Goal: Contribute content: Contribute content

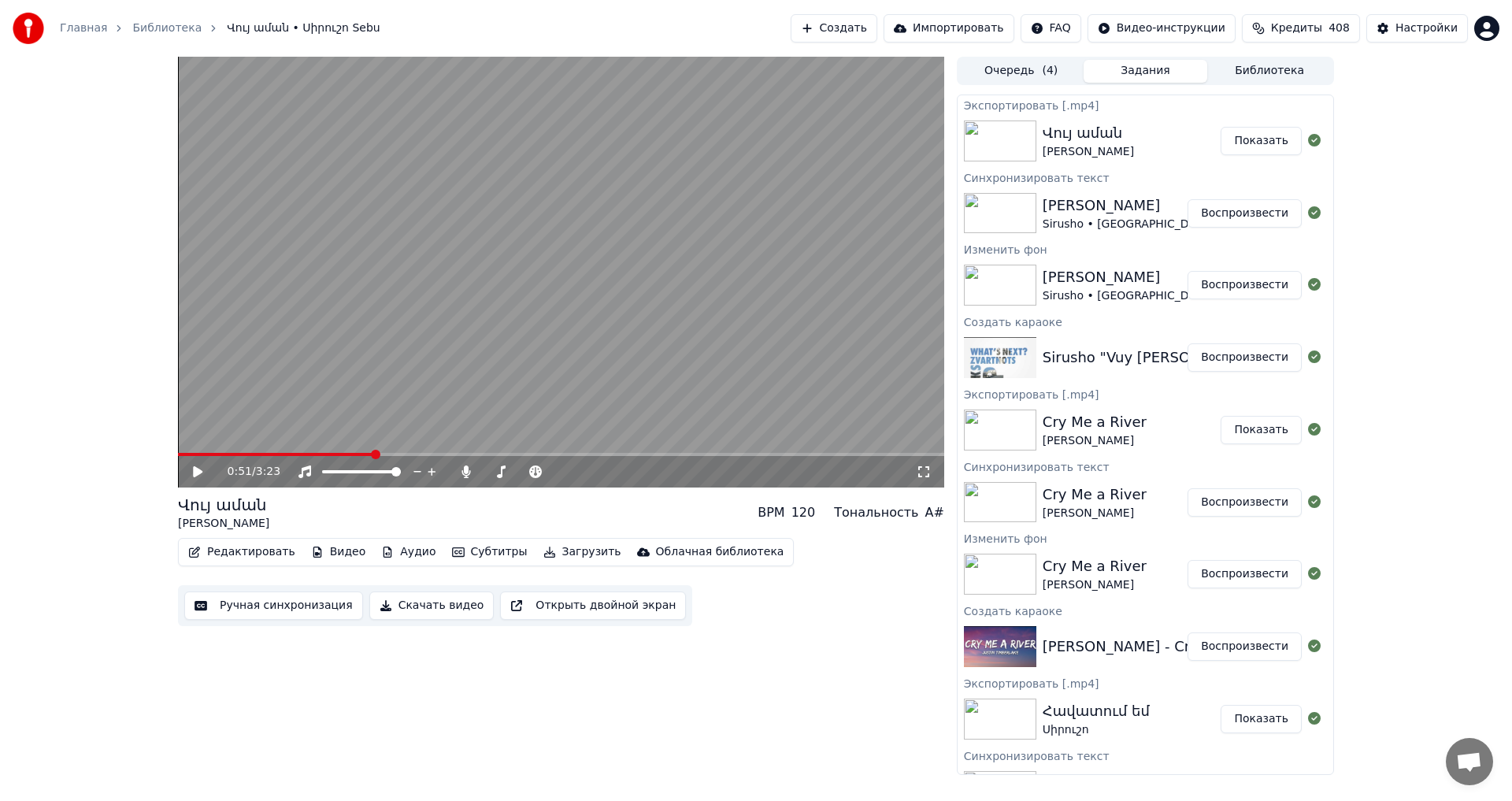
click at [1268, 73] on button "Библиотека" at bounding box center [1270, 71] width 125 height 23
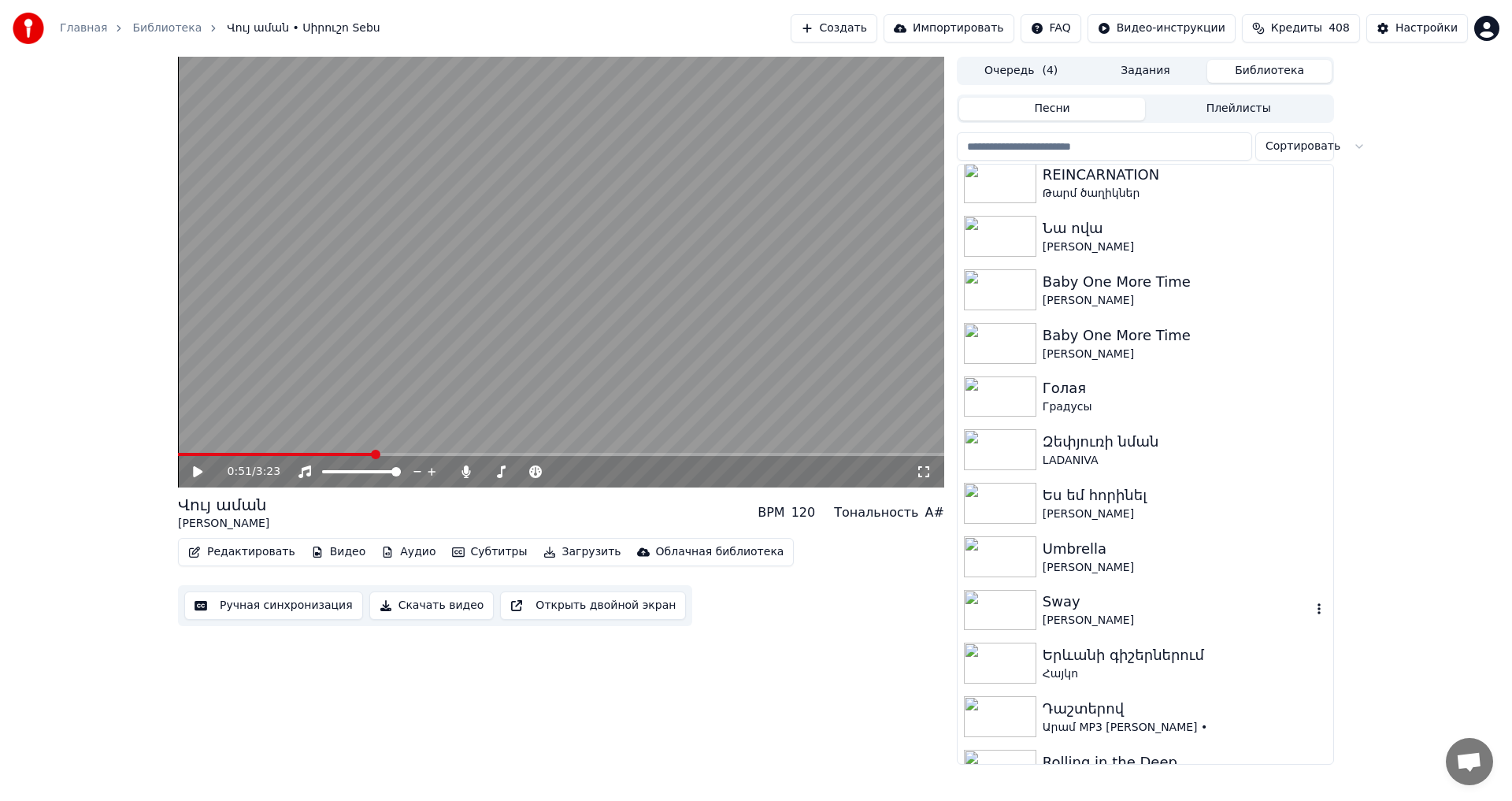
scroll to position [7218, 0]
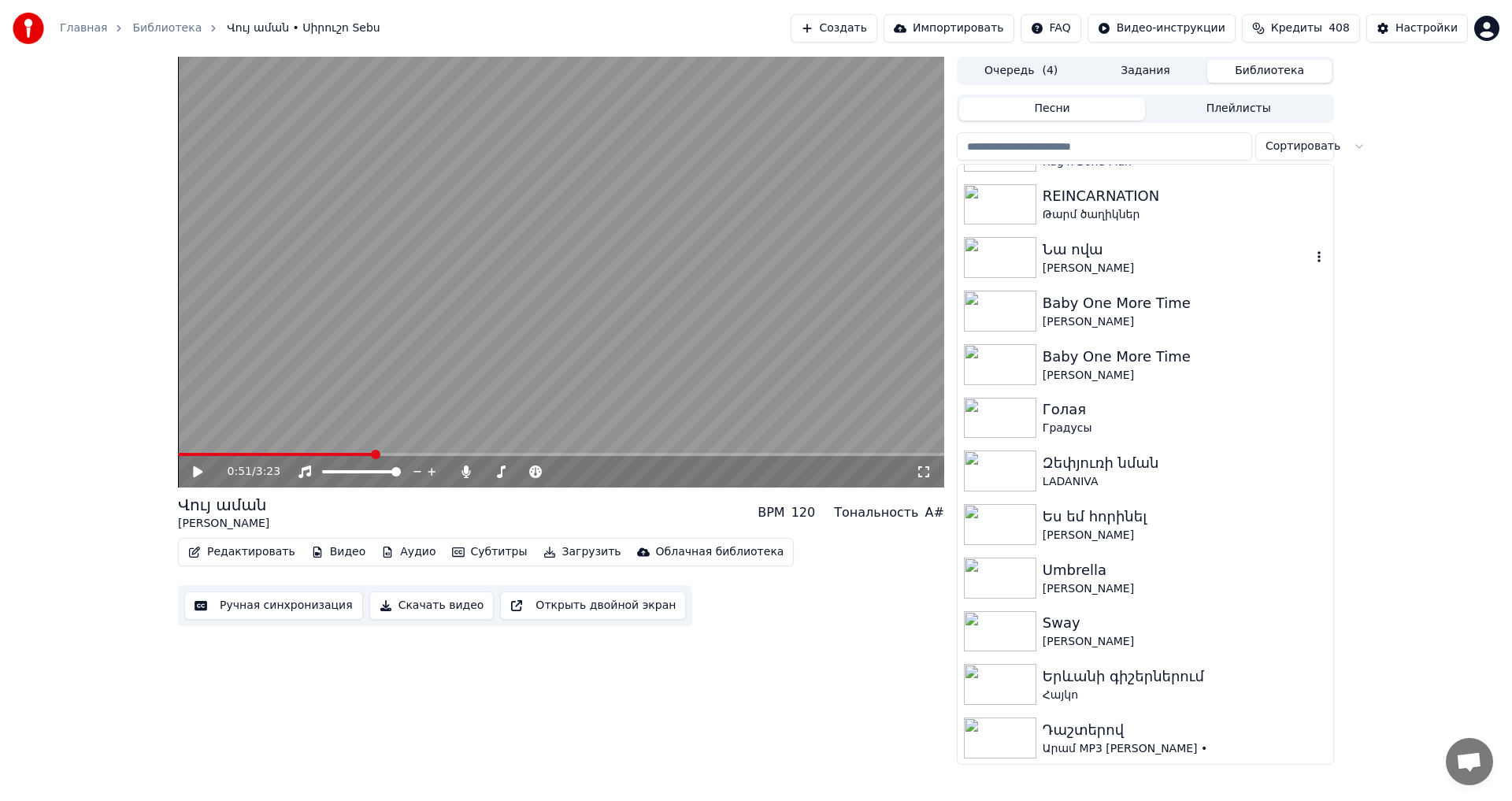
click at [1145, 270] on div "[PERSON_NAME]" at bounding box center [1177, 269] width 269 height 16
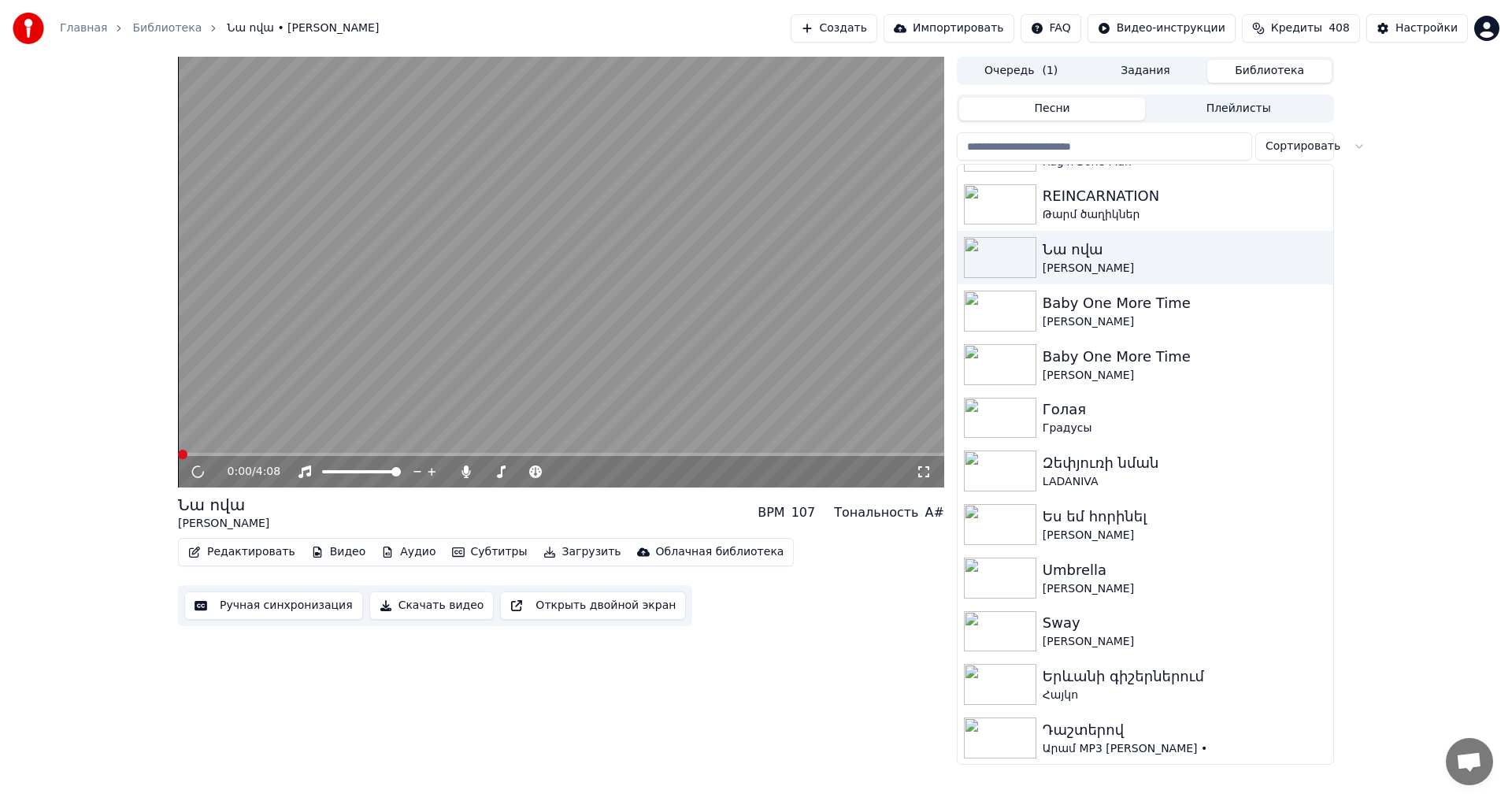
click at [232, 554] on button "Редактировать" at bounding box center [241, 552] width 119 height 22
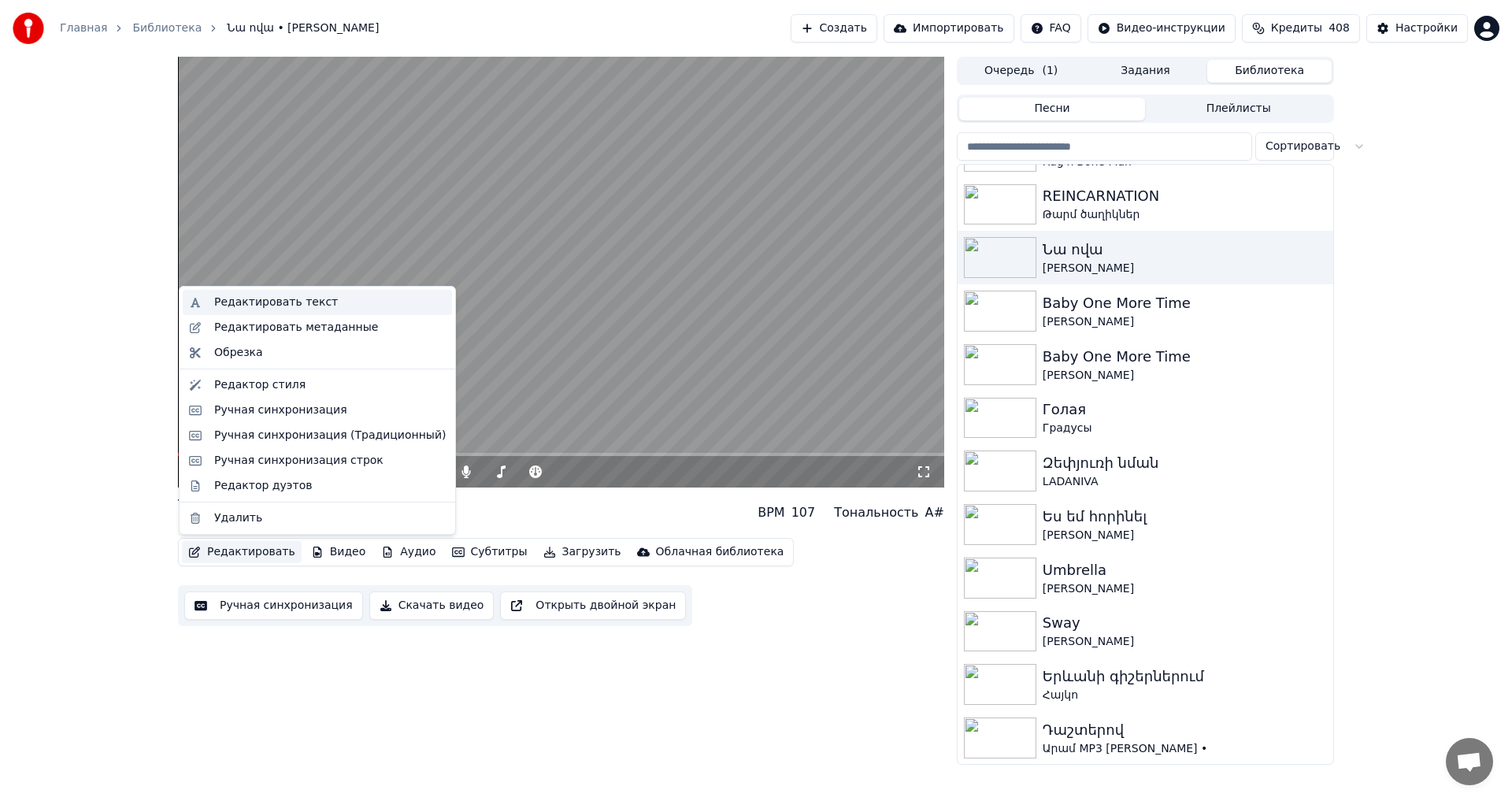
click at [279, 314] on div "Редактировать текст" at bounding box center [317, 302] width 270 height 25
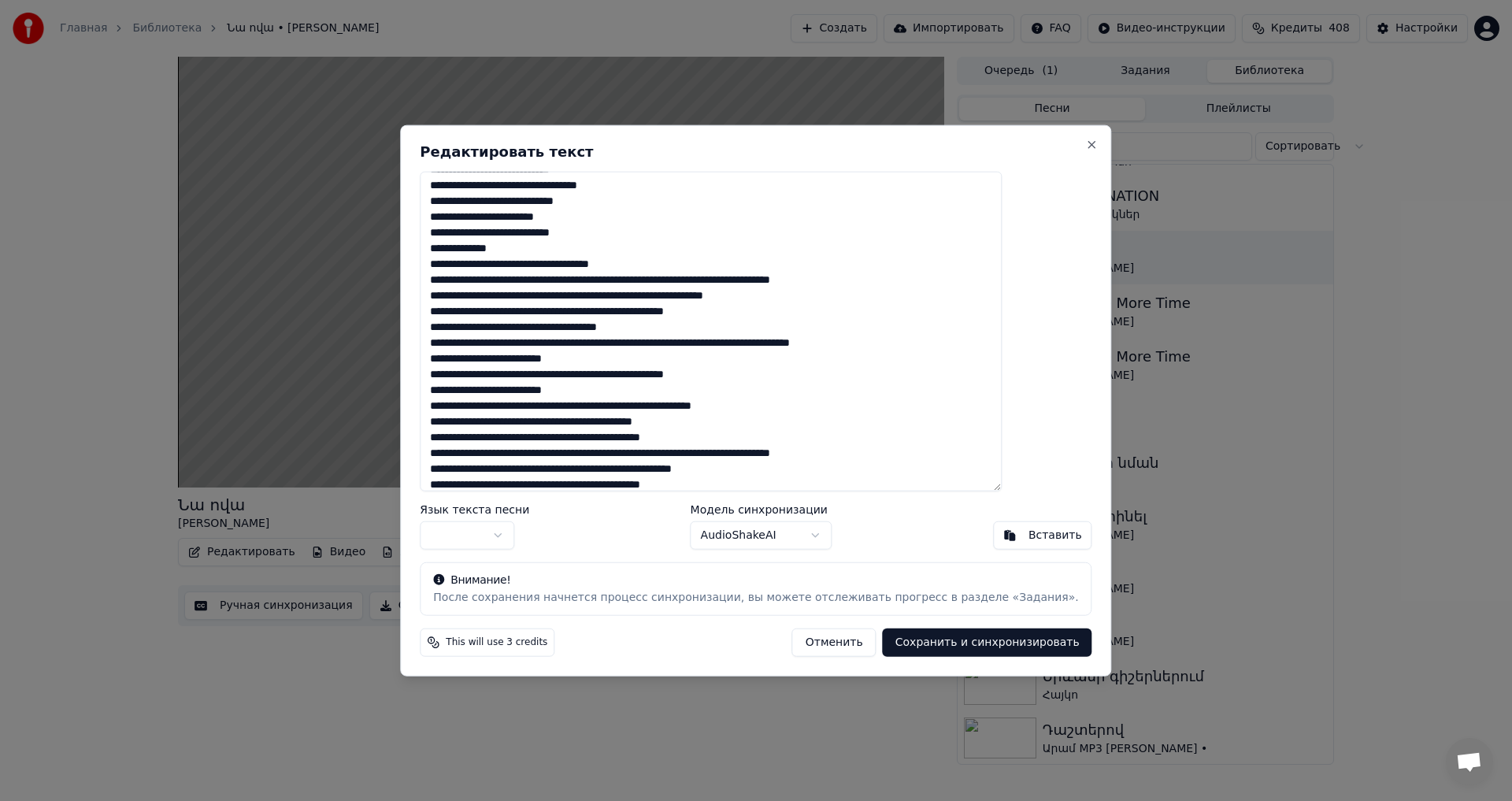
scroll to position [748, 0]
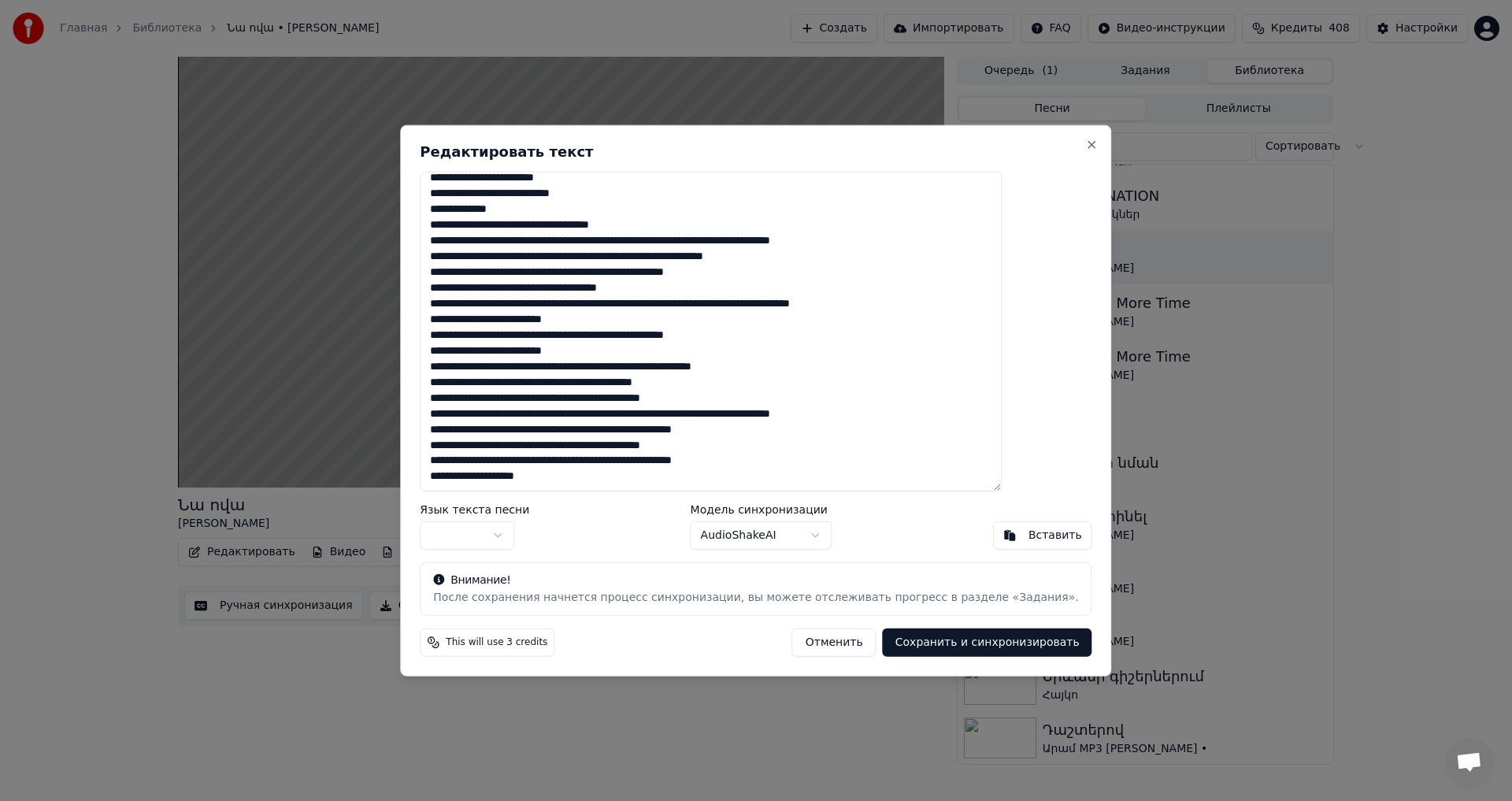
click at [820, 649] on button "Отменить" at bounding box center [834, 643] width 84 height 28
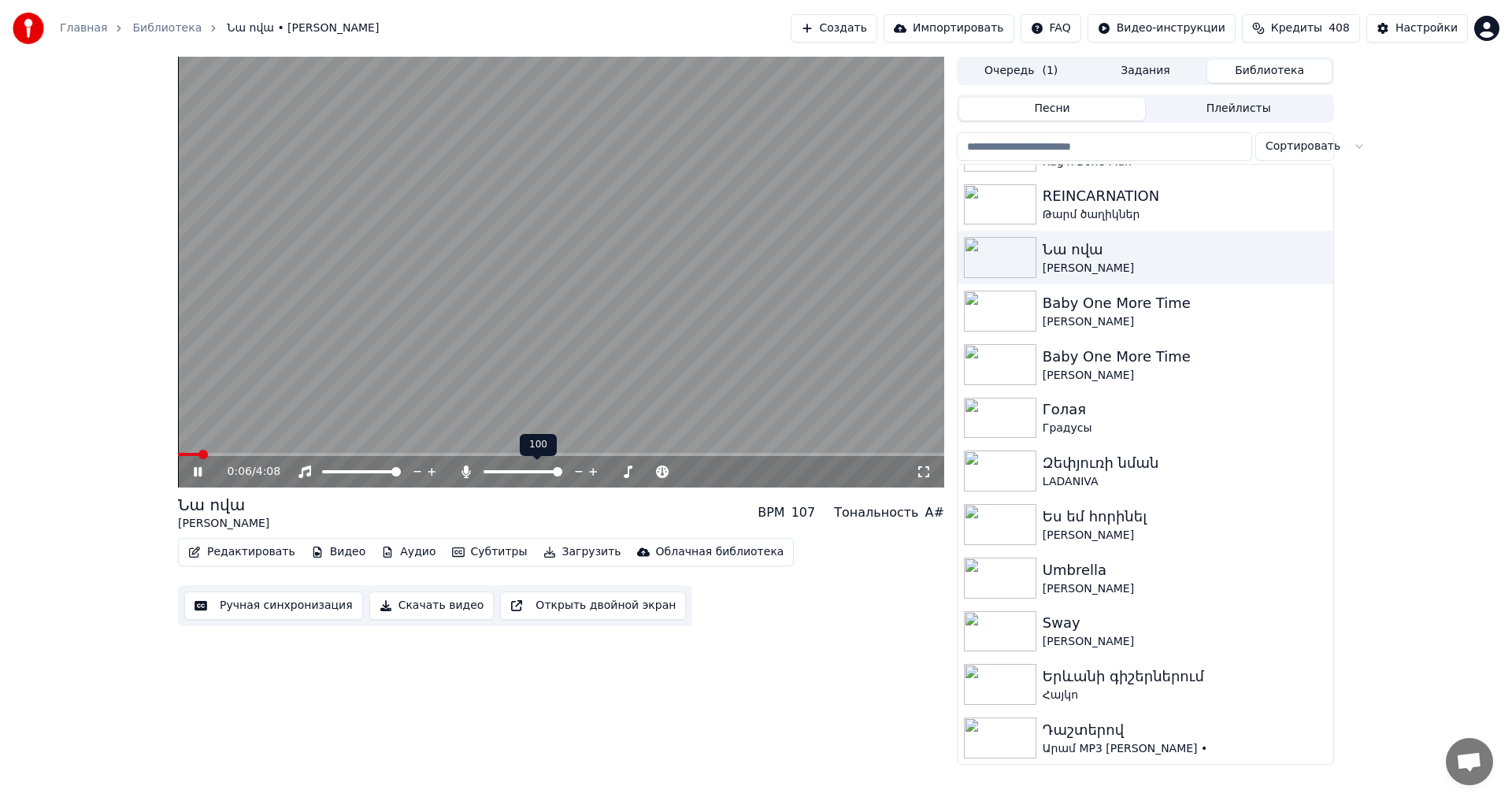
click at [562, 477] on span at bounding box center [558, 472] width 10 height 10
click at [198, 474] on icon at bounding box center [209, 472] width 37 height 12
click at [227, 542] on button "Редактировать" at bounding box center [241, 552] width 119 height 22
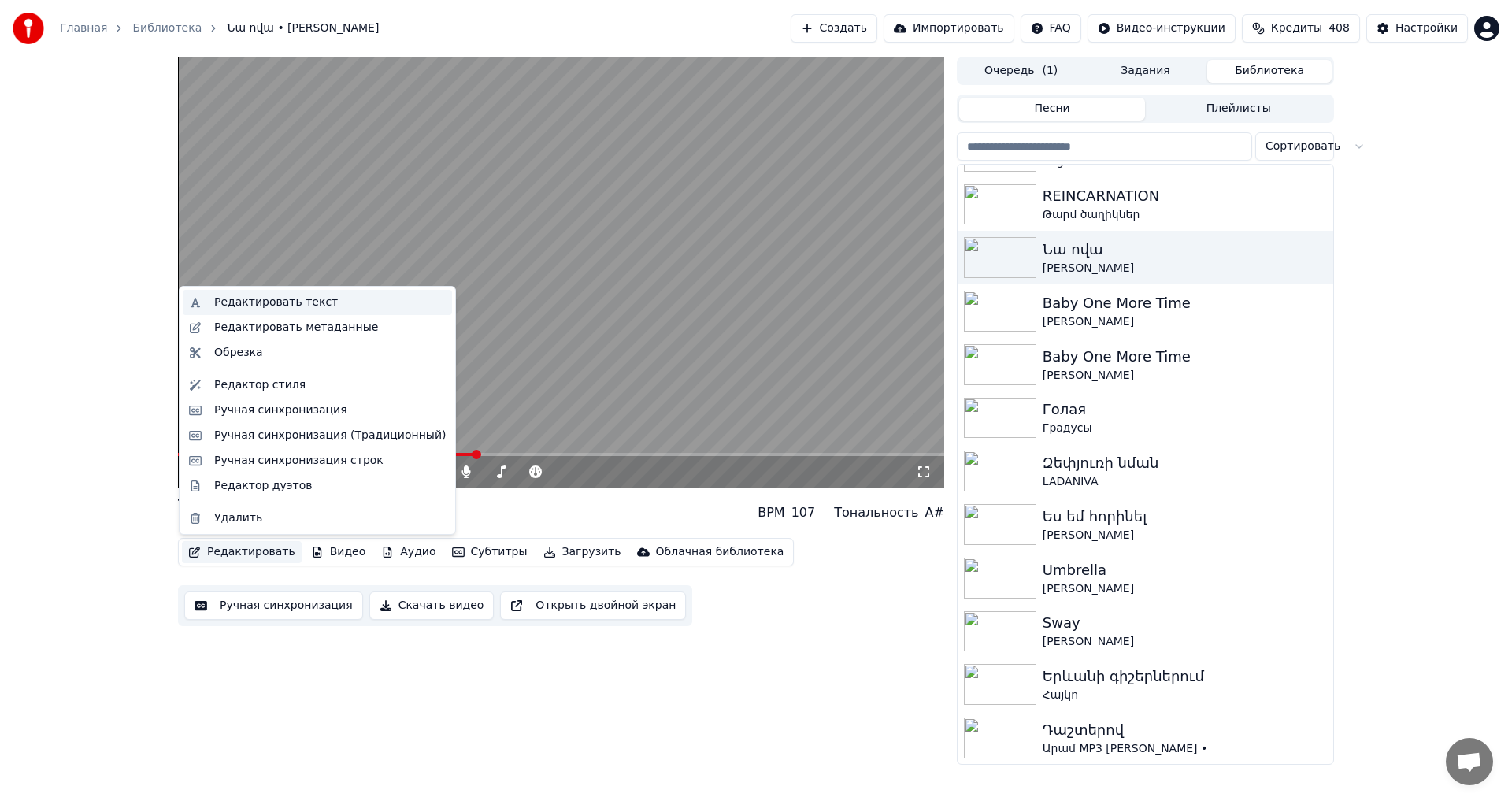
click at [272, 296] on div "Редактировать текст" at bounding box center [276, 302] width 124 height 16
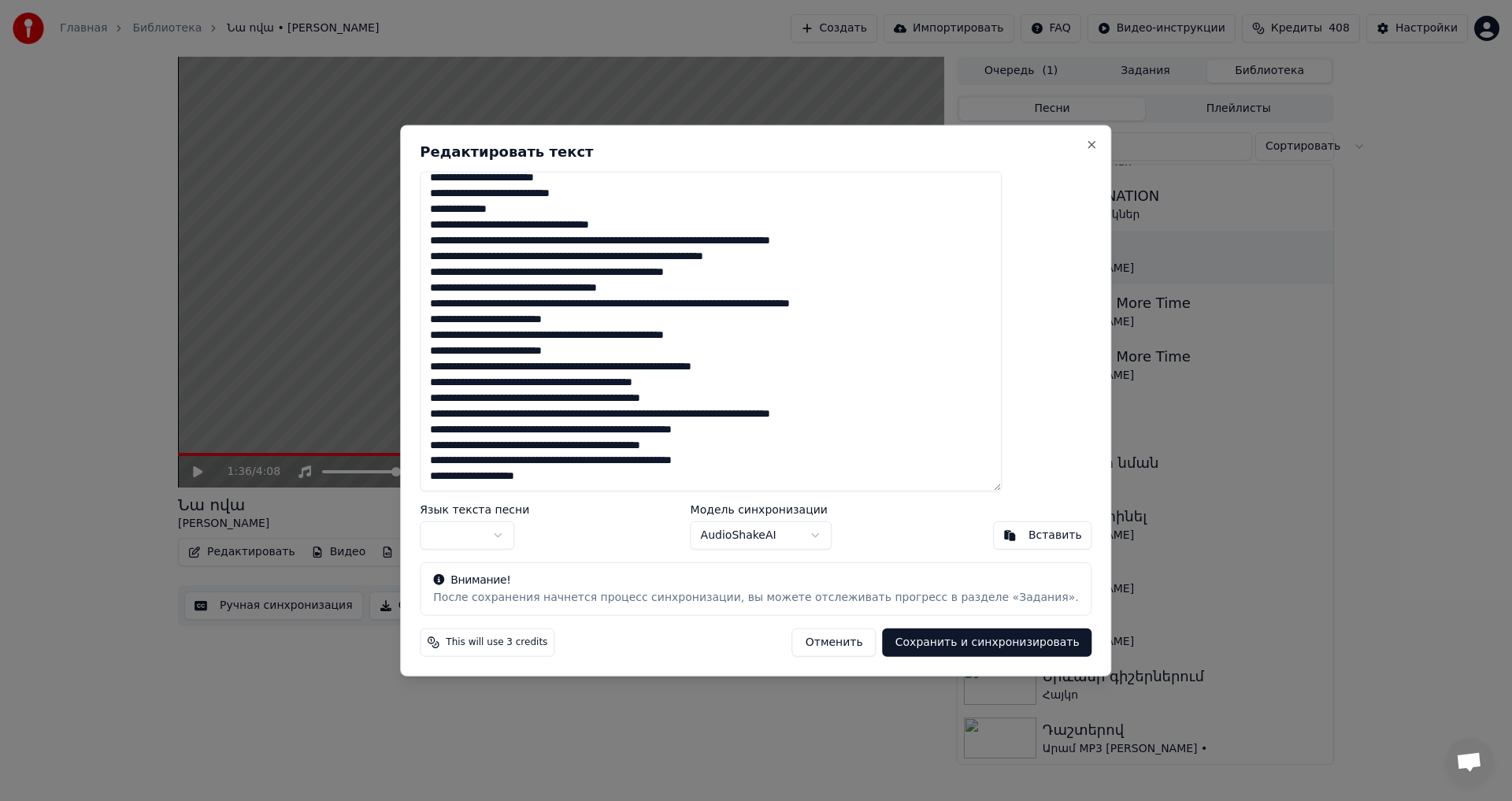
drag, startPoint x: 478, startPoint y: 190, endPoint x: 714, endPoint y: 500, distance: 389.6
click at [714, 500] on div "Редактировать текст Язык текста песни Модель синхронизации AudioShakeAI Вставит…" at bounding box center [756, 400] width 711 height 552
click at [818, 635] on button "Отменить" at bounding box center [834, 643] width 84 height 28
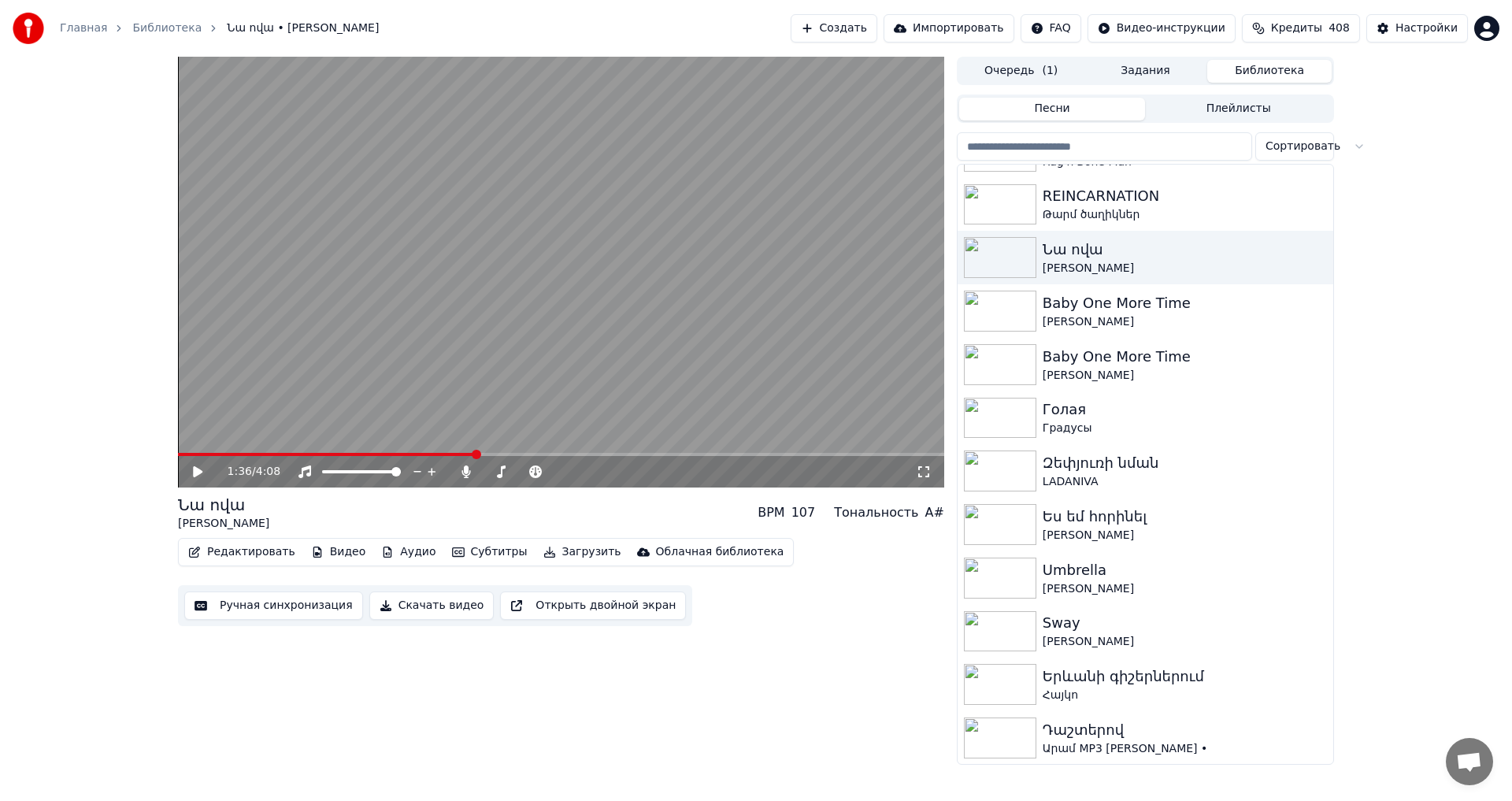
click at [258, 603] on button "Ручная синхронизация" at bounding box center [274, 606] width 179 height 28
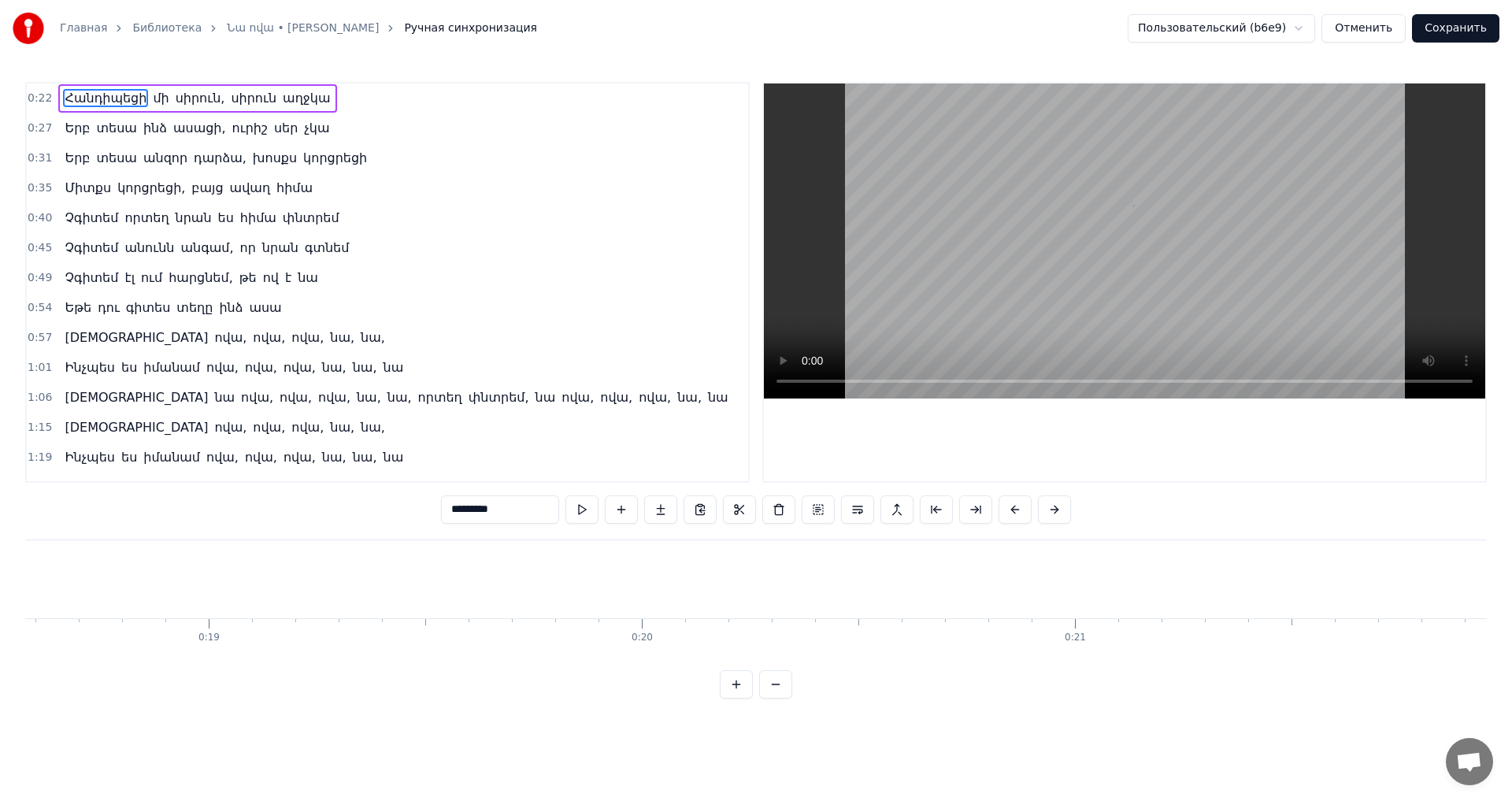
scroll to position [0, 9780]
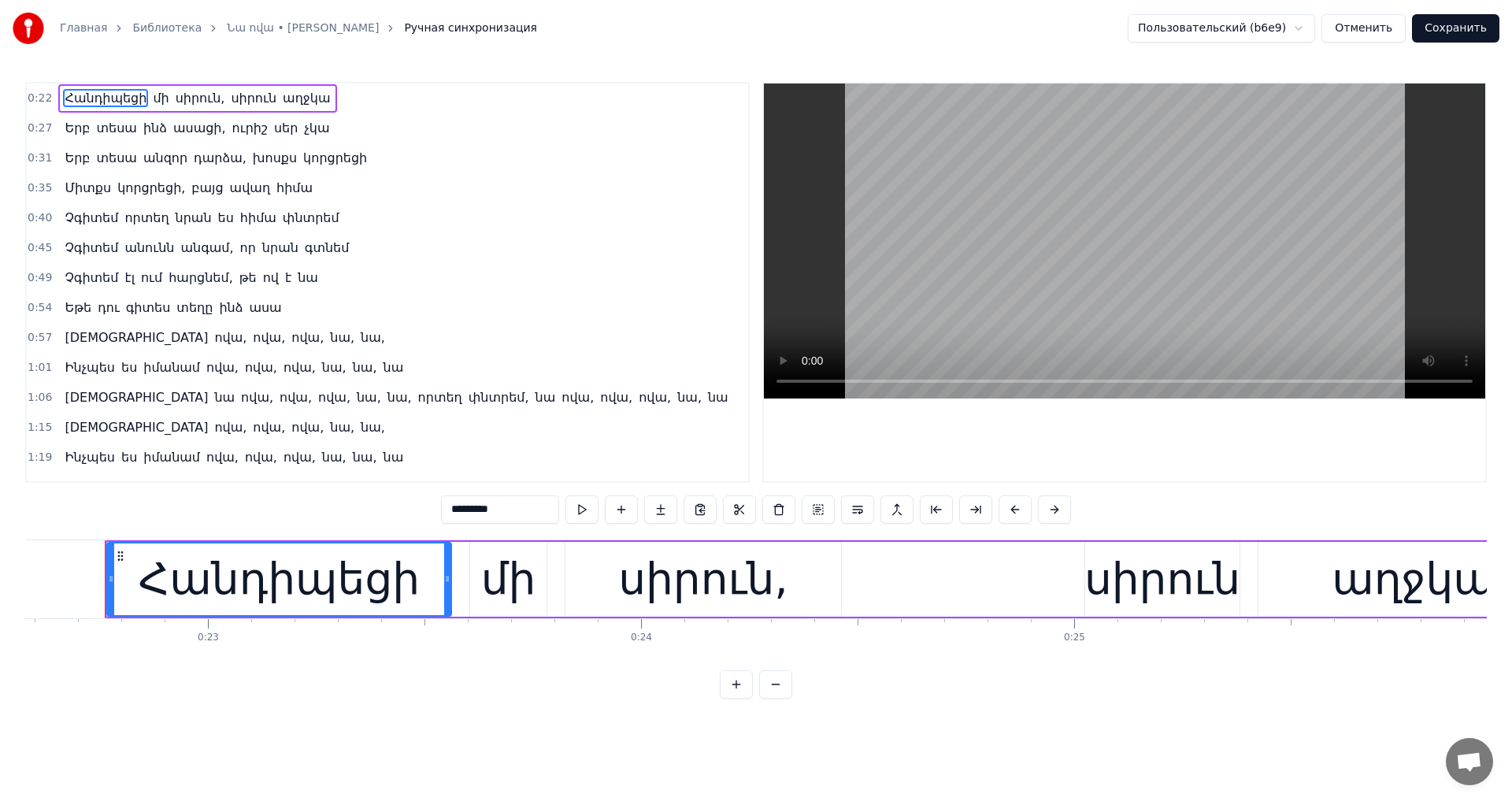
click at [141, 158] on span "անզոր" at bounding box center [165, 158] width 47 height 18
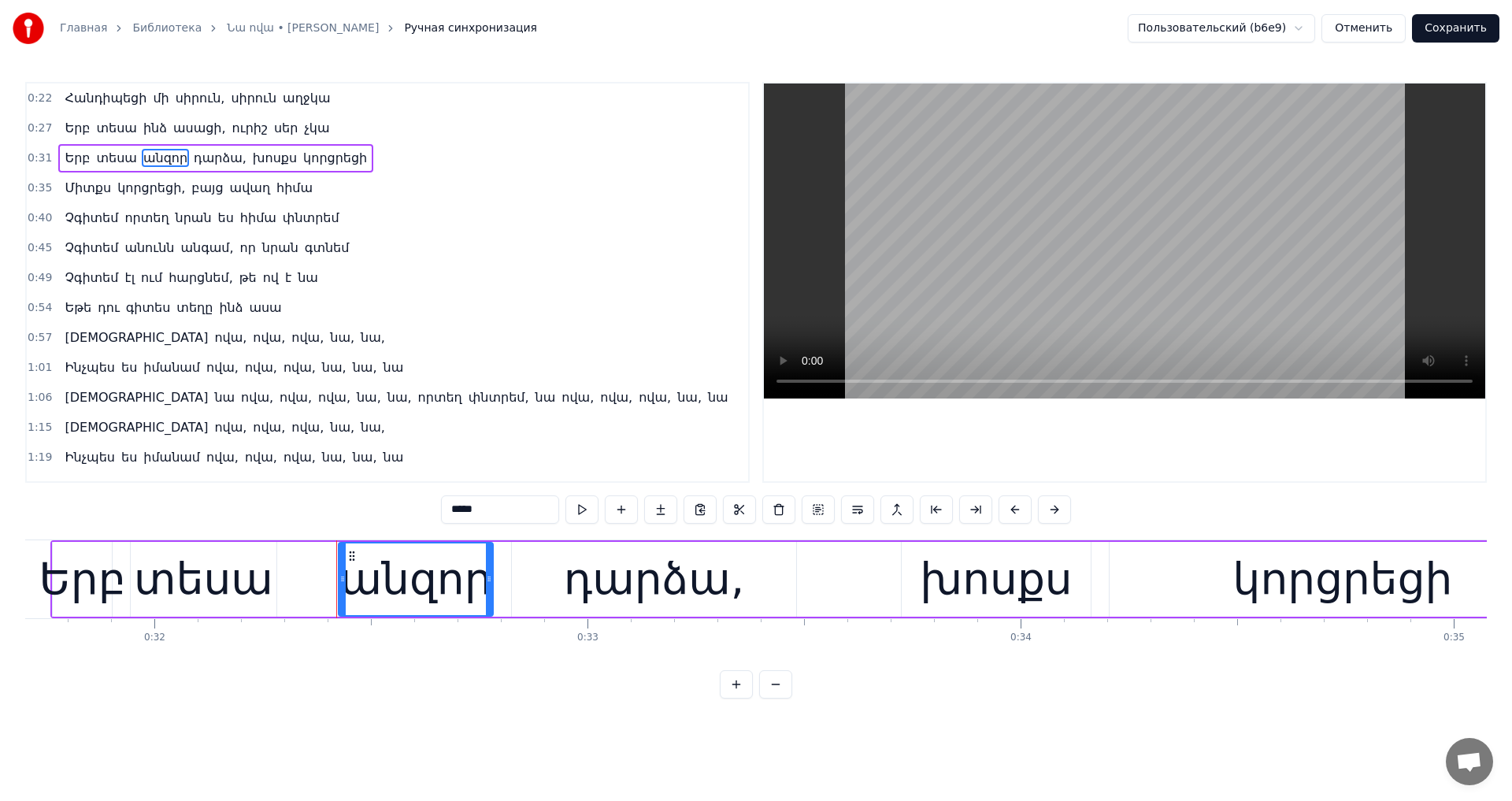
scroll to position [0, 13963]
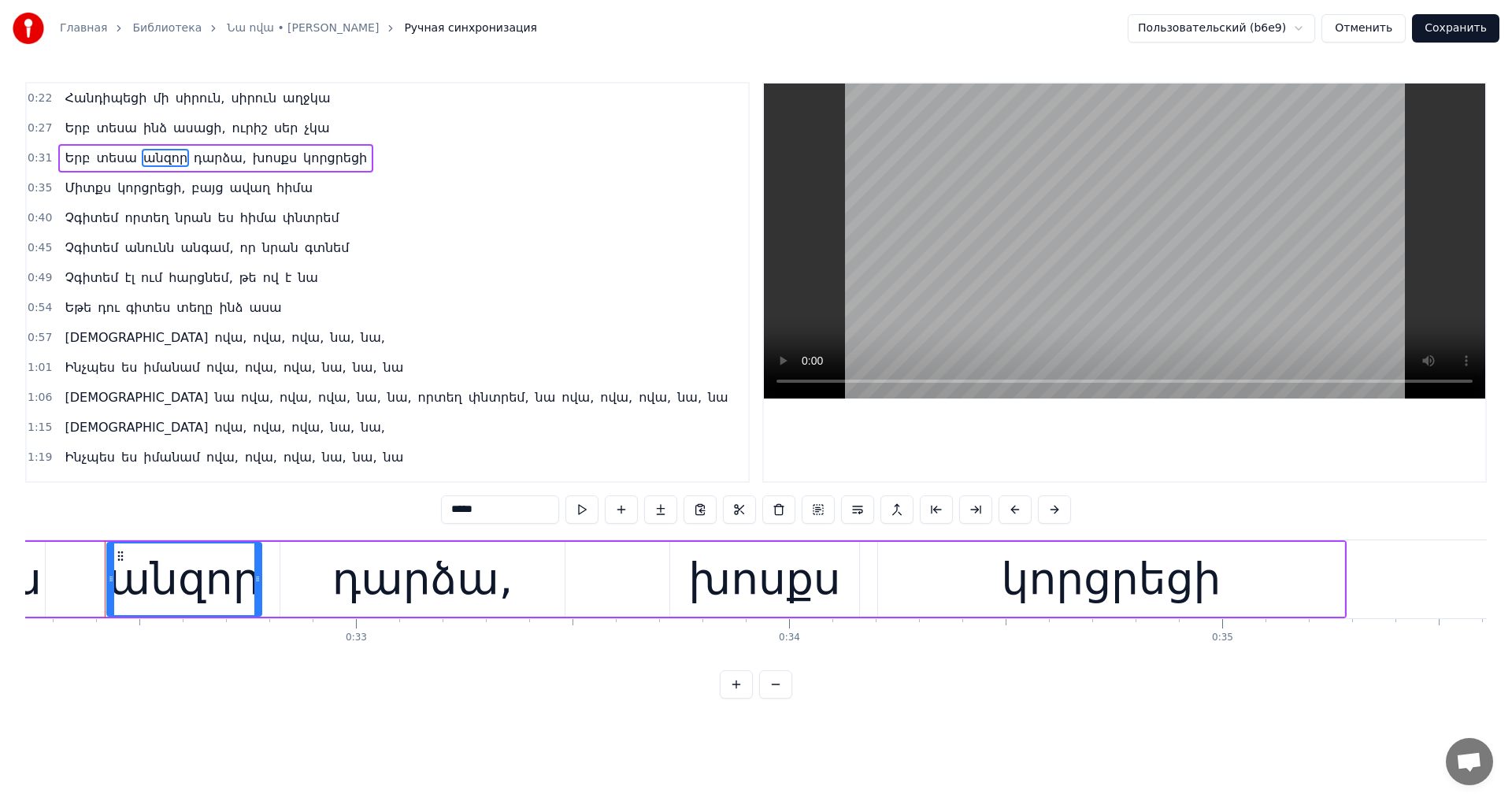
drag, startPoint x: 468, startPoint y: 512, endPoint x: 351, endPoint y: 507, distance: 117.1
click at [351, 507] on div "0:22 Հանդիպեցի մի սիրուն, սիրուն աղջկա 0:27 Երբ տեսա ինձ ասացի, ուրիշ սեր չկա 0…" at bounding box center [756, 390] width 1462 height 617
click at [235, 195] on span "ավաղ" at bounding box center [249, 188] width 43 height 18
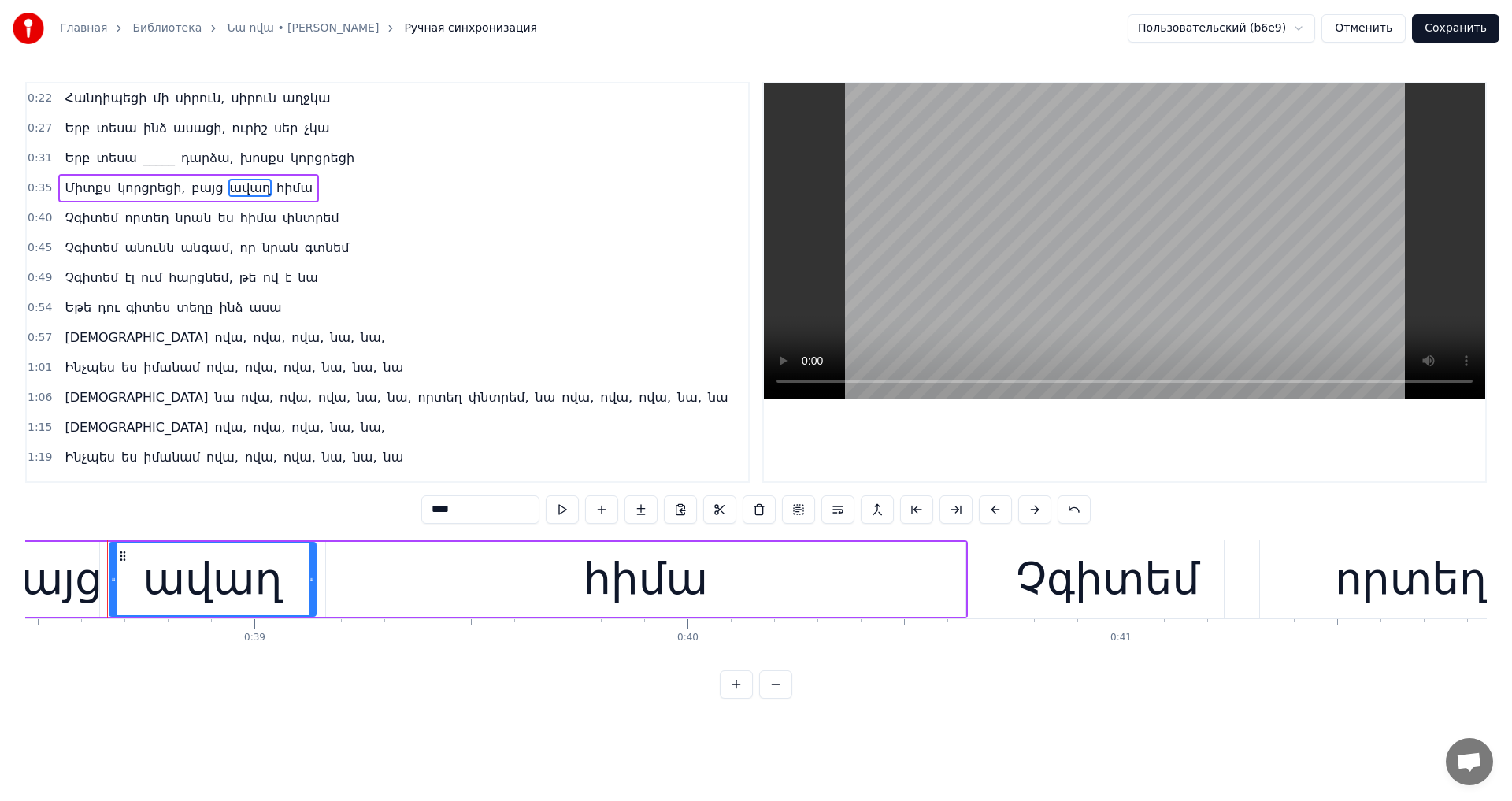
scroll to position [0, 16665]
drag, startPoint x: 436, startPoint y: 502, endPoint x: 342, endPoint y: 487, distance: 95.2
click at [358, 493] on div "0:22 Հանդիպեցի մի սիրուն, սիրուն աղջկա 0:27 Երբ տեսա ինձ ասացի, ուրիշ սեր չկա 0…" at bounding box center [756, 390] width 1462 height 617
type input "*"
type input "****"
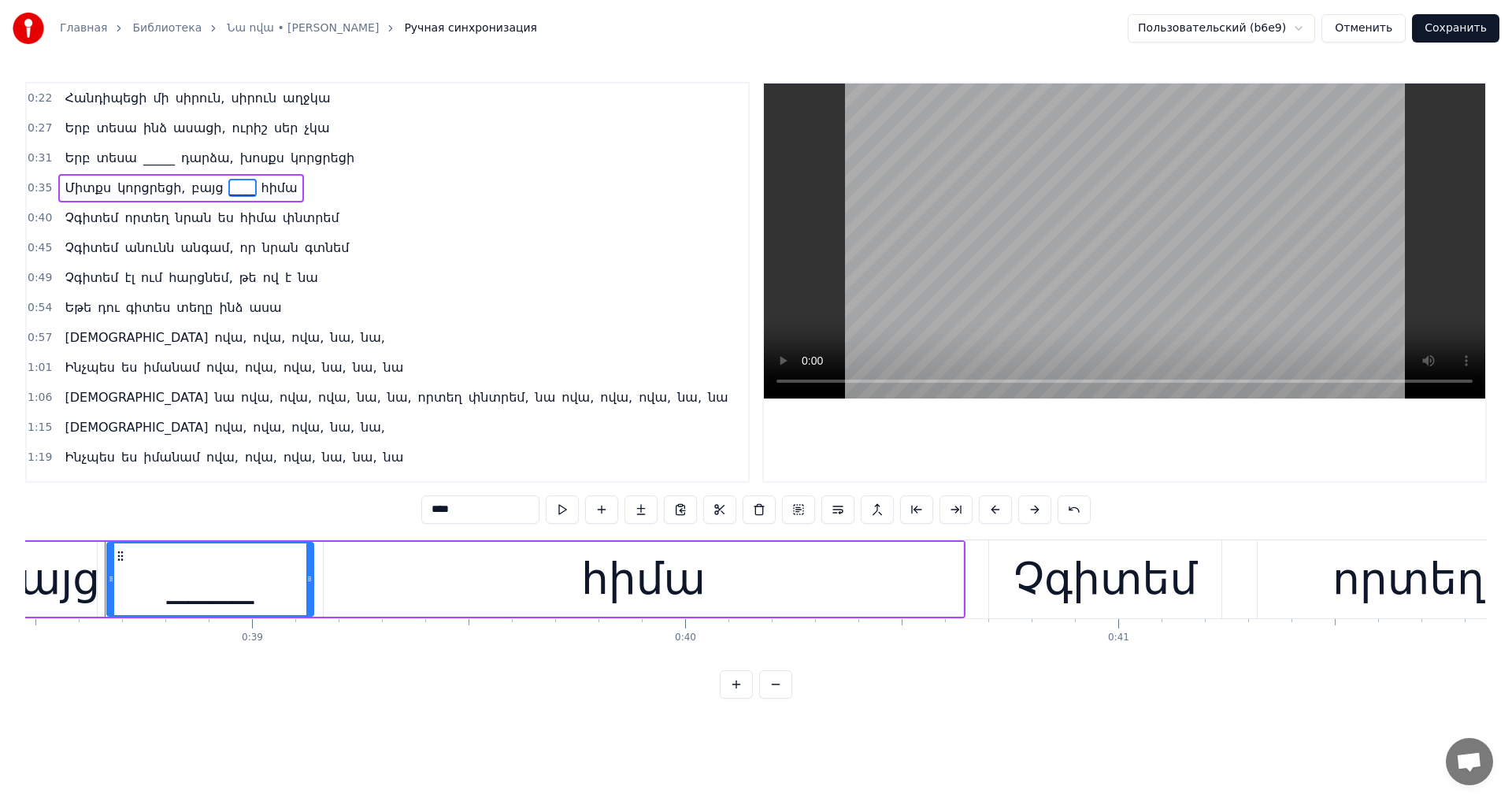
click at [279, 230] on div "[GEOGRAPHIC_DATA] որտեղ նրան ես հիմա փնտրեմ" at bounding box center [201, 218] width 286 height 28
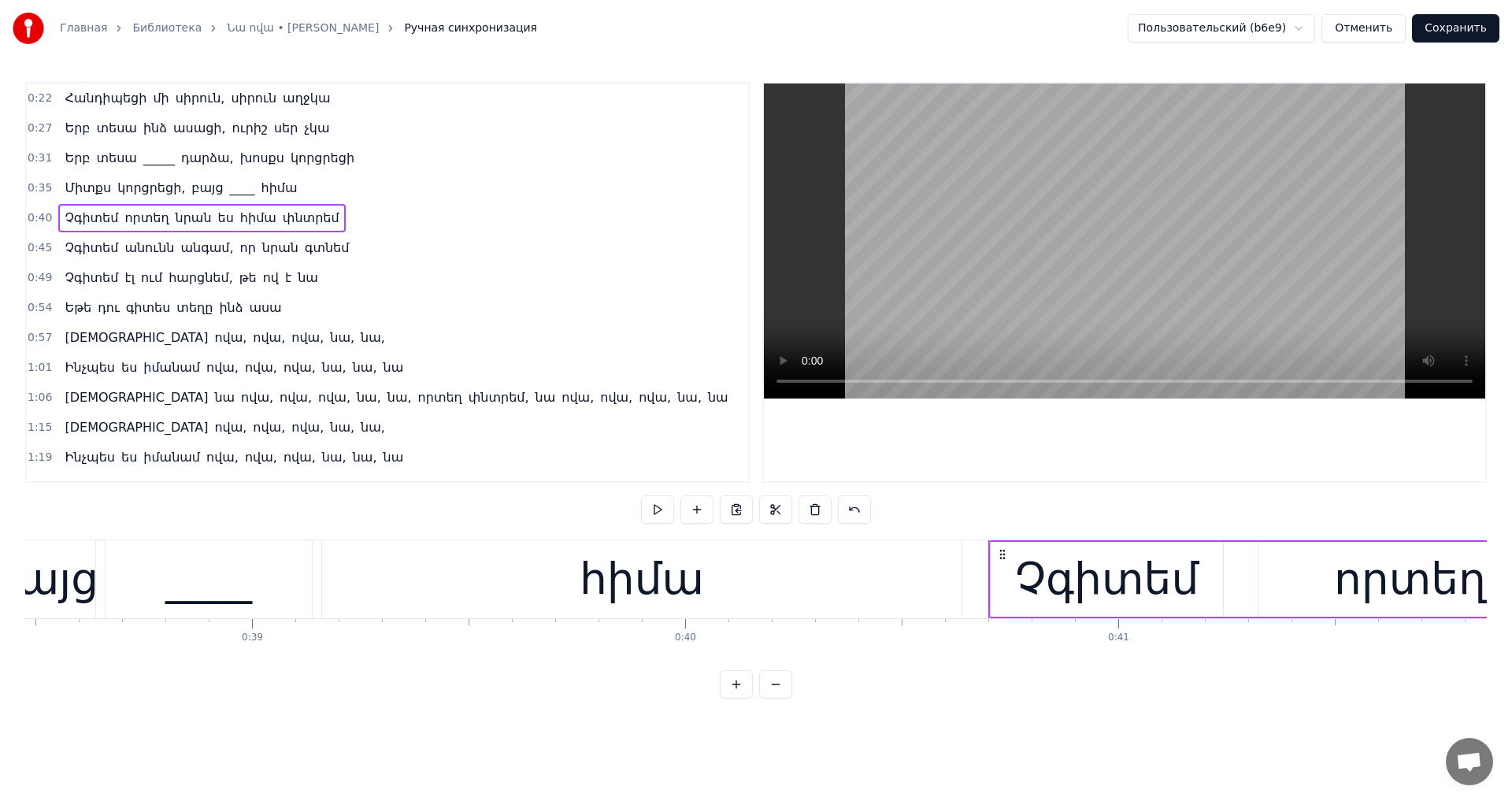
click at [281, 217] on span "փնտրեմ" at bounding box center [311, 218] width 60 height 18
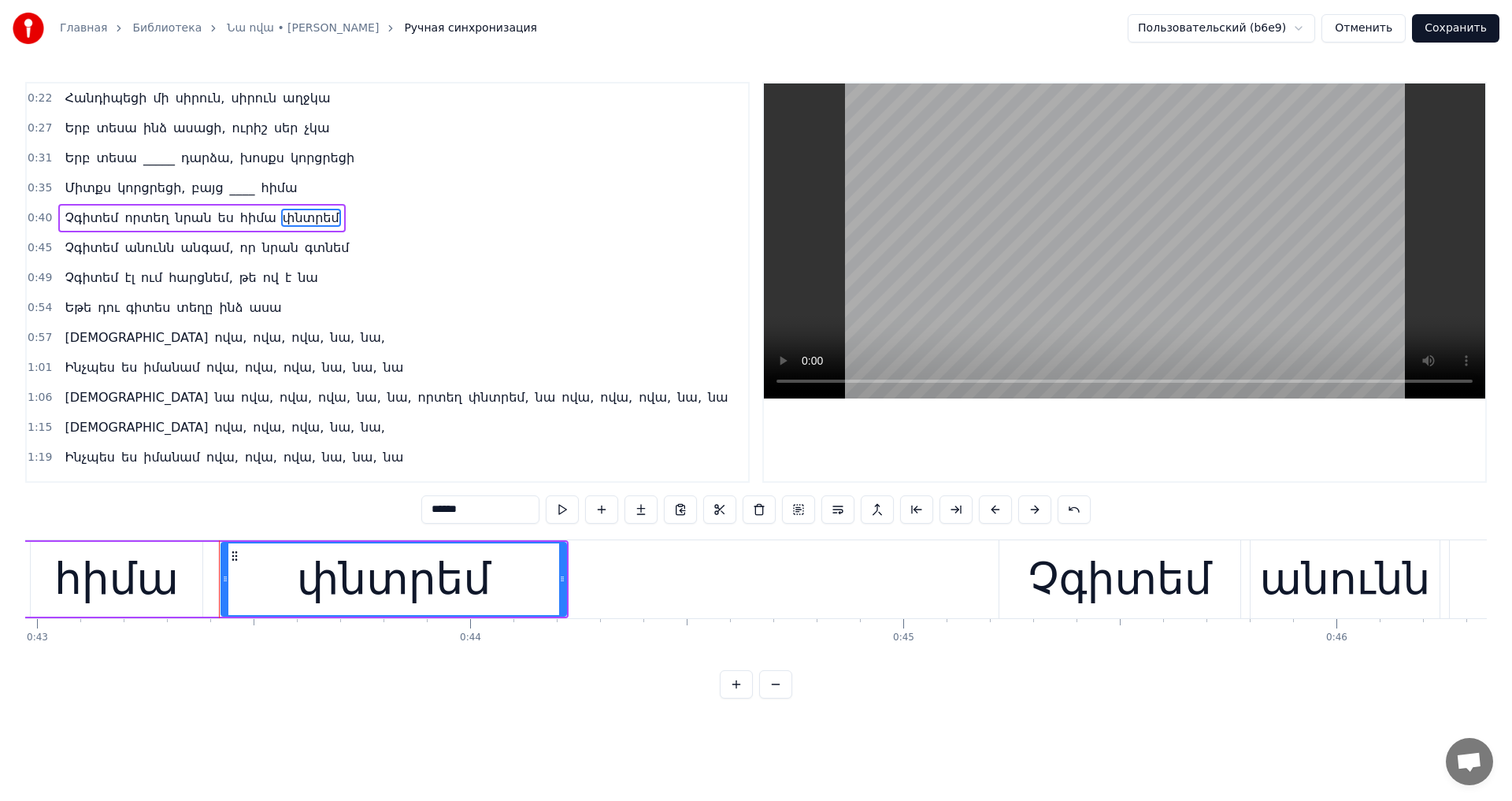
scroll to position [0, 18727]
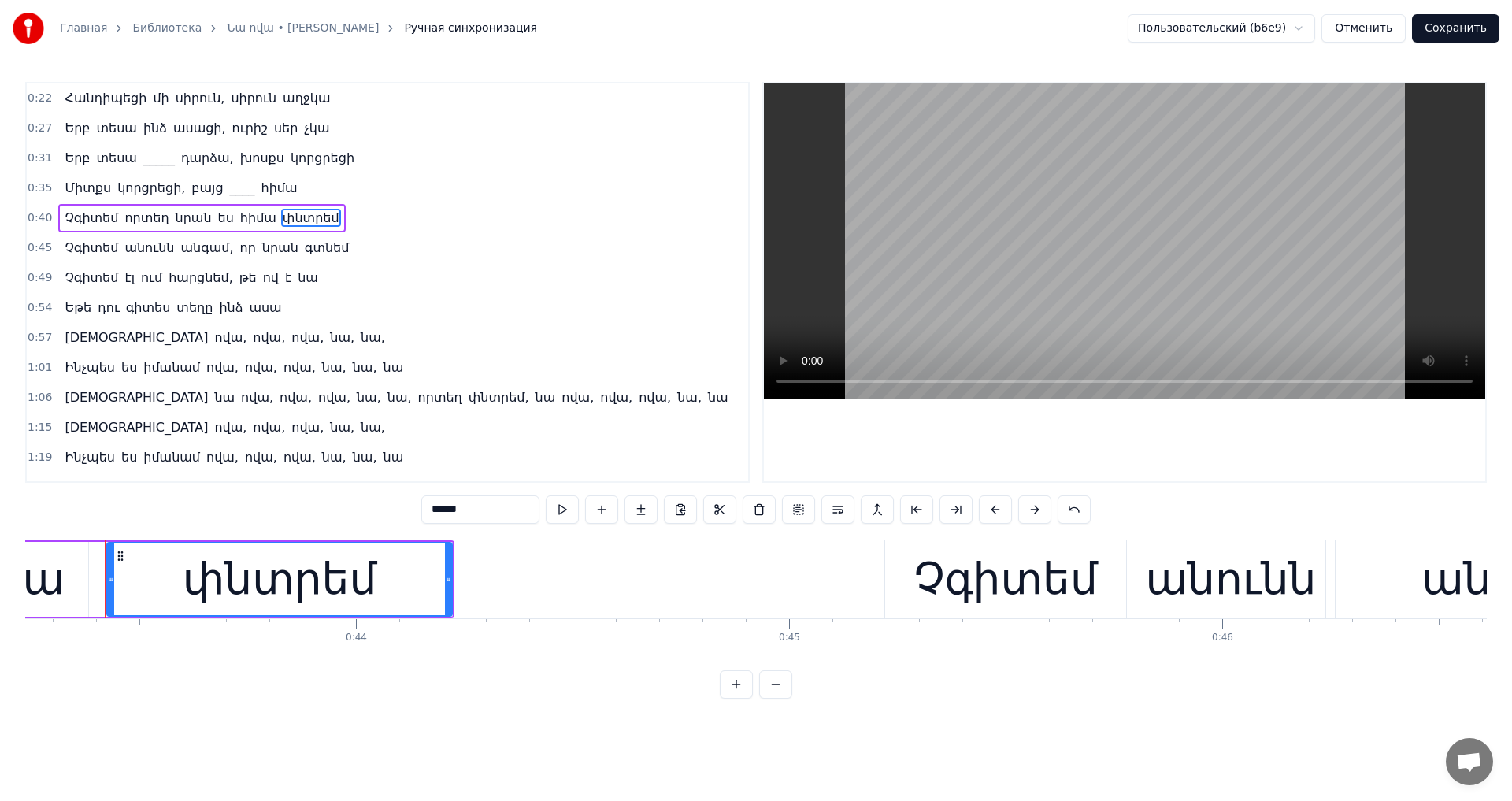
drag, startPoint x: 468, startPoint y: 512, endPoint x: 271, endPoint y: 512, distance: 197.0
click at [271, 512] on div "0:22 Հանդիպեցի մի սիրուն, սիրուն աղջկա 0:27 Երբ տեսա ինձ ասացի, ուրիշ սեր չկա 0…" at bounding box center [756, 390] width 1462 height 617
click at [123, 249] on span "անունն" at bounding box center [149, 248] width 53 height 18
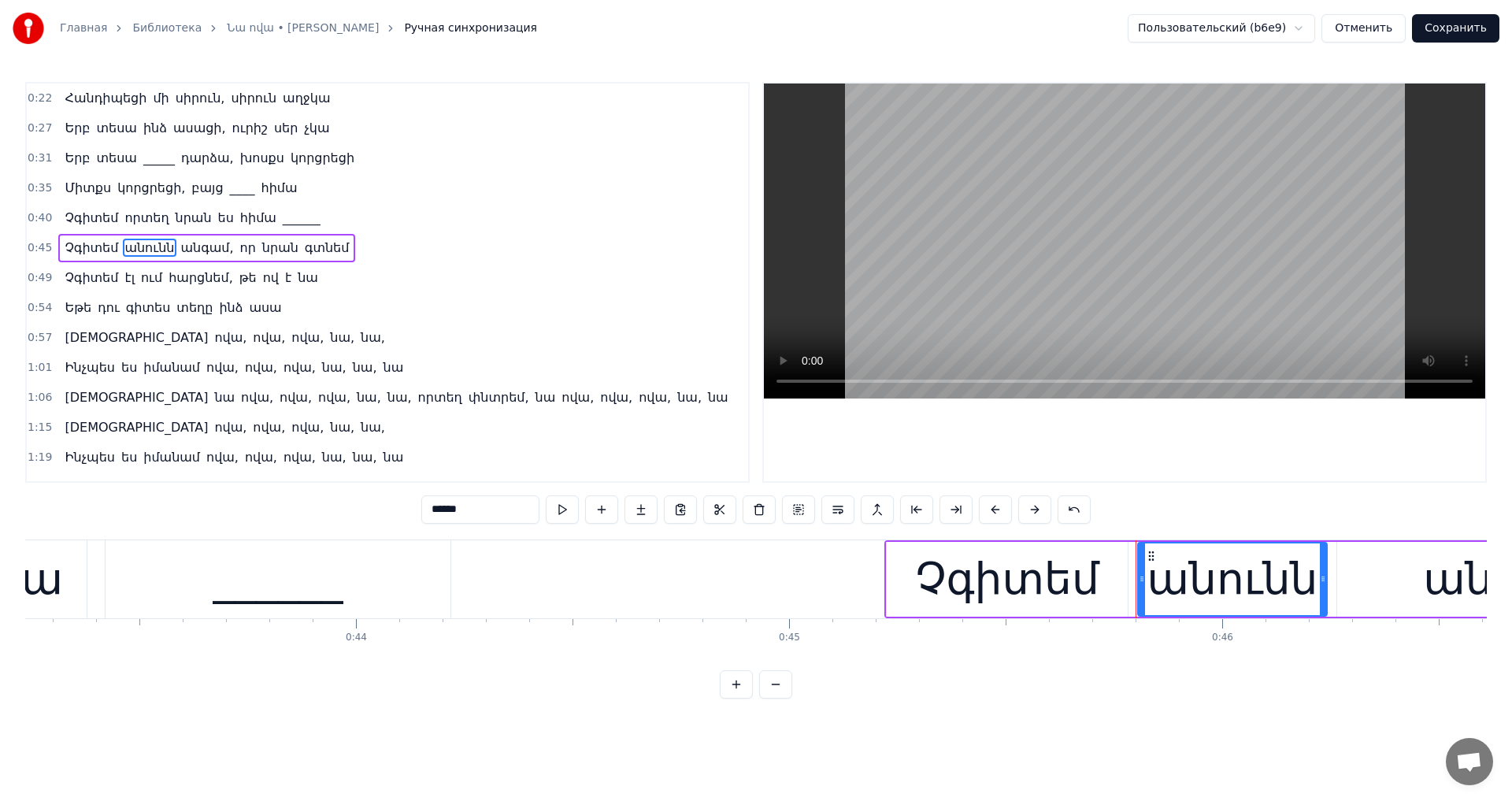
drag, startPoint x: 429, startPoint y: 513, endPoint x: 362, endPoint y: 504, distance: 67.6
click at [362, 504] on div "0:22 Հանդիպեցի մի սիրուն, սիրուն աղջկա 0:27 Երբ տեսա ինձ ասացի, ուրիշ սեր չկա 0…" at bounding box center [756, 390] width 1462 height 617
click at [173, 276] on span "հարցնեմ," at bounding box center [200, 278] width 68 height 18
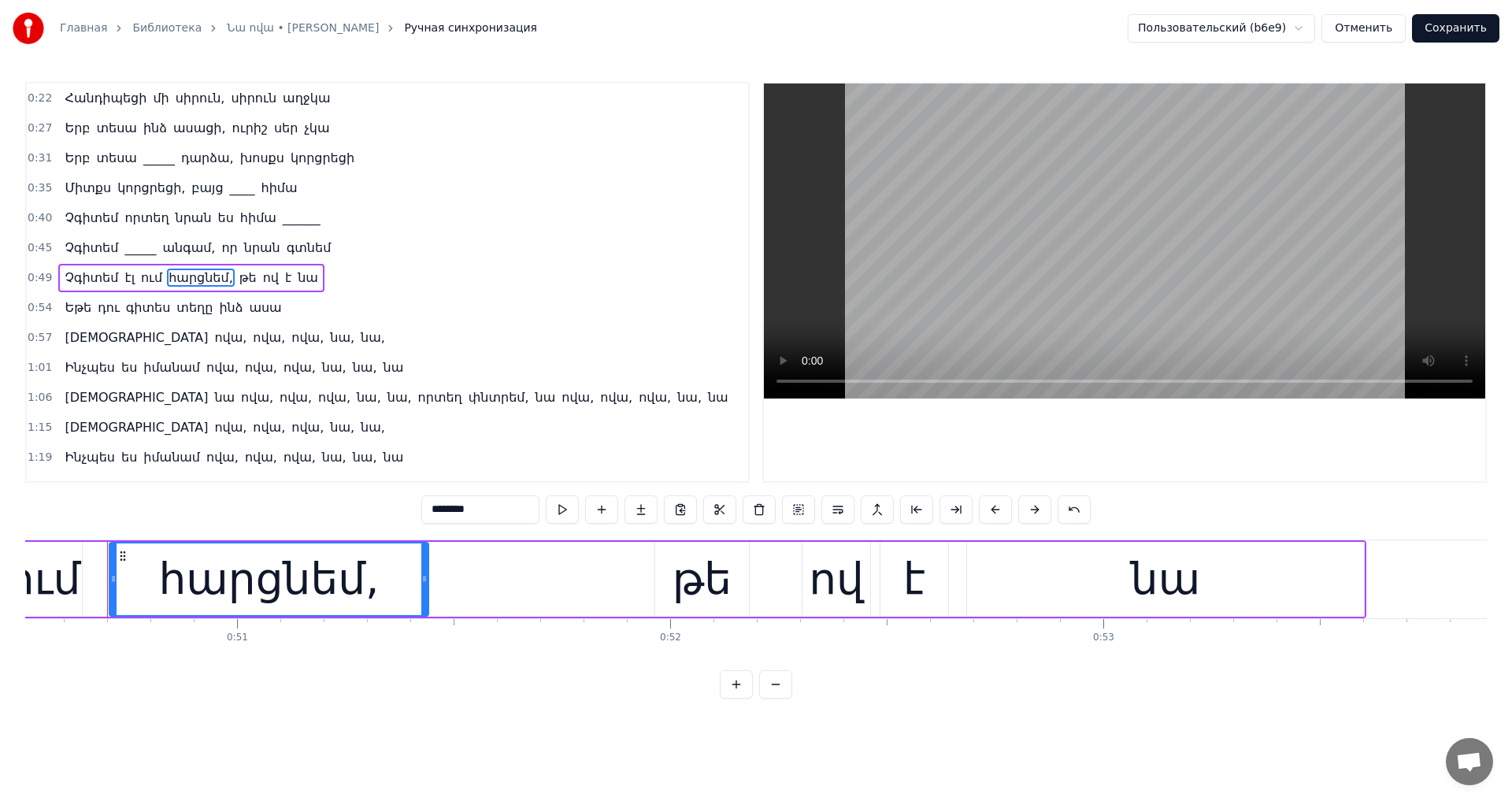
scroll to position [0, 21880]
drag, startPoint x: 455, startPoint y: 510, endPoint x: 418, endPoint y: 525, distance: 39.9
click at [333, 513] on div "0:22 Հանդիպեցի մի սիրուն, սիրուն աղջկա 0:27 Երբ տեսա ինձ ասացի, ուրիշ սեր չկա 0…" at bounding box center [756, 390] width 1462 height 617
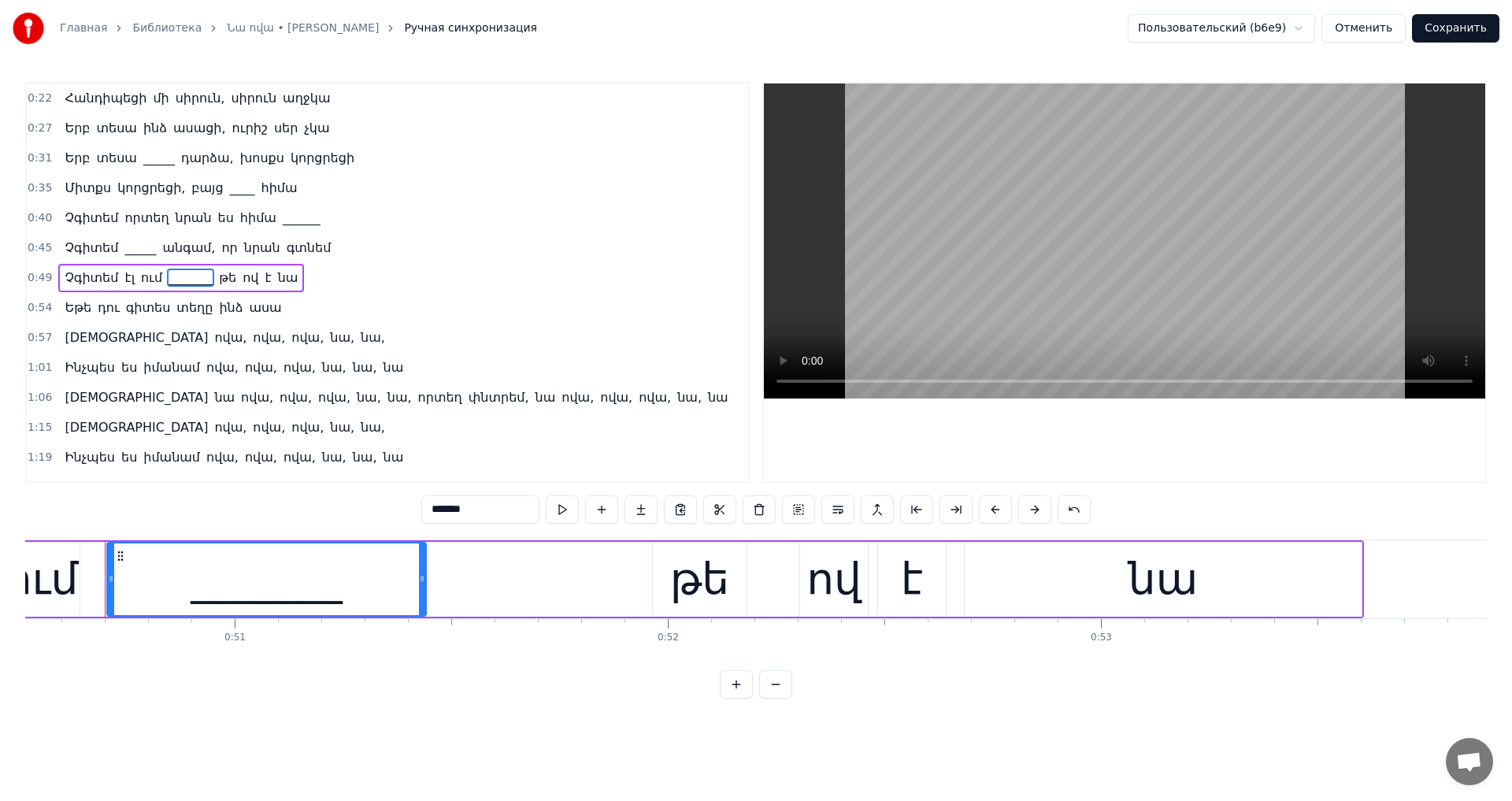
click at [175, 301] on span "տեղը" at bounding box center [194, 307] width 40 height 18
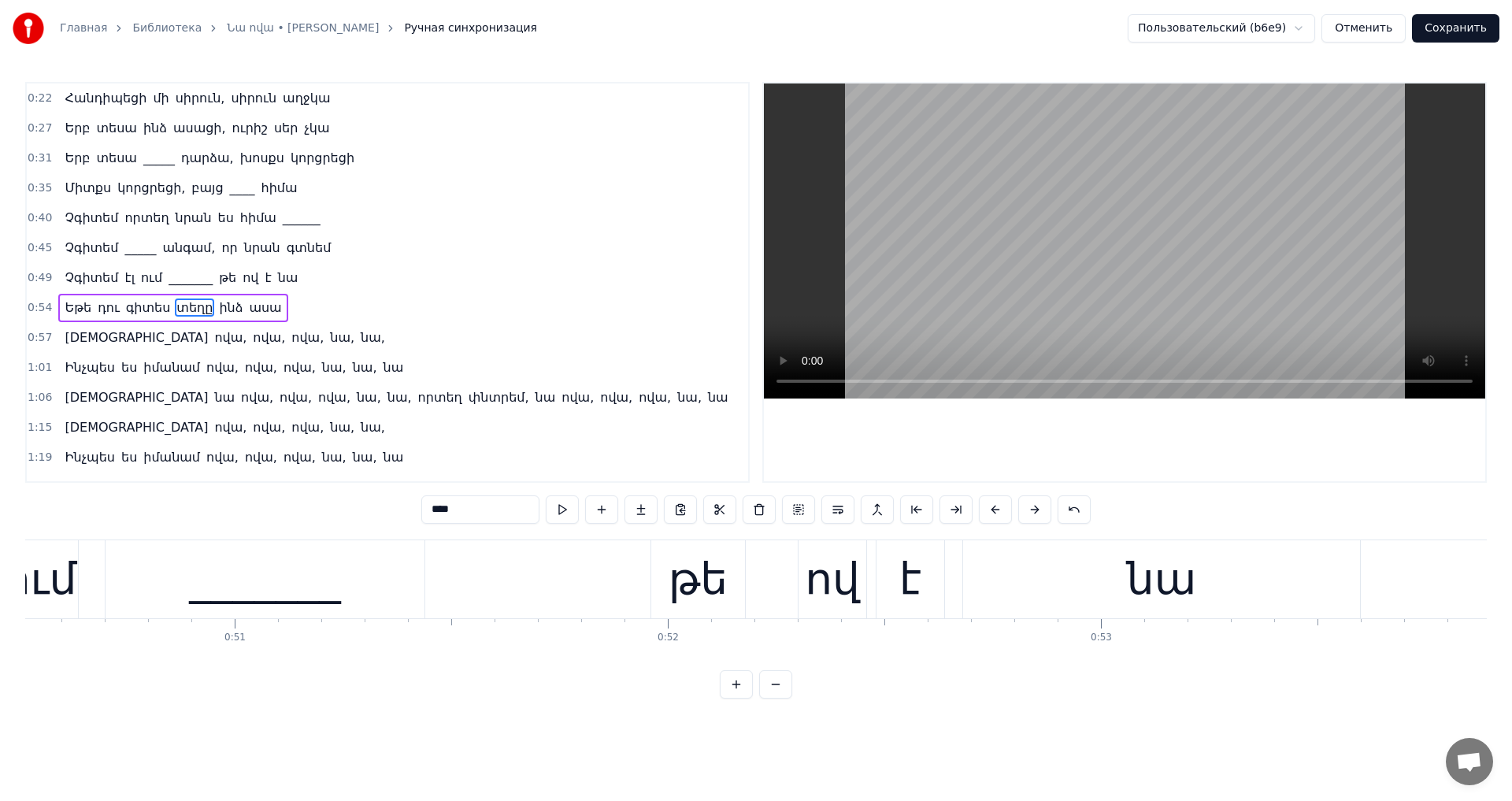
scroll to position [25, 0]
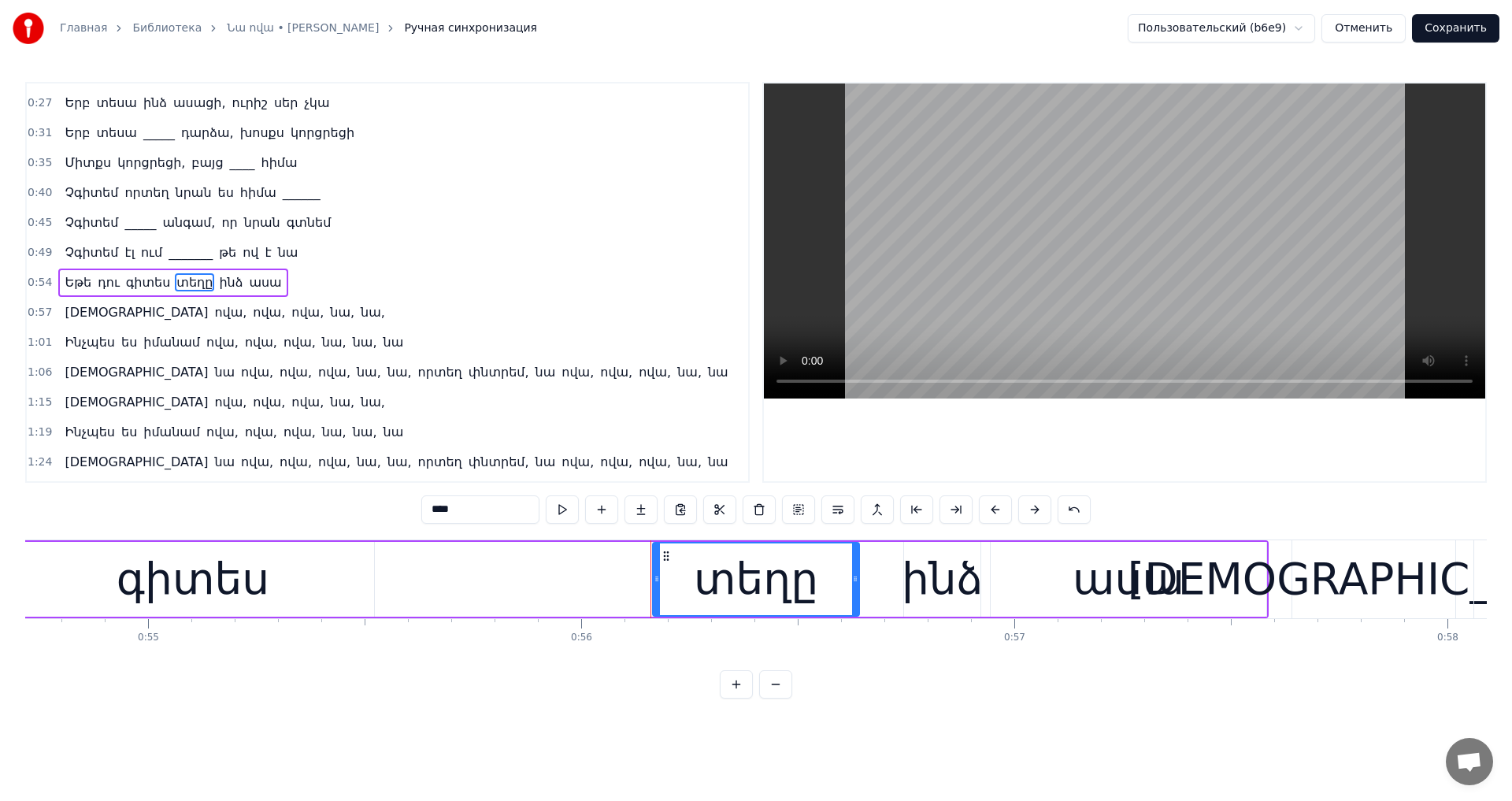
drag, startPoint x: 457, startPoint y: 516, endPoint x: 348, endPoint y: 509, distance: 109.2
click at [348, 509] on div "0:22 Հանդիպեցի մի սիրուն, սիրուն աղջկա 0:27 Երբ տեսա ինձ ասացի, ուրիշ սեր չկա 0…" at bounding box center [756, 390] width 1462 height 617
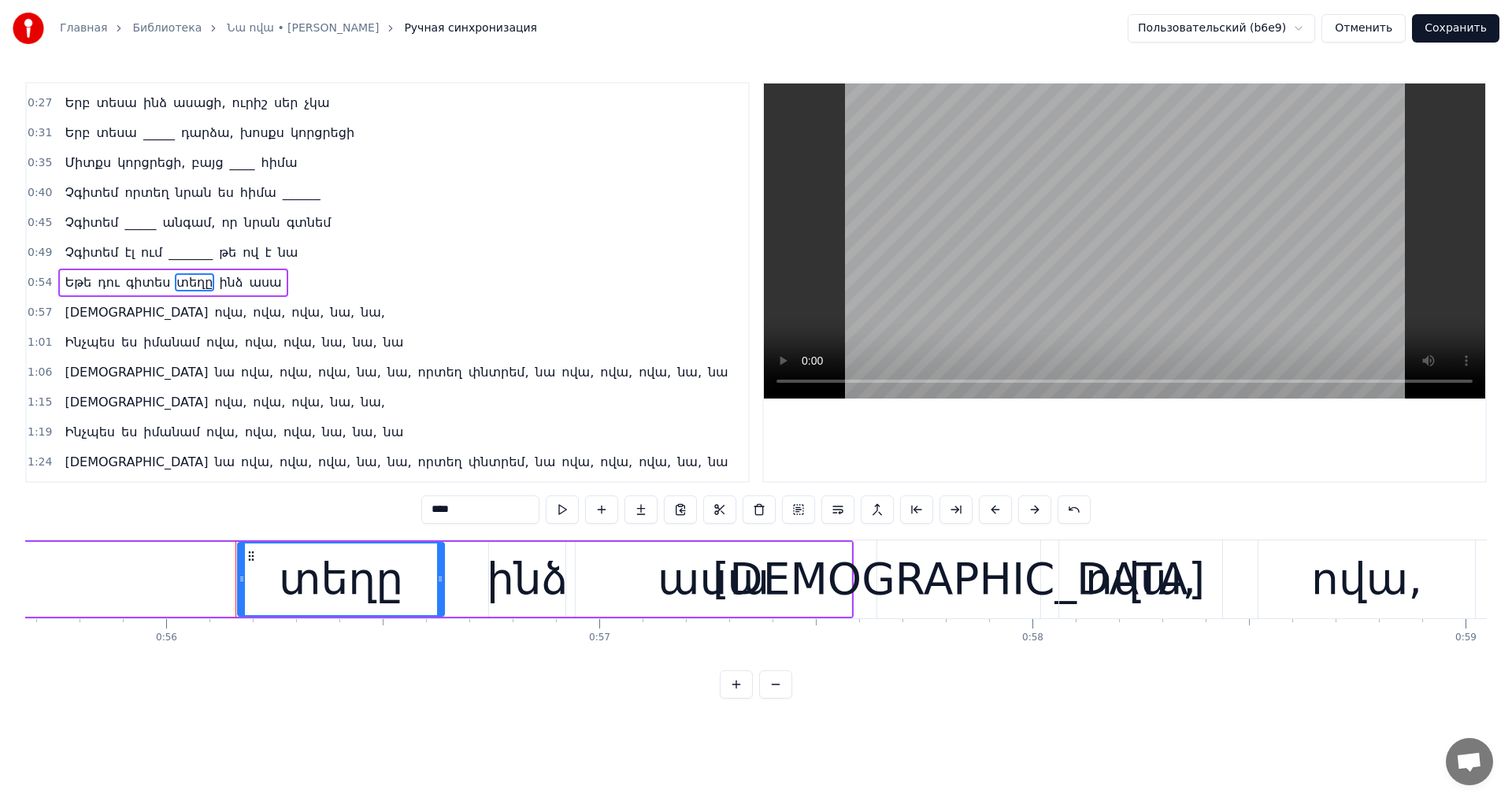
scroll to position [0, 24246]
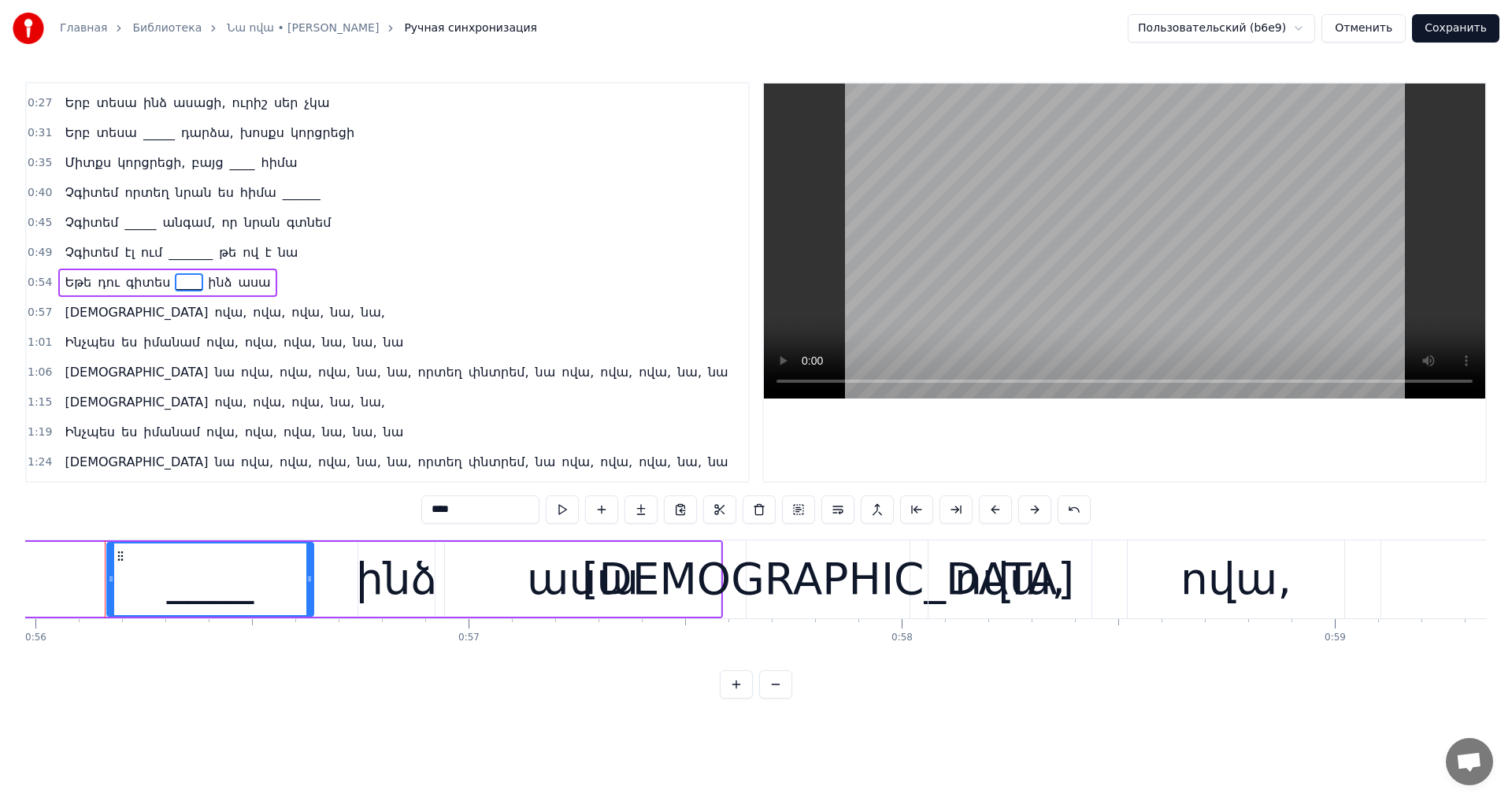
type input "****"
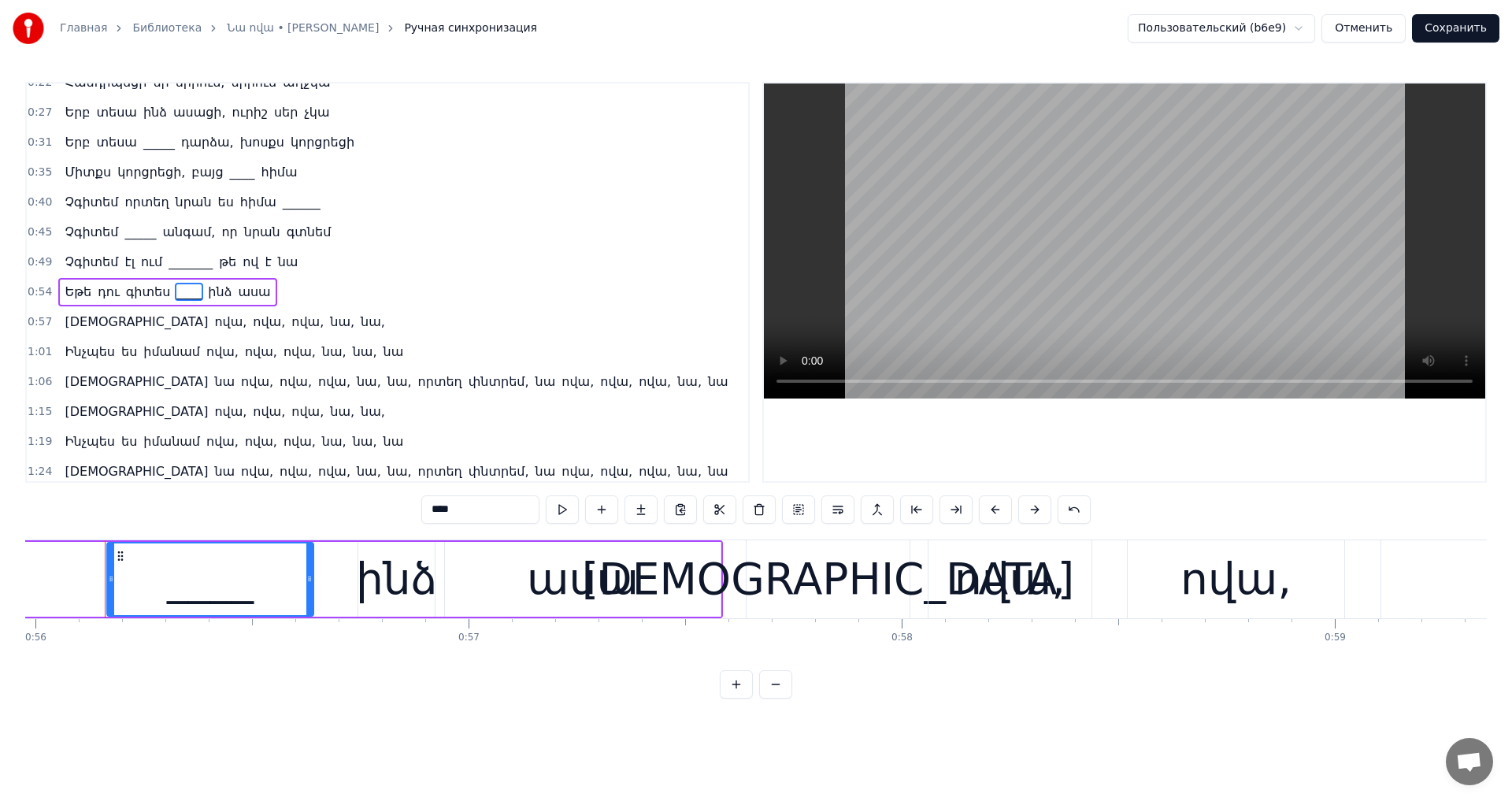
scroll to position [0, 0]
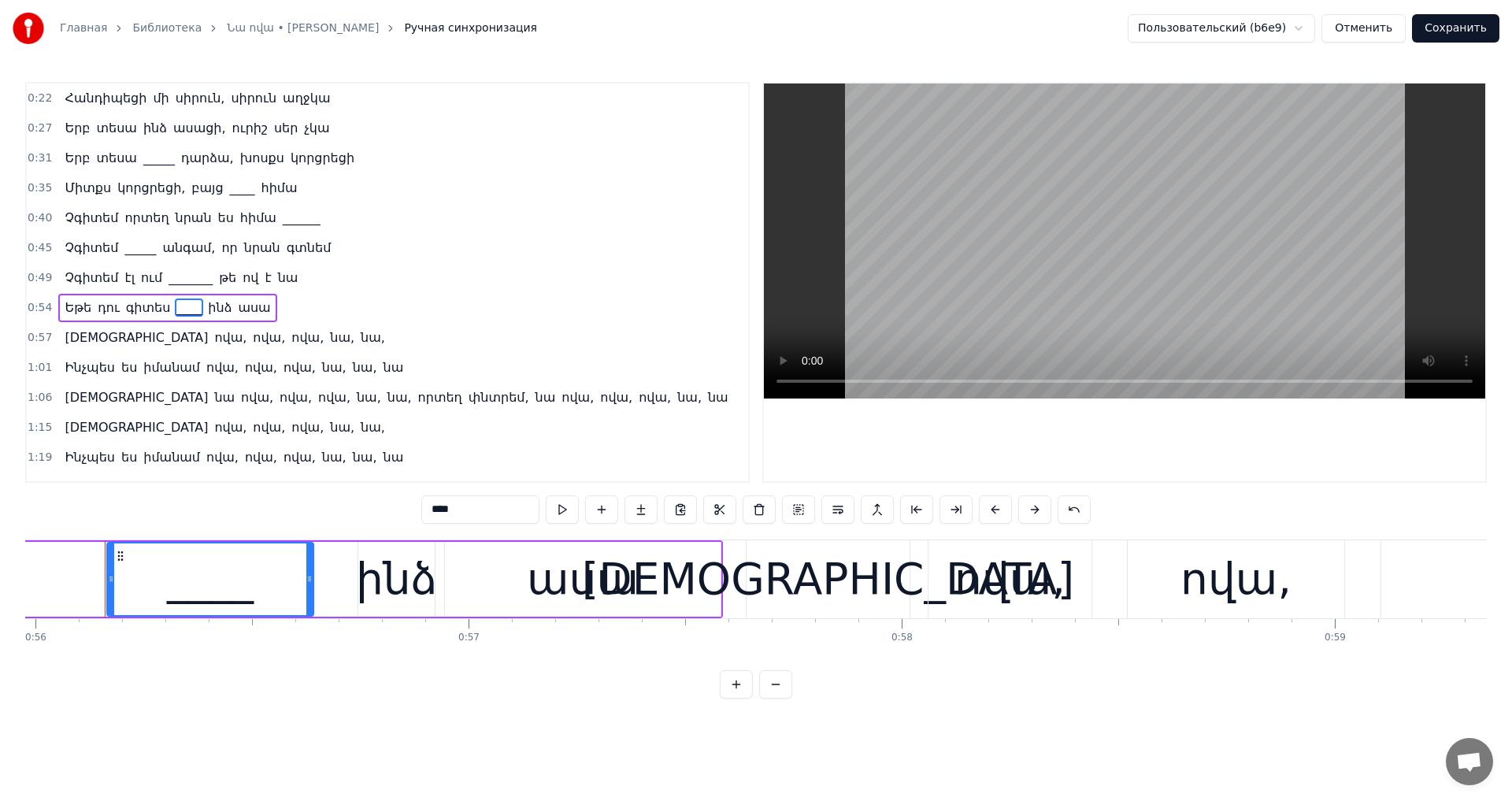
click at [1472, 17] on button "Сохранить" at bounding box center [1456, 28] width 88 height 28
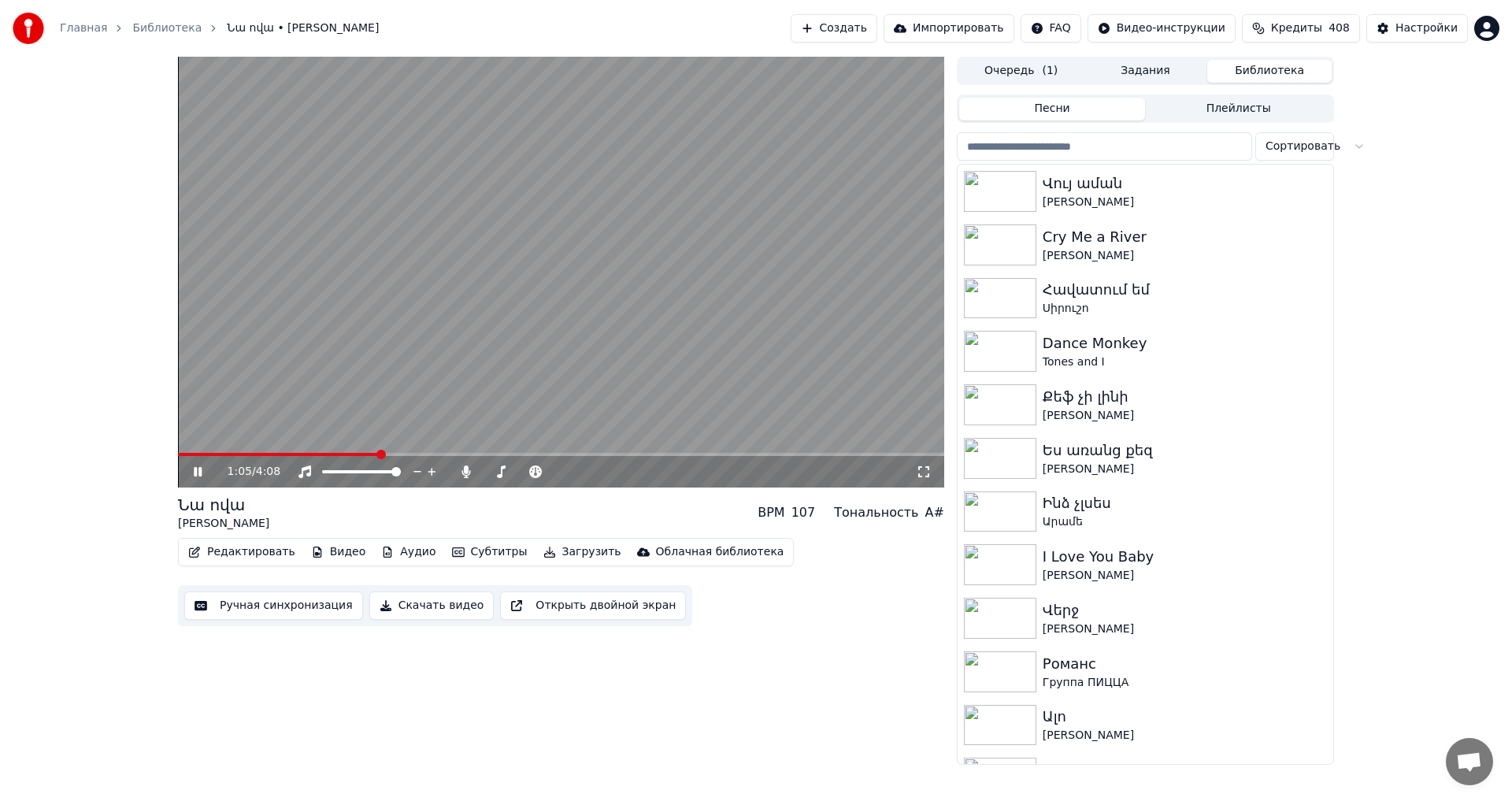
click at [230, 457] on div "1:05 / 4:08" at bounding box center [561, 472] width 767 height 32
click at [228, 453] on span at bounding box center [279, 455] width 203 height 4
click at [493, 276] on video at bounding box center [561, 272] width 767 height 431
click at [473, 260] on video at bounding box center [561, 272] width 767 height 431
click at [637, 285] on video at bounding box center [561, 272] width 767 height 431
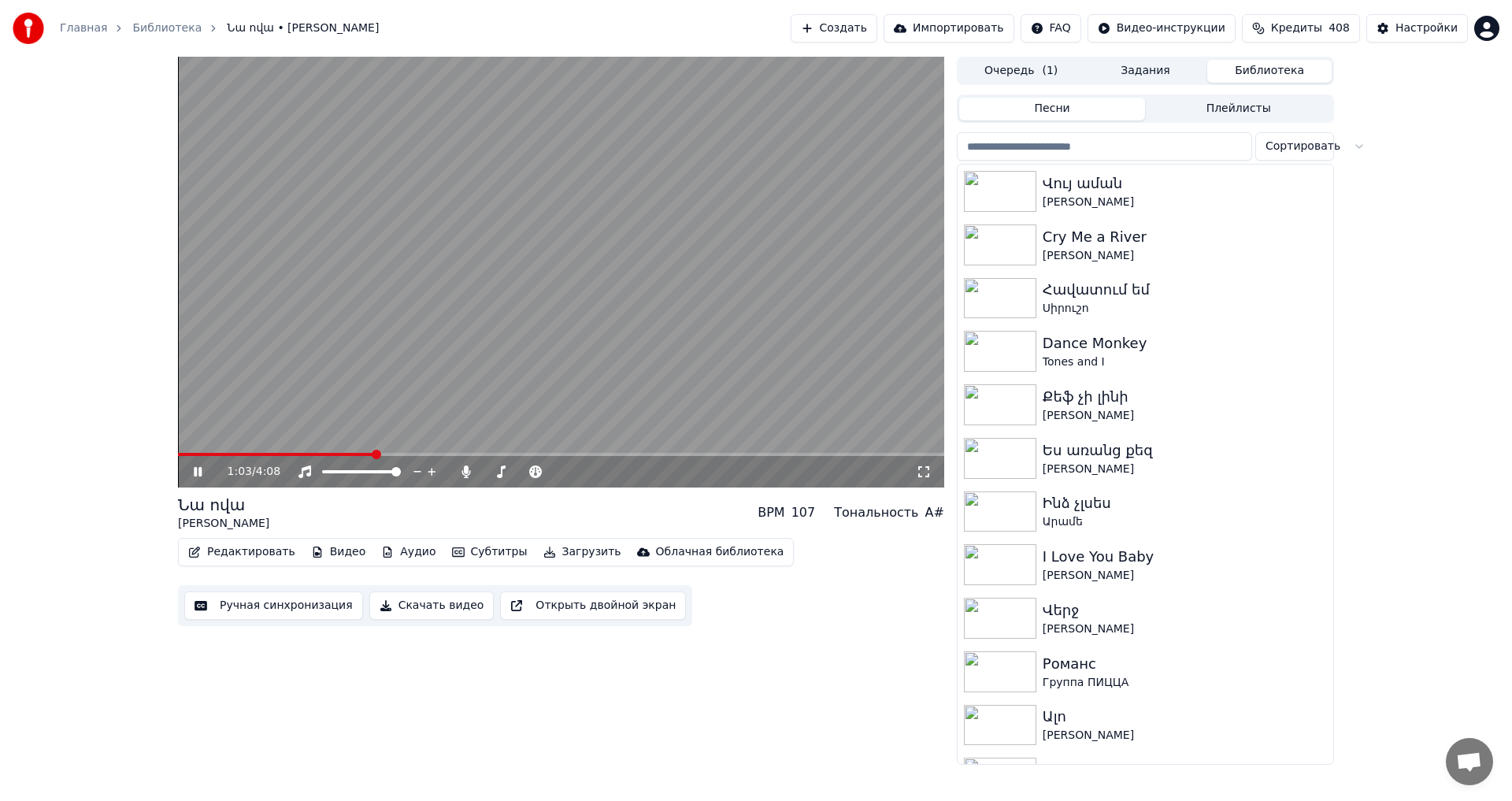
click at [650, 277] on video at bounding box center [561, 272] width 767 height 431
click at [716, 352] on video at bounding box center [561, 272] width 767 height 431
click at [295, 453] on span at bounding box center [312, 455] width 268 height 4
click at [535, 172] on video at bounding box center [561, 272] width 767 height 431
click at [297, 603] on button "Ручная синхронизация" at bounding box center [274, 606] width 179 height 28
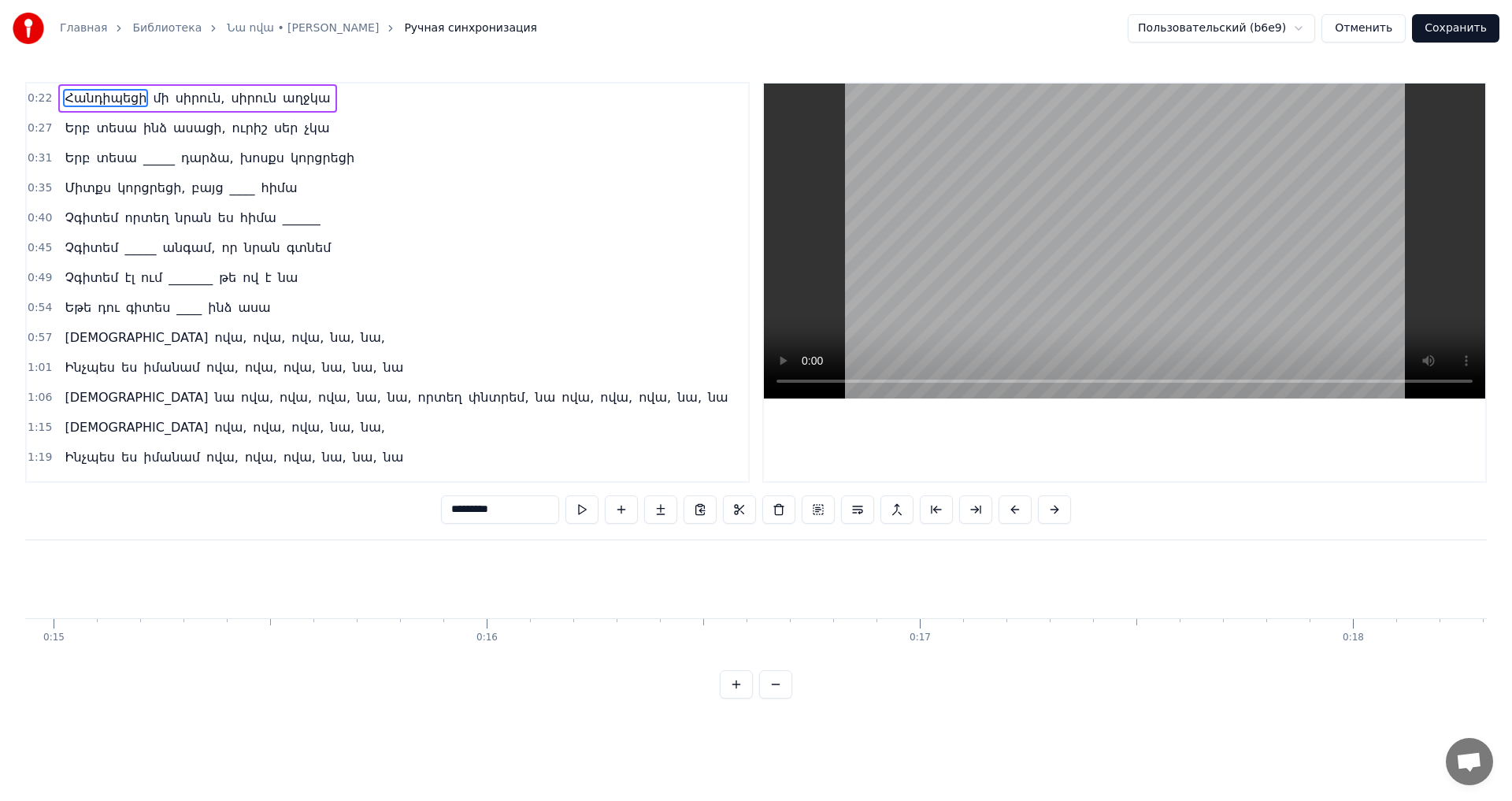
click at [989, 265] on video at bounding box center [1125, 241] width 722 height 315
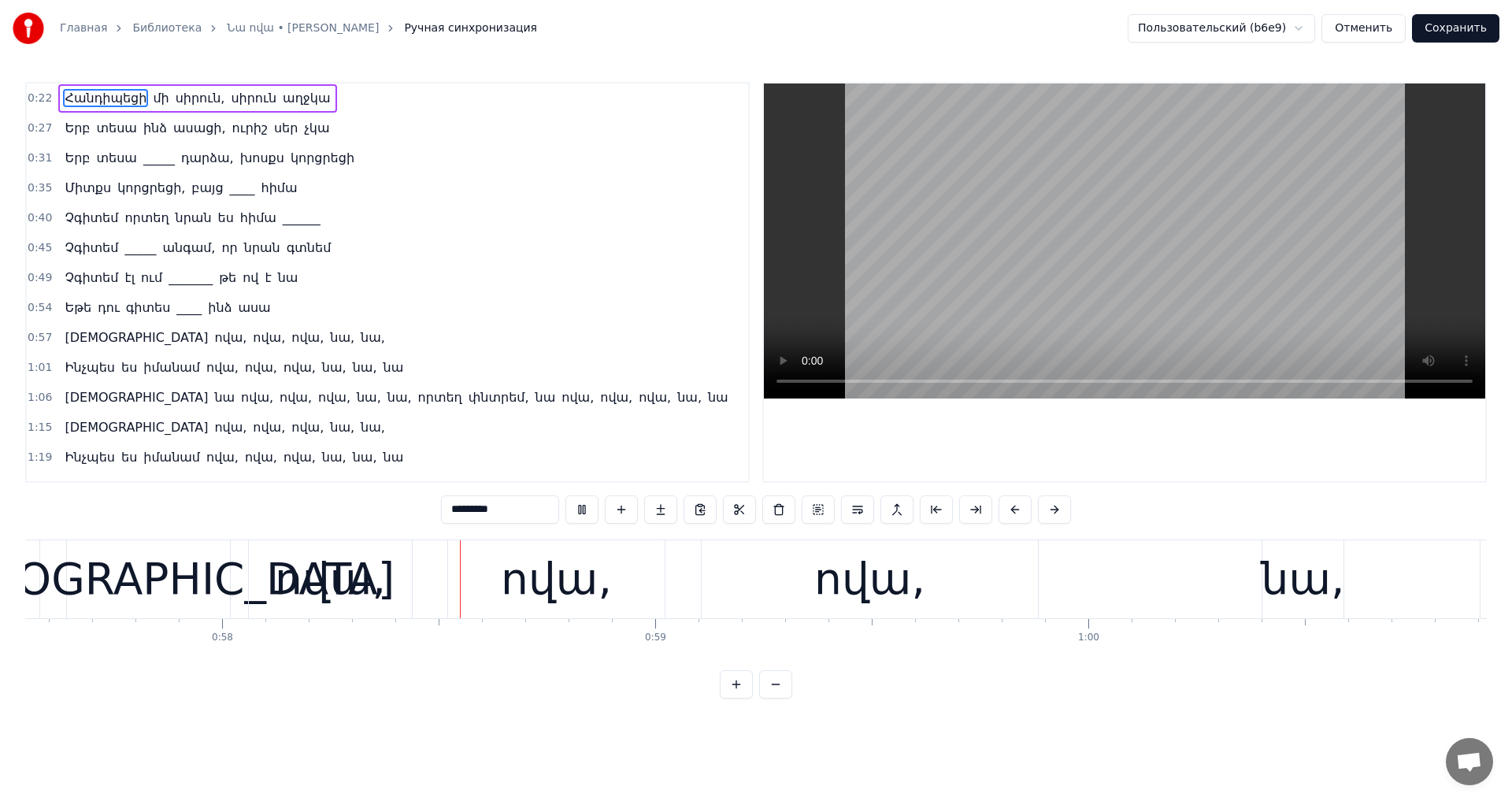
scroll to position [0, 24931]
click at [1118, 256] on video at bounding box center [1125, 241] width 722 height 315
click at [311, 588] on div "ովա," at bounding box center [324, 579] width 111 height 65
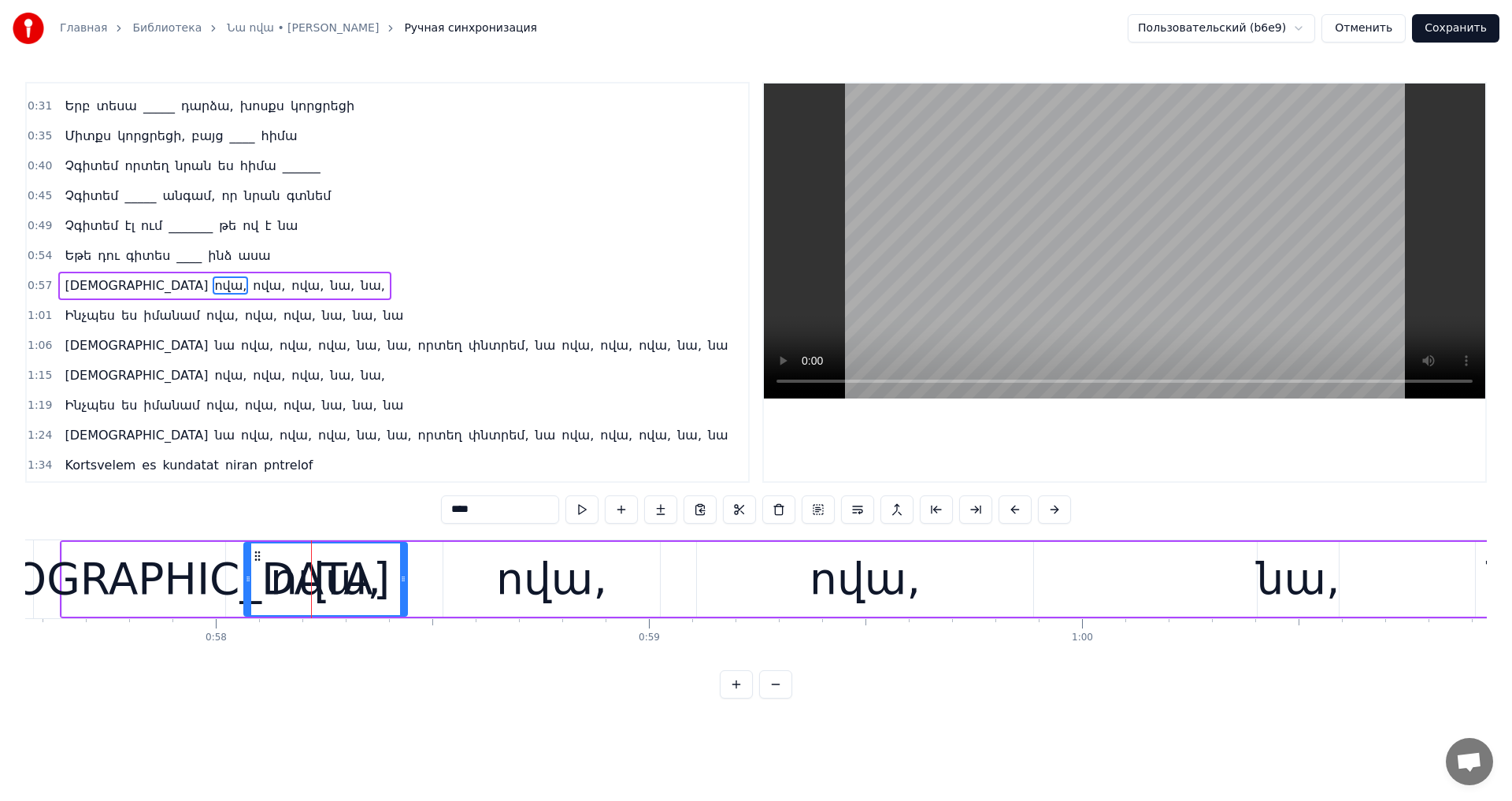
scroll to position [55, 0]
click at [441, 508] on input "****" at bounding box center [500, 509] width 119 height 28
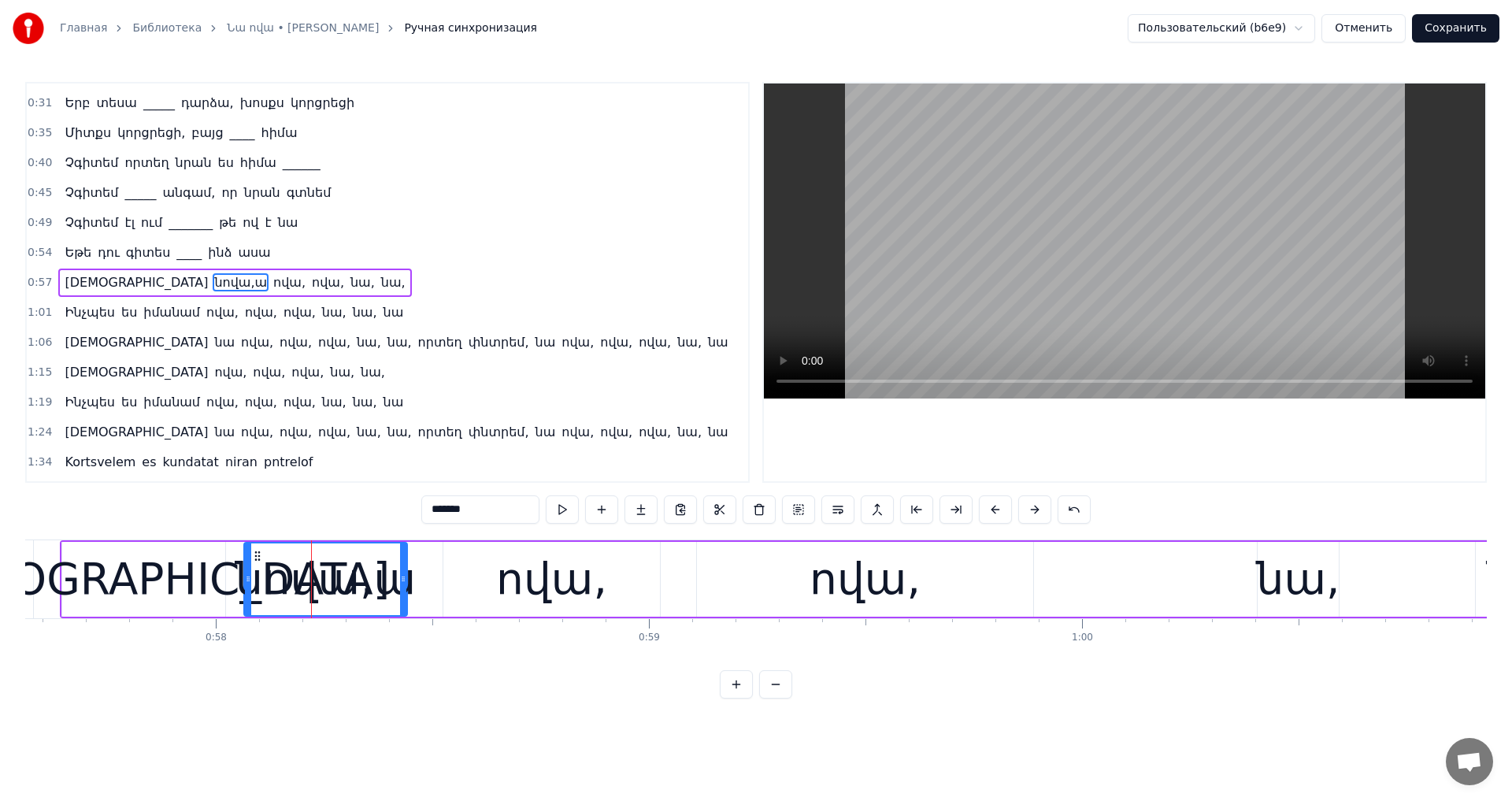
drag, startPoint x: 437, startPoint y: 513, endPoint x: 326, endPoint y: 511, distance: 111.0
click at [326, 511] on div "0:22 Հանդիպեցի մի սիրուն, սիրուն աղջկա 0:27 Երբ տեսա ինձ ասացի, ուրիշ սեր չկա 0…" at bounding box center [756, 390] width 1462 height 617
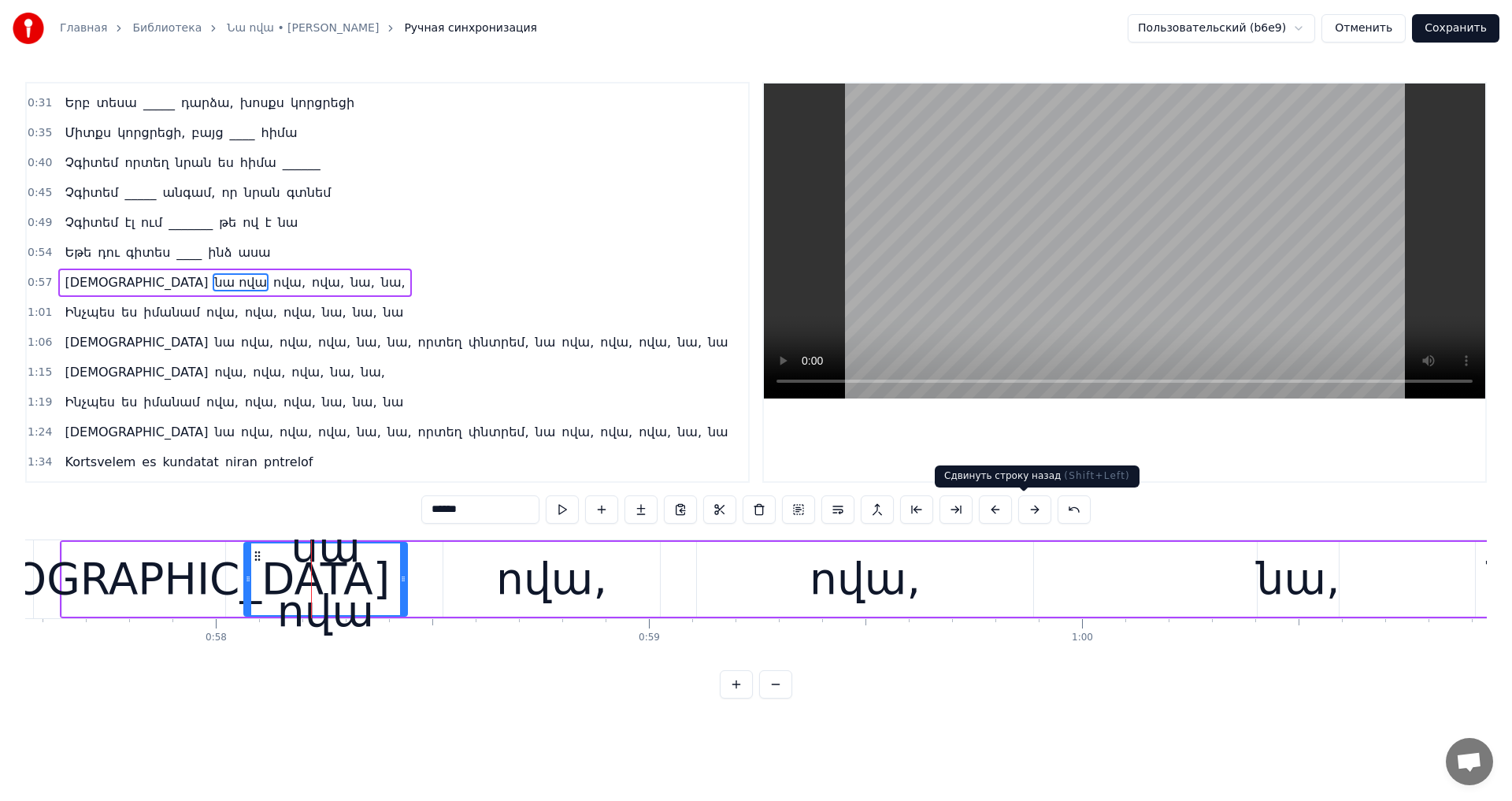
click at [1067, 276] on video at bounding box center [1125, 241] width 722 height 315
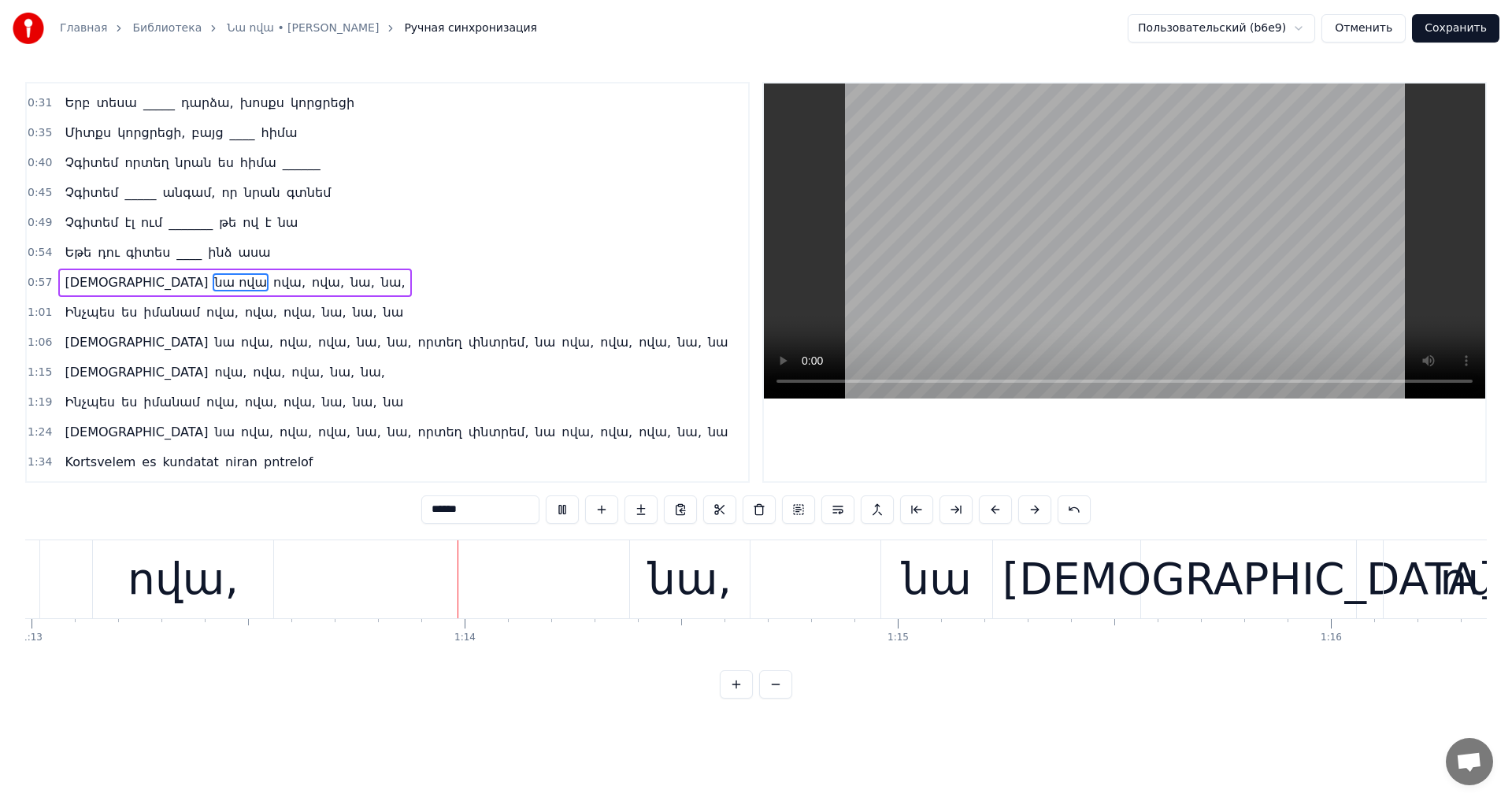
scroll to position [0, 31624]
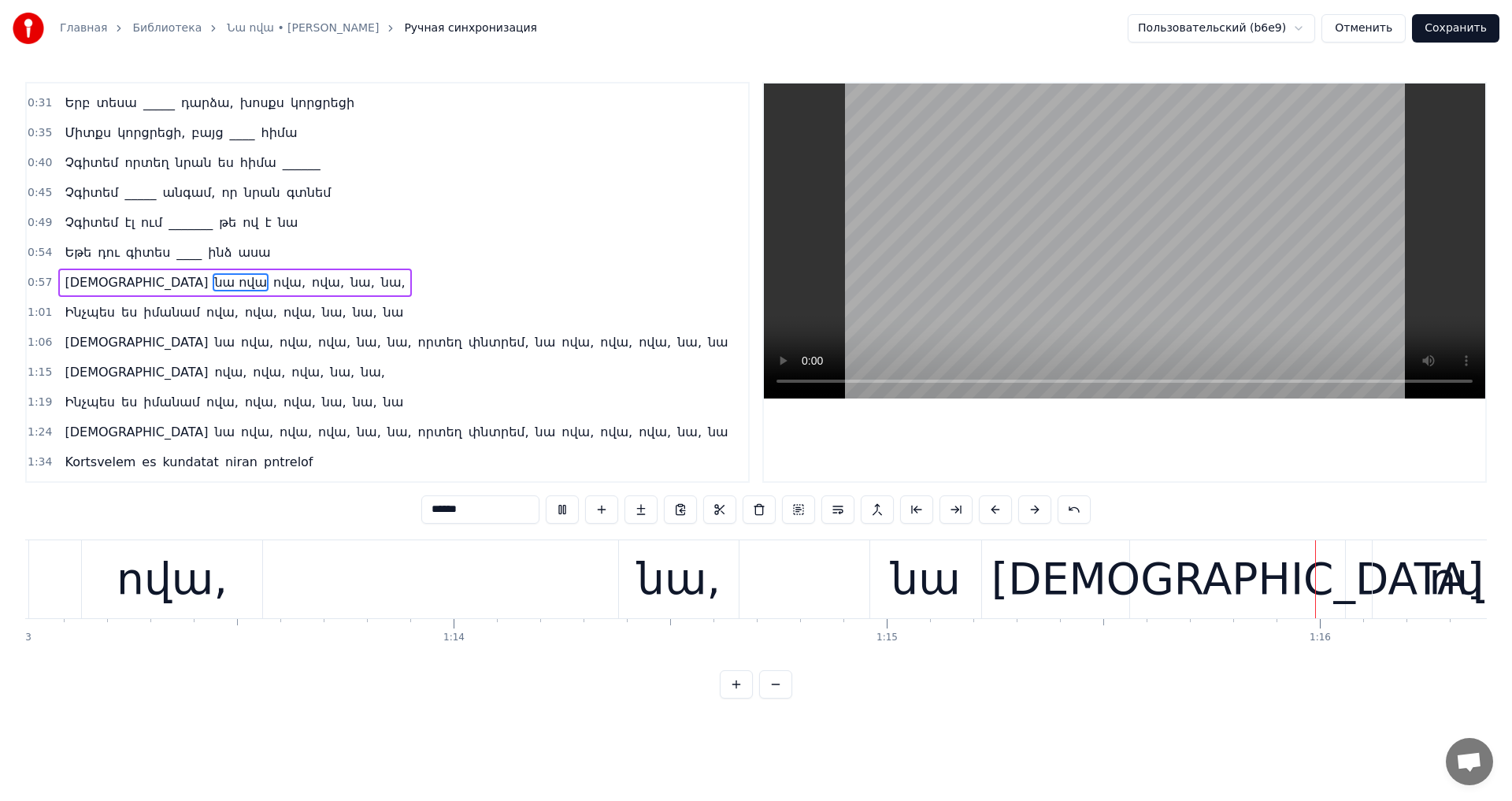
drag, startPoint x: 1233, startPoint y: 260, endPoint x: 1230, endPoint y: 271, distance: 11.4
click at [1234, 267] on video at bounding box center [1125, 241] width 722 height 315
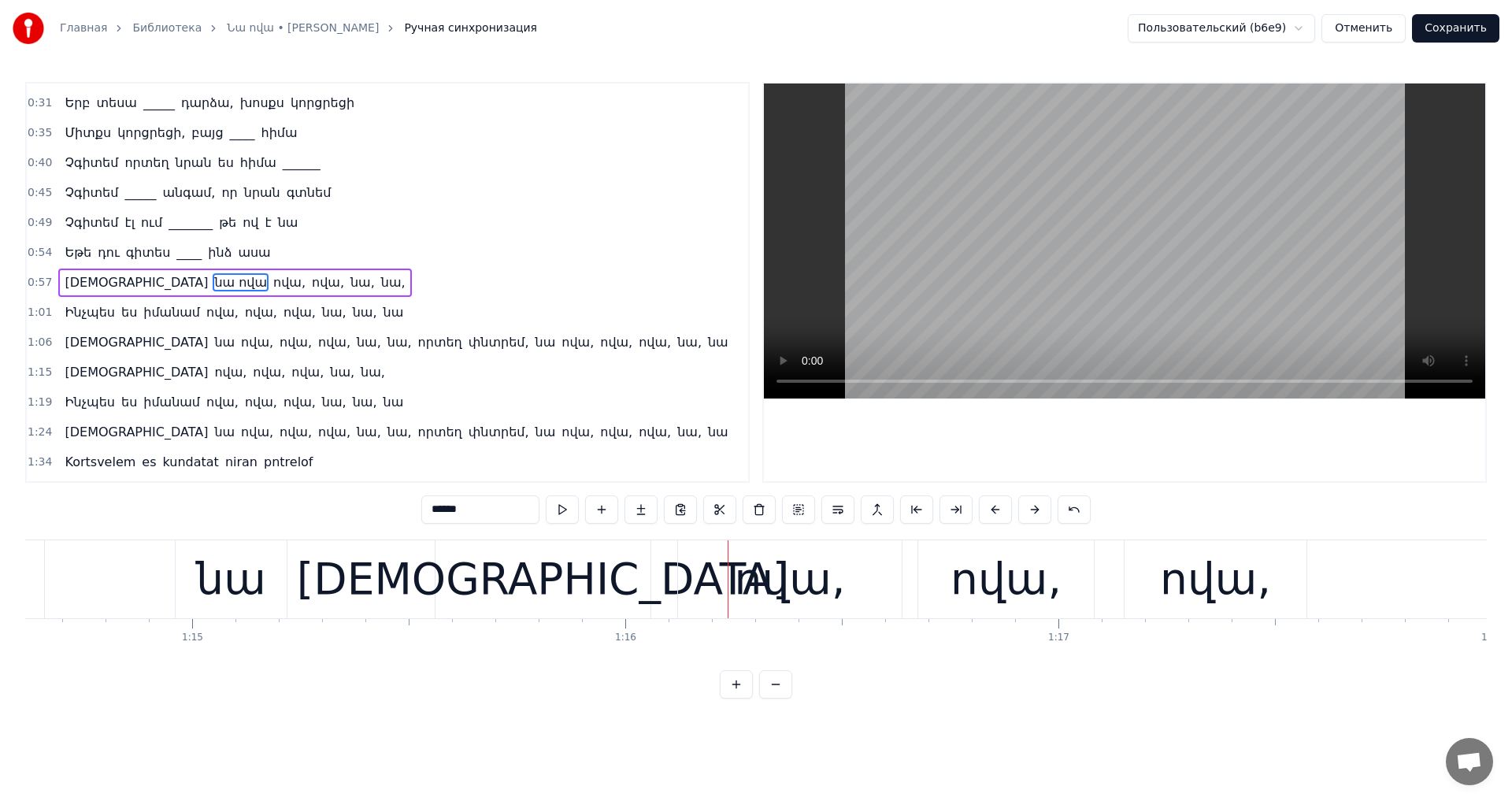
scroll to position [0, 32200]
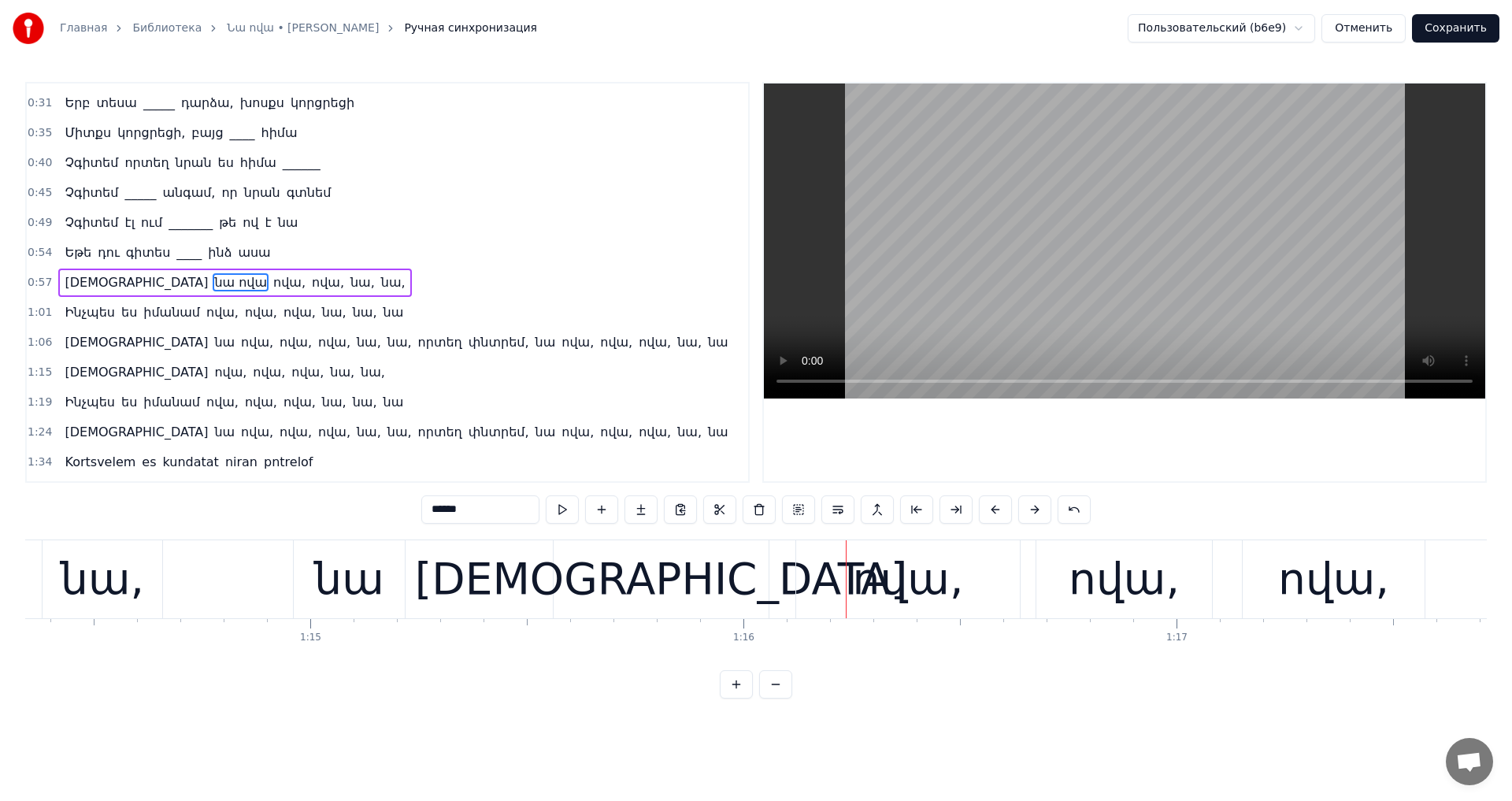
click at [927, 584] on div "ովա," at bounding box center [908, 579] width 111 height 65
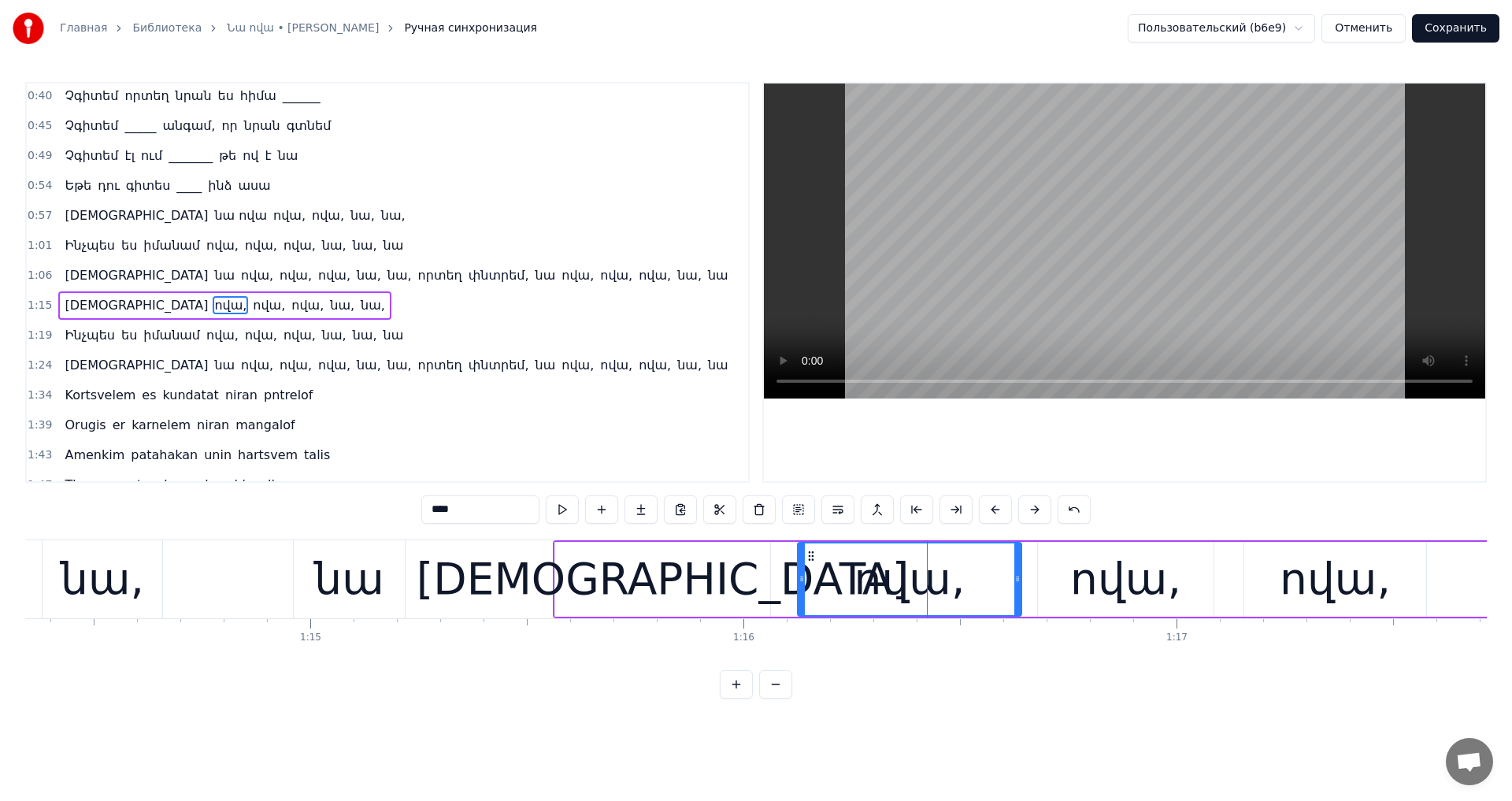
scroll to position [145, 0]
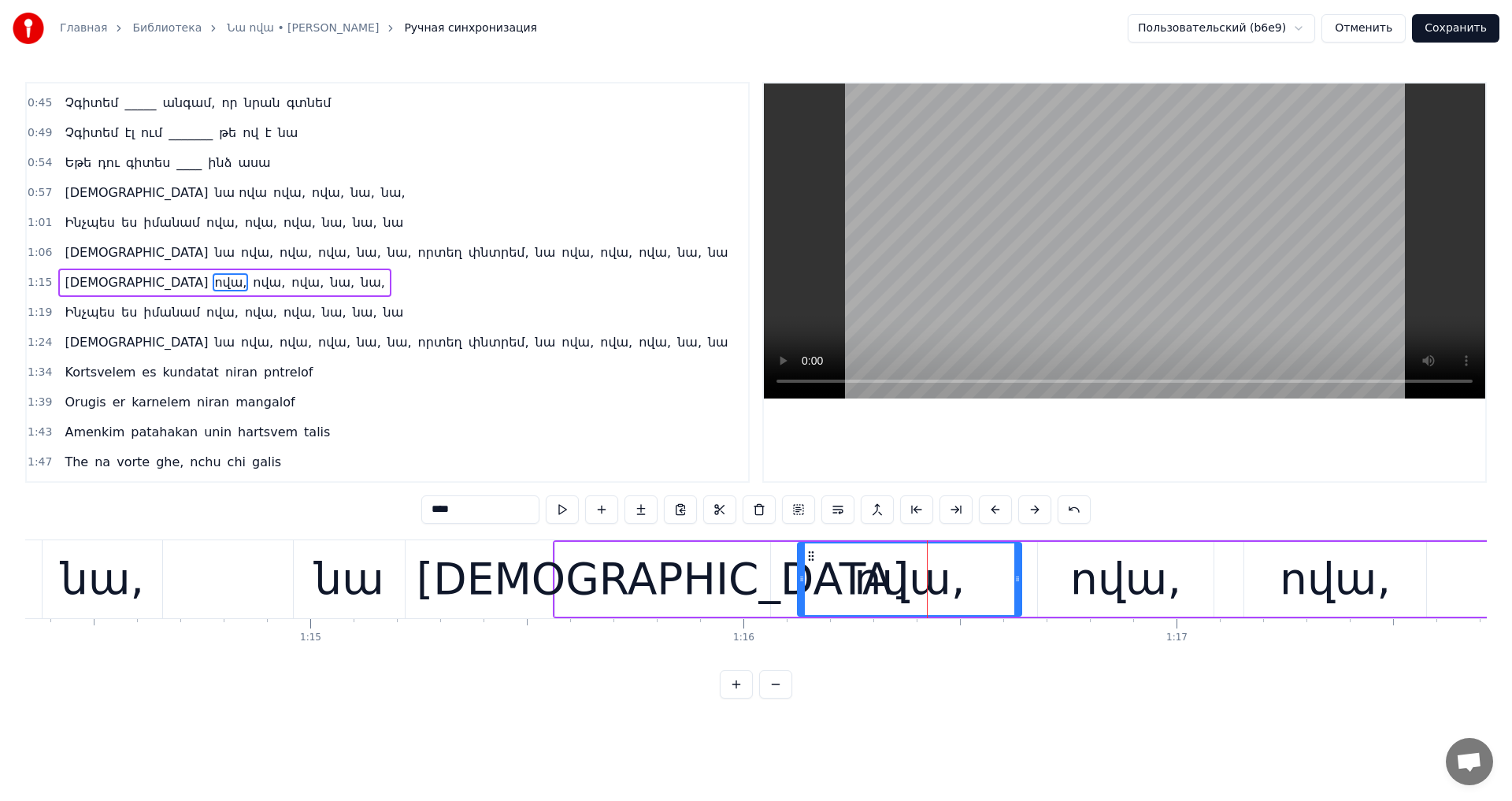
drag, startPoint x: 441, startPoint y: 507, endPoint x: 268, endPoint y: 507, distance: 173.0
click at [268, 507] on div "0:22 Հանդիպեցի մի սիրուն, սիրուն աղջկա 0:27 Երբ տեսա ինձ ասացի, ուրիշ սեր չկա 0…" at bounding box center [756, 390] width 1462 height 617
click at [212, 252] on span "նա" at bounding box center [224, 252] width 24 height 18
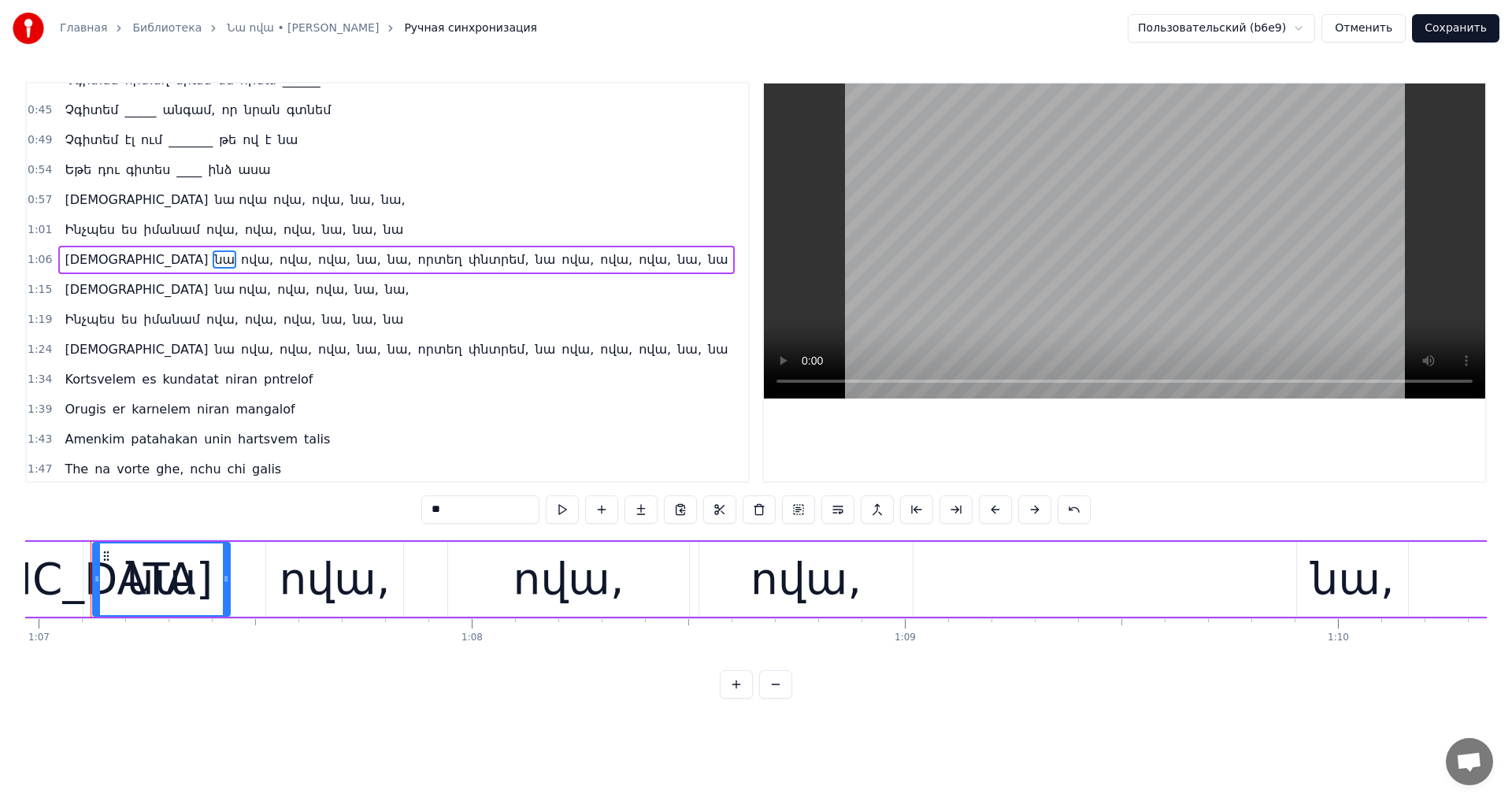
scroll to position [0, 28992]
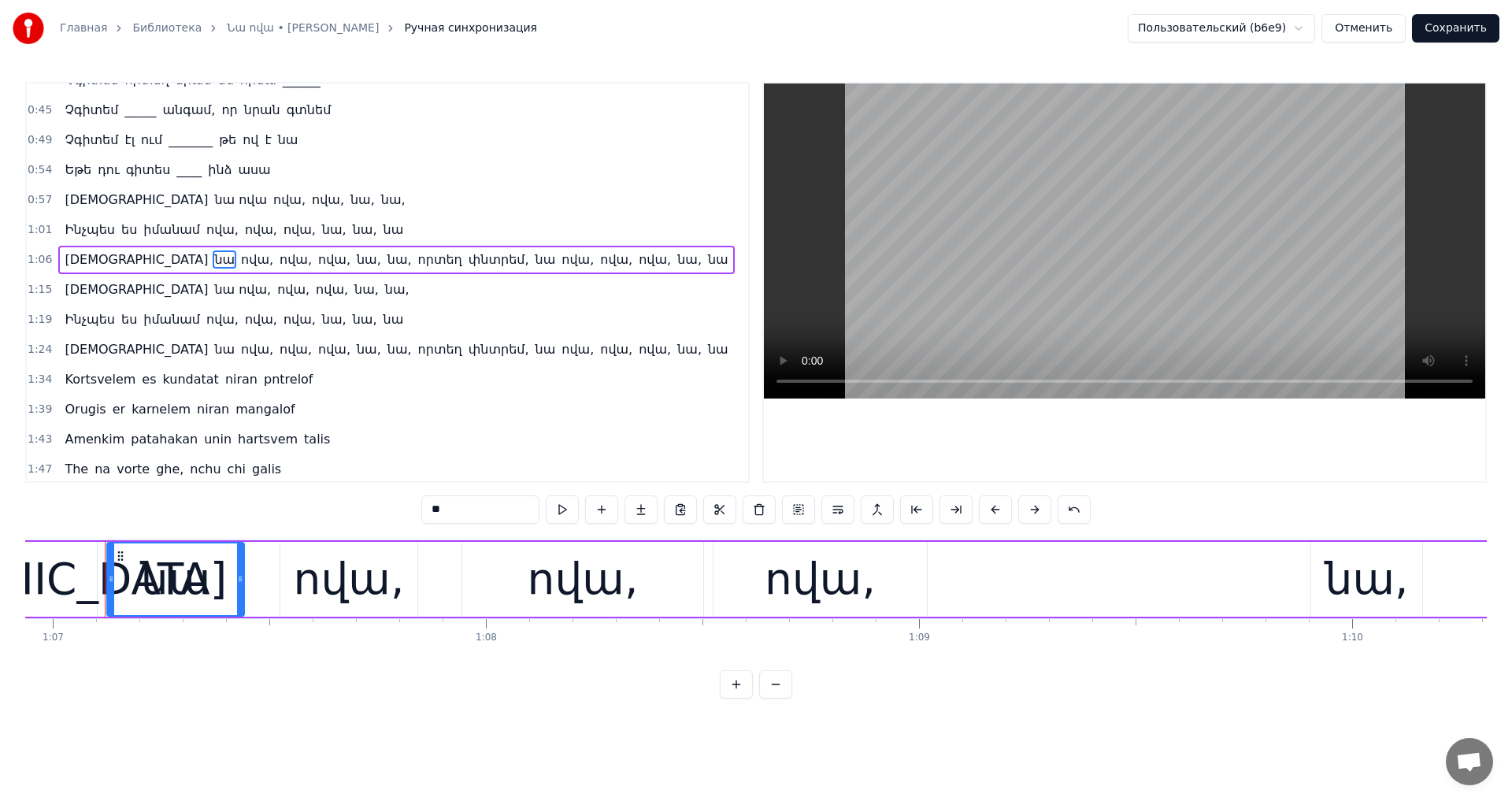
click at [212, 289] on span "նա ովա," at bounding box center [242, 289] width 60 height 18
type input "*******"
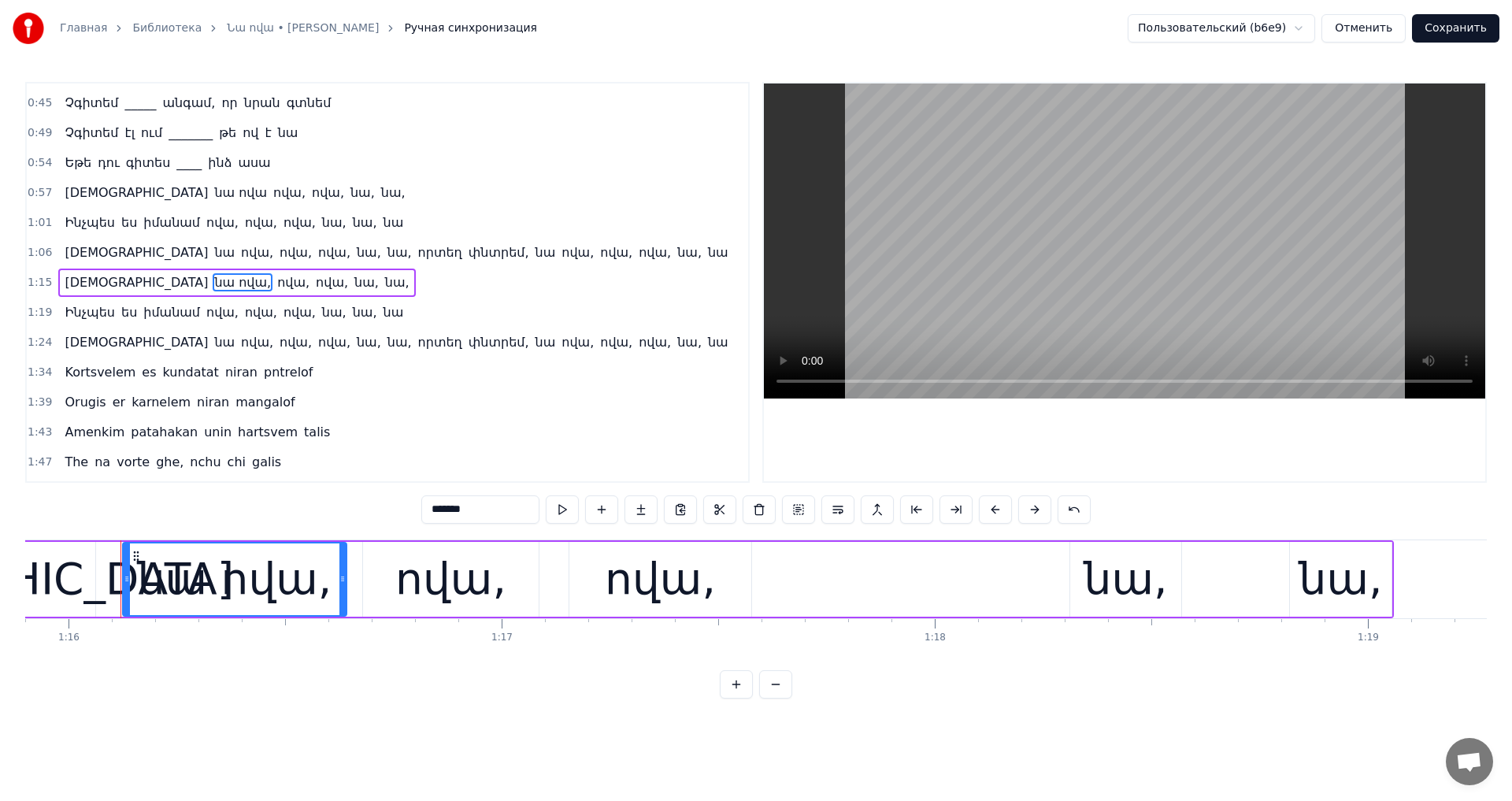
scroll to position [0, 32891]
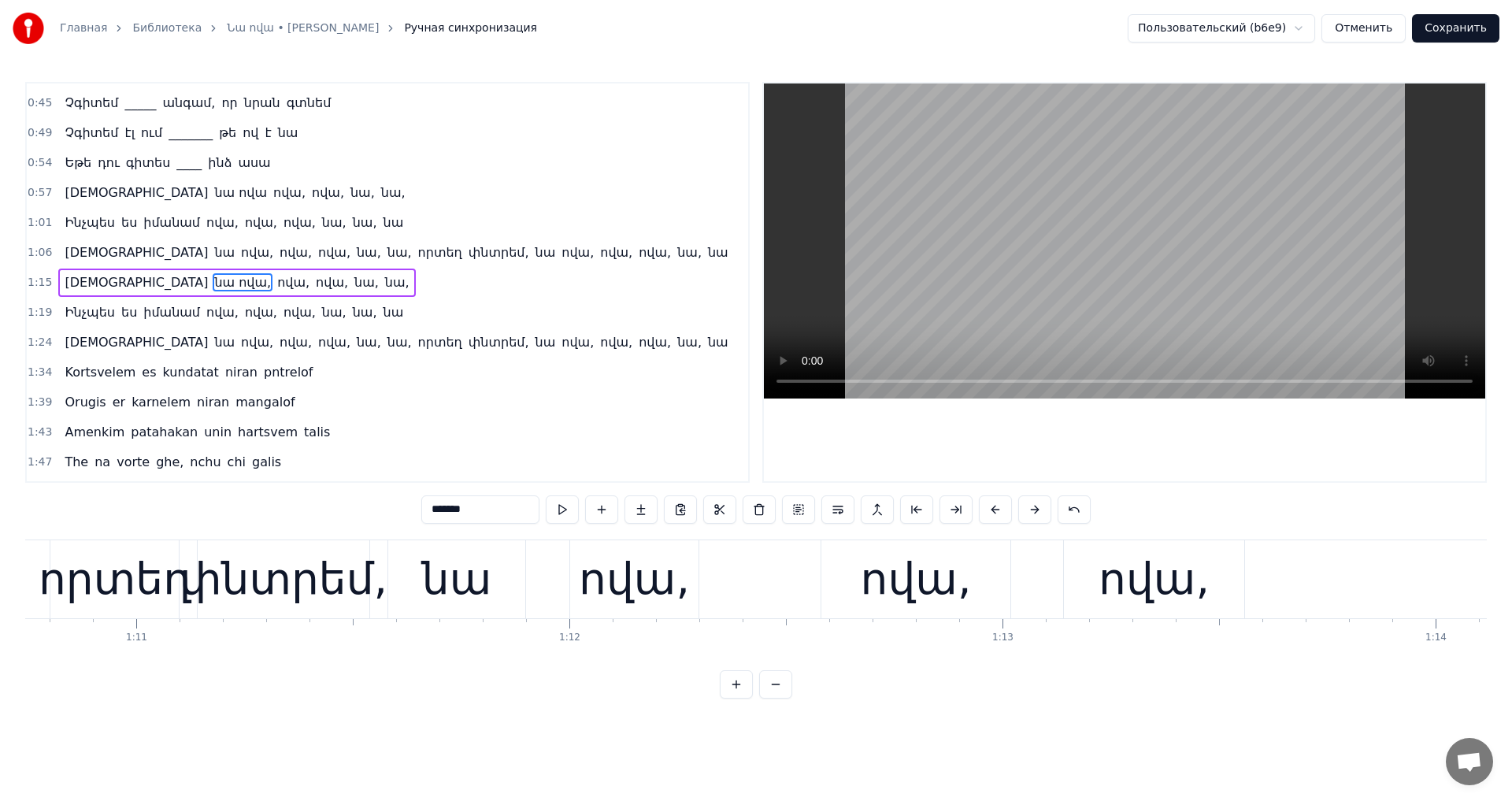
click at [1127, 225] on video at bounding box center [1125, 241] width 722 height 315
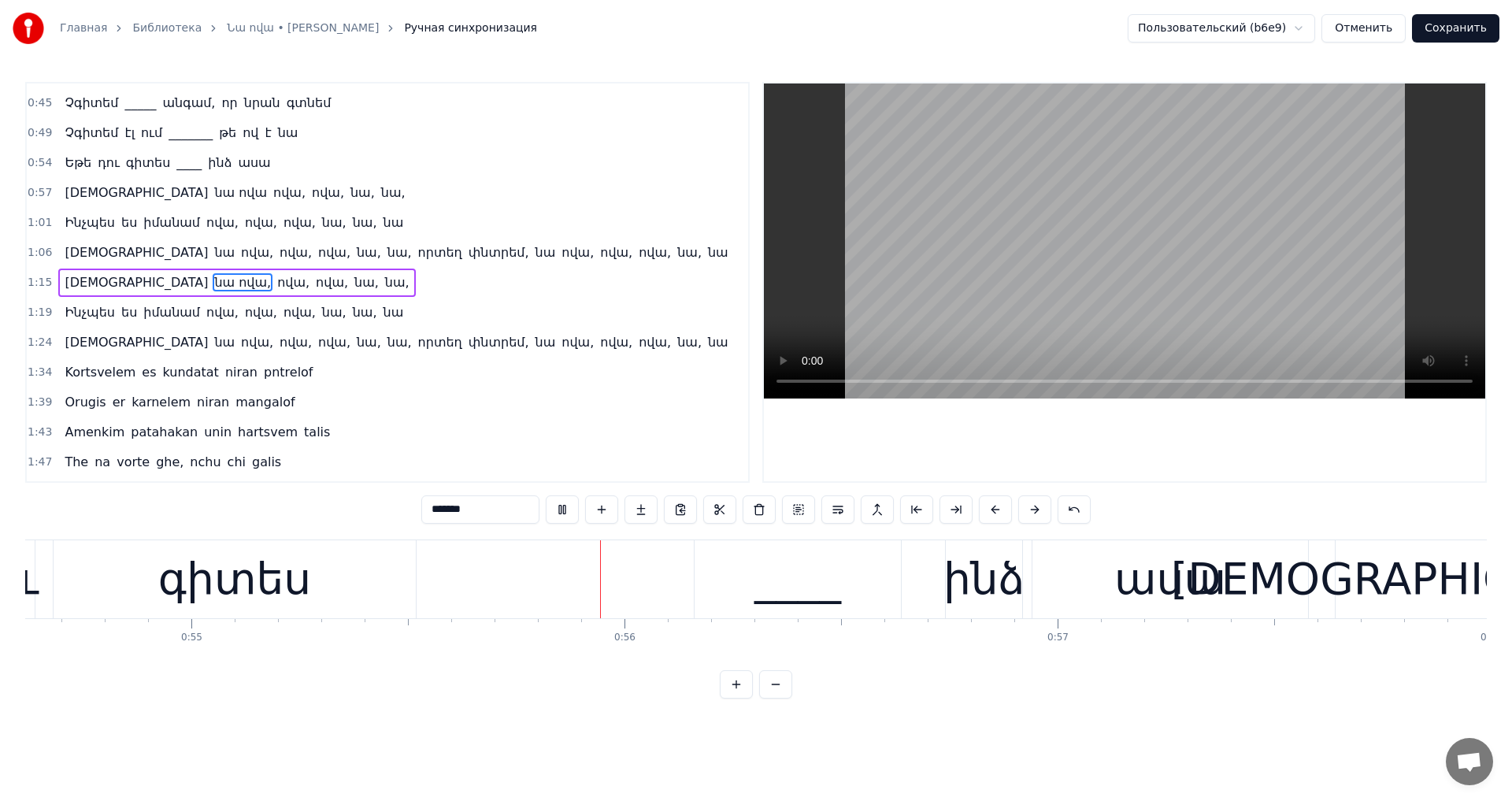
scroll to position [0, 23895]
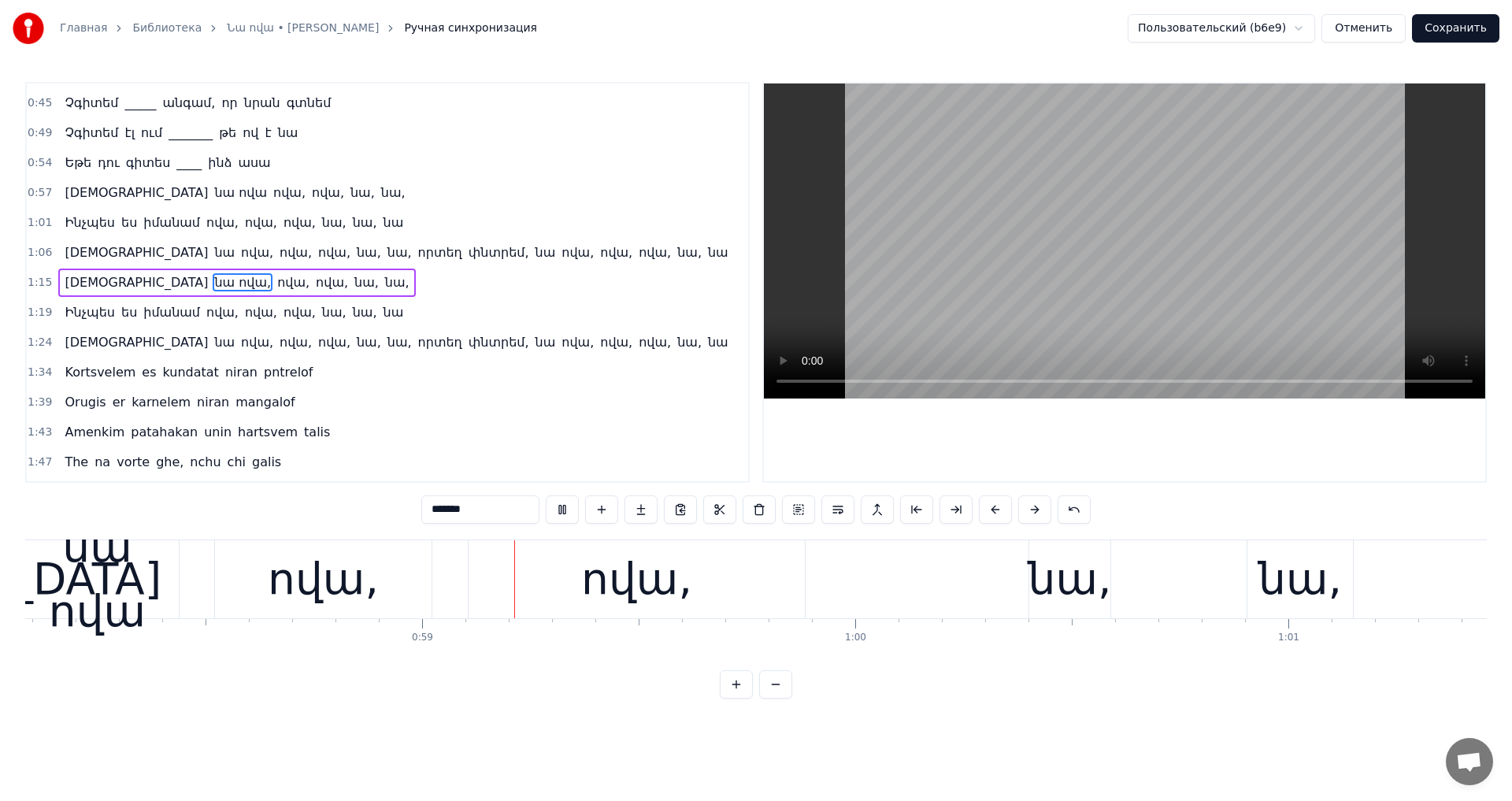
click at [1325, 170] on video at bounding box center [1125, 241] width 722 height 315
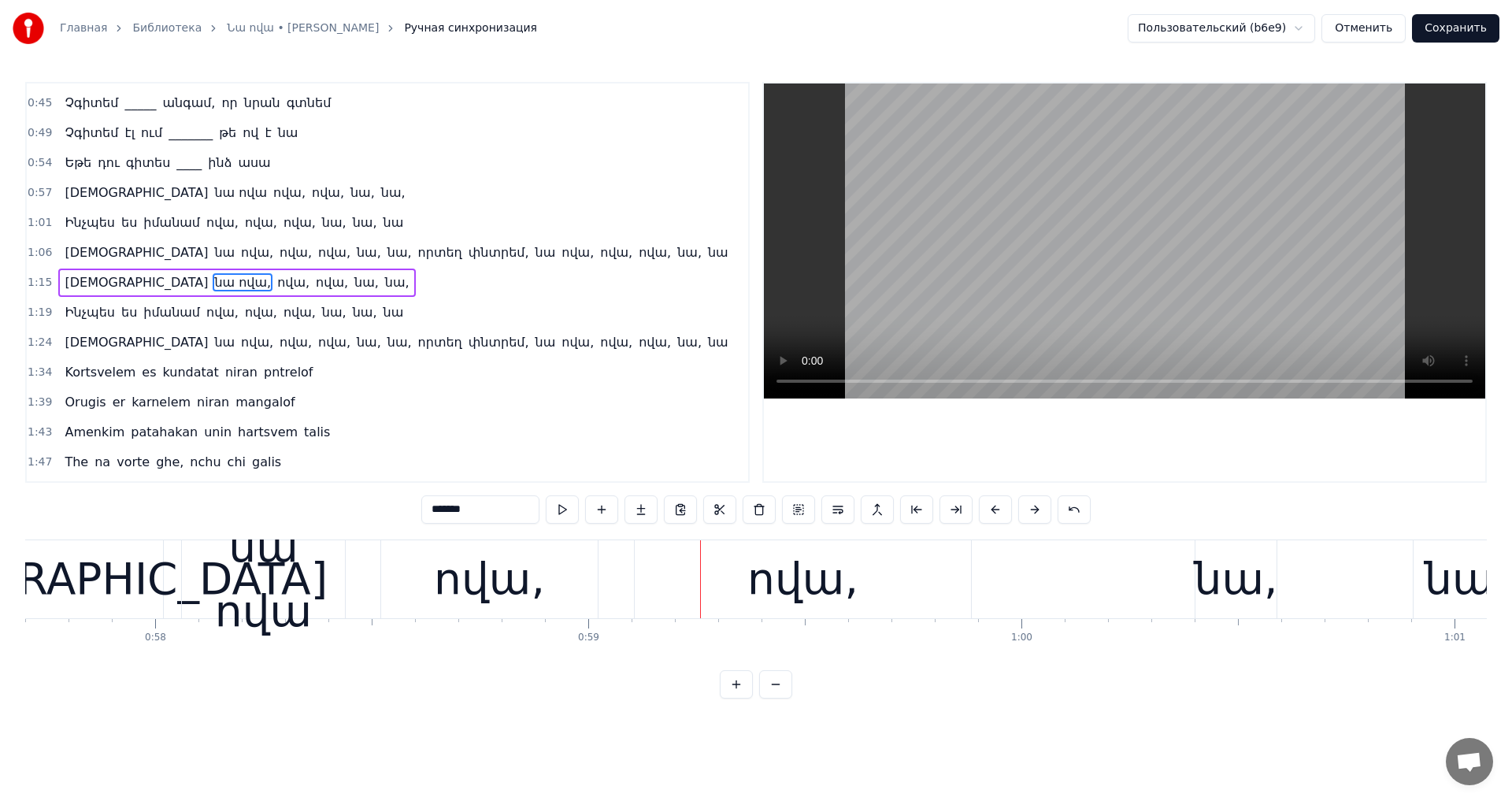
scroll to position [0, 24874]
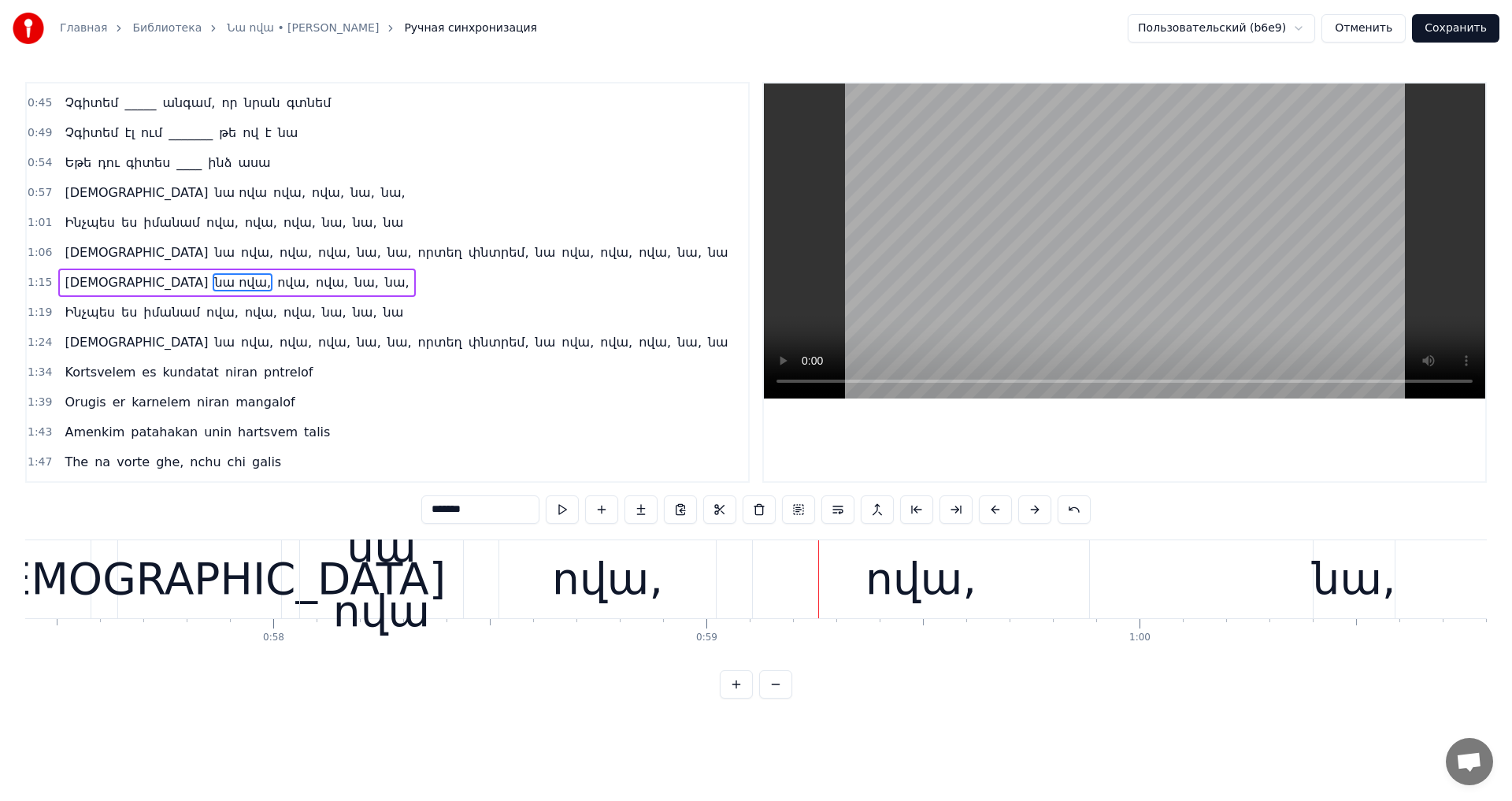
click at [321, 595] on div "նա ովա" at bounding box center [382, 580] width 163 height 130
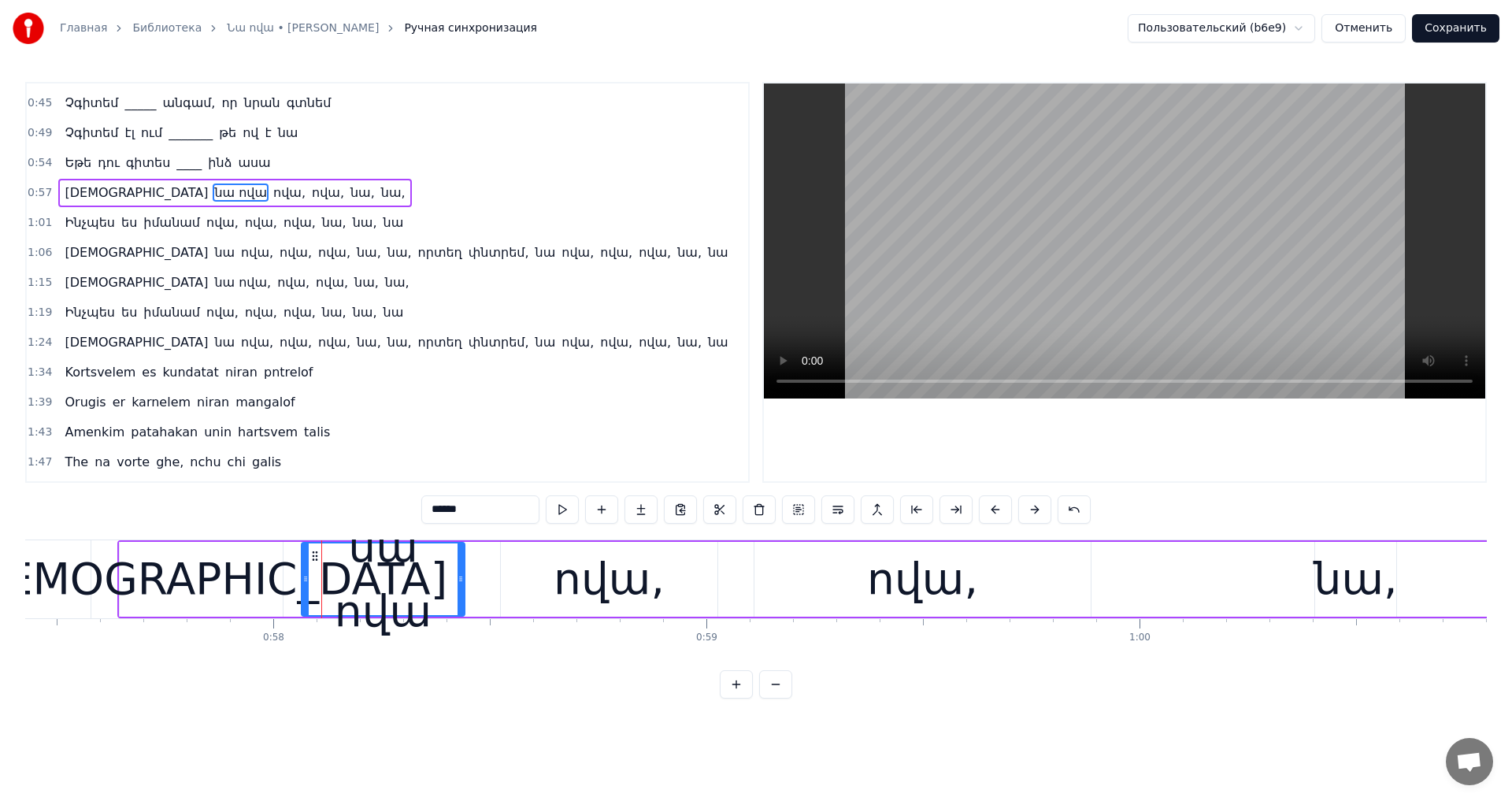
scroll to position [55, 0]
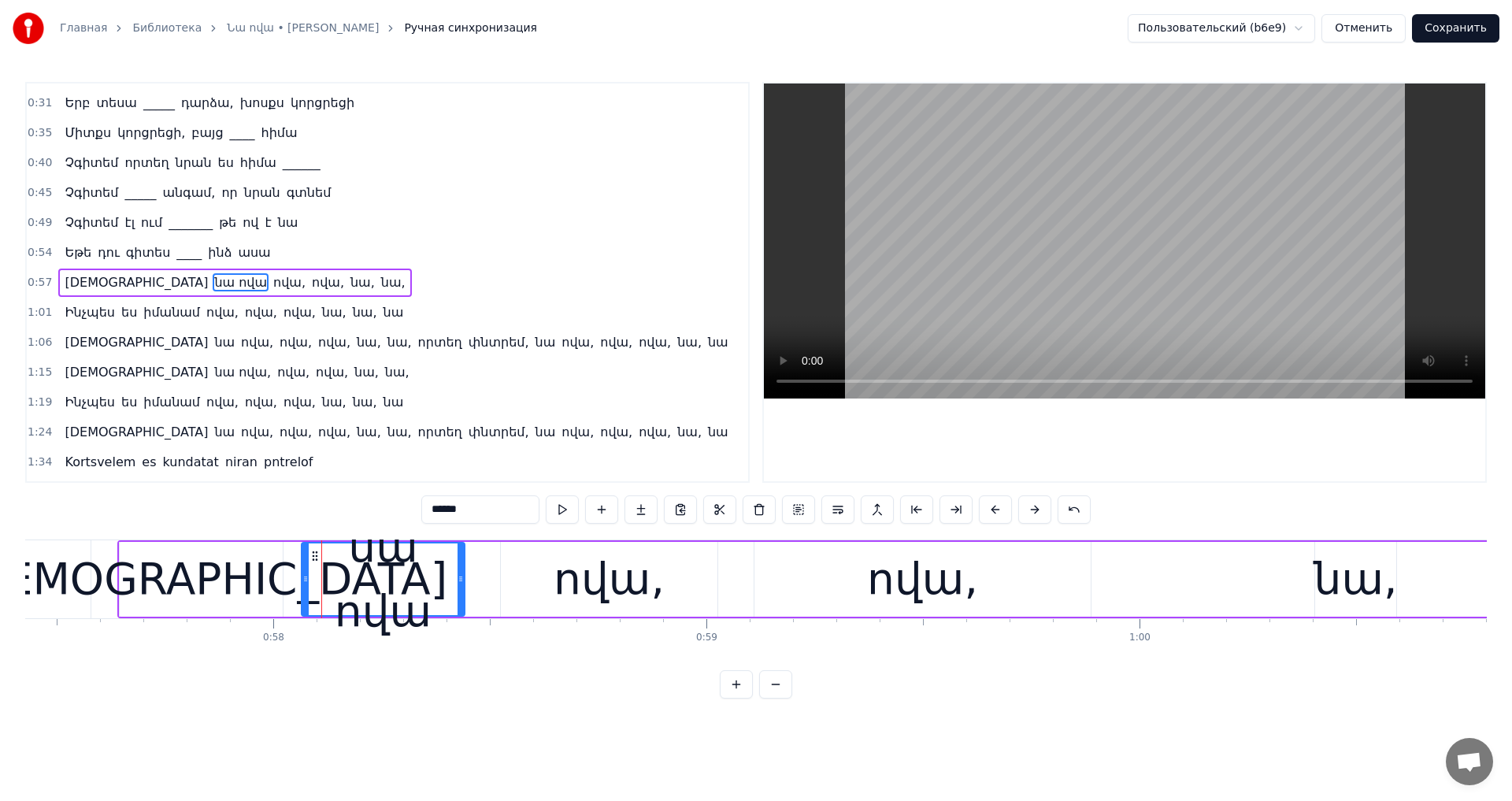
click at [447, 514] on input "******" at bounding box center [480, 509] width 119 height 28
click at [968, 318] on video at bounding box center [1125, 241] width 722 height 315
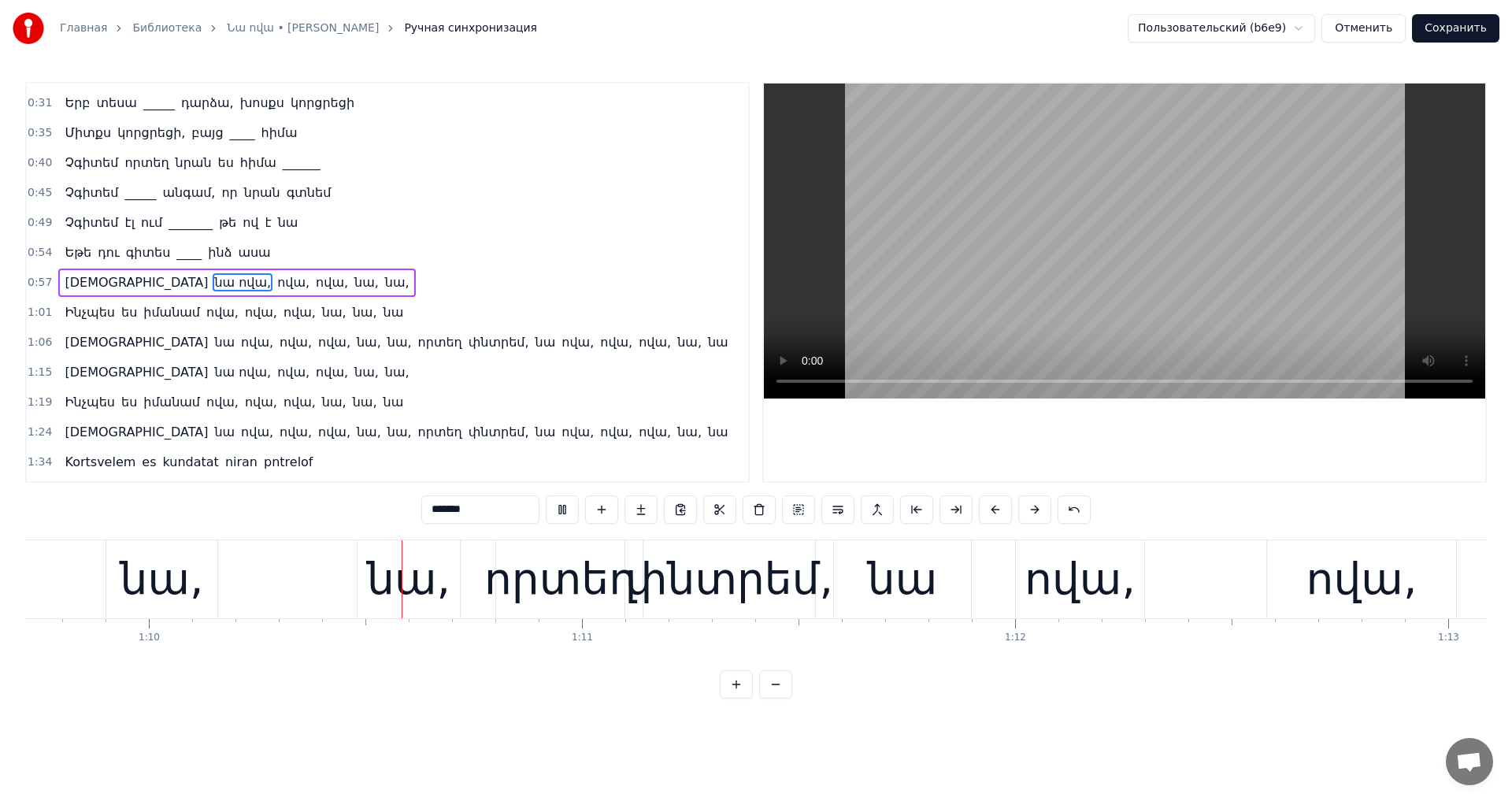
scroll to position [0, 30236]
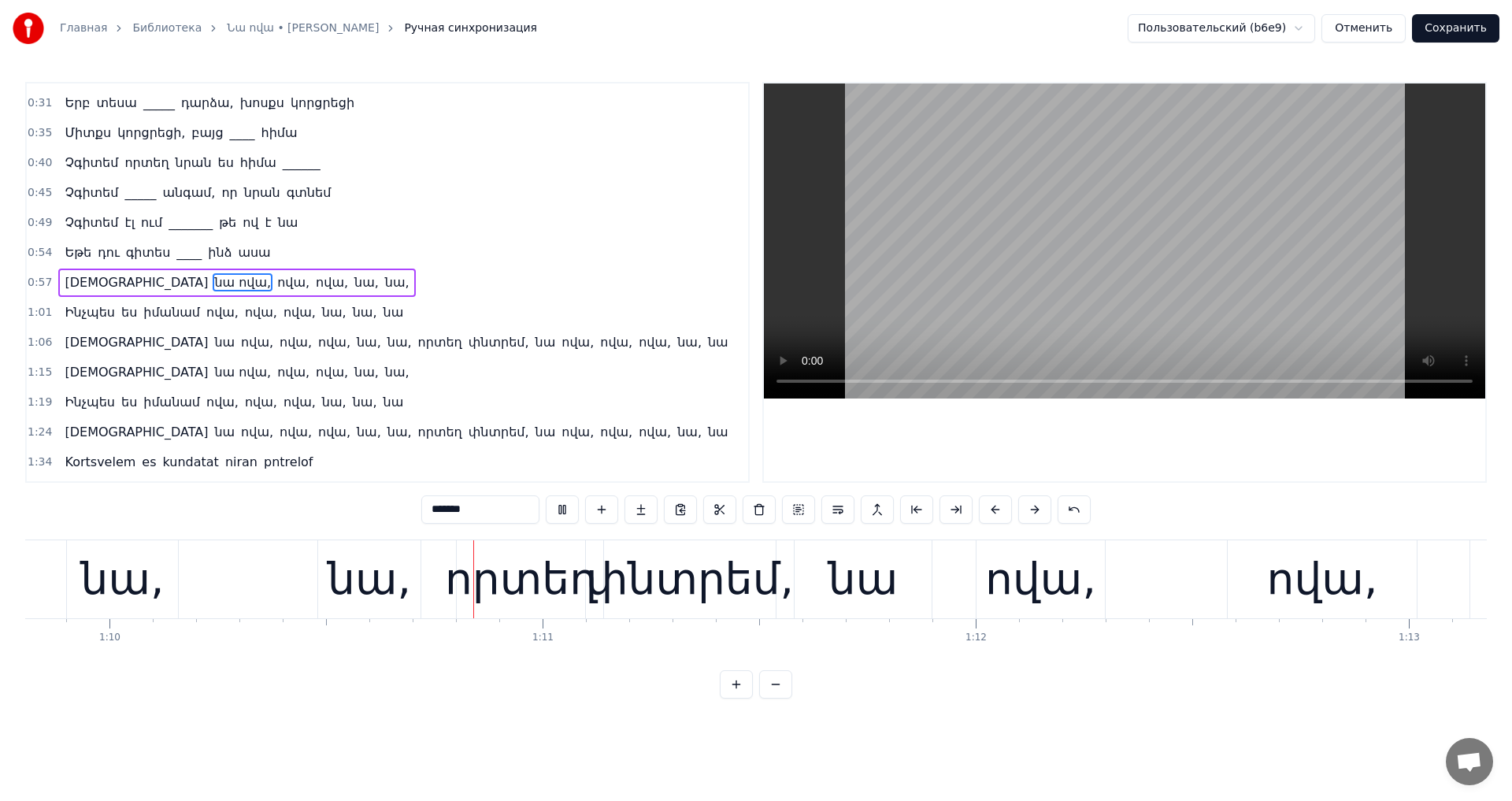
click at [997, 263] on video at bounding box center [1125, 241] width 722 height 315
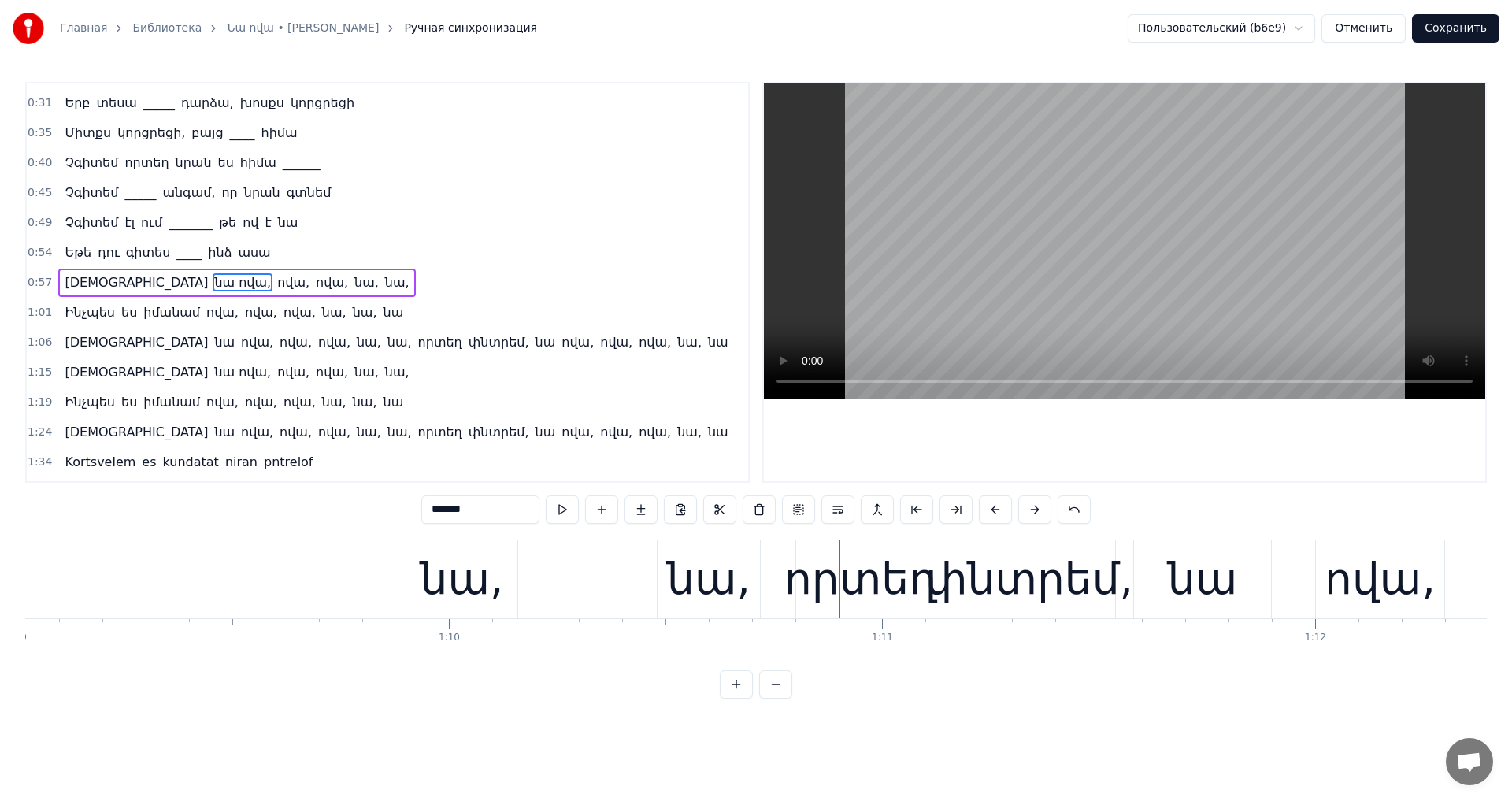
click at [454, 560] on div "նա," at bounding box center [462, 579] width 83 height 65
type input "***"
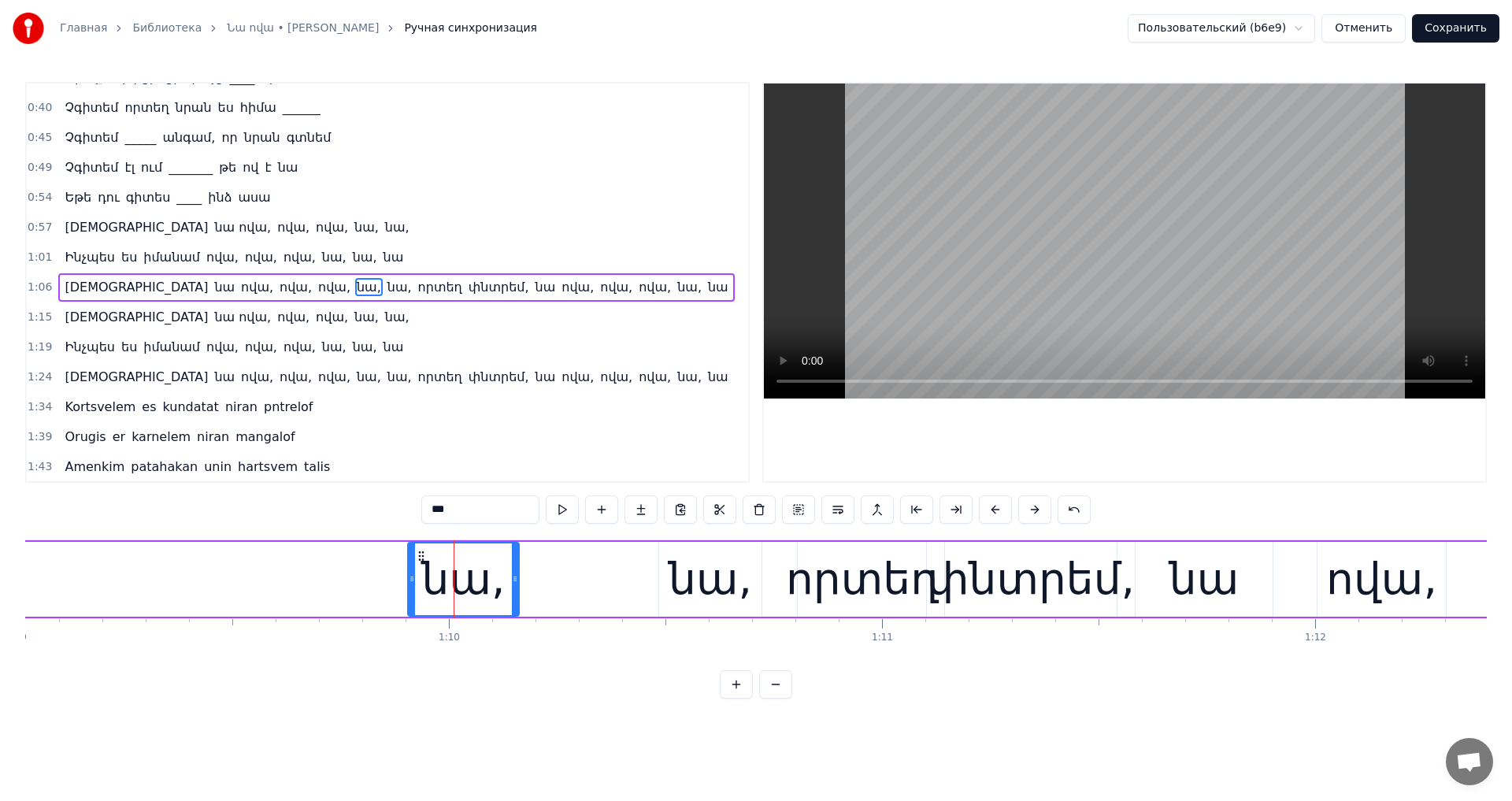
scroll to position [115, 0]
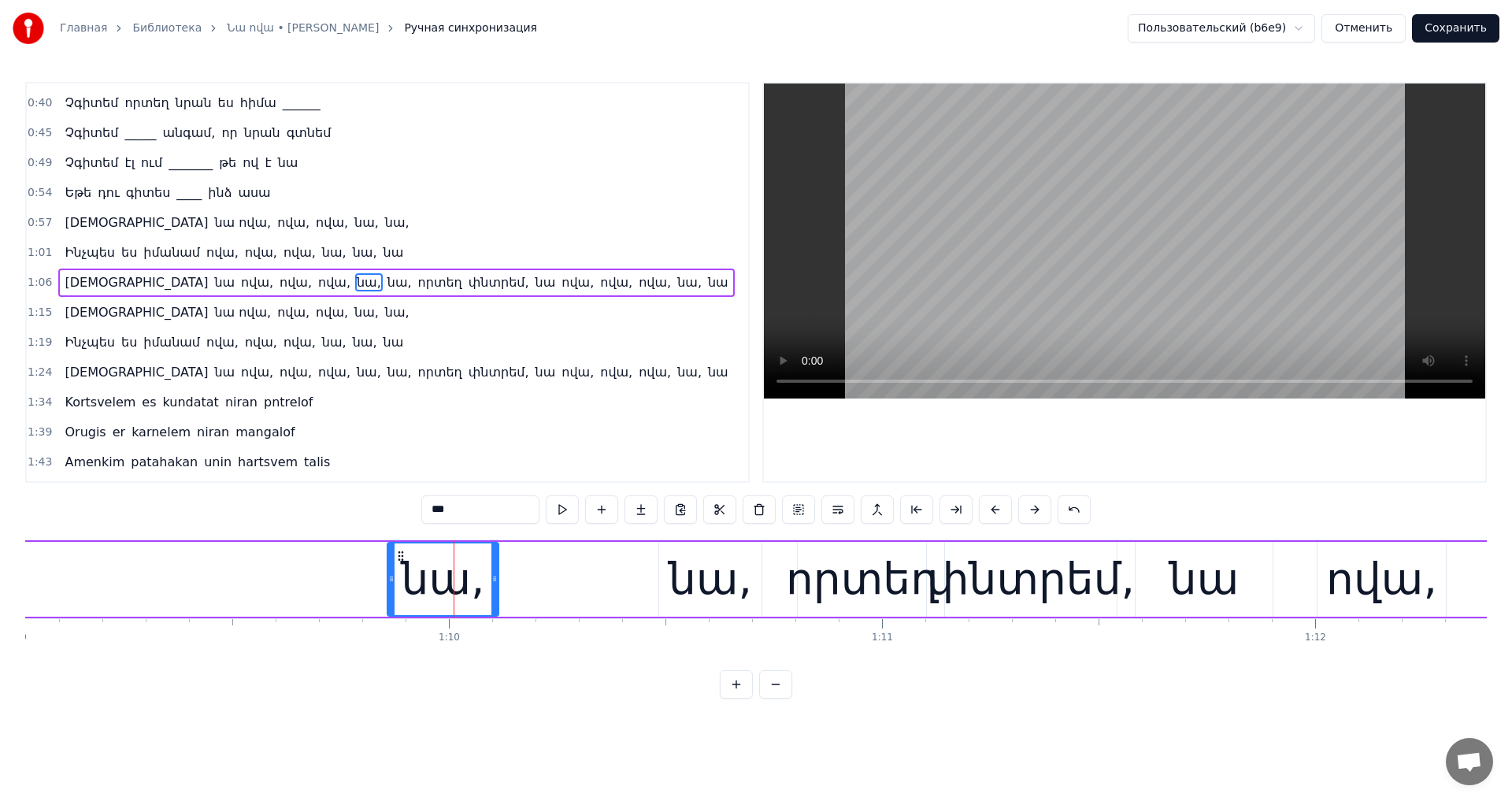
drag, startPoint x: 418, startPoint y: 554, endPoint x: 398, endPoint y: 557, distance: 20.2
click at [398, 557] on icon at bounding box center [400, 556] width 12 height 12
click at [1107, 210] on video at bounding box center [1125, 241] width 722 height 315
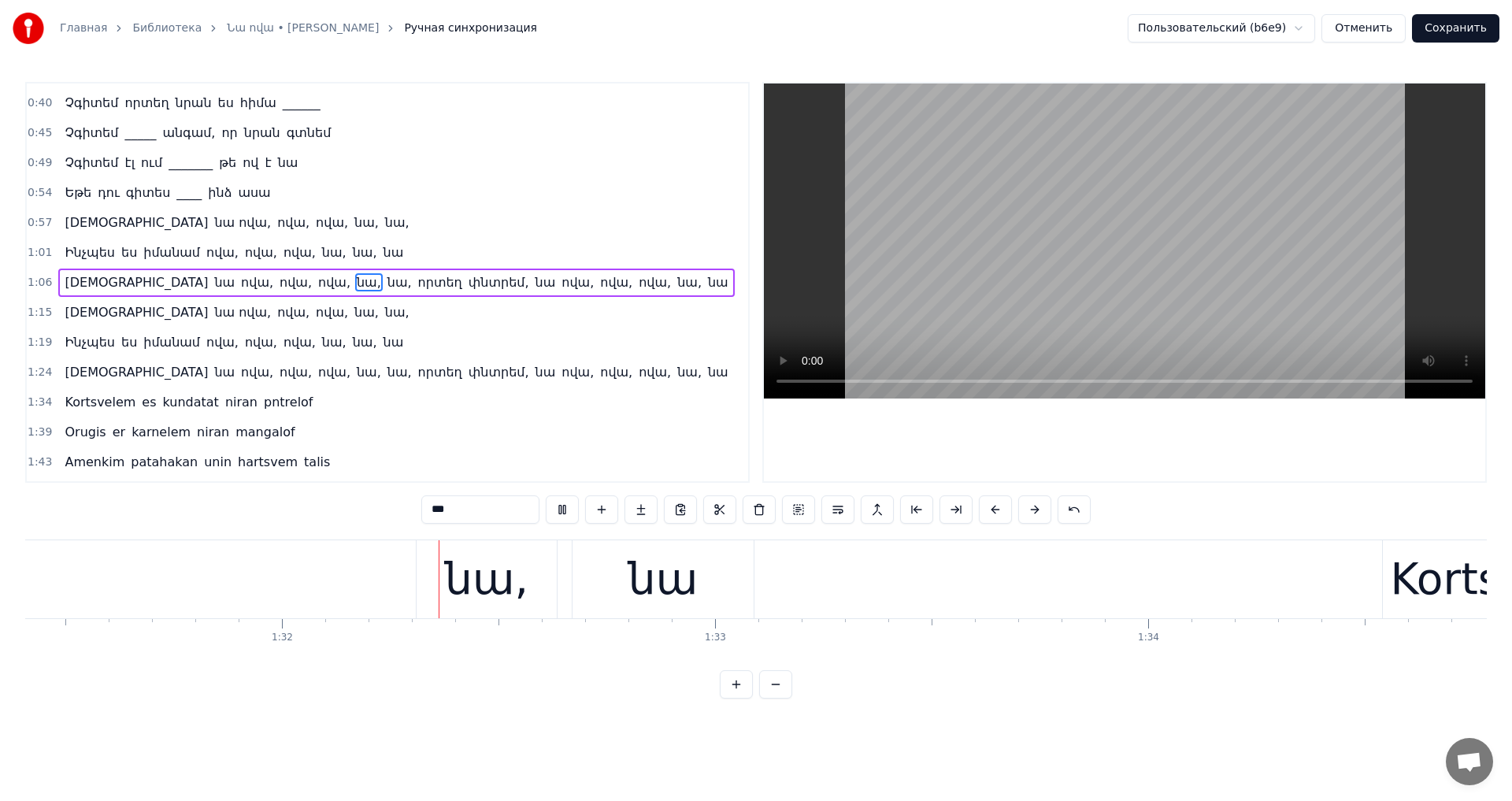
scroll to position [0, 39598]
click at [1143, 257] on video at bounding box center [1125, 241] width 722 height 315
click at [1480, 28] on button "Сохранить" at bounding box center [1456, 28] width 88 height 28
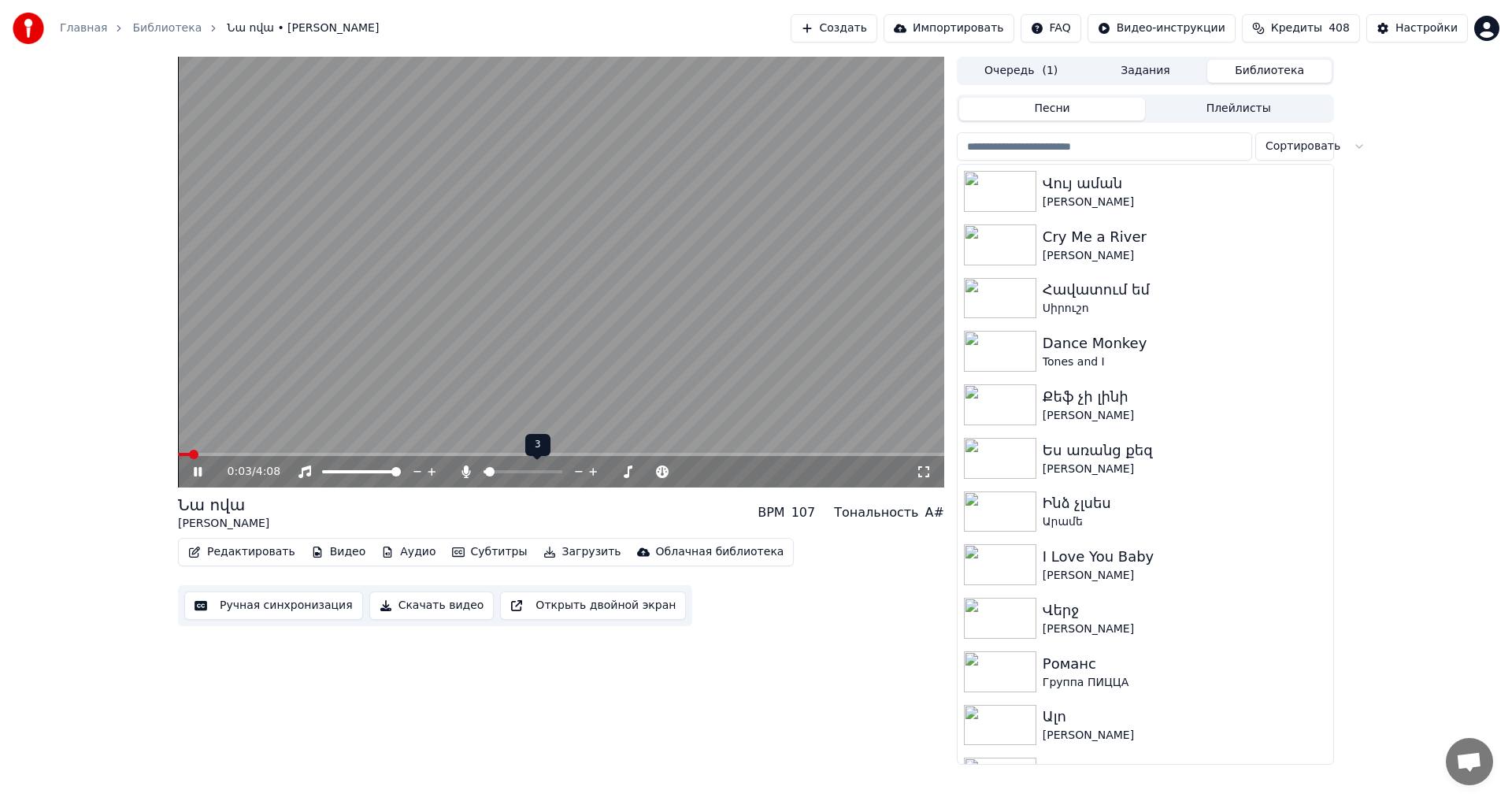
click at [486, 477] on span at bounding box center [489, 472] width 10 height 10
click at [356, 454] on span at bounding box center [561, 455] width 767 height 4
click at [317, 456] on span at bounding box center [248, 455] width 139 height 4
click at [519, 303] on video at bounding box center [561, 272] width 767 height 431
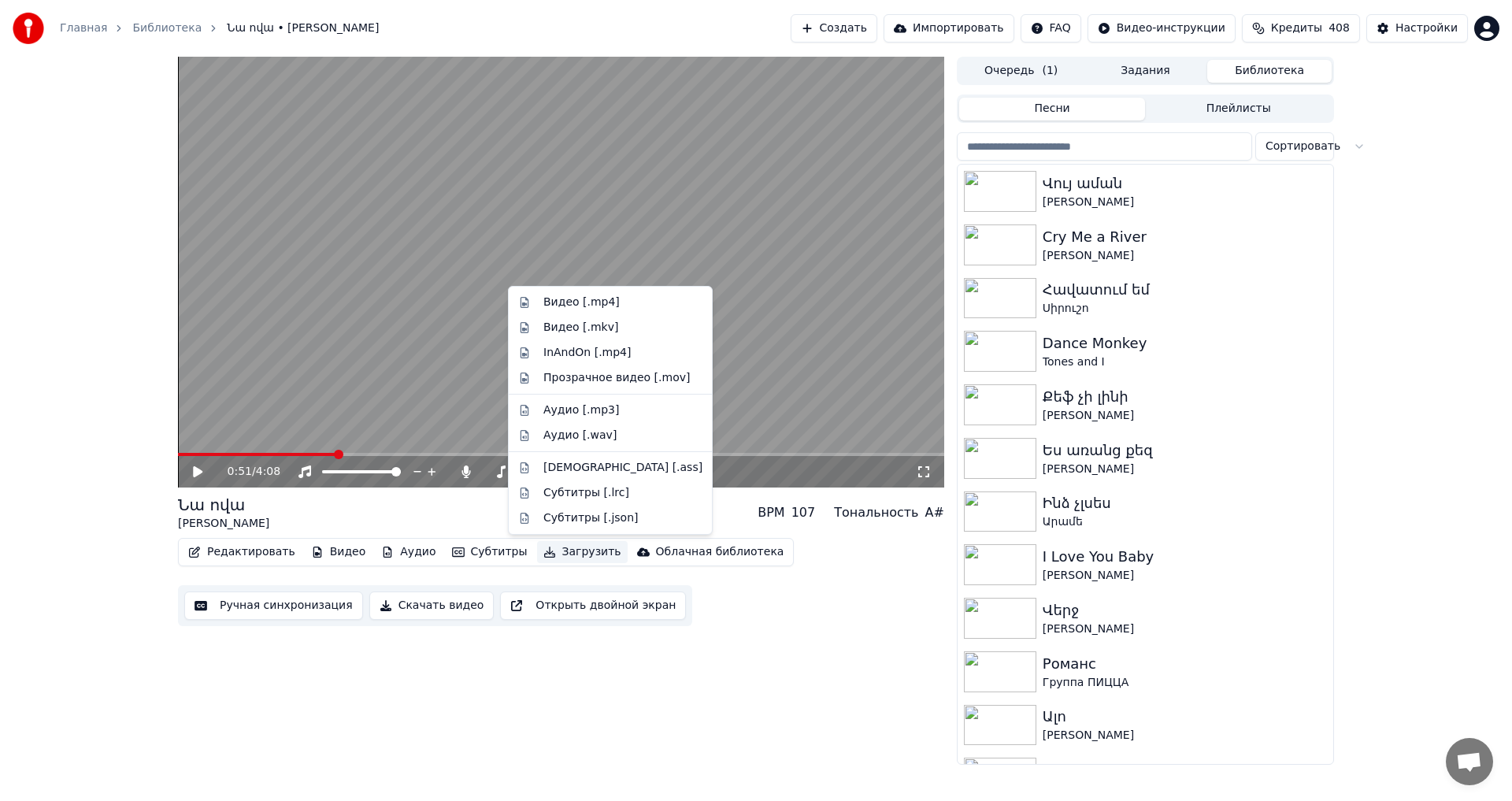
click at [556, 545] on button "Загрузить" at bounding box center [582, 552] width 90 height 22
click at [593, 314] on div "Видео [.mp4]" at bounding box center [610, 302] width 197 height 25
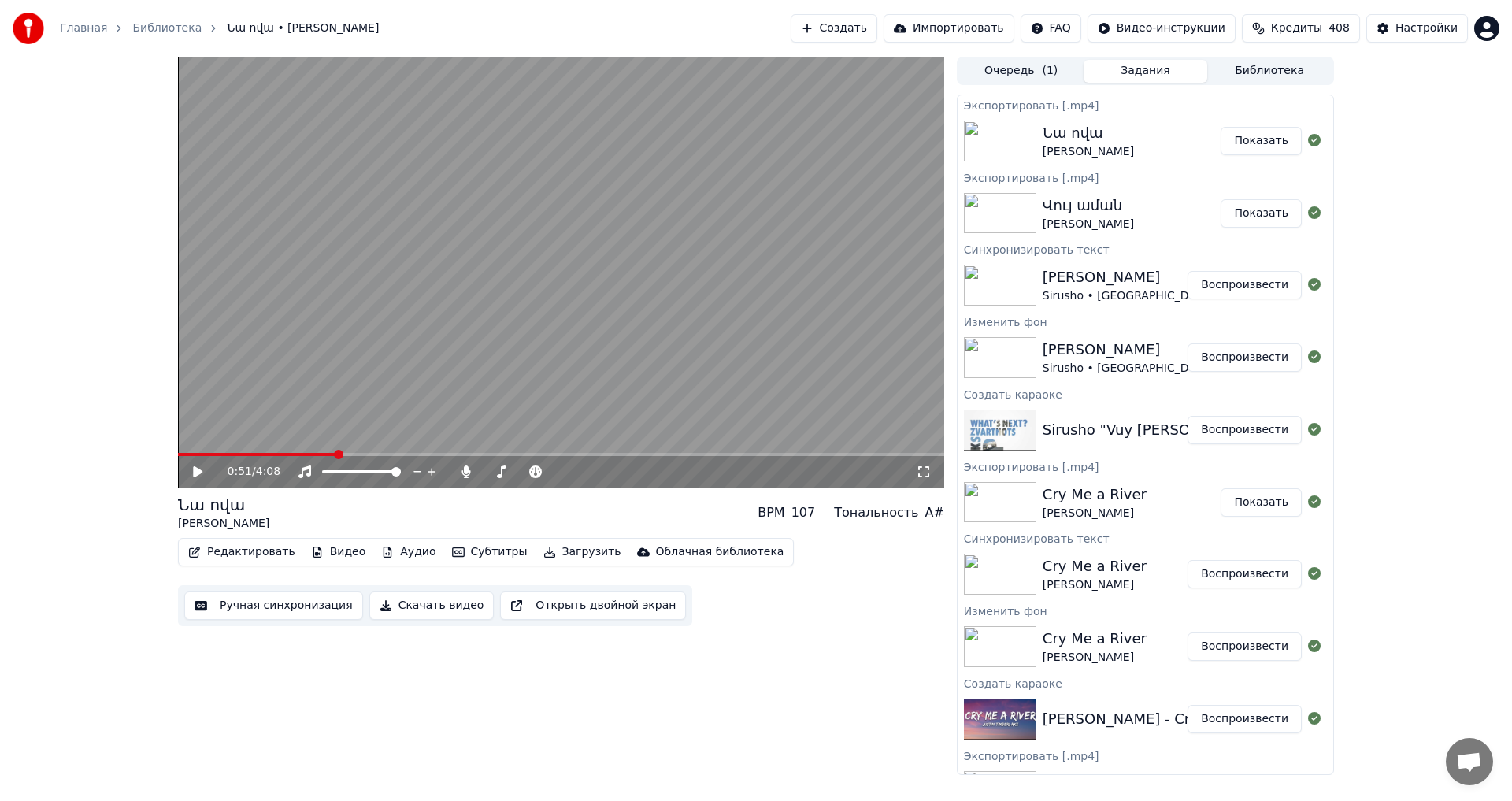
click at [693, 716] on div "0:51 / 4:08 Նա ովա [PERSON_NAME] BPM 107 Тональность A# Редактировать Видео Ауд…" at bounding box center [561, 416] width 767 height 718
click at [1279, 133] on button "Показать" at bounding box center [1261, 141] width 81 height 28
click at [829, 25] on button "Создать" at bounding box center [833, 28] width 87 height 28
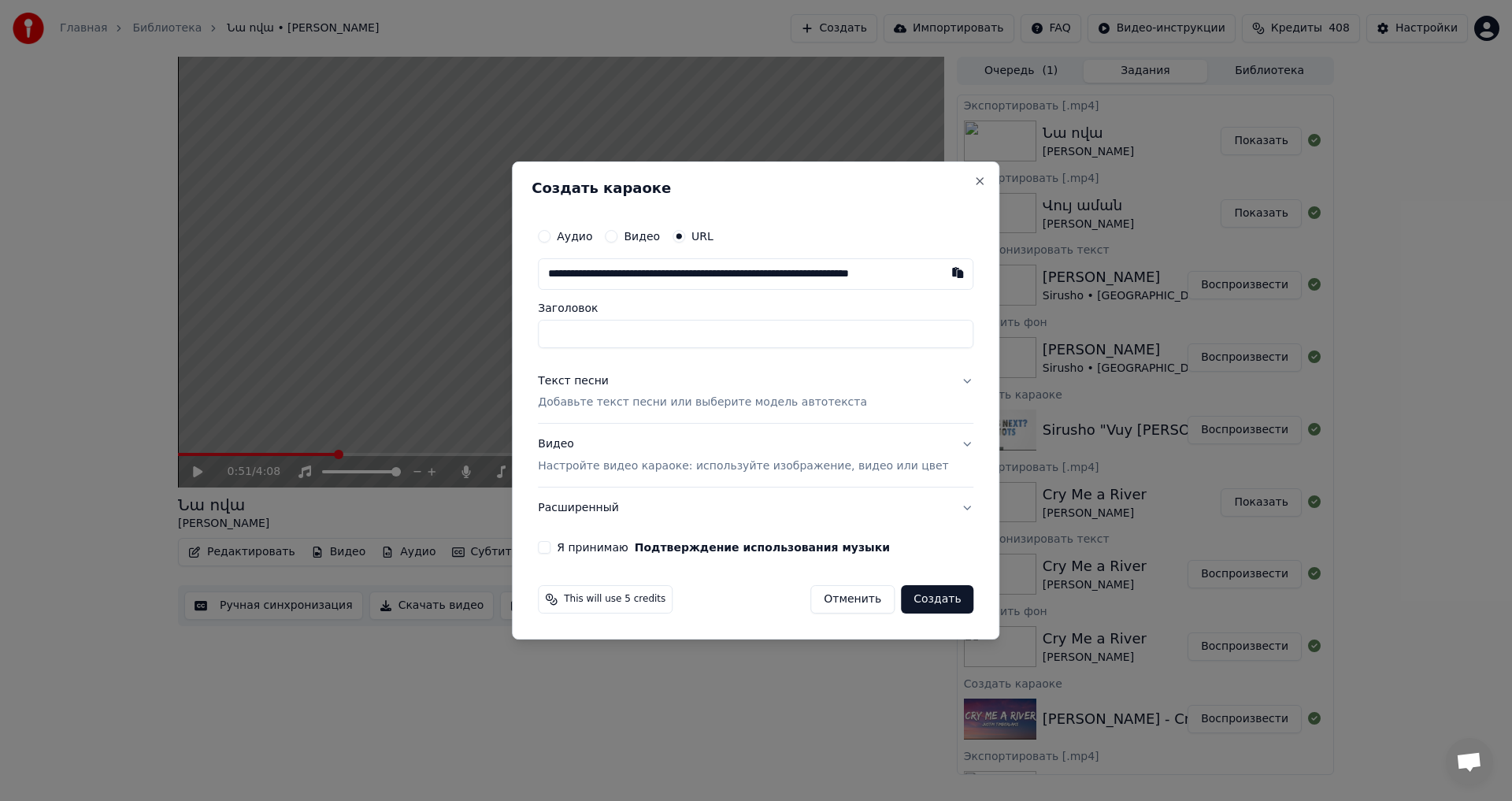
scroll to position [0, 72]
type input "**********"
click at [639, 403] on p "Добавьте текст песни или выберите модель автотекста" at bounding box center [702, 403] width 329 height 16
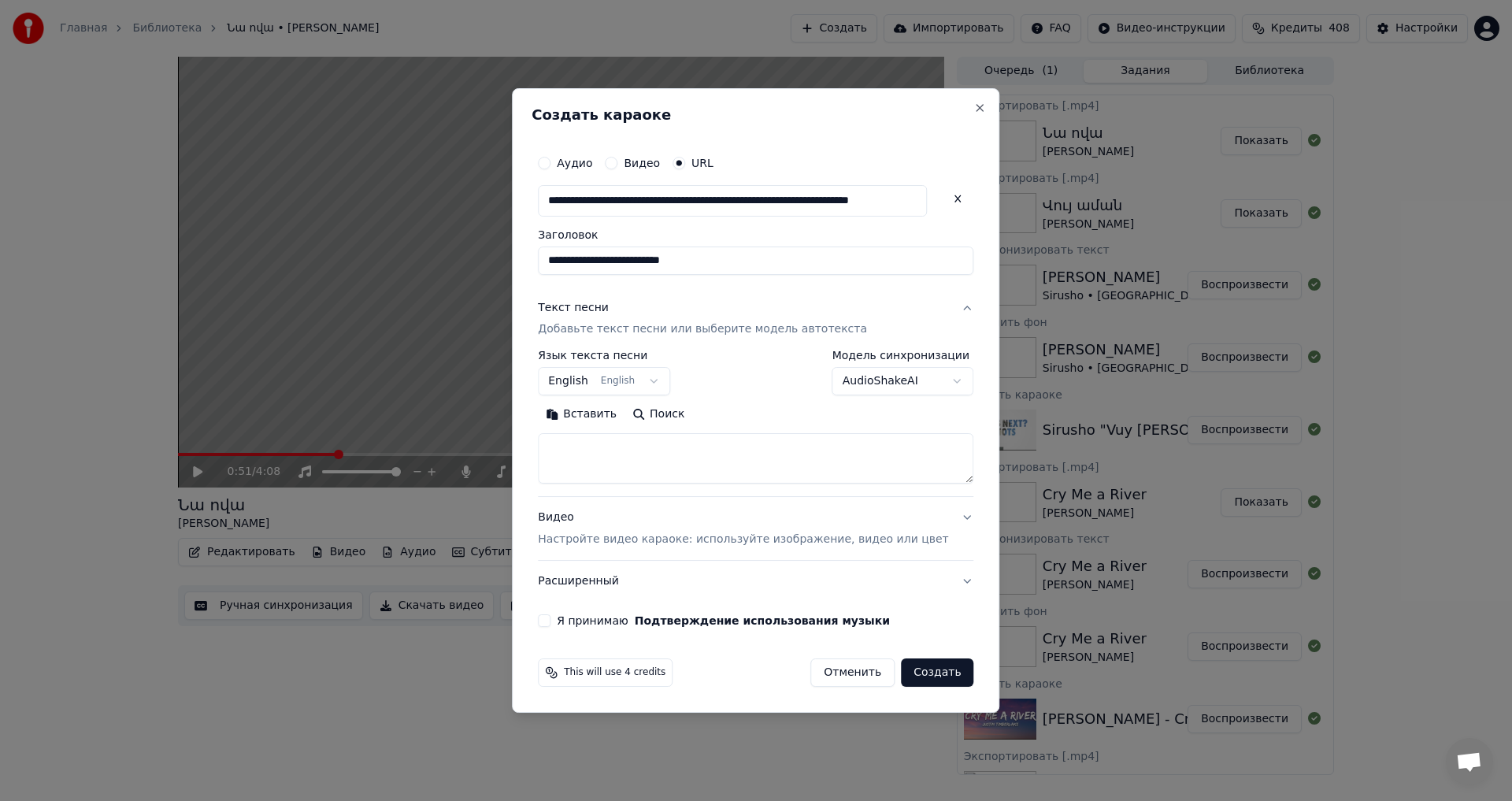
click at [628, 439] on textarea at bounding box center [756, 458] width 436 height 50
paste textarea "**********"
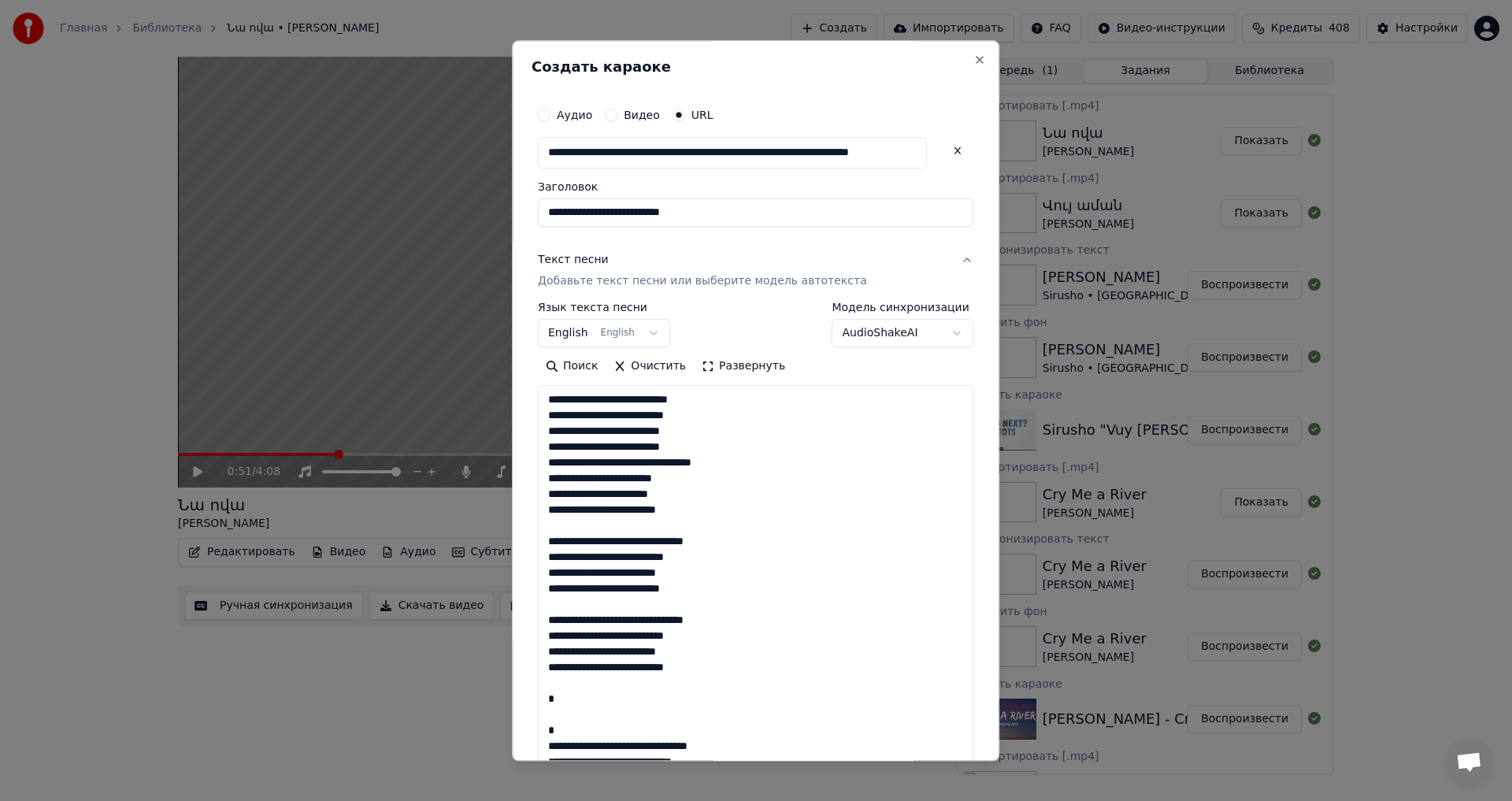
scroll to position [965, 0]
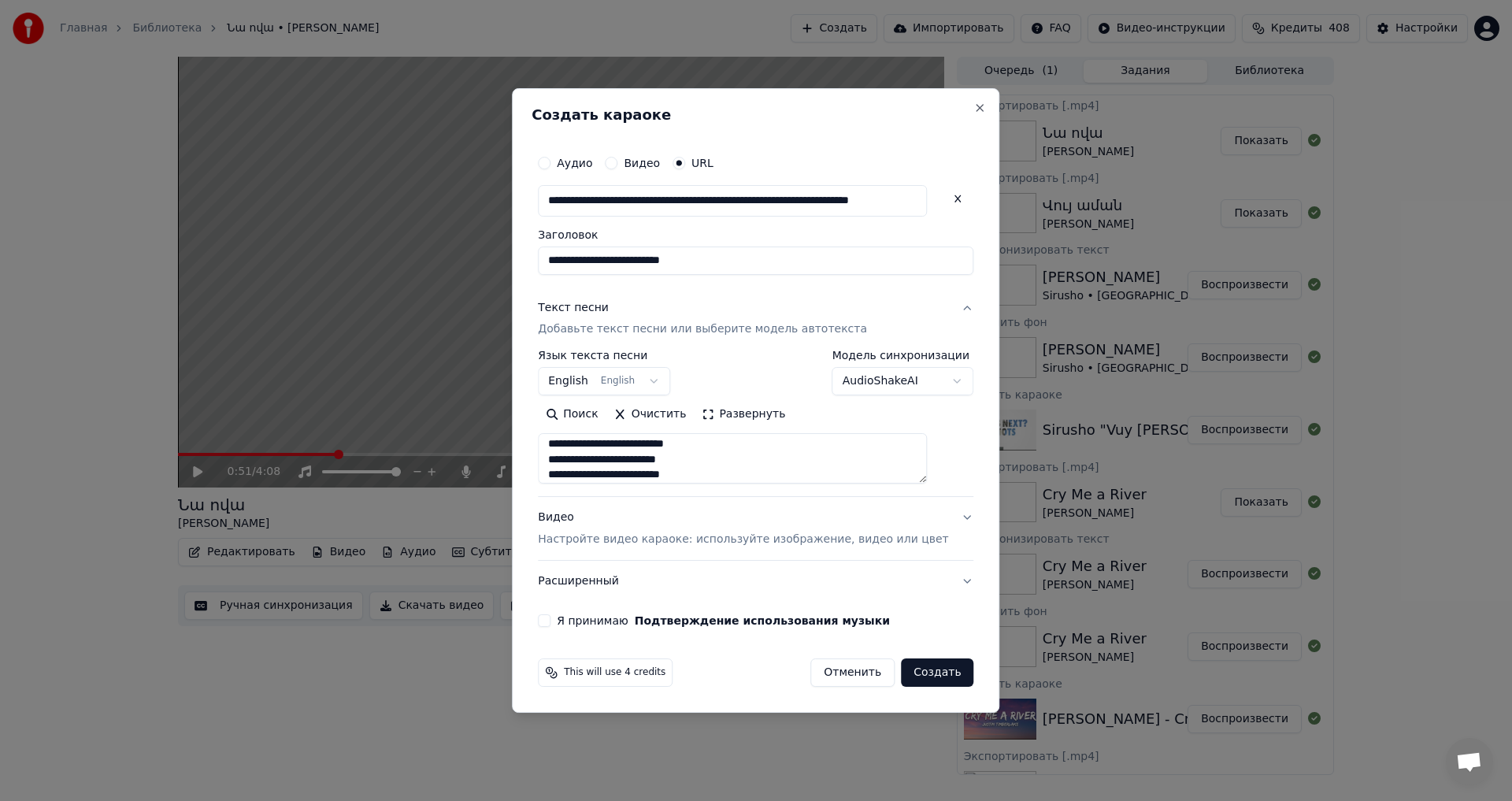
type textarea "**********"
click at [560, 623] on div "**********" at bounding box center [755, 387] width 448 height 493
click at [551, 621] on button "Я принимаю Подтверждение использования музыки" at bounding box center [544, 621] width 12 height 12
click at [938, 686] on button "Создать" at bounding box center [937, 673] width 73 height 28
select select "**"
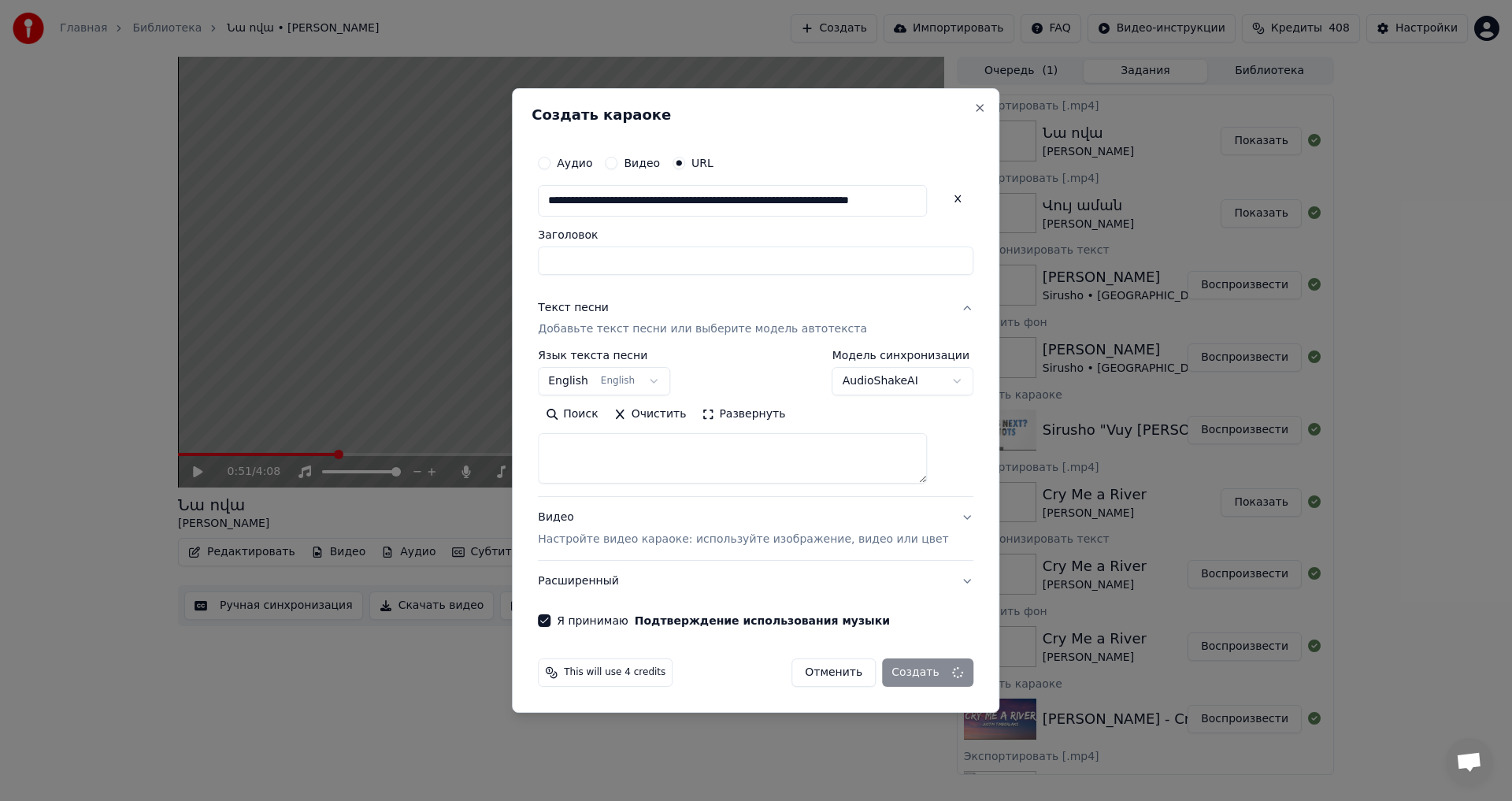
select select
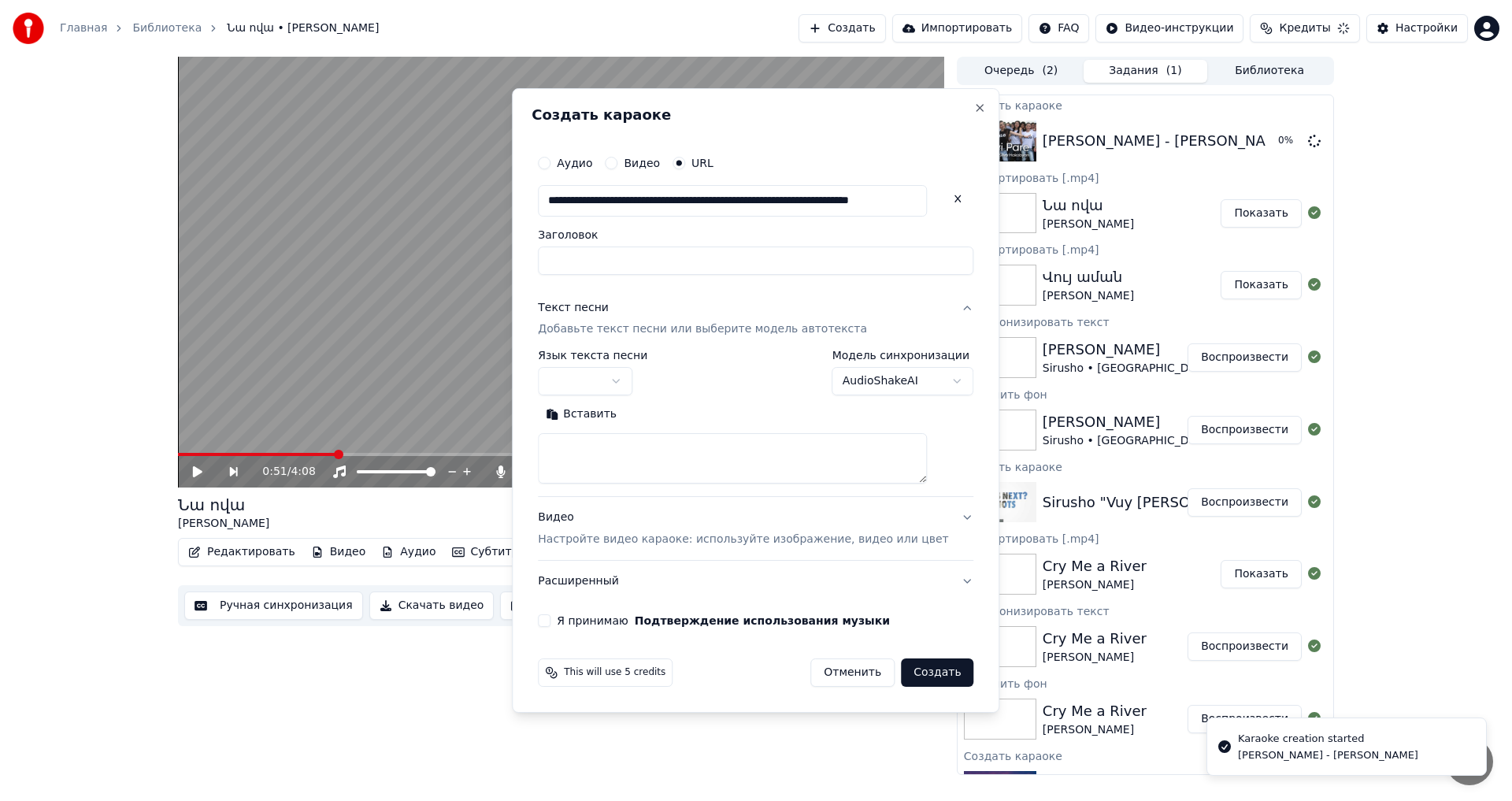
scroll to position [0, 0]
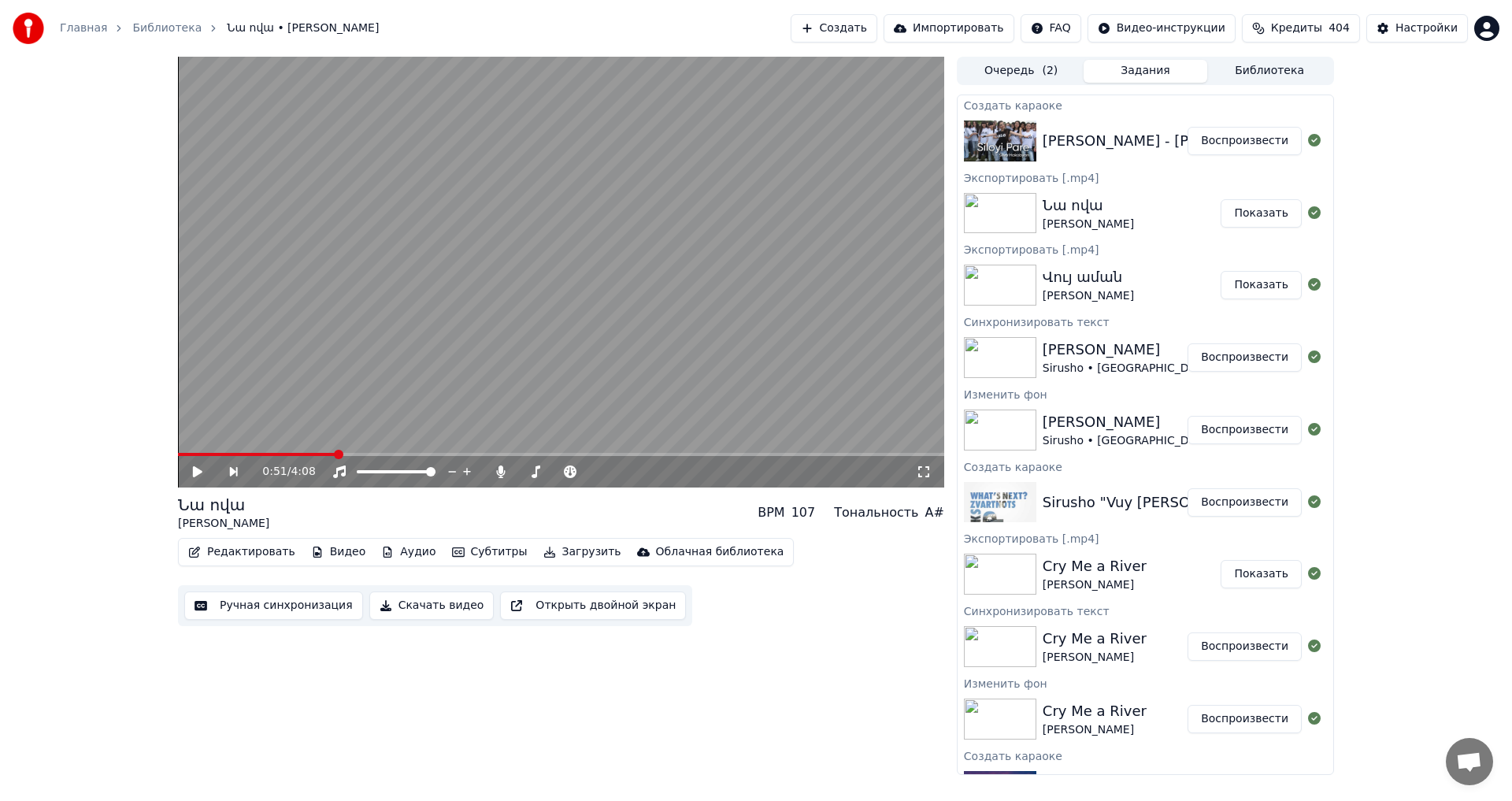
click at [1195, 143] on button "Воспроизвести" at bounding box center [1245, 141] width 114 height 28
click at [425, 370] on video at bounding box center [561, 272] width 767 height 431
click at [254, 554] on button "Редактировать" at bounding box center [241, 552] width 119 height 22
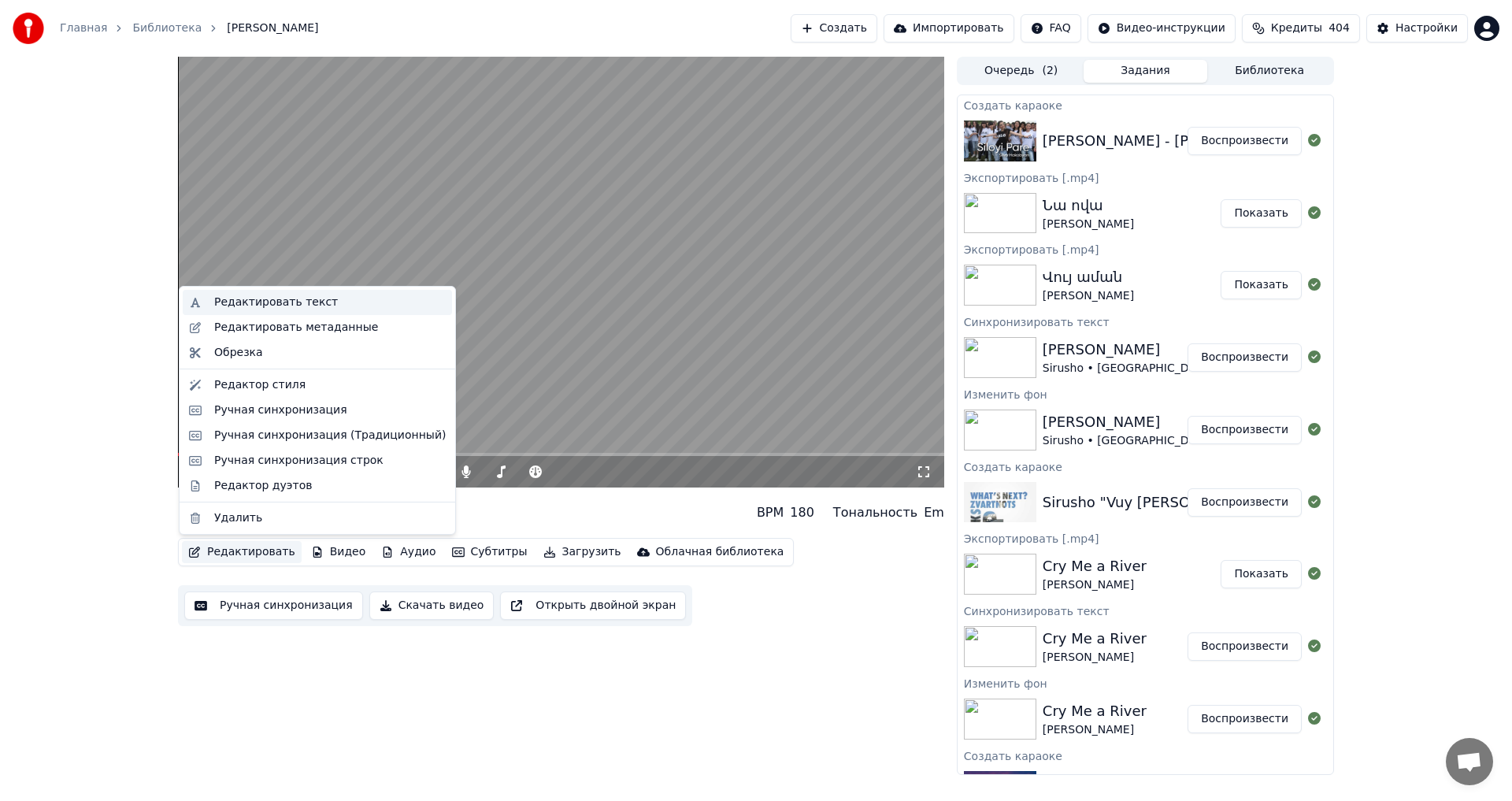
click at [332, 310] on div "Редактировать текст" at bounding box center [317, 302] width 270 height 25
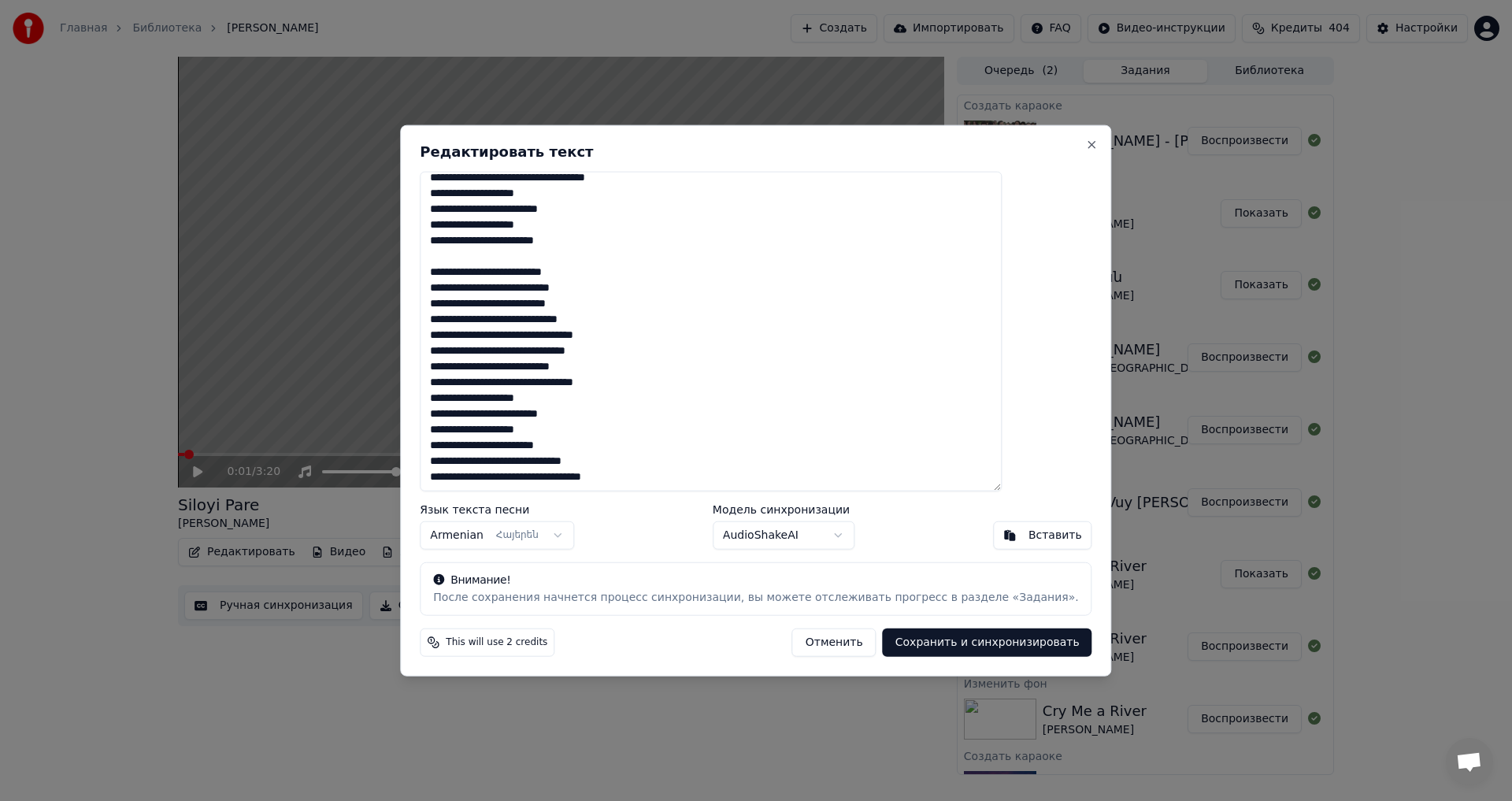
drag, startPoint x: 474, startPoint y: 185, endPoint x: 632, endPoint y: 641, distance: 482.6
click at [632, 641] on div "Редактировать текст Язык текста песни Armenian Հայերեն Модель синхронизации Aud…" at bounding box center [756, 400] width 711 height 552
paste textarea "**********"
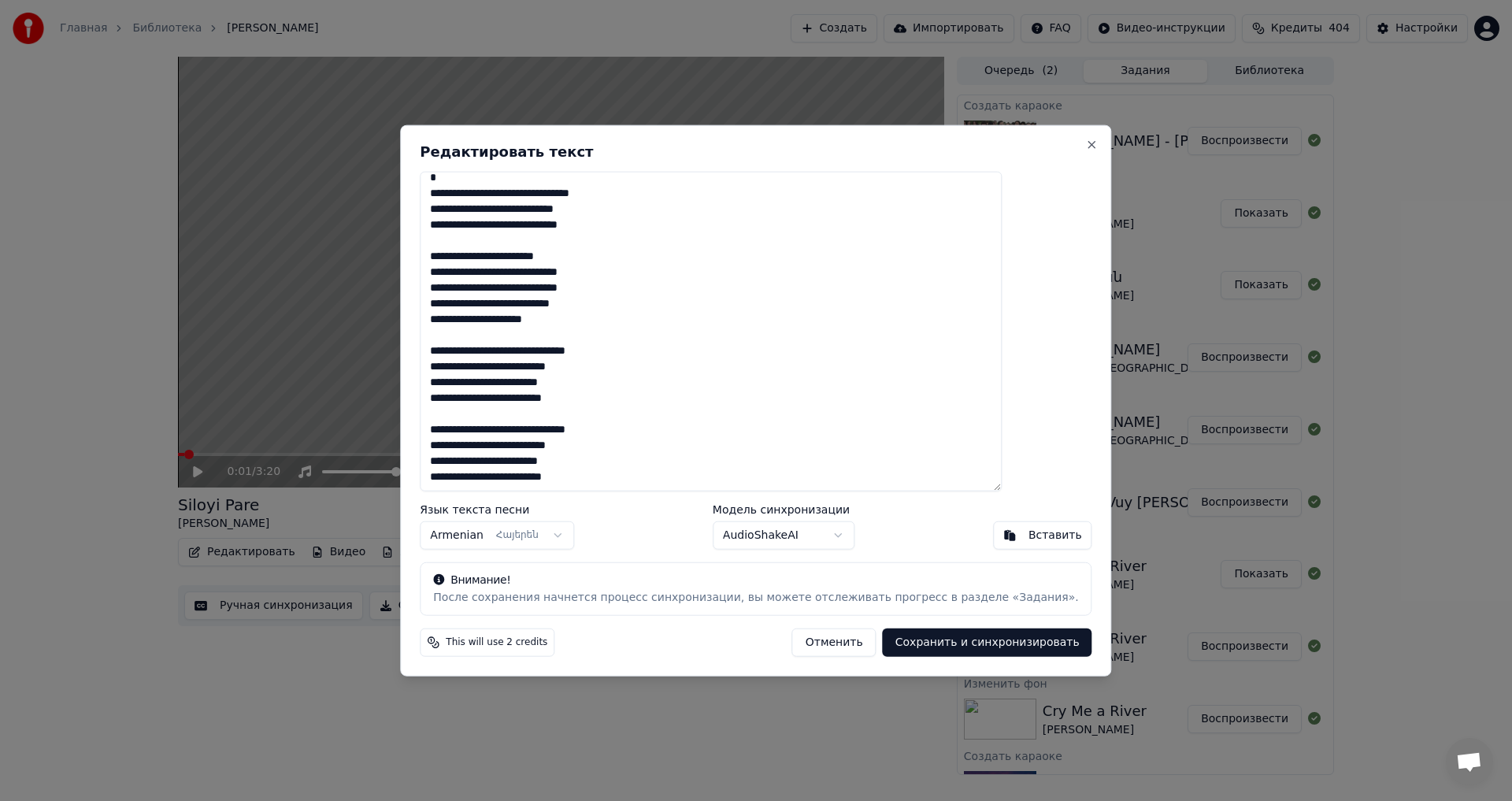
scroll to position [695, 0]
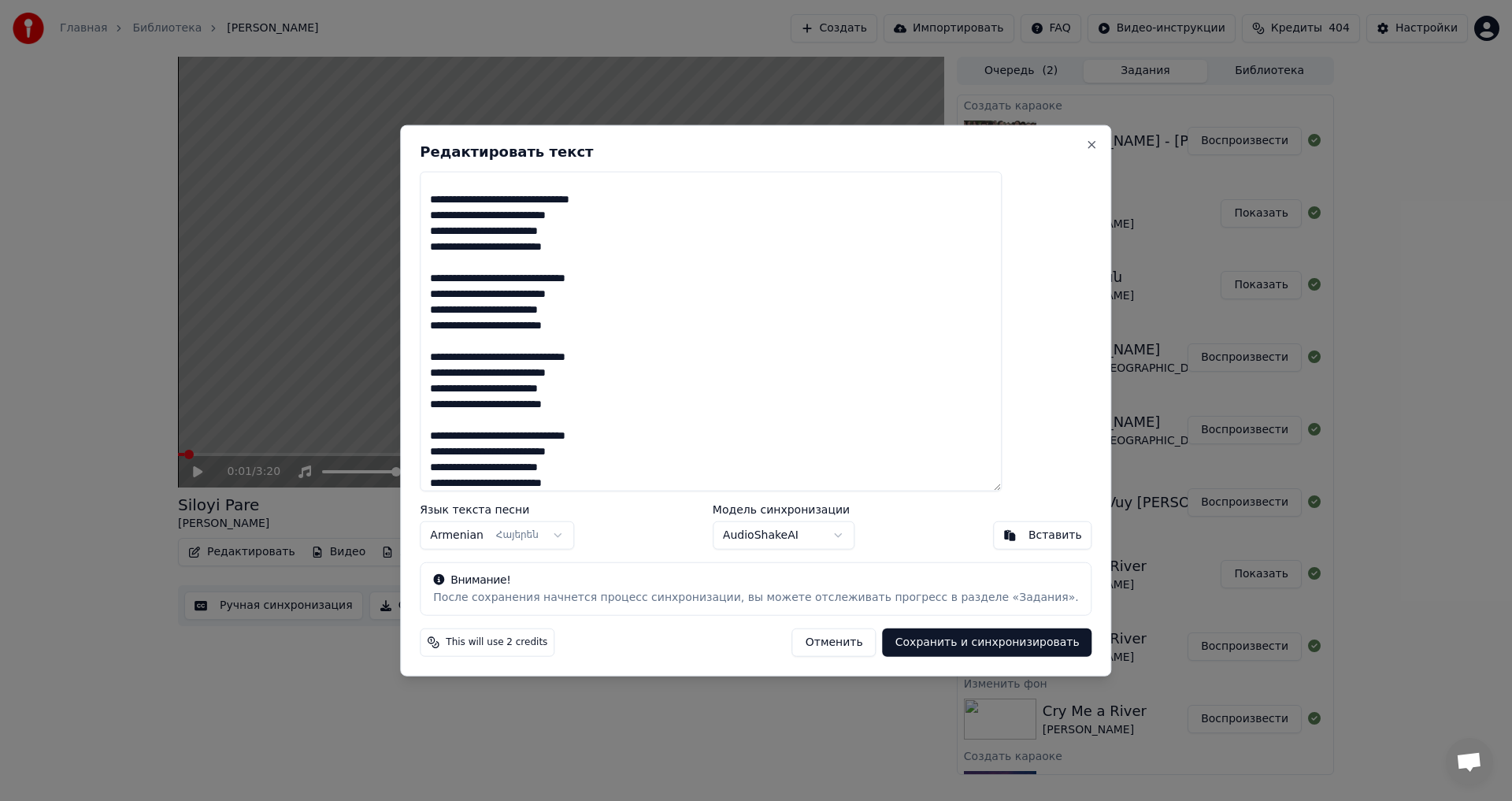
click at [910, 646] on button "Сохранить и синхронизировать" at bounding box center [987, 643] width 210 height 28
type textarea "**********"
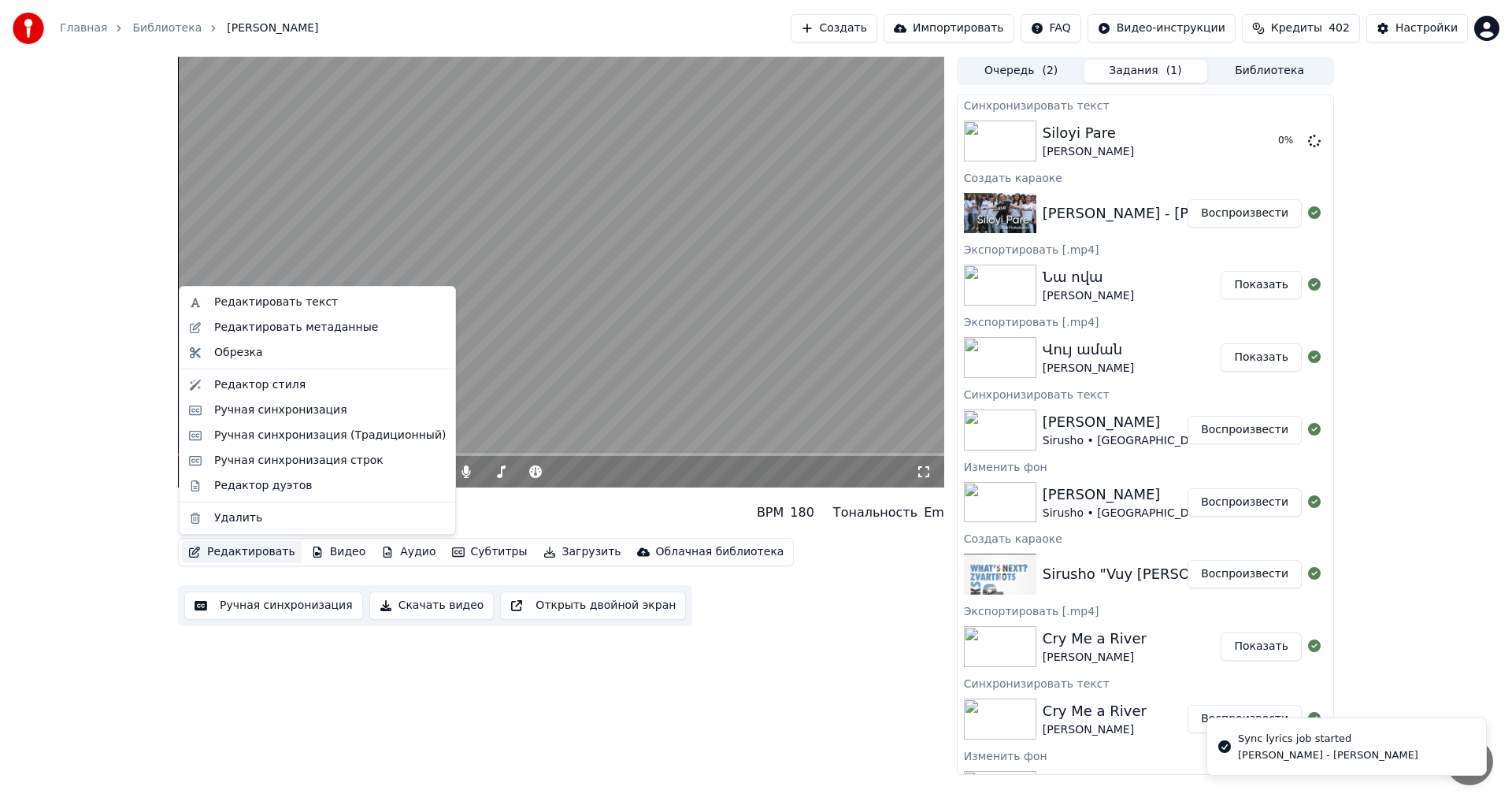
click at [224, 554] on button "Редактировать" at bounding box center [241, 552] width 119 height 22
click at [267, 336] on div "Редактировать метаданные" at bounding box center [317, 328] width 270 height 25
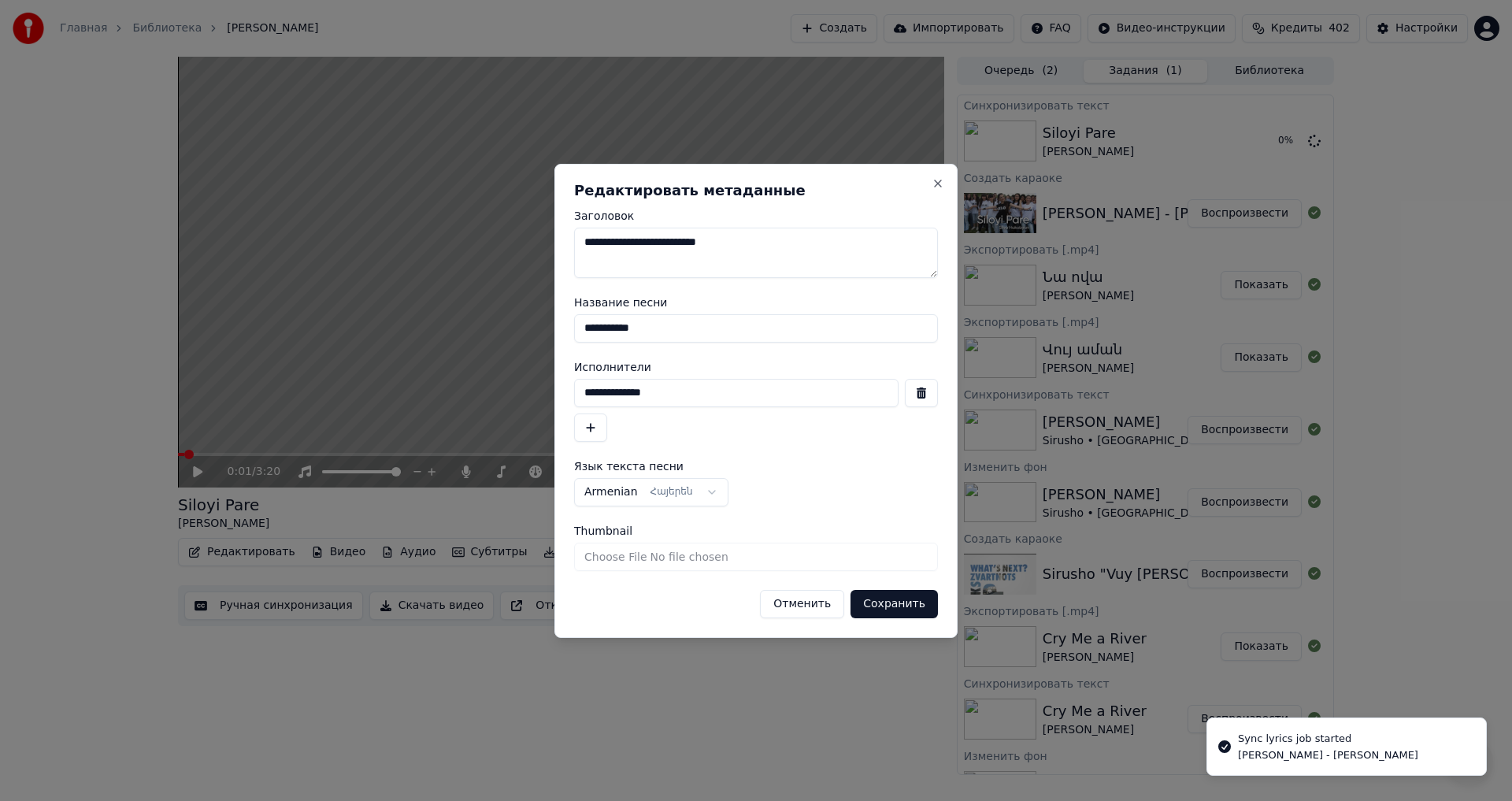
drag, startPoint x: 689, startPoint y: 319, endPoint x: 471, endPoint y: 340, distance: 219.0
click at [471, 340] on body "Главная Библиотека [PERSON_NAME] Создать Импортировать FAQ Видео-инструкции Кре…" at bounding box center [756, 400] width 1512 height 801
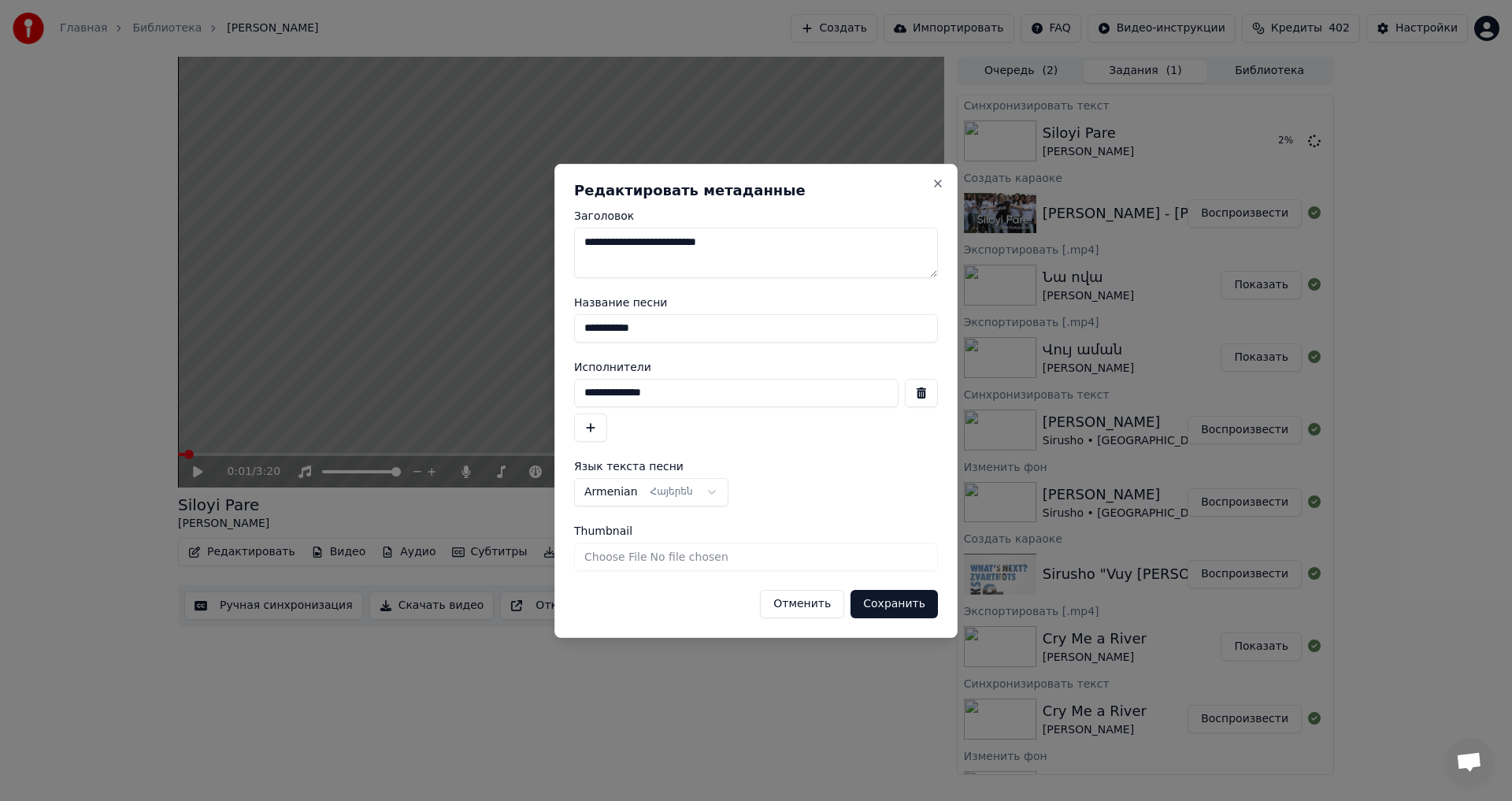
type input "**********"
drag, startPoint x: 739, startPoint y: 393, endPoint x: 356, endPoint y: 386, distance: 383.1
click at [356, 386] on body "Главная Библиотека [PERSON_NAME] Создать Импортировать FAQ Видео-инструкции Кре…" at bounding box center [756, 400] width 1512 height 801
type input "**********"
click at [897, 607] on button "Сохранить" at bounding box center [895, 604] width 88 height 28
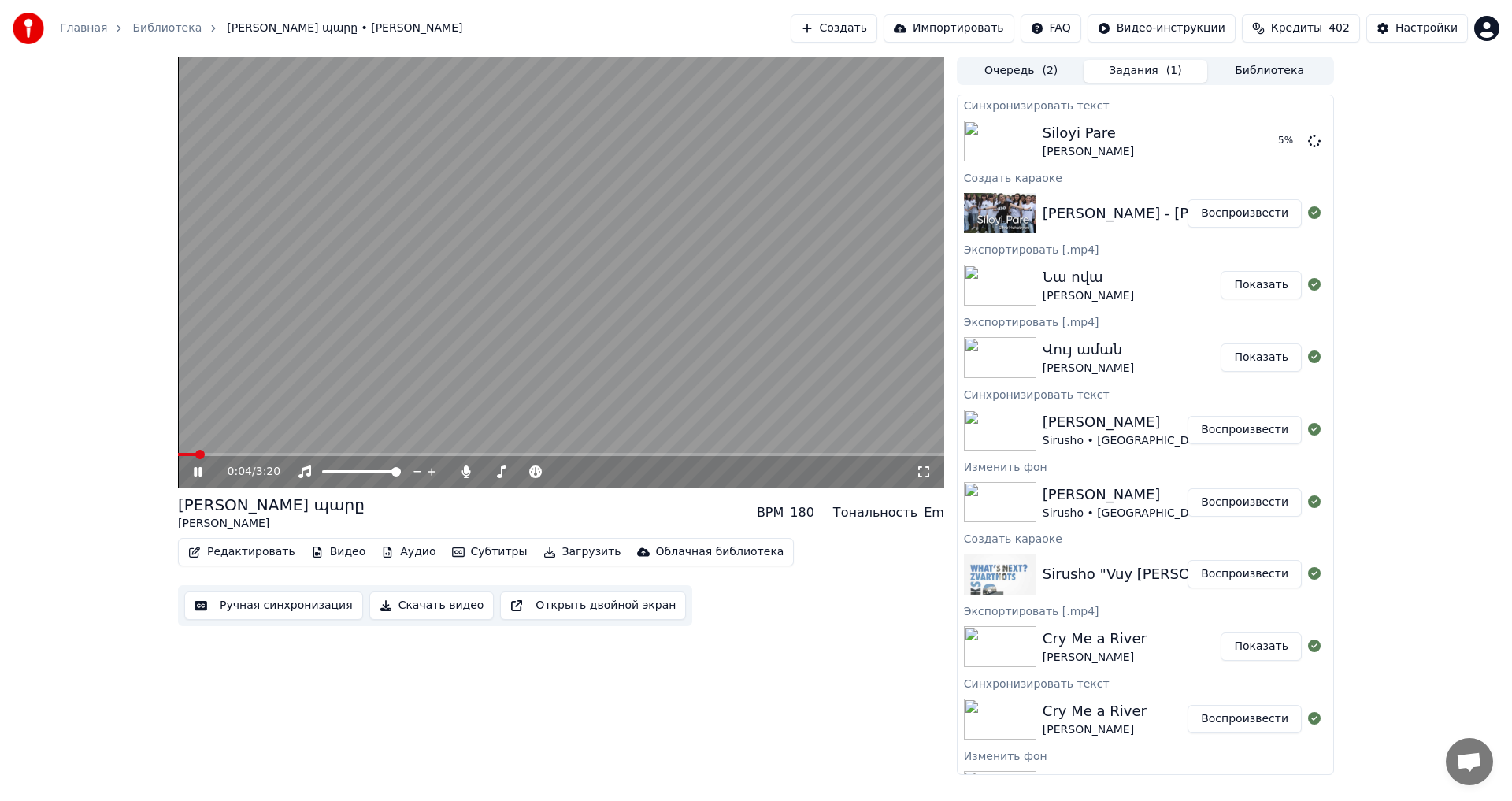
click at [494, 309] on video at bounding box center [561, 272] width 767 height 431
click at [1241, 141] on button "Воспроизвести" at bounding box center [1245, 141] width 114 height 28
click at [562, 477] on span at bounding box center [558, 472] width 10 height 10
click at [412, 345] on video at bounding box center [561, 272] width 767 height 431
click at [271, 596] on button "Ручная синхронизация" at bounding box center [274, 606] width 179 height 28
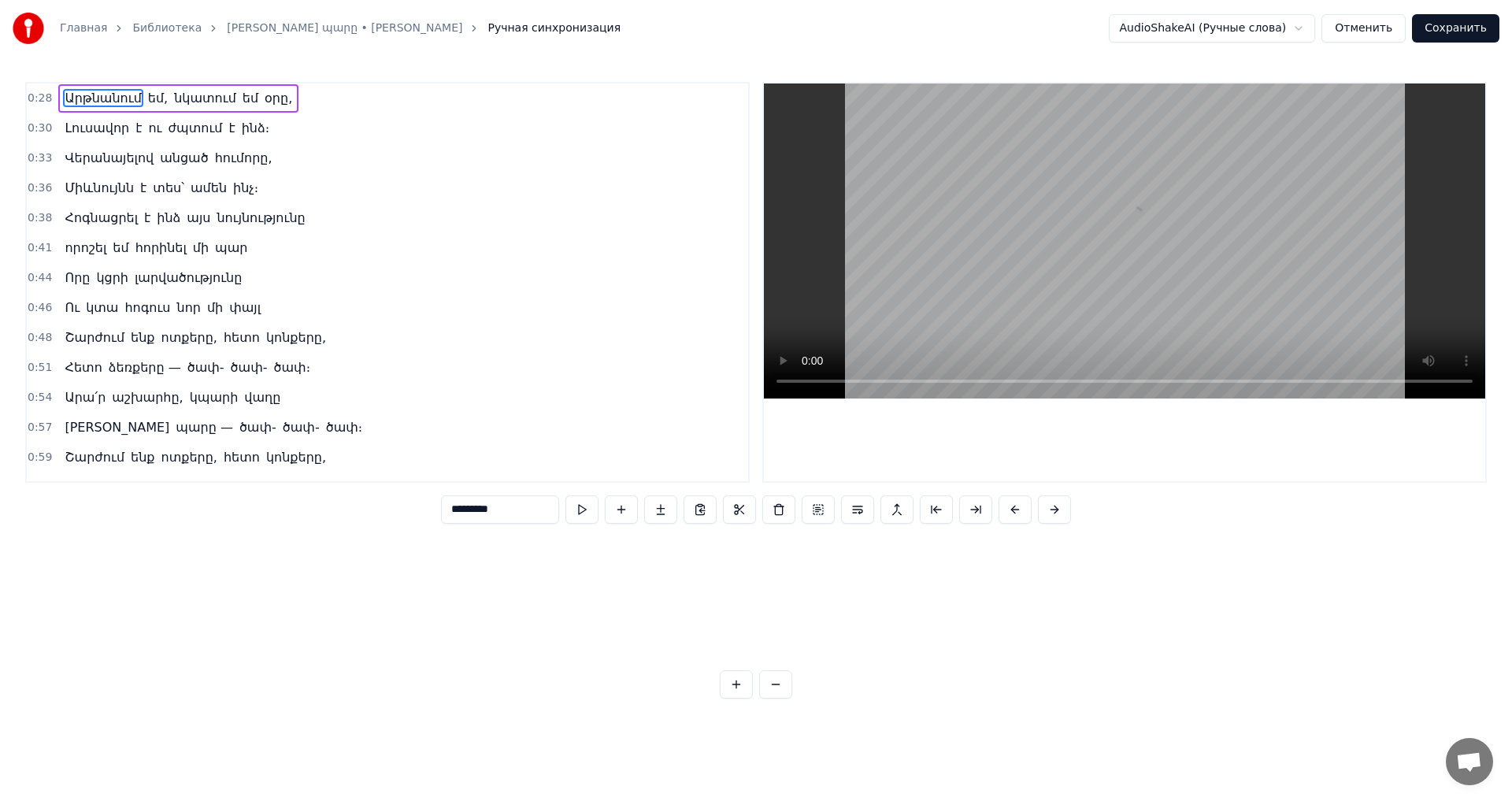
scroll to position [0, 12084]
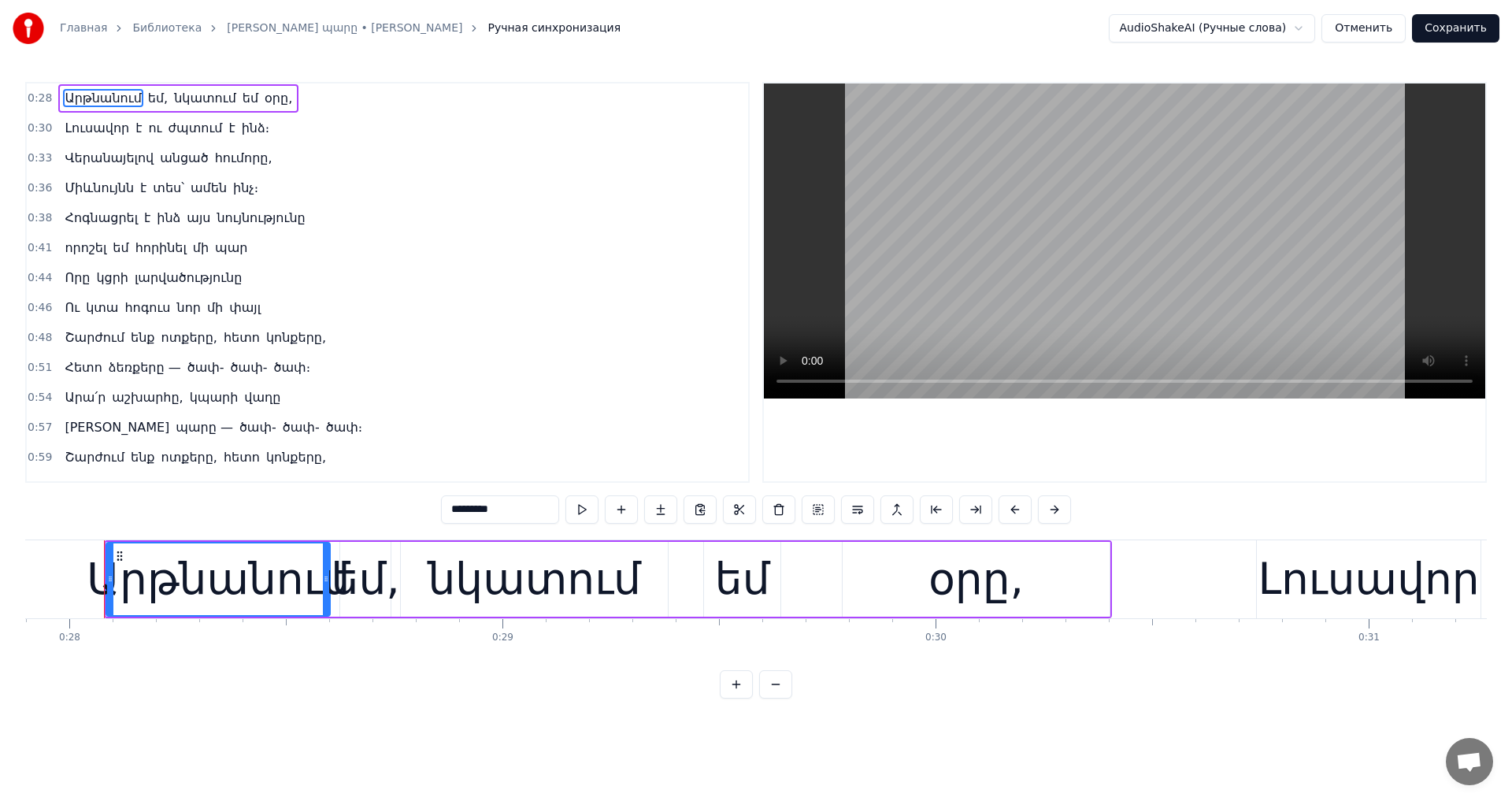
click at [264, 462] on span "կոնքերը," at bounding box center [296, 457] width 63 height 18
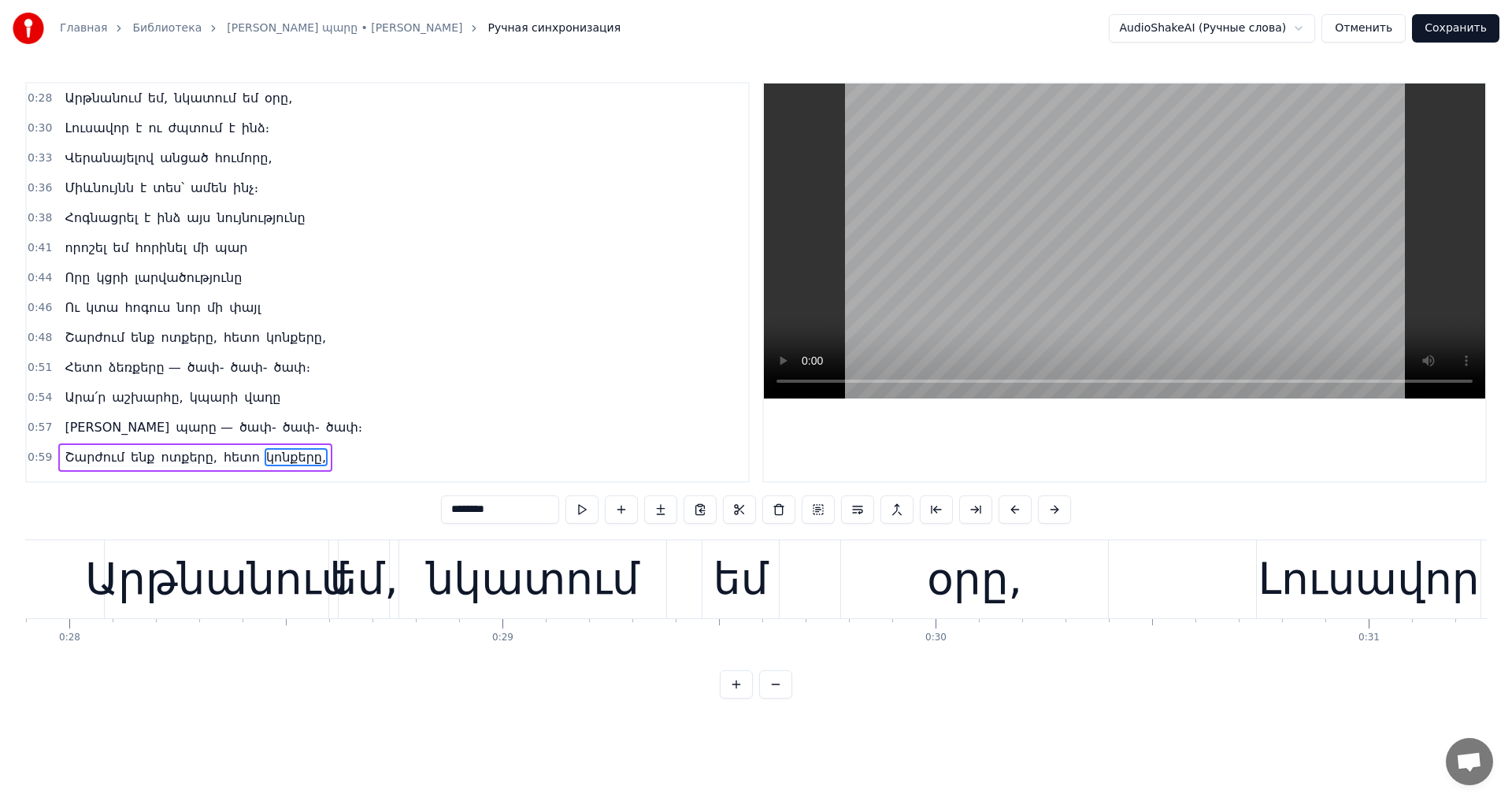
type input "********"
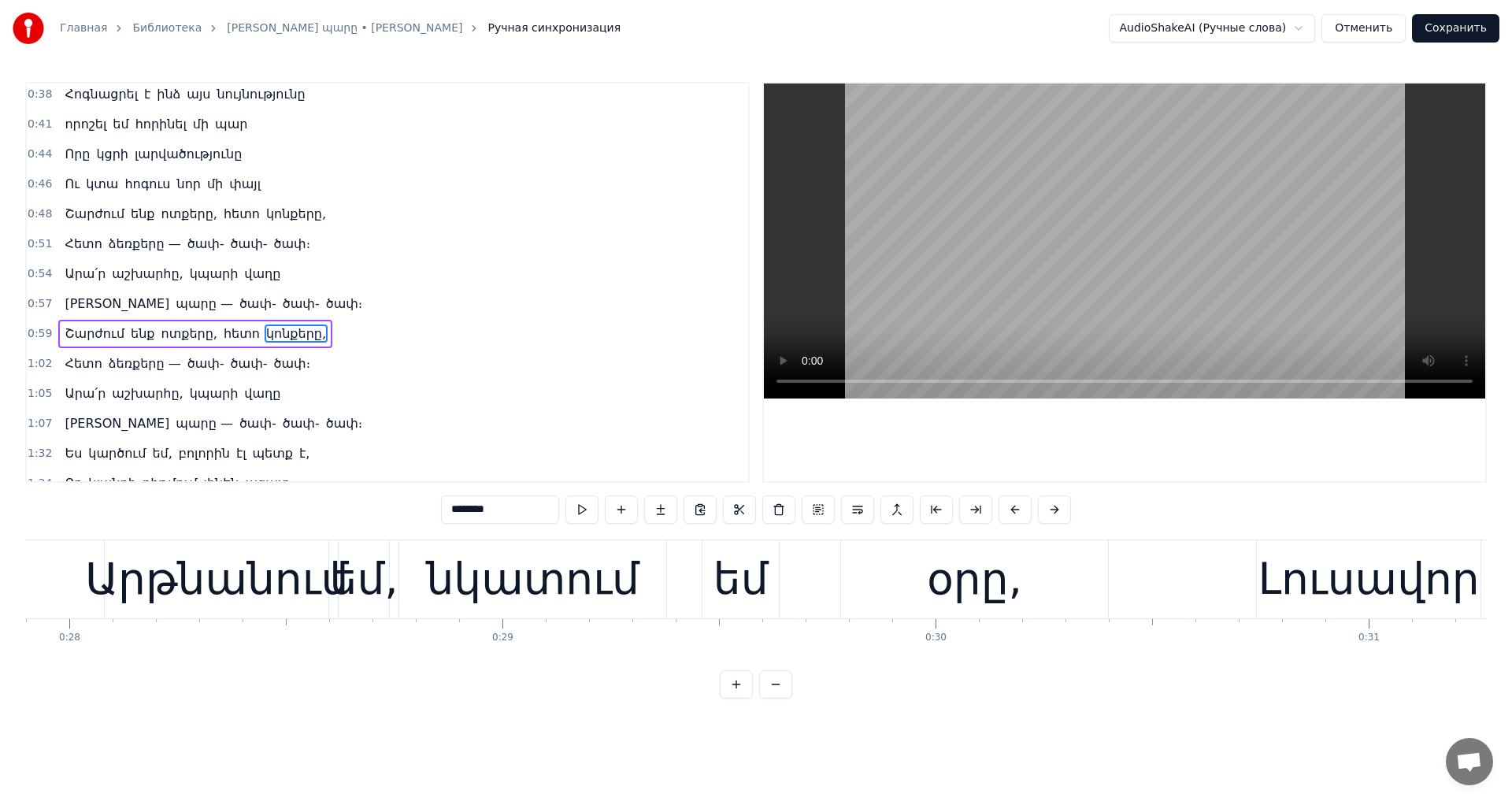
scroll to position [341, 0]
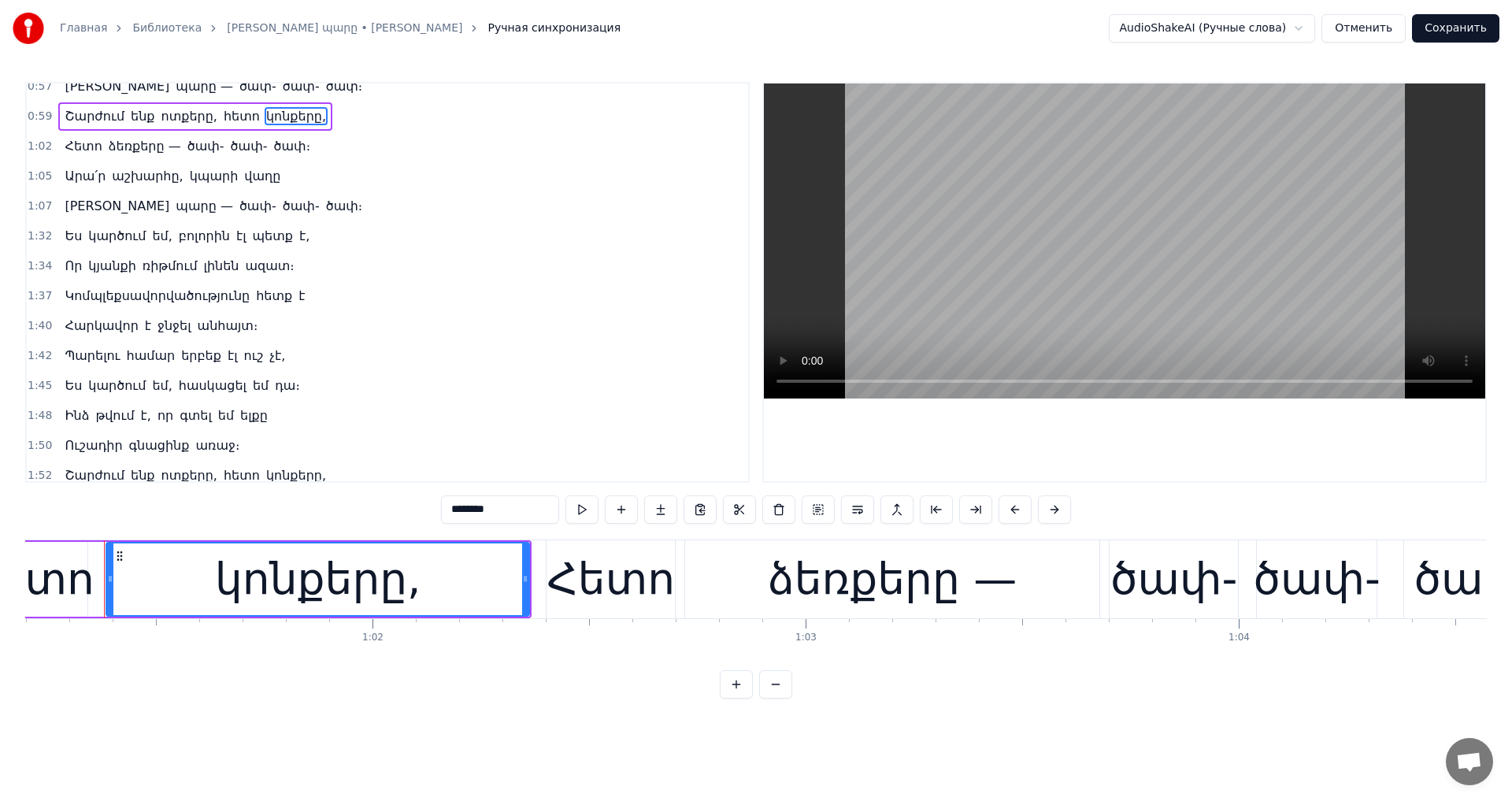
click at [79, 231] on div "Ես կարծում եմ, բոլորին էլ պետք է," at bounding box center [186, 236] width 257 height 28
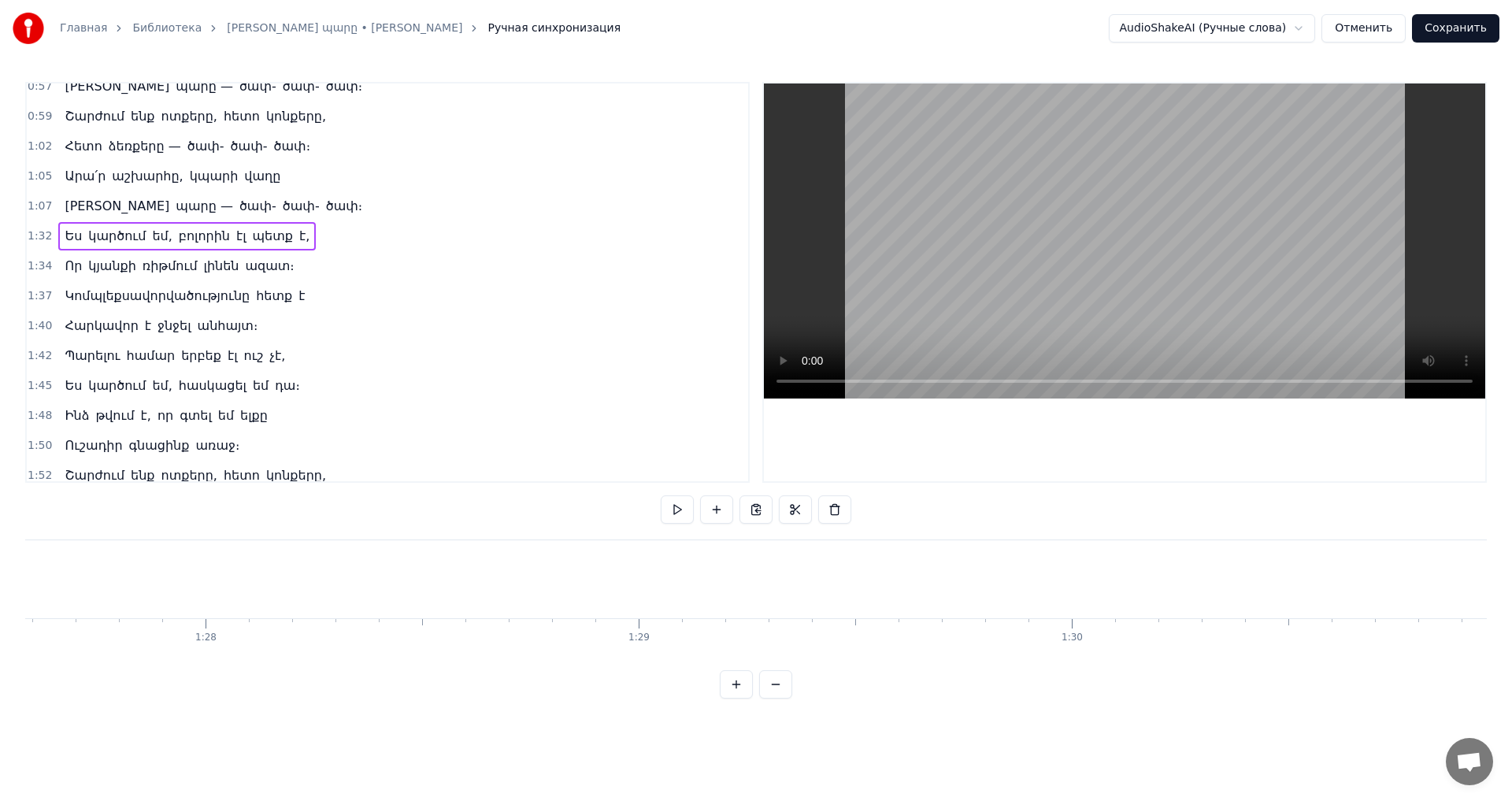
scroll to position [0, 39813]
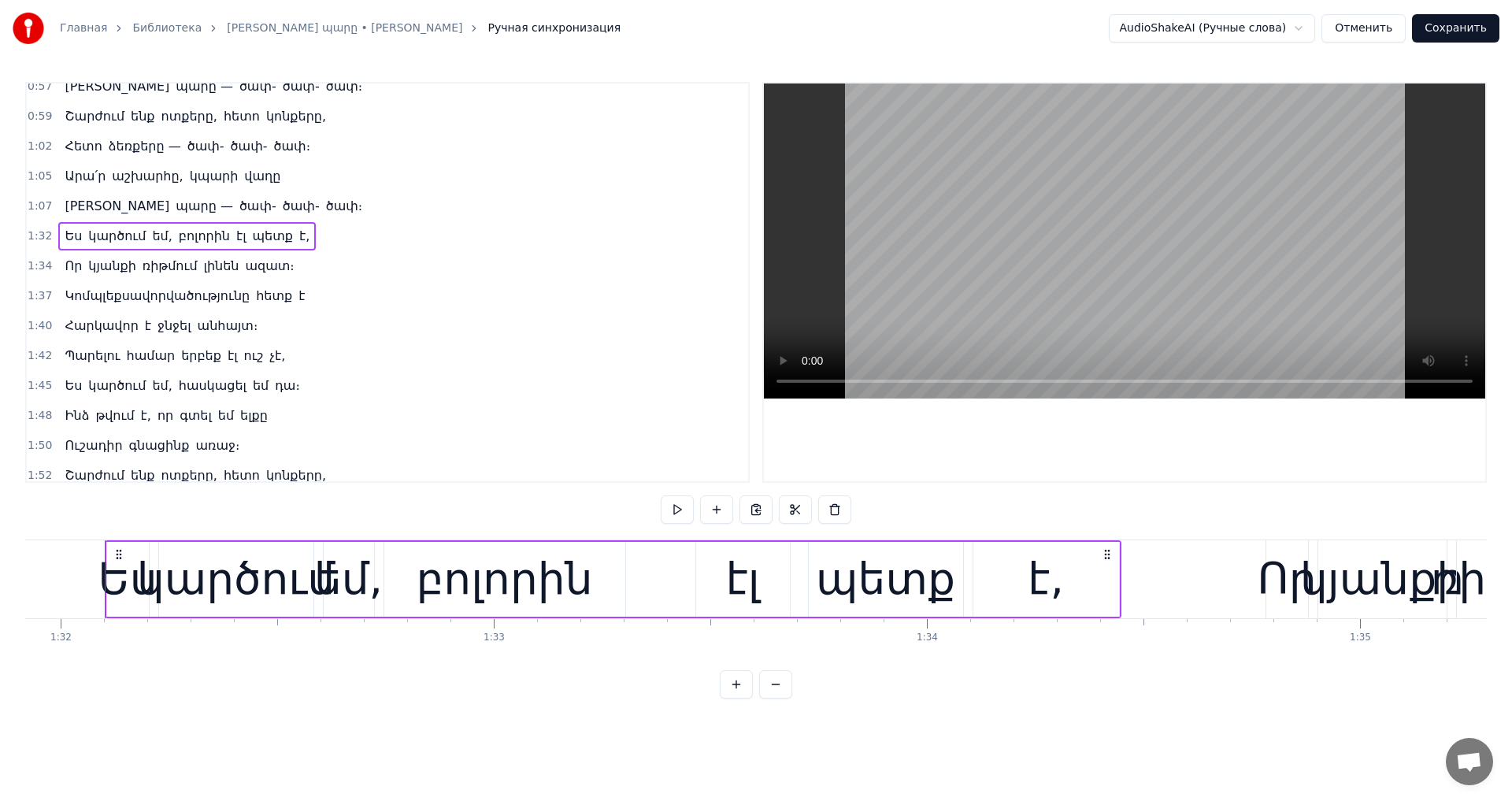
click at [298, 235] on span "է," at bounding box center [304, 235] width 13 height 18
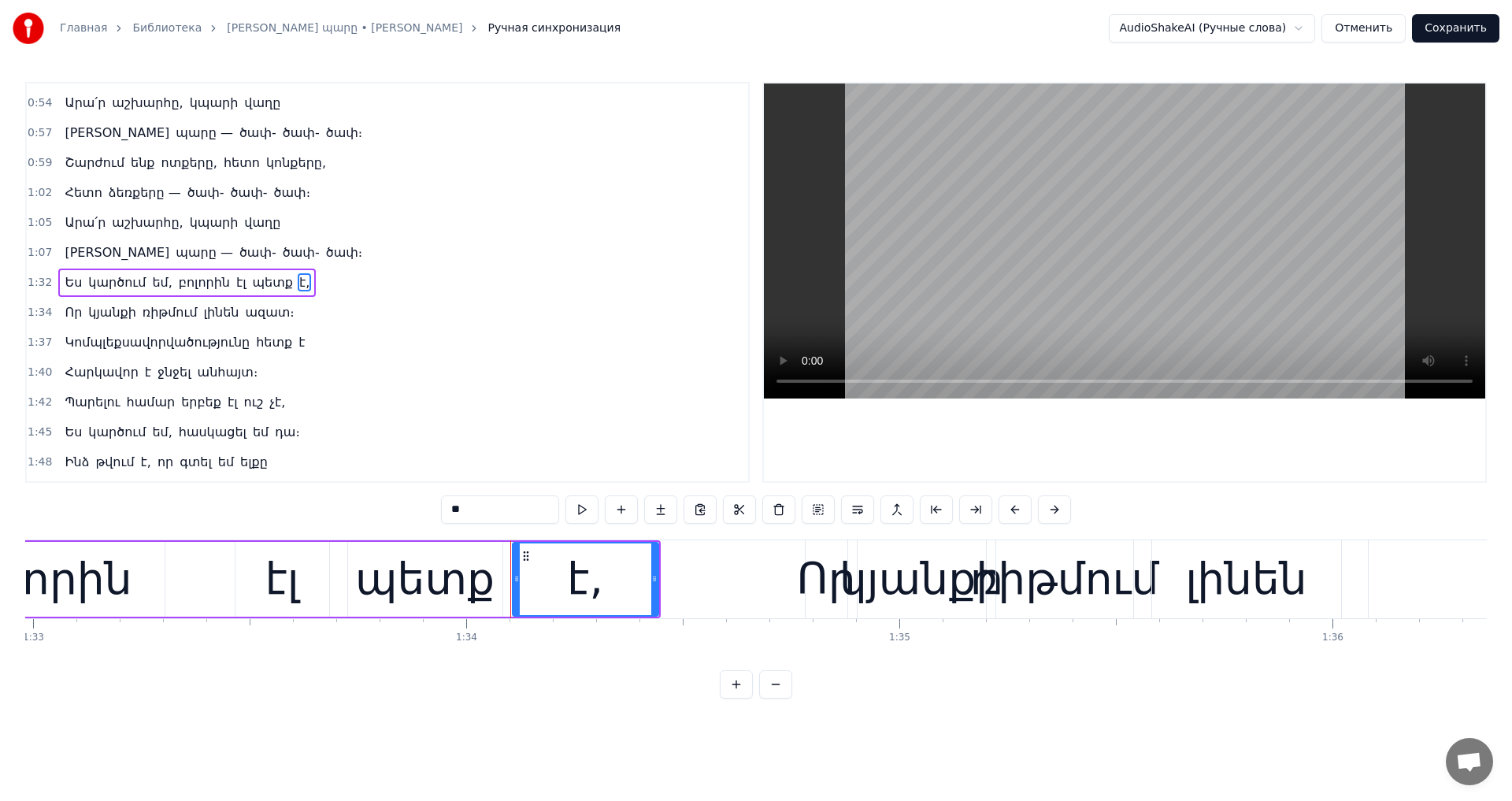
scroll to position [0, 40417]
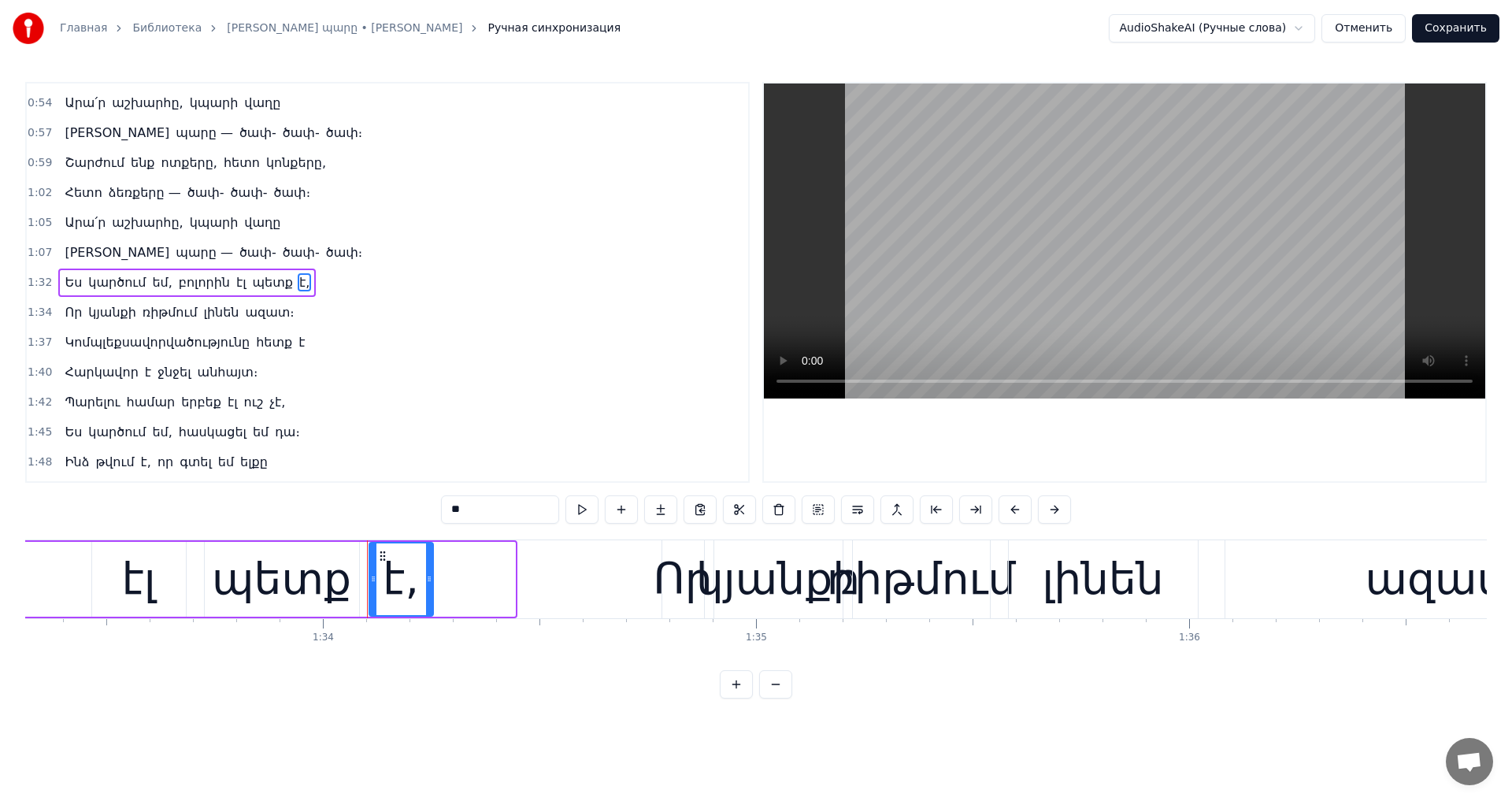
drag, startPoint x: 514, startPoint y: 579, endPoint x: 432, endPoint y: 591, distance: 82.9
click at [432, 591] on div at bounding box center [428, 580] width 6 height 72
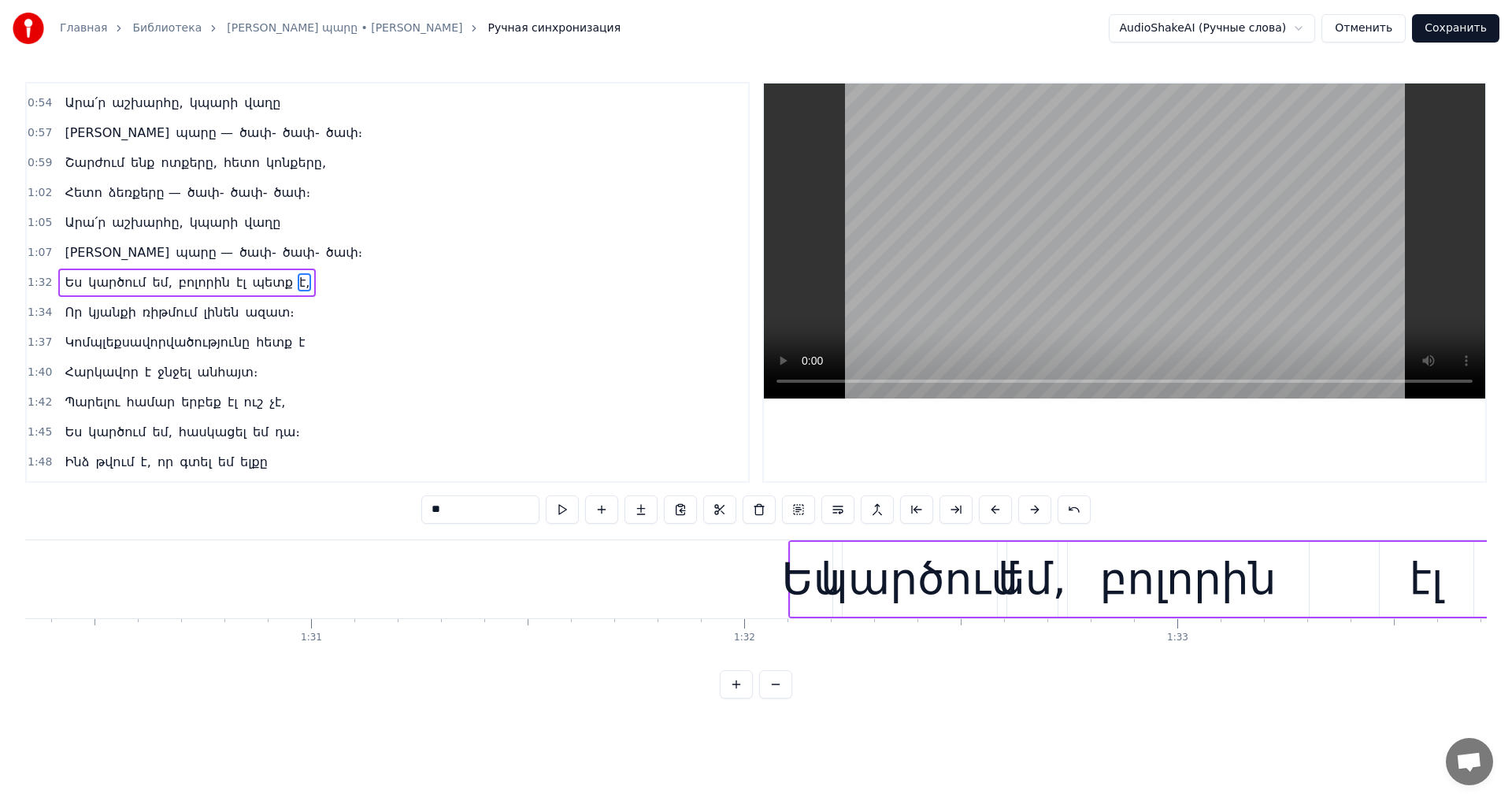
click at [1119, 289] on video at bounding box center [1125, 241] width 722 height 315
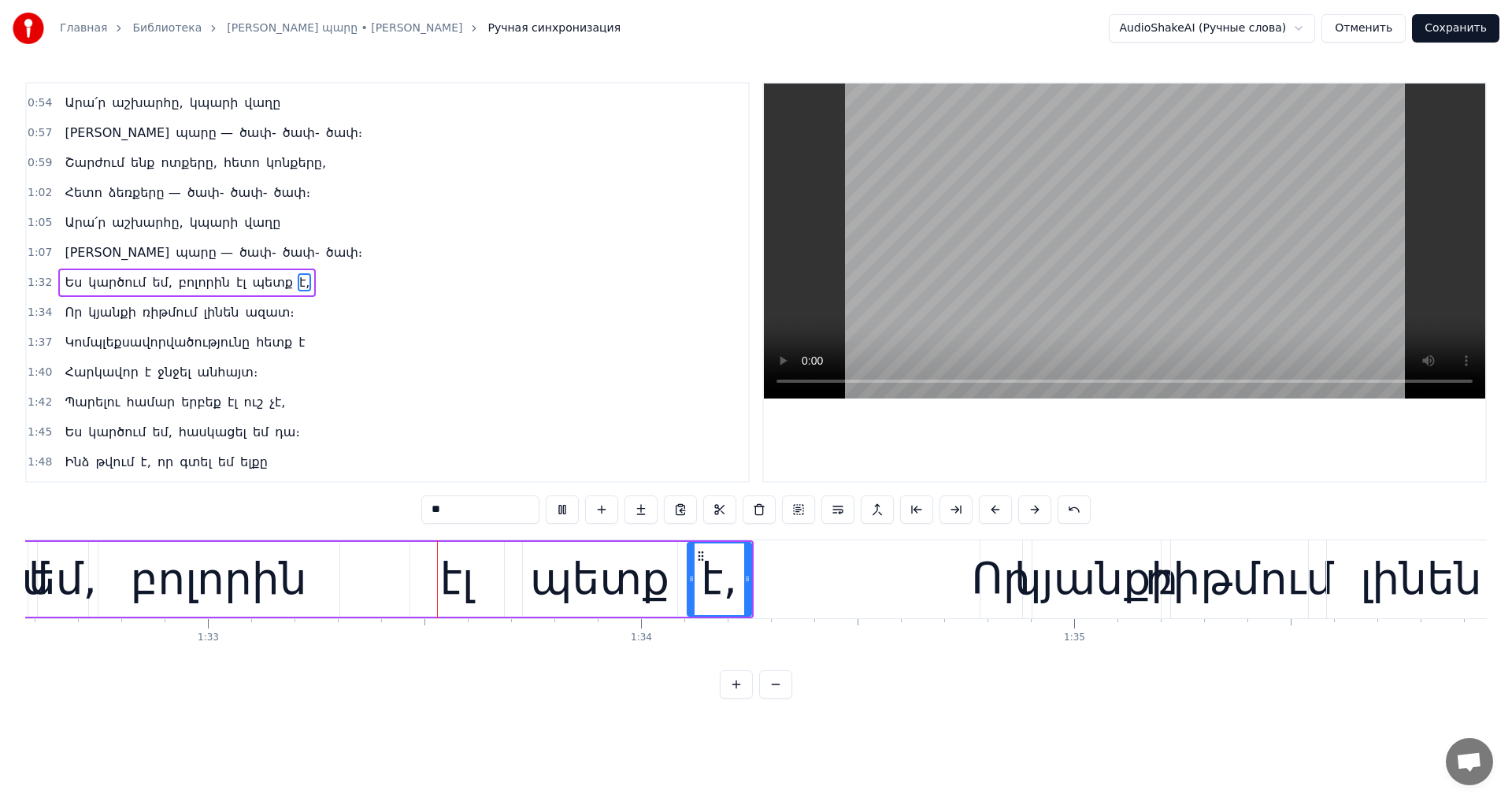
scroll to position [0, 40137]
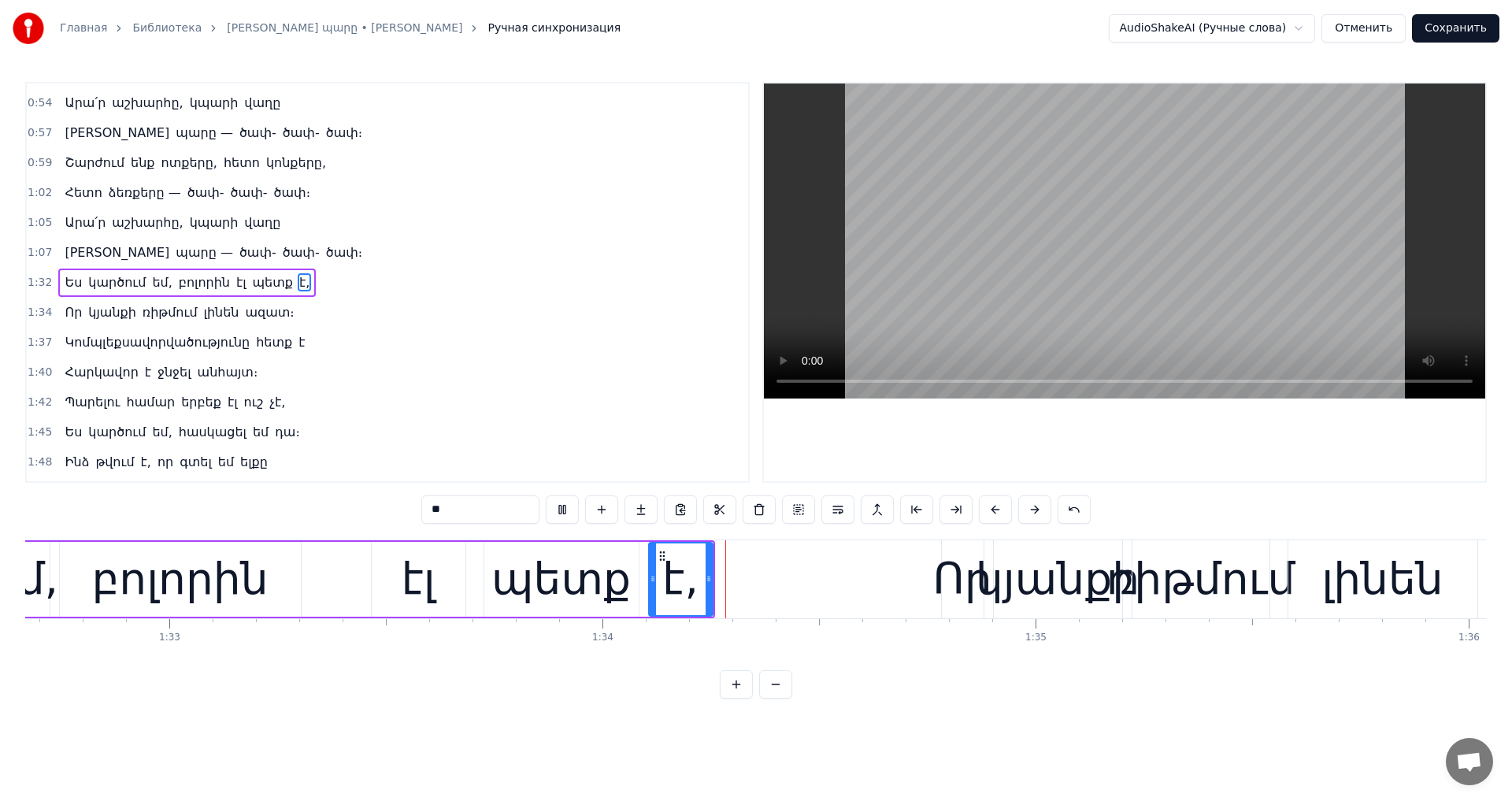
click at [1119, 289] on video at bounding box center [1125, 241] width 722 height 315
click at [957, 553] on div "Որ" at bounding box center [961, 579] width 59 height 65
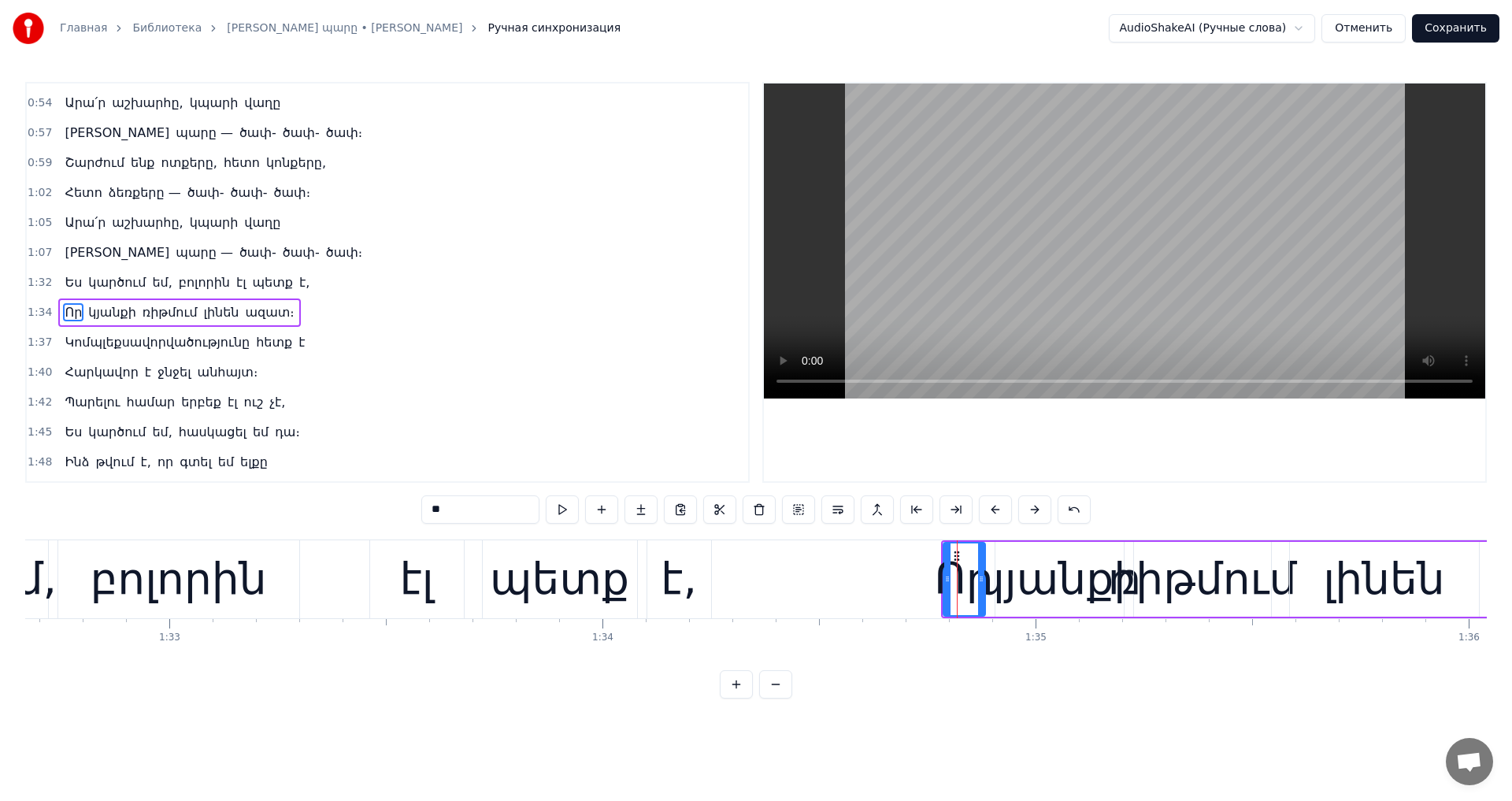
scroll to position [325, 0]
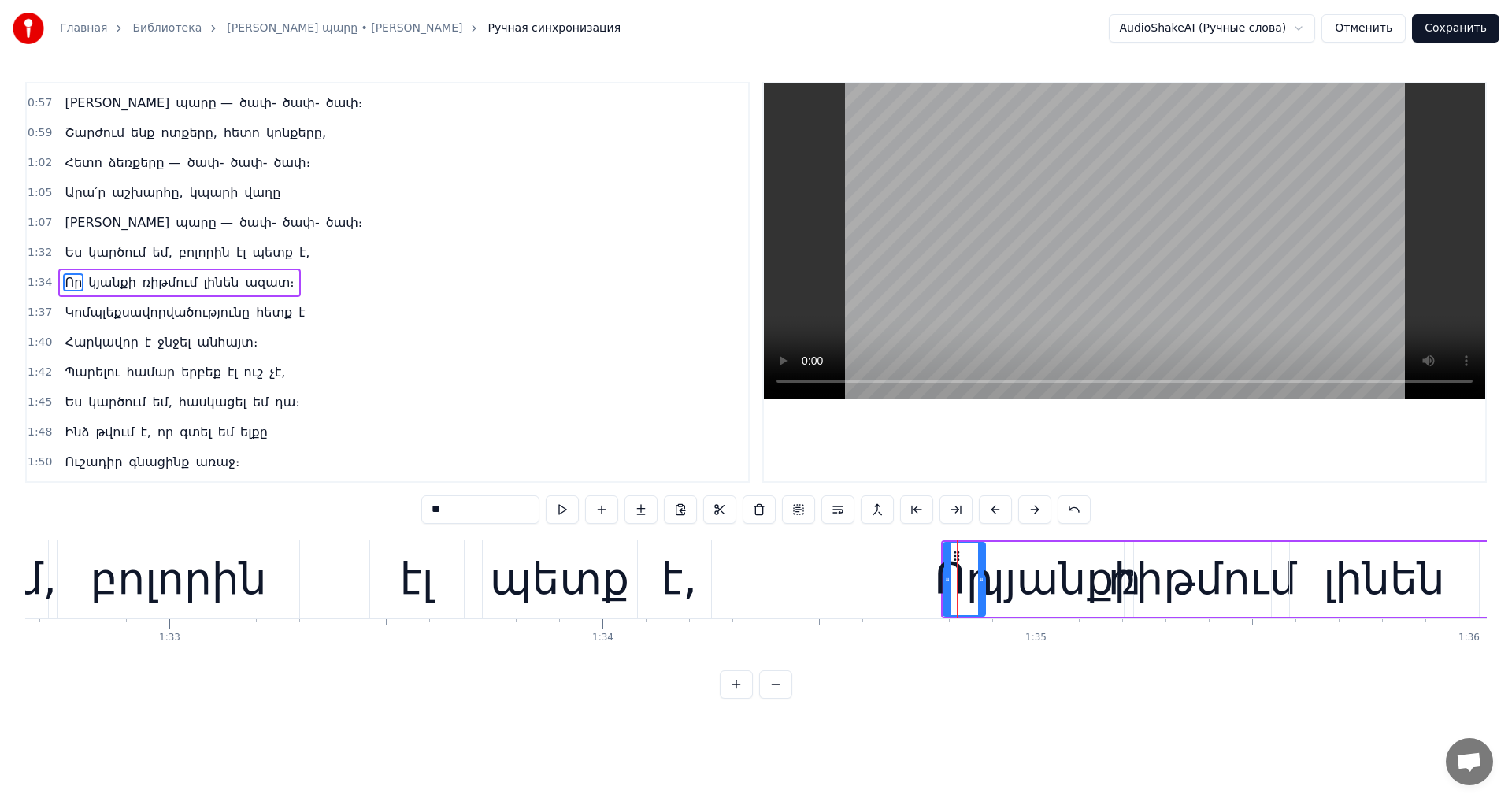
click at [997, 555] on div "կյանքի" at bounding box center [1059, 579] width 164 height 65
type input "******"
click at [989, 542] on div "Որ կյանքի ռիթմում լինեն ազատ։" at bounding box center [1450, 579] width 1017 height 78
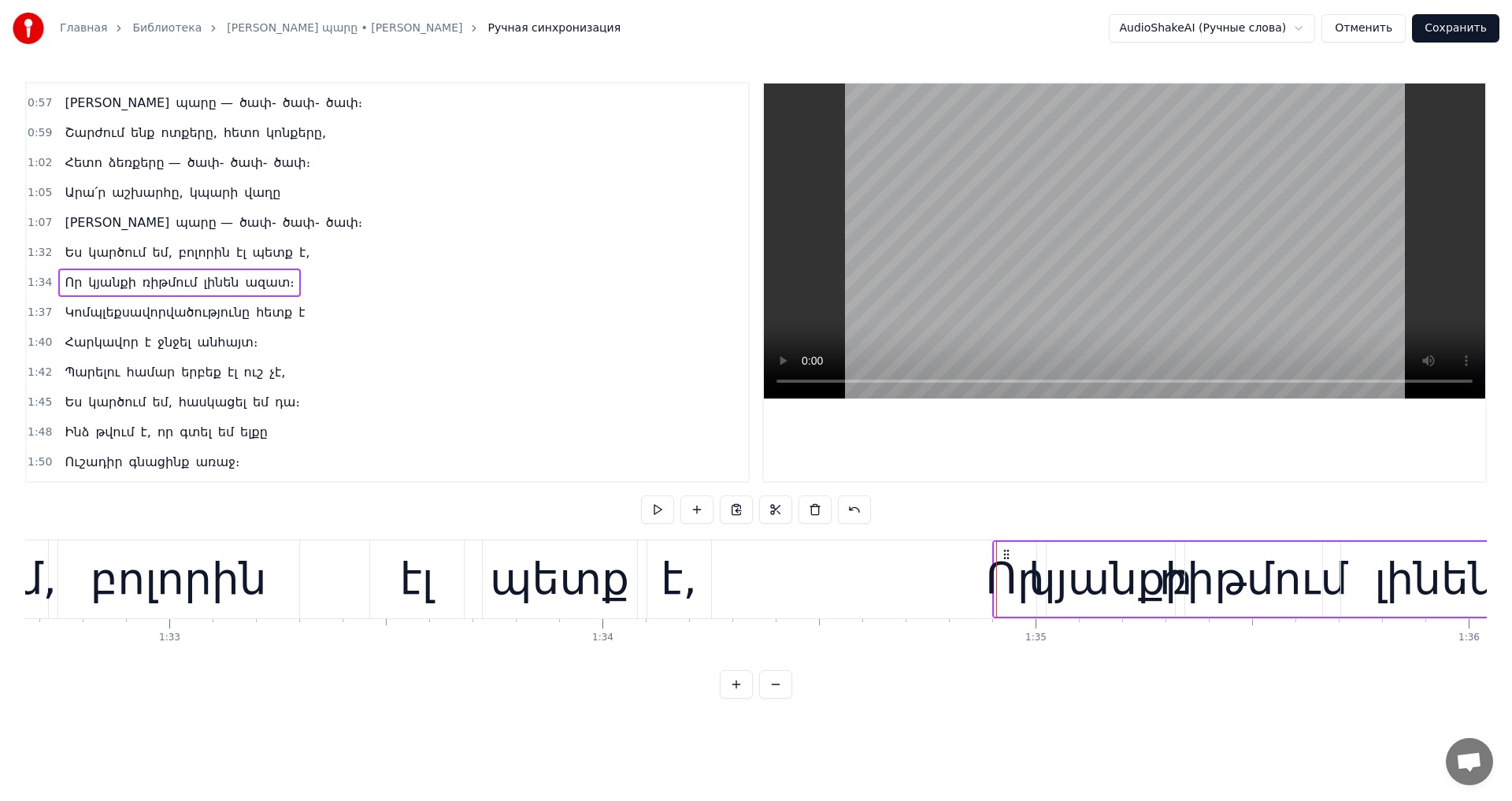
drag, startPoint x: 953, startPoint y: 549, endPoint x: 1004, endPoint y: 557, distance: 51.6
click at [1004, 557] on icon at bounding box center [1006, 554] width 12 height 12
click at [1122, 286] on video at bounding box center [1125, 241] width 722 height 315
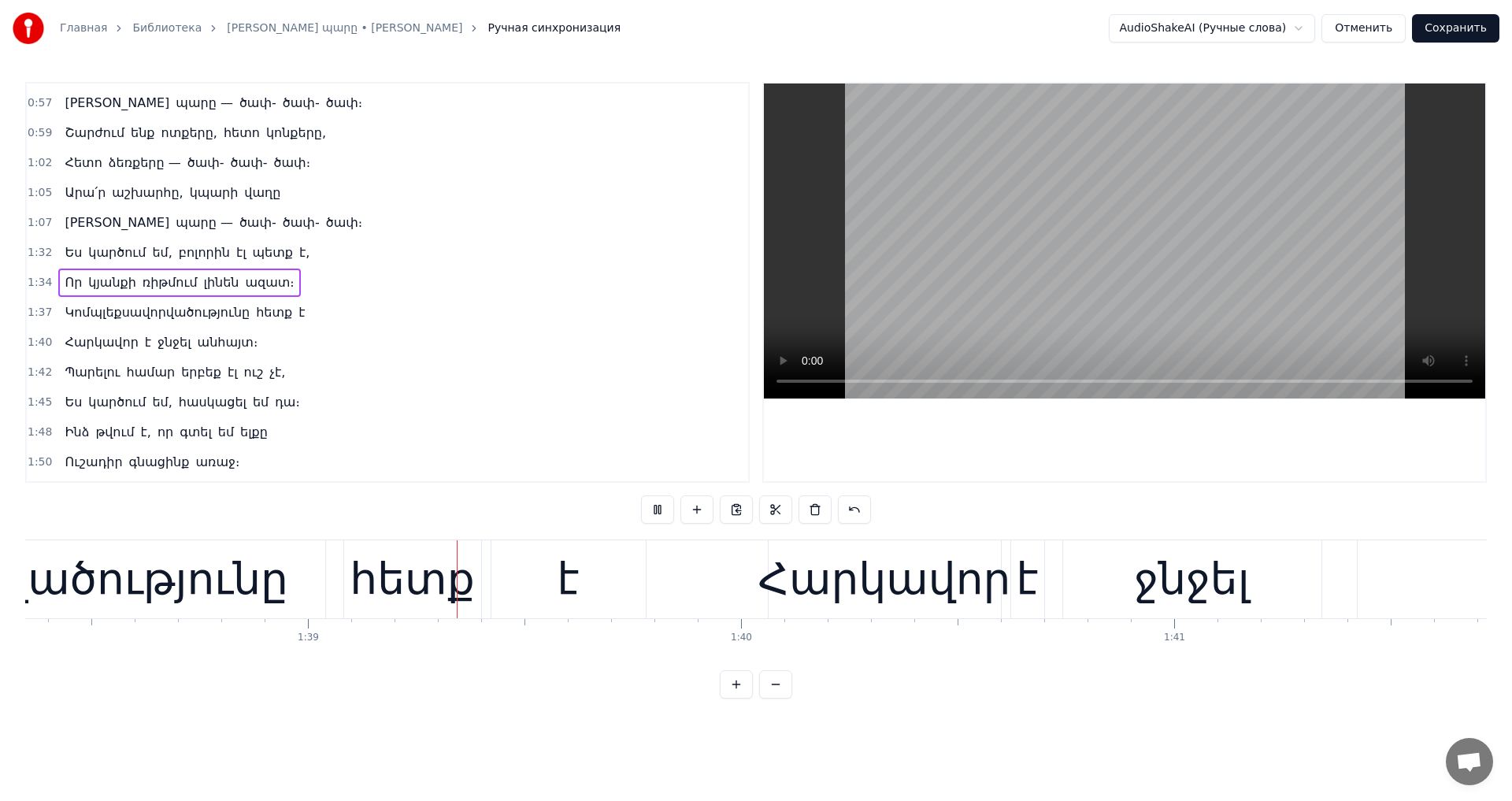
scroll to position [0, 42603]
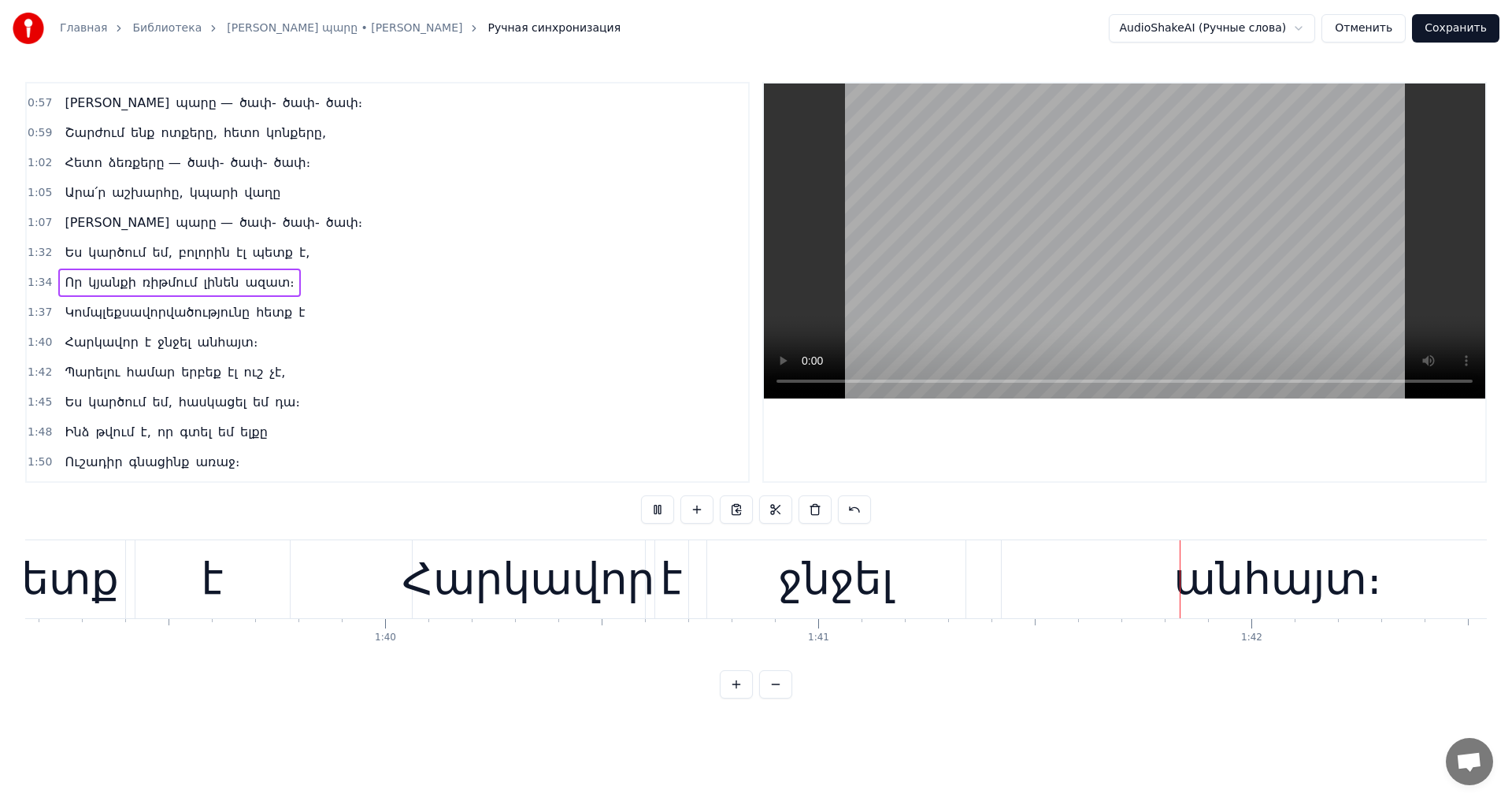
click at [1116, 296] on video at bounding box center [1125, 241] width 722 height 315
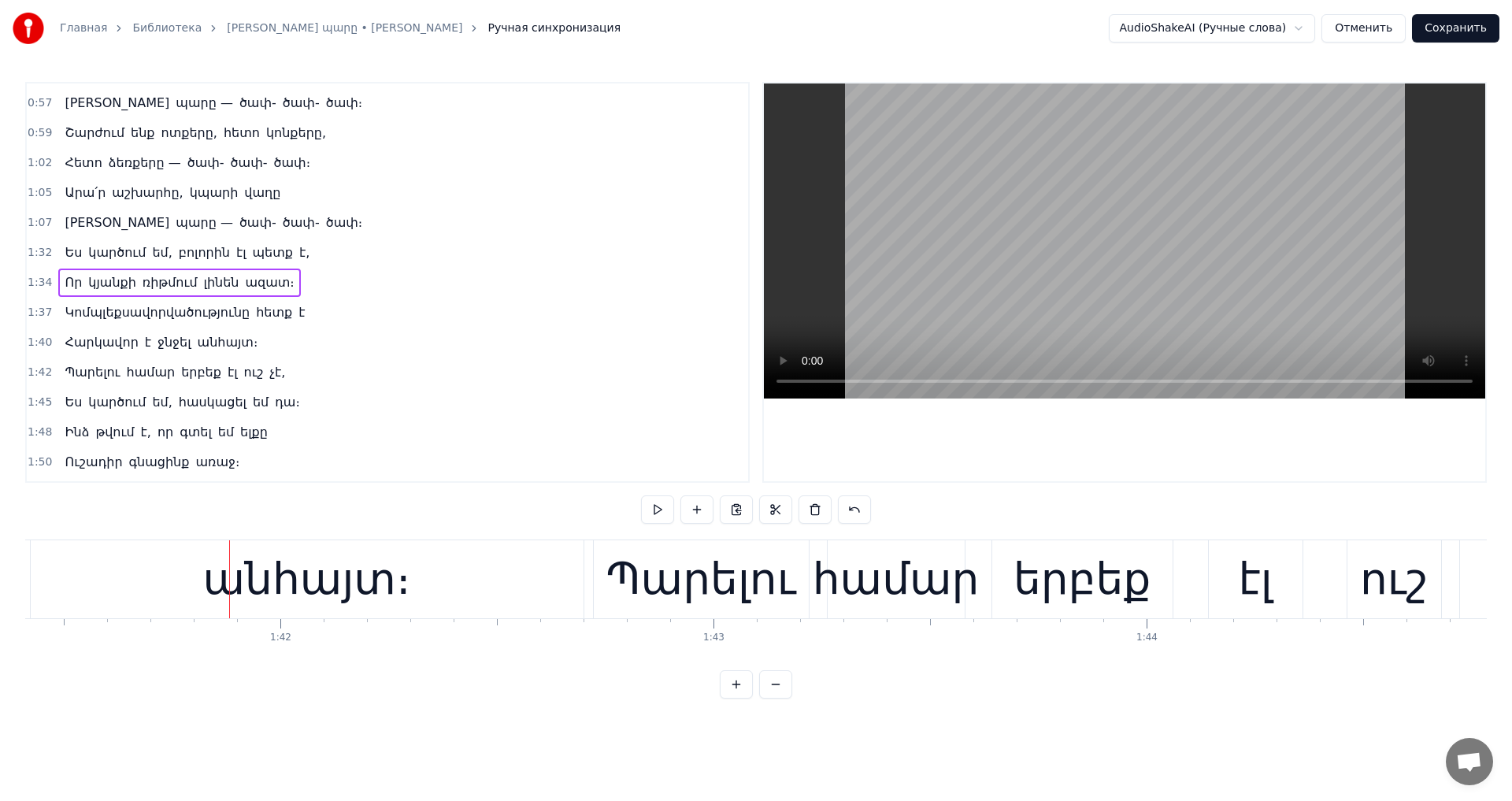
scroll to position [0, 43931]
click at [1390, 30] on button "Отменить" at bounding box center [1364, 28] width 84 height 28
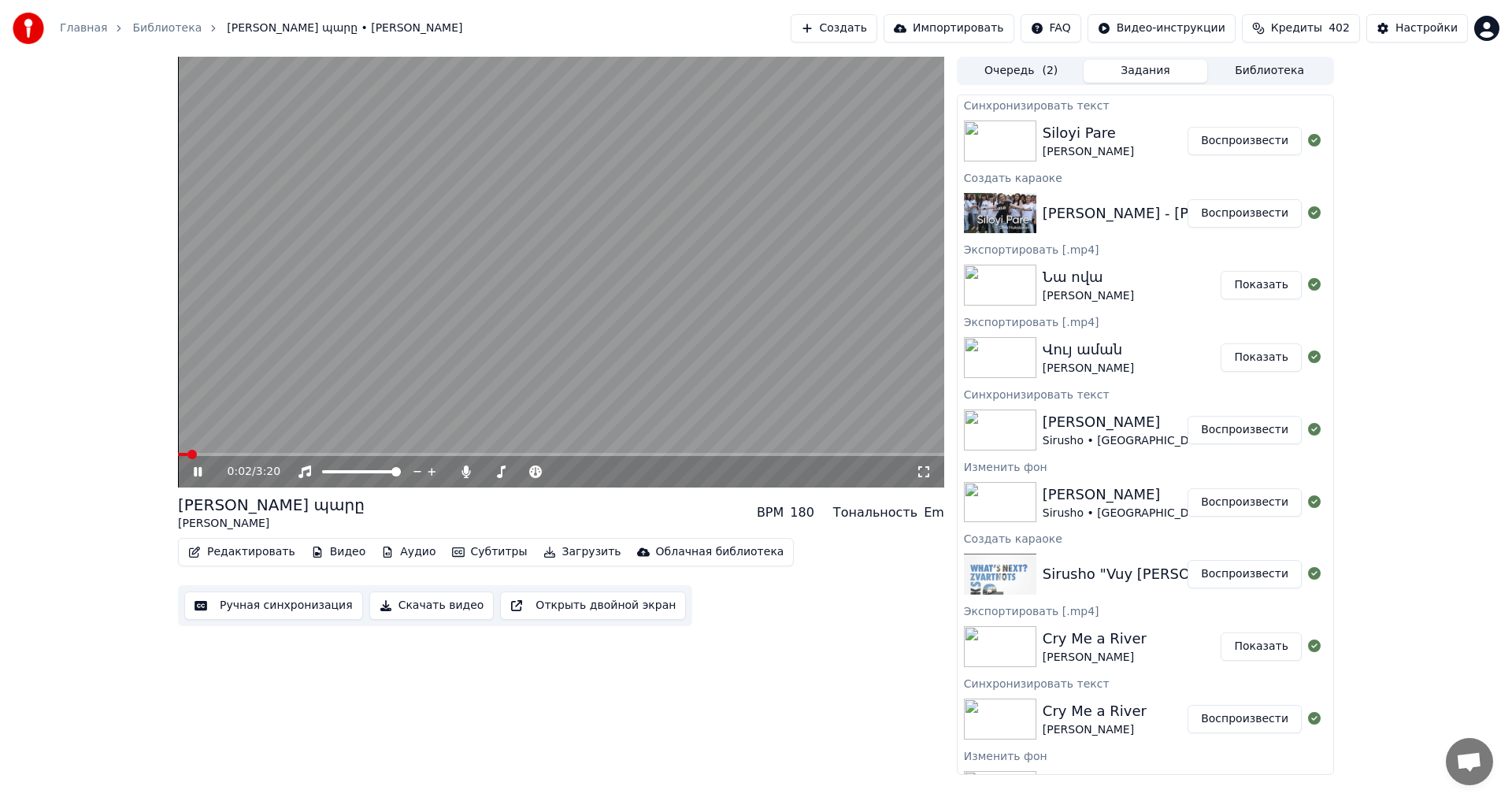
click at [214, 553] on button "Редактировать" at bounding box center [241, 552] width 119 height 22
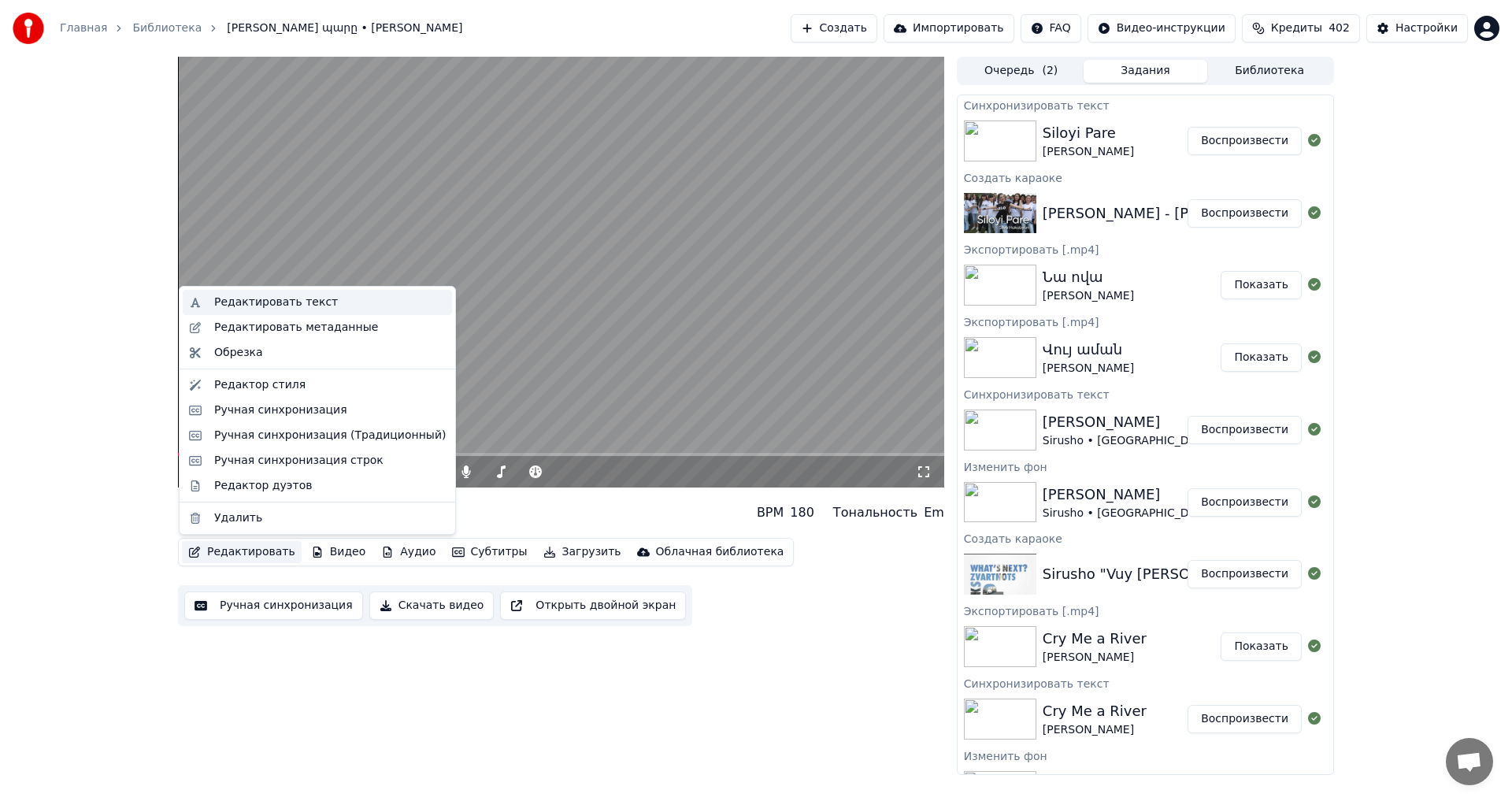
click at [298, 313] on div "Редактировать текст" at bounding box center [317, 302] width 270 height 25
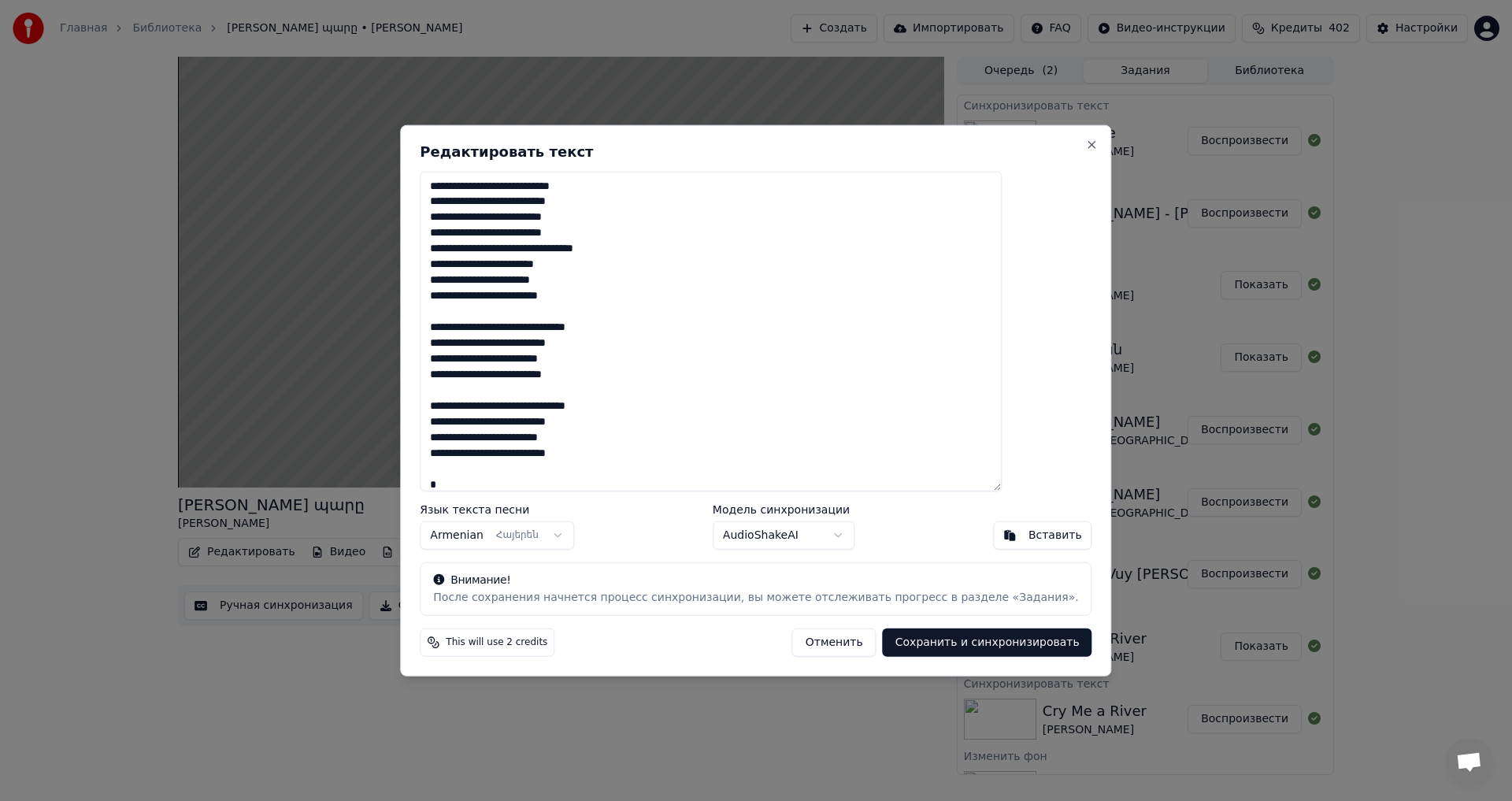
click at [828, 539] on body "Главная Библиотека Սիլոյի պարը • [PERSON_NAME] Создать Импортировать FAQ Видео-…" at bounding box center [756, 400] width 1512 height 801
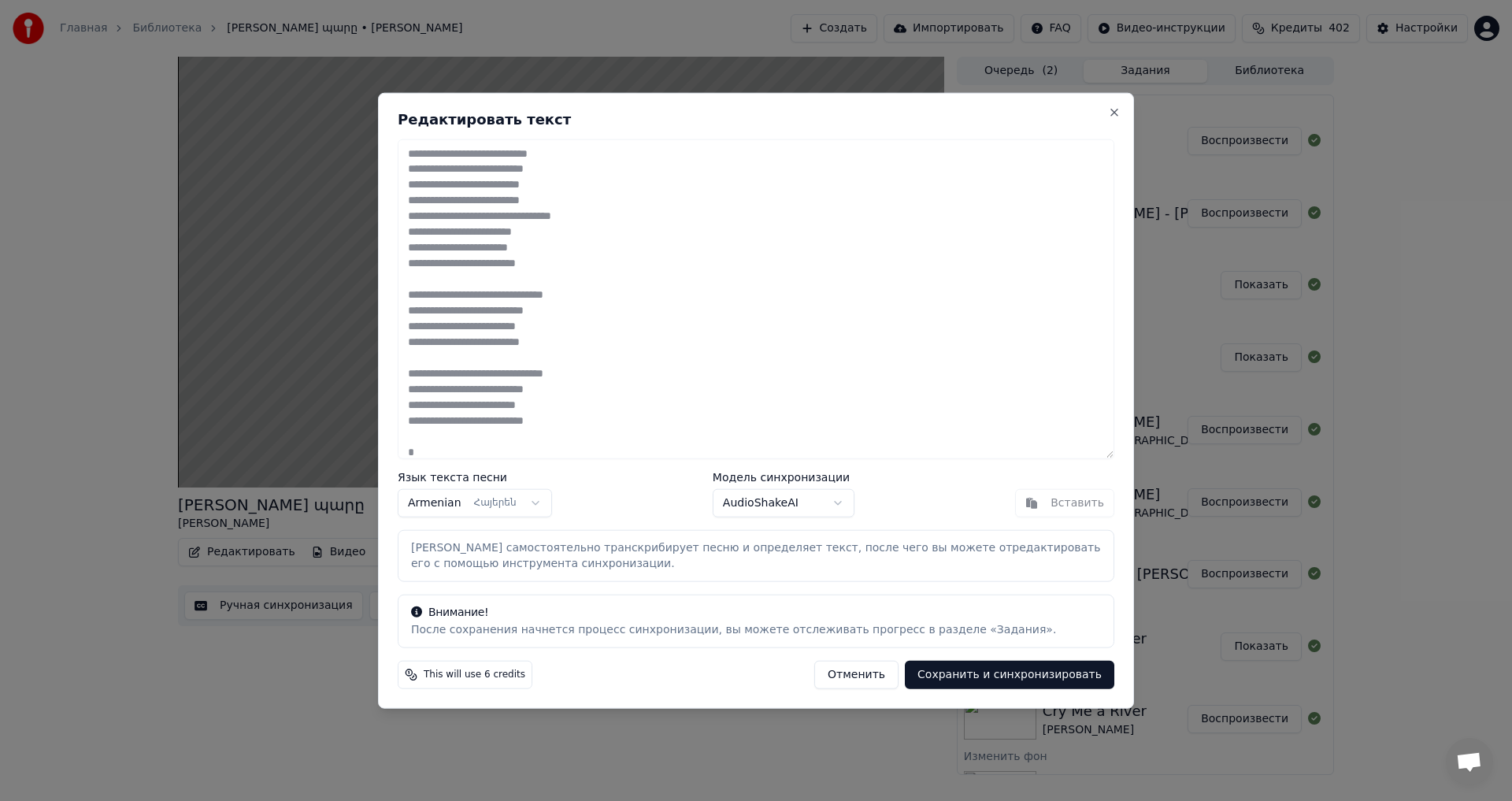
click at [990, 670] on button "Сохранить и синхронизировать" at bounding box center [1010, 675] width 210 height 28
type textarea "**********"
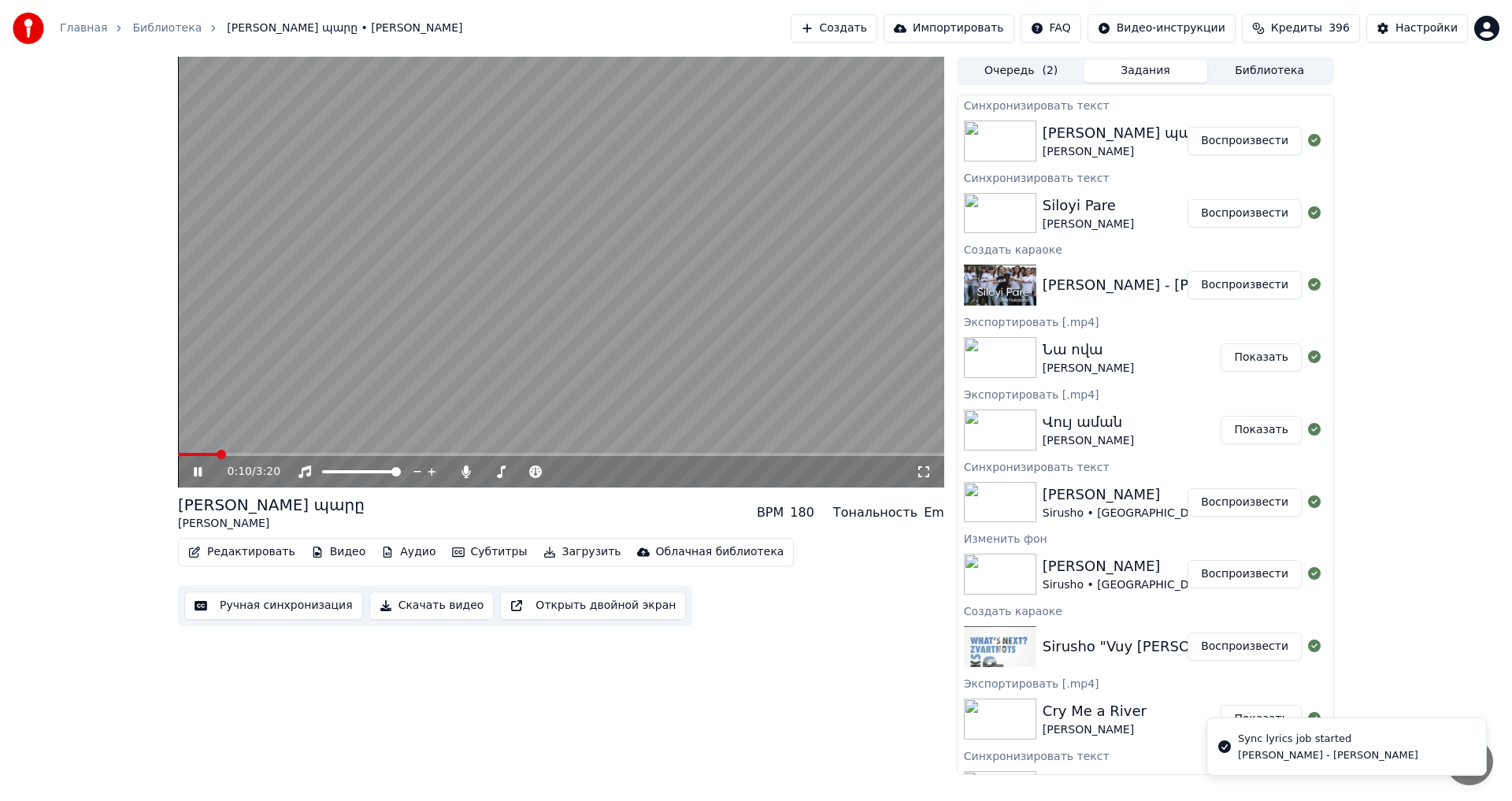
click at [196, 473] on icon at bounding box center [198, 472] width 8 height 10
click at [1230, 156] on div "Սիլոյի պարը [PERSON_NAME] Воспроизвести" at bounding box center [1146, 141] width 376 height 54
click at [1245, 143] on button "Воспроизвести" at bounding box center [1245, 141] width 114 height 28
click at [220, 456] on span at bounding box center [561, 455] width 767 height 4
click at [230, 557] on button "Редактировать" at bounding box center [241, 552] width 119 height 22
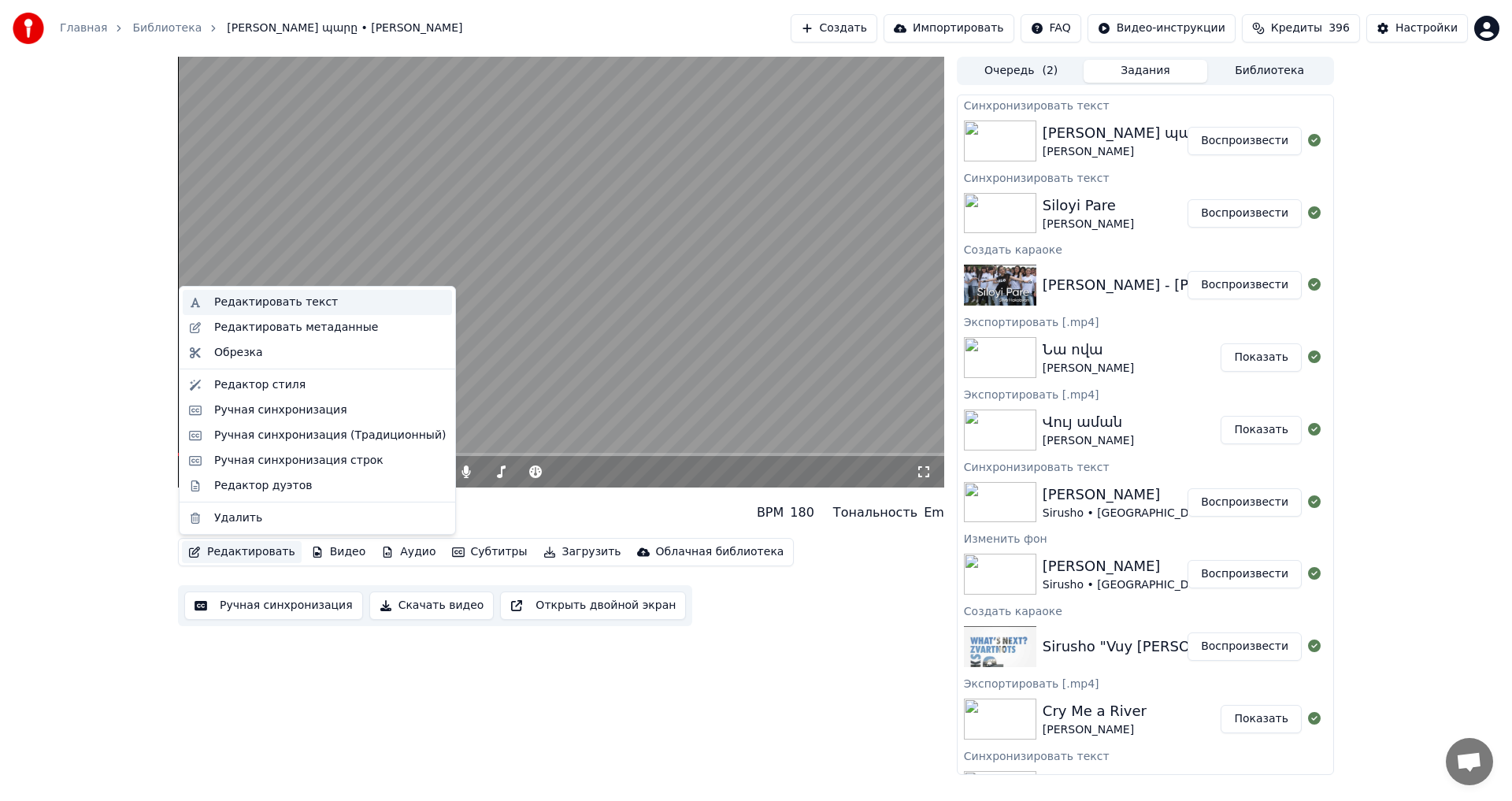
click at [304, 306] on div "Редактировать текст" at bounding box center [276, 302] width 124 height 16
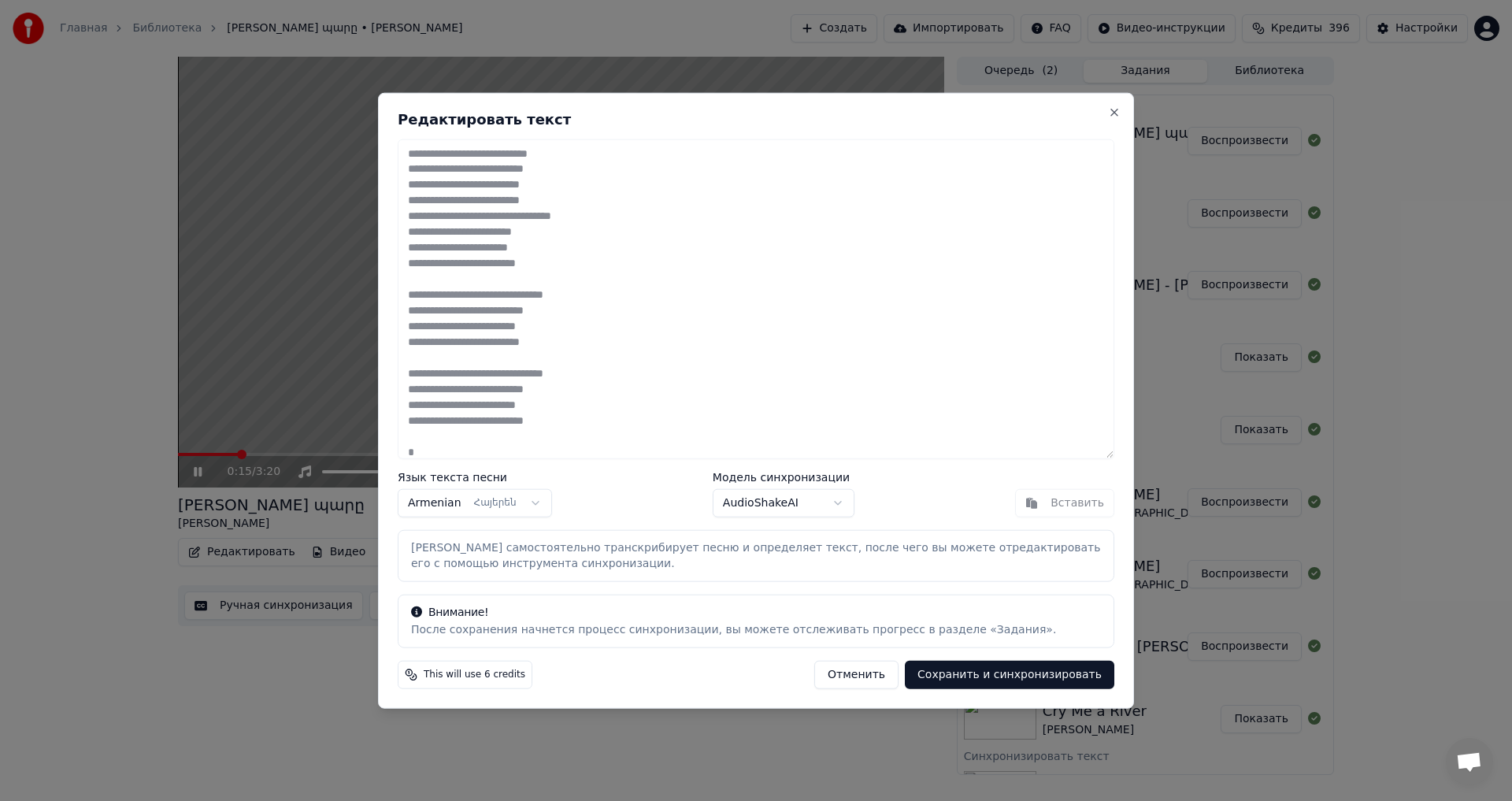
click at [884, 679] on button "Отменить" at bounding box center [856, 675] width 84 height 28
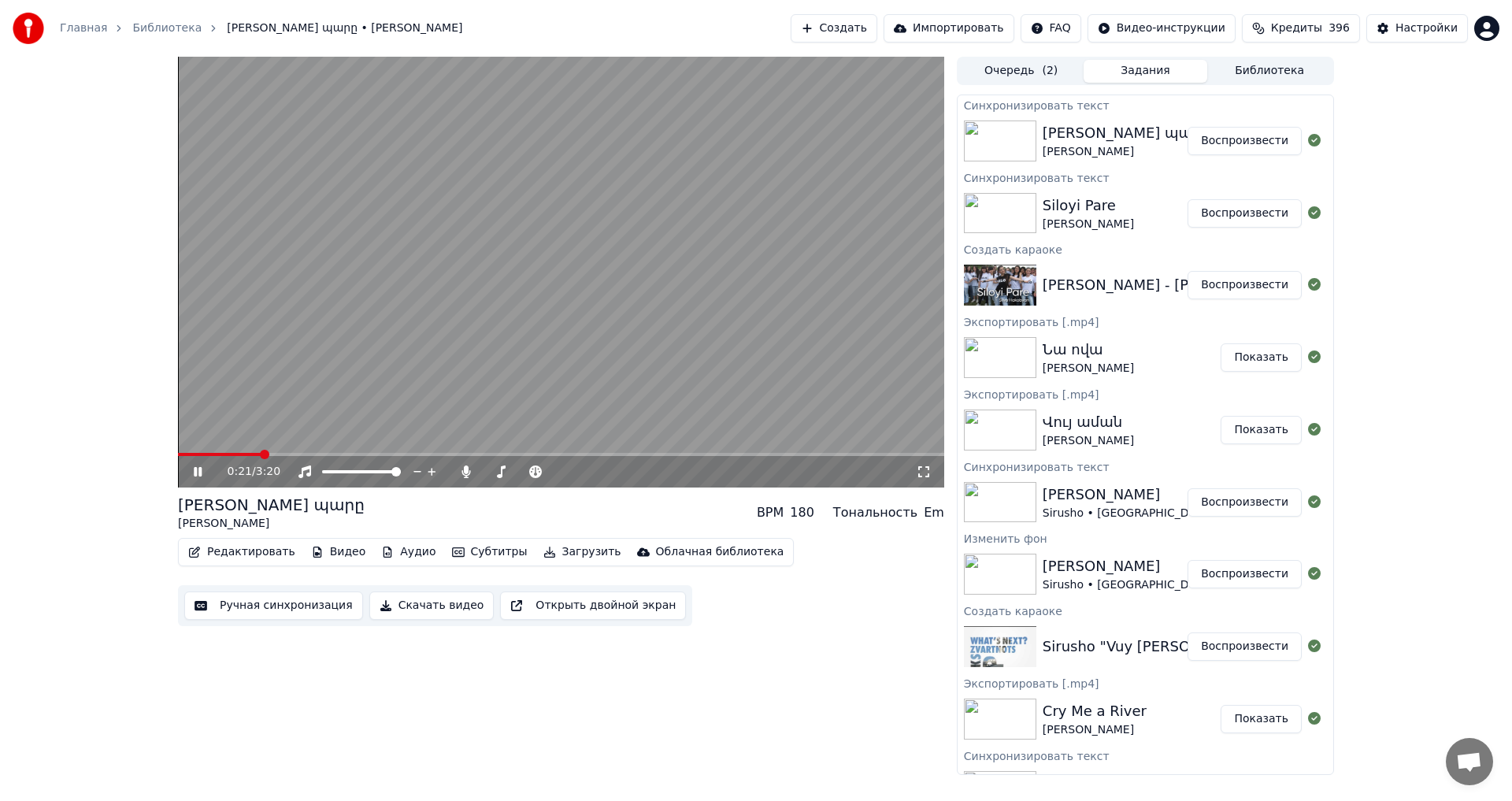
click at [294, 623] on div "Ручная синхронизация Скачать видео Открыть двойной экран" at bounding box center [436, 605] width 515 height 41
click at [256, 615] on button "Ручная синхронизация" at bounding box center [274, 606] width 179 height 28
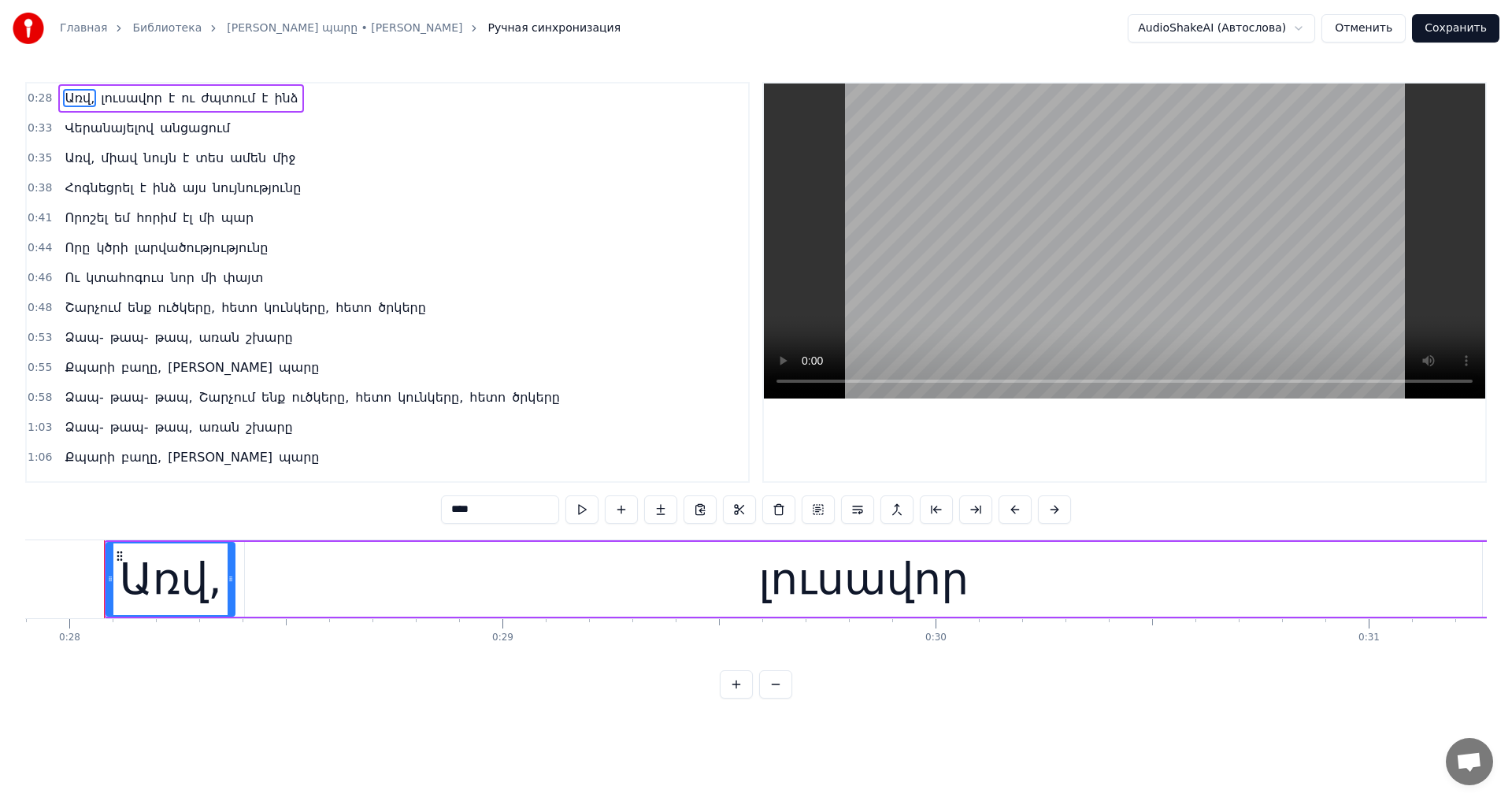
click at [1380, 32] on button "Отменить" at bounding box center [1364, 28] width 84 height 28
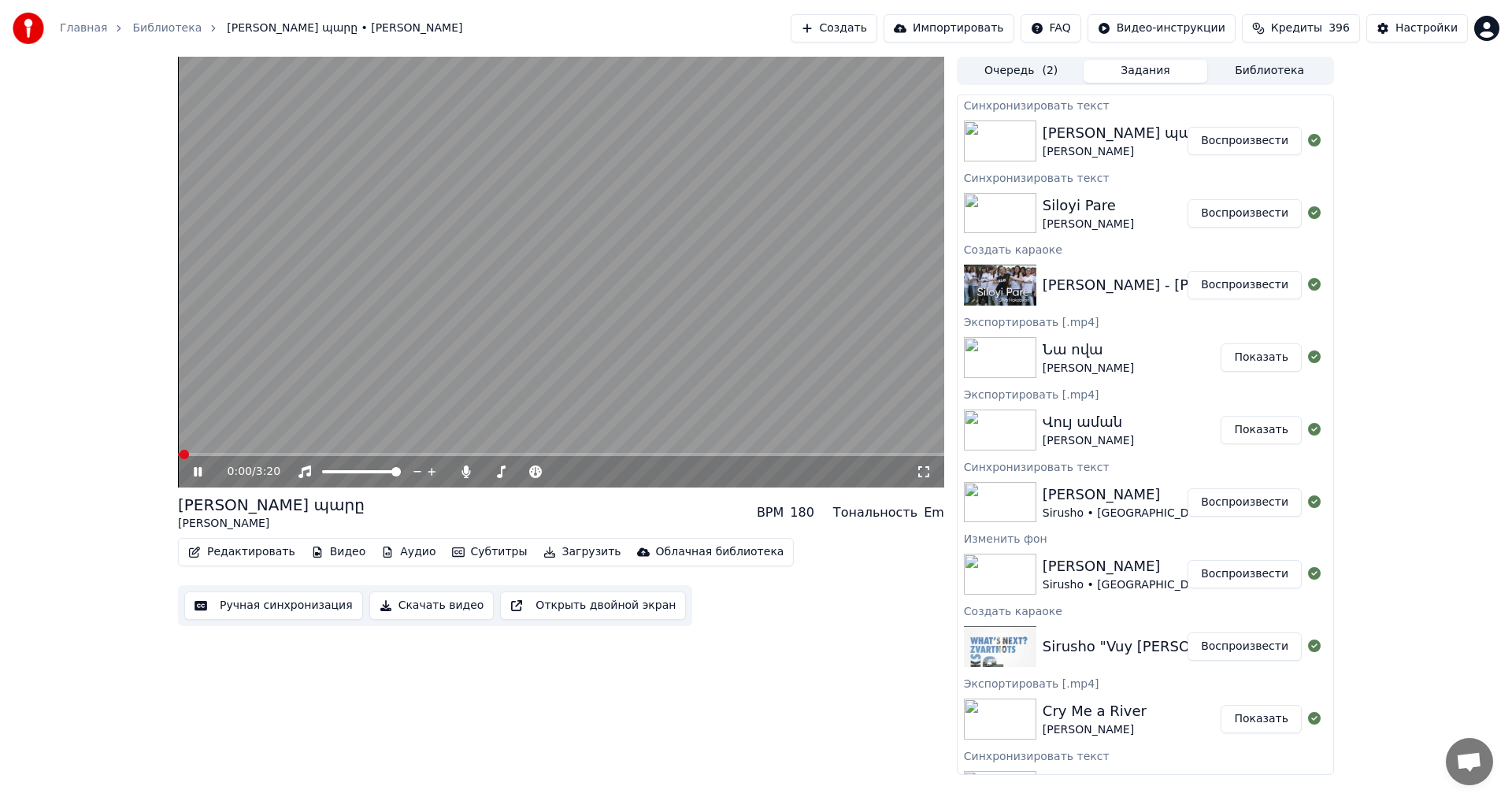
click at [198, 471] on icon at bounding box center [209, 472] width 37 height 12
click at [250, 552] on button "Редактировать" at bounding box center [241, 552] width 119 height 22
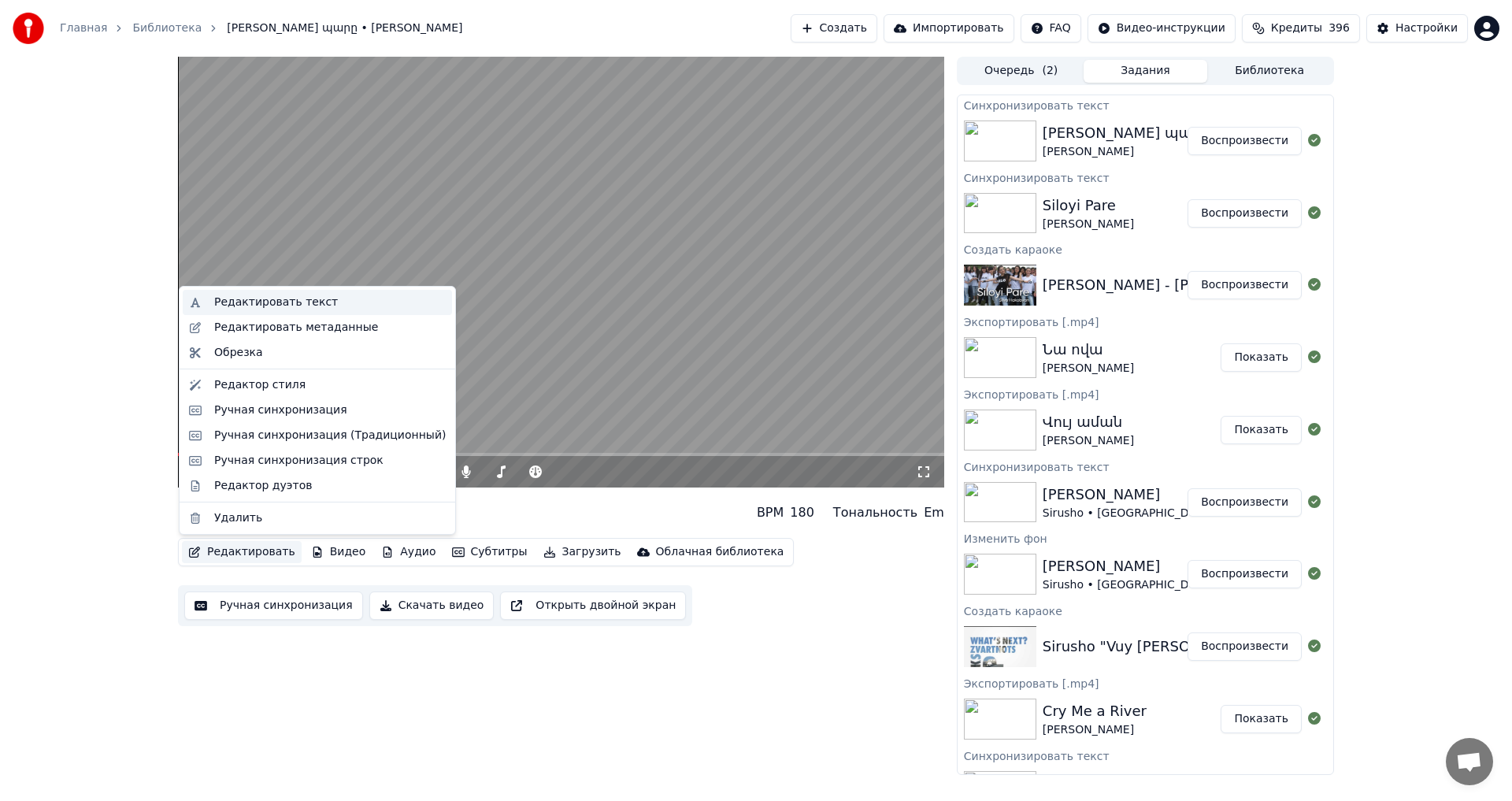
click at [316, 298] on div "Редактировать текст" at bounding box center [276, 302] width 124 height 16
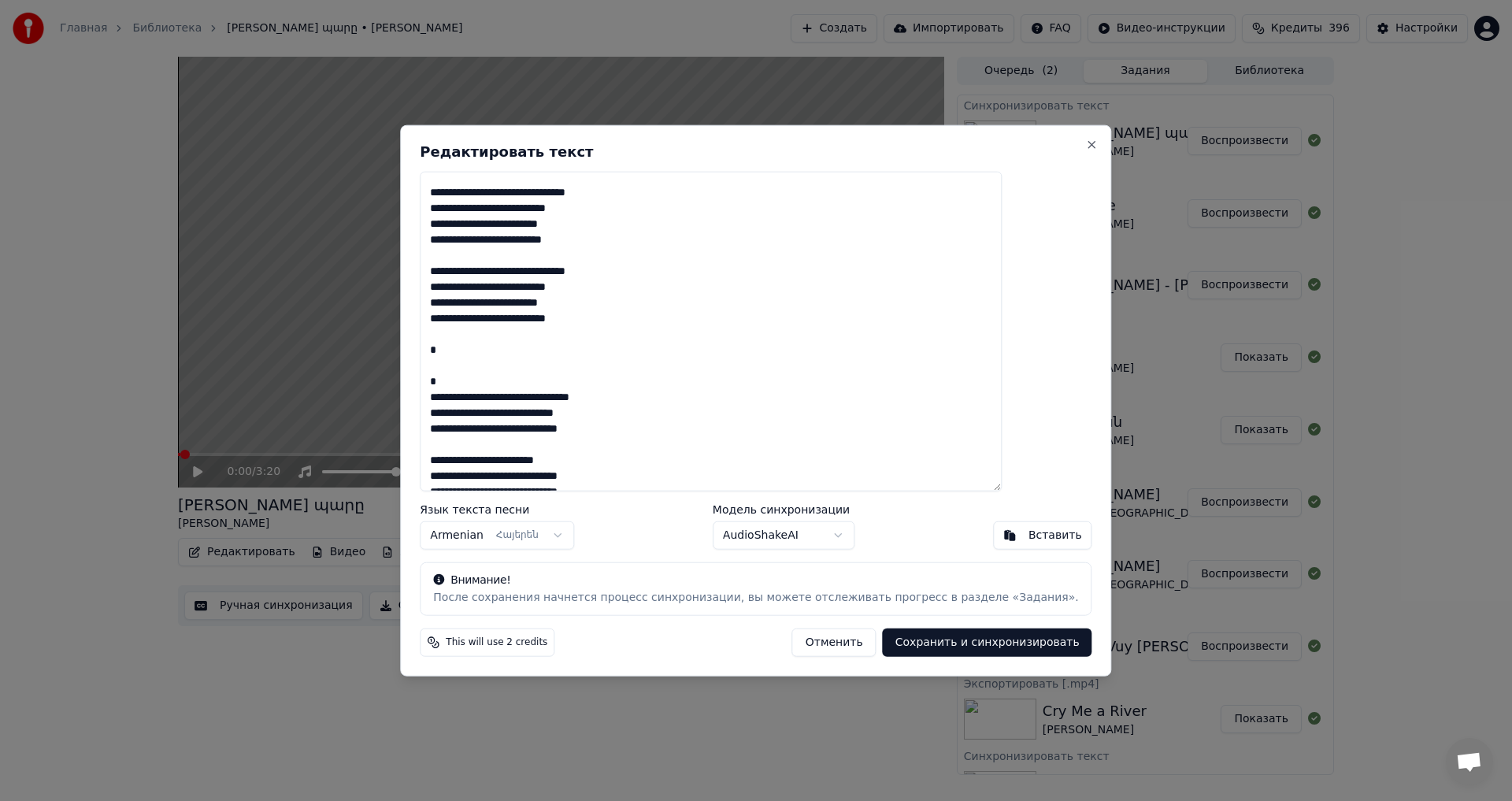
scroll to position [701, 0]
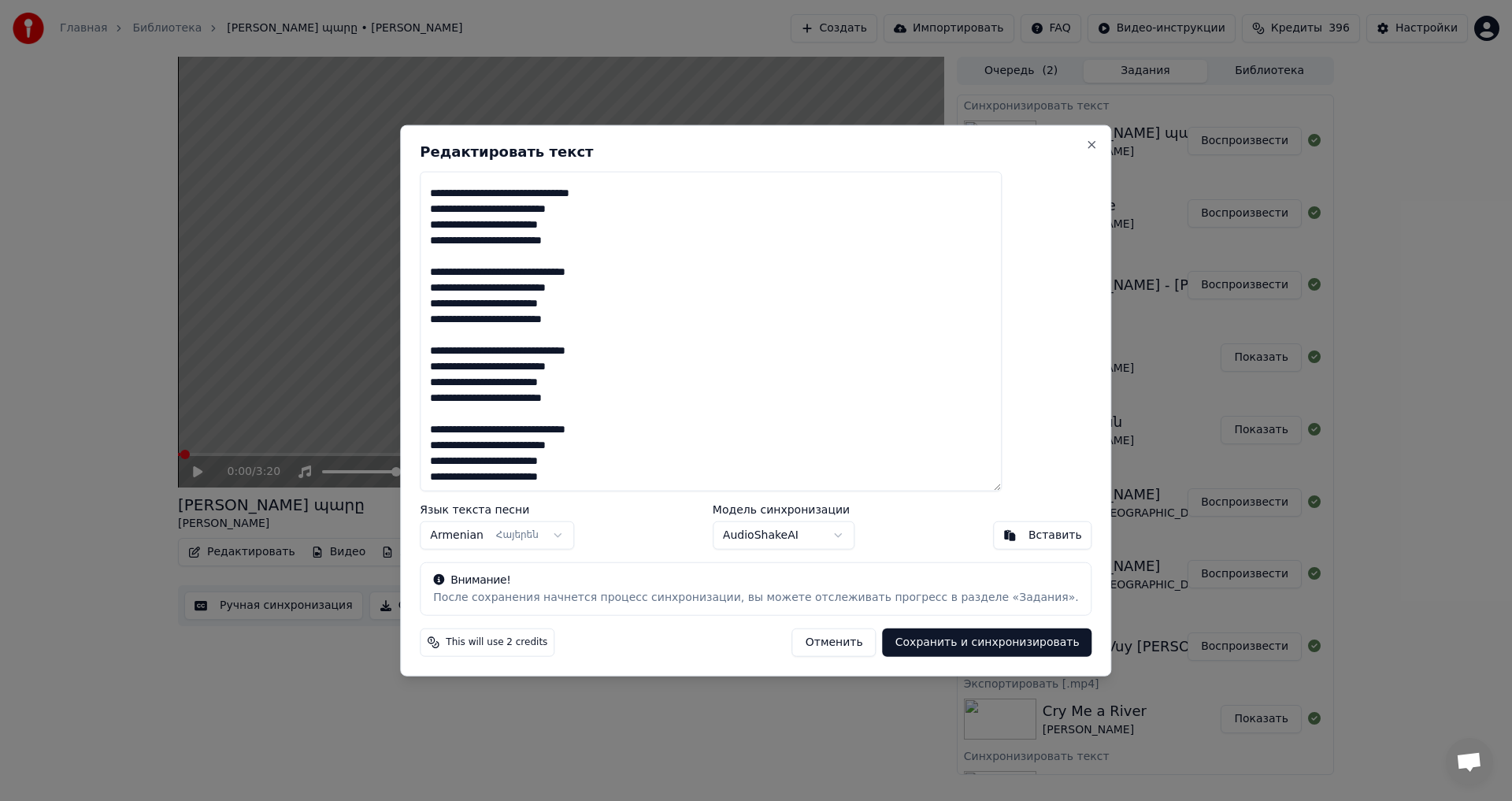
drag, startPoint x: 476, startPoint y: 187, endPoint x: 790, endPoint y: 554, distance: 483.0
click at [790, 554] on div "Редактировать текст Язык текста песни Armenian Հայերեն Модель синхронизации Aud…" at bounding box center [756, 400] width 711 height 552
click at [950, 646] on button "Сохранить и синхронизировать" at bounding box center [987, 643] width 210 height 28
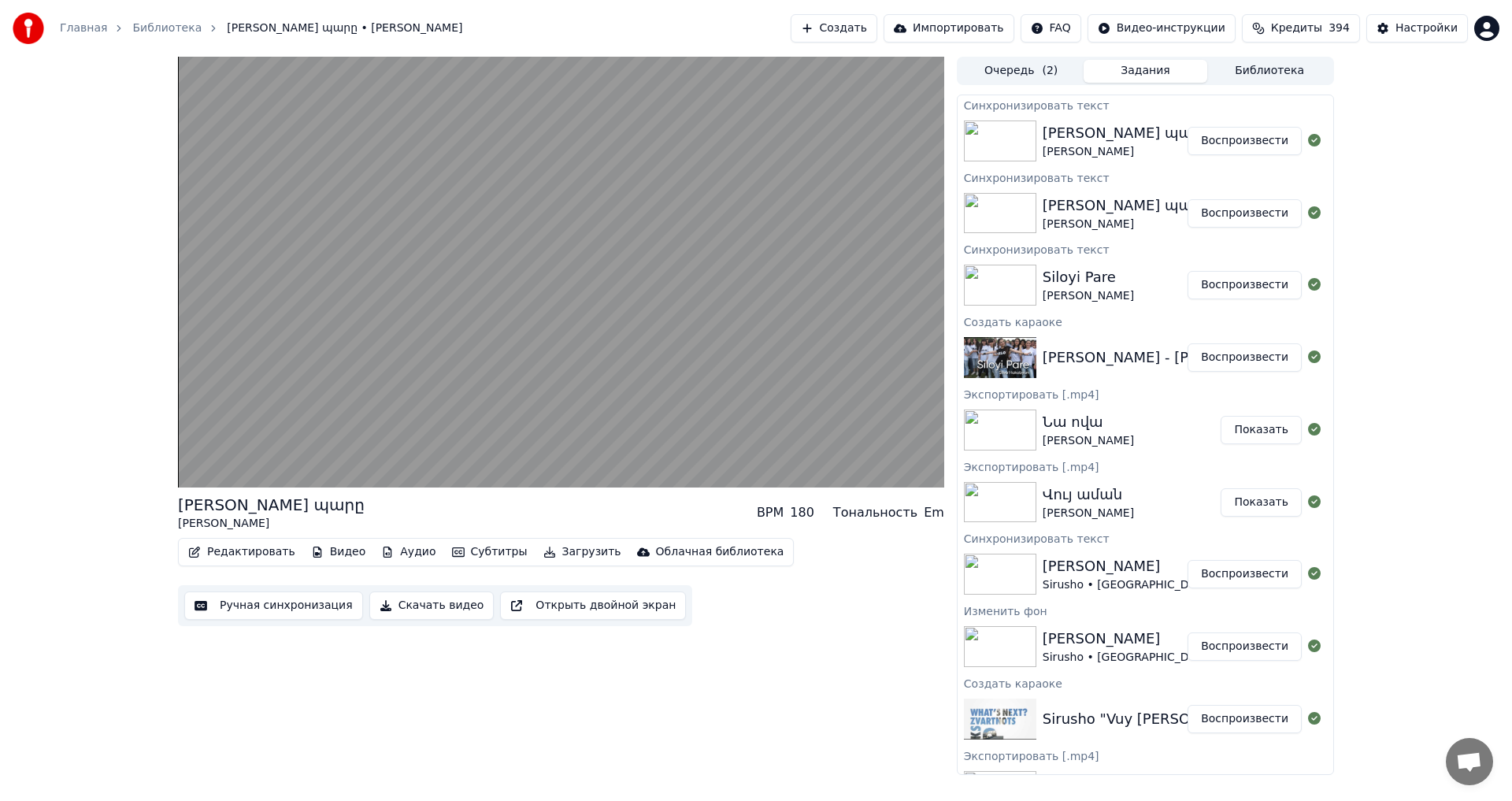
click at [1218, 155] on div "Սիլոյի պարը [PERSON_NAME] Воспроизвести" at bounding box center [1146, 141] width 376 height 54
click at [1214, 150] on button "Воспроизвести" at bounding box center [1245, 141] width 114 height 28
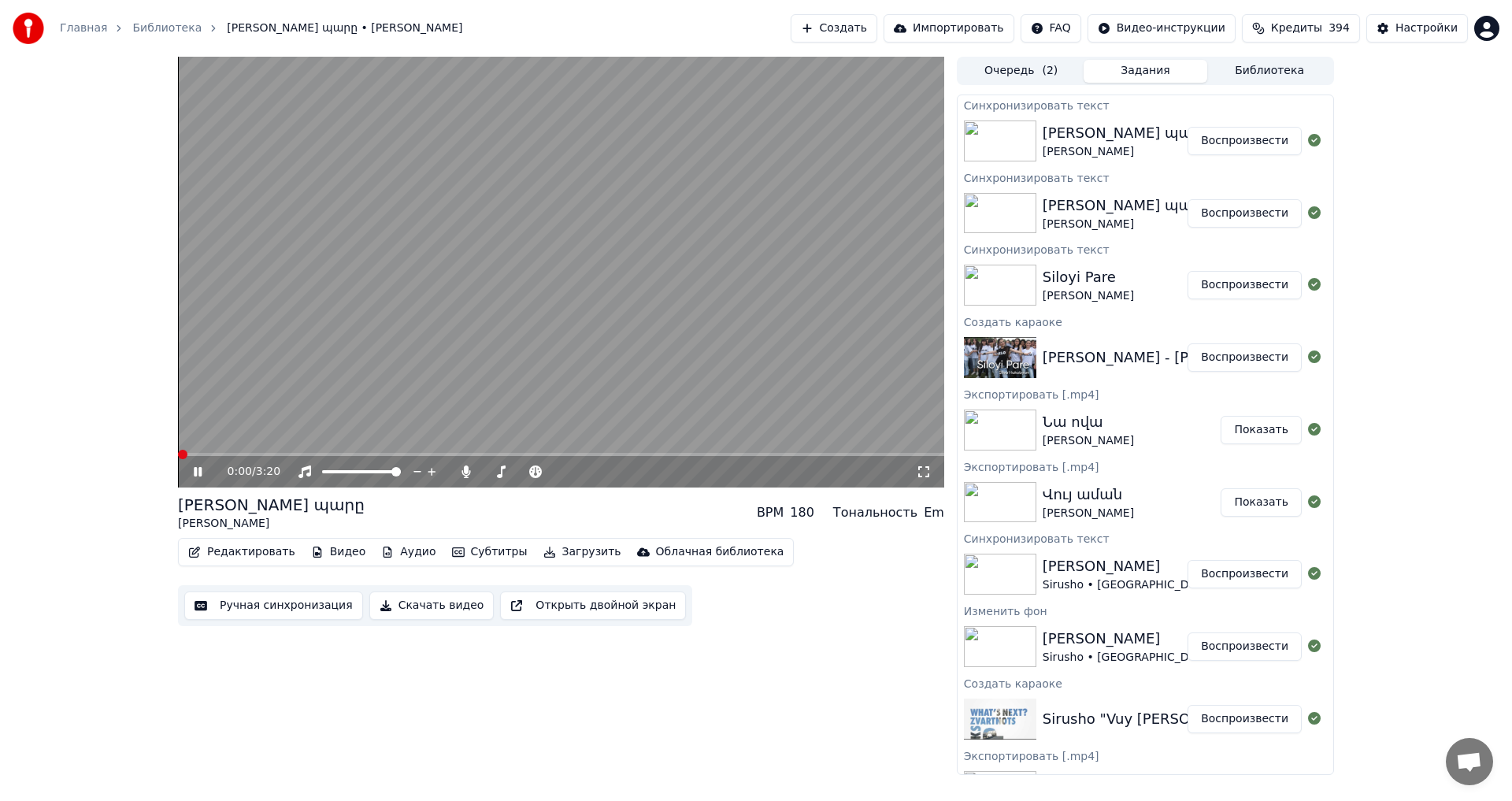
click at [244, 455] on span at bounding box center [561, 455] width 767 height 4
click at [272, 454] on span at bounding box center [561, 455] width 767 height 4
click at [798, 688] on div "1:19 / 3:20 [PERSON_NAME] պարը [PERSON_NAME] BPM 180 Тональность Em Редактирова…" at bounding box center [561, 416] width 767 height 718
click at [281, 602] on button "Ручная синхронизация" at bounding box center [274, 606] width 179 height 28
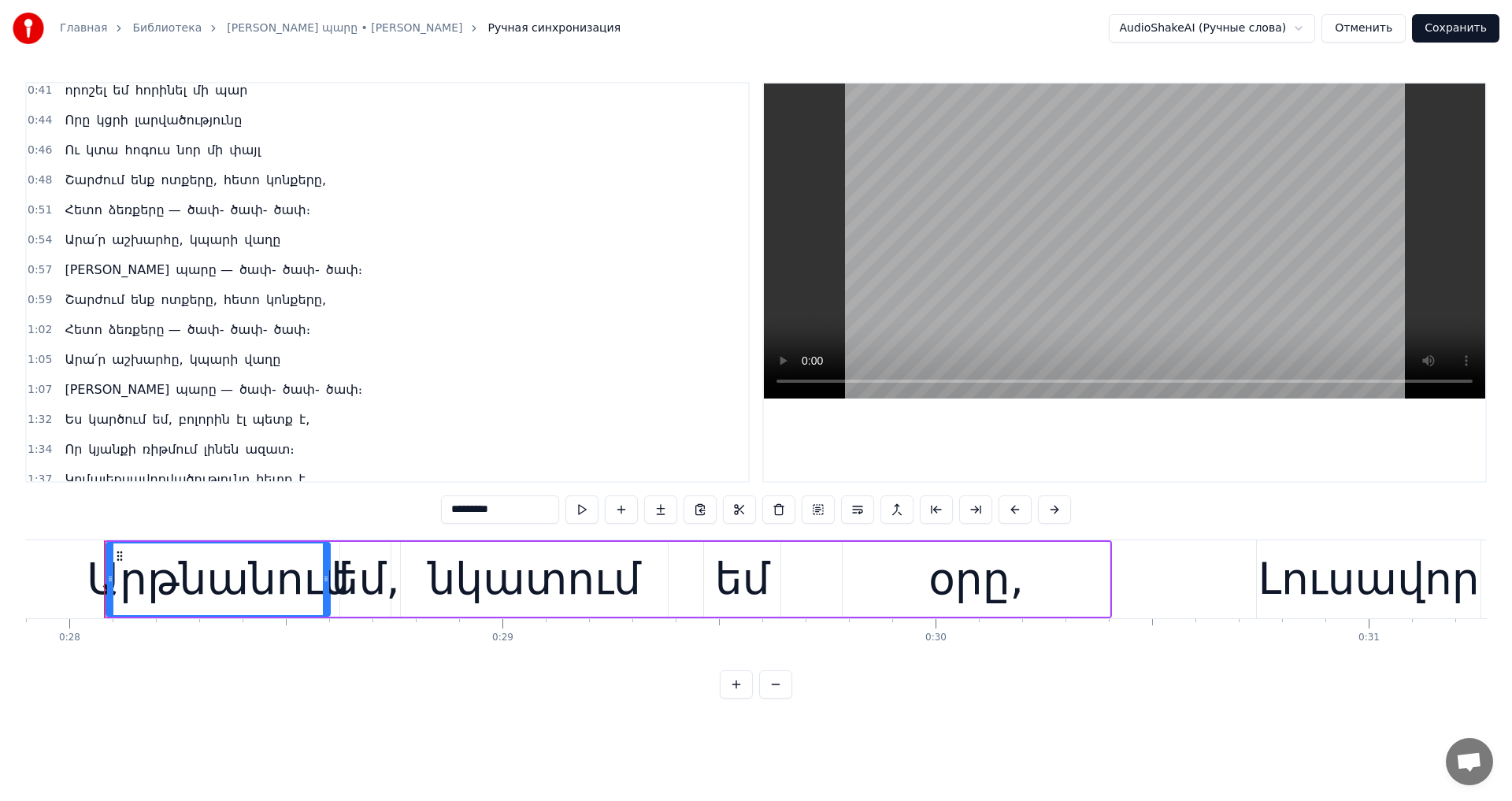
scroll to position [236, 0]
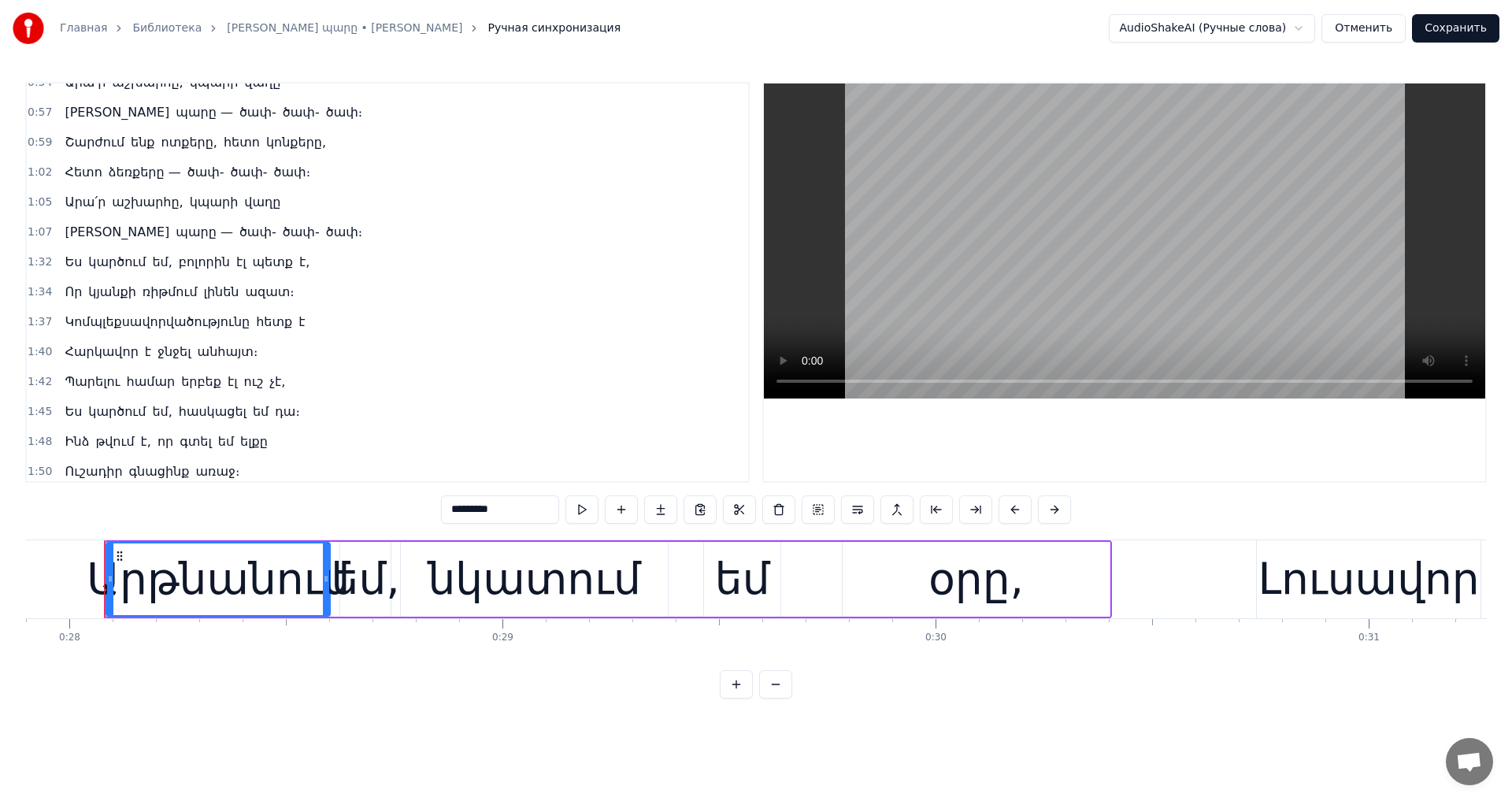
click at [102, 325] on span "Կոմպլեքսավորվածությունը" at bounding box center [157, 321] width 188 height 18
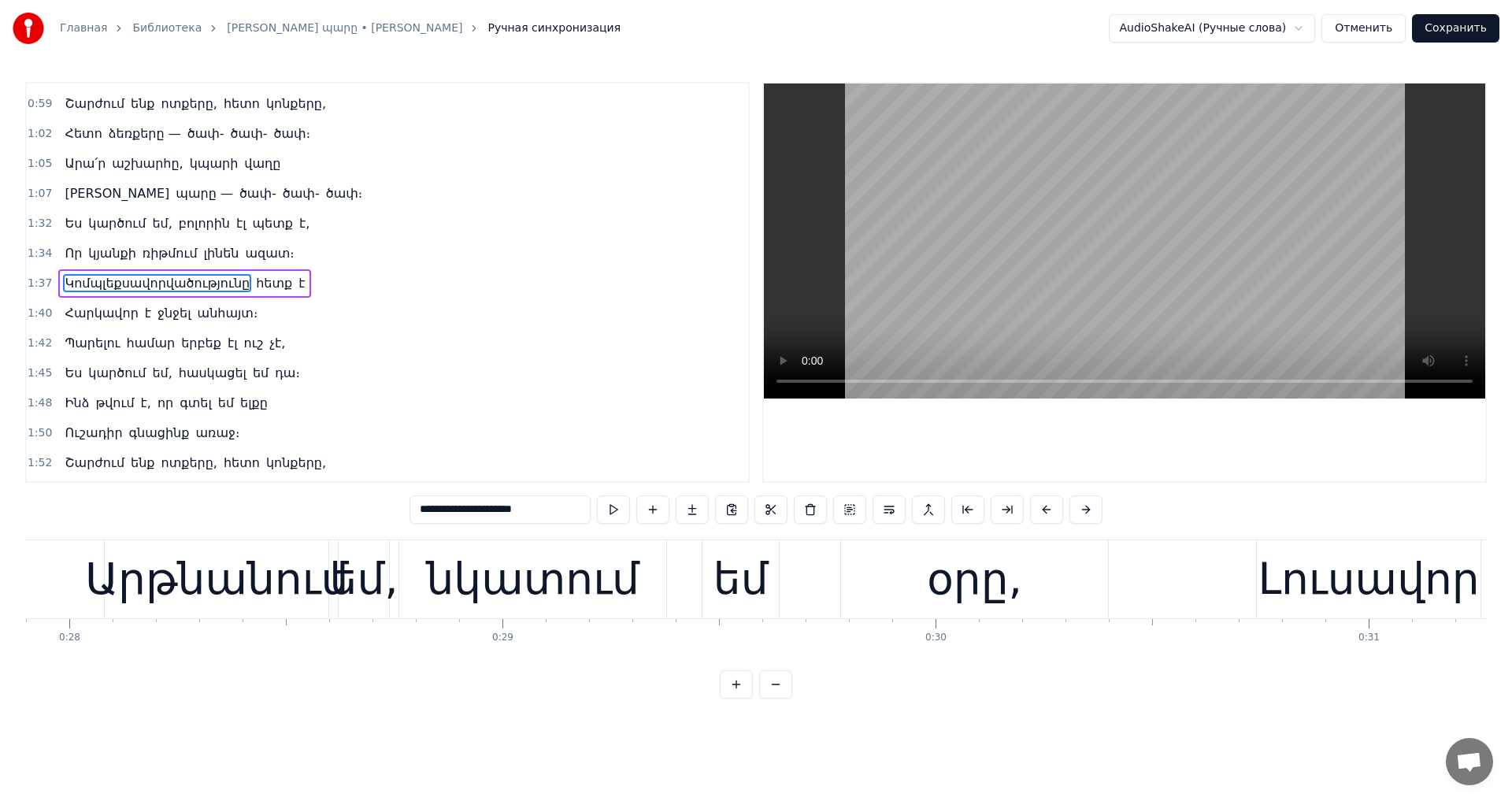
scroll to position [355, 0]
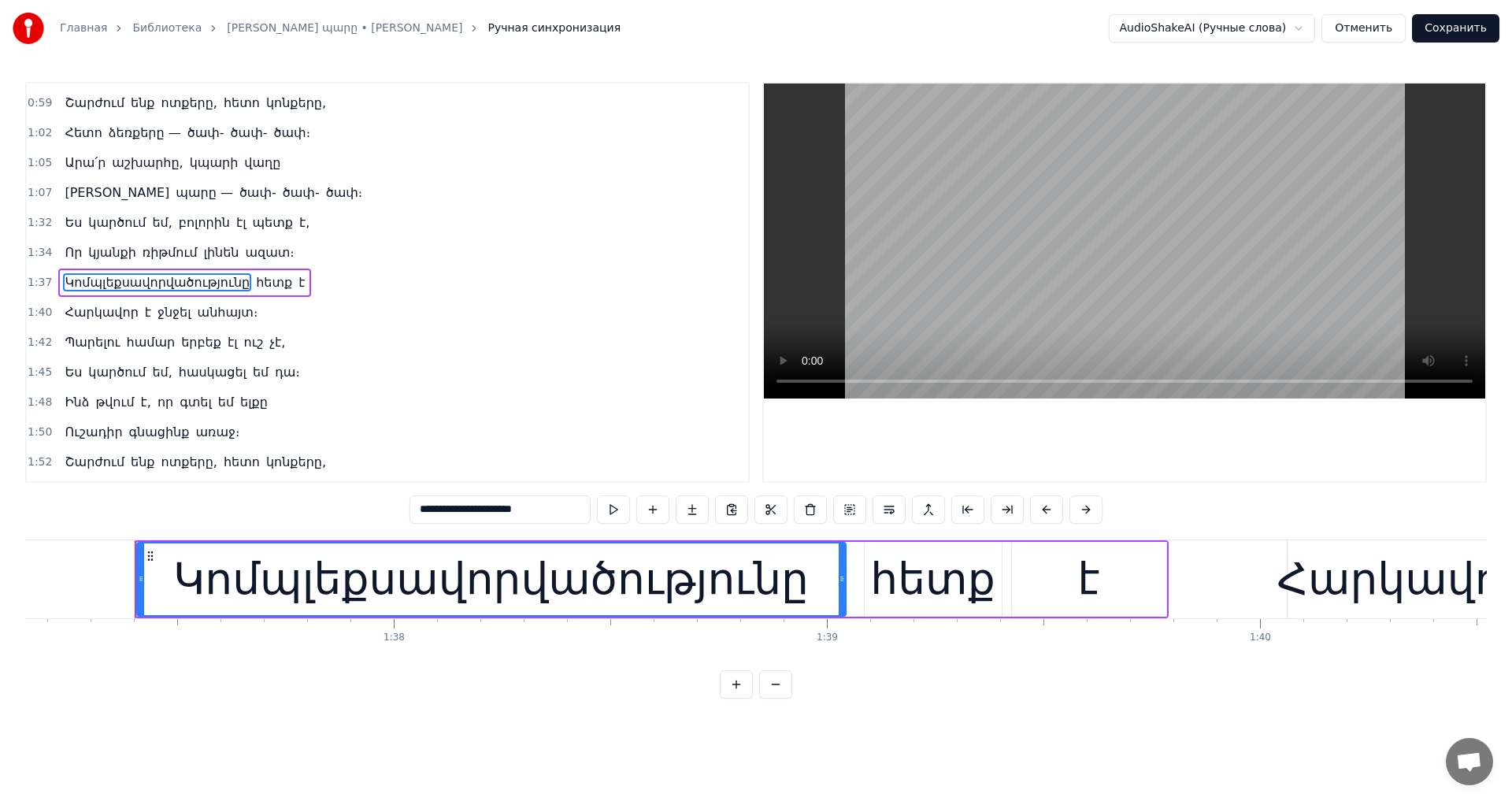
click at [76, 226] on span "Ես" at bounding box center [73, 222] width 20 height 18
type input "**"
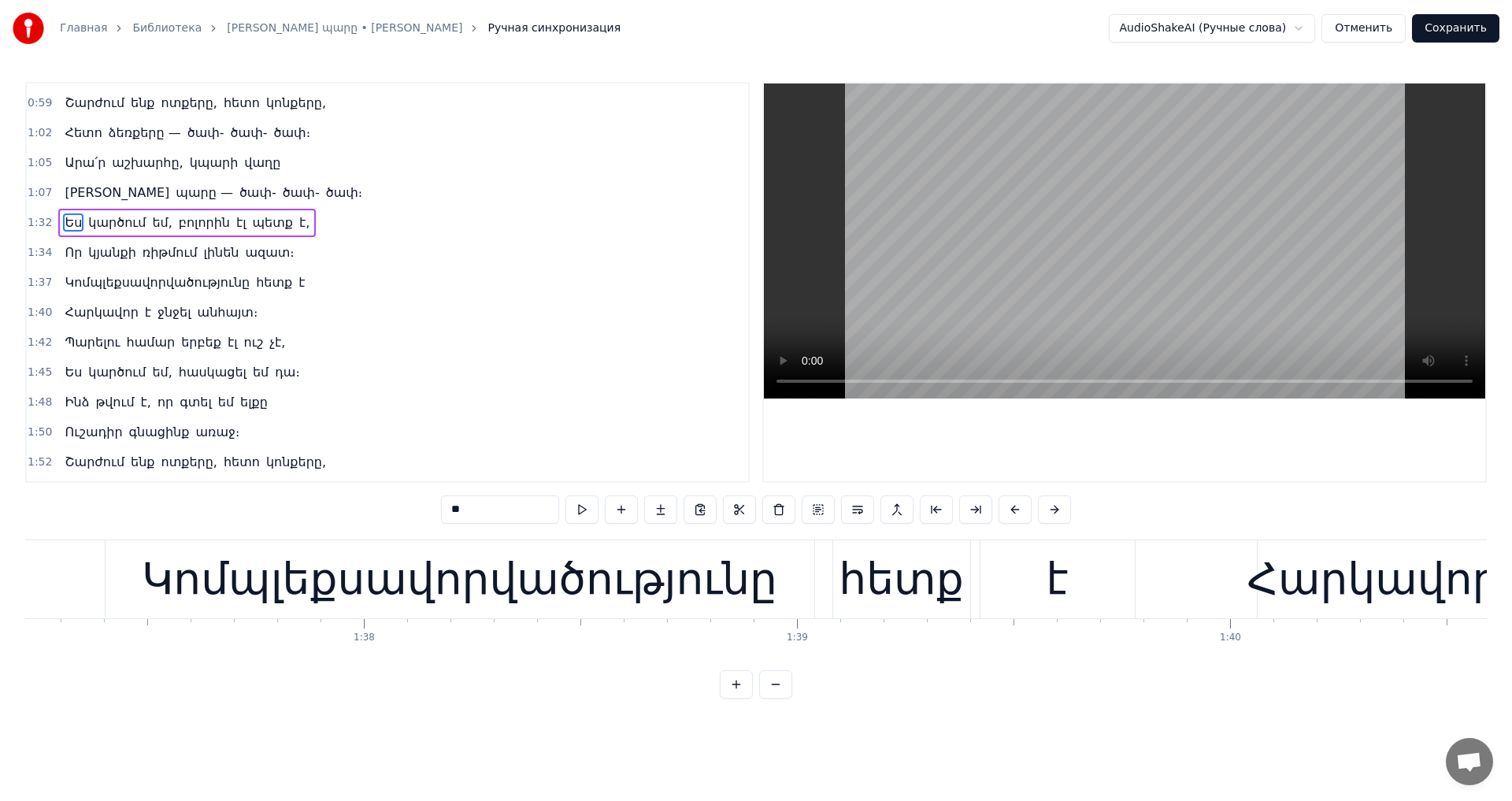
scroll to position [353, 0]
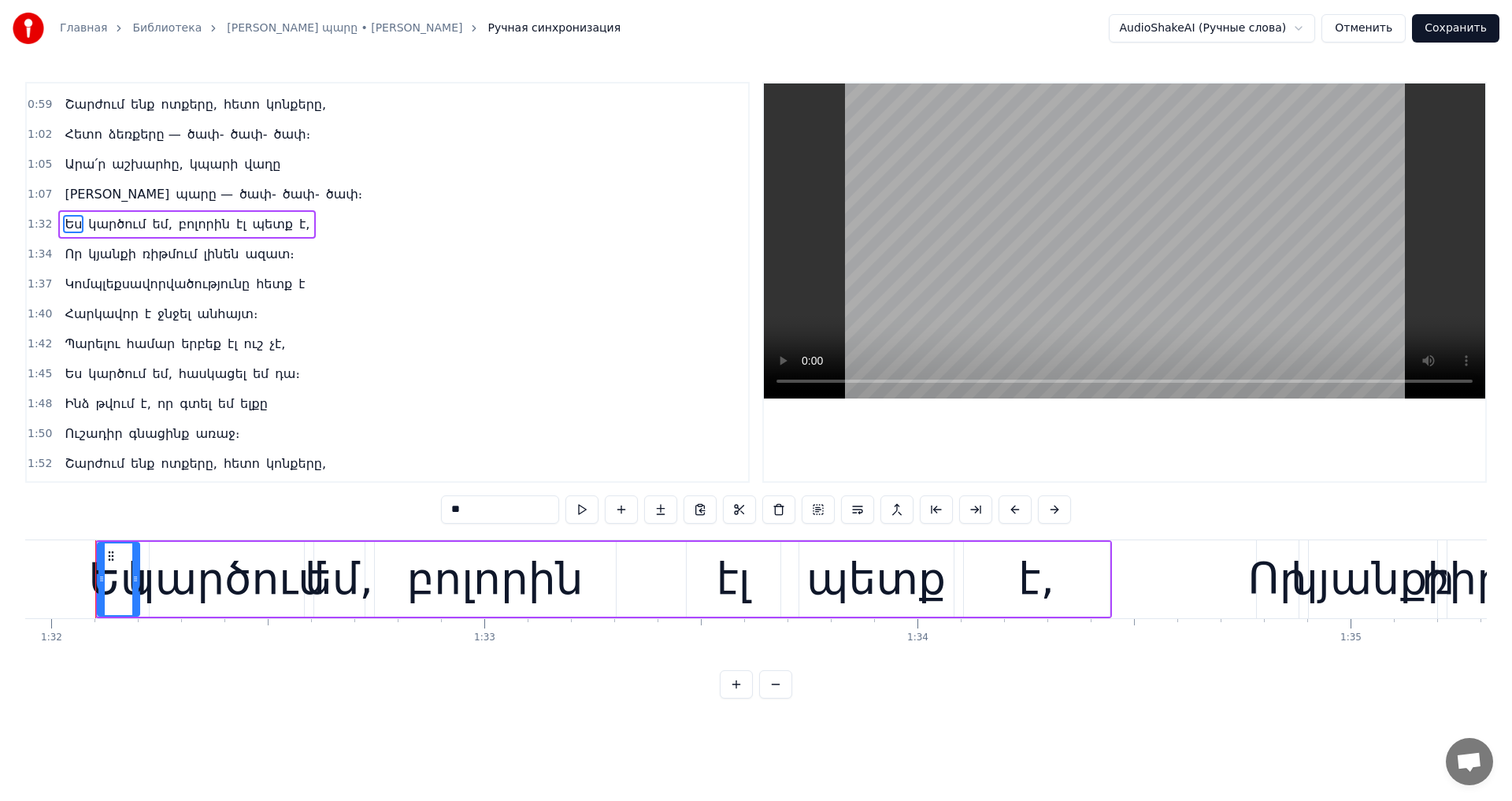
click at [1006, 242] on video at bounding box center [1125, 241] width 722 height 315
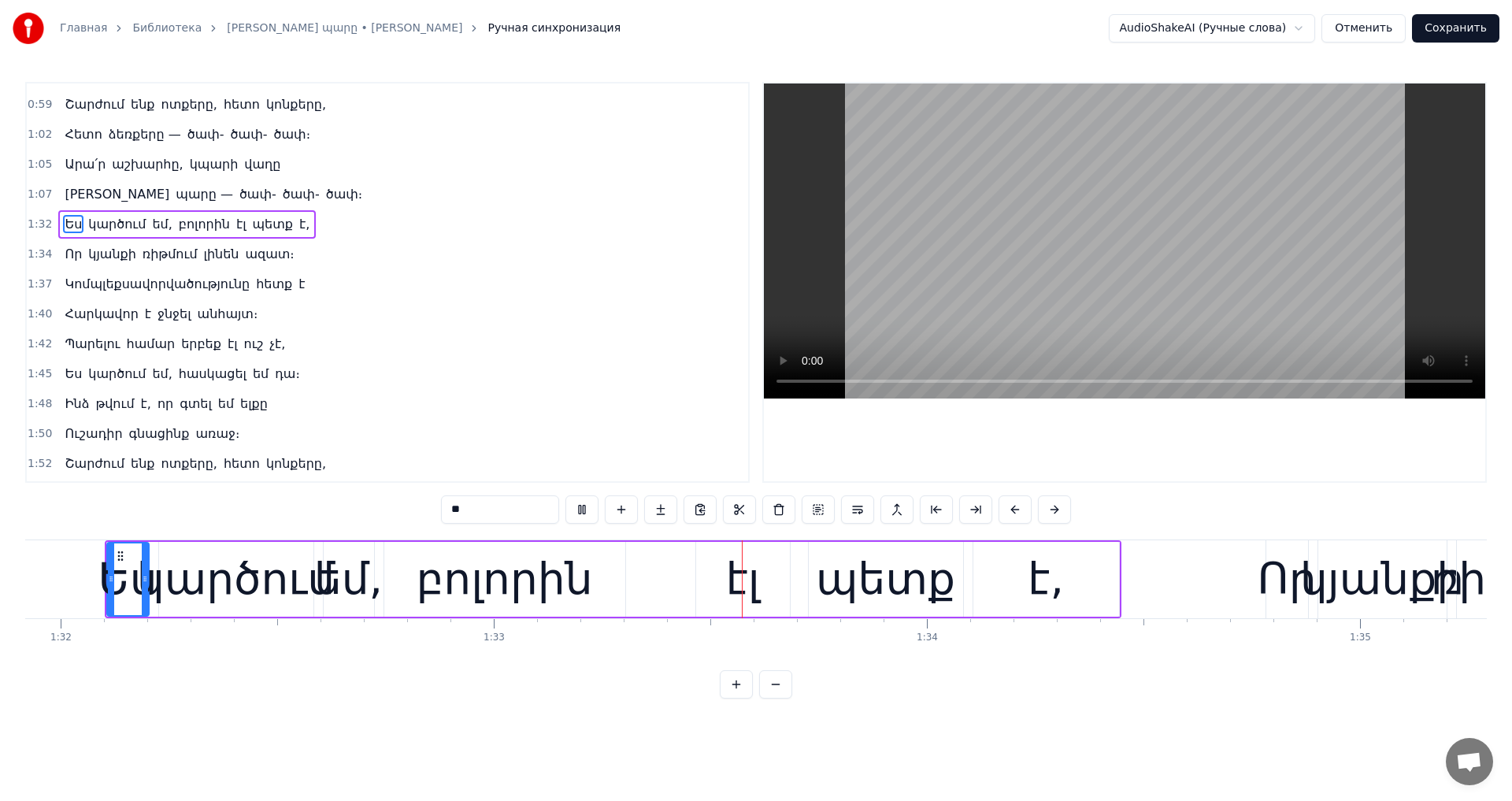
click at [1009, 242] on video at bounding box center [1125, 241] width 722 height 315
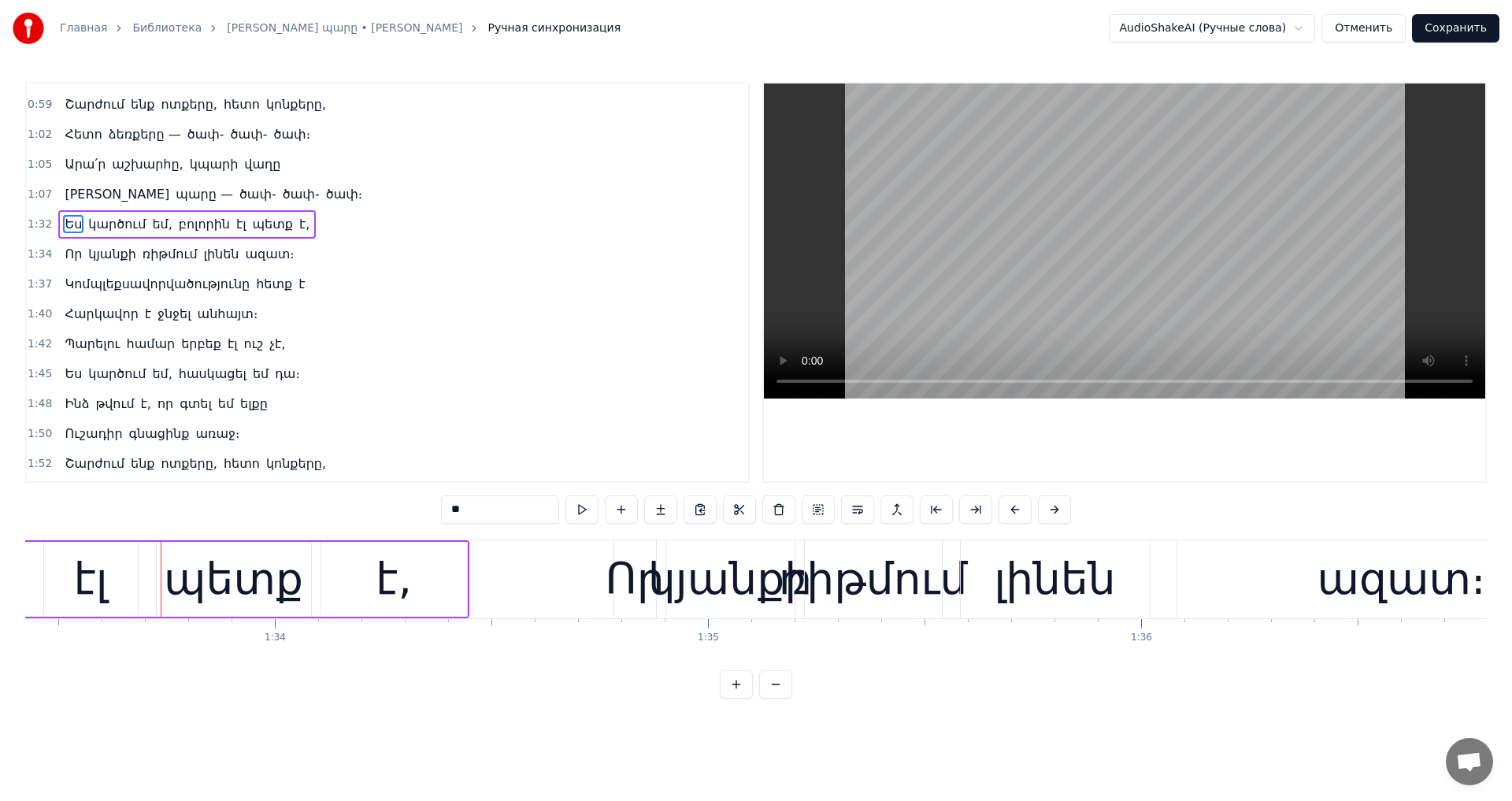
scroll to position [0, 40609]
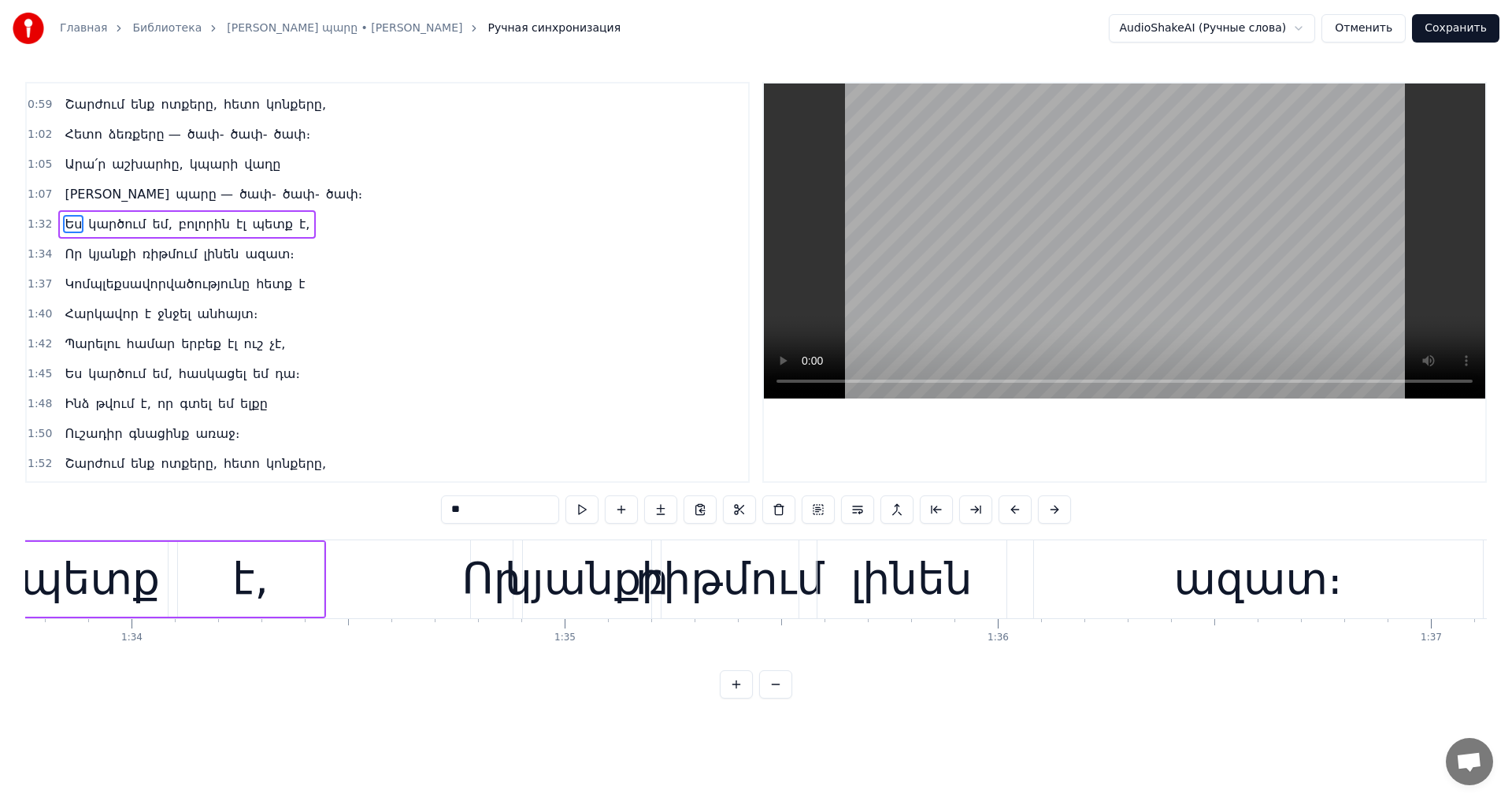
click at [518, 544] on div "Որ կյանքի ռիթմում լինեն ազատ։" at bounding box center [978, 579] width 1017 height 78
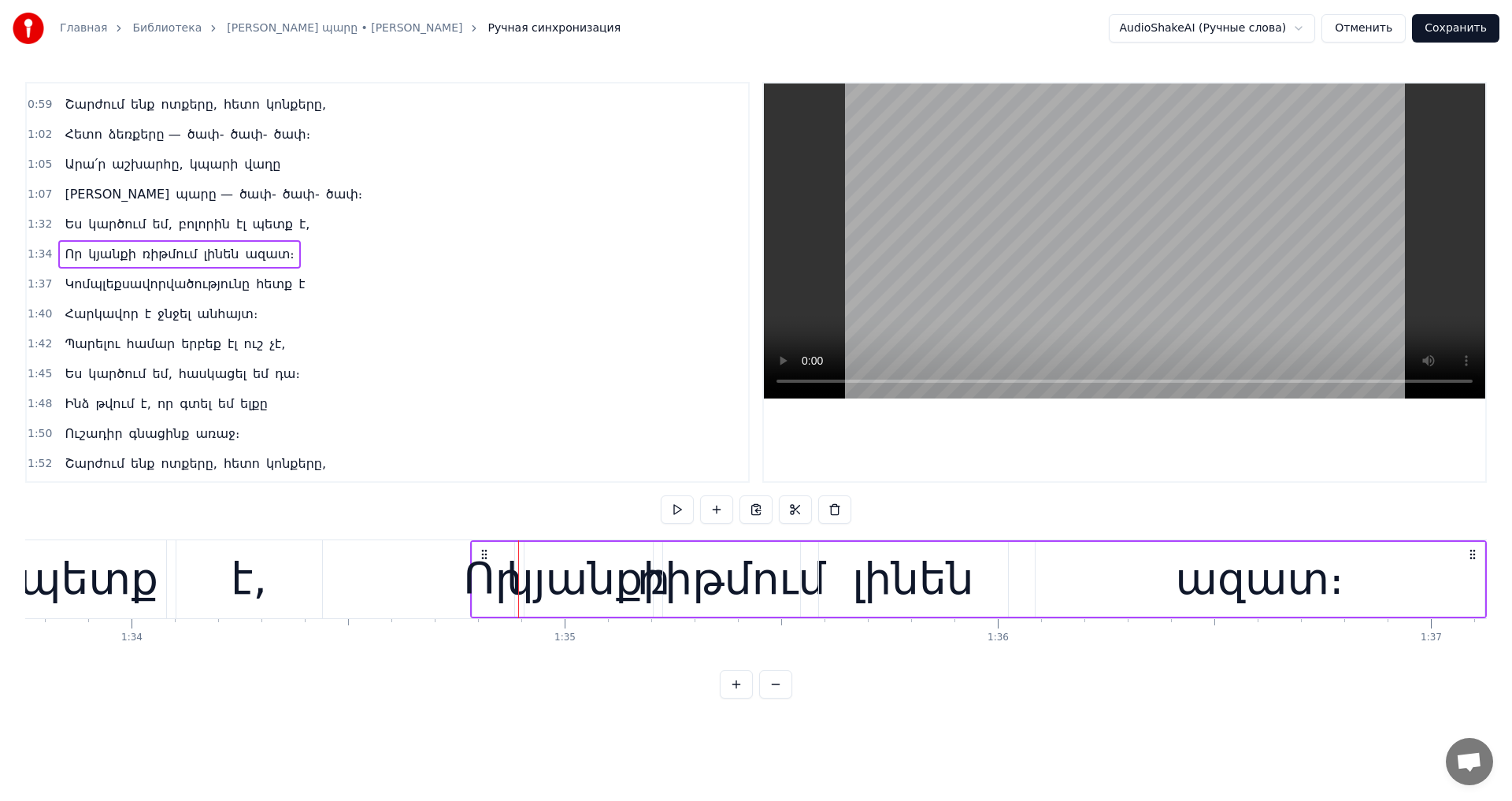
click at [298, 573] on div "է," at bounding box center [249, 579] width 146 height 78
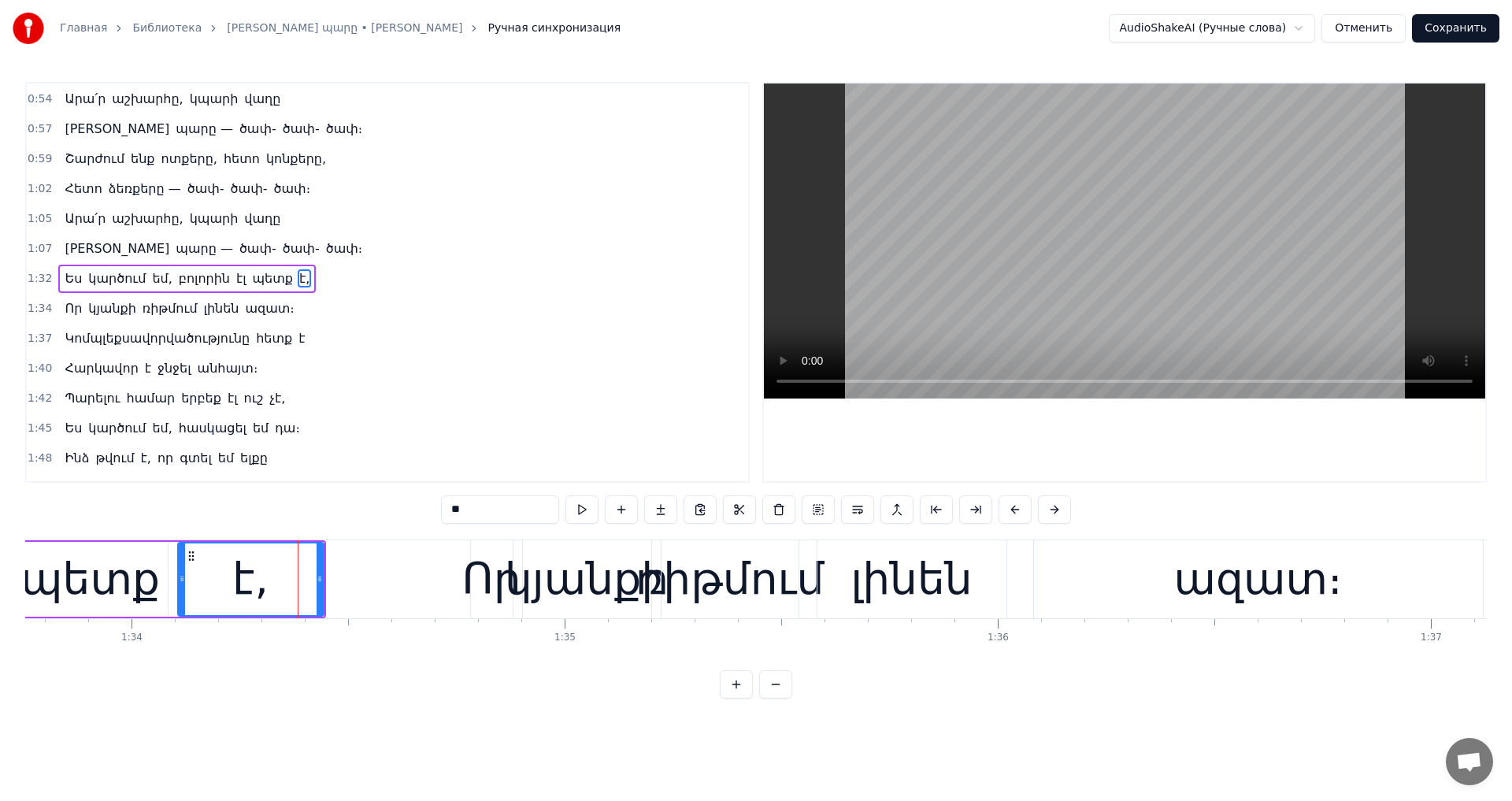
scroll to position [294, 0]
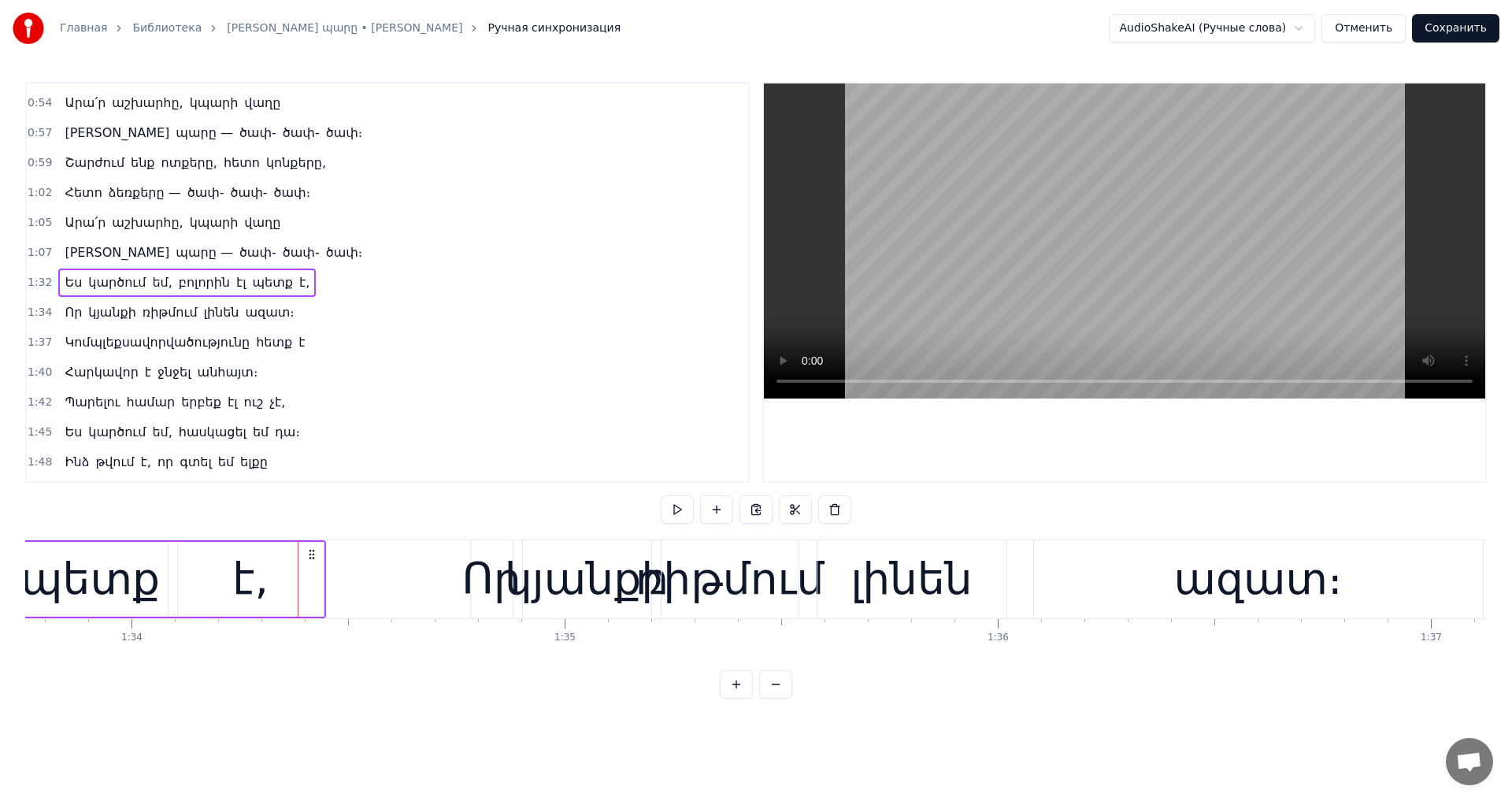
click at [322, 571] on div "է," at bounding box center [251, 579] width 146 height 75
click at [323, 577] on div "է," at bounding box center [251, 579] width 148 height 75
drag, startPoint x: 316, startPoint y: 578, endPoint x: 245, endPoint y: 589, distance: 71.8
click at [245, 589] on div "է," at bounding box center [216, 580] width 74 height 72
click at [485, 586] on div "Որ" at bounding box center [491, 579] width 59 height 65
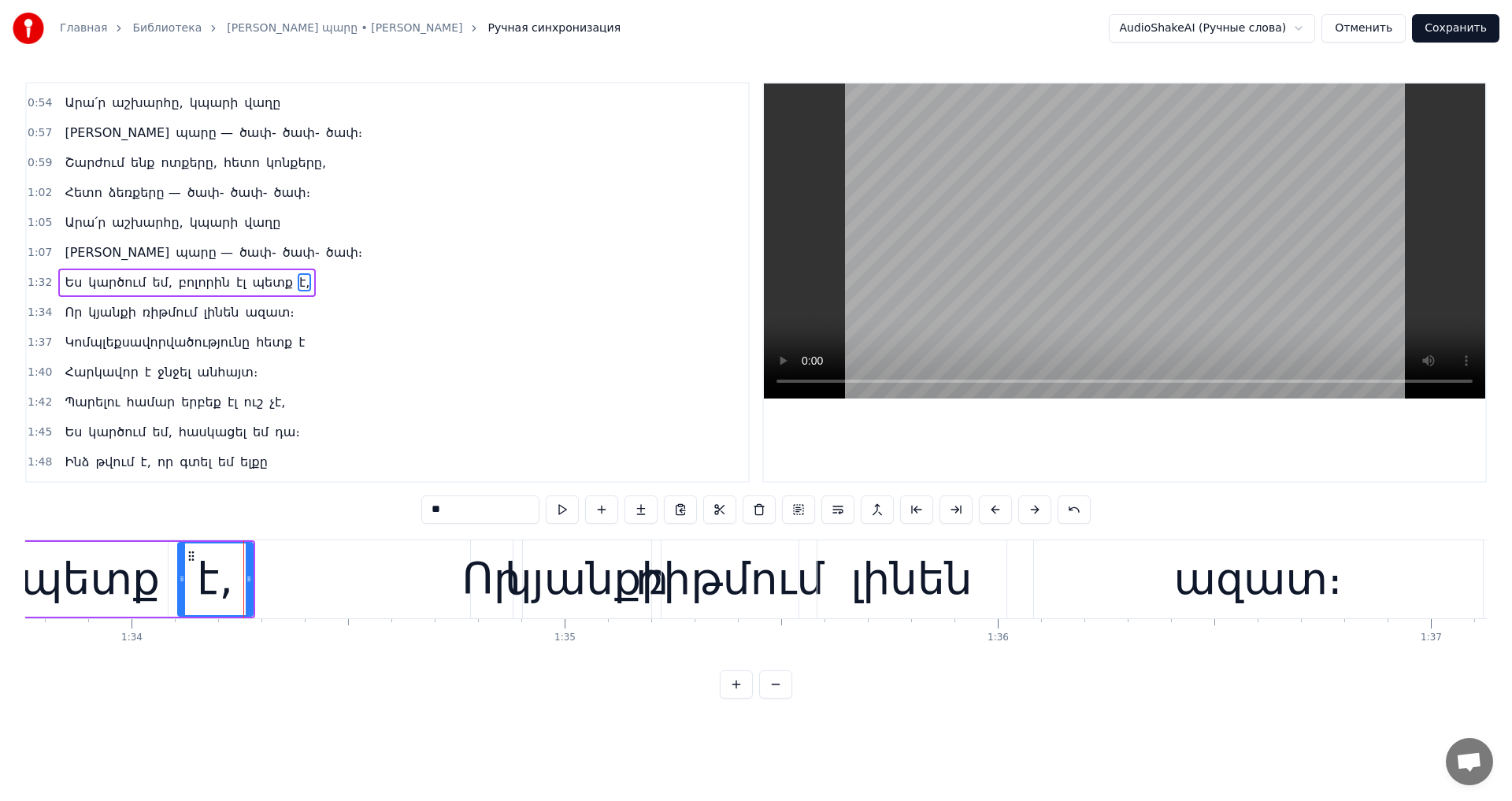
type input "**"
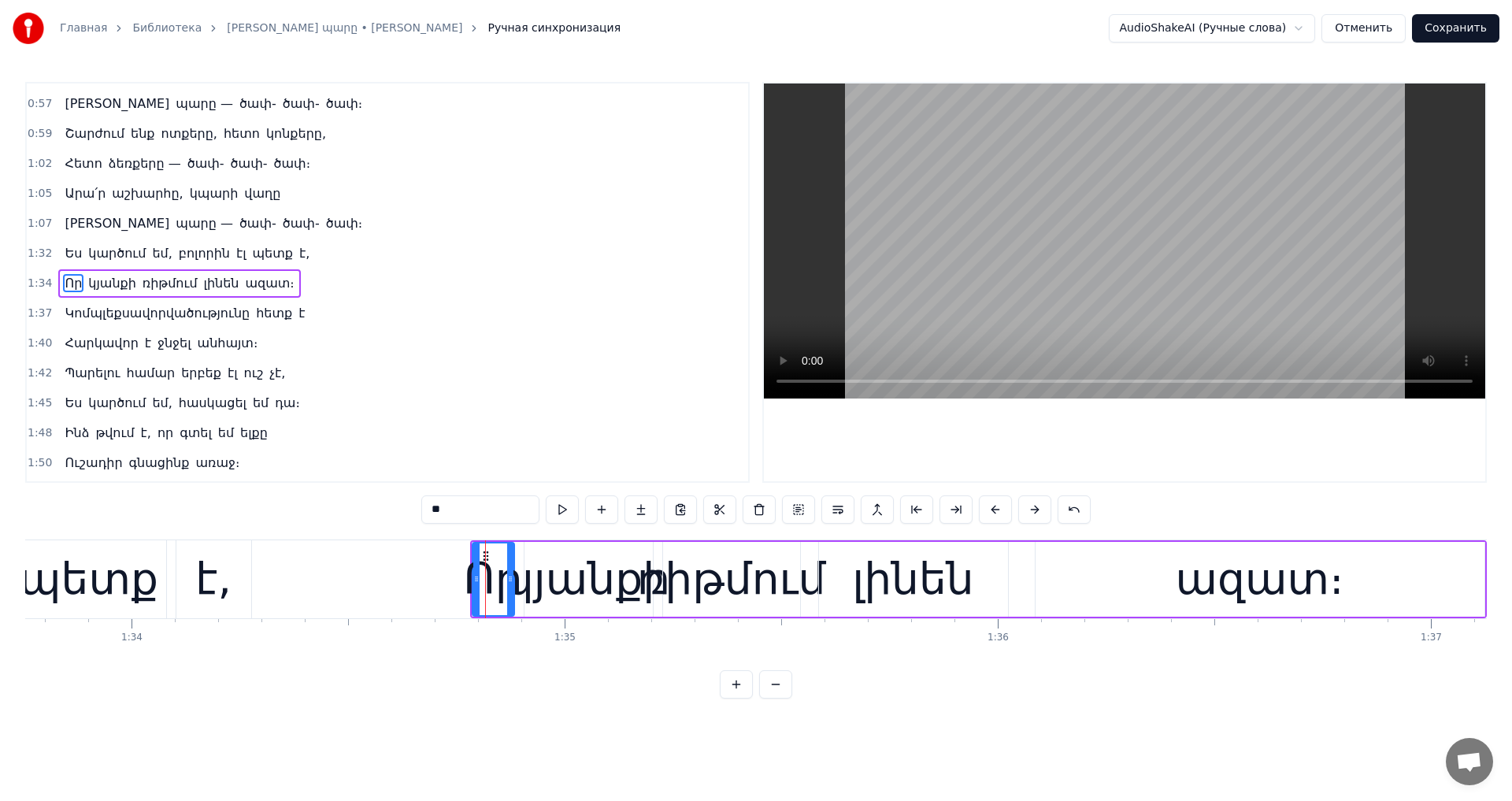
scroll to position [325, 0]
drag, startPoint x: 473, startPoint y: 579, endPoint x: 486, endPoint y: 581, distance: 13.2
click at [486, 581] on icon at bounding box center [489, 579] width 6 height 12
click at [1149, 284] on video at bounding box center [1125, 241] width 722 height 315
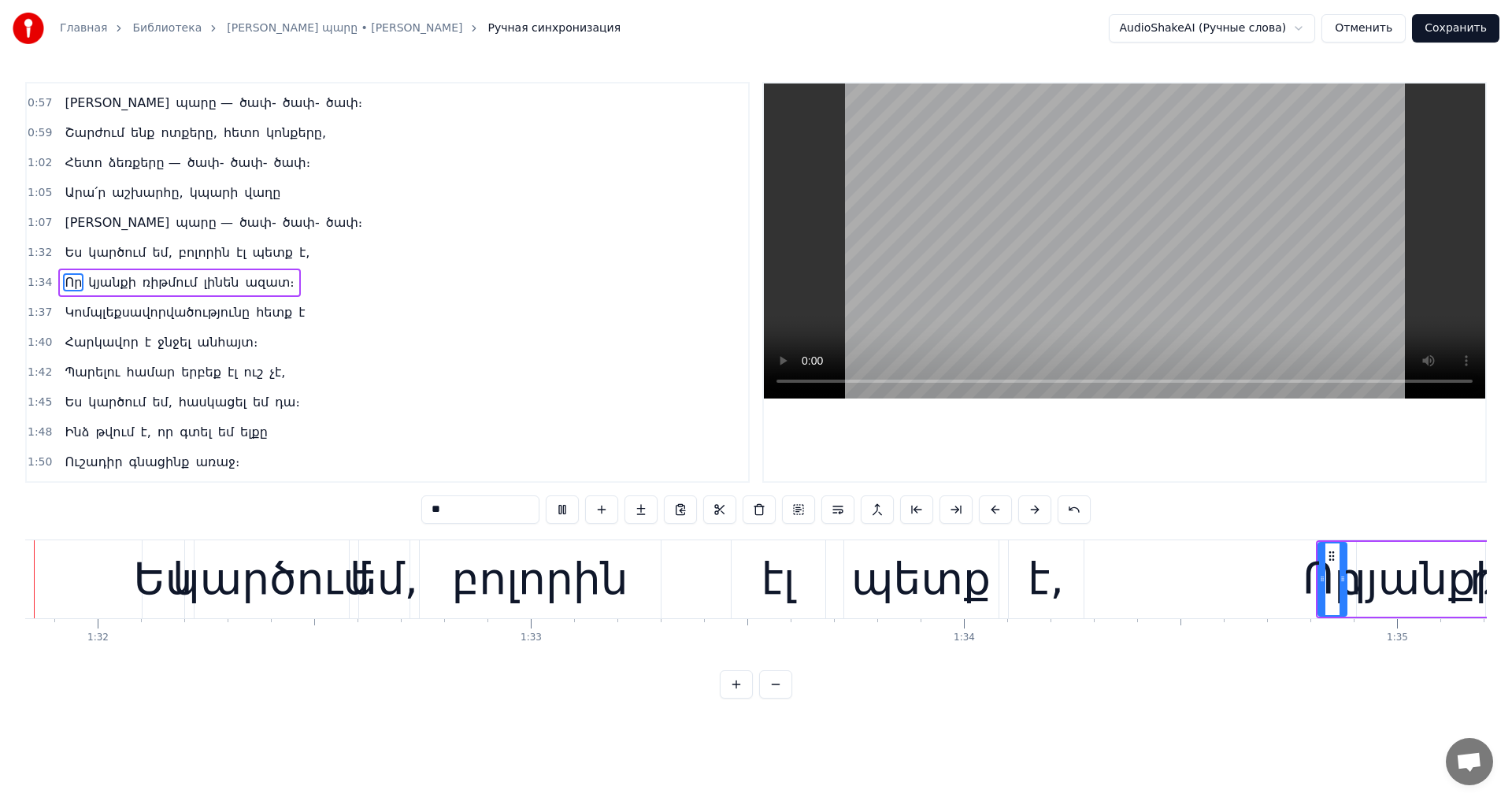
scroll to position [0, 39555]
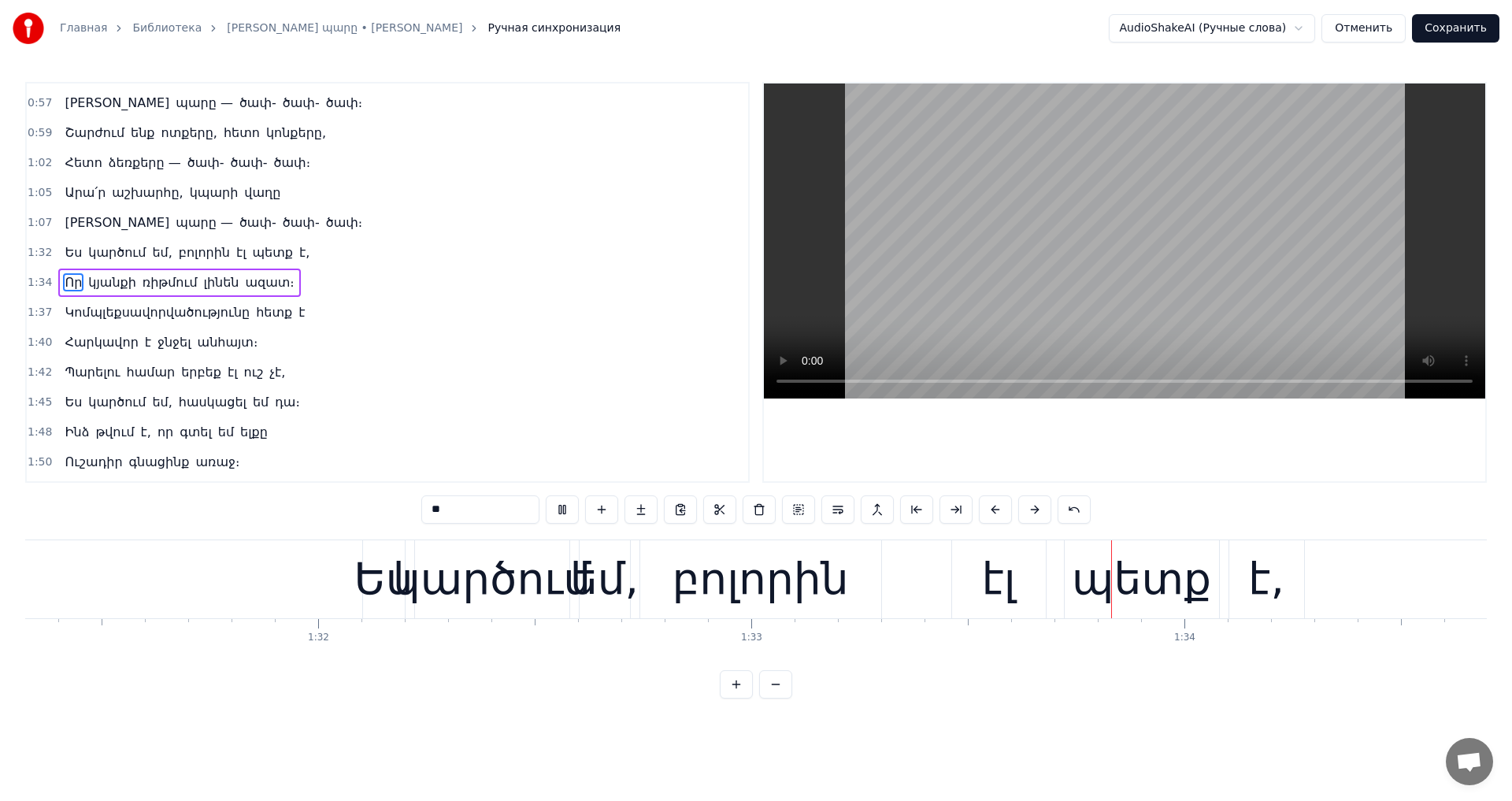
click at [1150, 283] on video at bounding box center [1125, 241] width 722 height 315
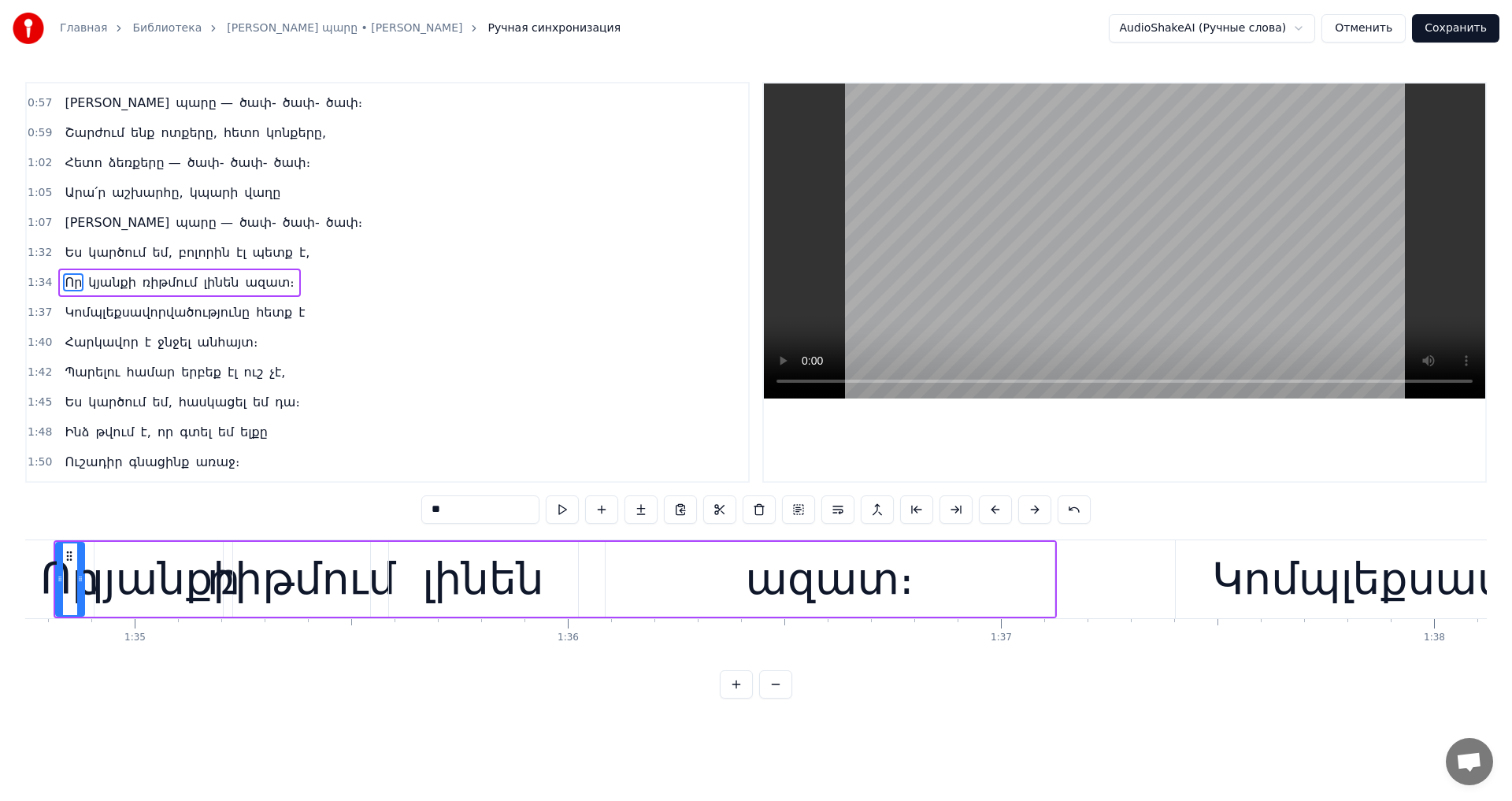
scroll to position [0, 41086]
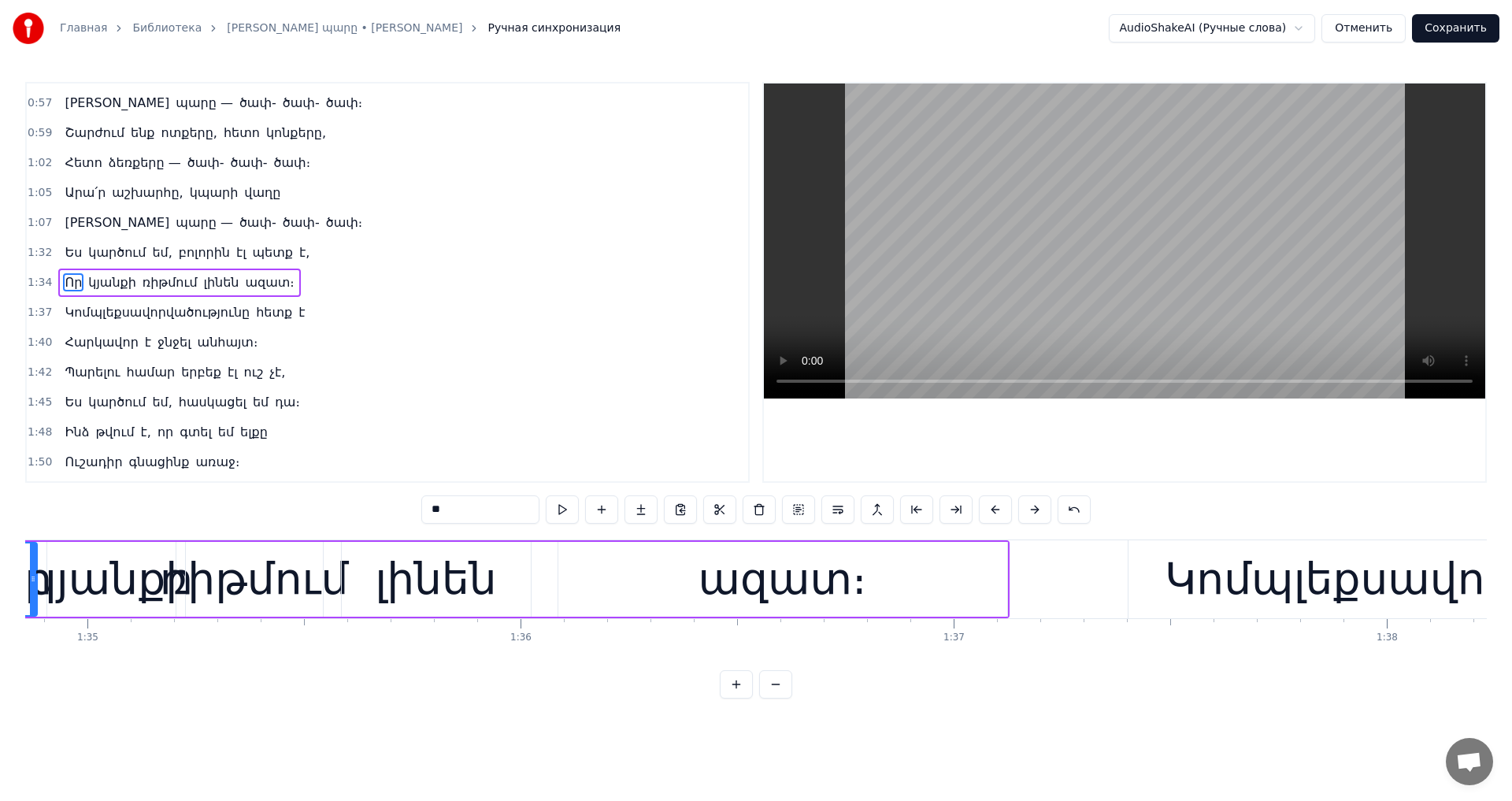
click at [676, 597] on div "ազատ։" at bounding box center [782, 579] width 449 height 75
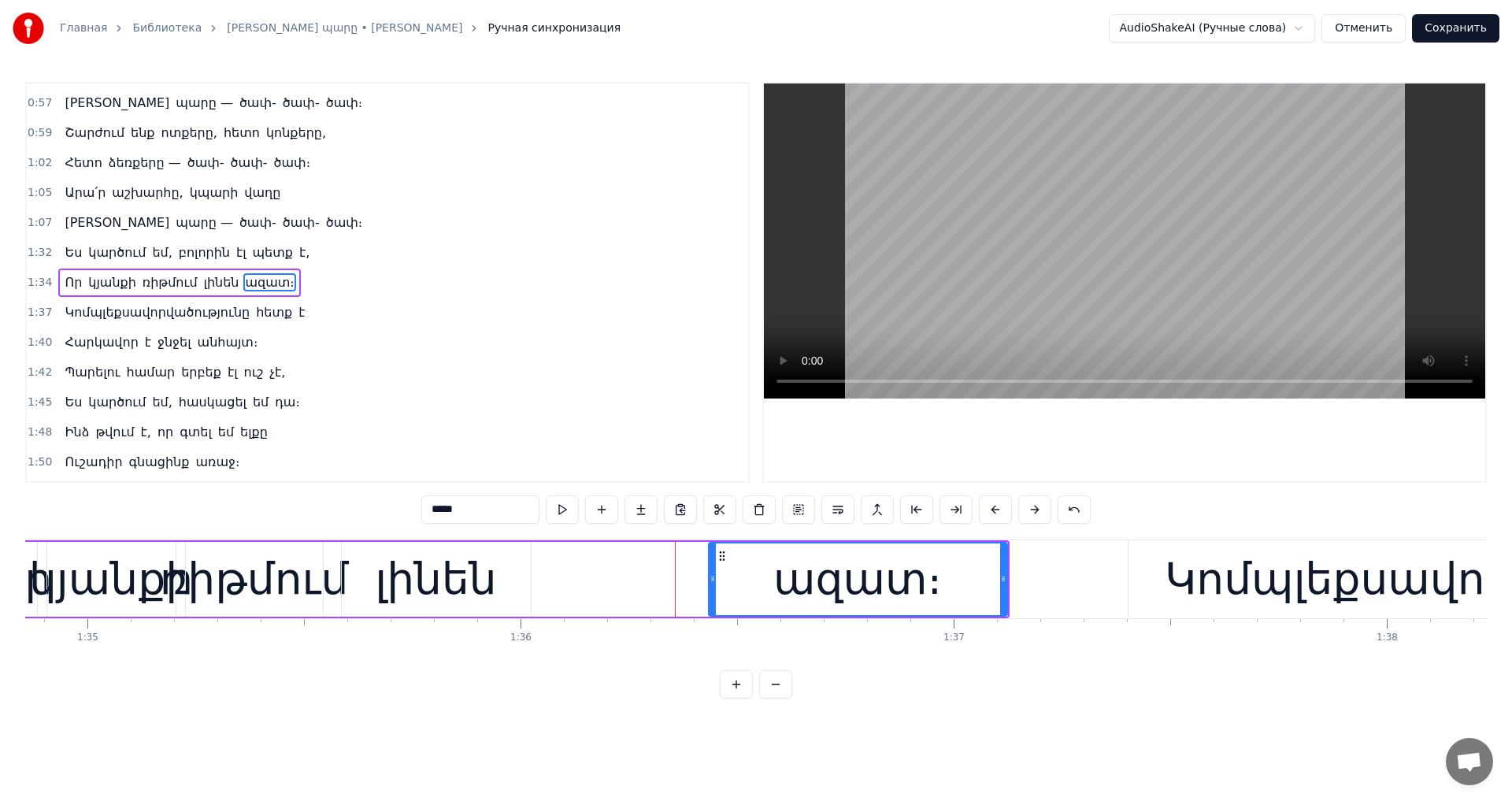
drag, startPoint x: 560, startPoint y: 573, endPoint x: 710, endPoint y: 588, distance: 150.7
click at [710, 588] on div at bounding box center [712, 580] width 6 height 72
click at [450, 594] on div "լինեն" at bounding box center [436, 579] width 121 height 65
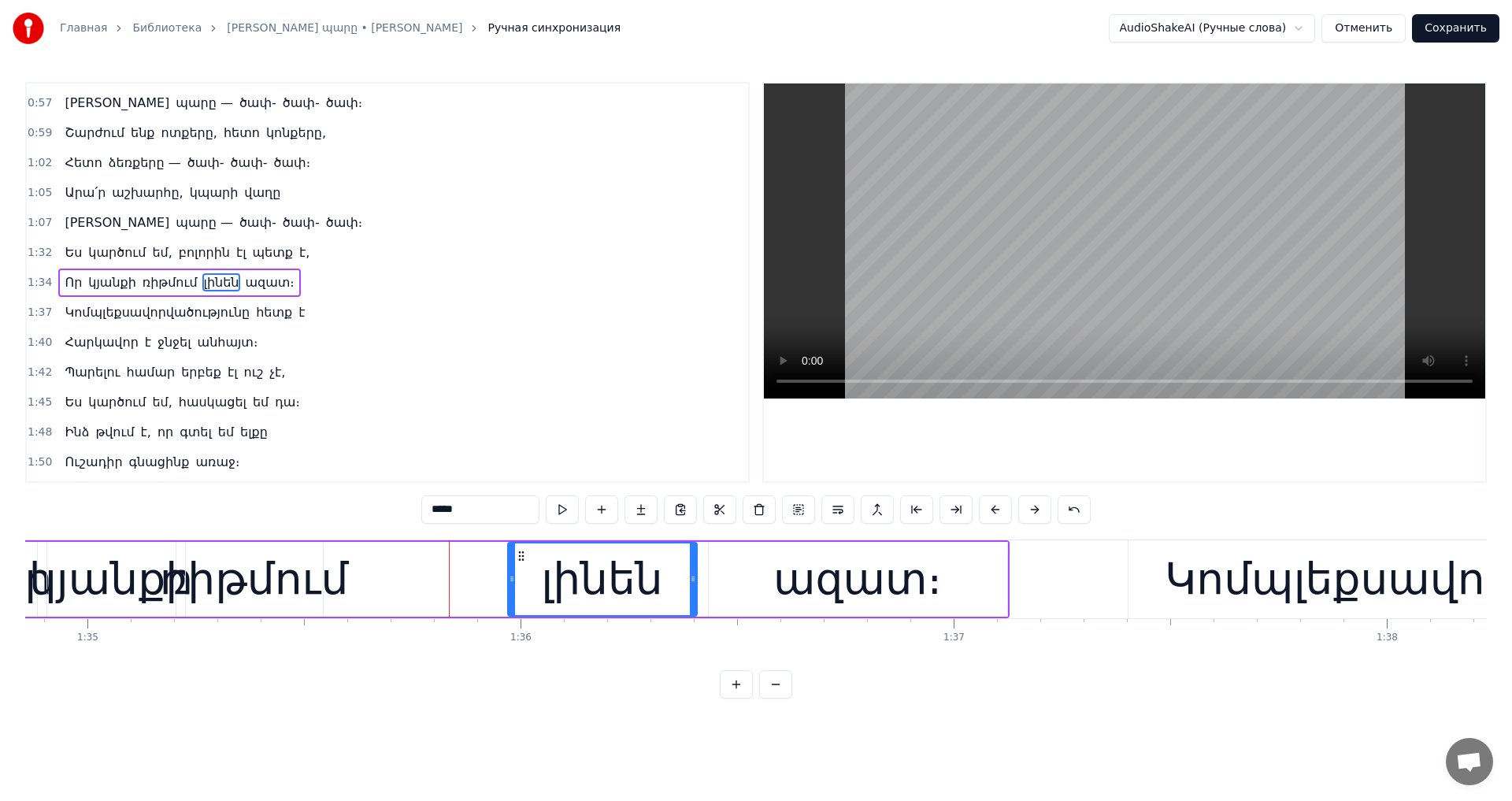
drag, startPoint x: 413, startPoint y: 564, endPoint x: 506, endPoint y: 579, distance: 94.2
click at [518, 580] on div "լինեն" at bounding box center [601, 580] width 187 height 72
click at [262, 574] on div "ռիթմում" at bounding box center [254, 579] width 189 height 65
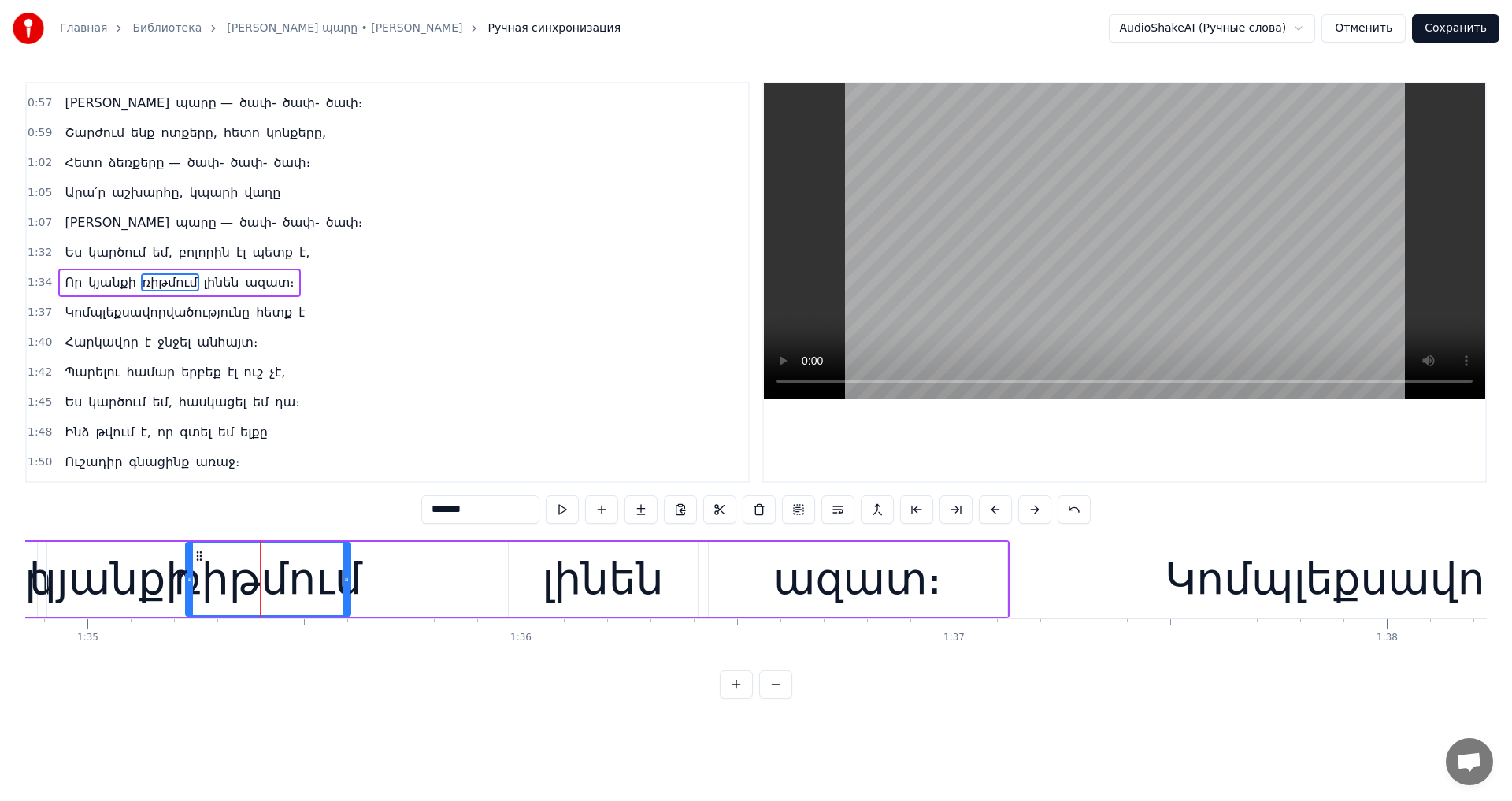
click at [349, 585] on div at bounding box center [346, 580] width 6 height 72
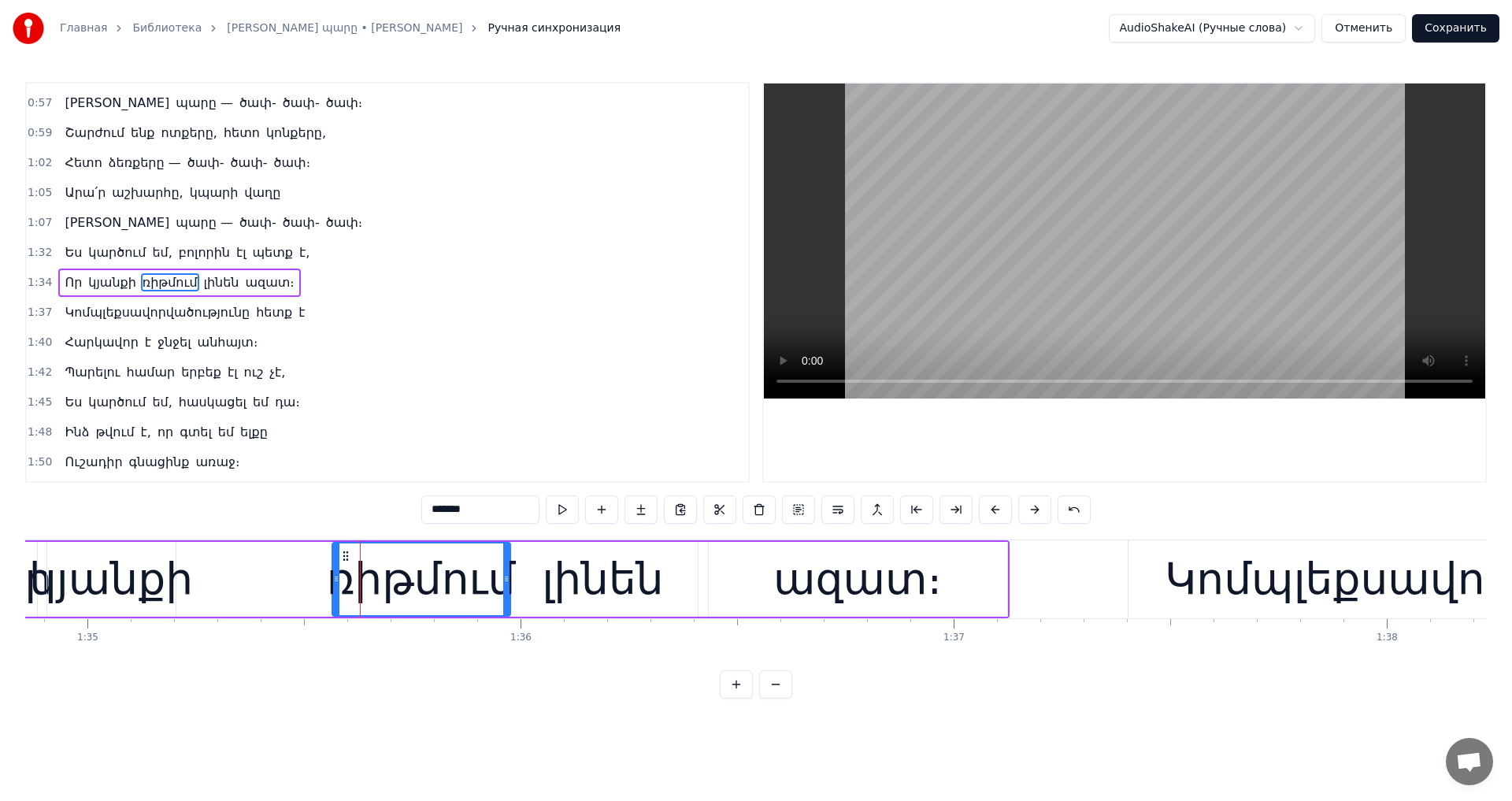
drag, startPoint x: 198, startPoint y: 558, endPoint x: 345, endPoint y: 577, distance: 148.2
click at [345, 577] on div "ռիթմում" at bounding box center [421, 580] width 176 height 72
click at [120, 577] on div "կյանքի" at bounding box center [111, 579] width 164 height 65
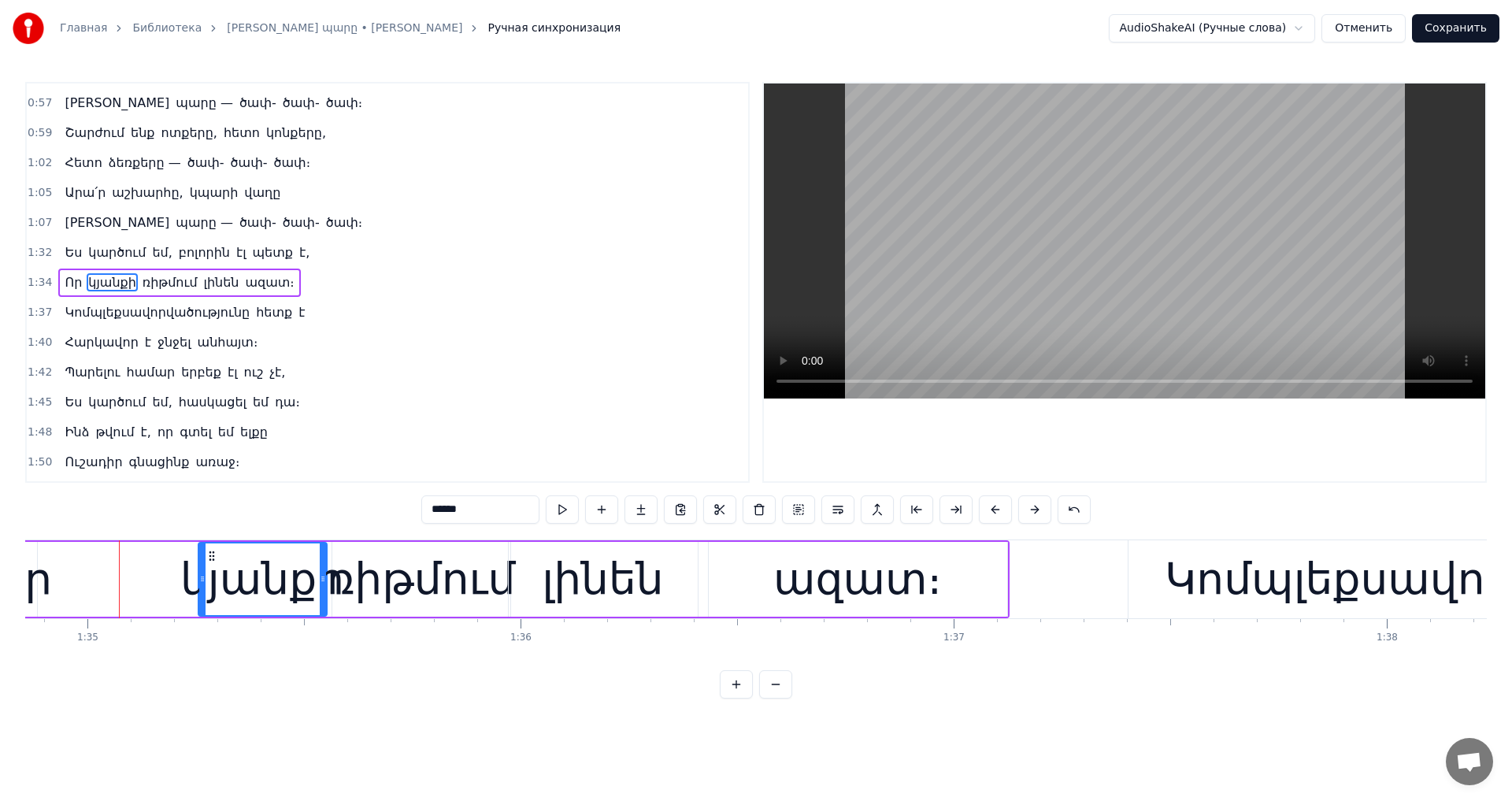
drag, startPoint x: 61, startPoint y: 556, endPoint x: 212, endPoint y: 579, distance: 152.7
click at [212, 579] on div "կյանքի" at bounding box center [263, 580] width 126 height 72
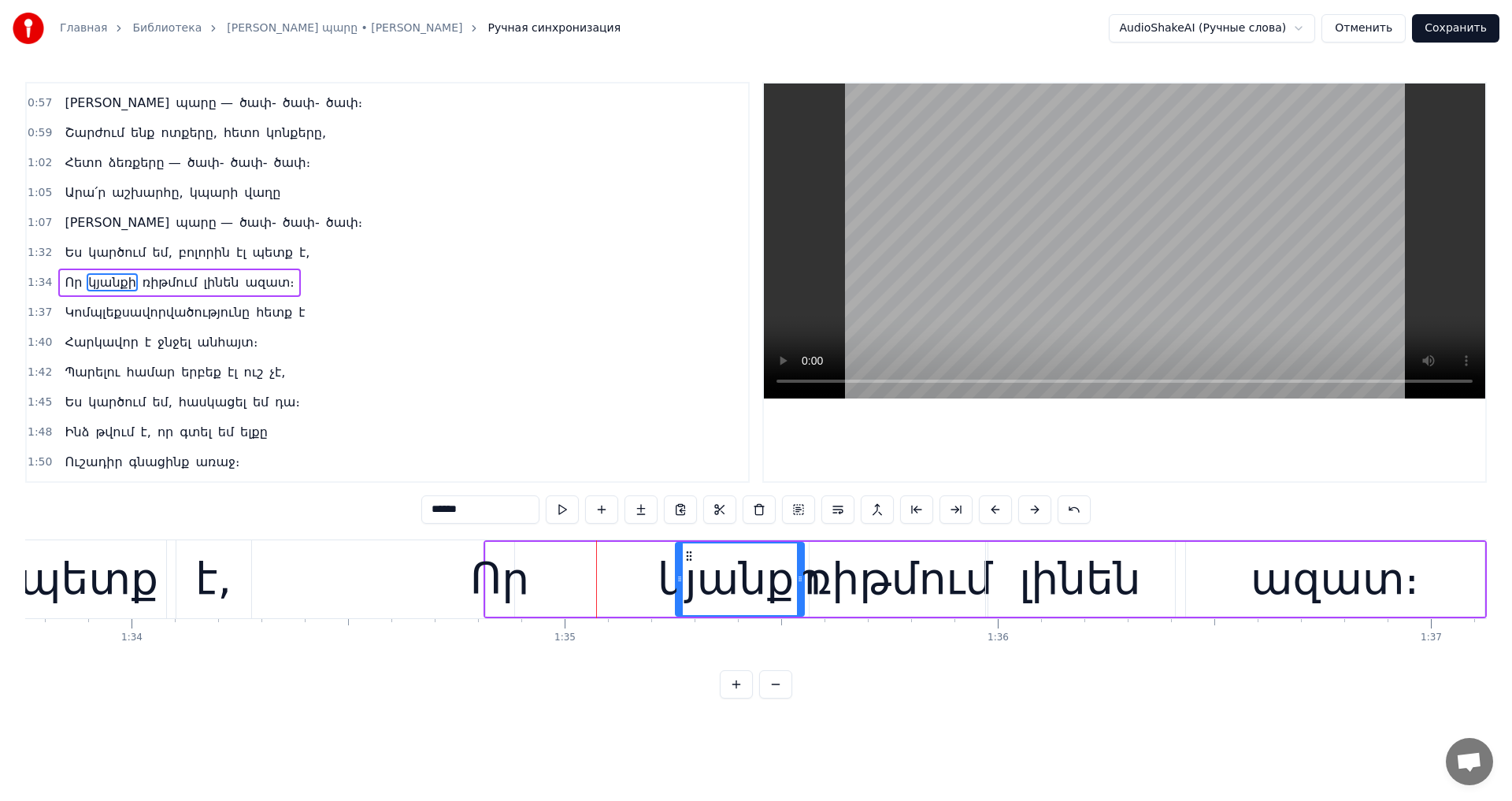
scroll to position [0, 40512]
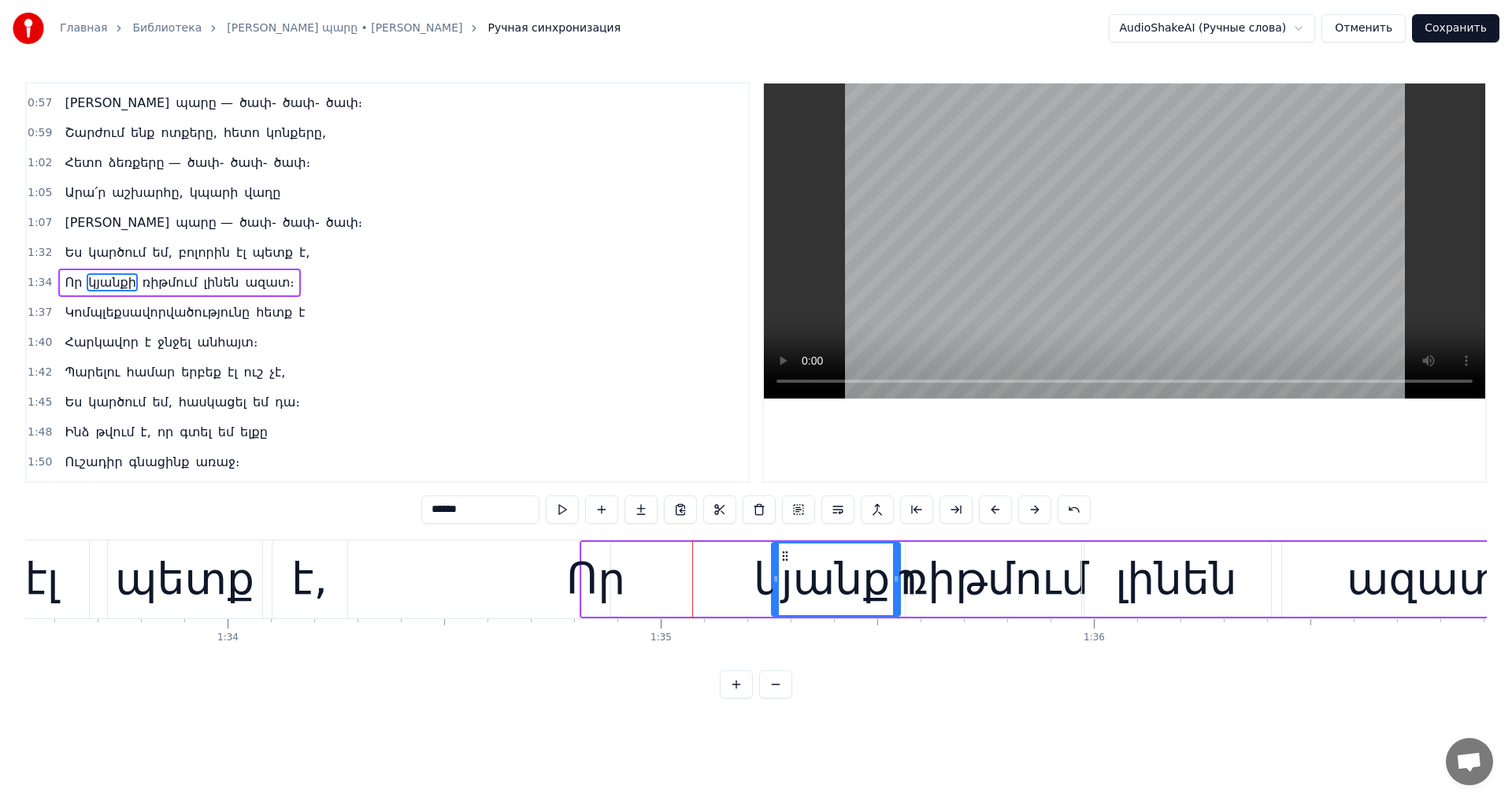
click at [601, 579] on div "Որ" at bounding box center [595, 579] width 59 height 65
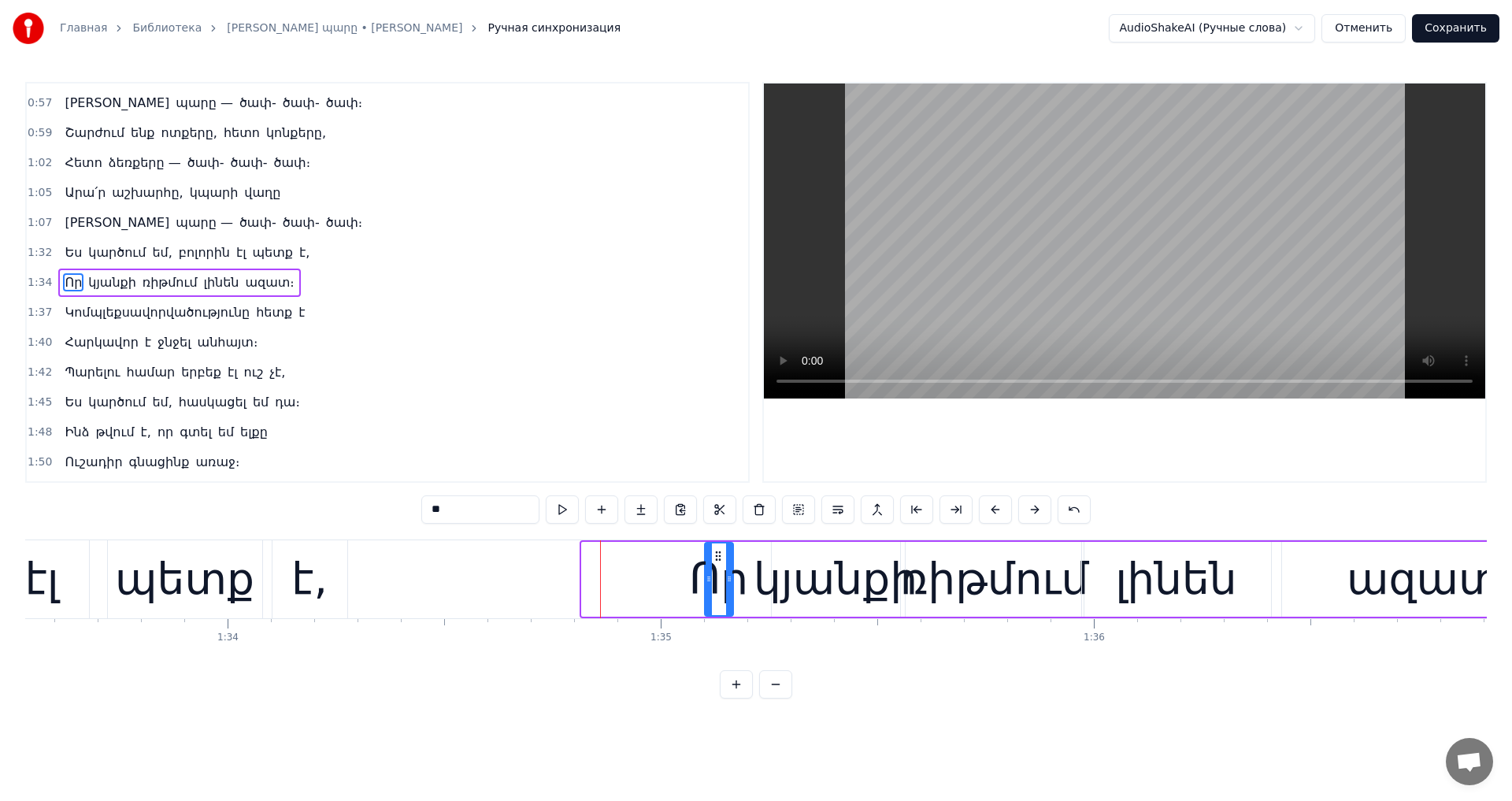
drag, startPoint x: 594, startPoint y: 555, endPoint x: 716, endPoint y: 566, distance: 122.5
click at [716, 566] on div "Որ" at bounding box center [719, 580] width 26 height 72
click at [1058, 263] on video at bounding box center [1125, 241] width 722 height 315
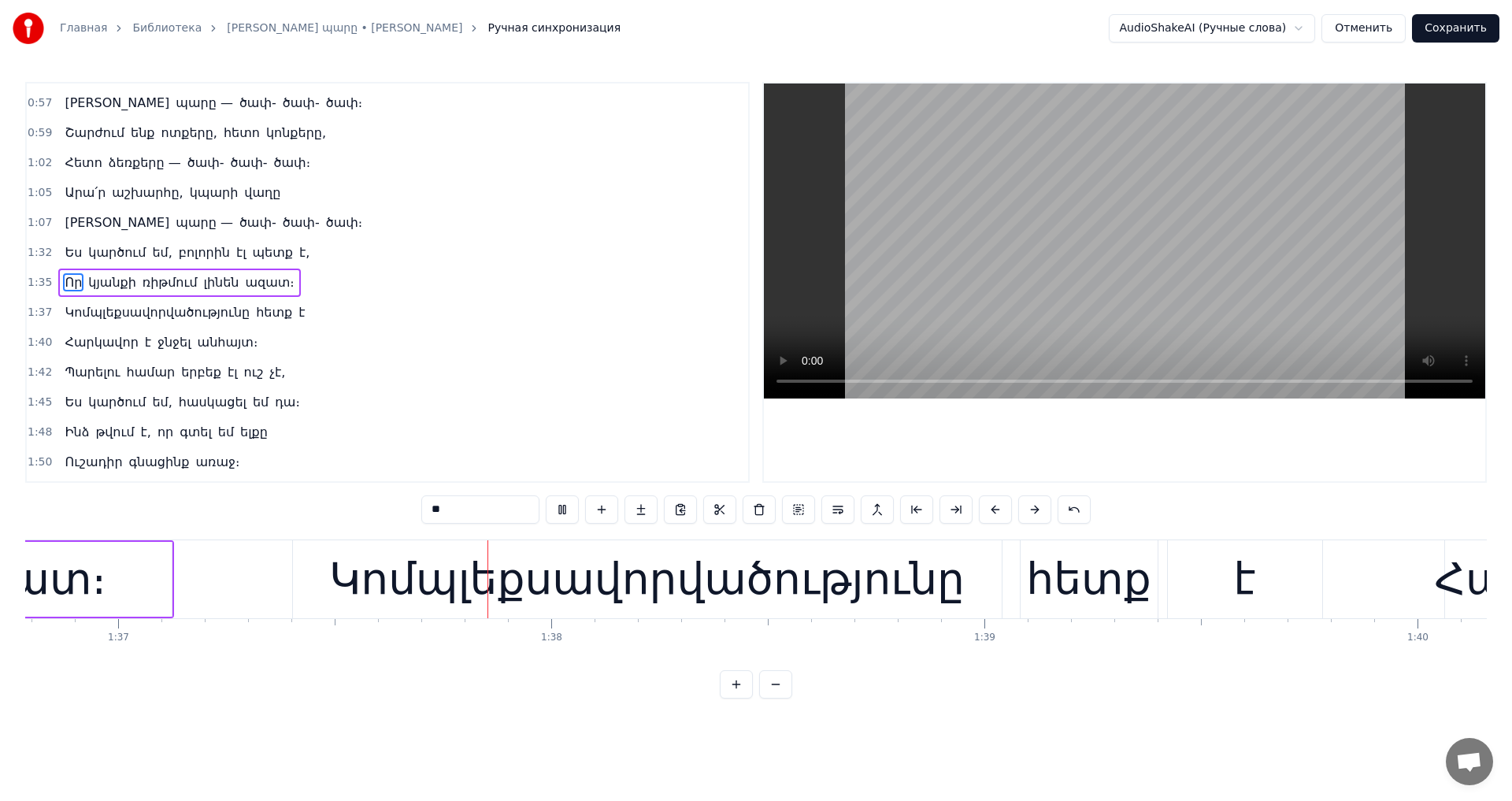
scroll to position [0, 41927]
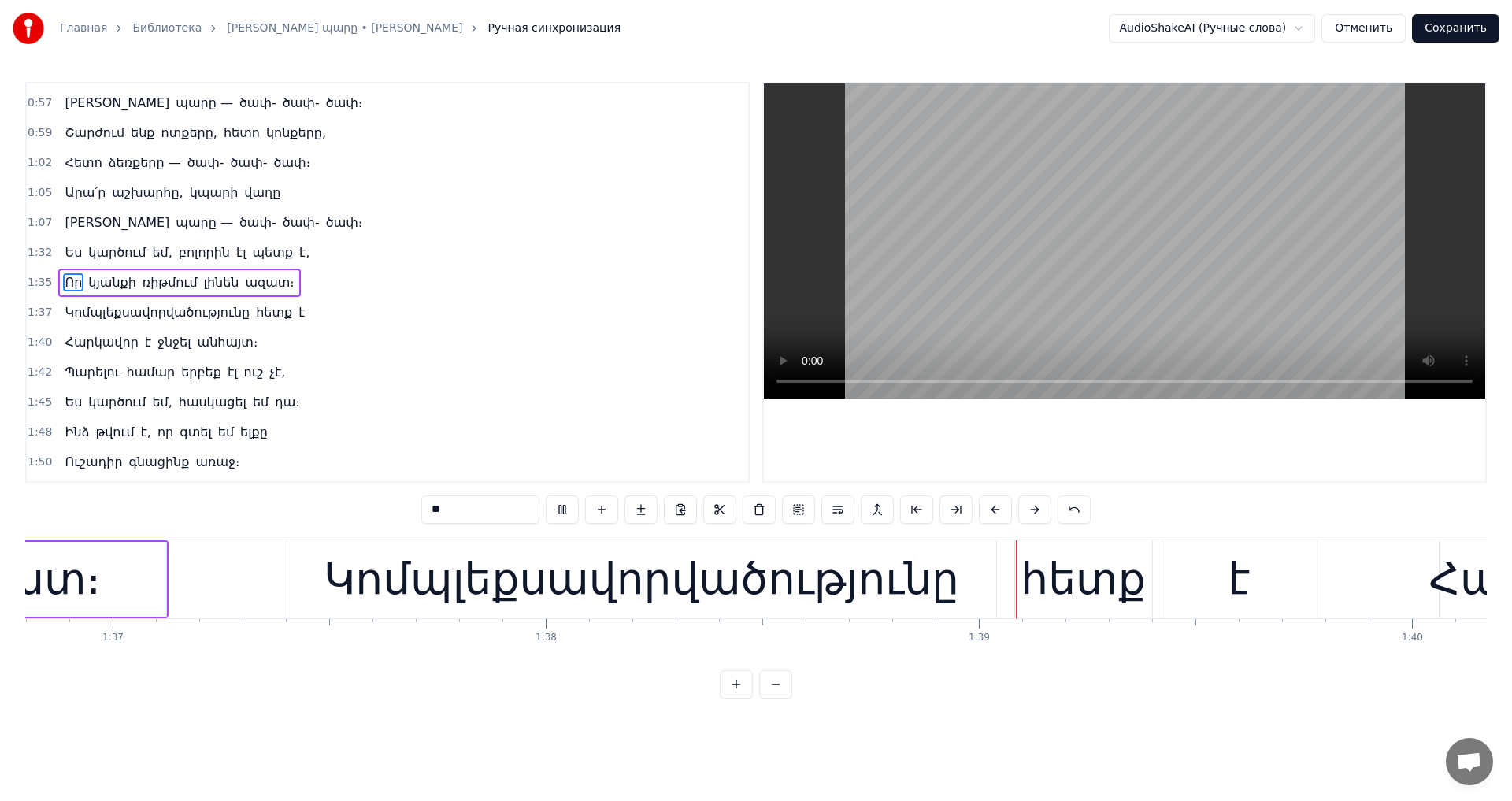
click at [1101, 278] on video at bounding box center [1125, 241] width 722 height 315
click at [1065, 555] on div "հետք" at bounding box center [1083, 579] width 125 height 65
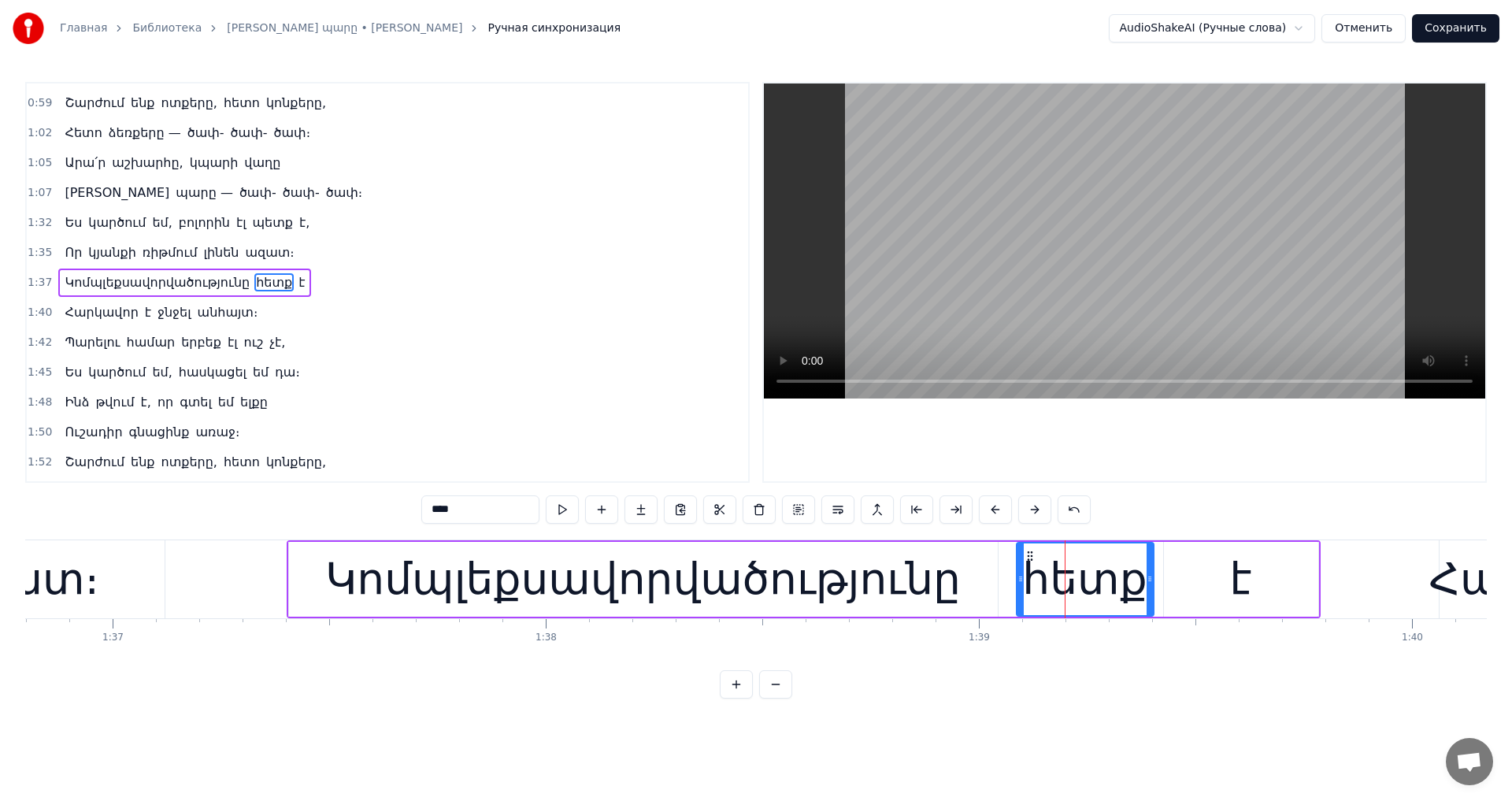
click at [1067, 559] on div "հետք" at bounding box center [1084, 579] width 125 height 65
click at [1195, 581] on div "է" at bounding box center [1242, 579] width 155 height 75
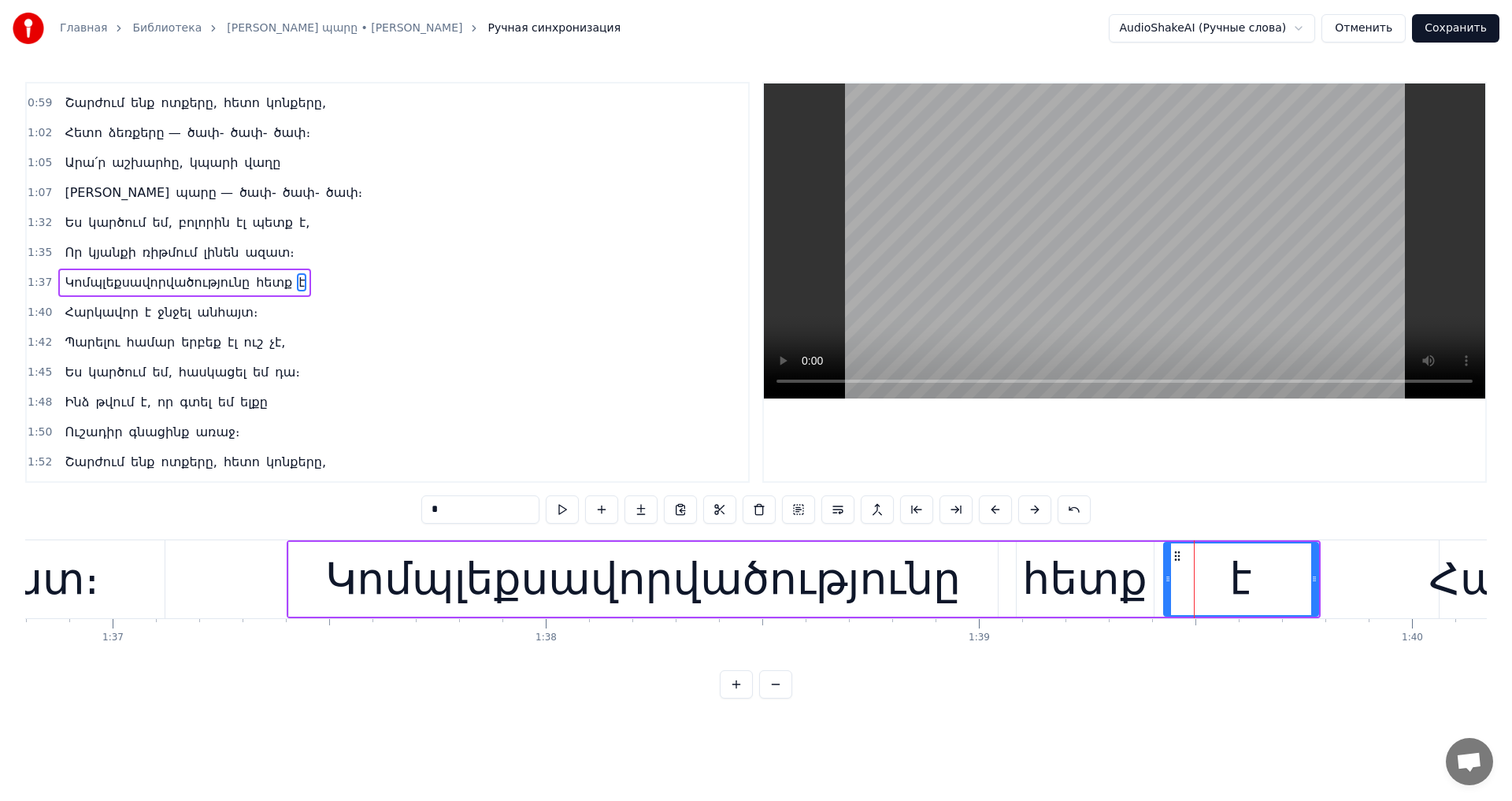
click at [1035, 548] on div "հետք" at bounding box center [1084, 579] width 125 height 65
type input "****"
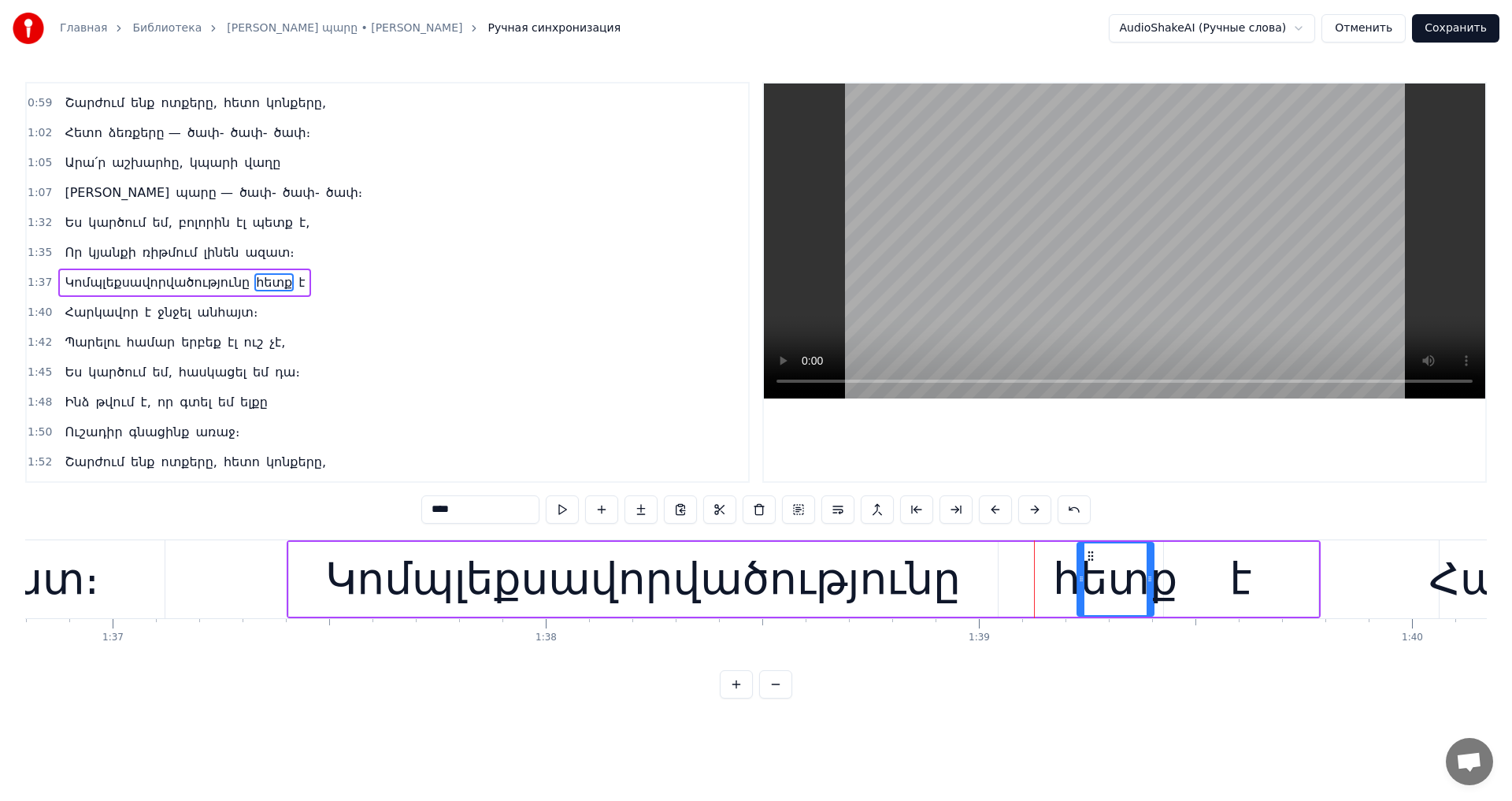
drag, startPoint x: 1019, startPoint y: 571, endPoint x: 1085, endPoint y: 582, distance: 66.9
click at [1084, 583] on div at bounding box center [1081, 580] width 6 height 72
click at [1116, 271] on video at bounding box center [1125, 241] width 722 height 315
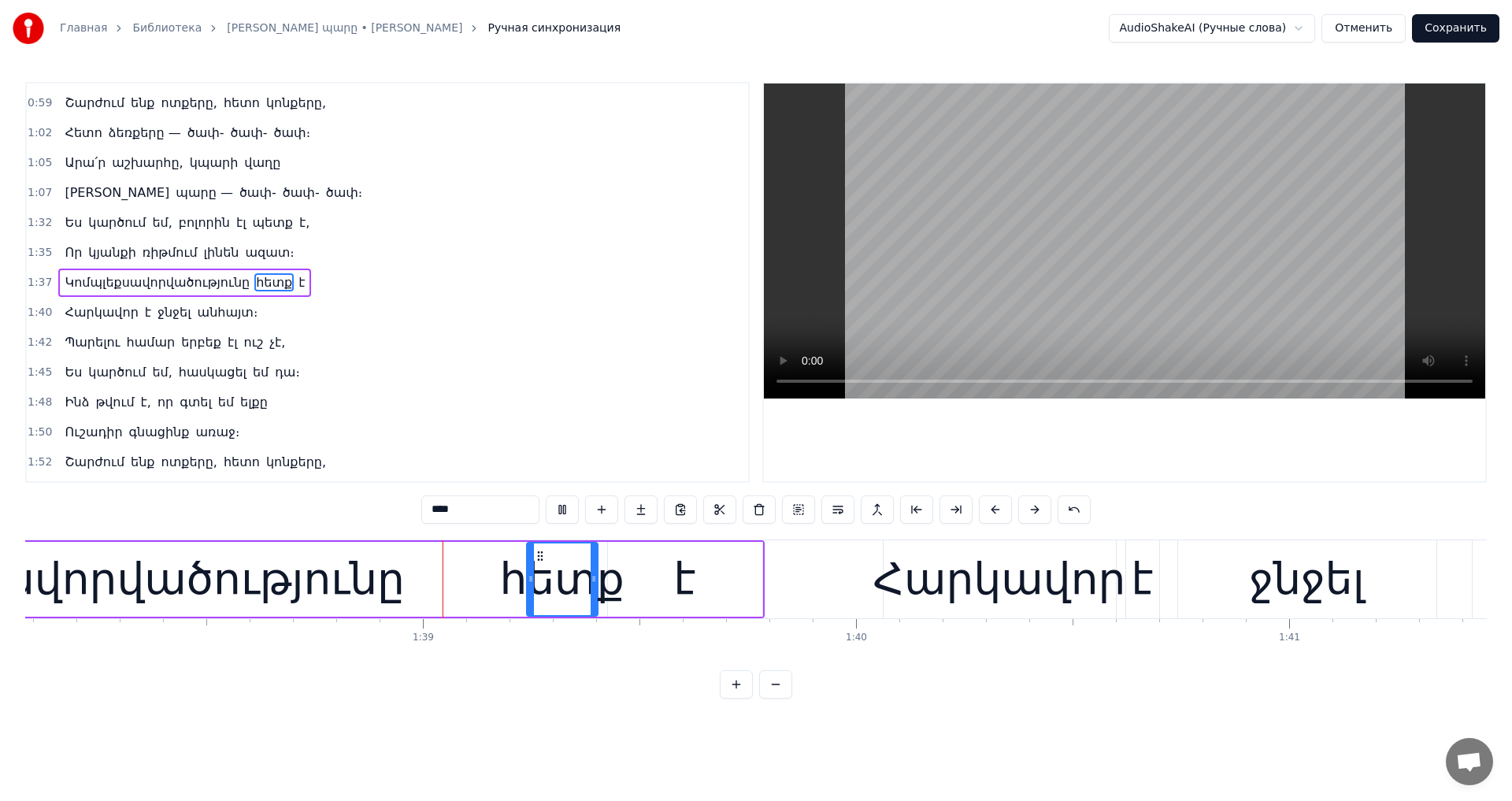
scroll to position [0, 42534]
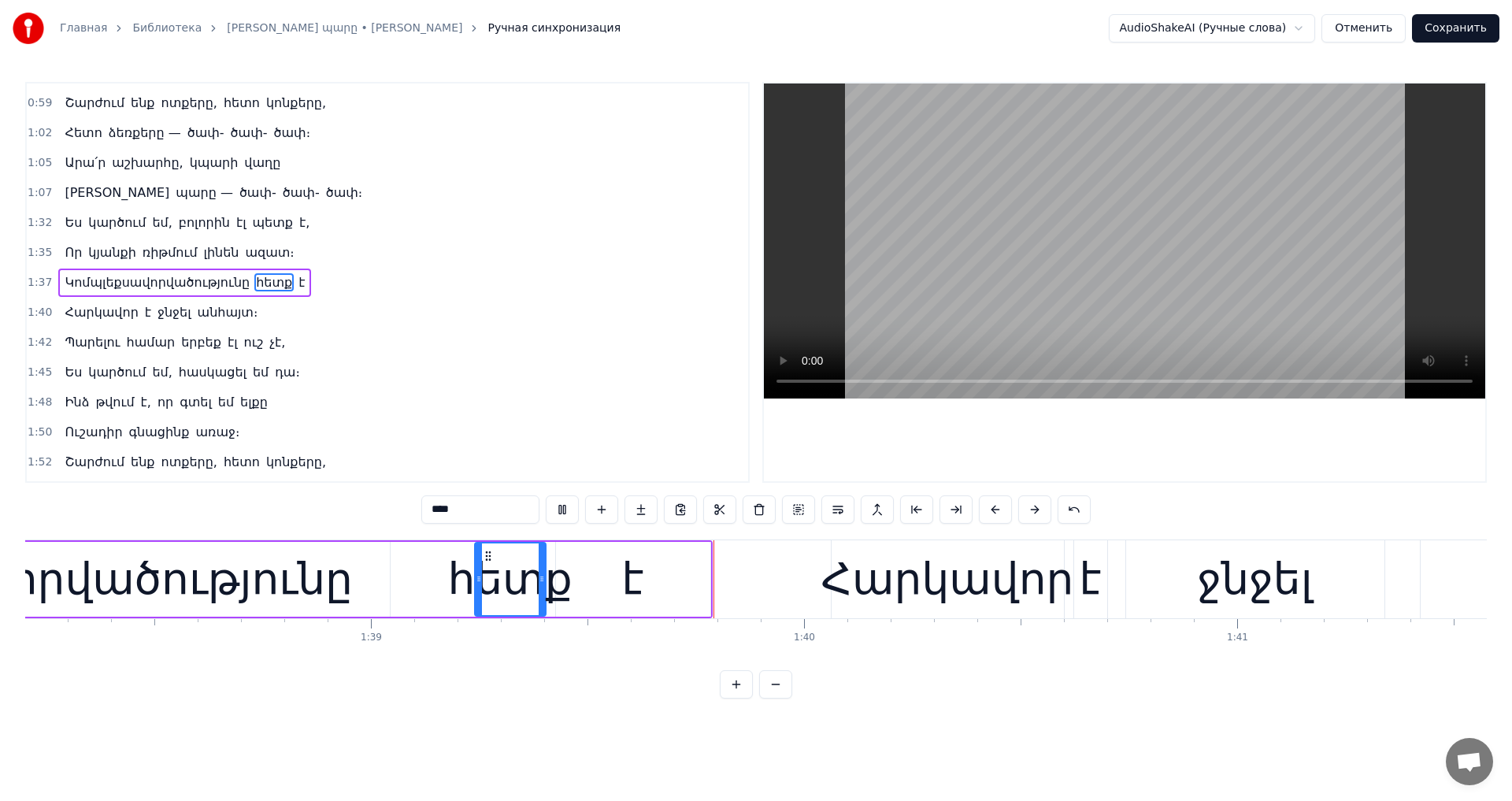
click at [1104, 267] on video at bounding box center [1125, 241] width 722 height 315
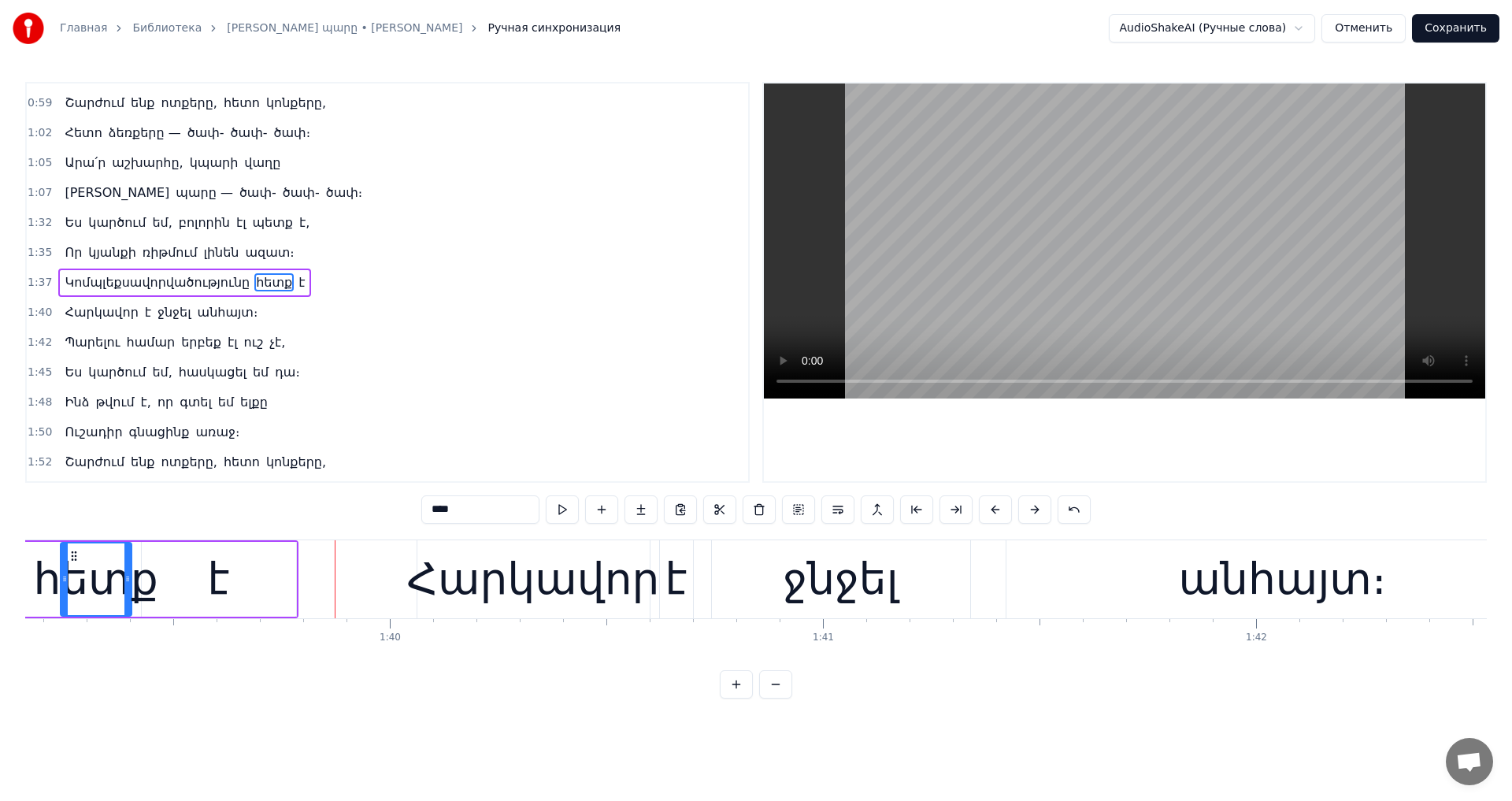
scroll to position [0, 43045]
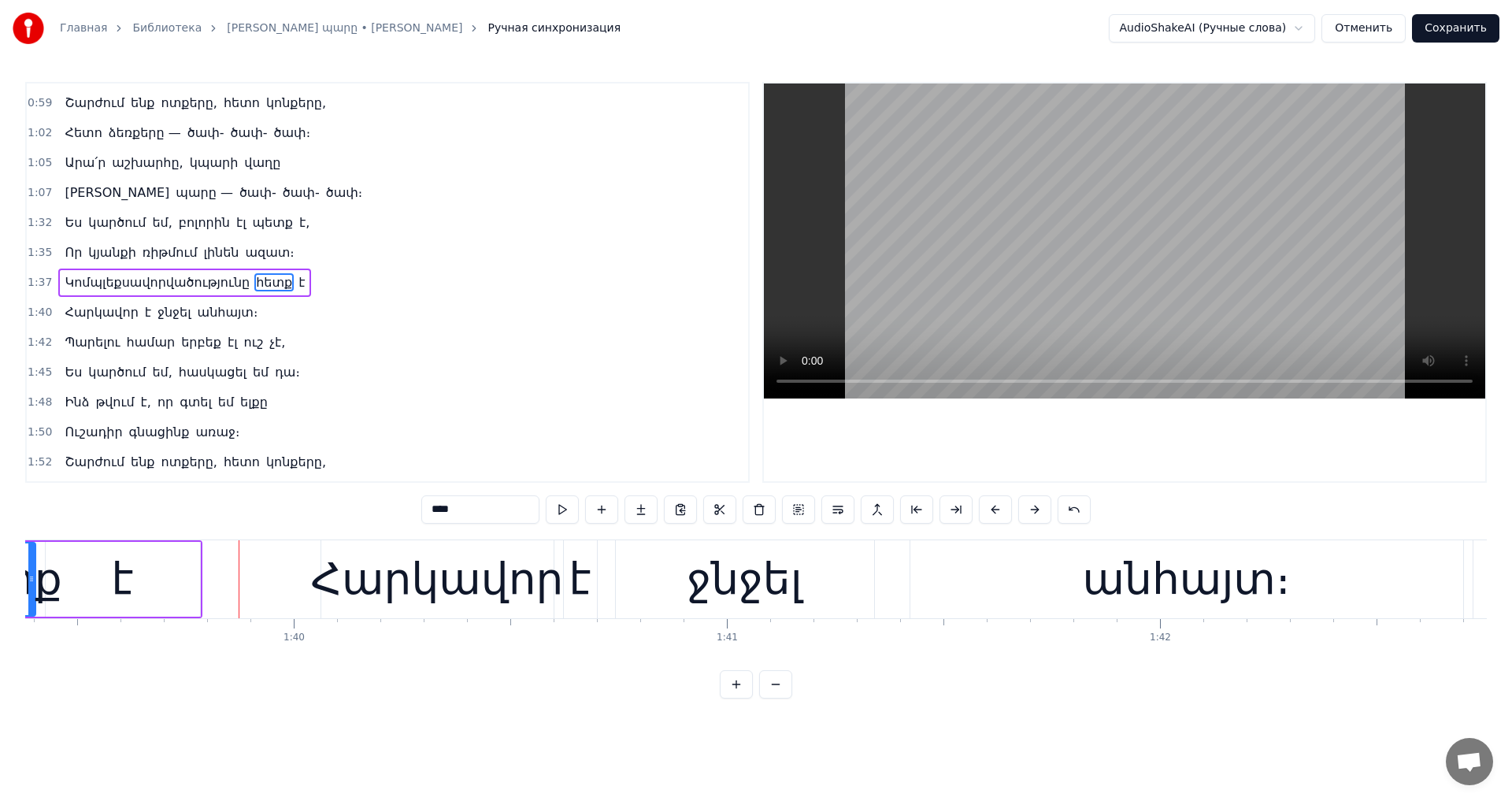
click at [1356, 21] on button "Отменить" at bounding box center [1364, 28] width 84 height 28
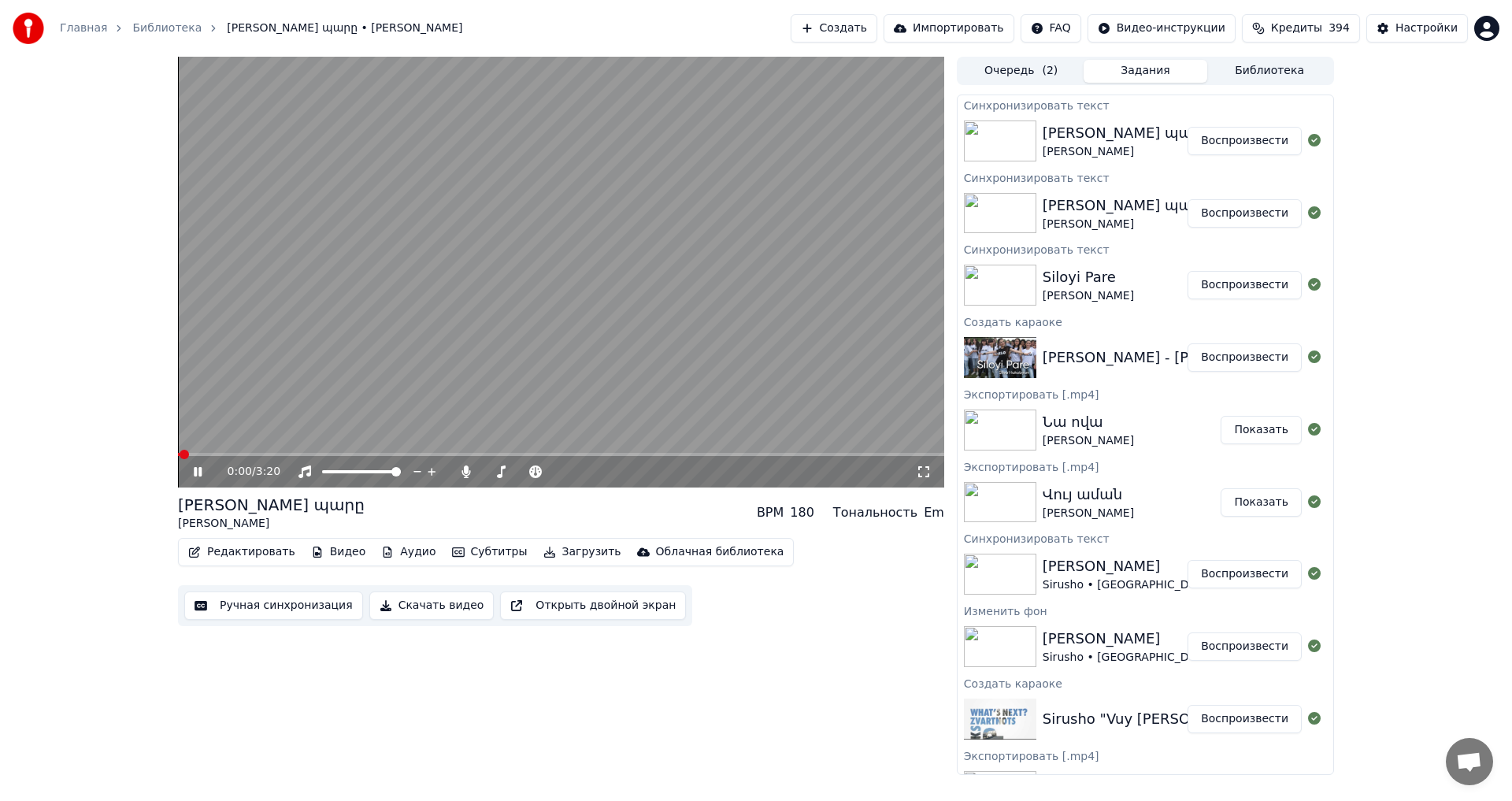
click at [195, 472] on icon at bounding box center [198, 472] width 8 height 10
click at [856, 34] on button "Создать" at bounding box center [833, 28] width 87 height 28
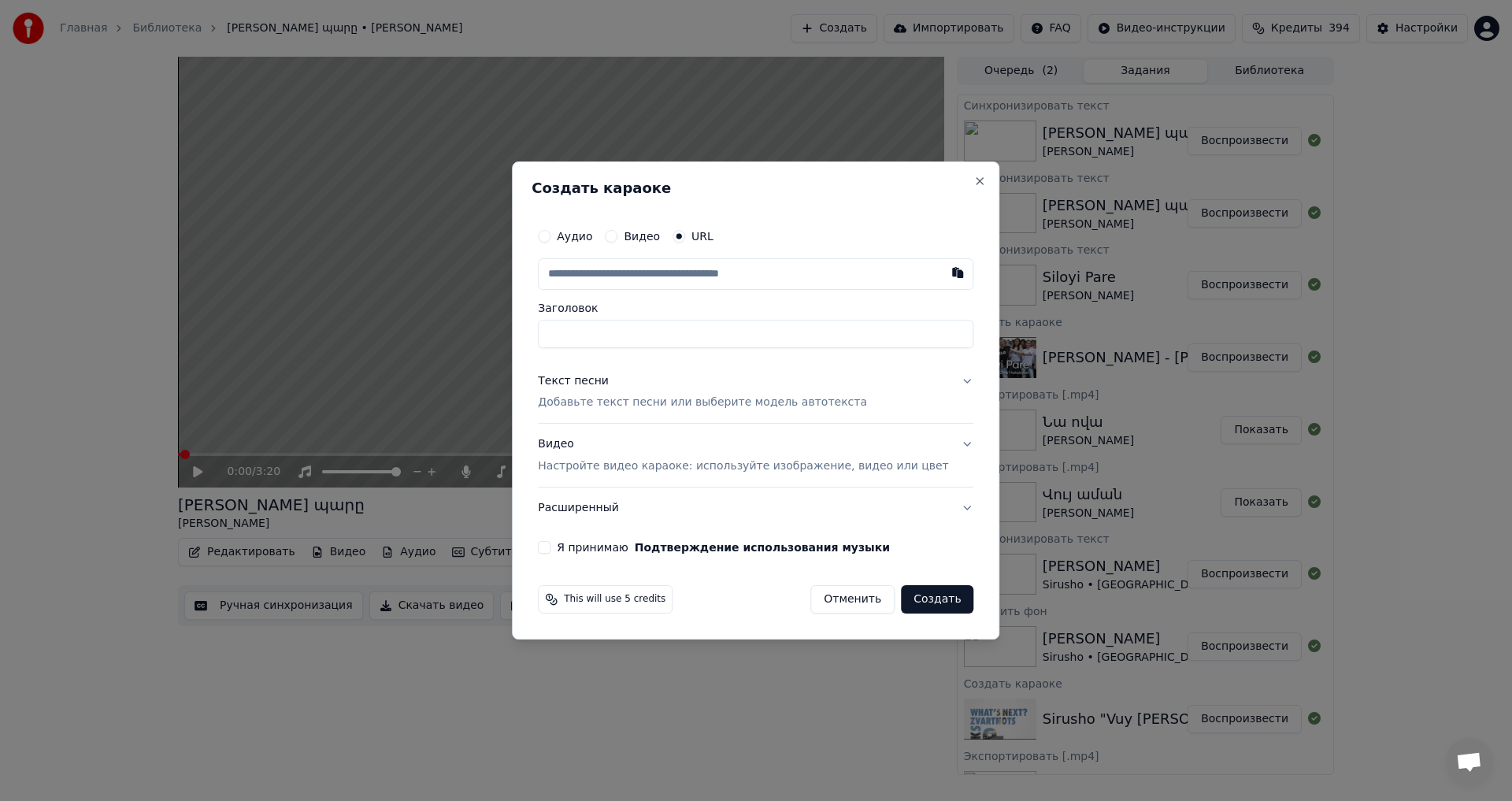
click at [551, 240] on button "Аудио" at bounding box center [544, 236] width 12 height 12
click at [632, 280] on div "Выбрать файл" at bounding box center [593, 274] width 109 height 28
type input "**********"
click at [592, 405] on p "Добавьте текст песни или выберите модель автотекста" at bounding box center [702, 402] width 329 height 16
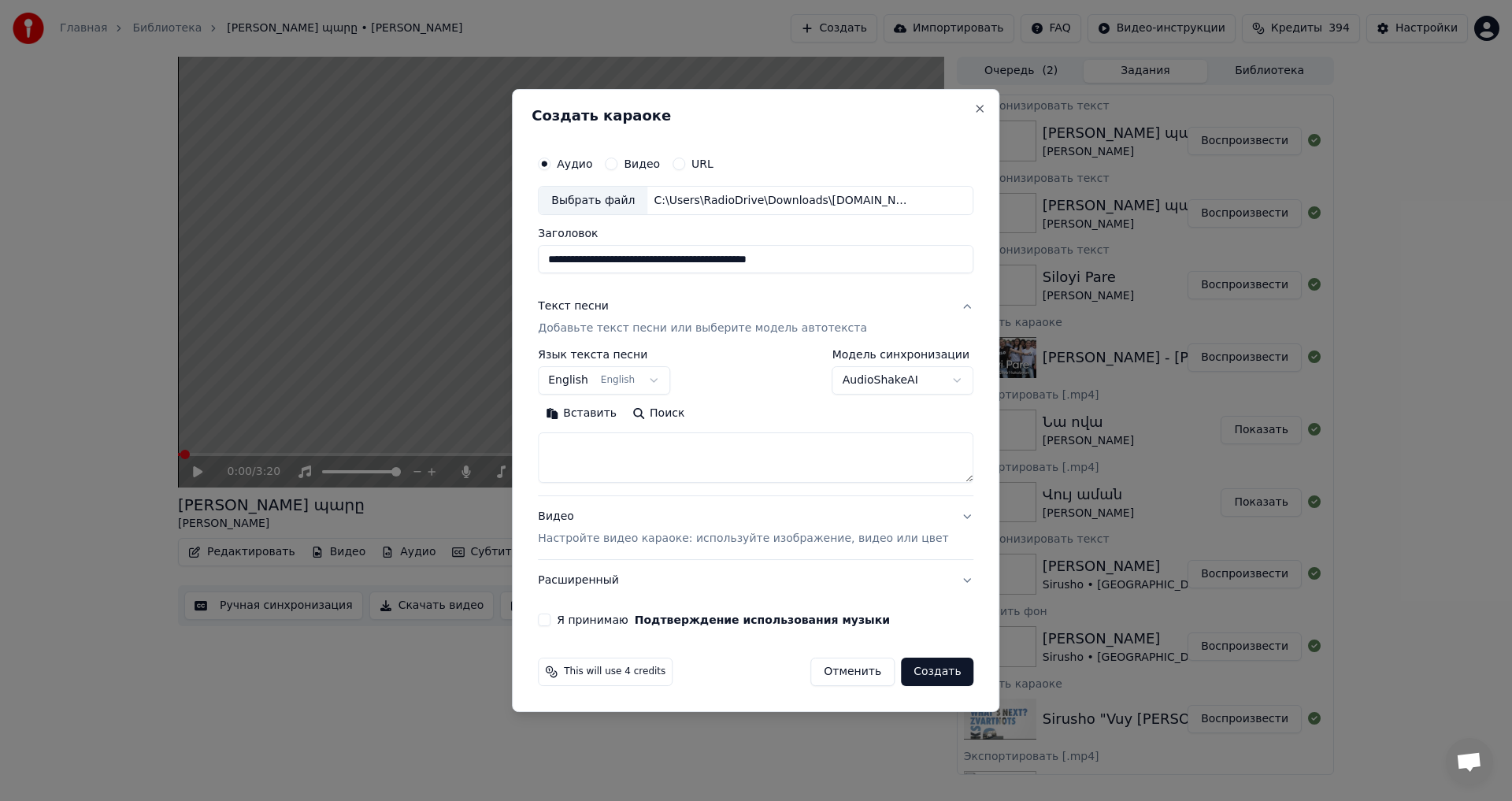
click at [643, 465] on textarea at bounding box center [756, 458] width 436 height 50
paste textarea "**********"
type textarea "**********"
click at [551, 623] on button "Я принимаю Подтверждение использования музыки" at bounding box center [544, 620] width 12 height 12
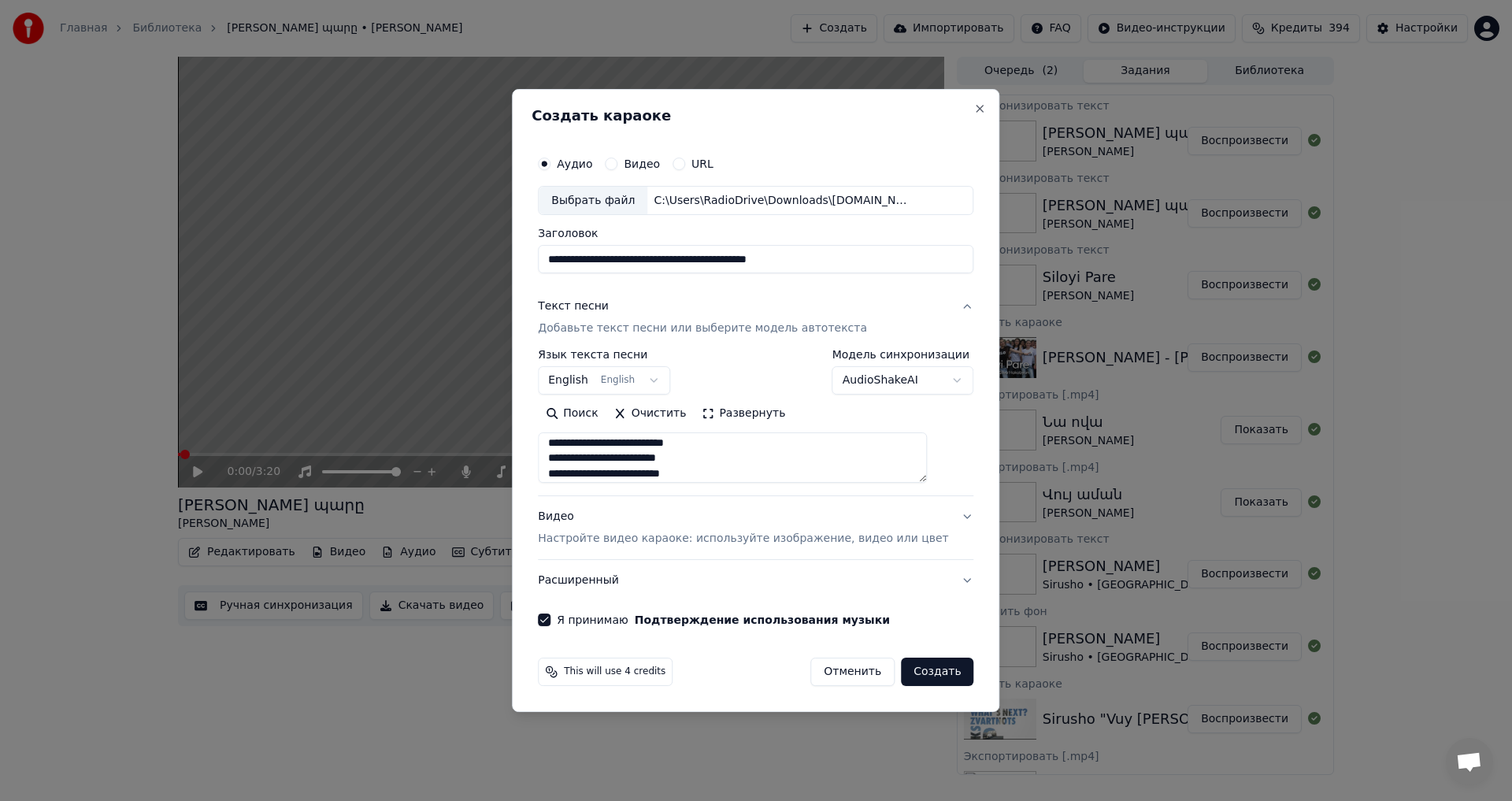
click at [928, 670] on button "Создать" at bounding box center [937, 672] width 73 height 28
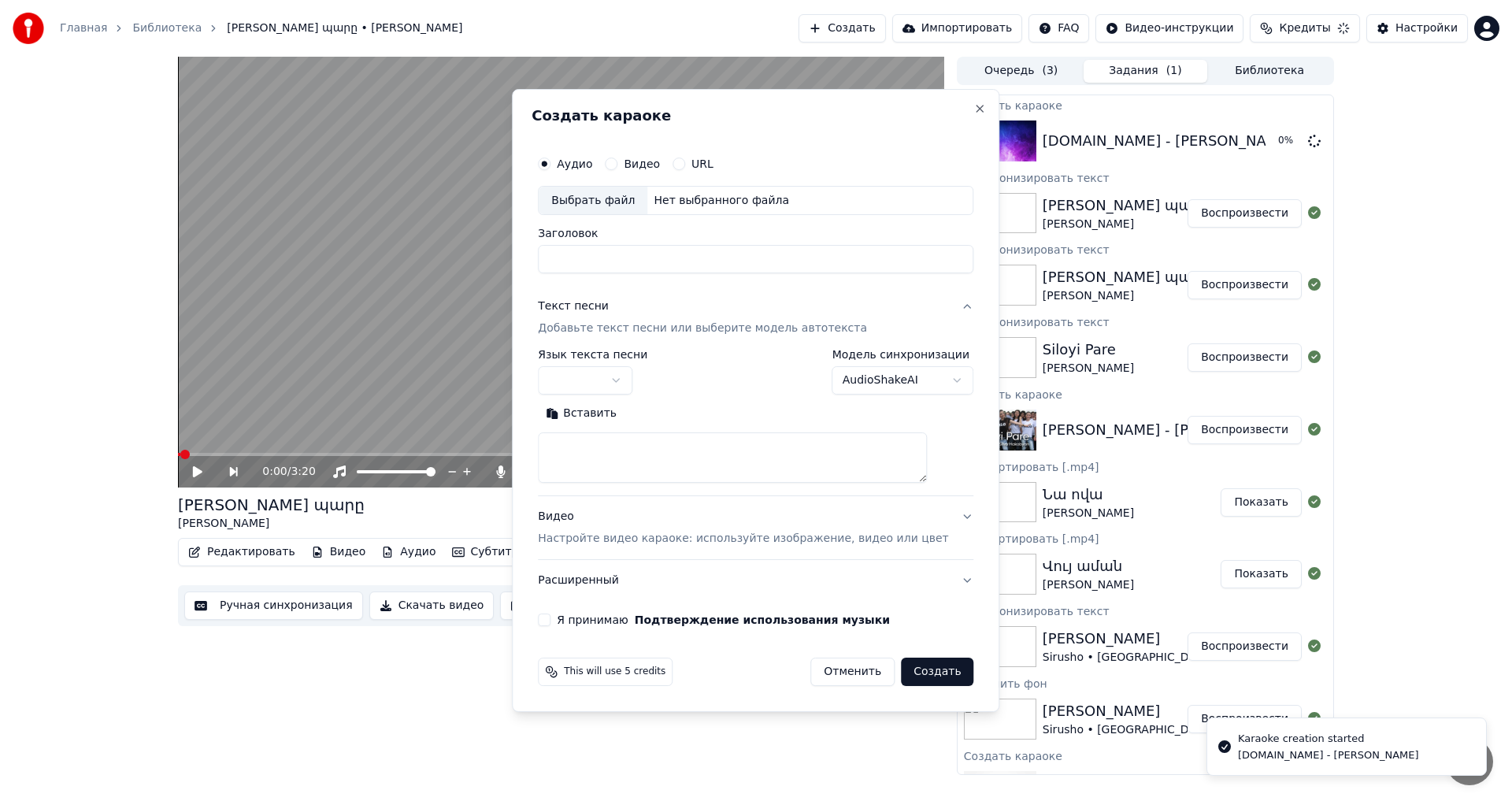
scroll to position [0, 0]
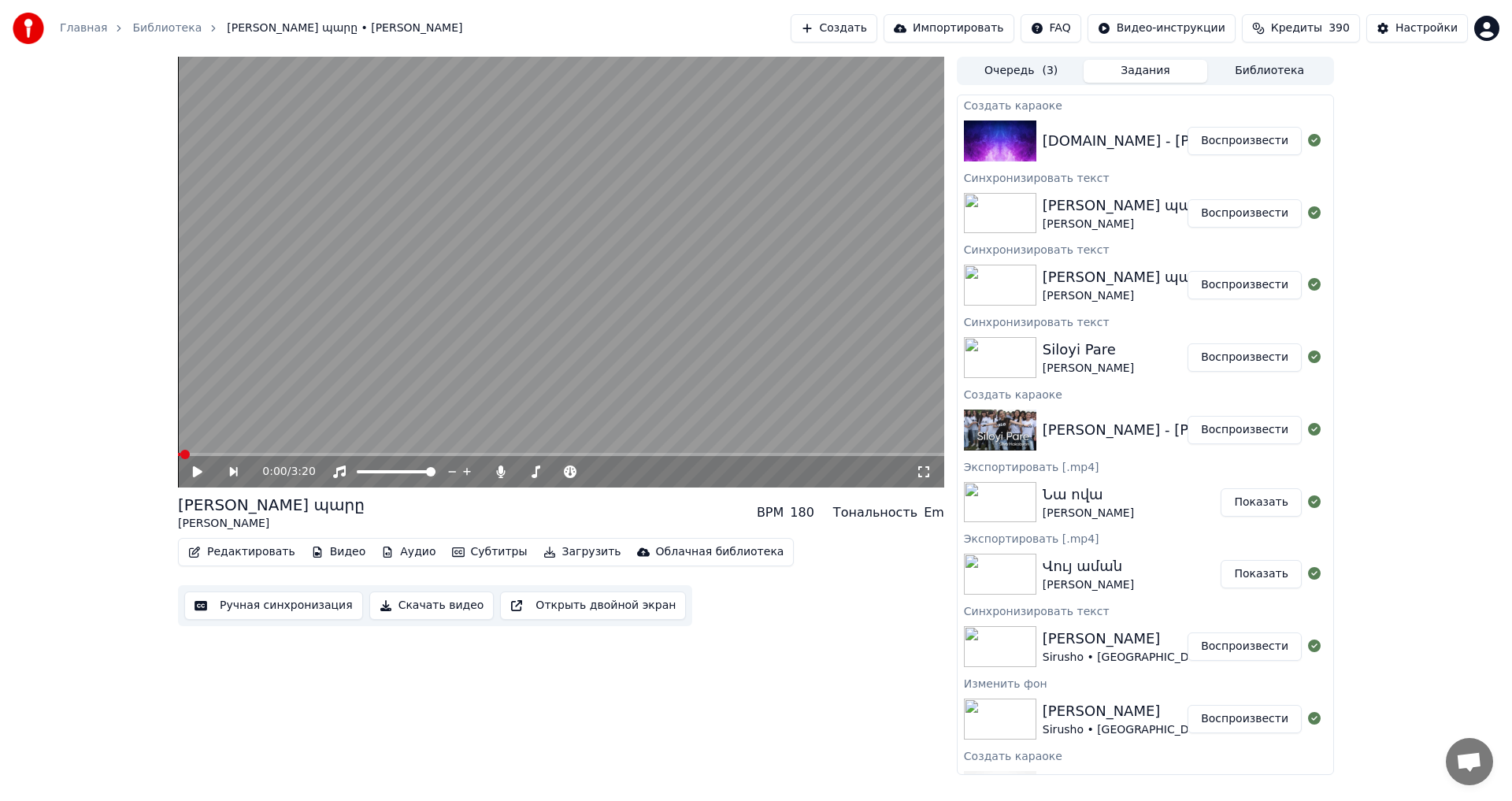
click at [1231, 139] on button "Воспроизвести" at bounding box center [1245, 141] width 114 height 28
click at [195, 469] on icon at bounding box center [198, 472] width 8 height 10
click at [313, 553] on button "Видео" at bounding box center [338, 552] width 68 height 22
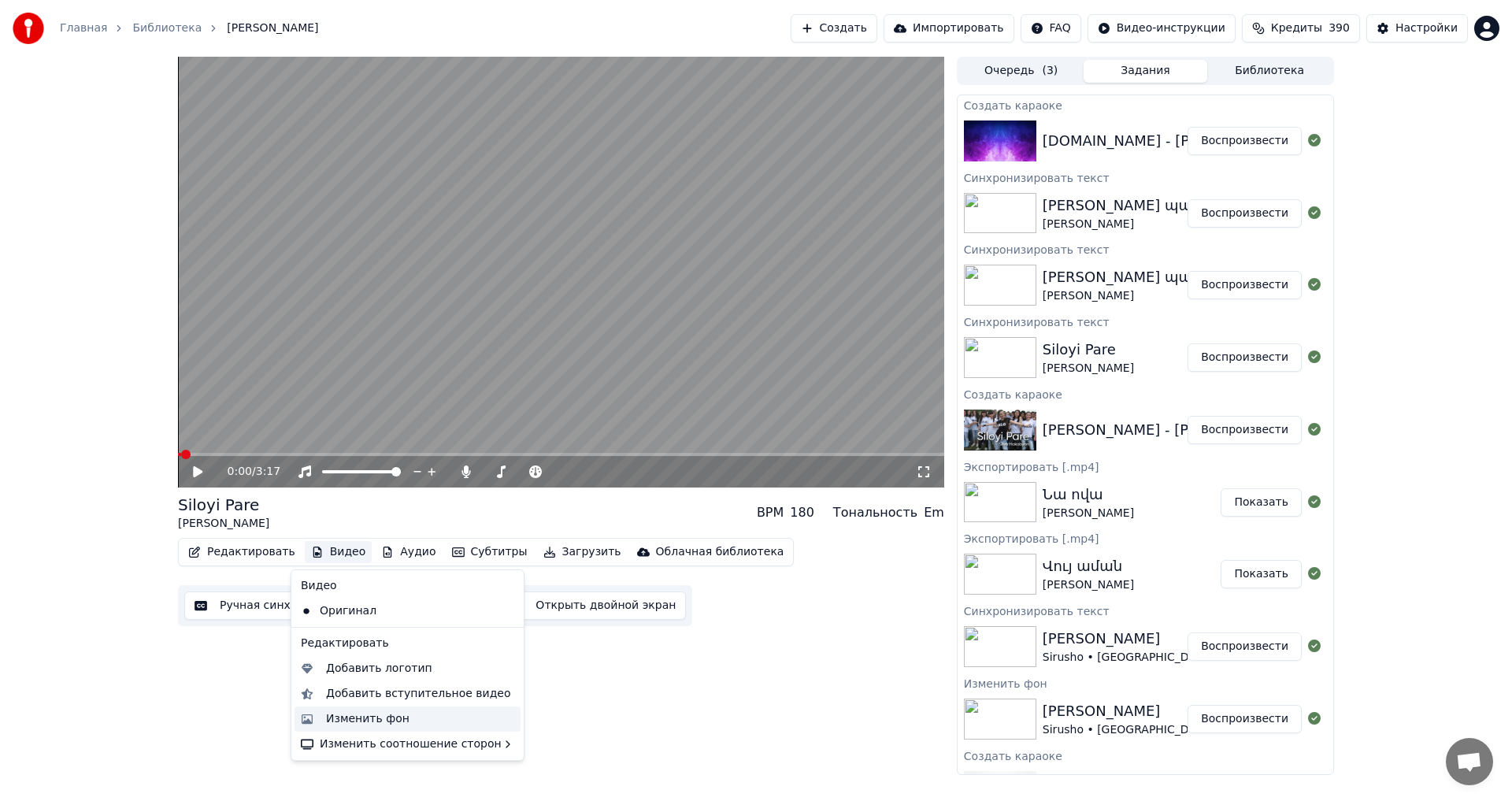
click at [378, 726] on div "Изменить фон" at bounding box center [367, 719] width 83 height 16
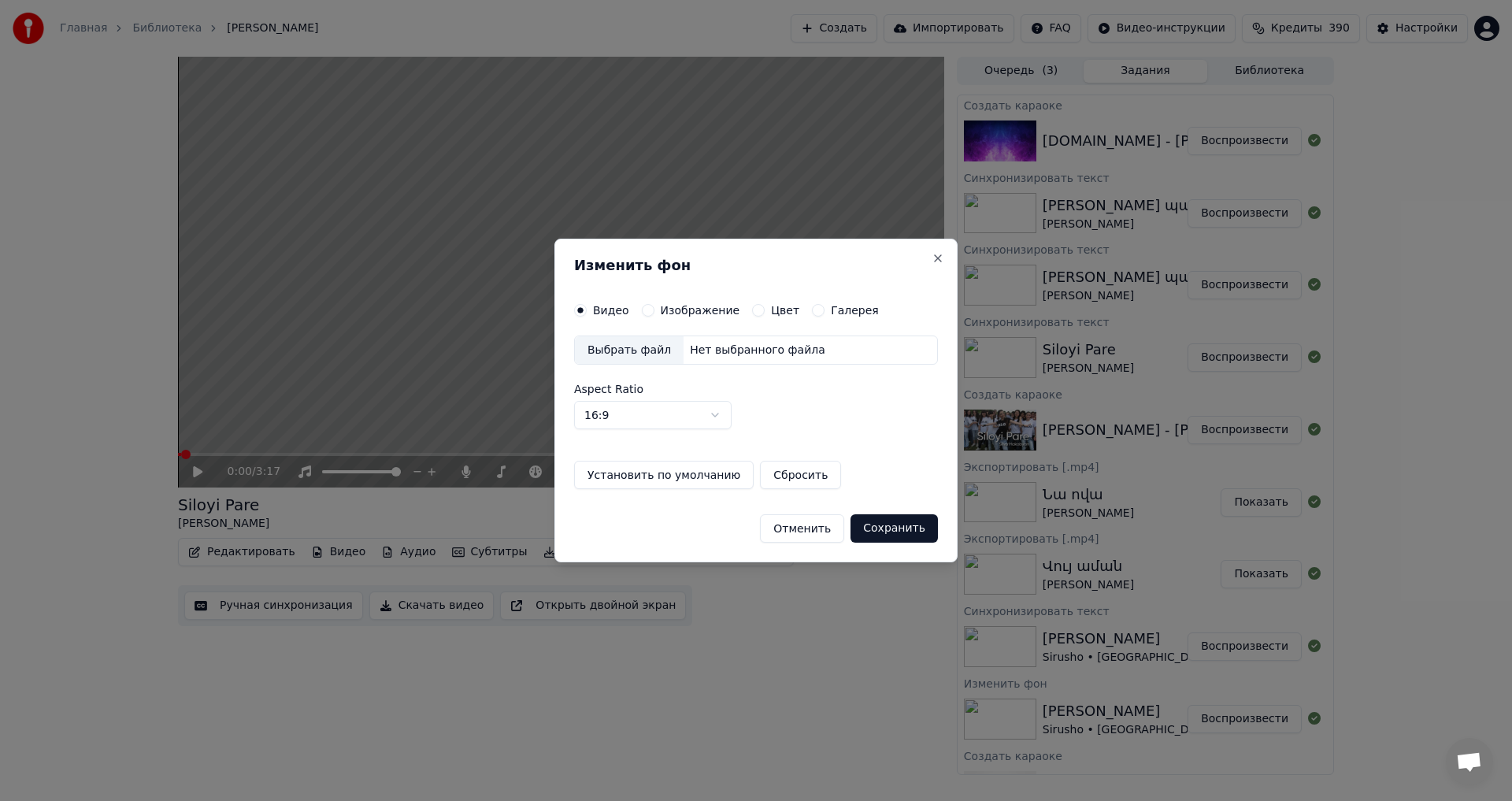
click at [647, 311] on button "Изображение" at bounding box center [648, 310] width 12 height 12
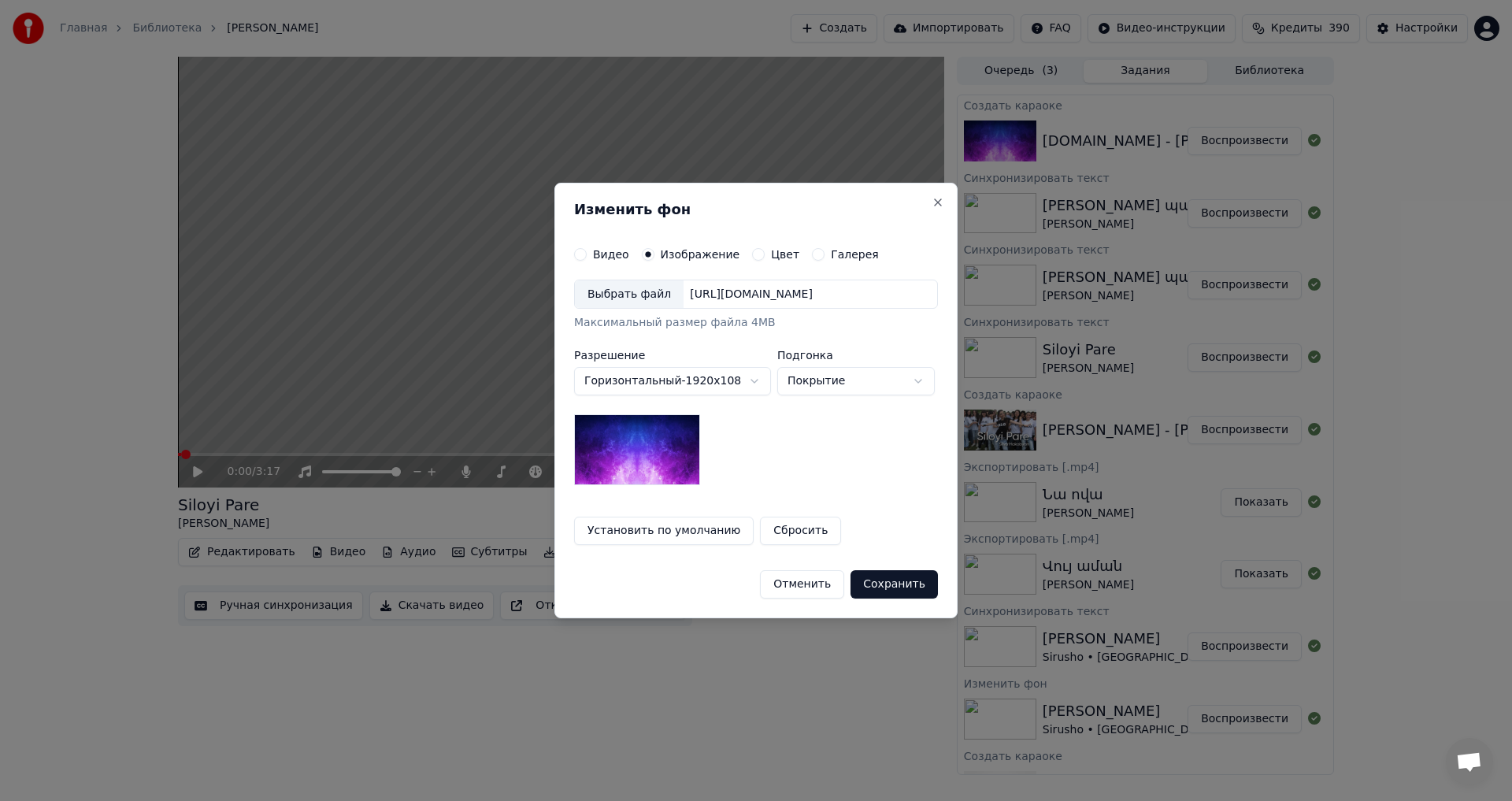
click at [628, 294] on div "Выбрать файл" at bounding box center [630, 294] width 109 height 28
click at [925, 574] on button "Сохранить" at bounding box center [895, 584] width 88 height 28
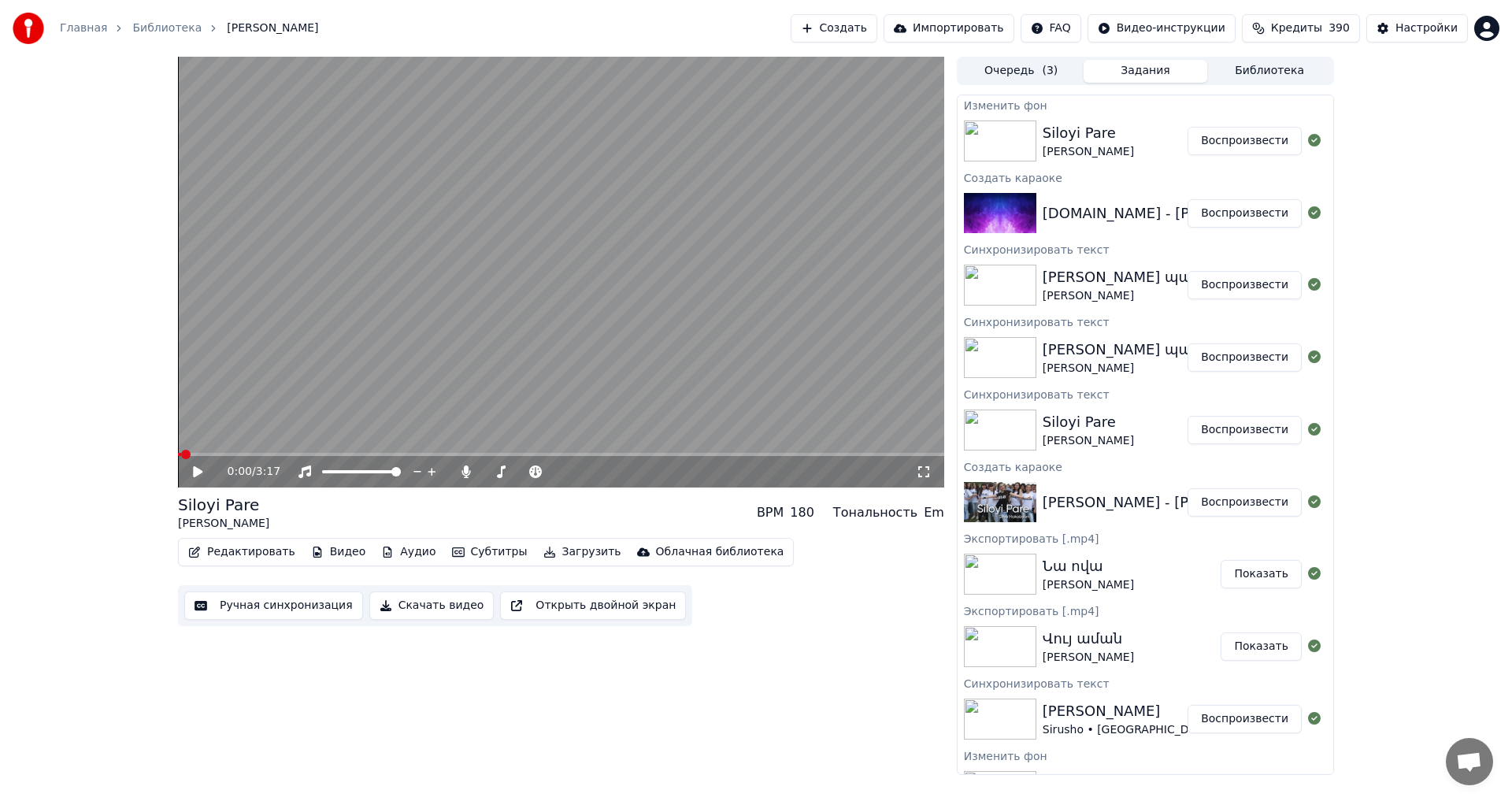
click at [1264, 143] on button "Воспроизвести" at bounding box center [1245, 141] width 114 height 28
click at [505, 285] on video at bounding box center [561, 272] width 767 height 431
click at [248, 555] on button "Редактировать" at bounding box center [241, 552] width 119 height 22
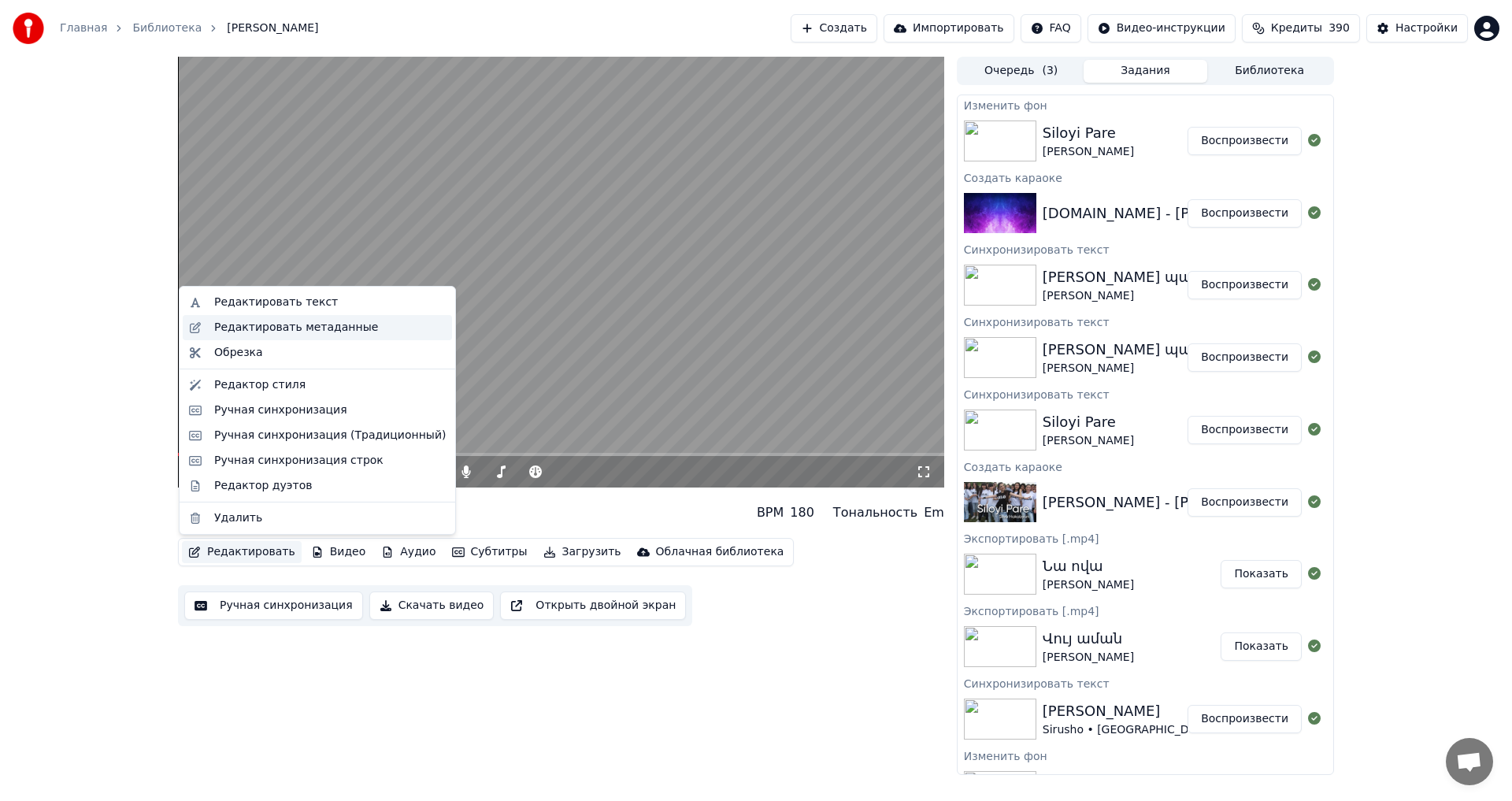
click at [345, 336] on div "Редактировать метаданные" at bounding box center [317, 328] width 270 height 25
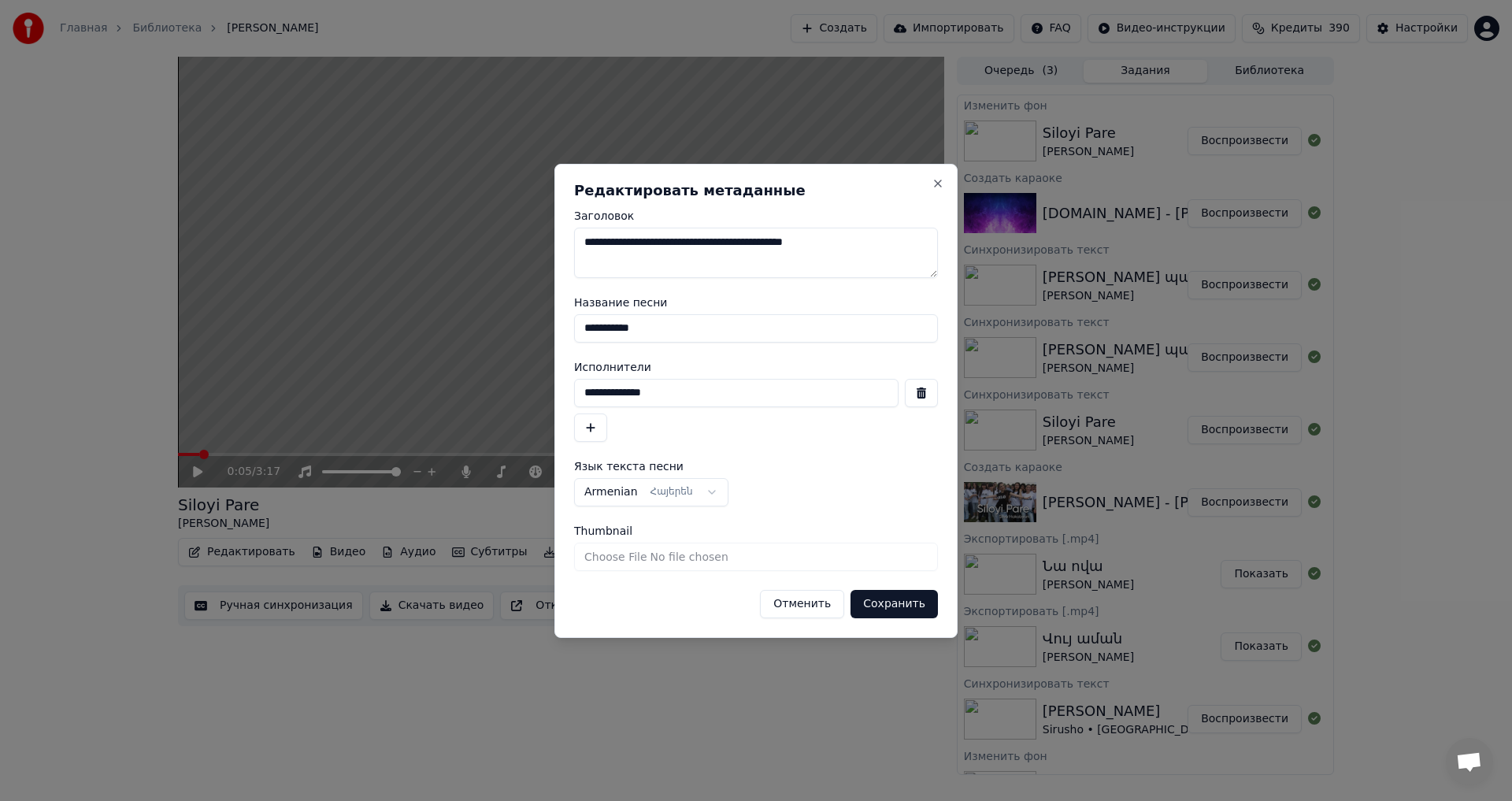
drag, startPoint x: 721, startPoint y: 330, endPoint x: 355, endPoint y: 330, distance: 366.0
click at [355, 330] on body "Главная Библиотека [PERSON_NAME] Создать Импортировать FAQ Видео-инструкции Кре…" at bounding box center [756, 400] width 1512 height 801
type input "*"
type input "**********"
drag, startPoint x: 679, startPoint y: 386, endPoint x: 509, endPoint y: 393, distance: 170.1
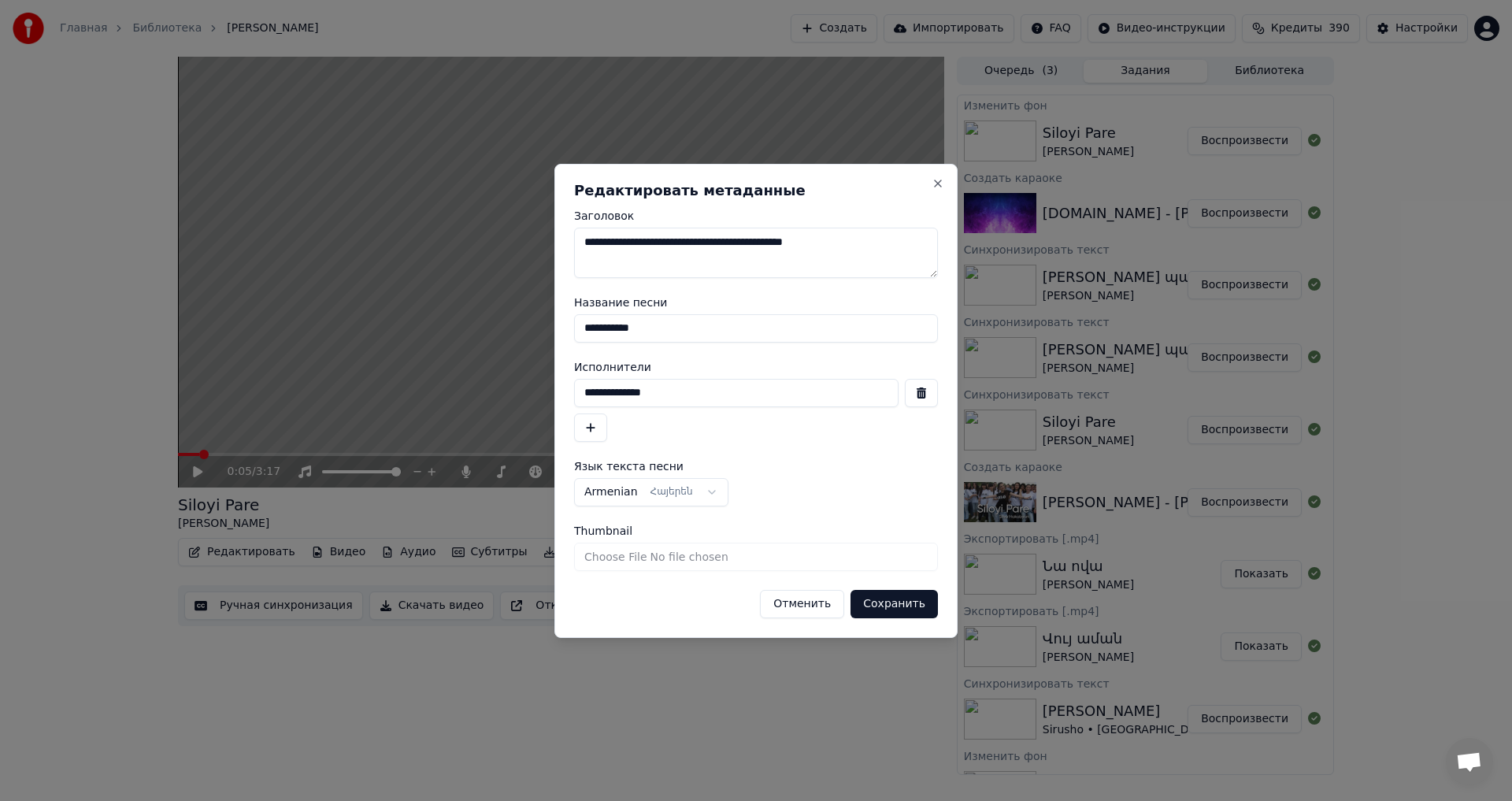
click at [509, 393] on body "Главная Библиотека [PERSON_NAME] Создать Импортировать FAQ Видео-инструкции Кре…" at bounding box center [756, 400] width 1512 height 801
type input "**********"
drag, startPoint x: 760, startPoint y: 237, endPoint x: 529, endPoint y: 237, distance: 231.0
click at [529, 237] on body "Главная Библиотека [PERSON_NAME] Создать Импортировать FAQ Видео-инструкции Кре…" at bounding box center [756, 400] width 1512 height 801
click at [741, 251] on textarea "**********" at bounding box center [756, 252] width 364 height 50
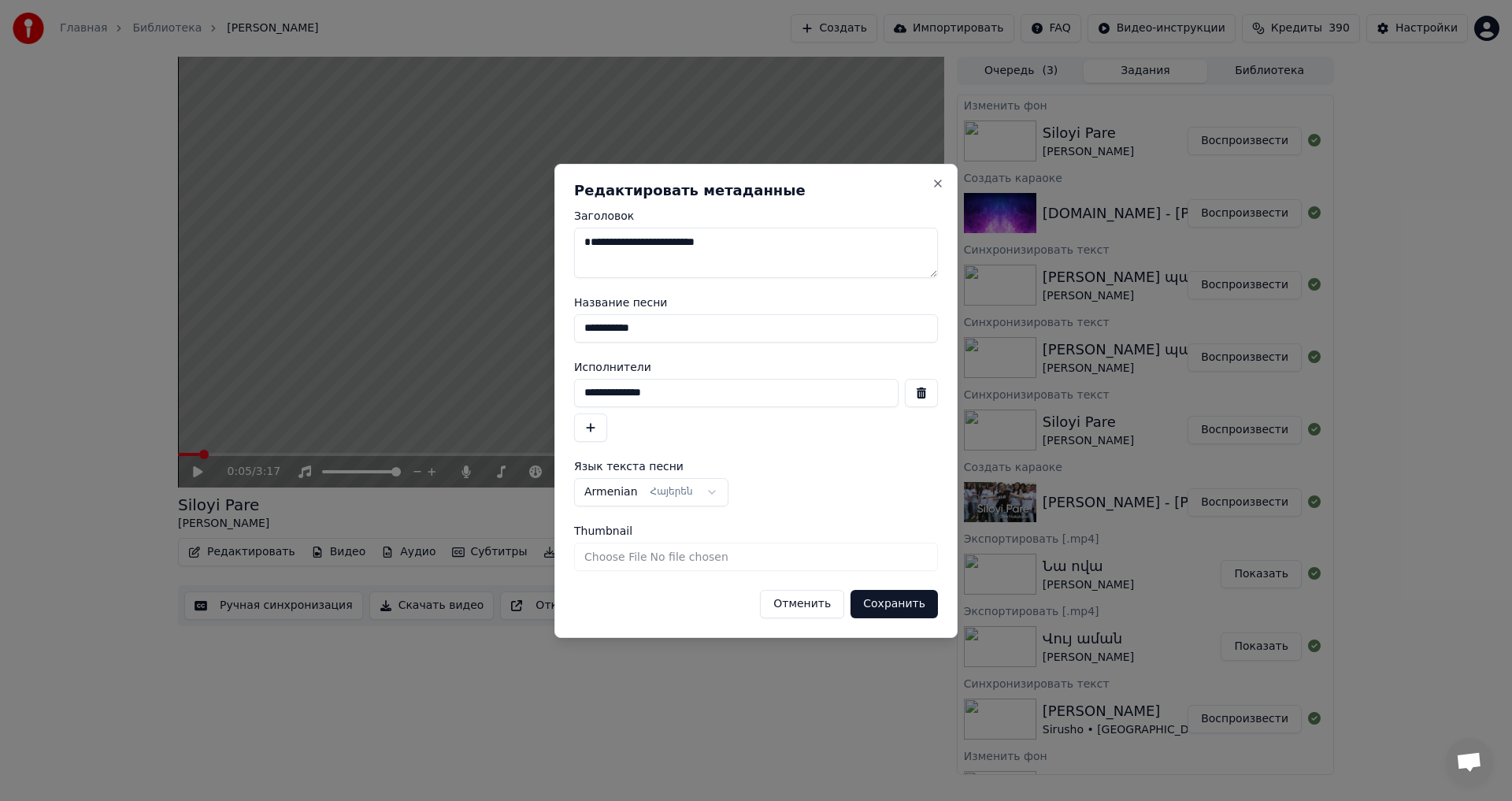
type textarea "**********"
click at [908, 614] on button "Сохранить" at bounding box center [895, 604] width 88 height 28
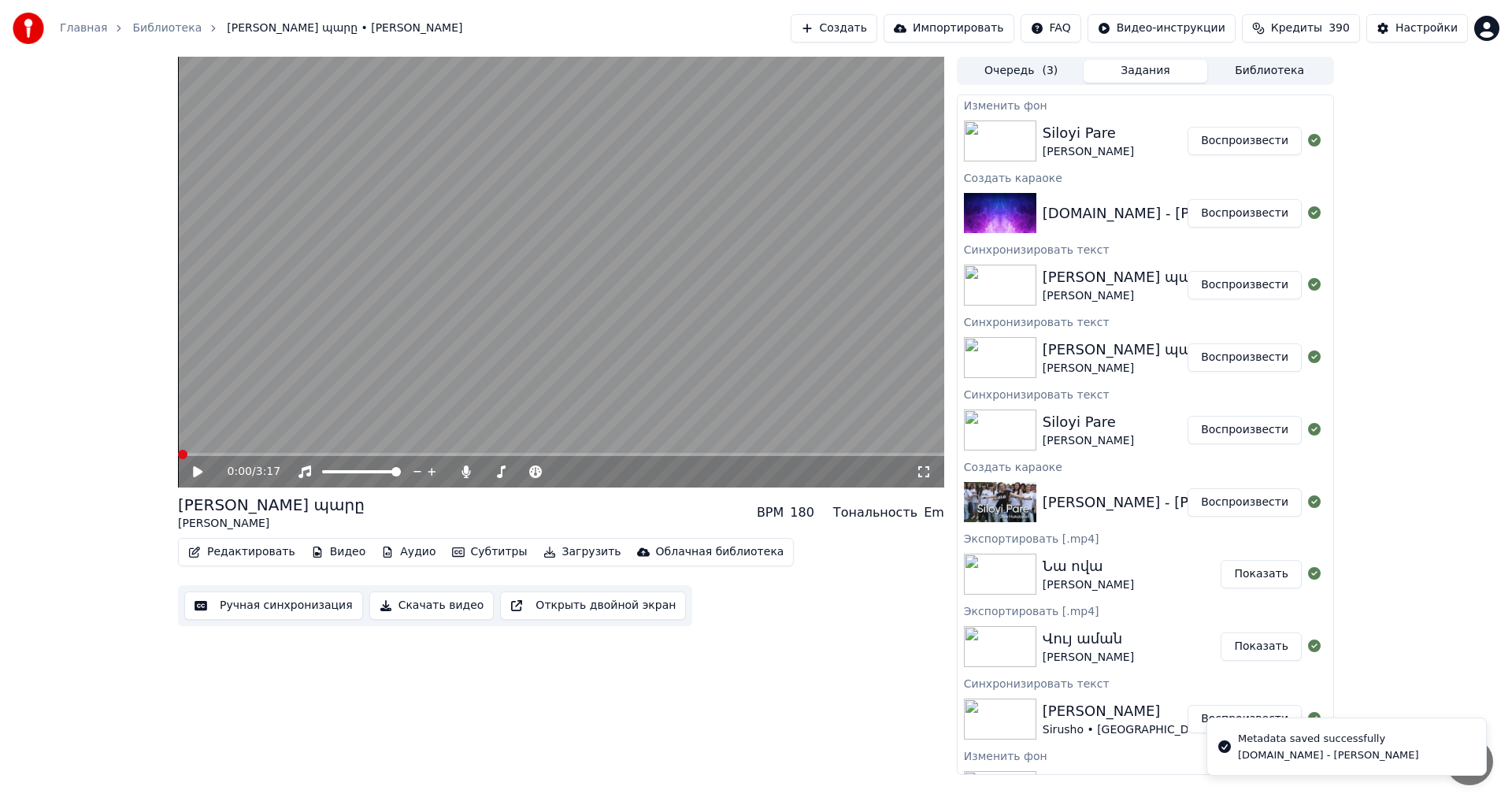
click at [401, 245] on video at bounding box center [561, 272] width 767 height 431
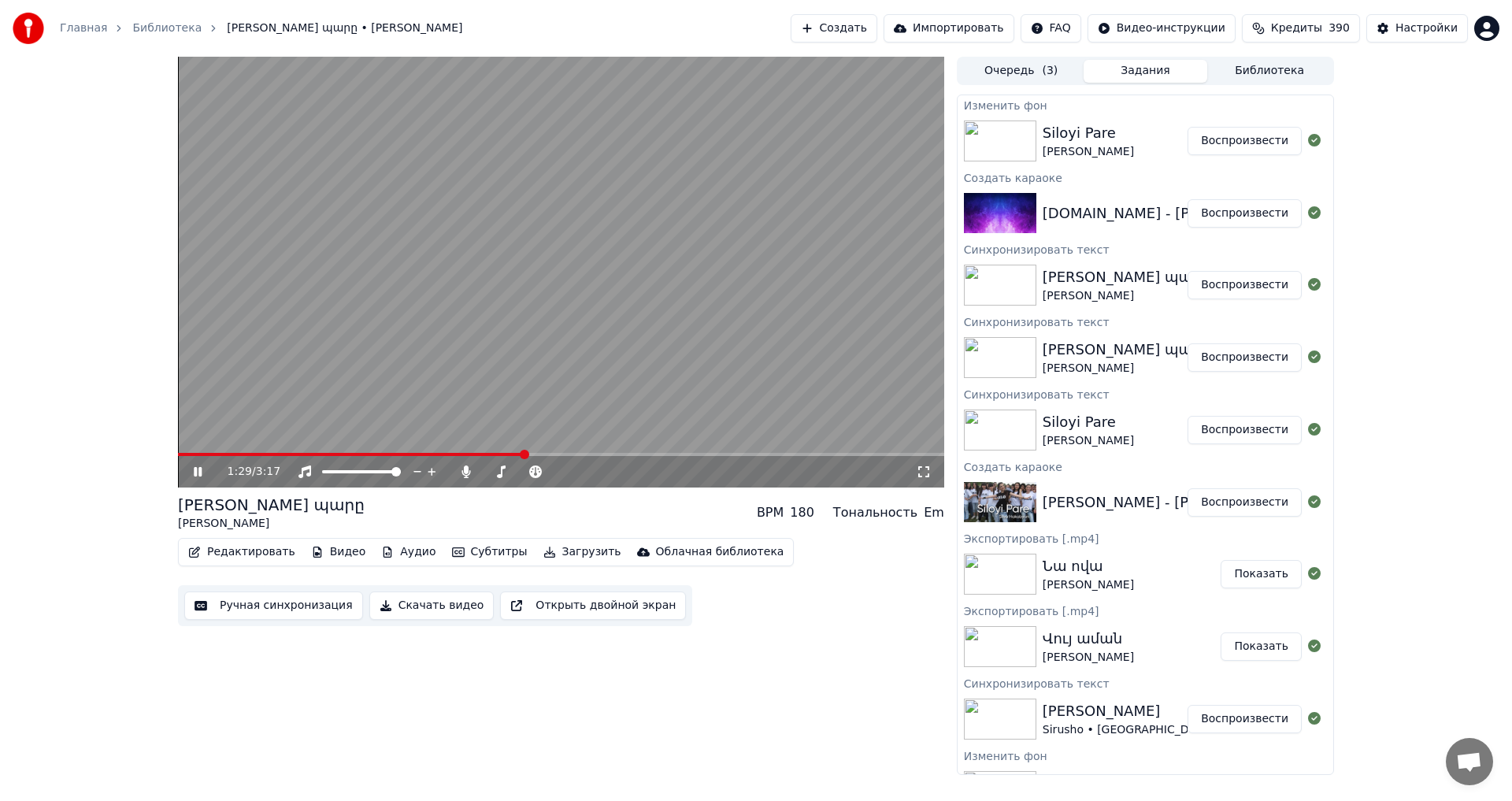
click at [413, 282] on video at bounding box center [561, 272] width 767 height 431
click at [421, 317] on video at bounding box center [561, 272] width 767 height 431
click at [490, 471] on span at bounding box center [523, 472] width 79 height 4
click at [578, 476] on icon at bounding box center [579, 472] width 15 height 16
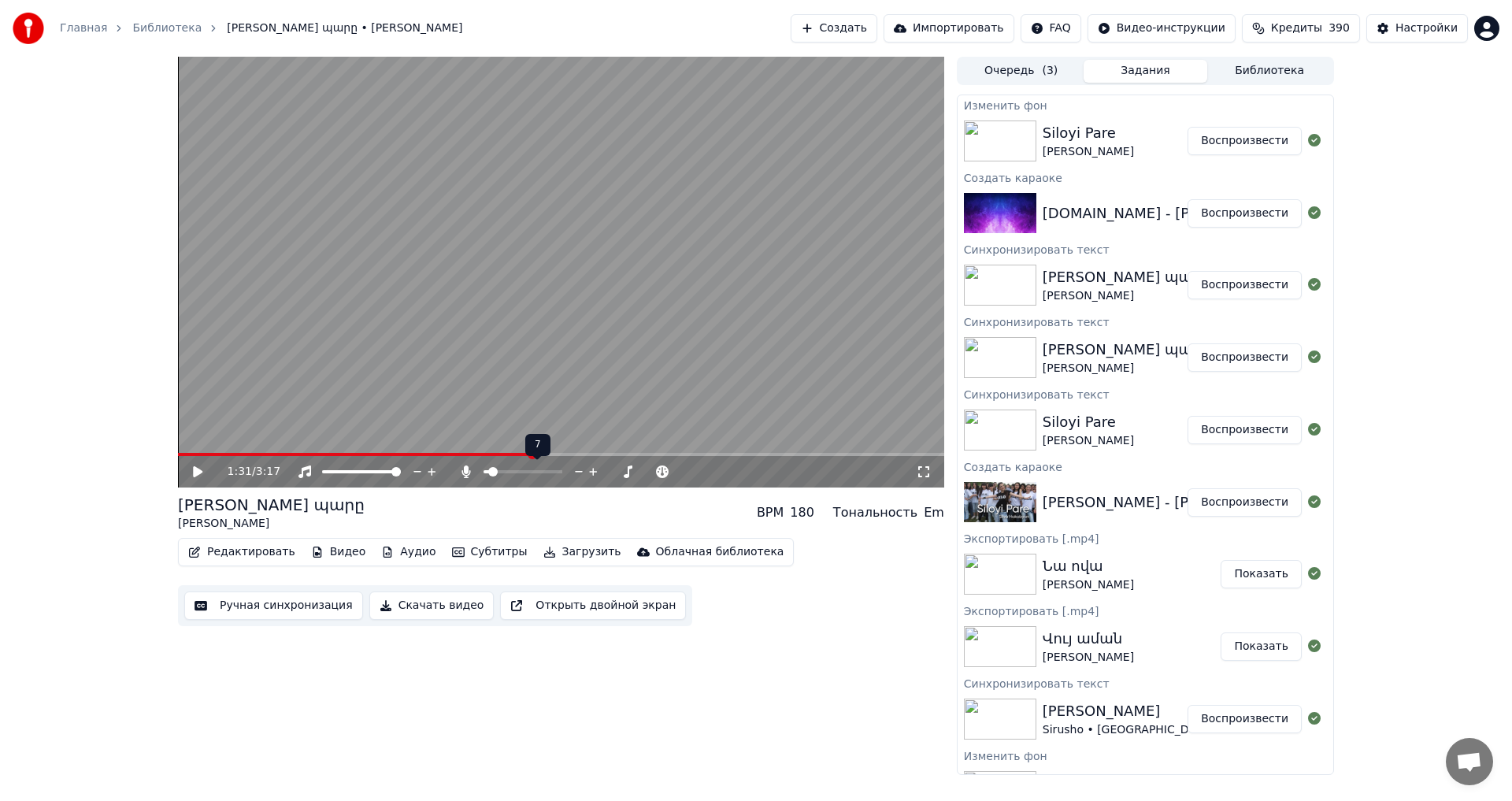
click at [578, 476] on icon at bounding box center [579, 472] width 15 height 16
click at [343, 455] on span at bounding box center [355, 455] width 354 height 4
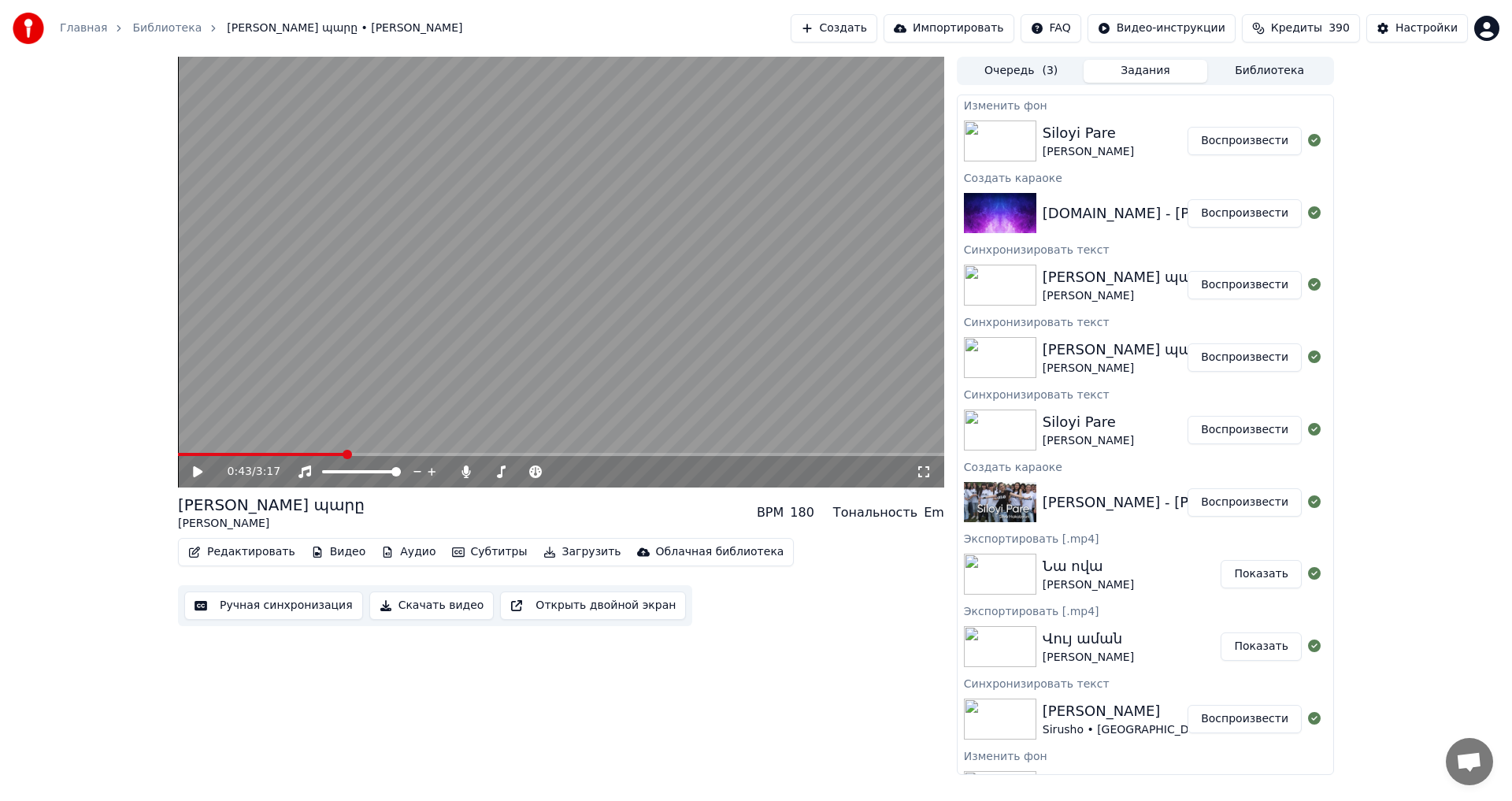
click at [549, 350] on video at bounding box center [561, 272] width 767 height 431
click at [522, 344] on video at bounding box center [561, 272] width 767 height 431
click at [537, 545] on button "Загрузить" at bounding box center [582, 552] width 90 height 22
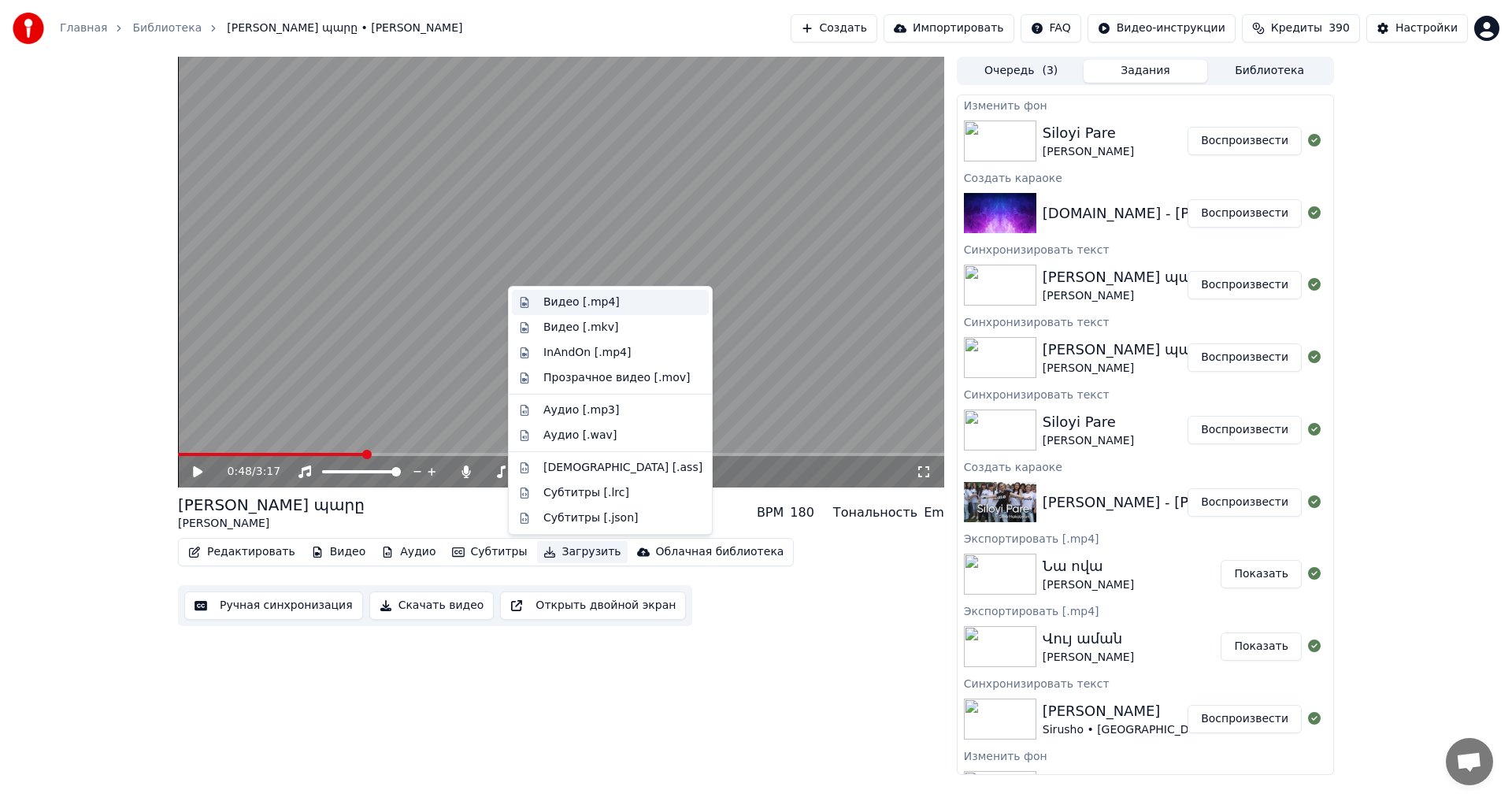
click at [584, 302] on div "Видео [.mp4]" at bounding box center [581, 302] width 76 height 16
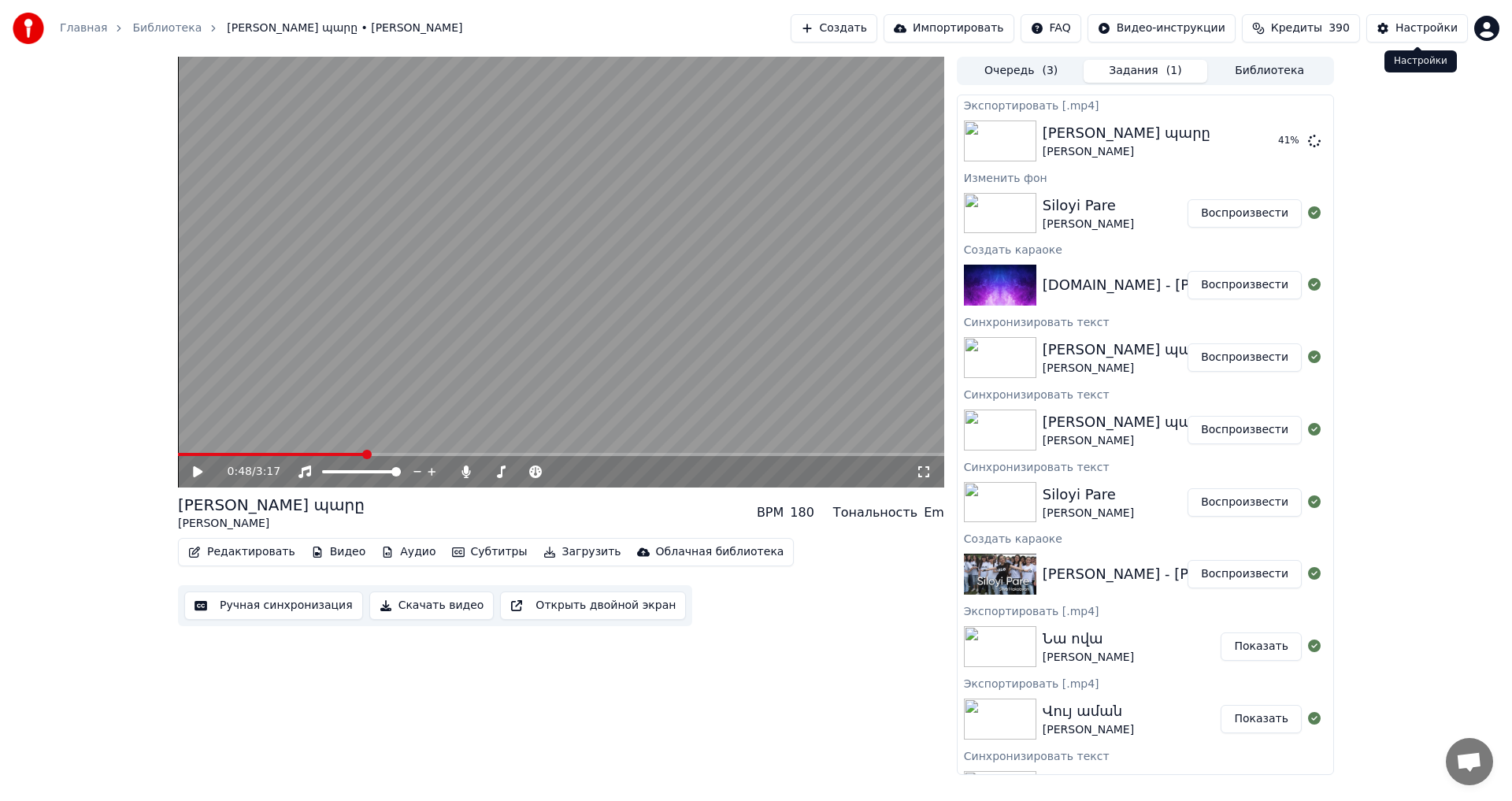
click at [1469, 139] on div "0:48 / 3:17 [PERSON_NAME] պարը [PERSON_NAME] BPM 180 Тональность Em Редактирова…" at bounding box center [756, 416] width 1512 height 718
click at [1344, 144] on div "0:48 / 3:17 [PERSON_NAME] պարը [PERSON_NAME] BPM 180 Тональность Em Редактирова…" at bounding box center [755, 416] width 1181 height 718
click at [1221, 142] on button "Показать" at bounding box center [1261, 141] width 81 height 28
click at [807, 39] on button "Создать" at bounding box center [833, 28] width 87 height 28
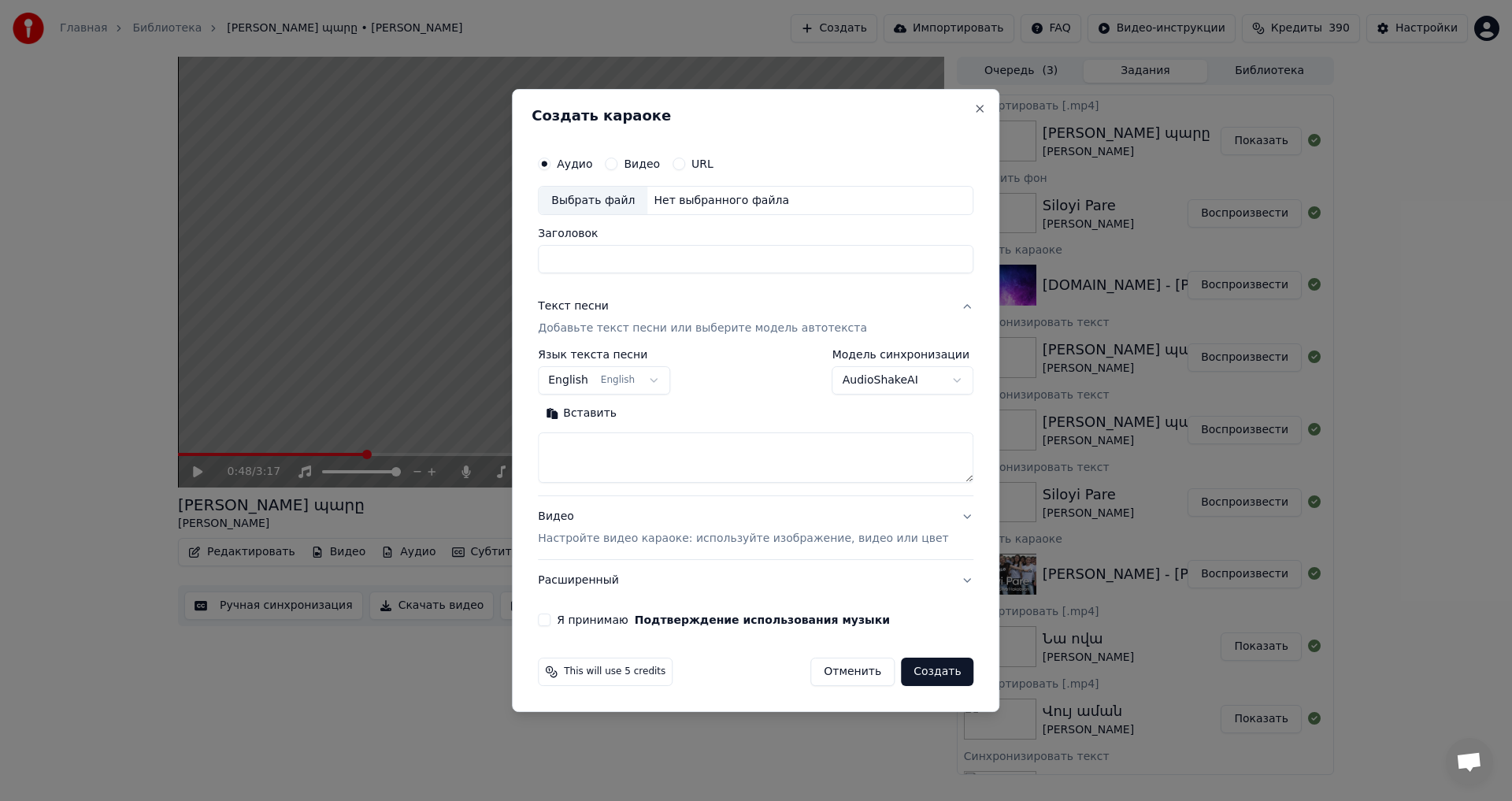
click at [723, 244] on div "Заголовок" at bounding box center [756, 251] width 436 height 46
click at [685, 164] on button "URL" at bounding box center [679, 163] width 12 height 12
click at [685, 272] on input "Заголовок" at bounding box center [756, 261] width 436 height 28
click at [653, 200] on input "text" at bounding box center [756, 201] width 436 height 32
paste input "**********"
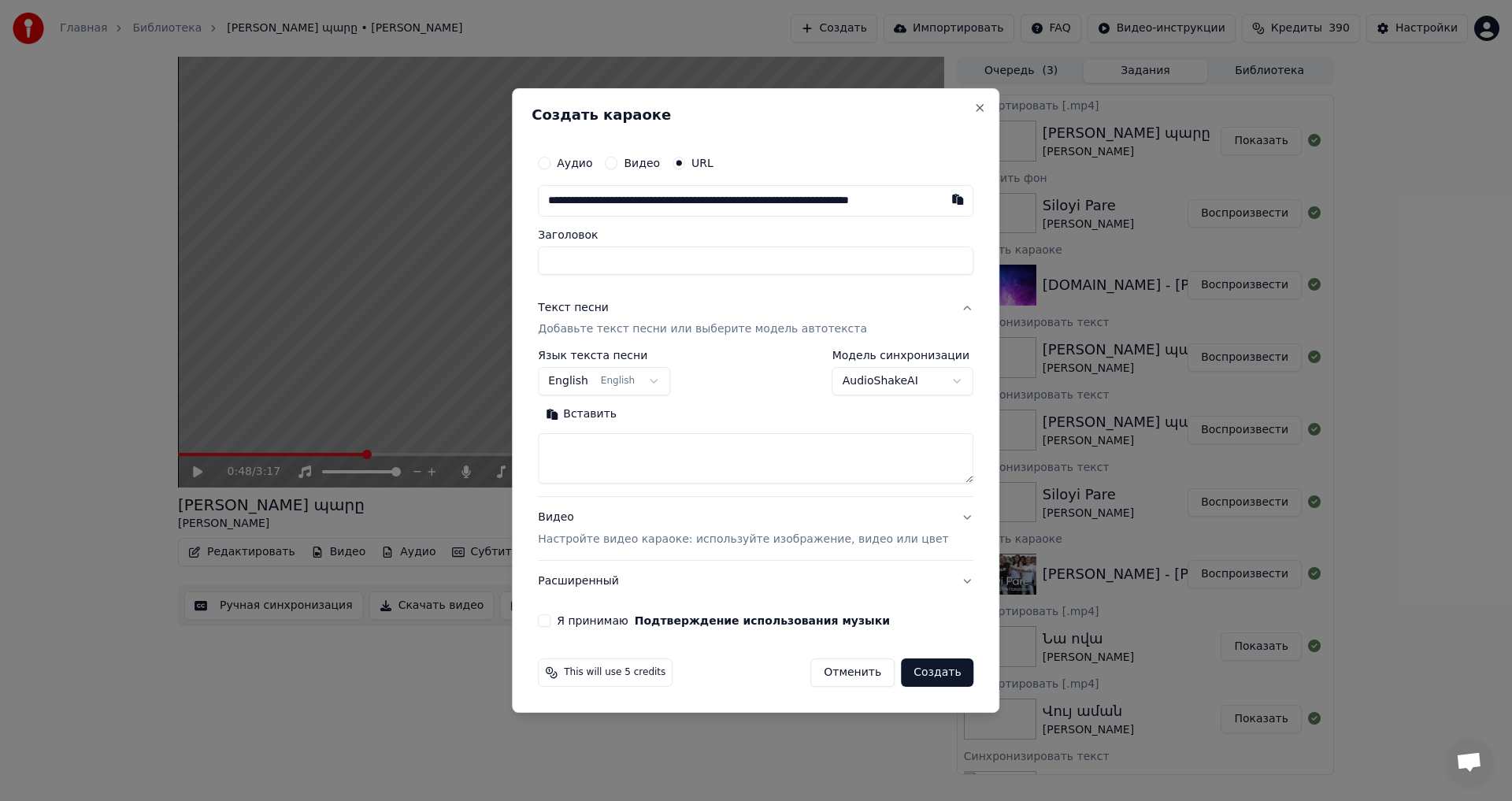
scroll to position [0, 73]
type input "**********"
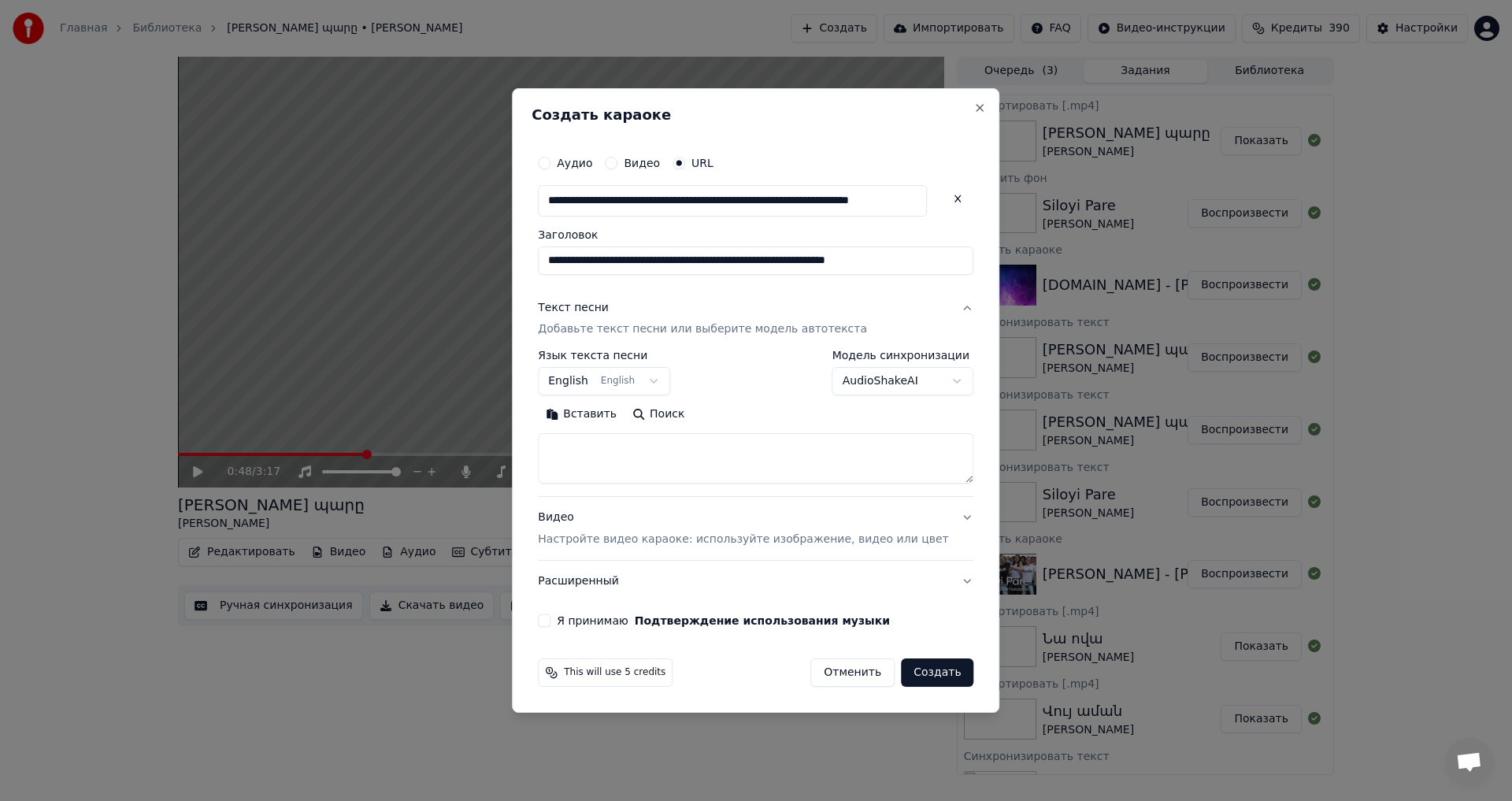
click at [625, 453] on textarea at bounding box center [756, 458] width 436 height 50
paste textarea "**********"
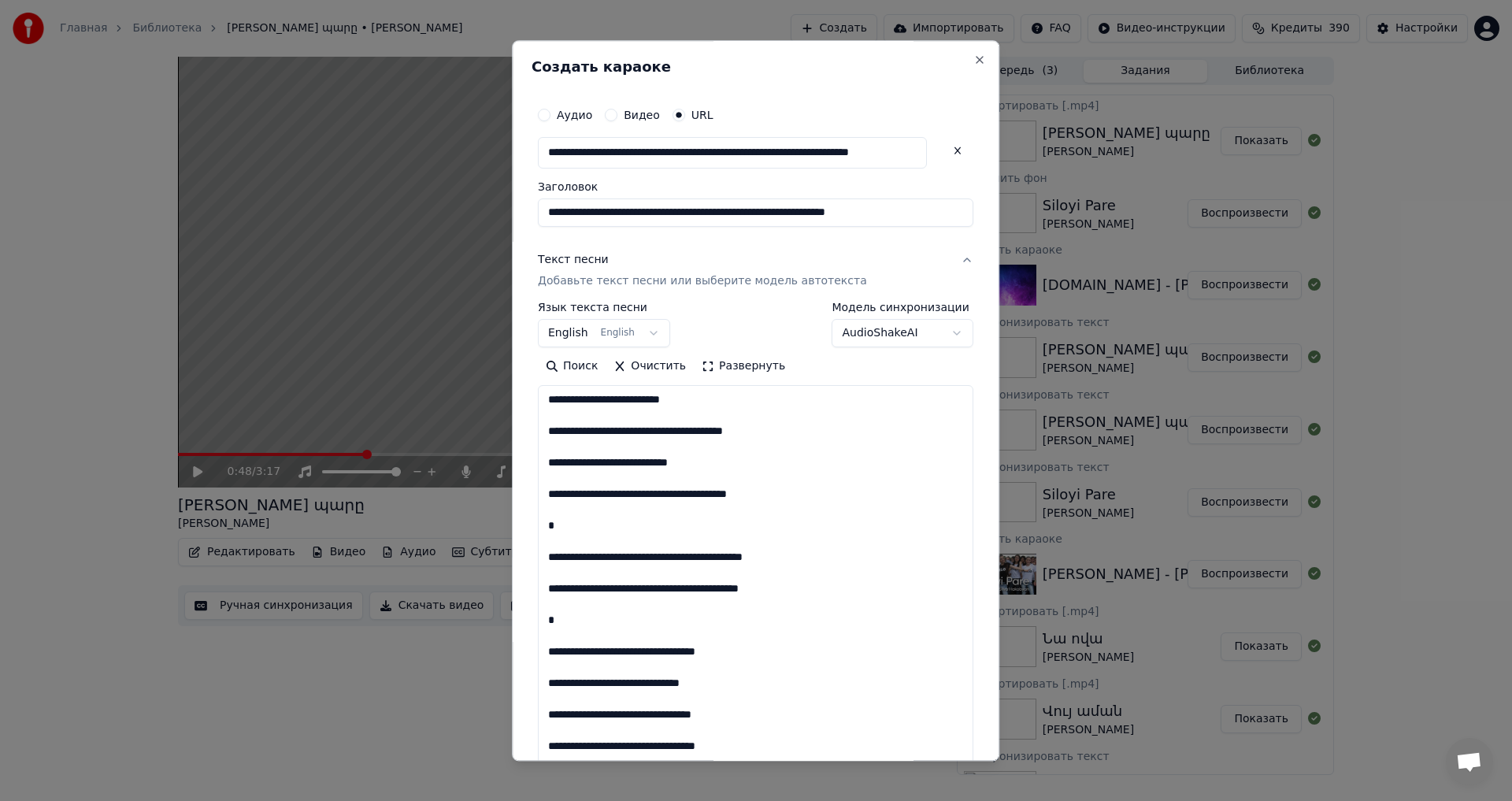
scroll to position [351, 0]
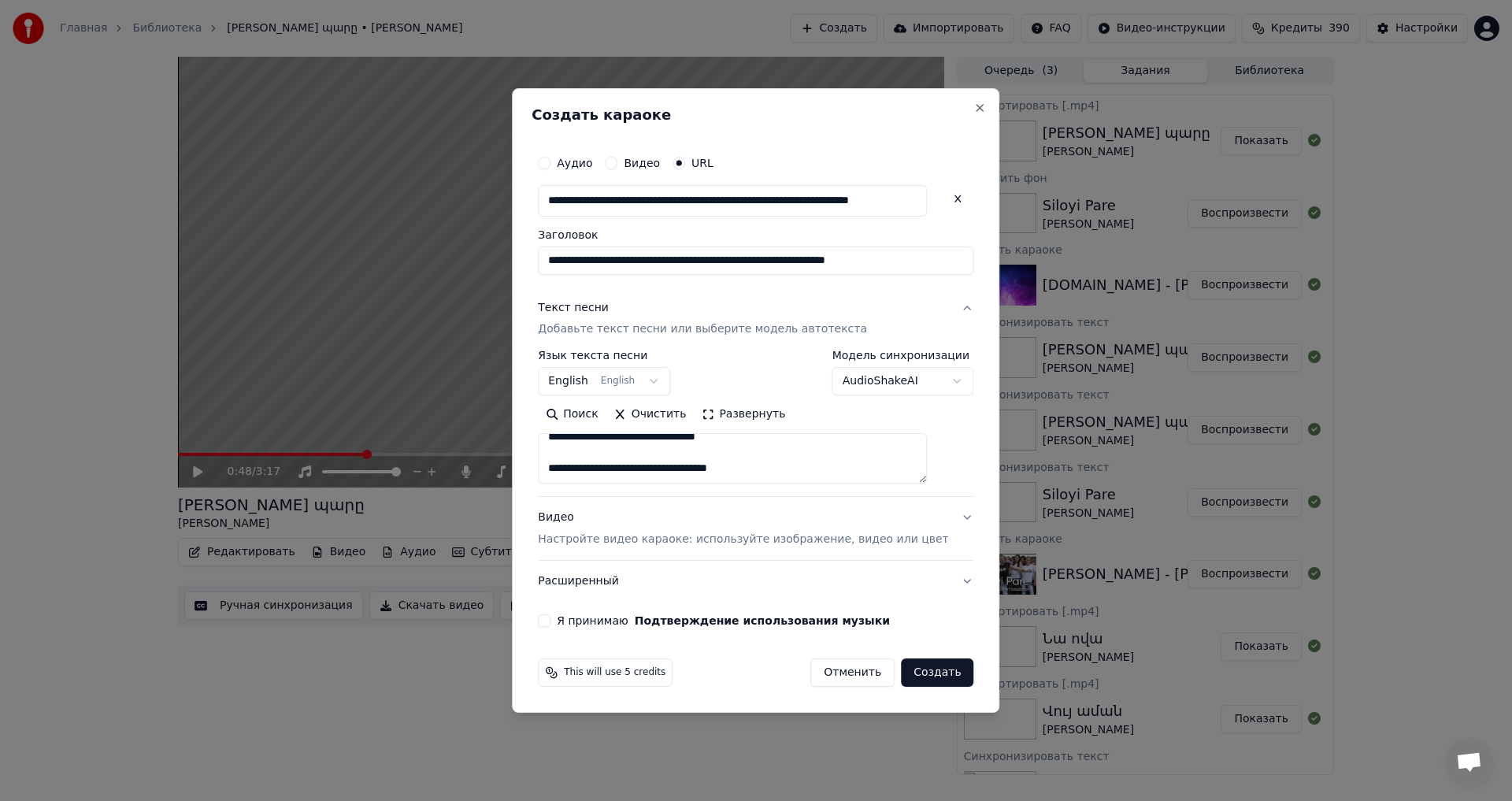
paste textarea "**********"
type textarea "**********"
click at [565, 614] on div "**********" at bounding box center [755, 387] width 448 height 493
click at [551, 622] on button "Я принимаю Подтверждение использования музыки" at bounding box center [544, 621] width 12 height 12
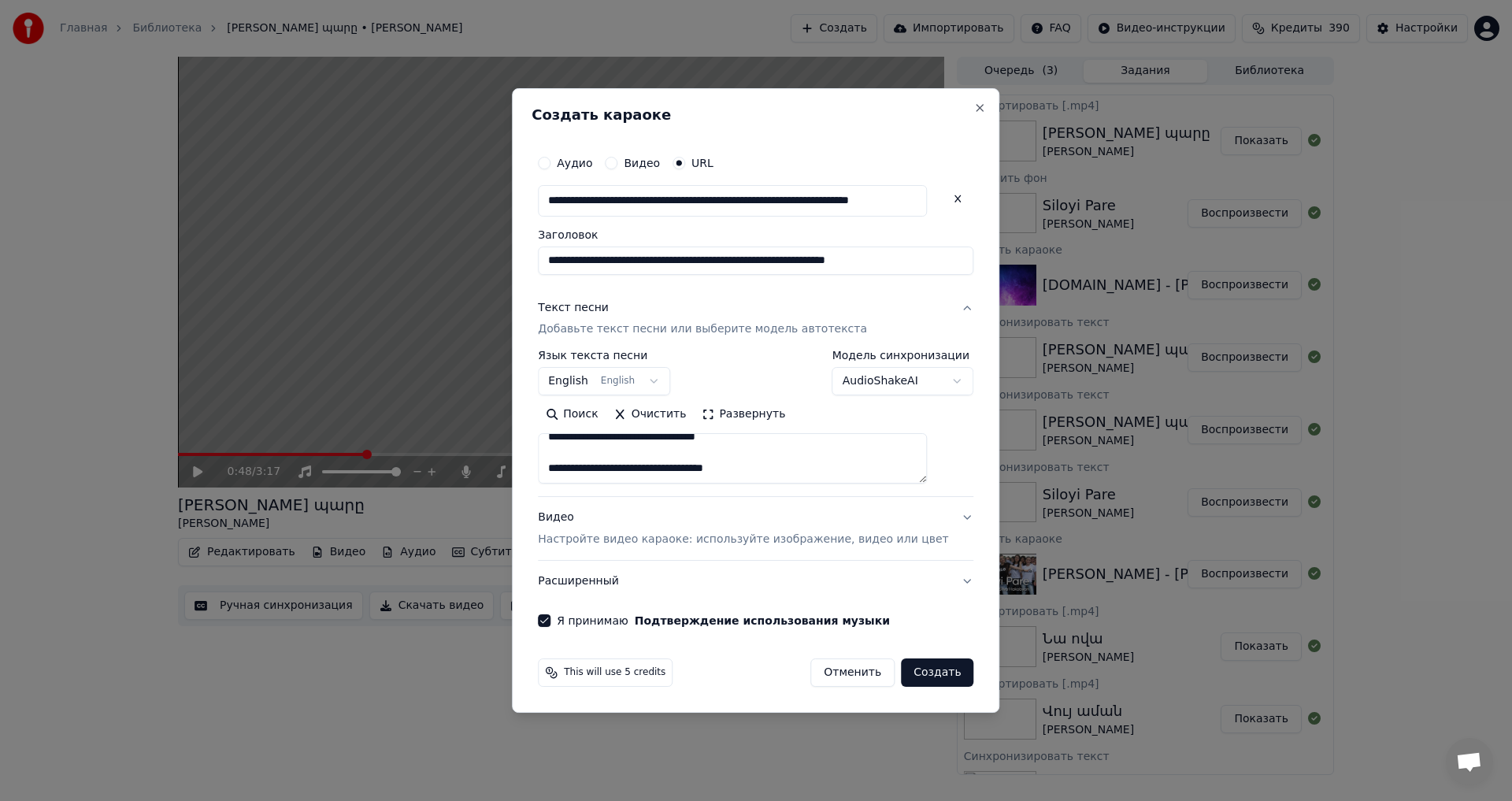
click at [917, 684] on button "Создать" at bounding box center [937, 673] width 73 height 28
select select "**"
select select
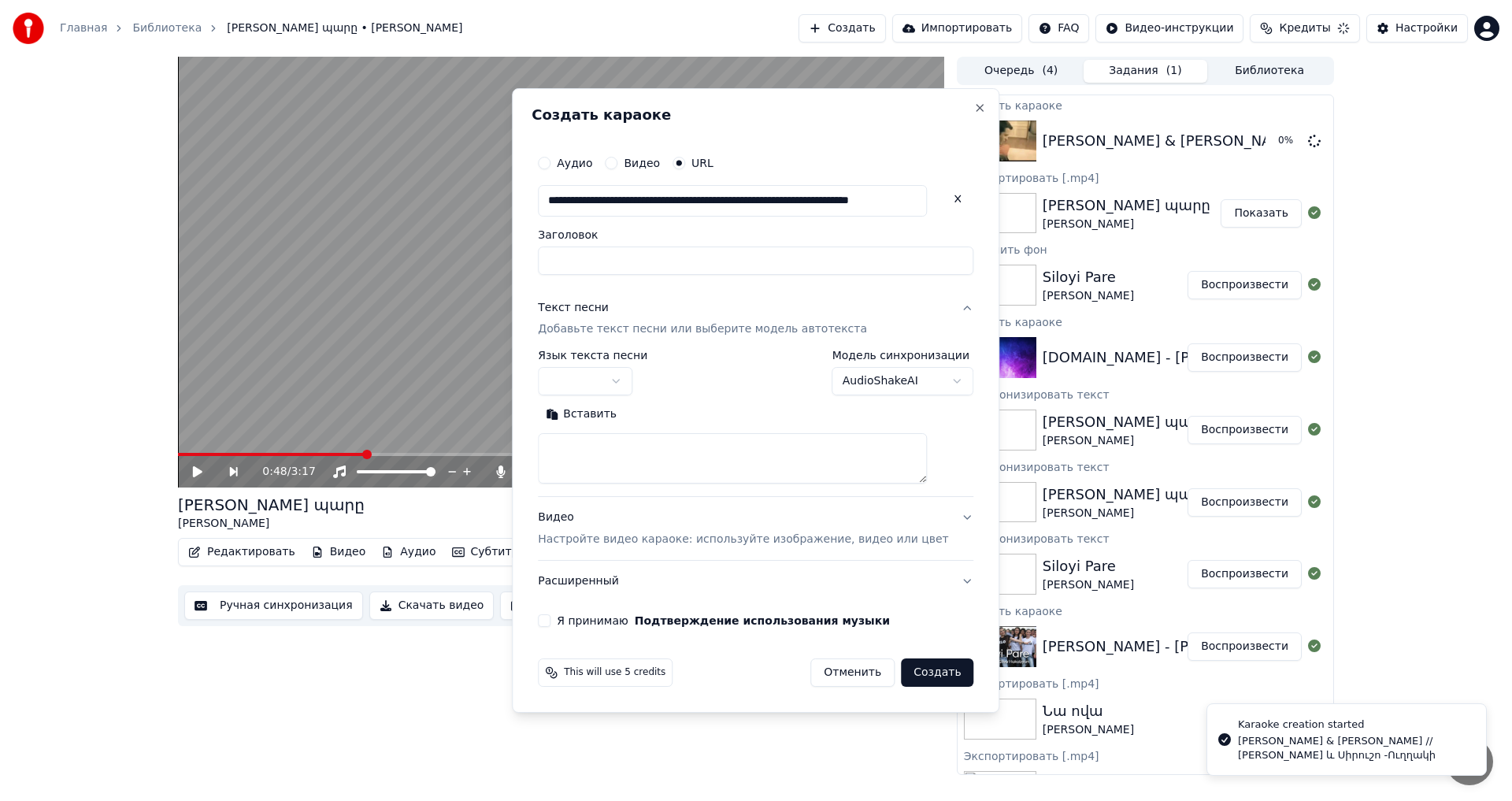
scroll to position [0, 0]
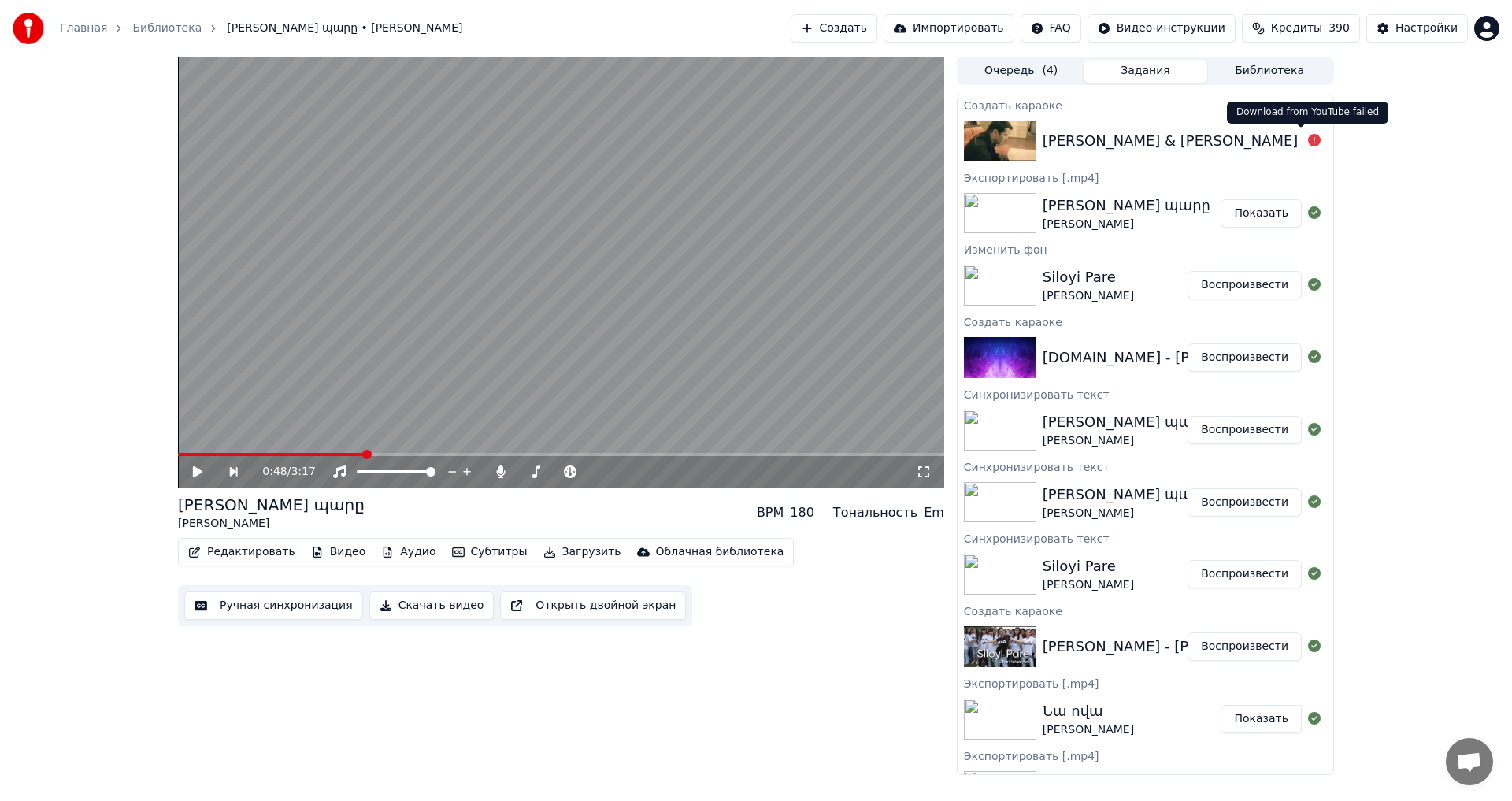
click at [1308, 142] on icon at bounding box center [1314, 140] width 12 height 12
click at [1308, 141] on icon at bounding box center [1314, 140] width 12 height 12
click at [1192, 141] on div "[PERSON_NAME] & [PERSON_NAME] // [PERSON_NAME] և Սիրուշո -Ուղղակի" at bounding box center [1316, 141] width 548 height 22
click at [851, 31] on button "Создать" at bounding box center [833, 28] width 87 height 28
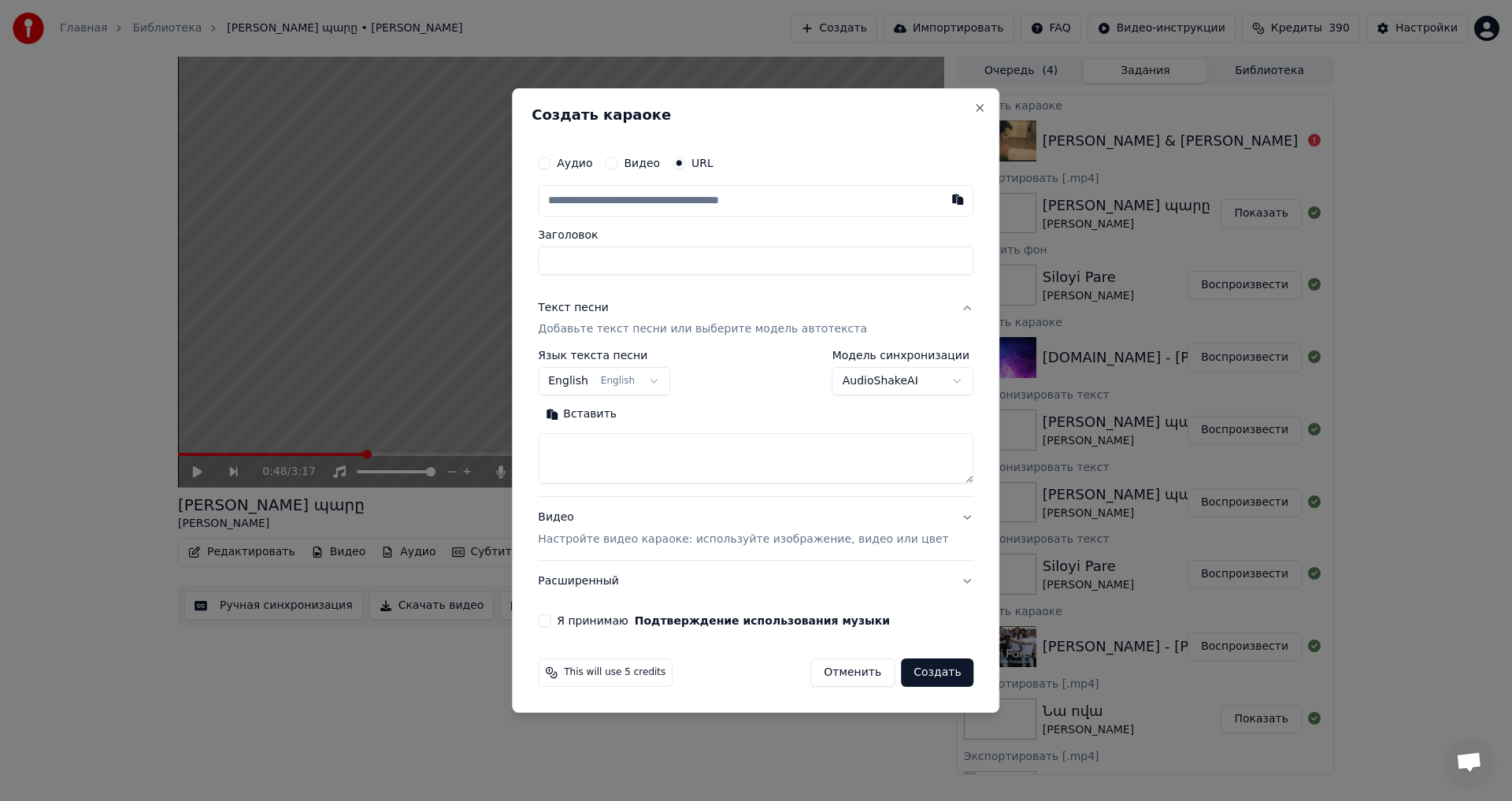
click at [760, 188] on input "text" at bounding box center [756, 201] width 436 height 32
click at [694, 189] on input "text" at bounding box center [756, 201] width 436 height 32
paste input "**********"
type input "**********"
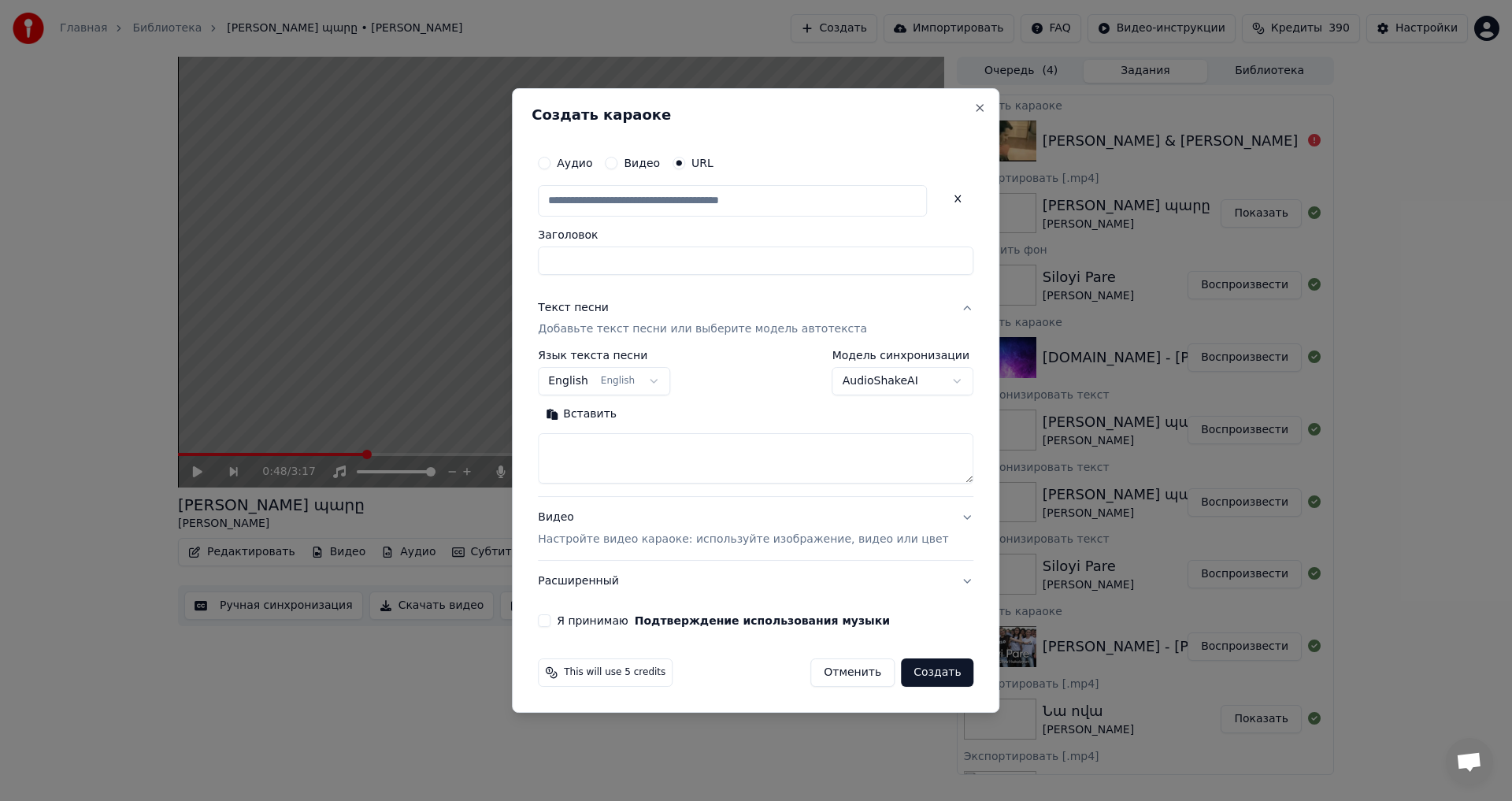
type input "**********"
click at [608, 458] on textarea at bounding box center [756, 458] width 436 height 50
paste textarea "**********"
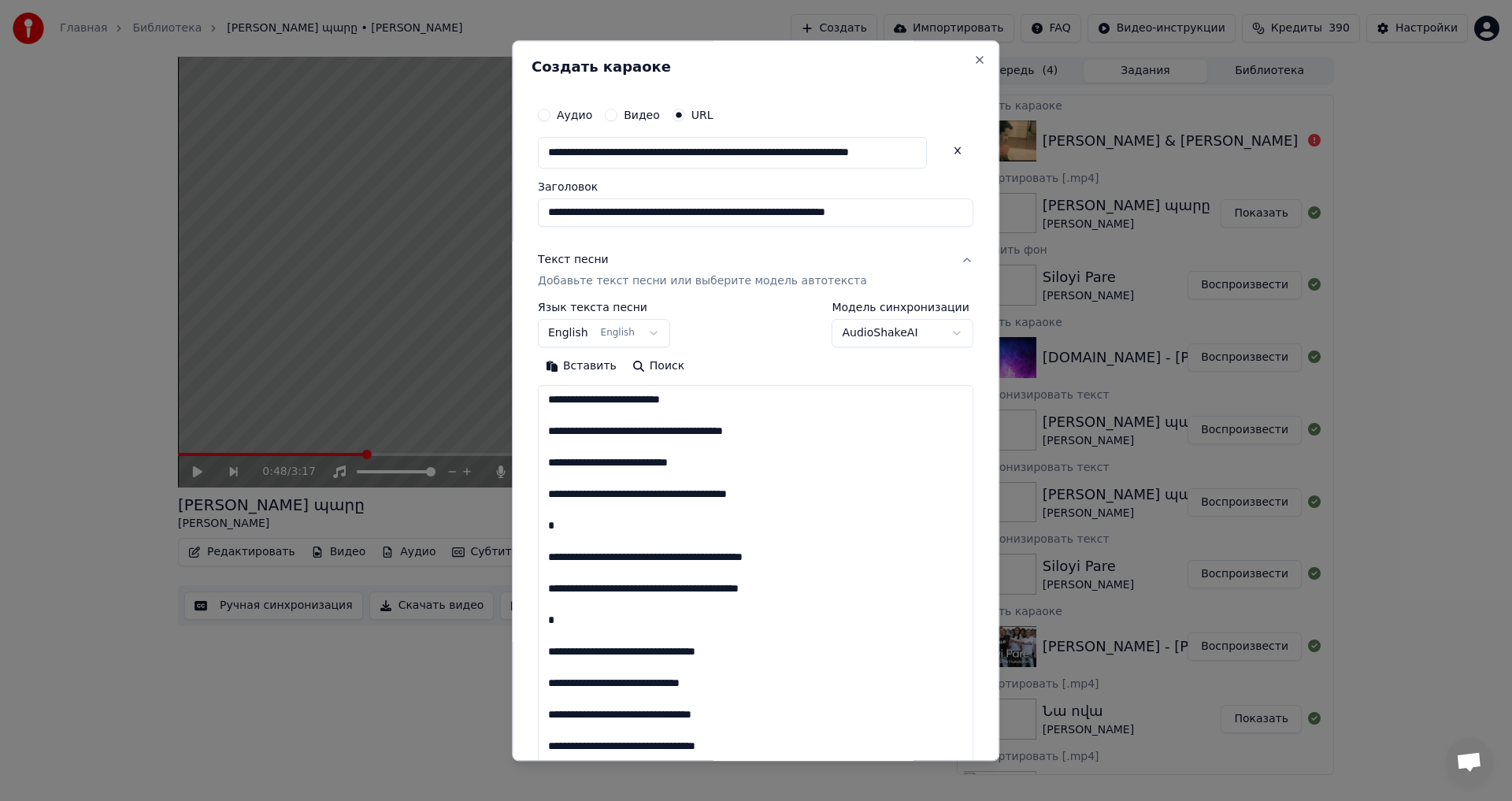
scroll to position [351, 0]
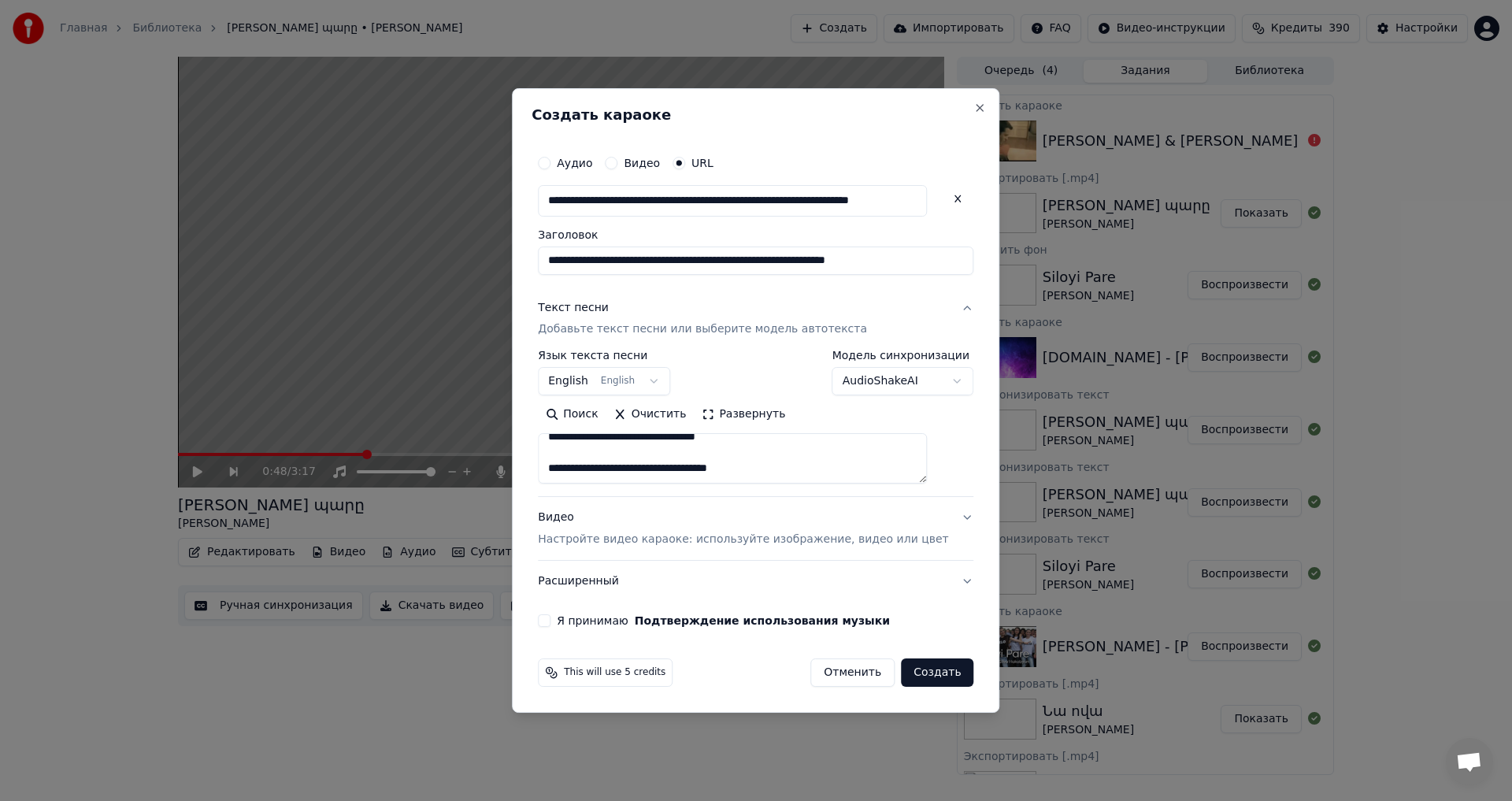
paste textarea "**********"
type textarea "**********"
click at [561, 618] on div "**********" at bounding box center [755, 387] width 448 height 493
click at [551, 622] on button "Я принимаю Подтверждение использования музыки" at bounding box center [544, 621] width 12 height 12
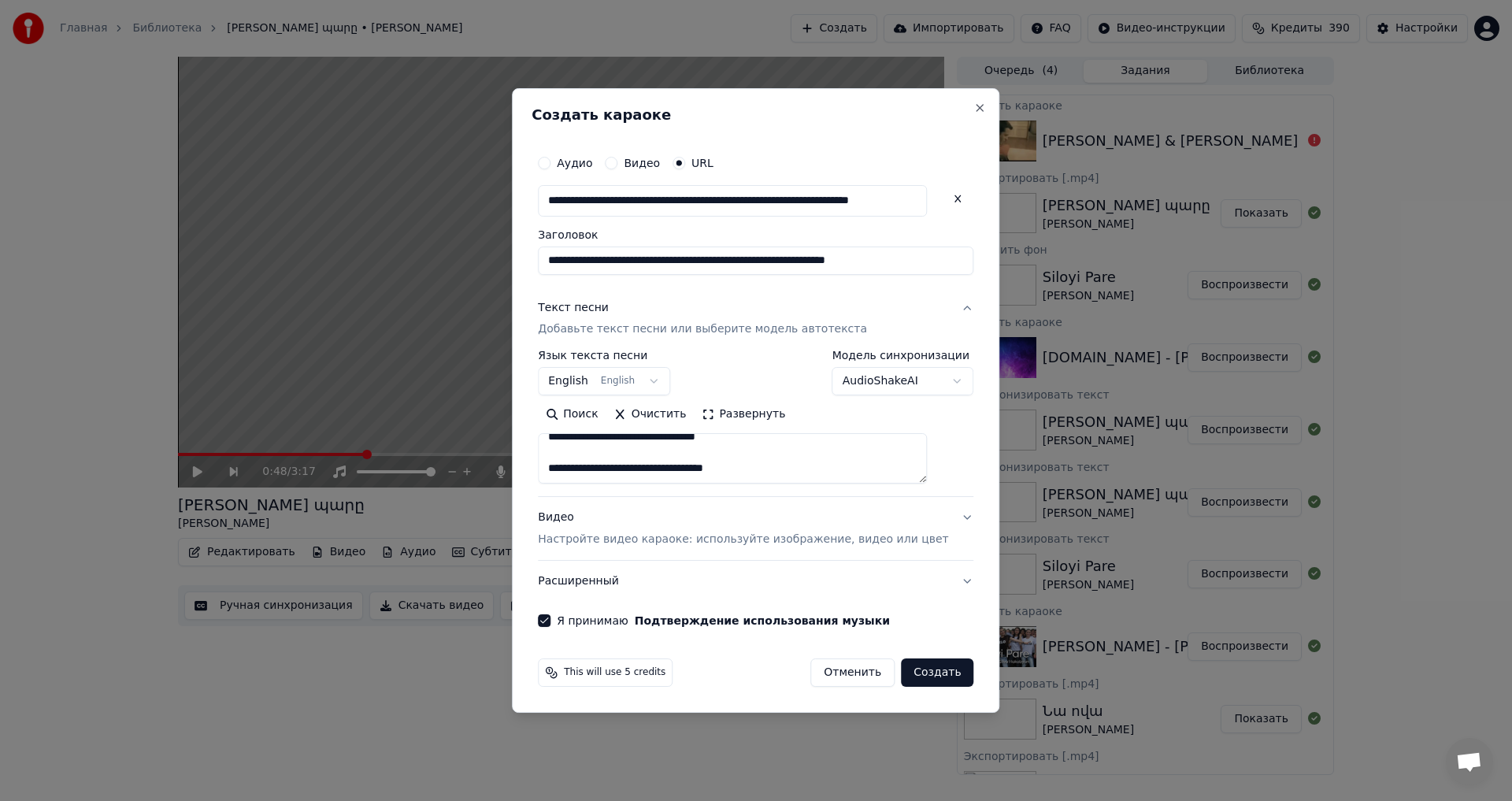
click at [934, 675] on button "Создать" at bounding box center [937, 673] width 73 height 28
select select "**"
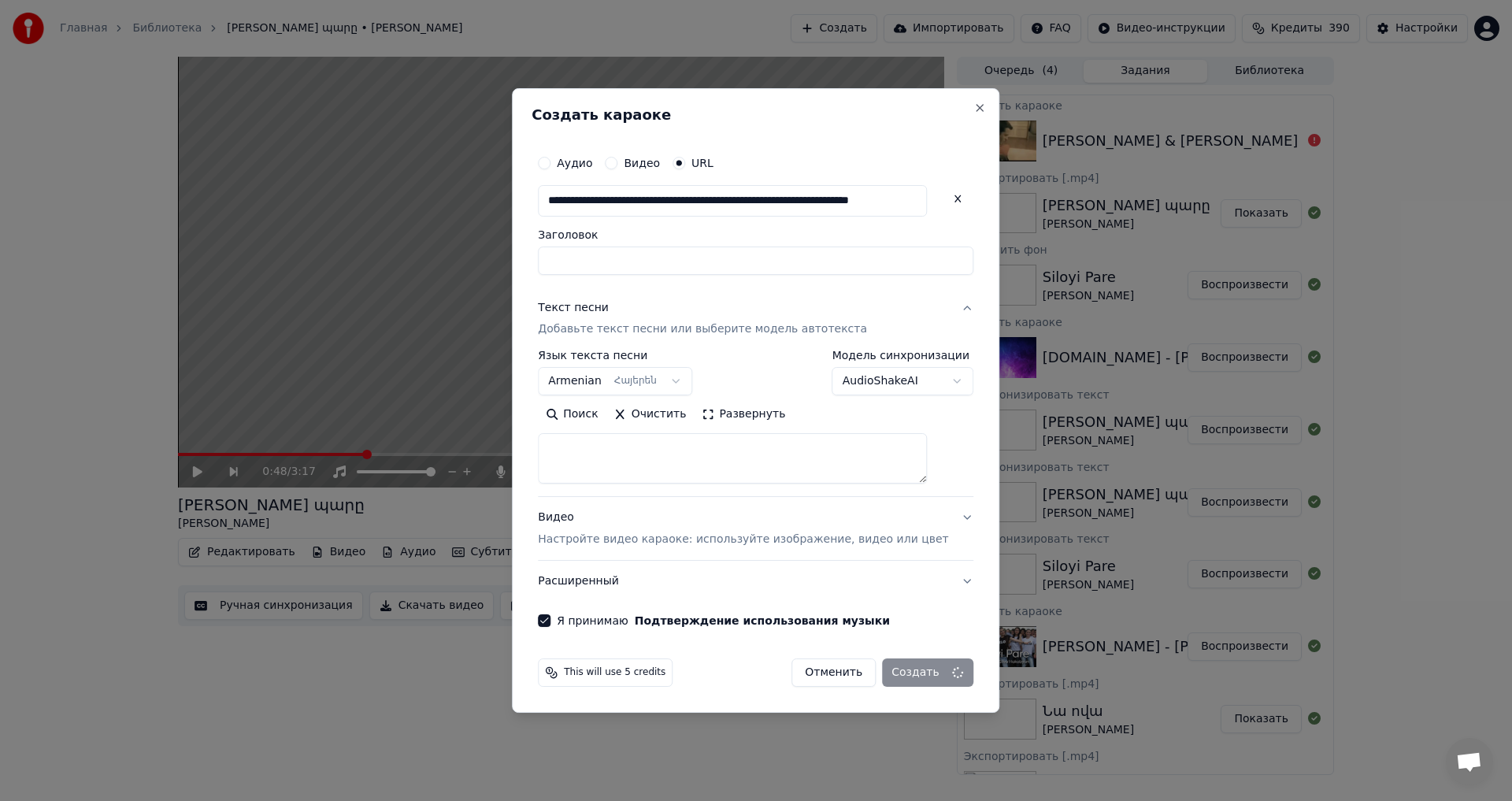
select select
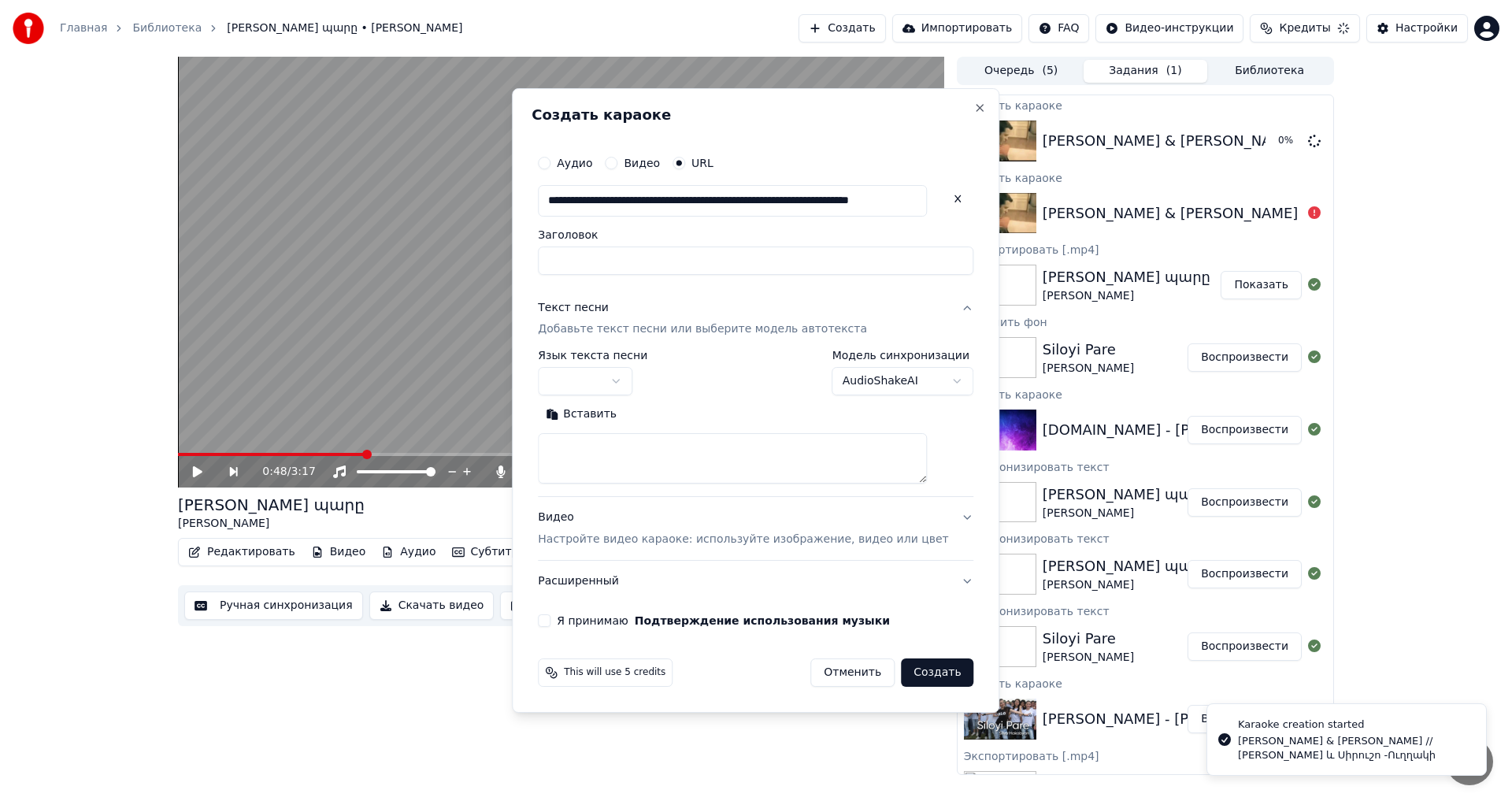
scroll to position [0, 0]
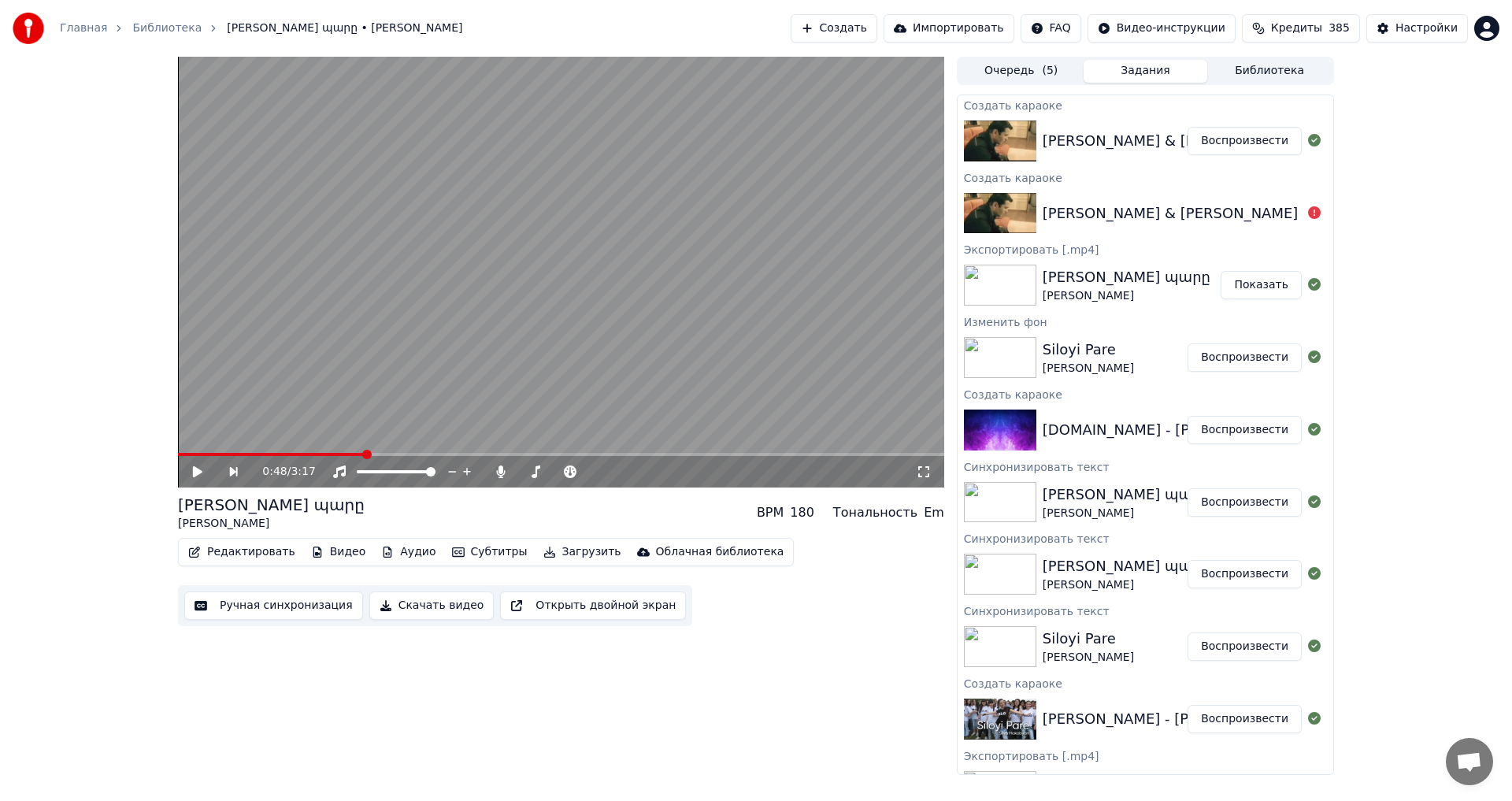
click at [1219, 149] on button "Воспроизвести" at bounding box center [1245, 141] width 114 height 28
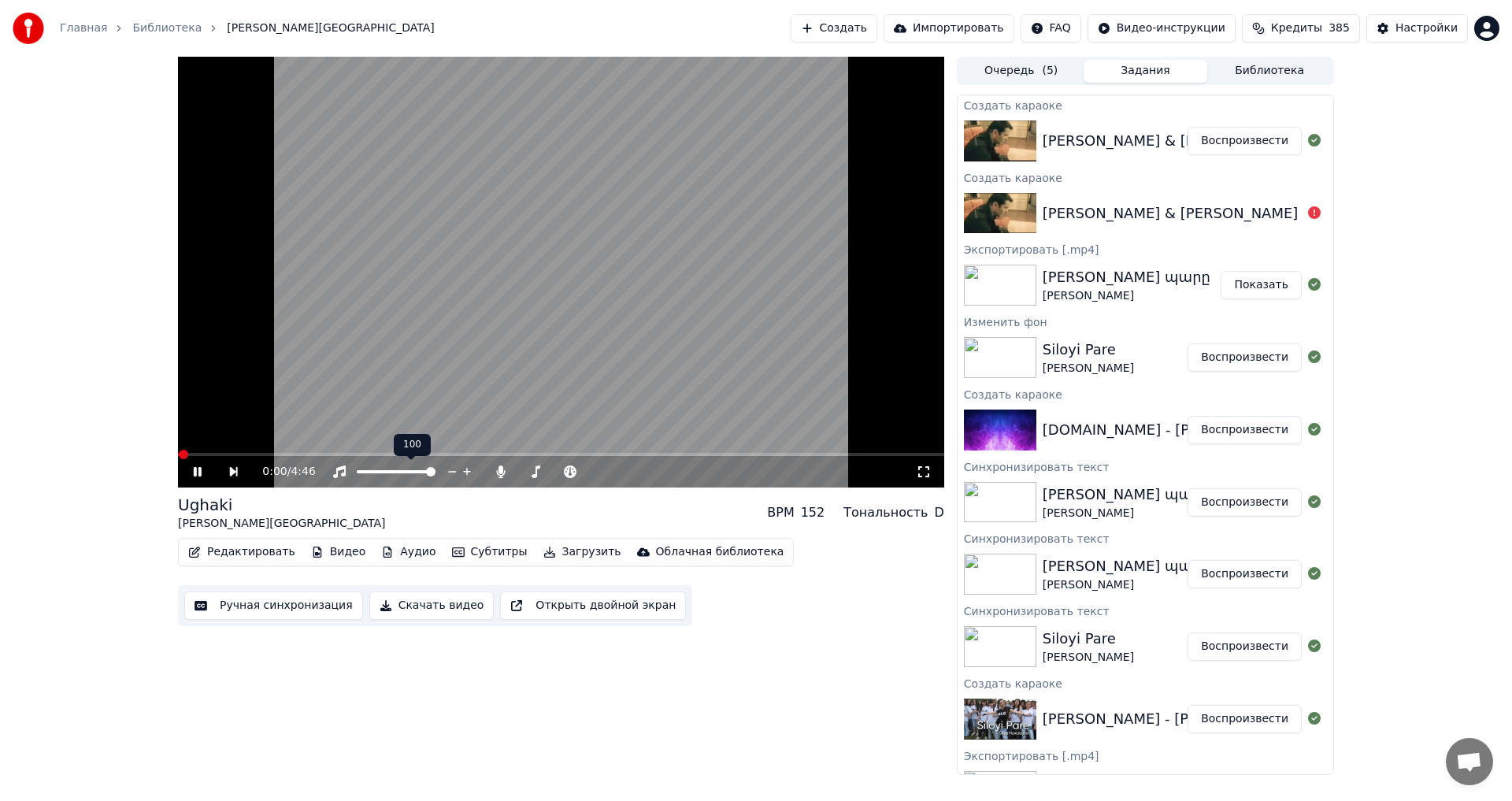
click at [193, 470] on icon at bounding box center [208, 472] width 36 height 12
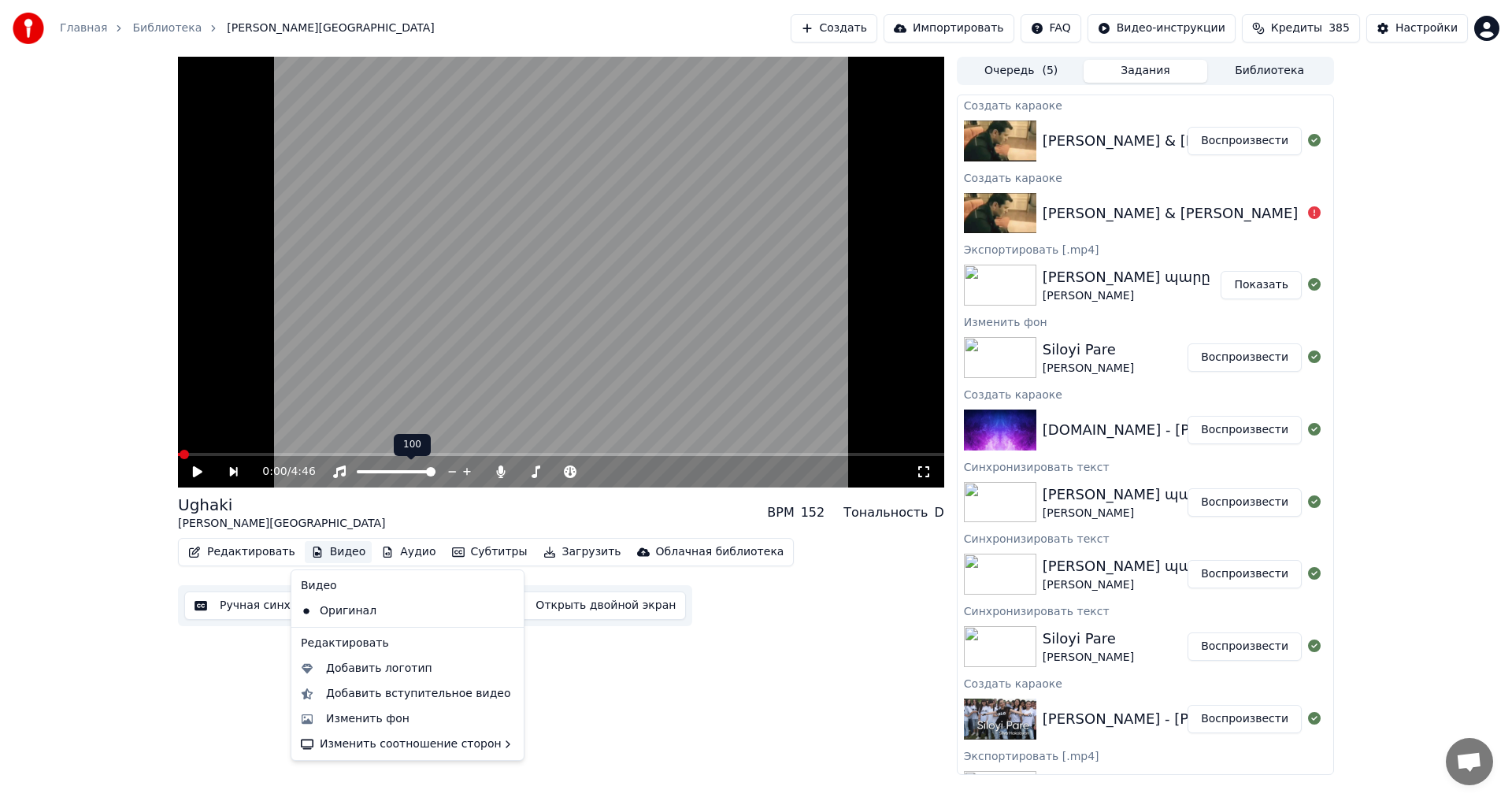
click at [320, 554] on button "Видео" at bounding box center [338, 552] width 68 height 22
click at [352, 713] on div "Изменить фон" at bounding box center [367, 719] width 83 height 16
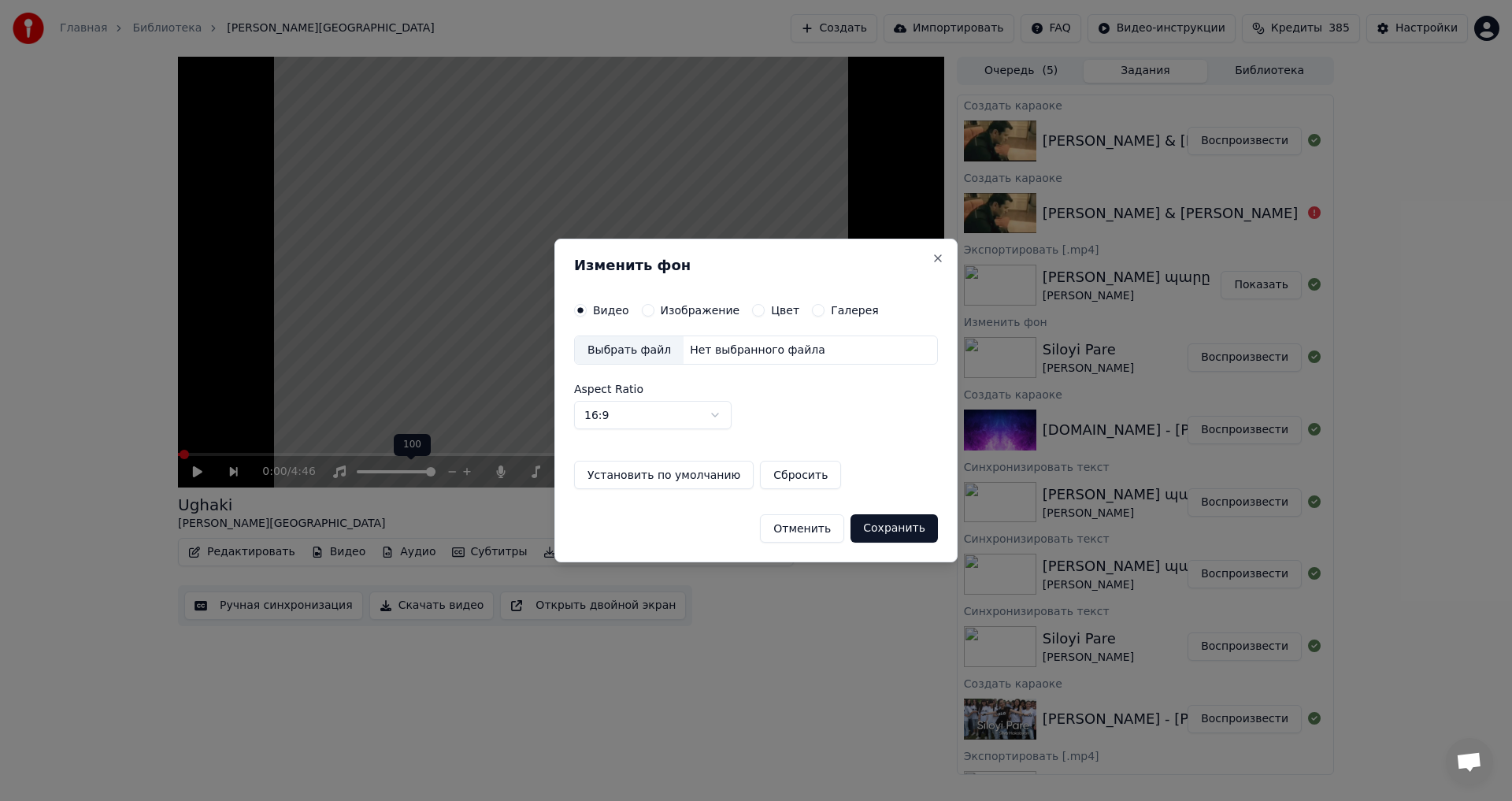
click at [645, 309] on button "Изображение" at bounding box center [648, 310] width 12 height 12
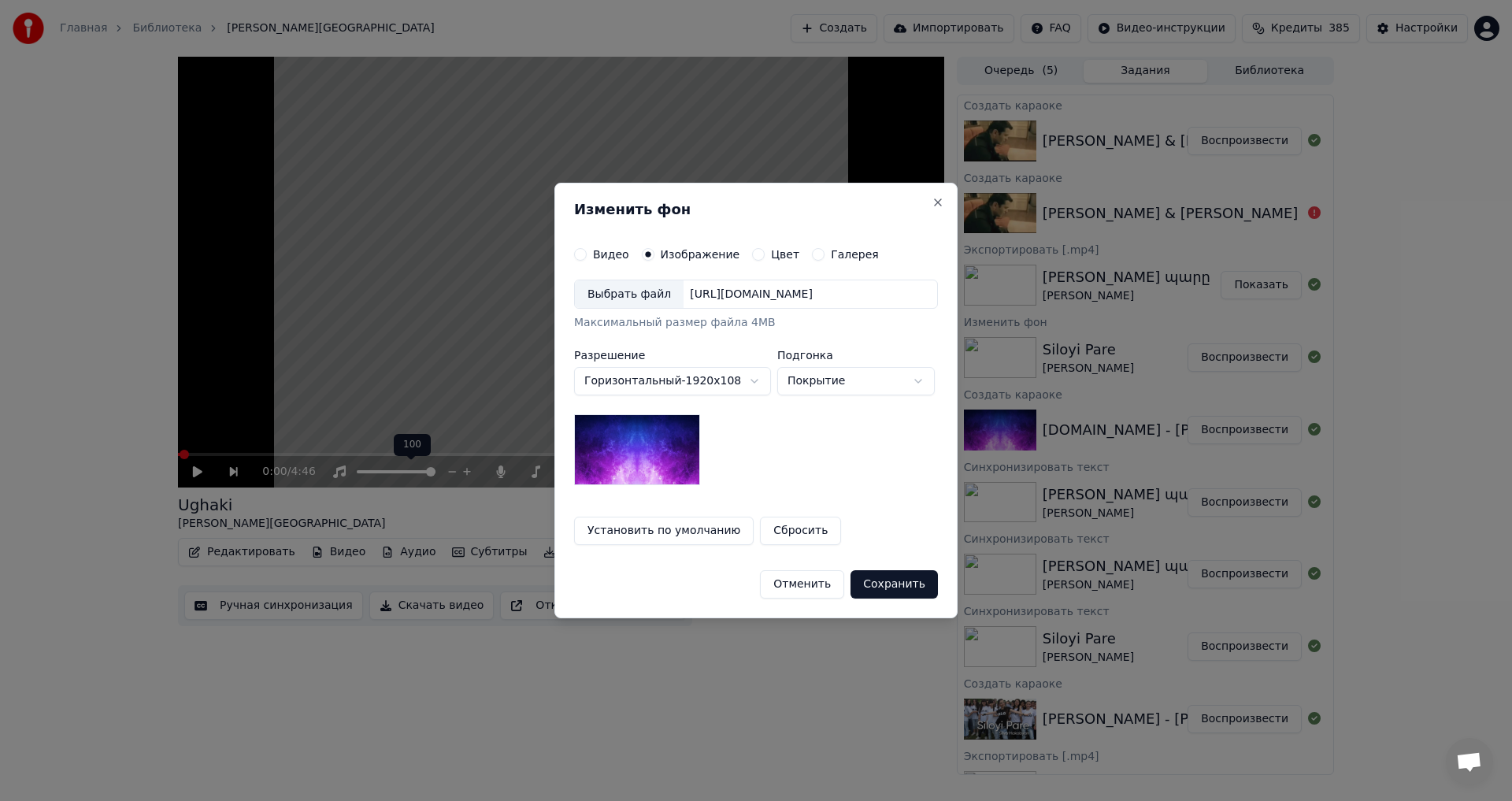
click at [618, 298] on div "Выбрать файл" at bounding box center [630, 294] width 109 height 28
click at [931, 595] on button "Сохранить" at bounding box center [895, 584] width 88 height 28
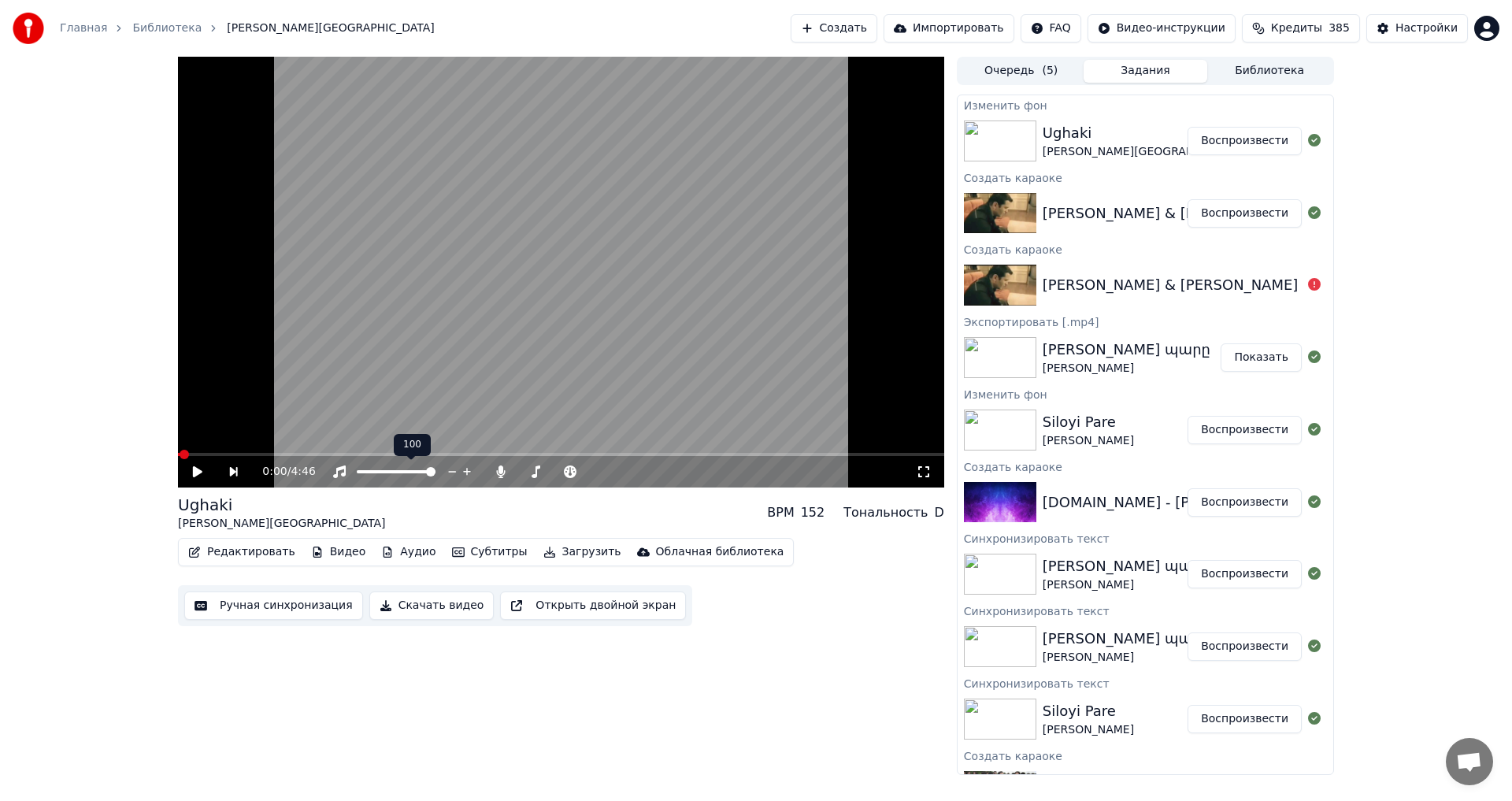
click at [1252, 142] on button "Воспроизвести" at bounding box center [1245, 141] width 114 height 28
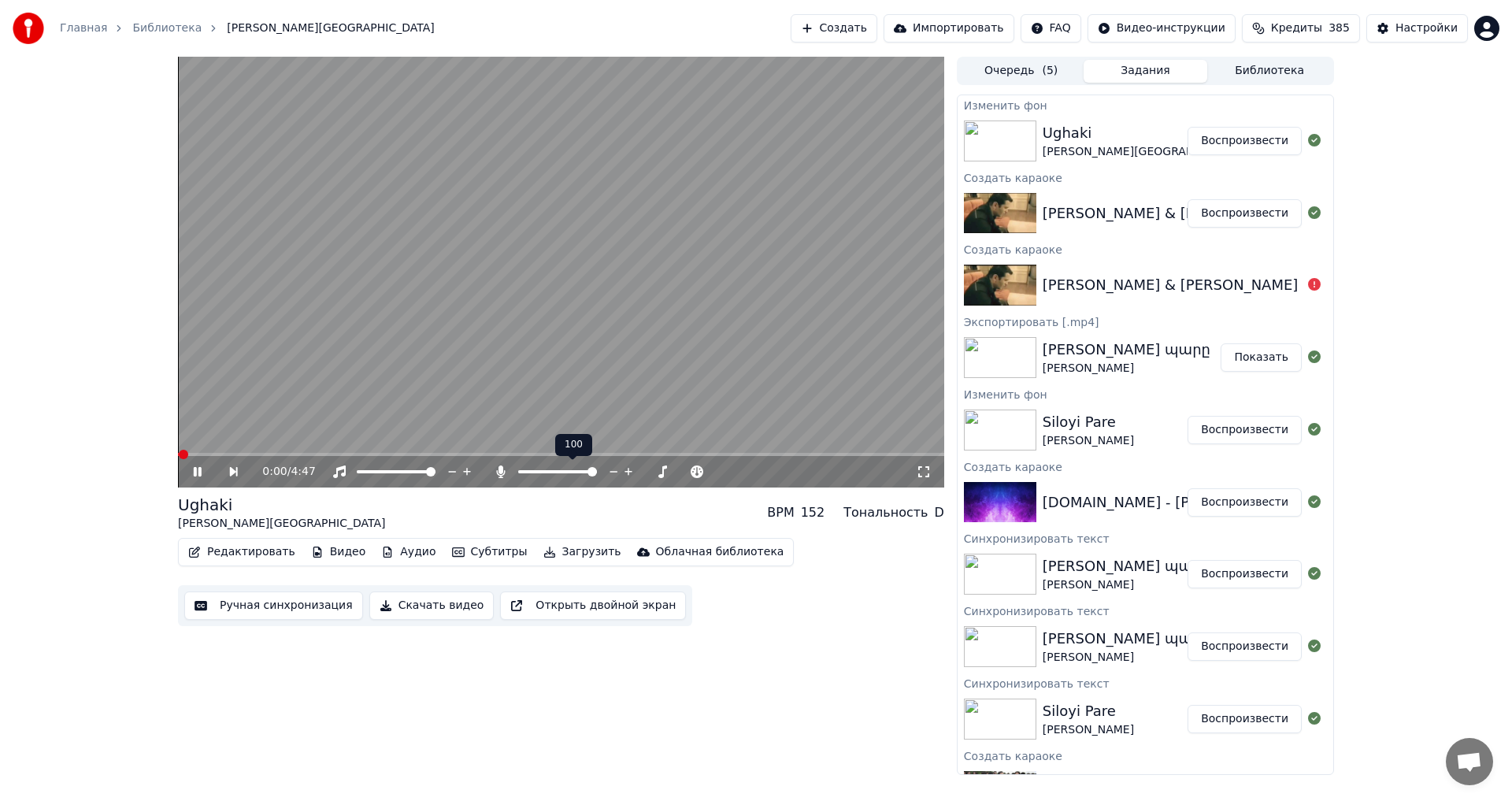
click at [597, 473] on span at bounding box center [592, 472] width 10 height 10
click at [558, 332] on video at bounding box center [561, 272] width 767 height 431
click at [226, 603] on button "Ручная синхронизация" at bounding box center [274, 606] width 179 height 28
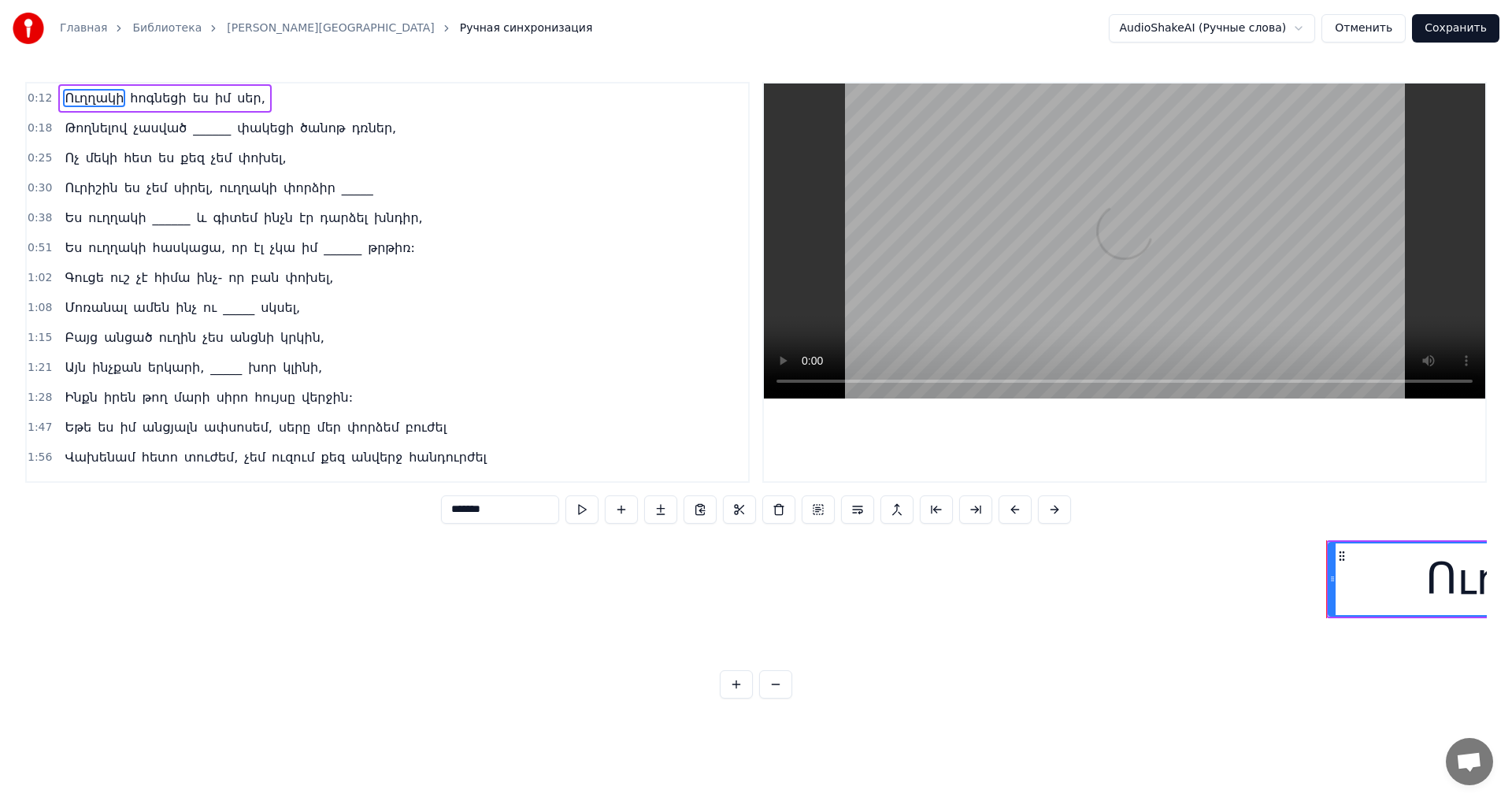
scroll to position [0, 4998]
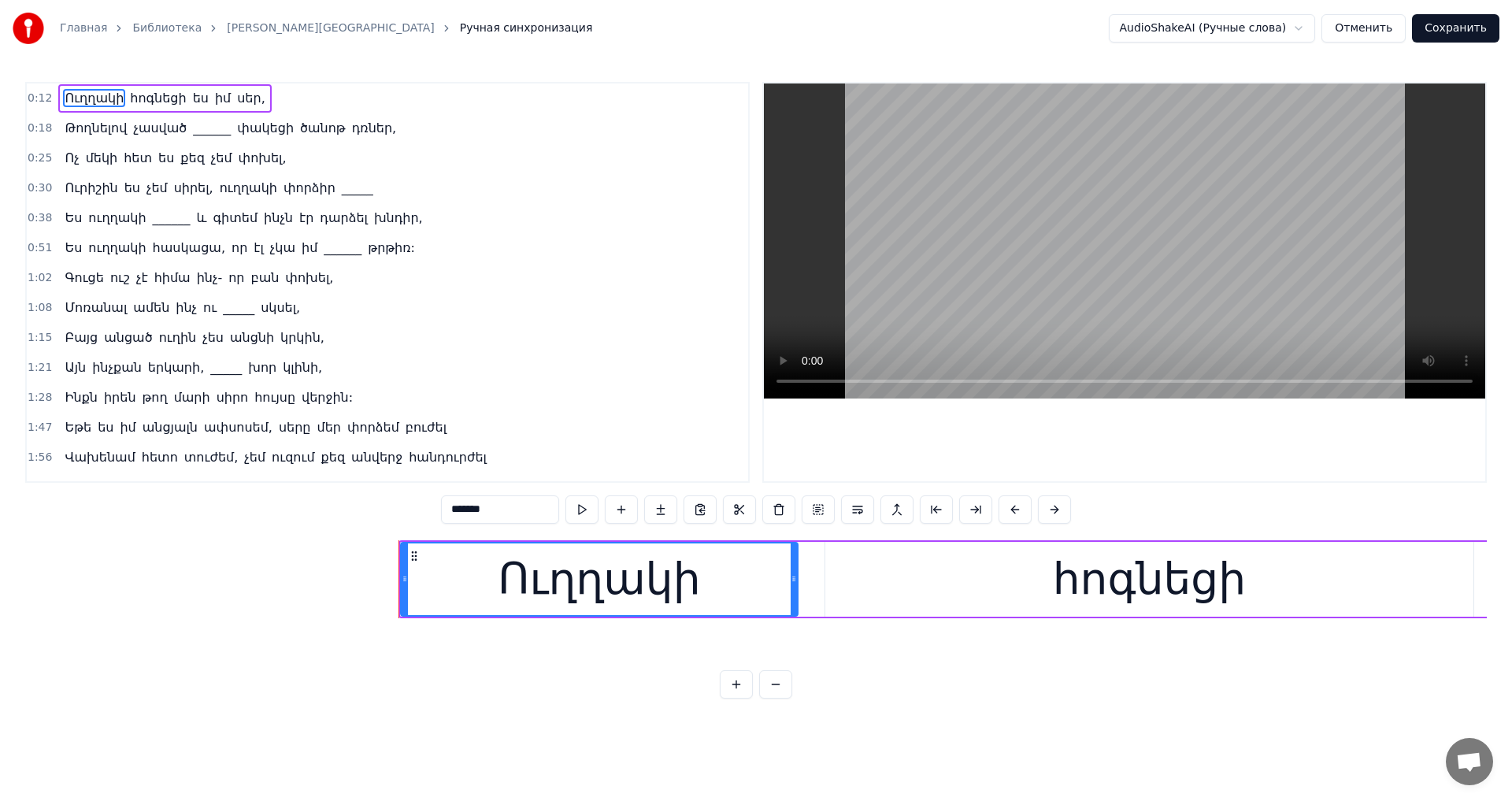
click at [1355, 34] on button "Отменить" at bounding box center [1364, 28] width 84 height 28
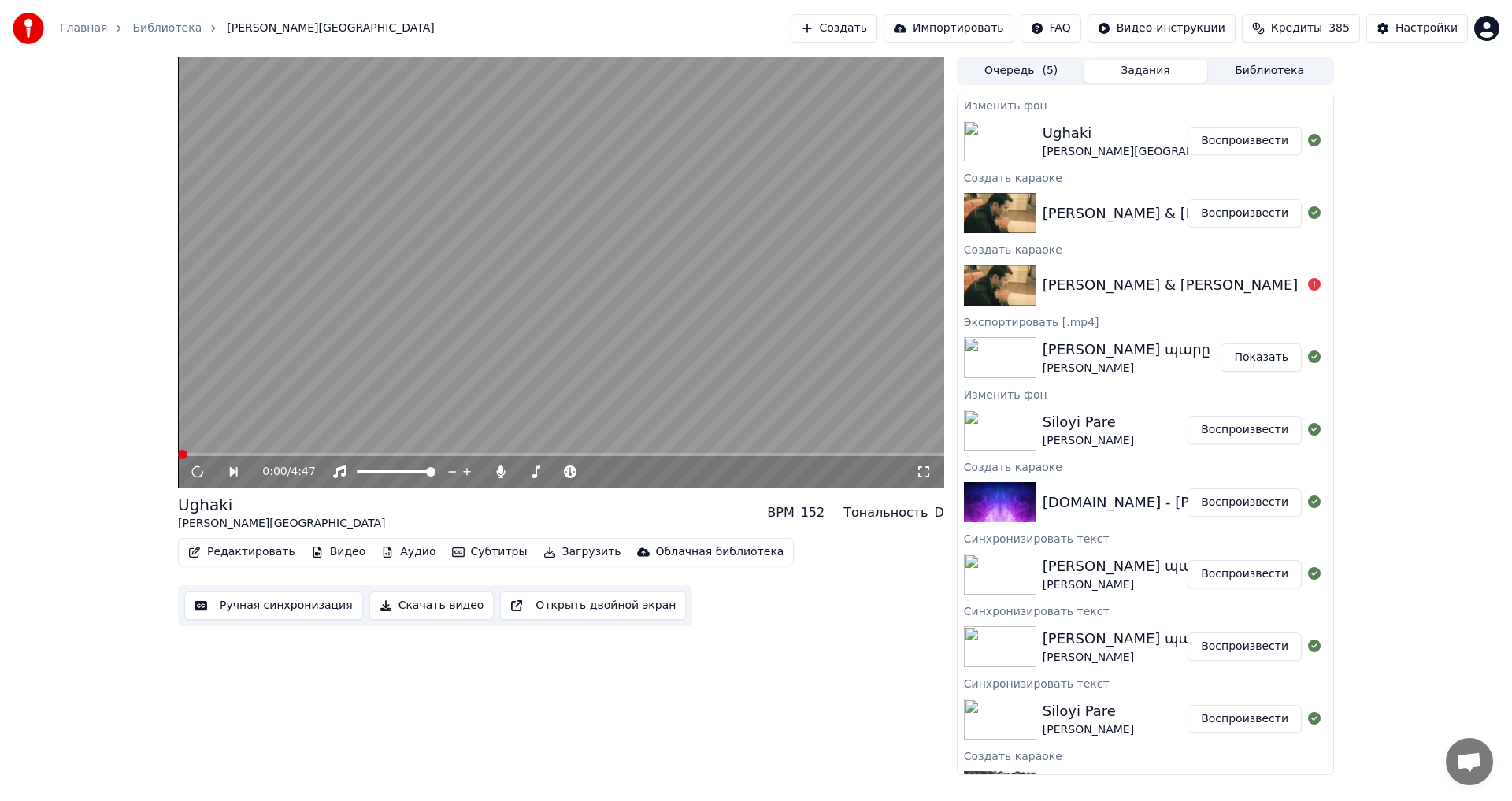
click at [221, 552] on button "Редактировать" at bounding box center [241, 552] width 119 height 22
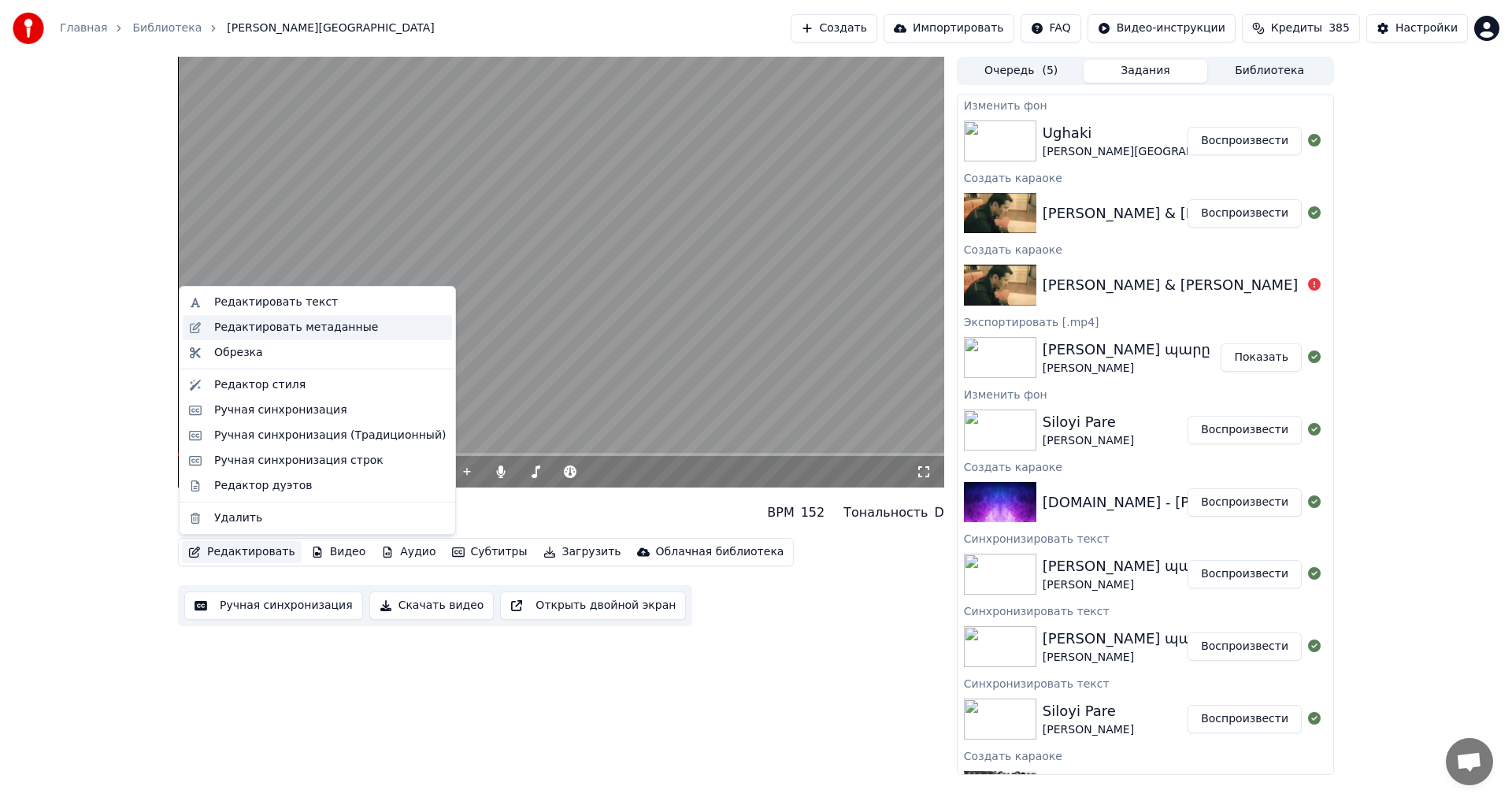
click at [286, 330] on div "Редактировать метаданные" at bounding box center [296, 328] width 164 height 16
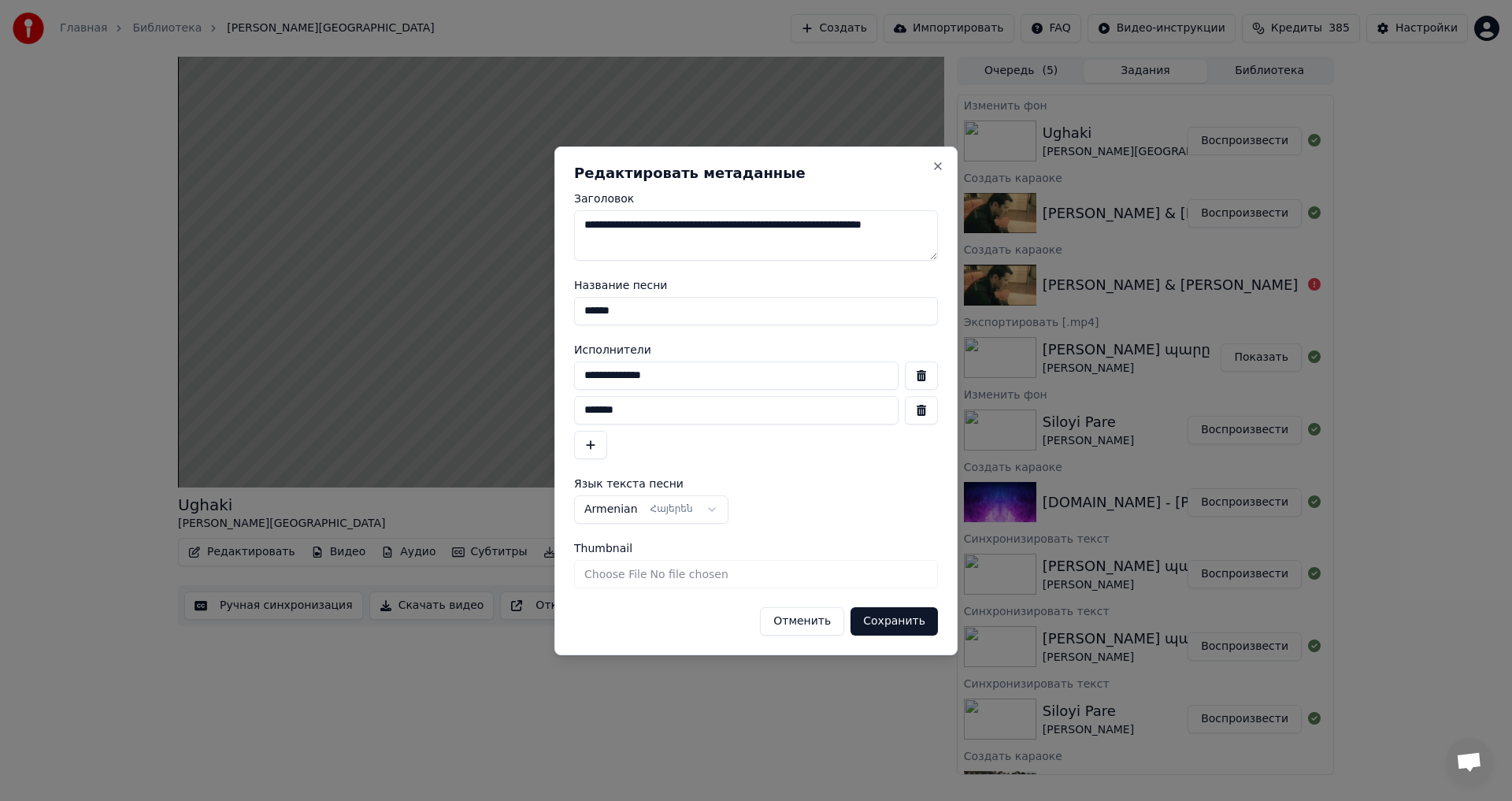
drag, startPoint x: 653, startPoint y: 308, endPoint x: 502, endPoint y: 302, distance: 151.1
click at [502, 308] on body "Главная Библиотека [PERSON_NAME] Создать Импортировать FAQ Видео-инструкции Кре…" at bounding box center [756, 400] width 1512 height 801
type input "*******"
drag, startPoint x: 762, startPoint y: 227, endPoint x: 572, endPoint y: 231, distance: 190.0
click at [572, 231] on div "**********" at bounding box center [755, 400] width 403 height 509
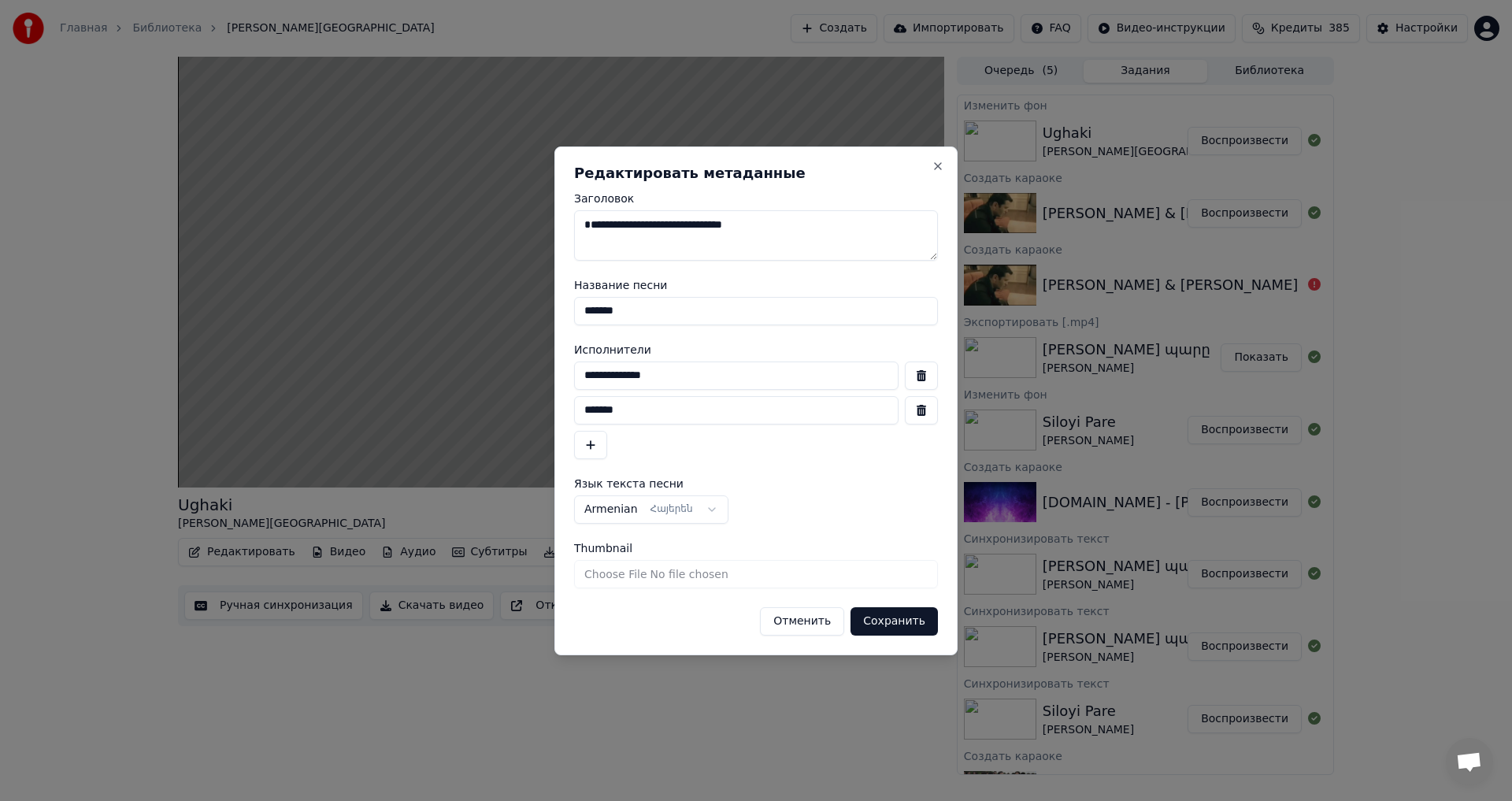
type textarea "**********"
click at [680, 375] on input "**********" at bounding box center [737, 376] width 325 height 28
drag, startPoint x: 680, startPoint y: 375, endPoint x: 557, endPoint y: 373, distance: 123.0
click at [557, 373] on div "**********" at bounding box center [755, 400] width 403 height 509
type input "*"
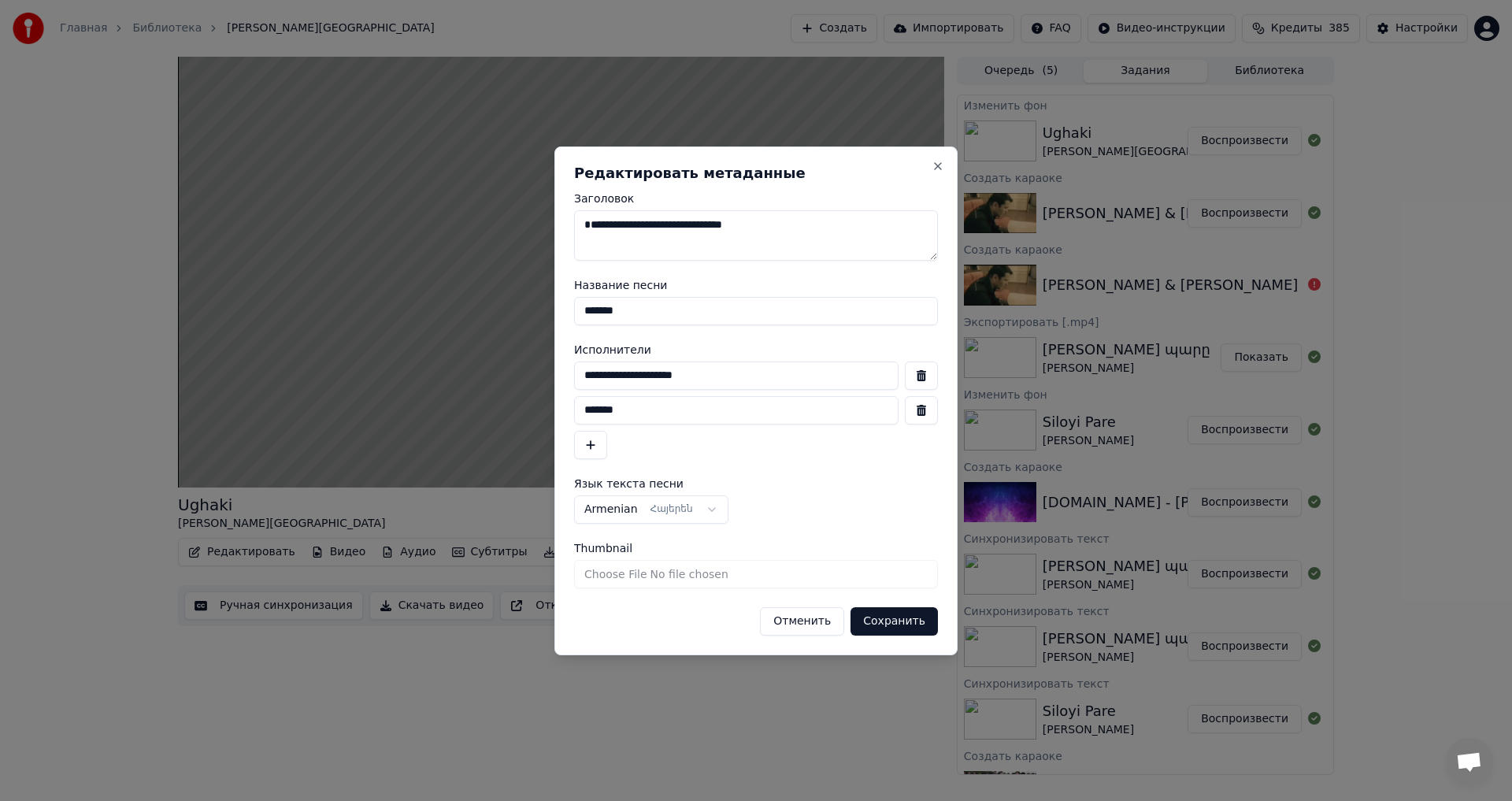
type input "**********"
click at [920, 421] on button "button" at bounding box center [922, 410] width 33 height 28
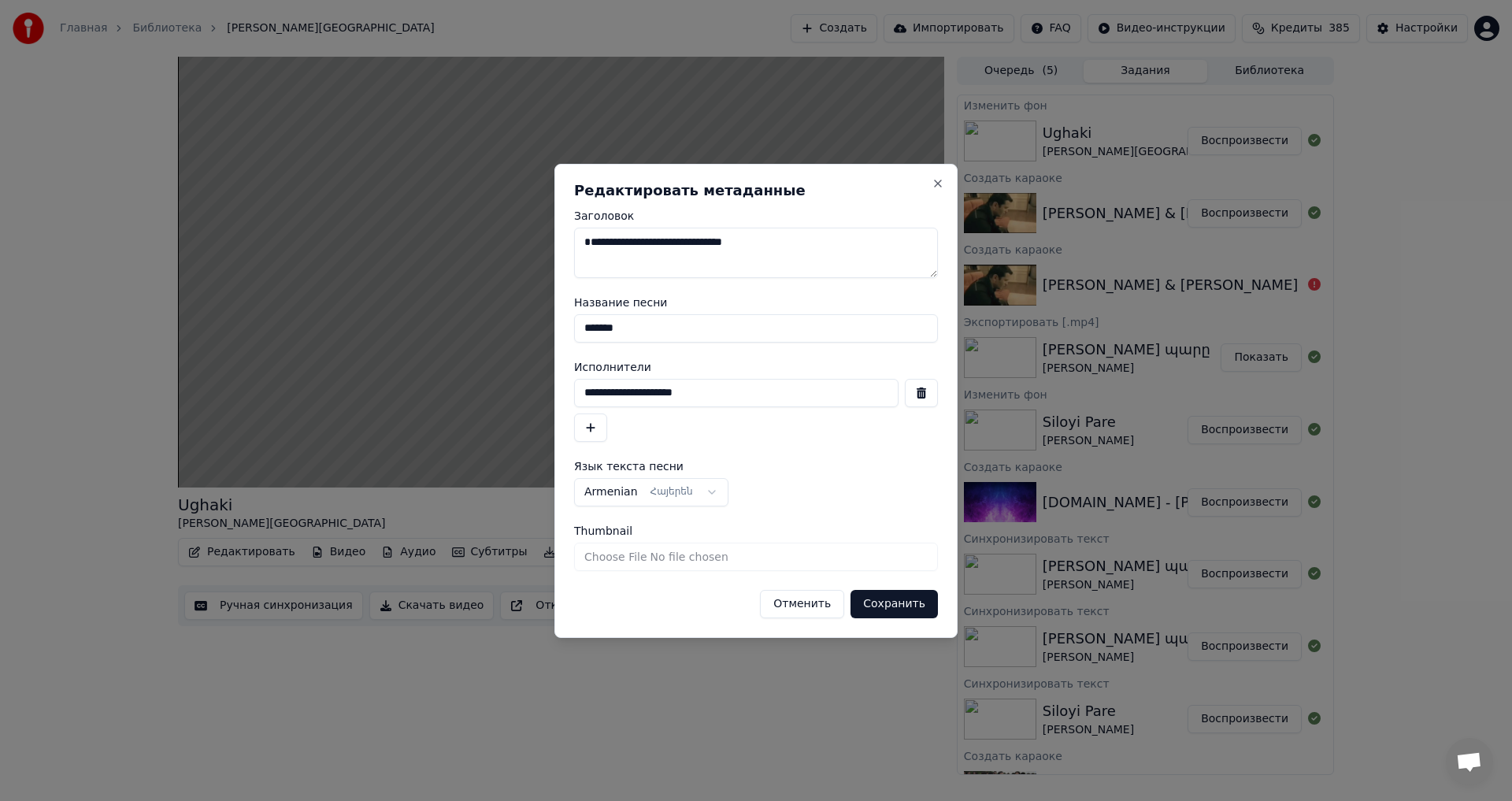
click at [913, 608] on button "Сохранить" at bounding box center [895, 604] width 88 height 28
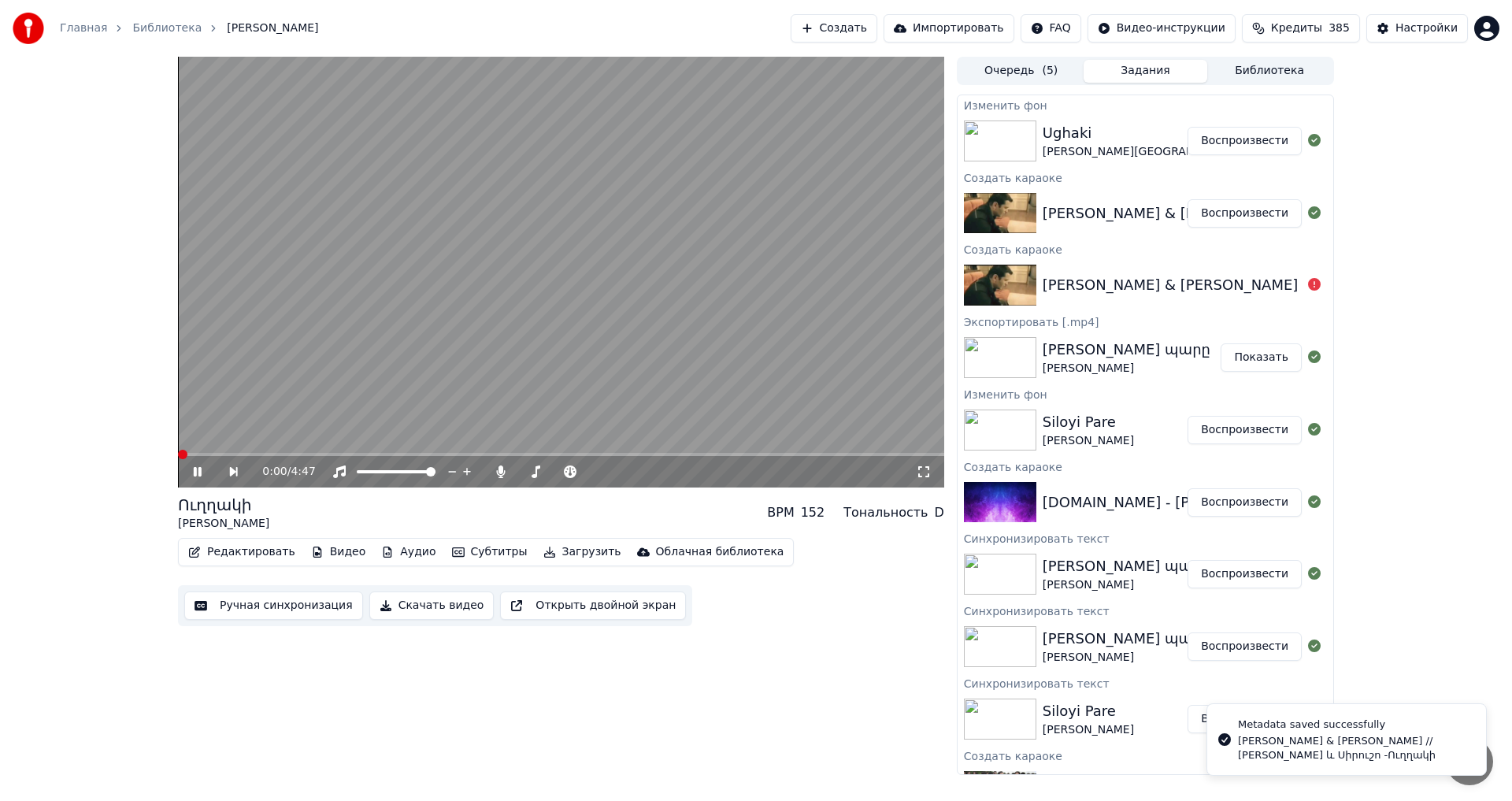
click at [178, 453] on span at bounding box center [183, 454] width 10 height 10
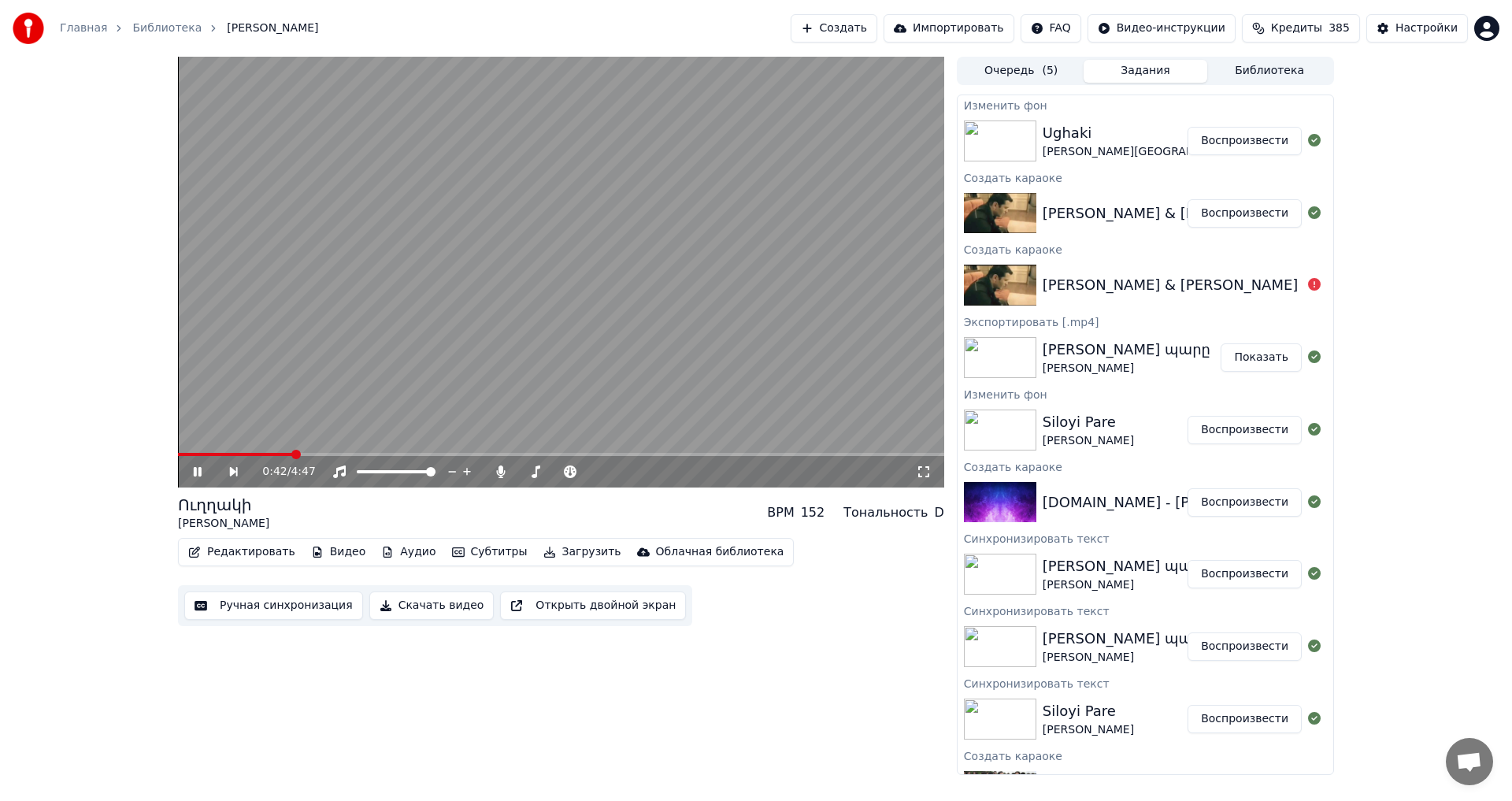
click at [565, 316] on video at bounding box center [561, 272] width 767 height 431
click at [264, 588] on div "Ручная синхронизация Скачать видео Открыть двойной экран" at bounding box center [436, 605] width 515 height 41
click at [270, 606] on button "Ручная синхронизация" at bounding box center [274, 606] width 179 height 28
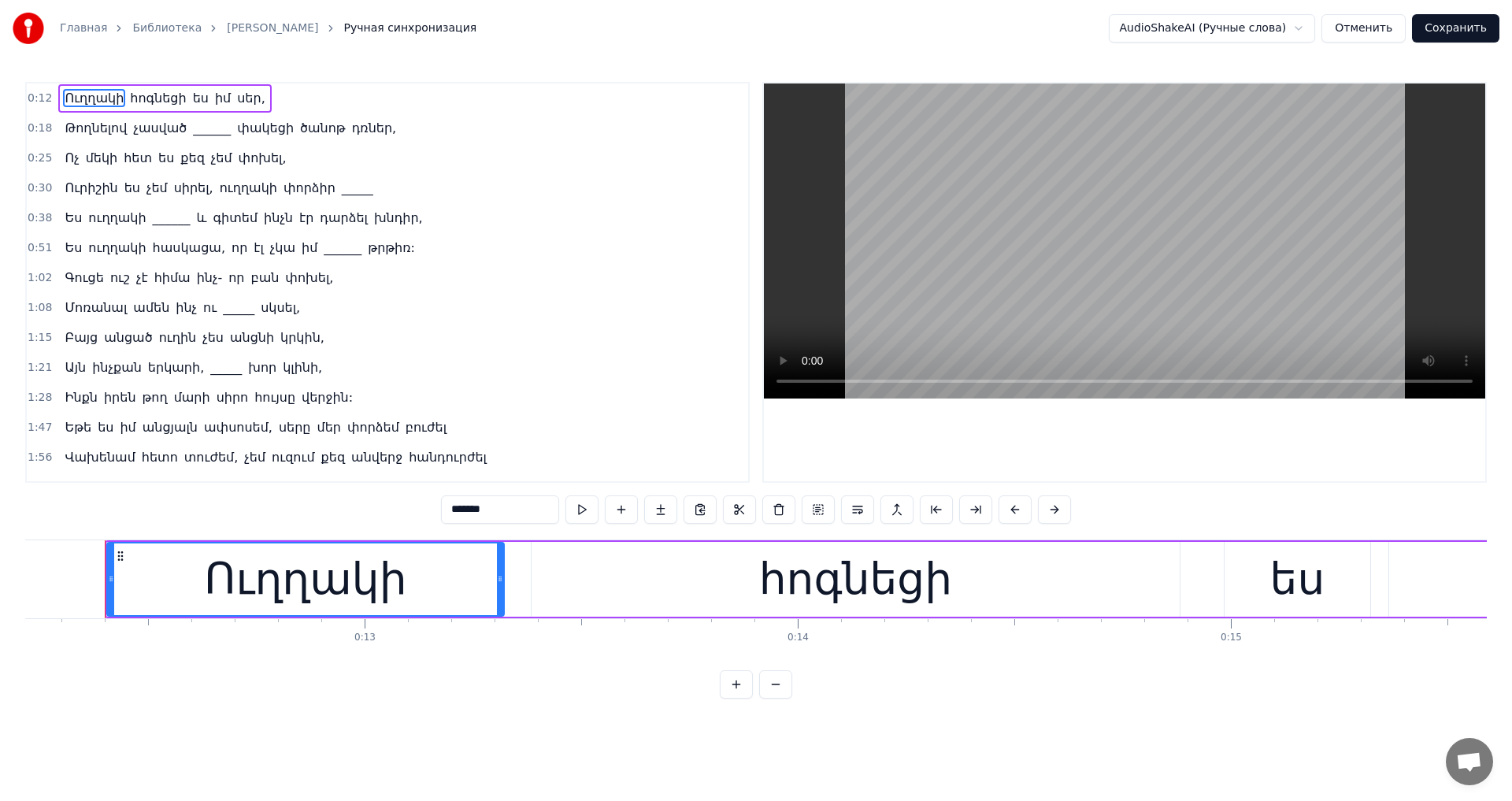
click at [151, 217] on span "______" at bounding box center [171, 218] width 41 height 18
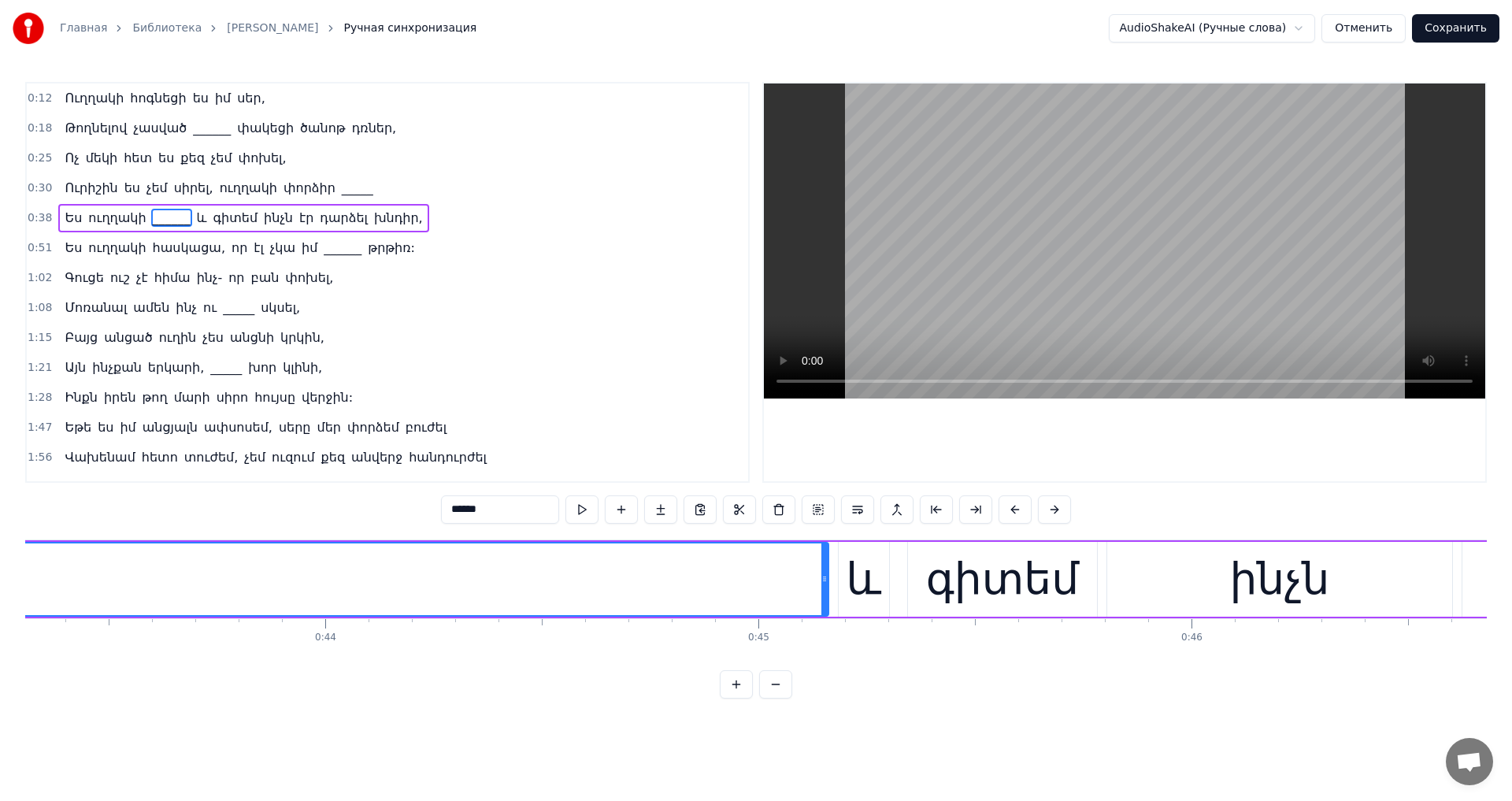
scroll to position [0, 18962]
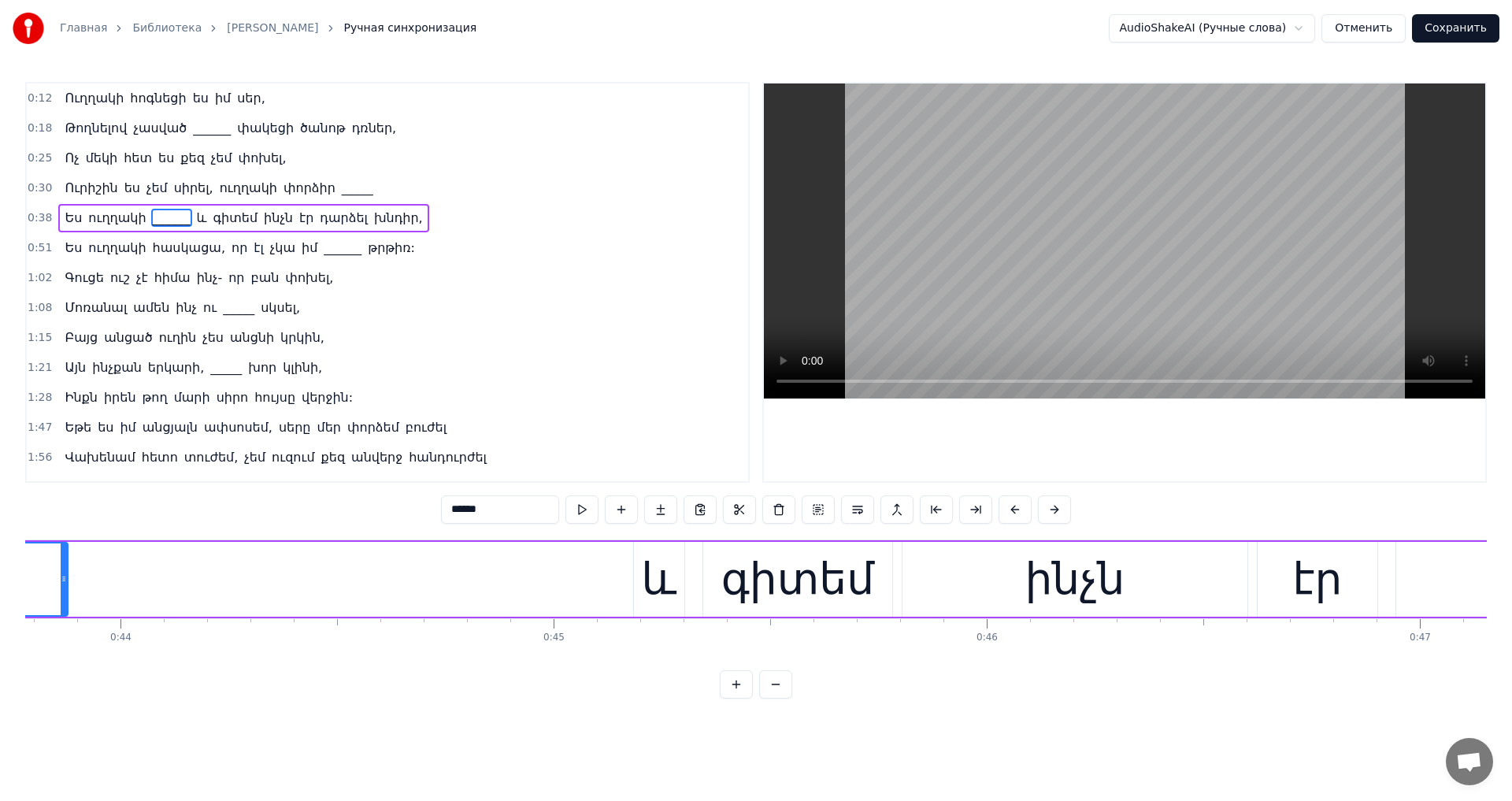
drag, startPoint x: 623, startPoint y: 585, endPoint x: 66, endPoint y: 585, distance: 557.0
click at [66, 585] on div at bounding box center [63, 580] width 6 height 72
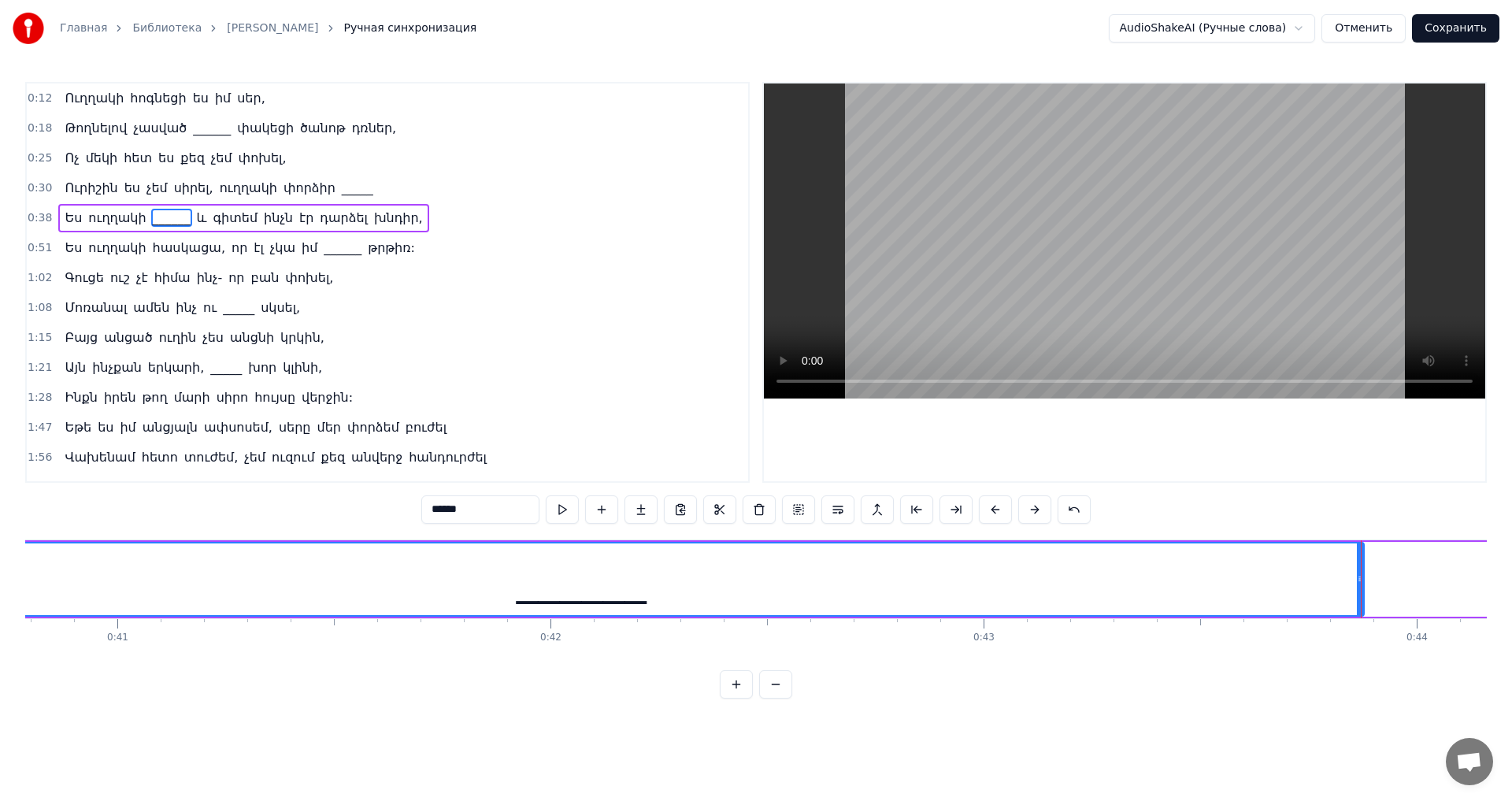
scroll to position [0, 17802]
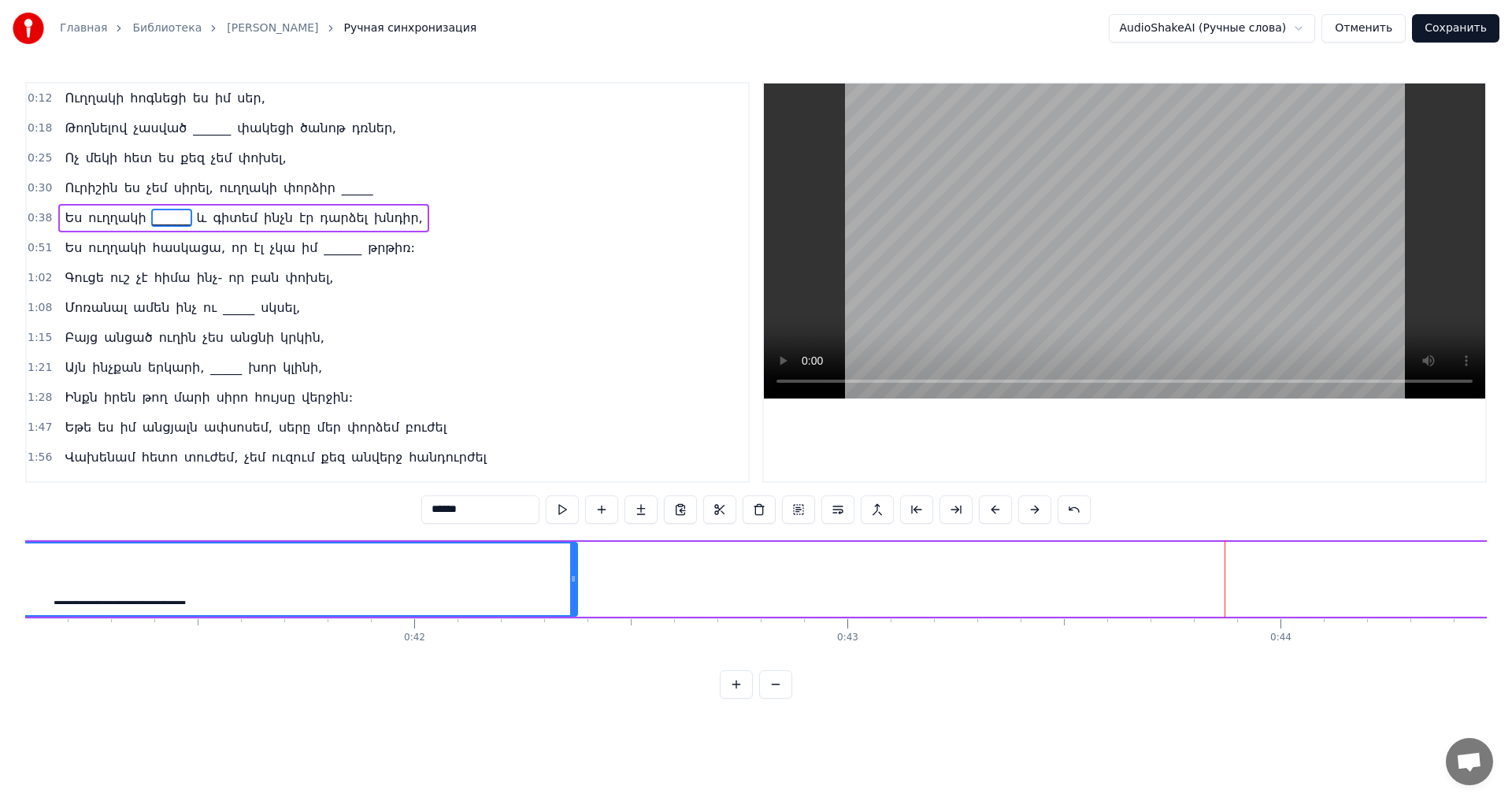
drag, startPoint x: 1222, startPoint y: 588, endPoint x: 572, endPoint y: 584, distance: 650.0
click at [572, 584] on div at bounding box center [572, 580] width 6 height 72
click at [340, 184] on span "_____" at bounding box center [356, 188] width 34 height 18
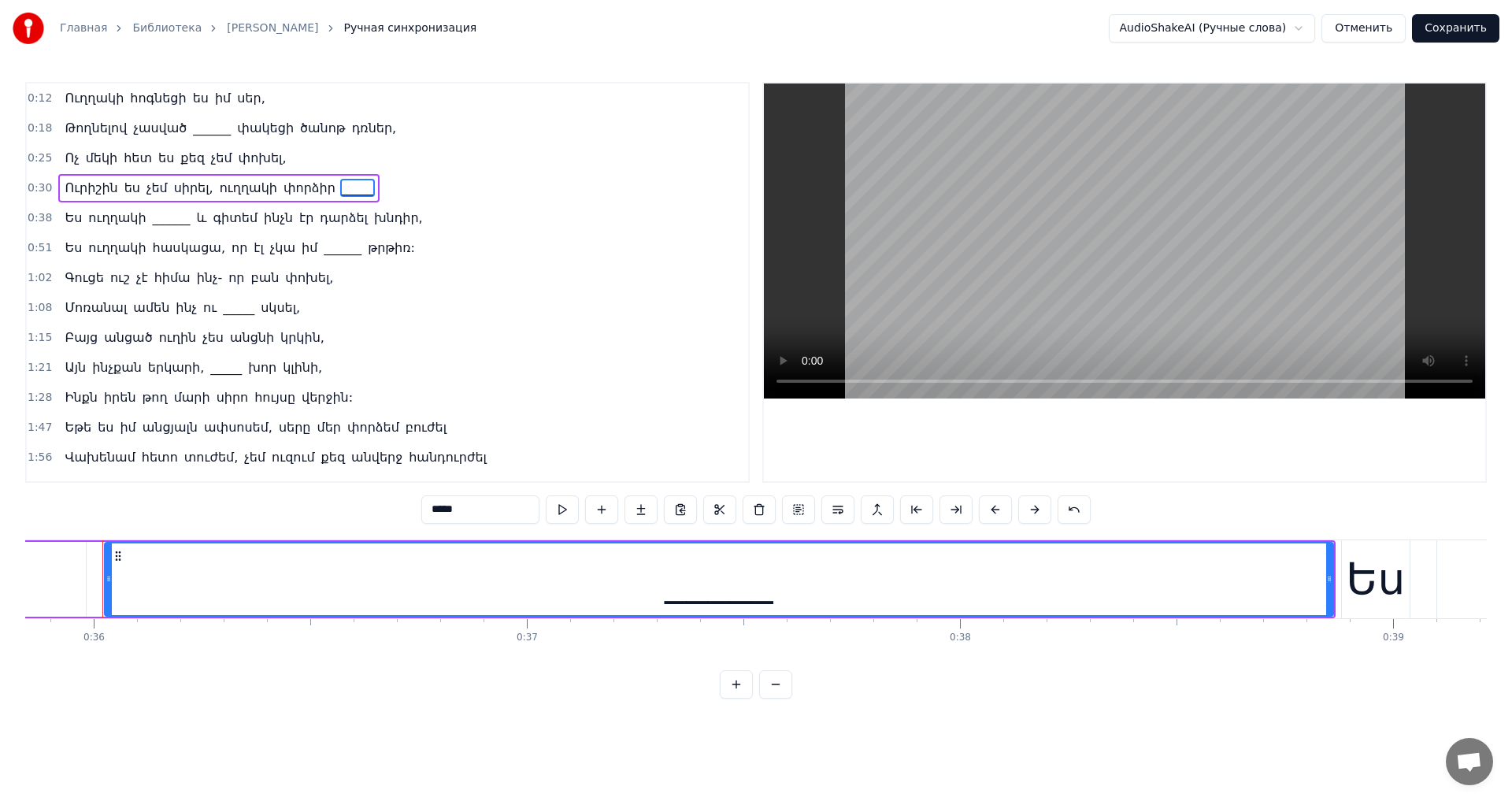
scroll to position [0, 15522]
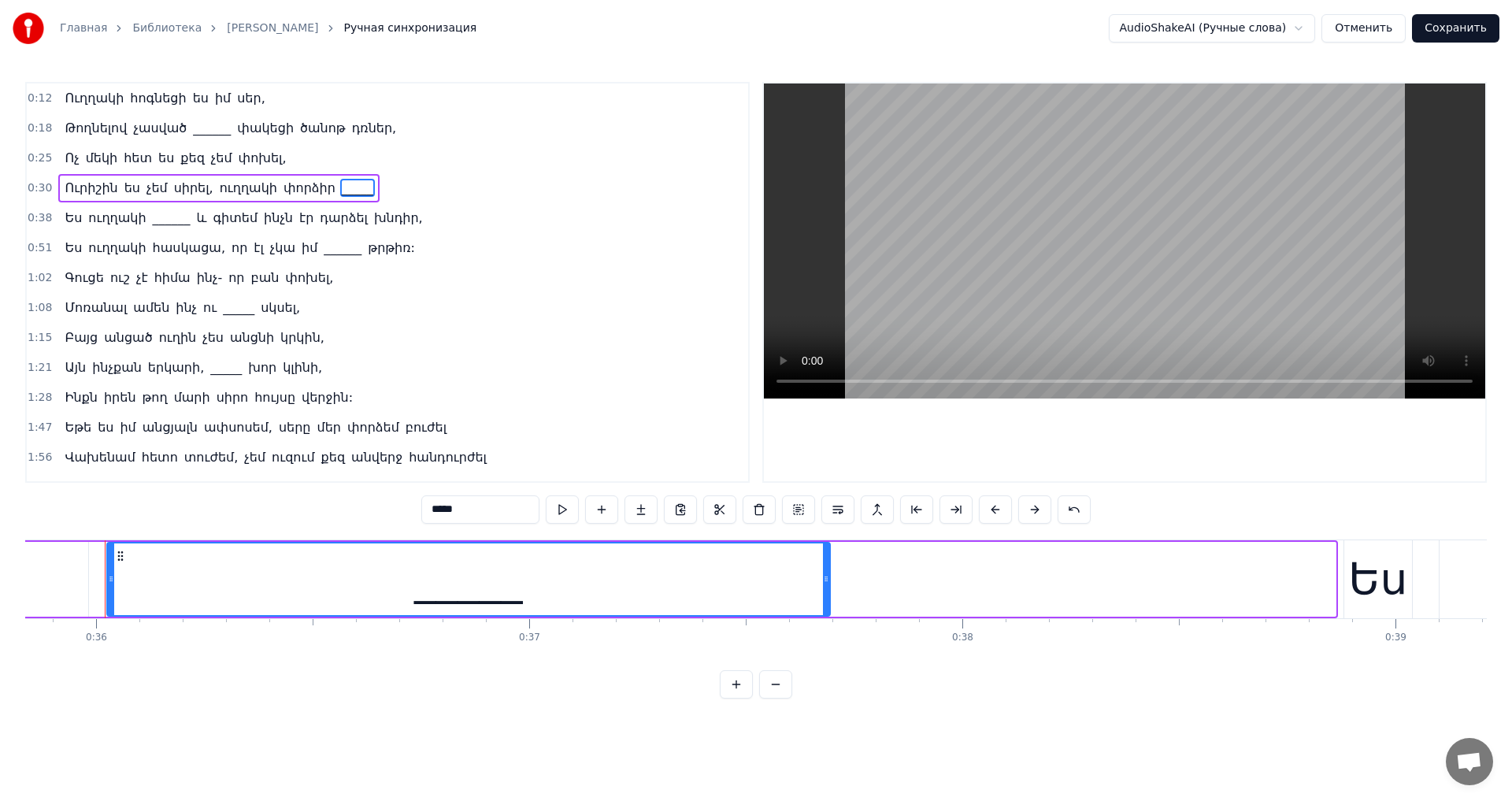
drag, startPoint x: 1330, startPoint y: 582, endPoint x: 815, endPoint y: 579, distance: 515.0
click at [823, 579] on icon at bounding box center [825, 579] width 6 height 12
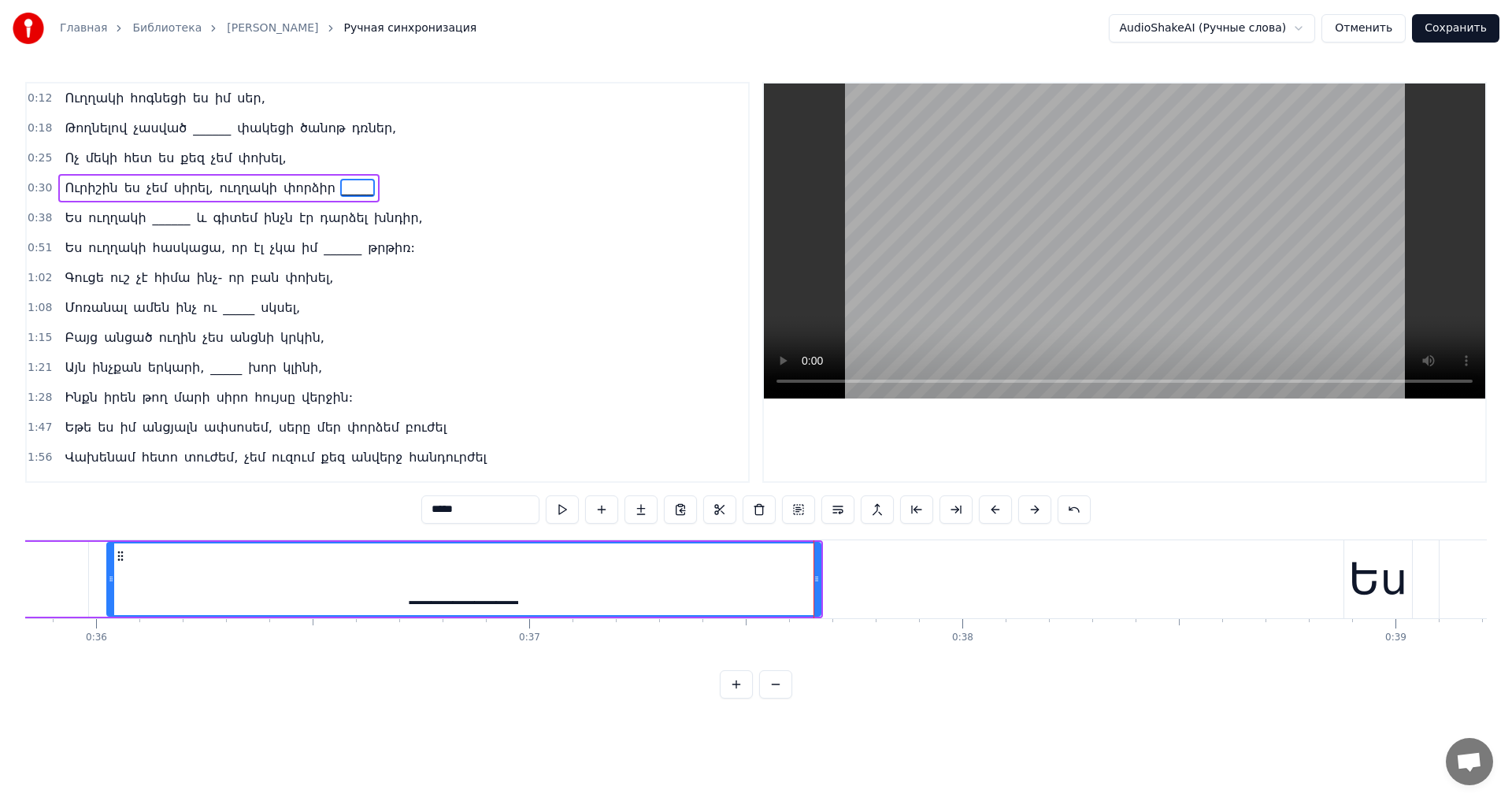
click at [1076, 240] on video at bounding box center [1125, 241] width 722 height 315
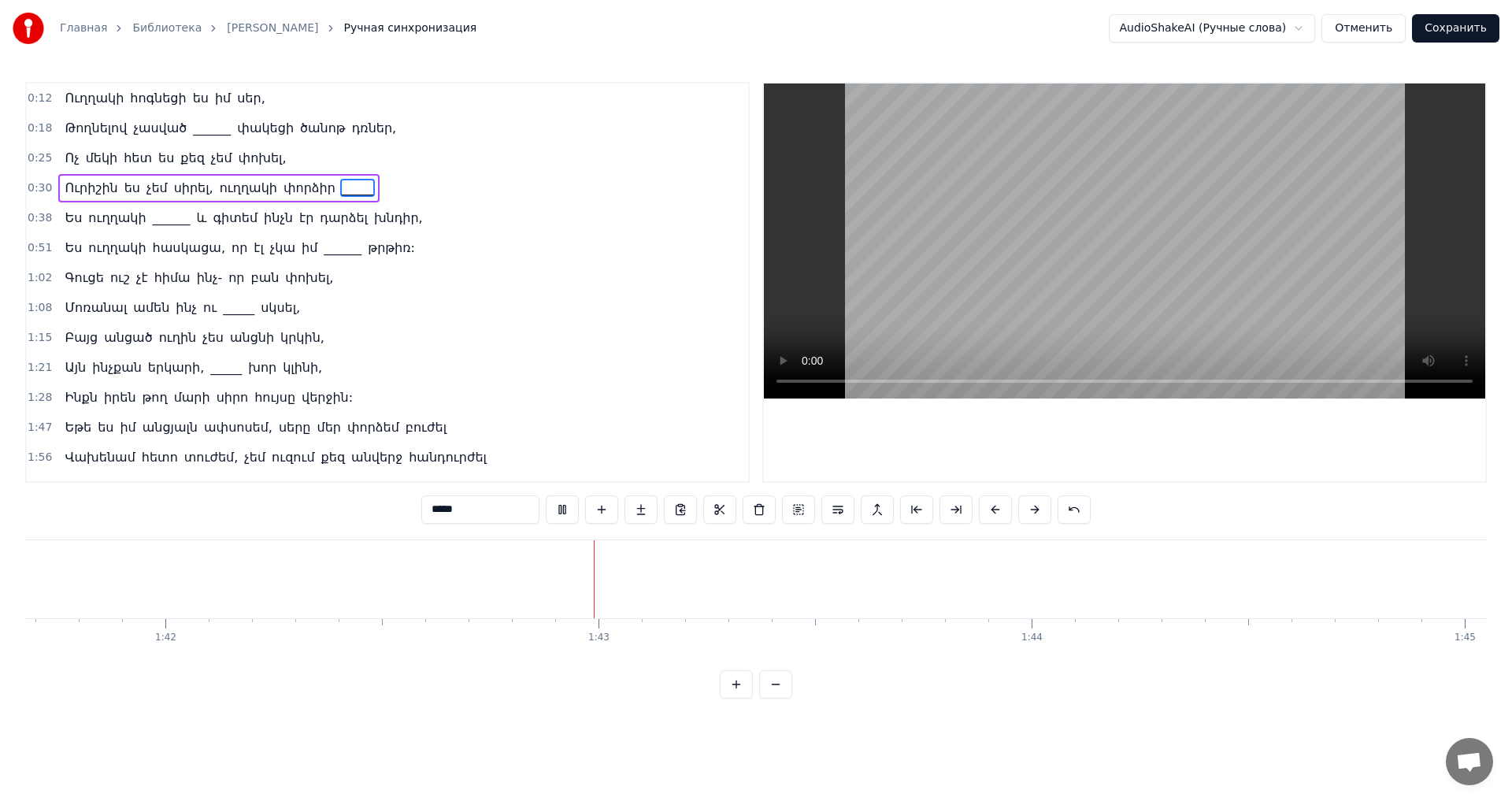
scroll to position [0, 44181]
click at [1118, 263] on video at bounding box center [1125, 241] width 722 height 315
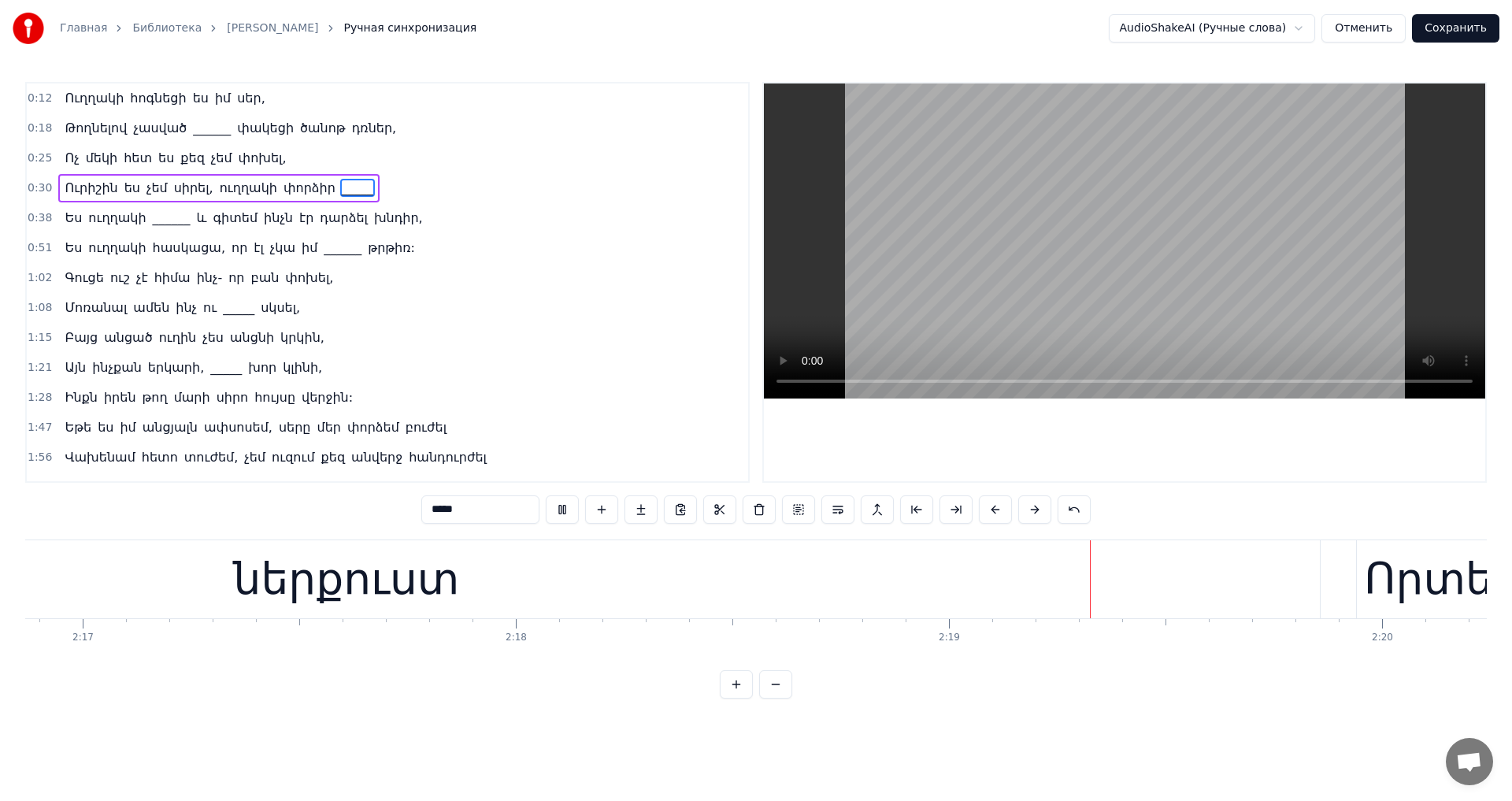
click at [1022, 325] on video at bounding box center [1125, 241] width 722 height 315
click at [547, 613] on div "ներքուստ" at bounding box center [346, 579] width 1948 height 78
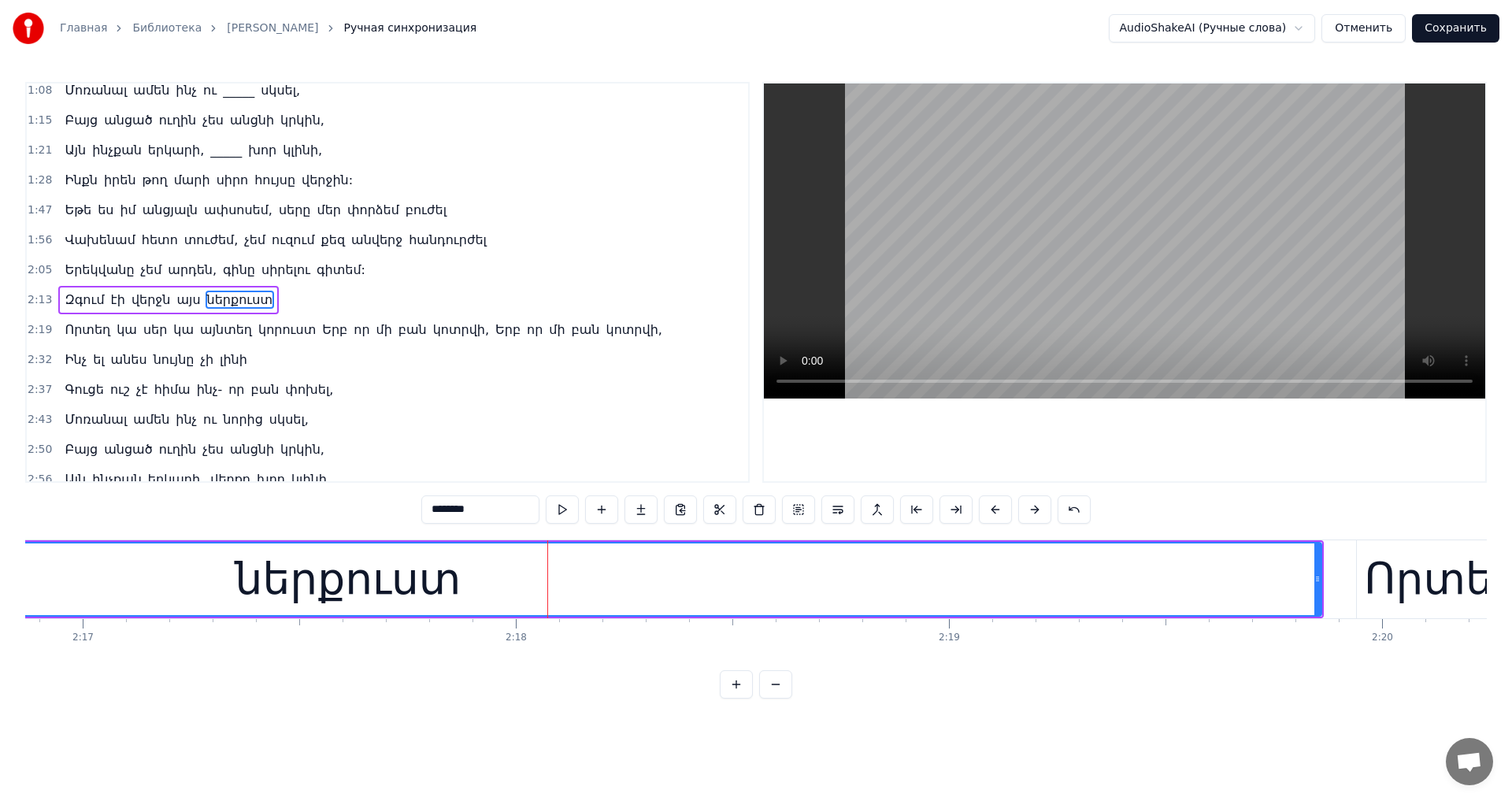
scroll to position [235, 0]
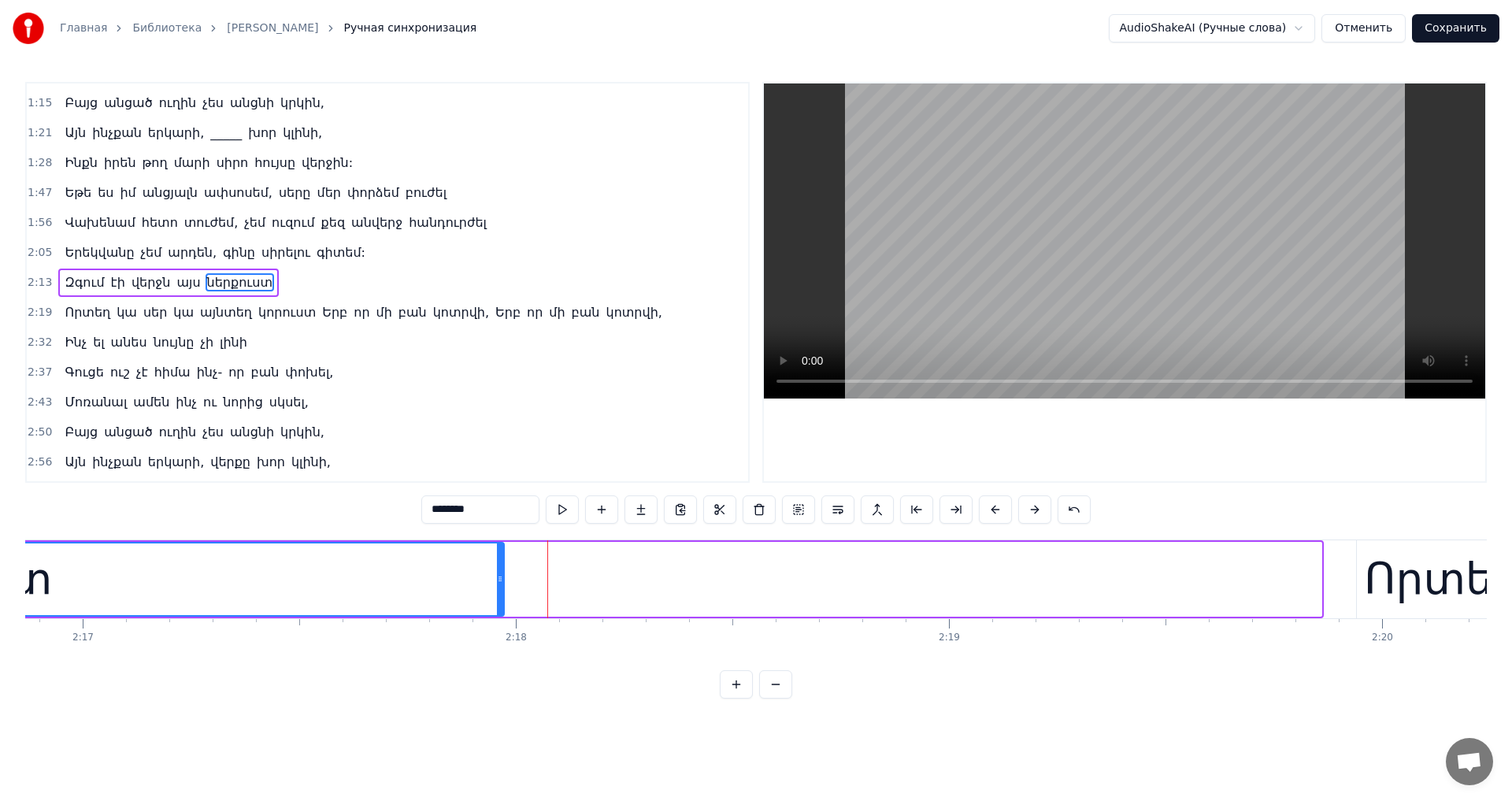
drag, startPoint x: 1321, startPoint y: 583, endPoint x: 503, endPoint y: 585, distance: 818.0
click at [503, 585] on div at bounding box center [500, 580] width 6 height 72
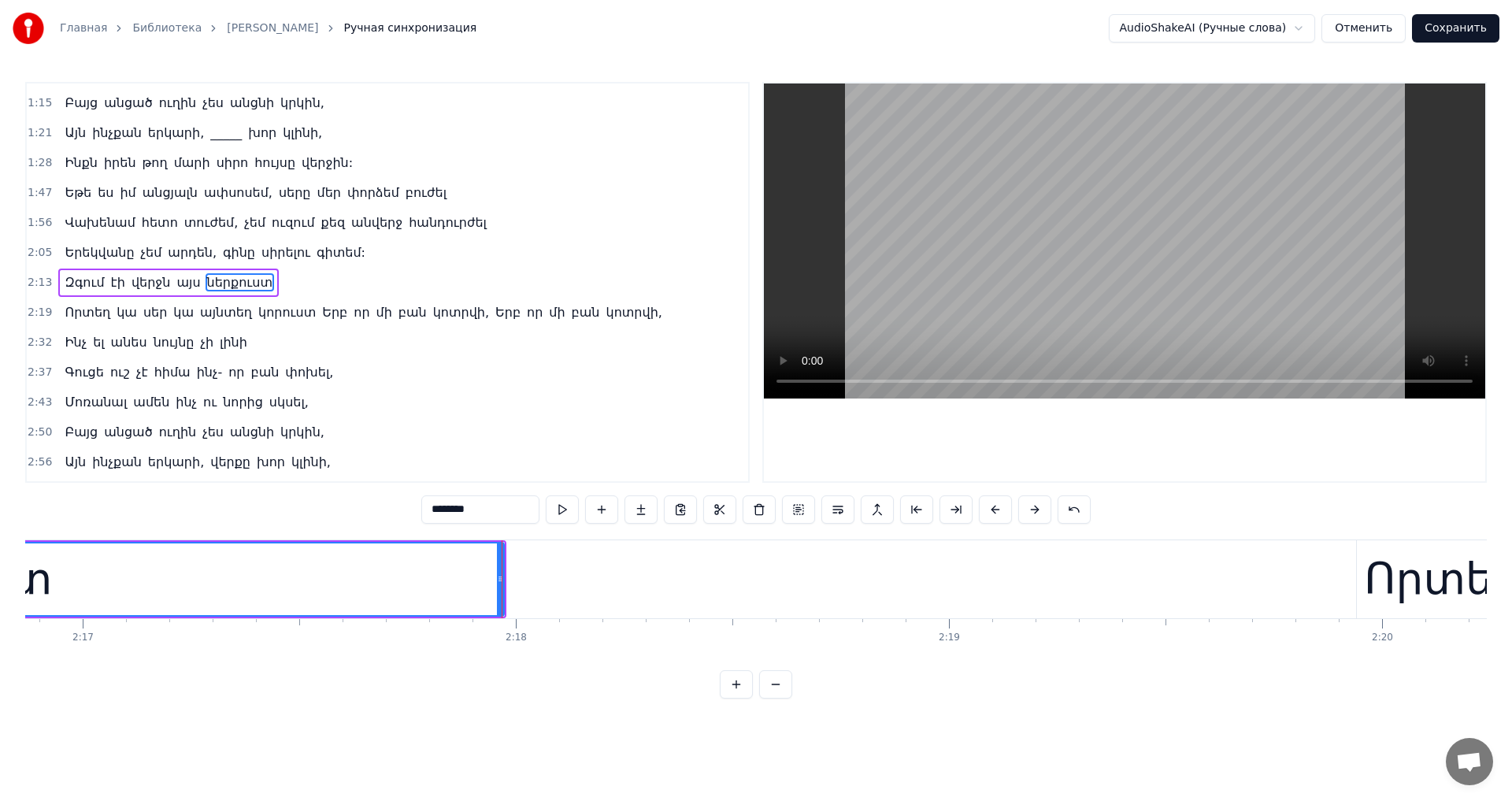
click at [1104, 321] on video at bounding box center [1125, 241] width 722 height 315
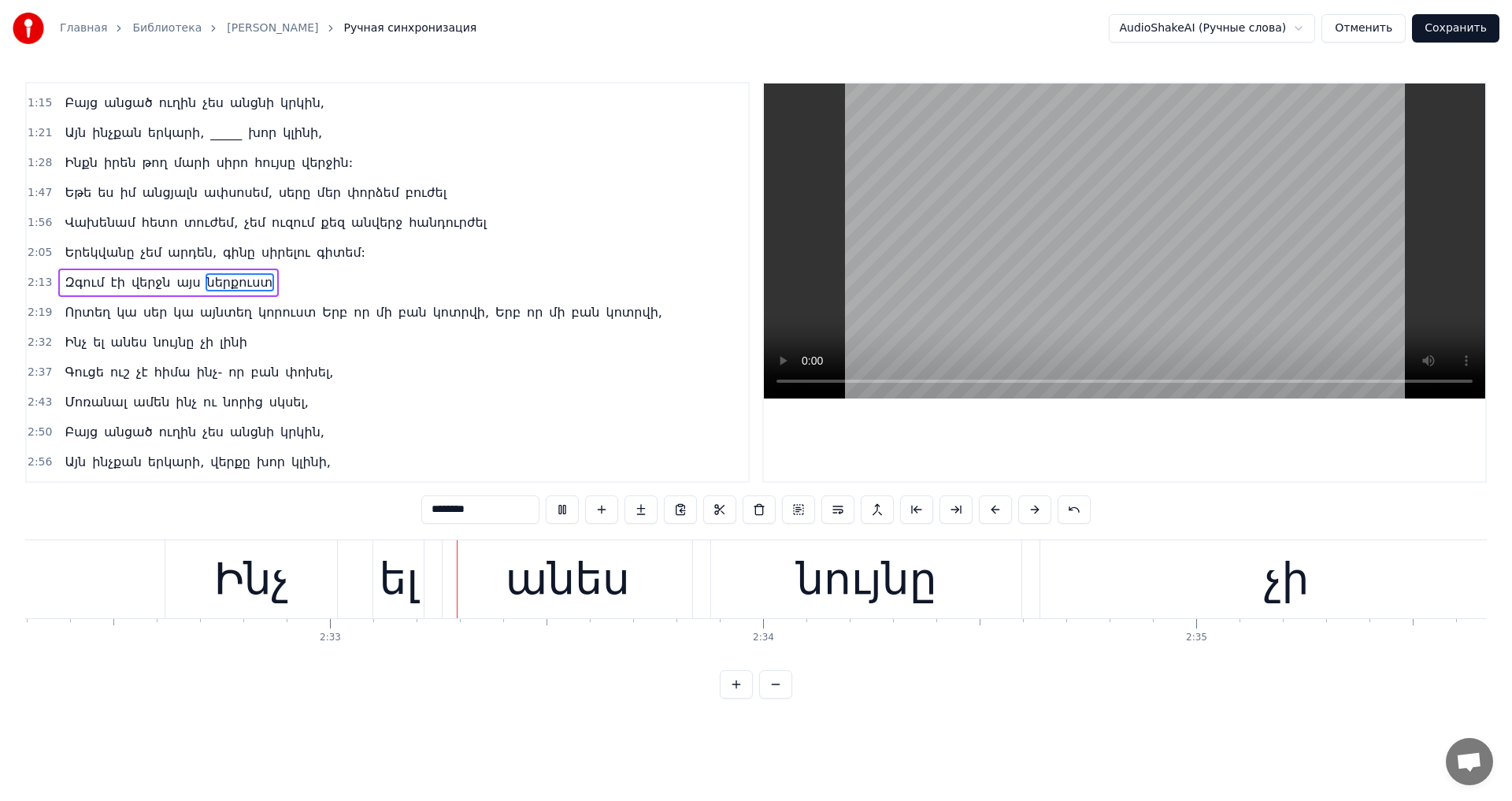
scroll to position [0, 66098]
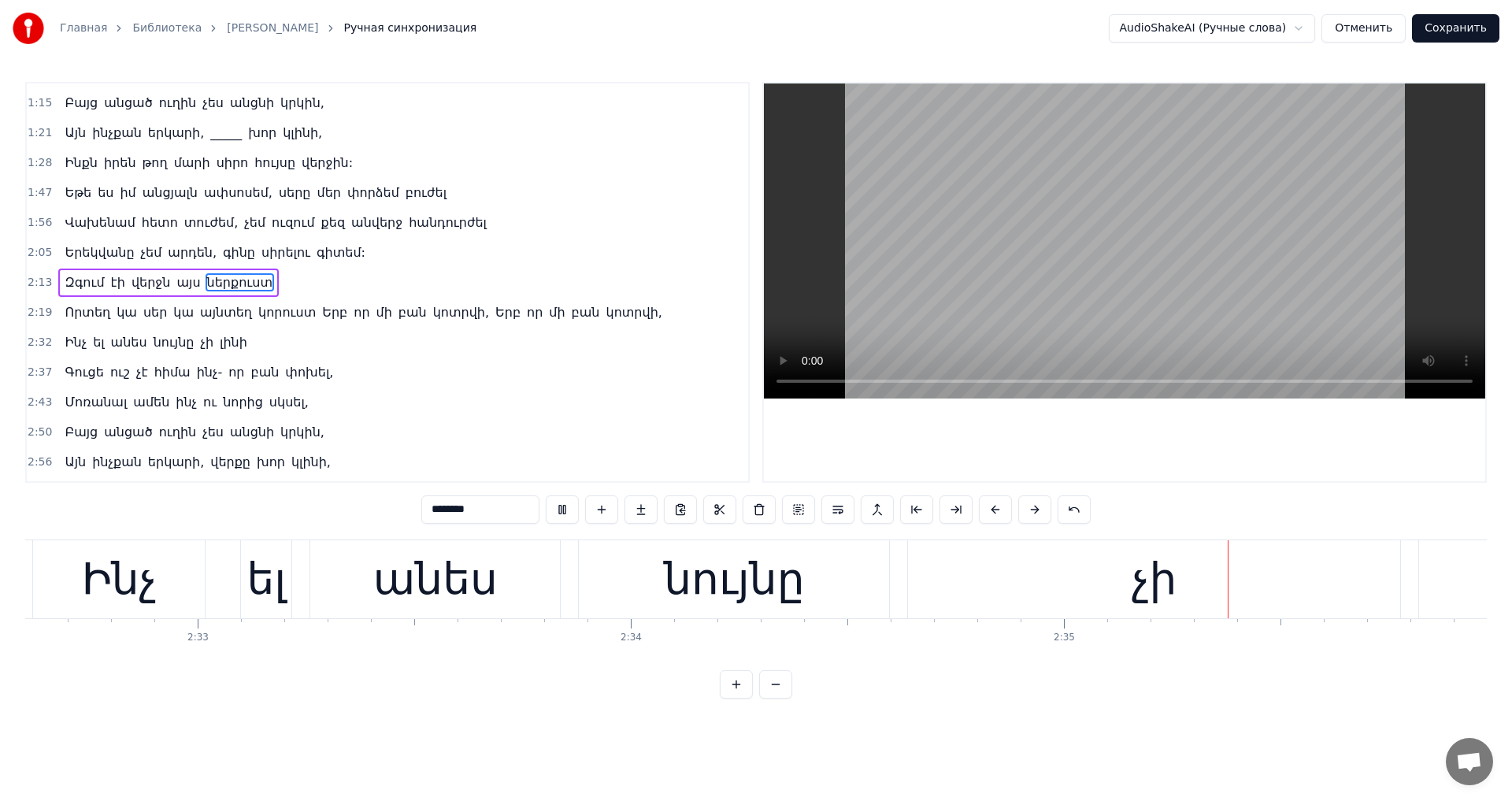
click at [1104, 232] on video at bounding box center [1125, 241] width 722 height 315
click at [255, 582] on div "ել" at bounding box center [266, 579] width 40 height 65
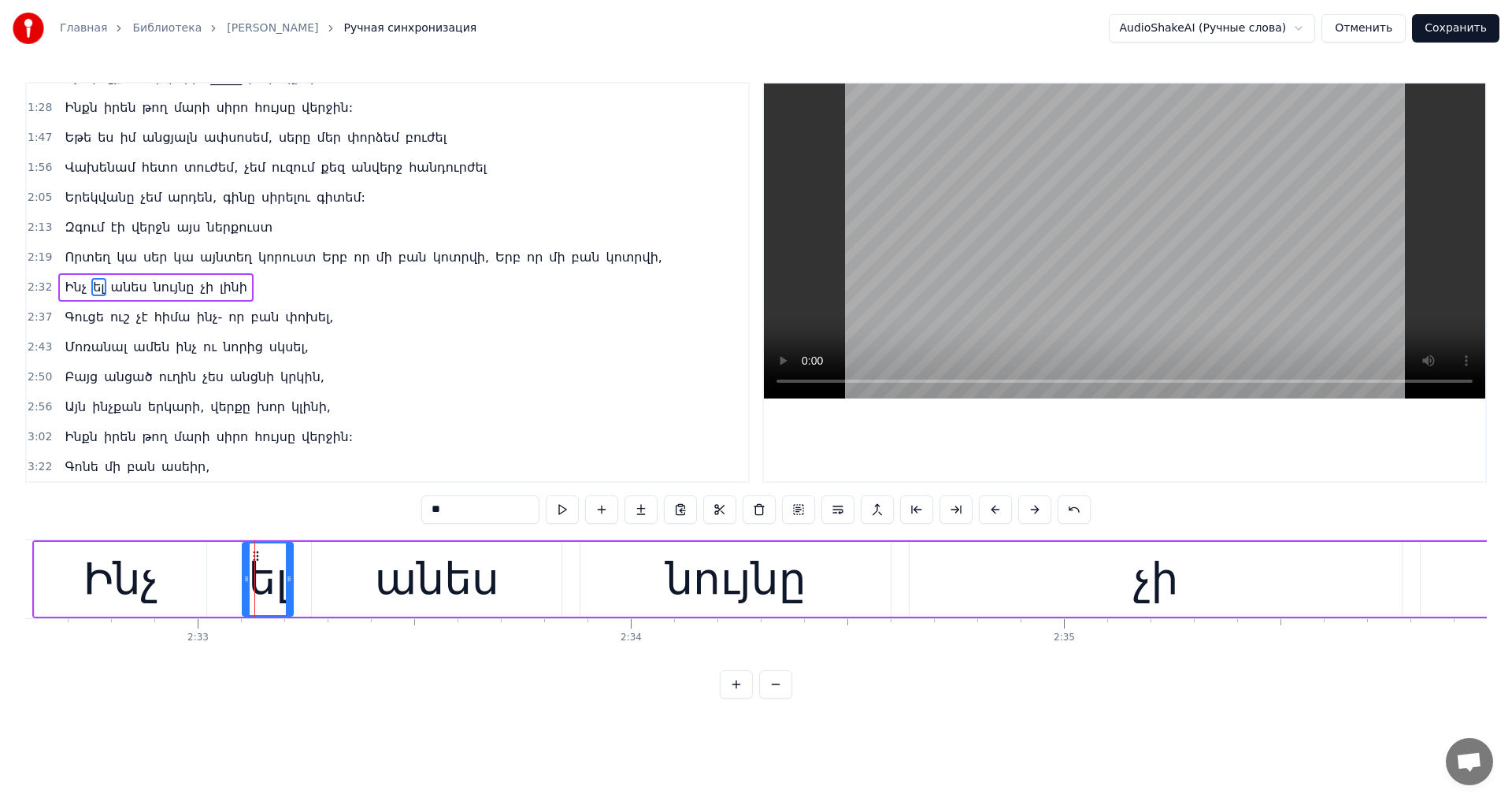
scroll to position [294, 0]
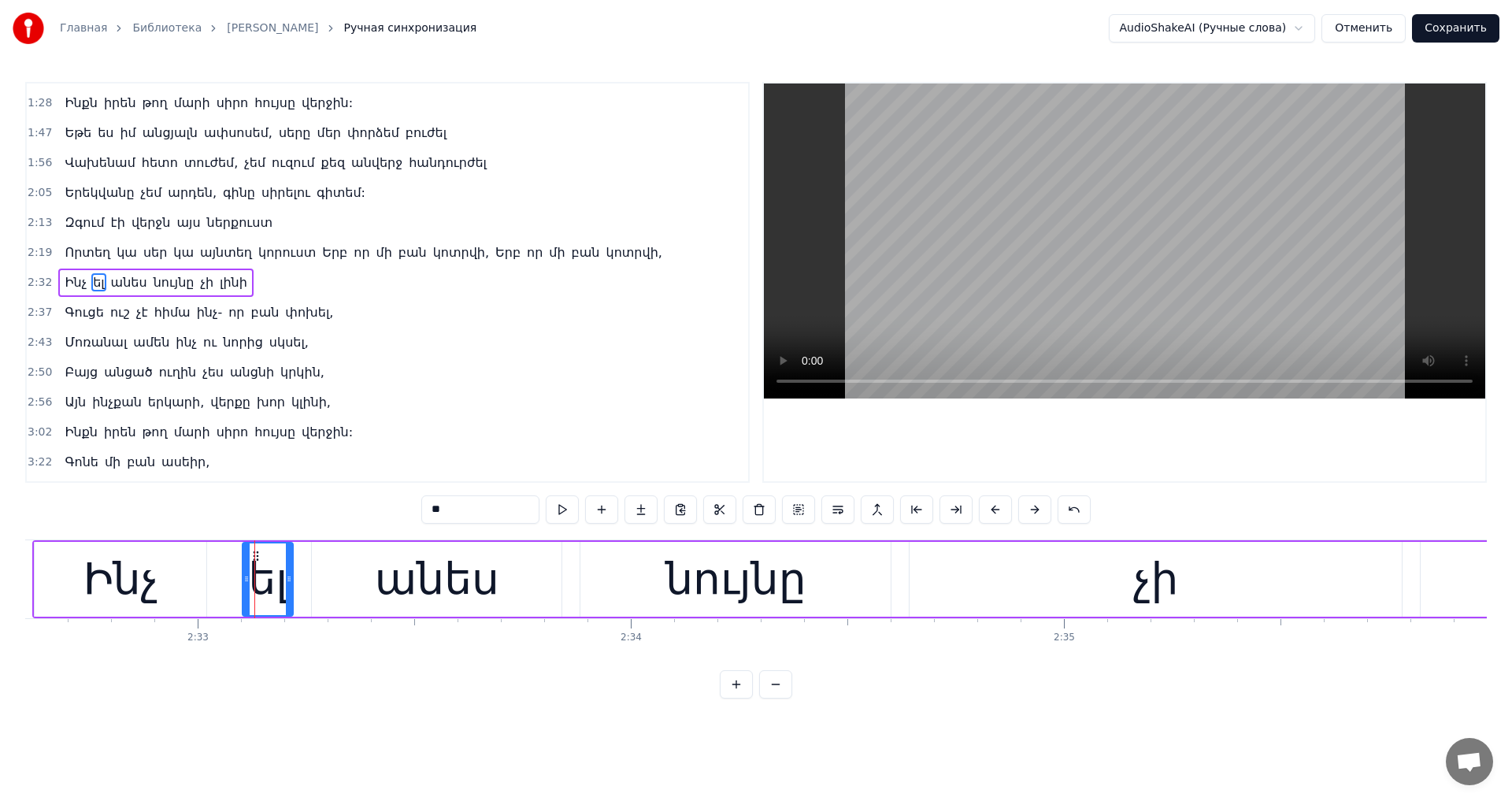
click at [421, 514] on input "**" at bounding box center [480, 509] width 119 height 28
type input "*"
type input "**"
click at [1188, 309] on video at bounding box center [1125, 241] width 722 height 315
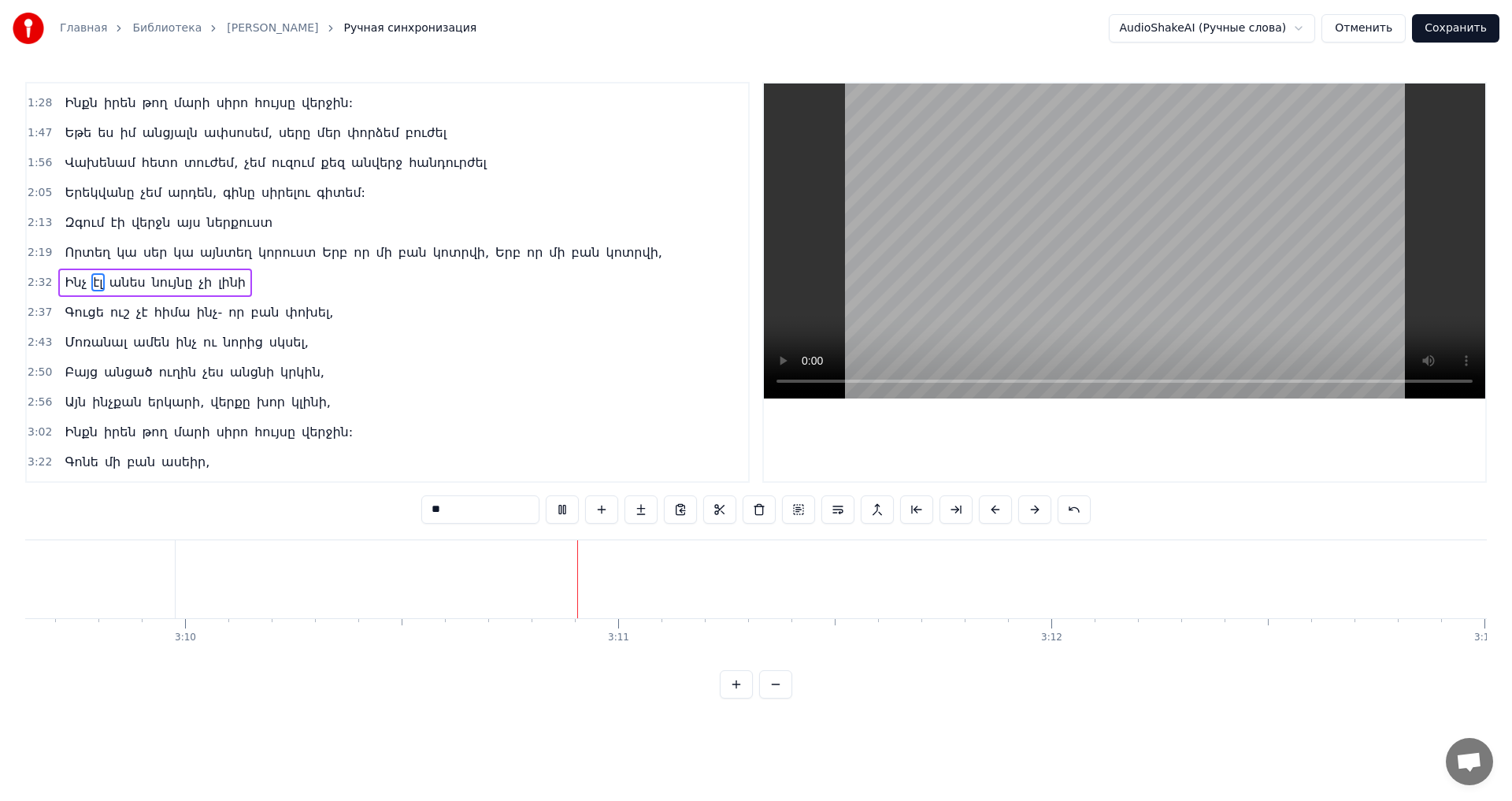
scroll to position [0, 82344]
click at [1451, 27] on button "Сохранить" at bounding box center [1456, 28] width 88 height 28
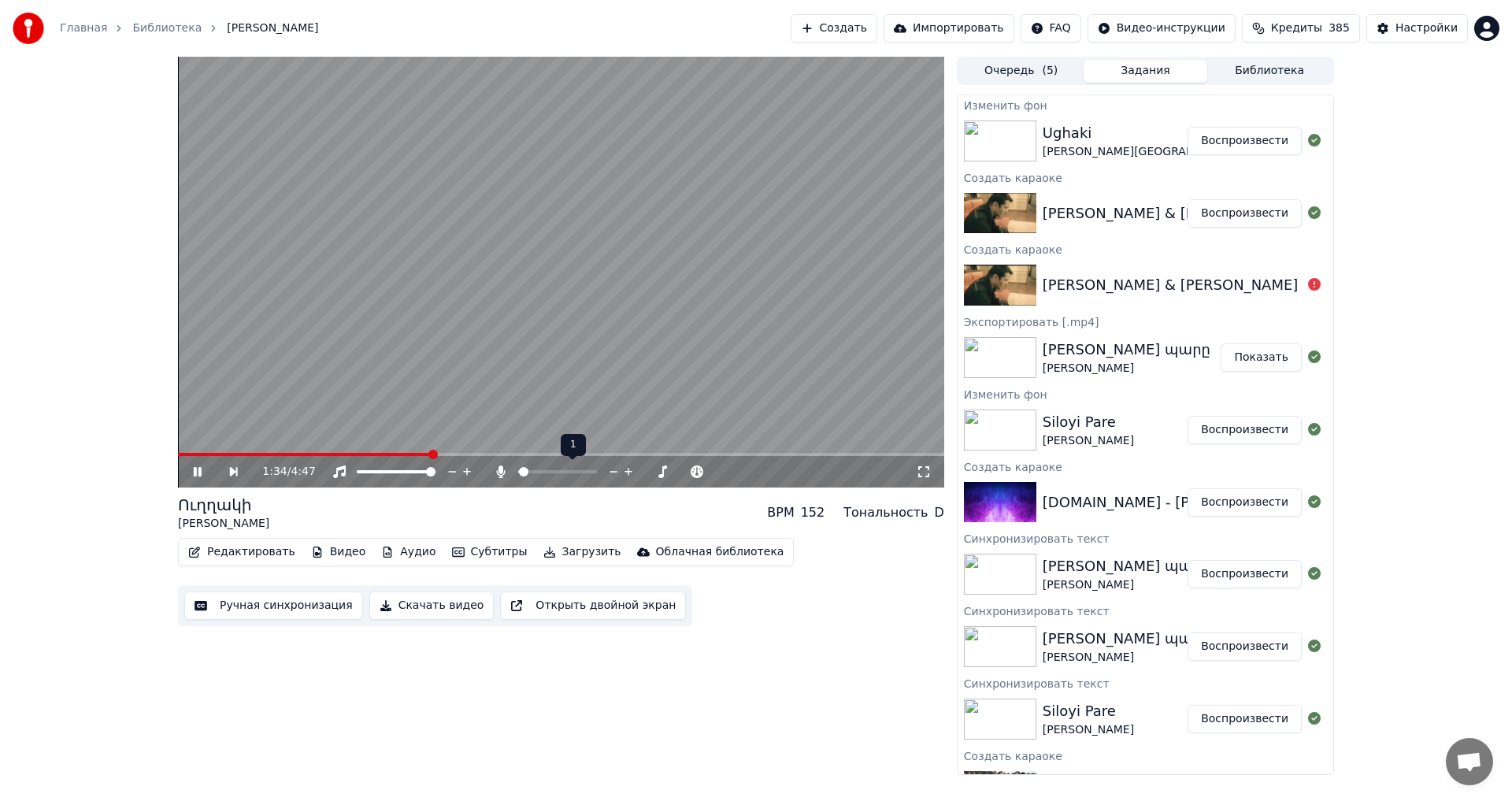
click at [519, 472] on span at bounding box center [518, 472] width 1 height 4
click at [622, 472] on icon at bounding box center [629, 472] width 15 height 16
click at [623, 472] on icon at bounding box center [629, 472] width 15 height 16
click at [339, 454] on span at bounding box center [310, 455] width 263 height 4
click at [508, 235] on video at bounding box center [561, 272] width 767 height 431
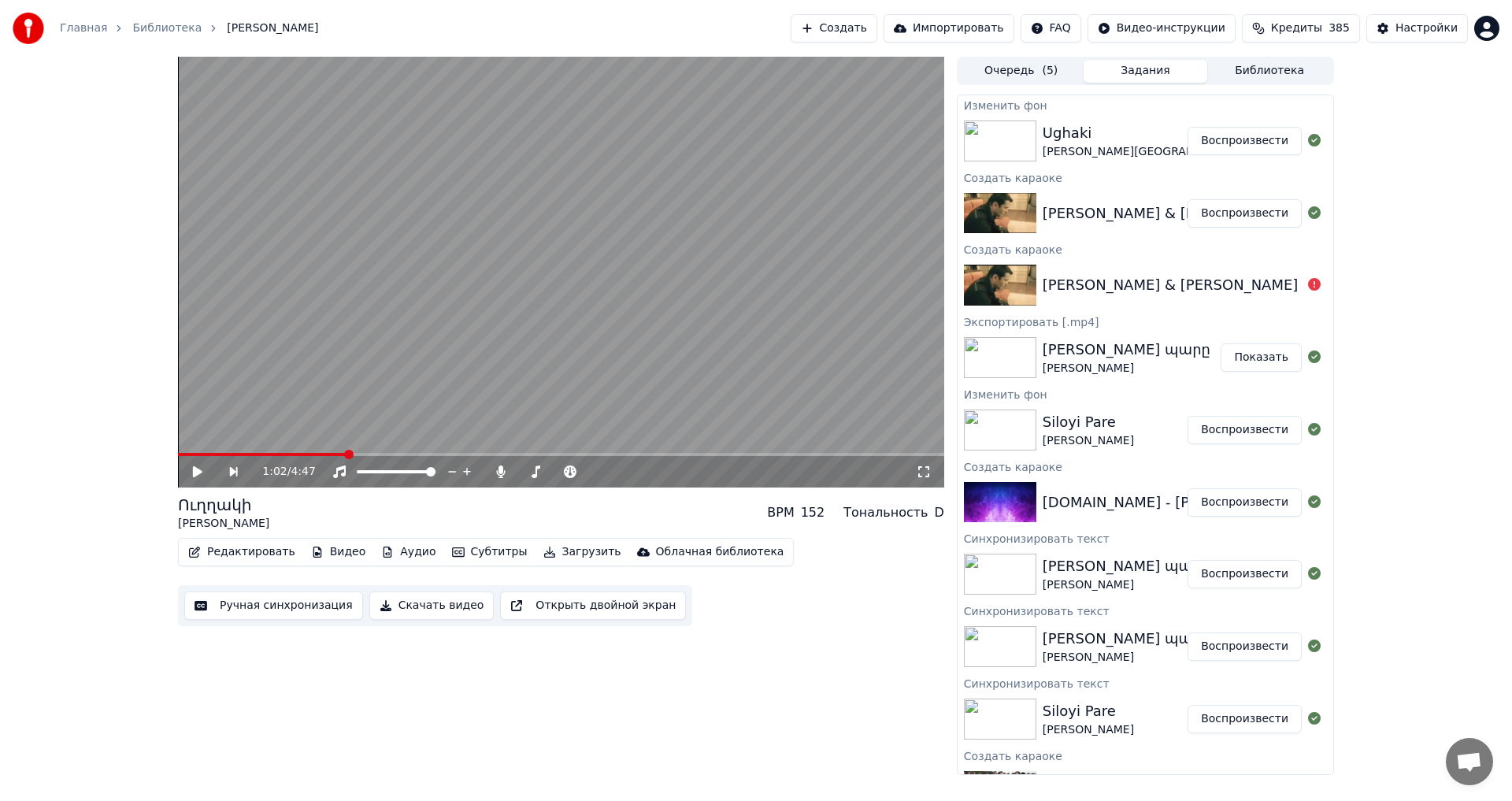
click at [535, 309] on video at bounding box center [561, 272] width 767 height 431
click at [607, 473] on icon at bounding box center [614, 472] width 15 height 16
click at [589, 326] on video at bounding box center [561, 272] width 767 height 431
click at [551, 540] on div "Редактировать Видео Аудио Субтитры Загрузить Облачная библиотека" at bounding box center [486, 552] width 616 height 28
click at [547, 552] on button "Загрузить" at bounding box center [582, 552] width 90 height 22
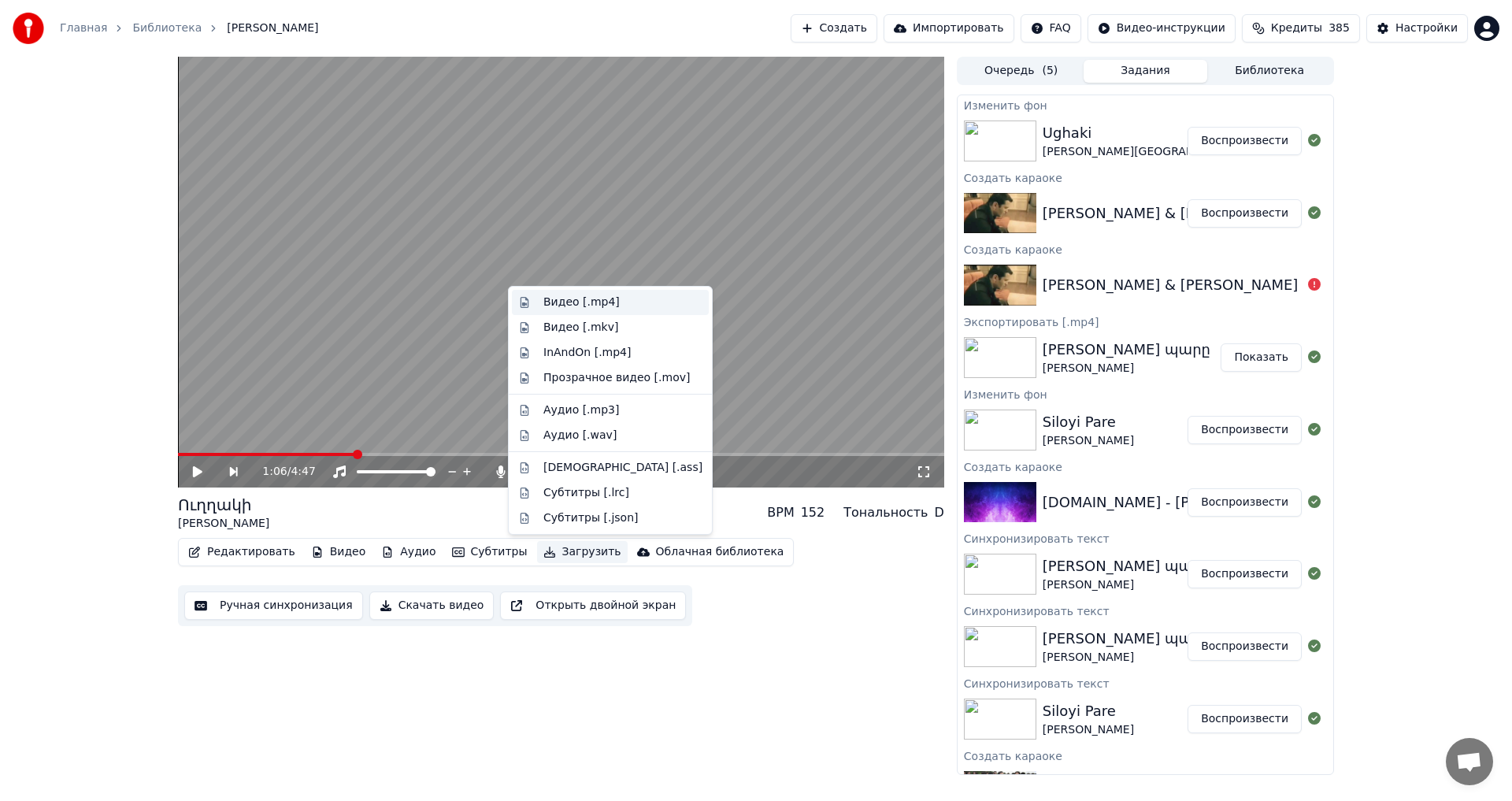
click at [615, 307] on div "Видео [.mp4]" at bounding box center [623, 302] width 159 height 16
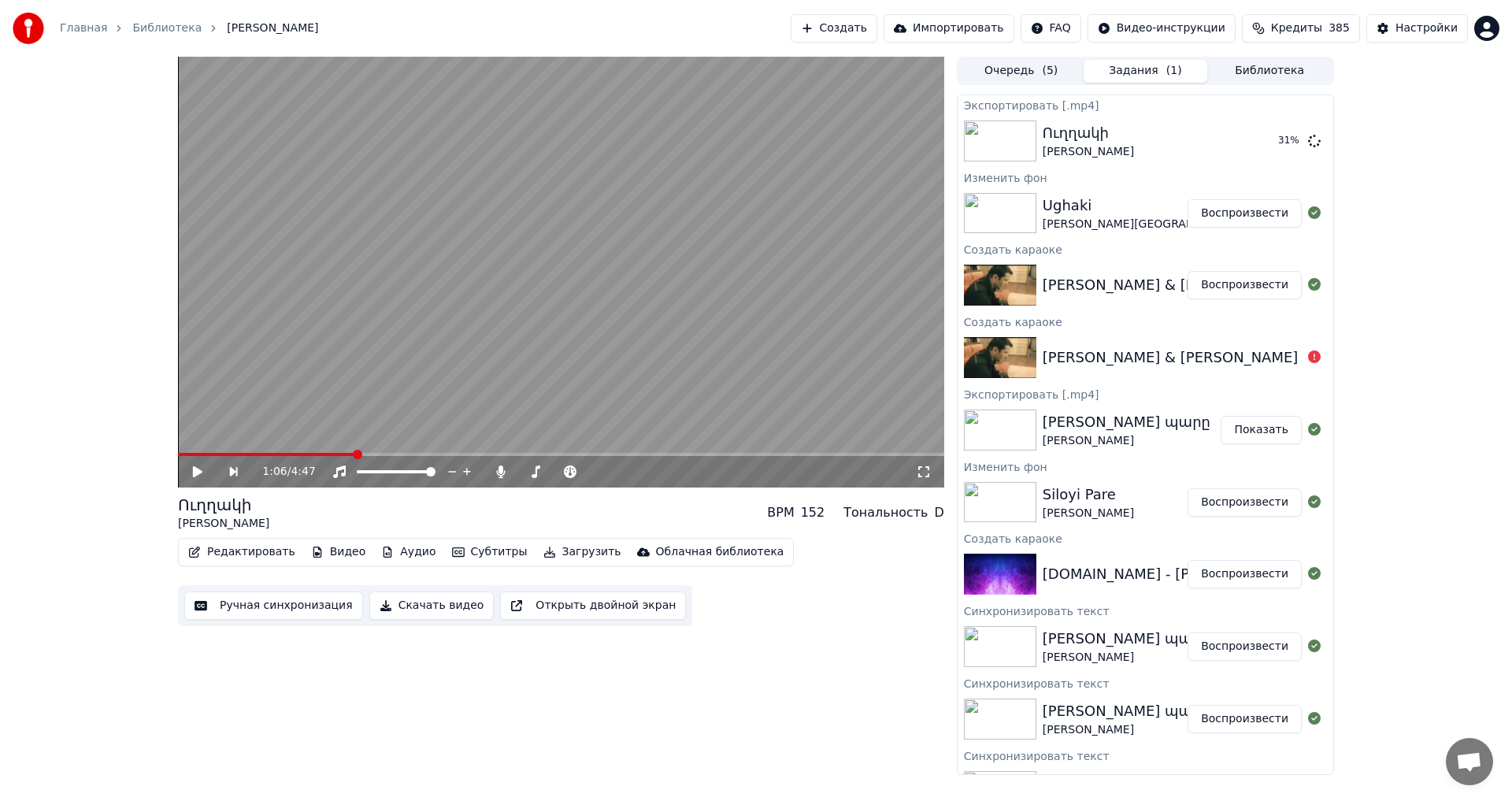
click at [246, 544] on button "Редактировать" at bounding box center [241, 552] width 119 height 22
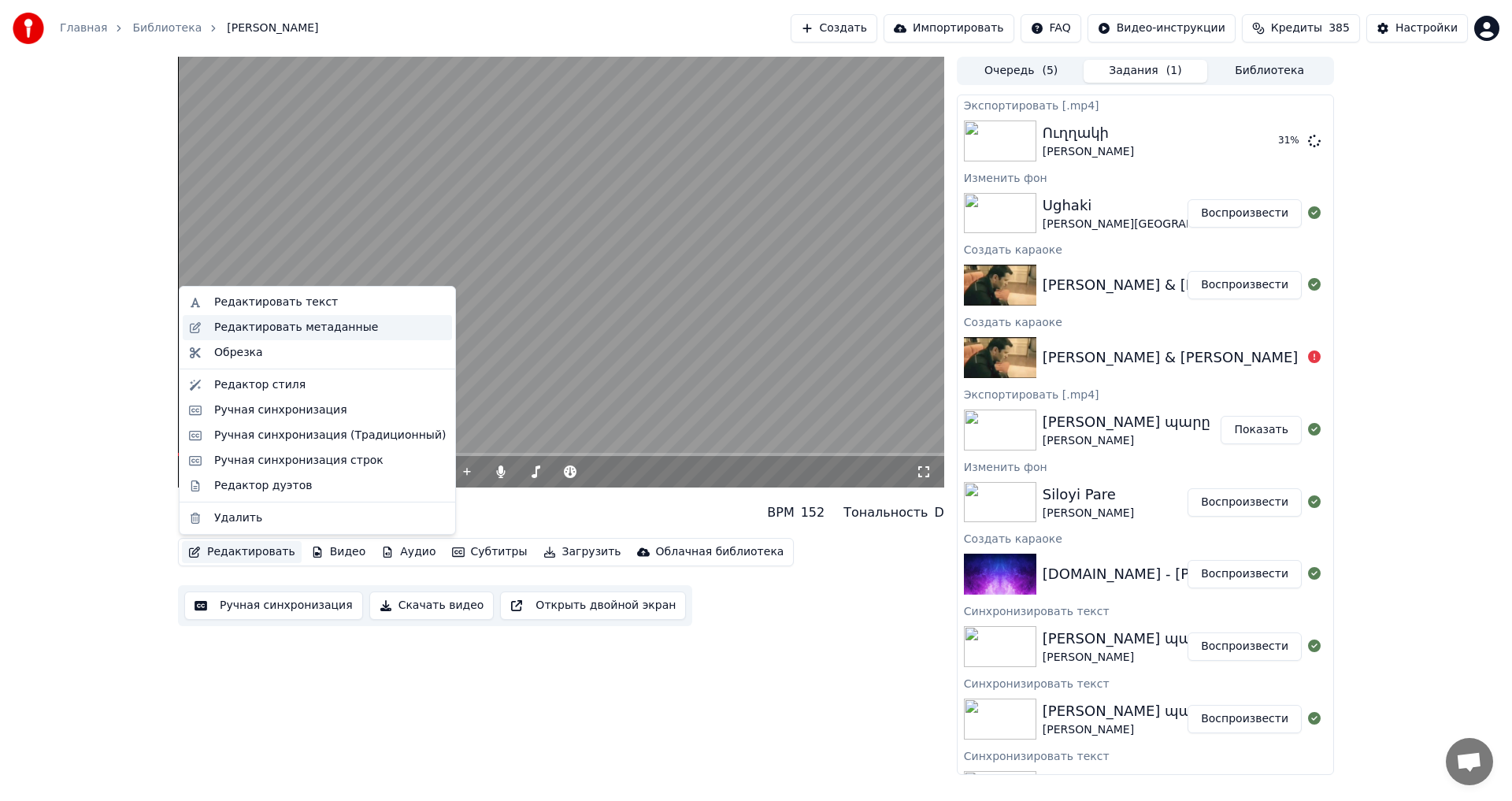
click at [278, 336] on div "Редактировать метаданные" at bounding box center [317, 328] width 270 height 25
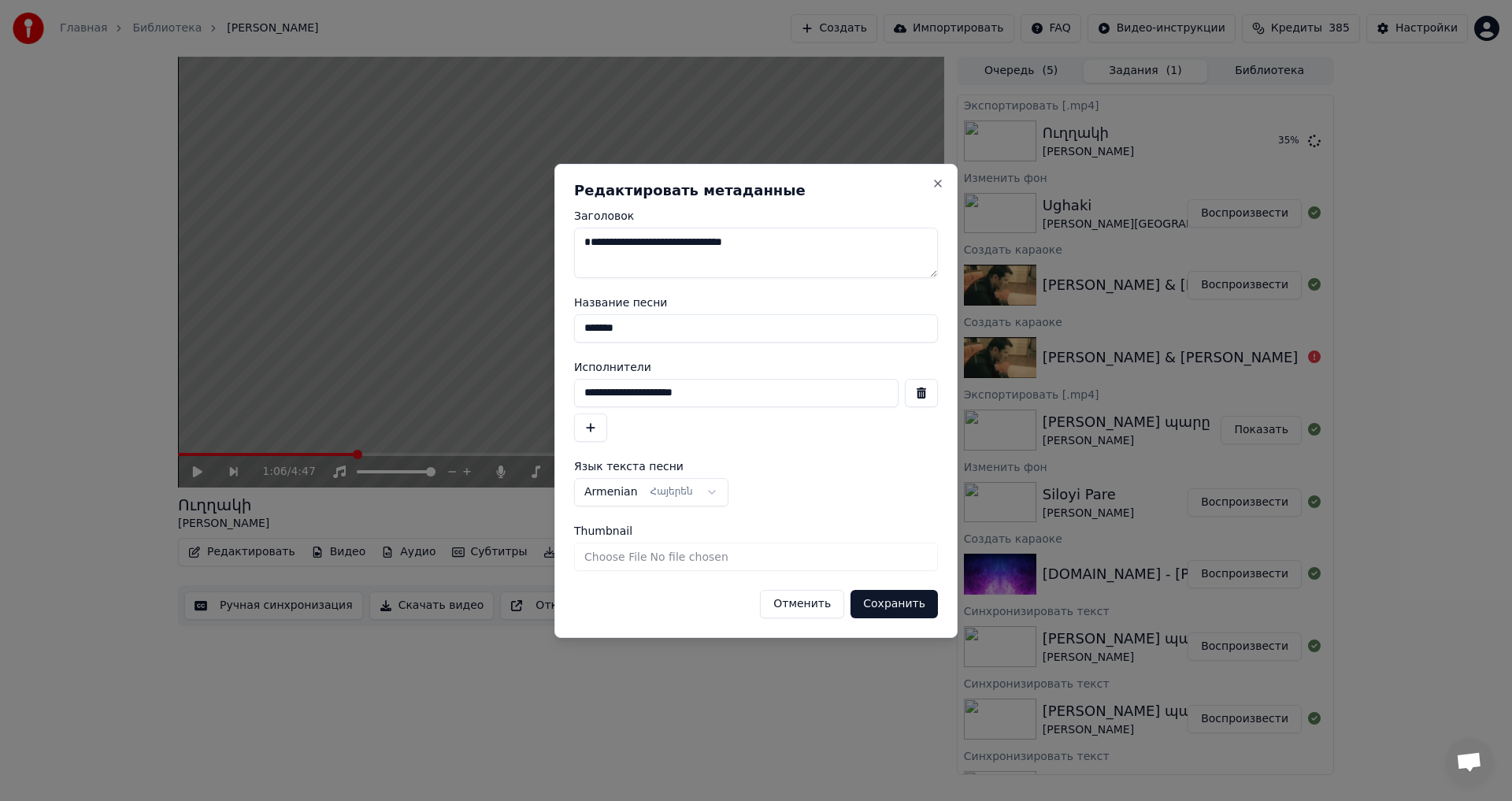
click at [844, 608] on button "Отменить" at bounding box center [803, 604] width 84 height 28
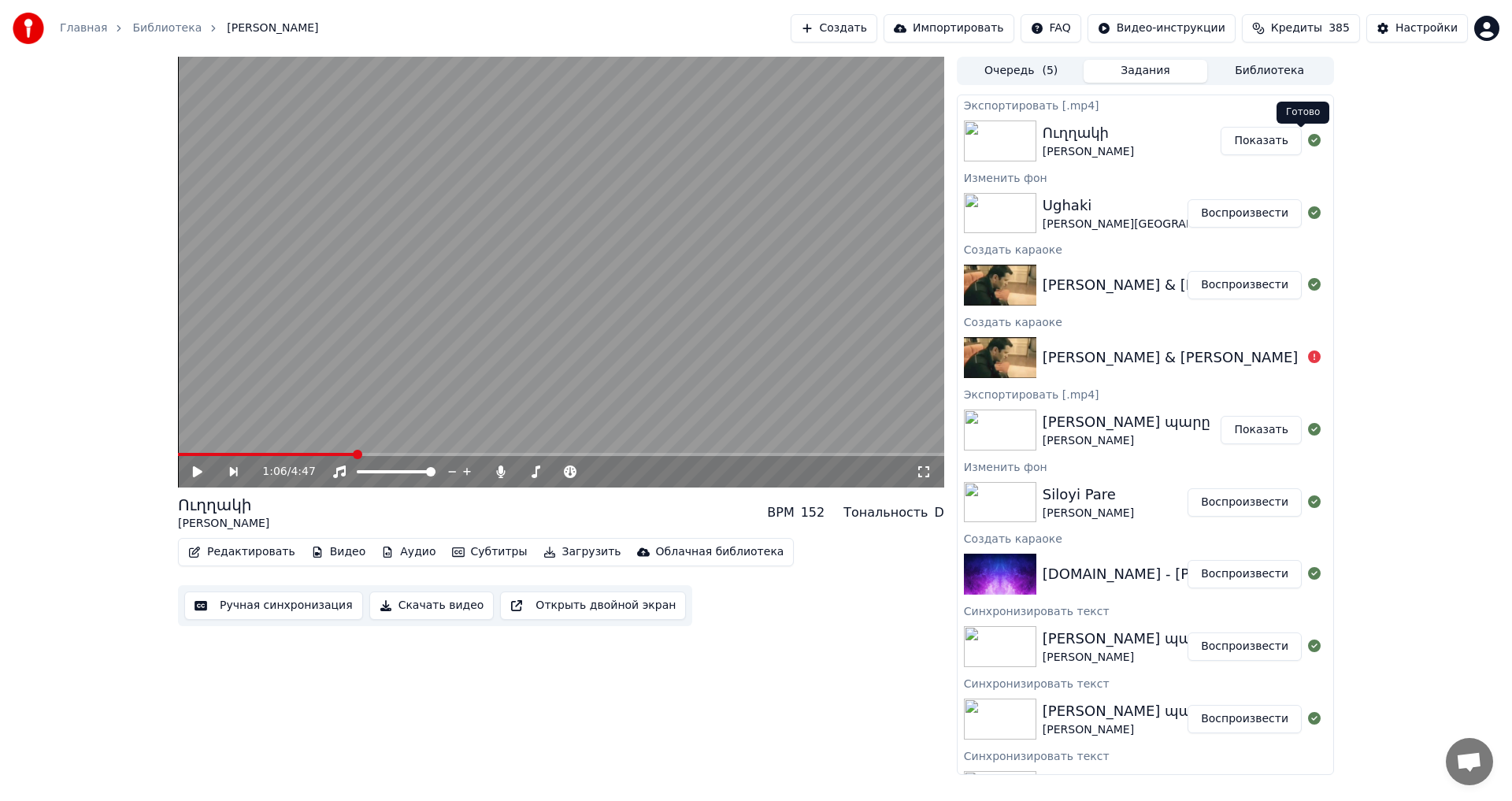
click at [1242, 155] on div "Ուղղակի [PERSON_NAME]" at bounding box center [1146, 141] width 376 height 54
click at [1256, 133] on button "Показать" at bounding box center [1261, 141] width 81 height 28
click at [1287, 69] on button "Библиотека" at bounding box center [1270, 71] width 125 height 23
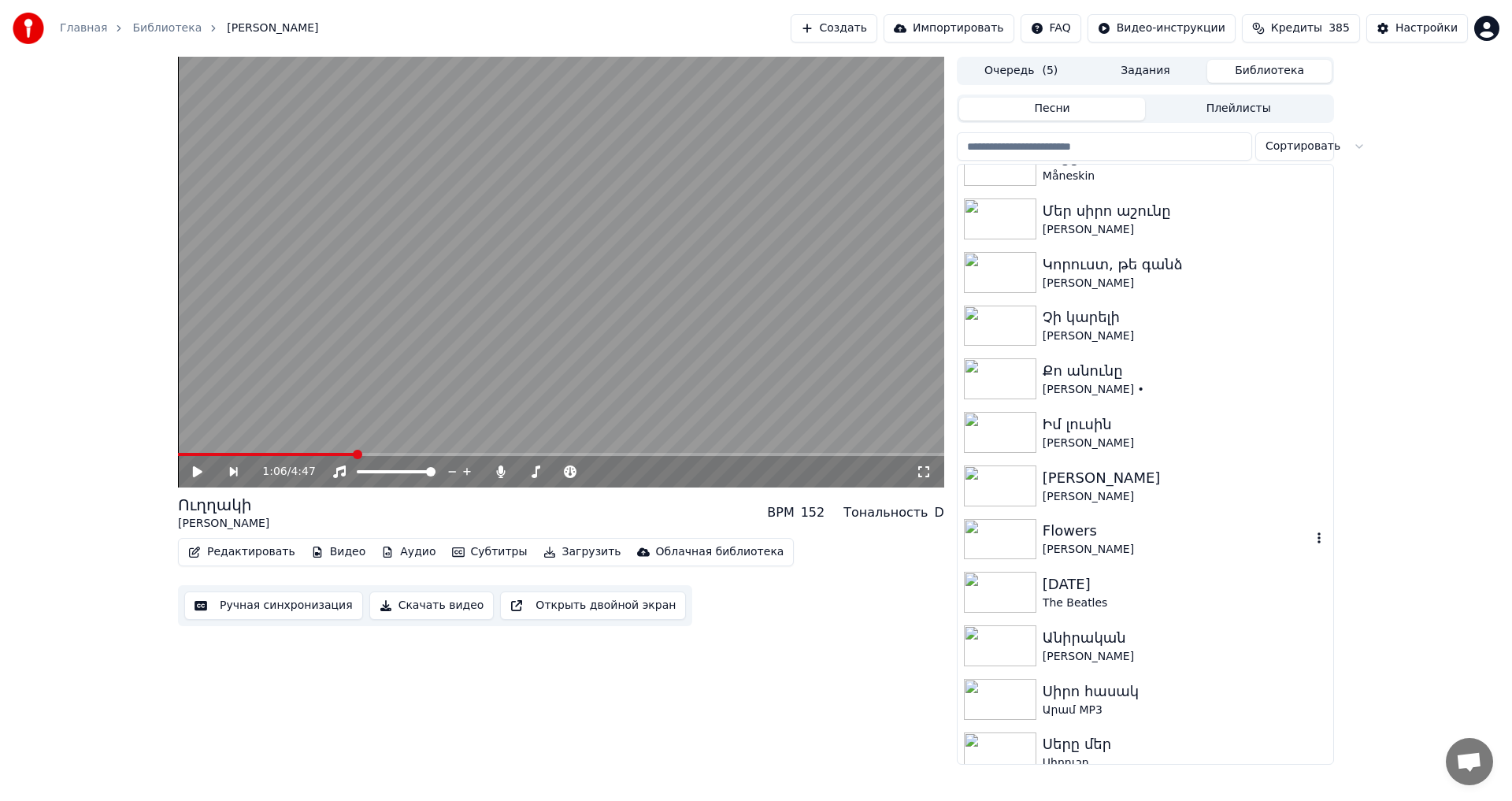
scroll to position [8034, 0]
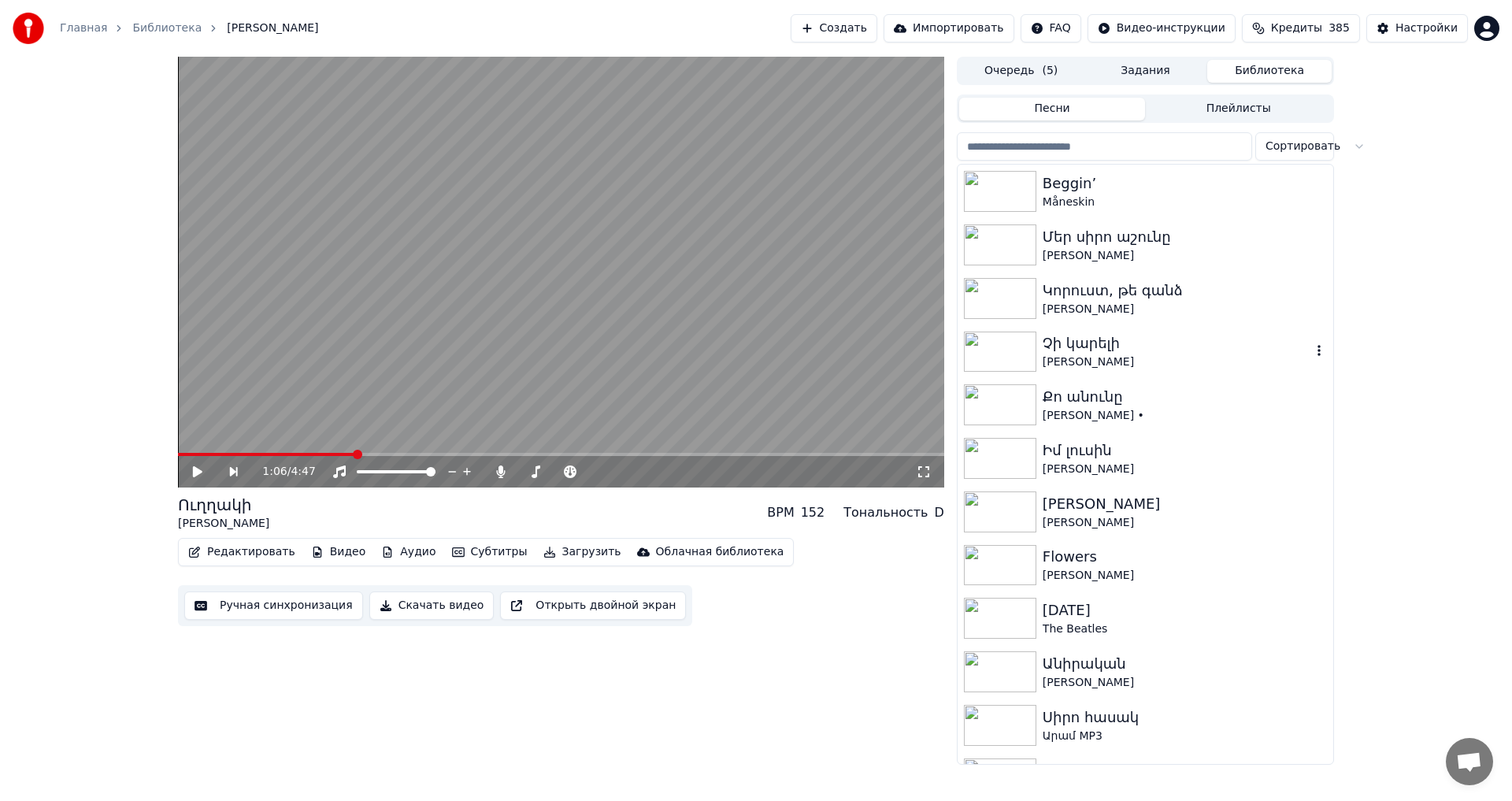
click at [1147, 369] on div "[PERSON_NAME]" at bounding box center [1177, 363] width 269 height 16
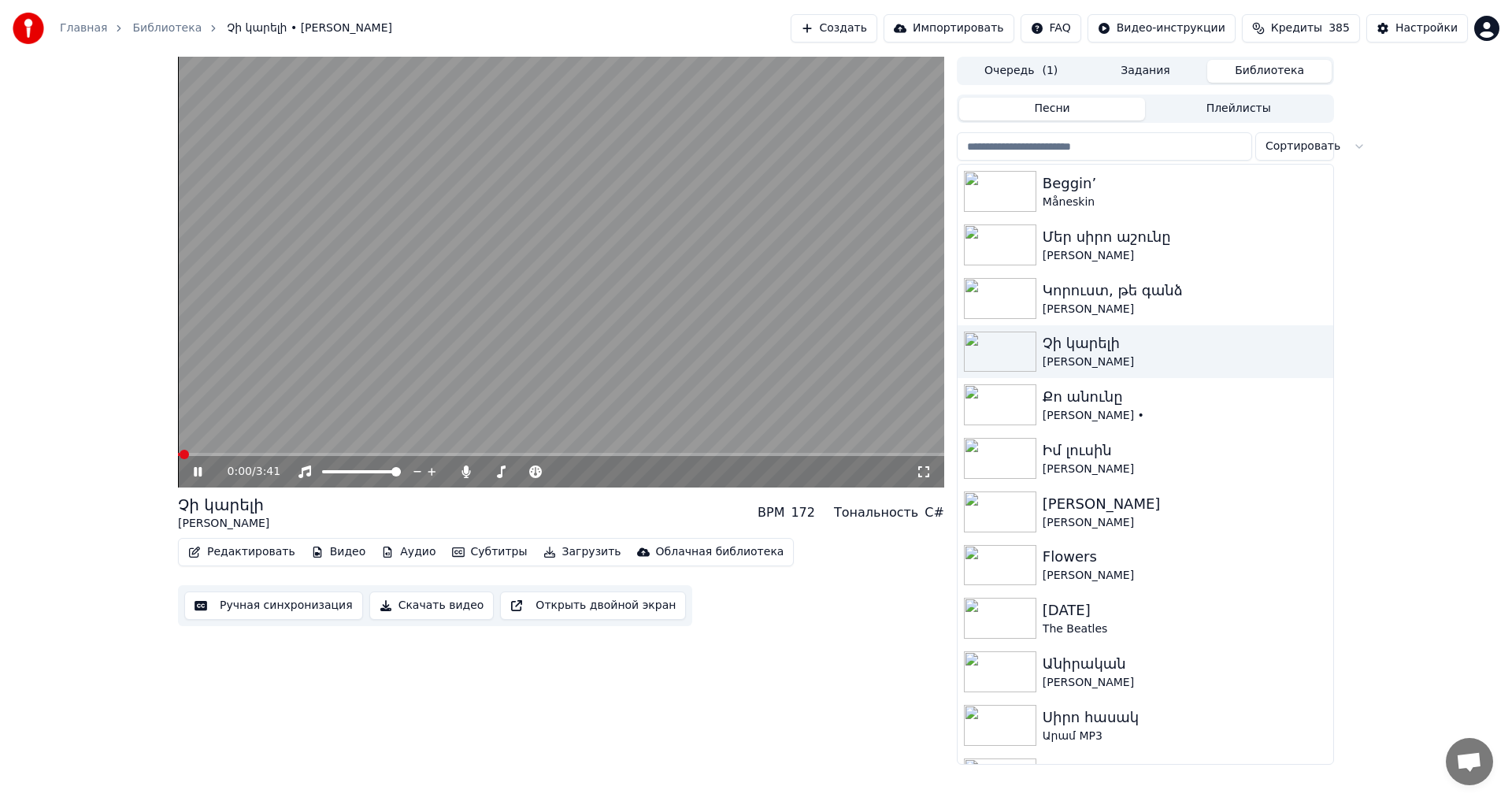
click at [235, 547] on button "Редактировать" at bounding box center [241, 552] width 119 height 22
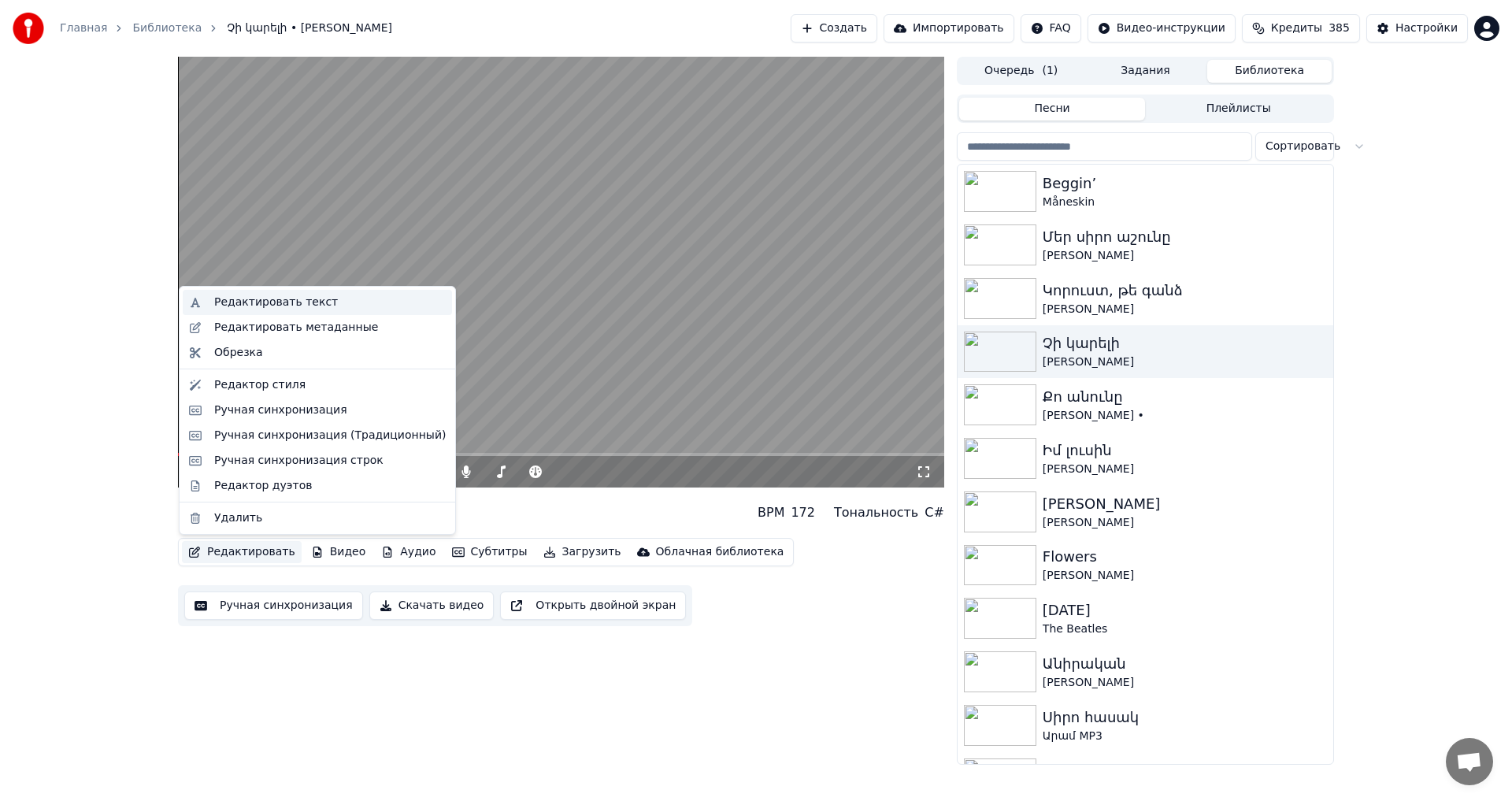
click at [318, 305] on div "Редактировать текст" at bounding box center [330, 302] width 232 height 16
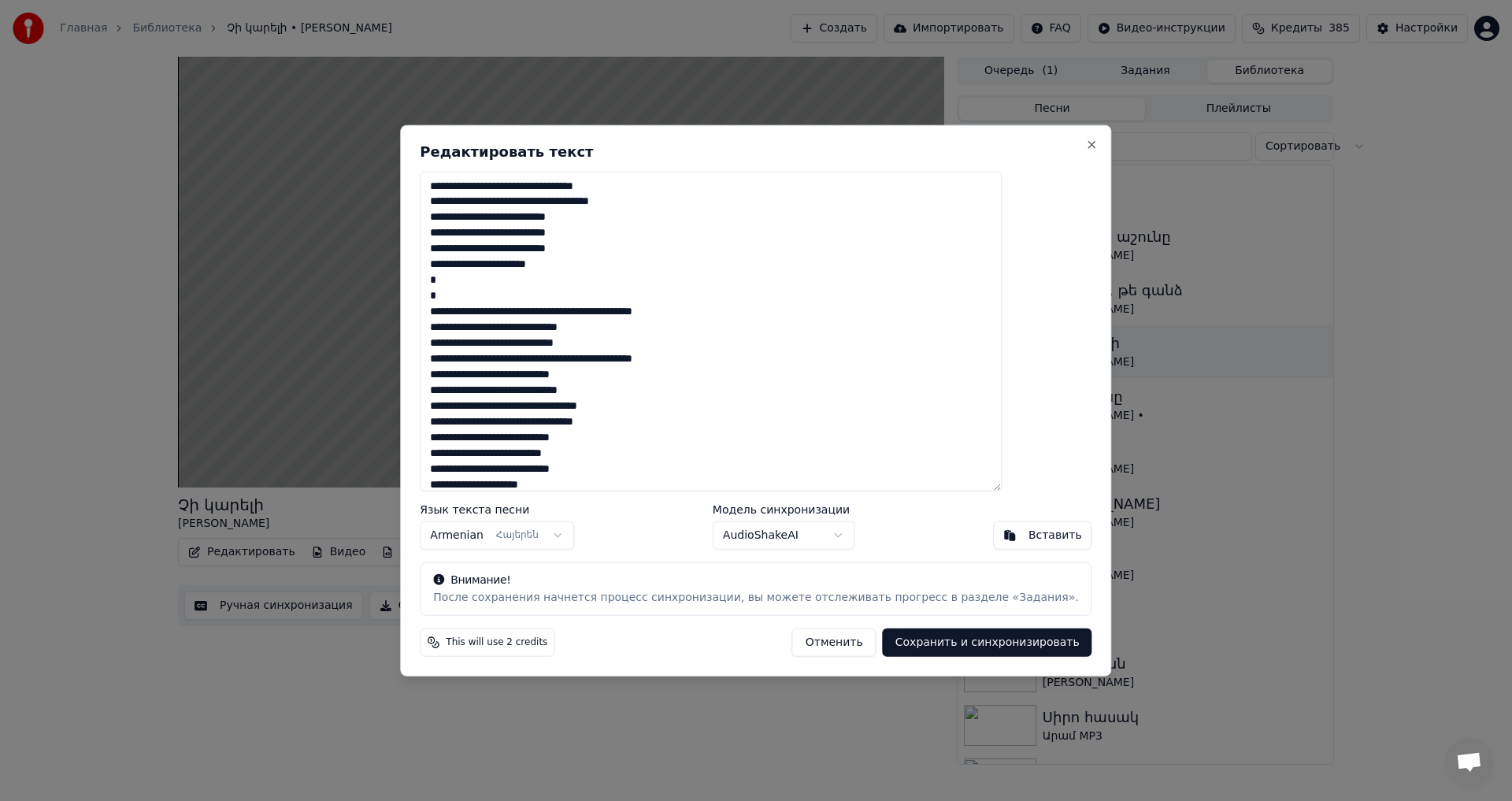
click at [806, 641] on button "Отменить" at bounding box center [834, 643] width 84 height 28
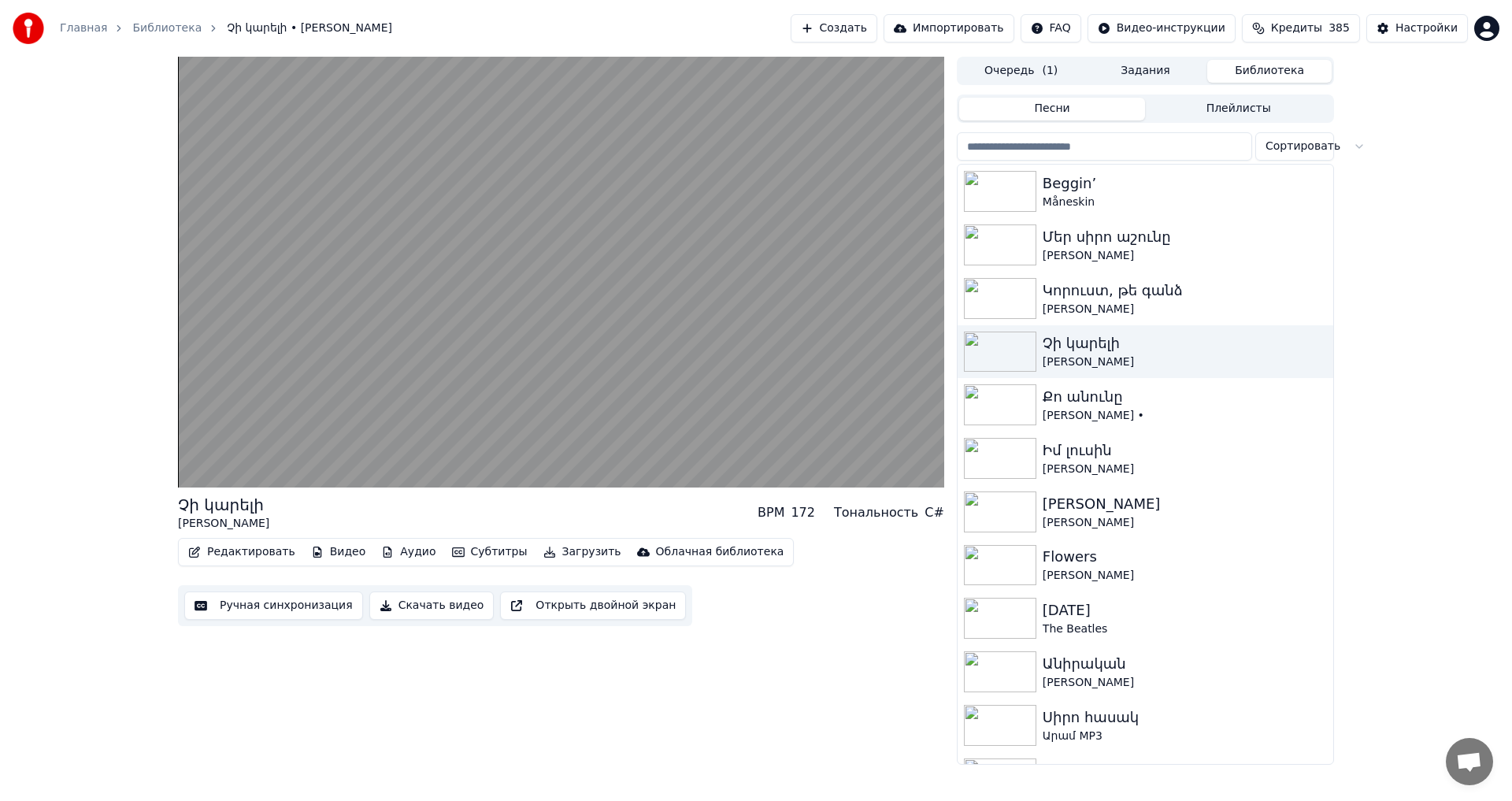
drag, startPoint x: 237, startPoint y: 626, endPoint x: 243, endPoint y: 608, distance: 19.0
click at [238, 626] on div "Ручная синхронизация Скачать видео Открыть двойной экран" at bounding box center [436, 605] width 515 height 41
click at [243, 608] on button "Ручная синхронизация" at bounding box center [274, 606] width 179 height 28
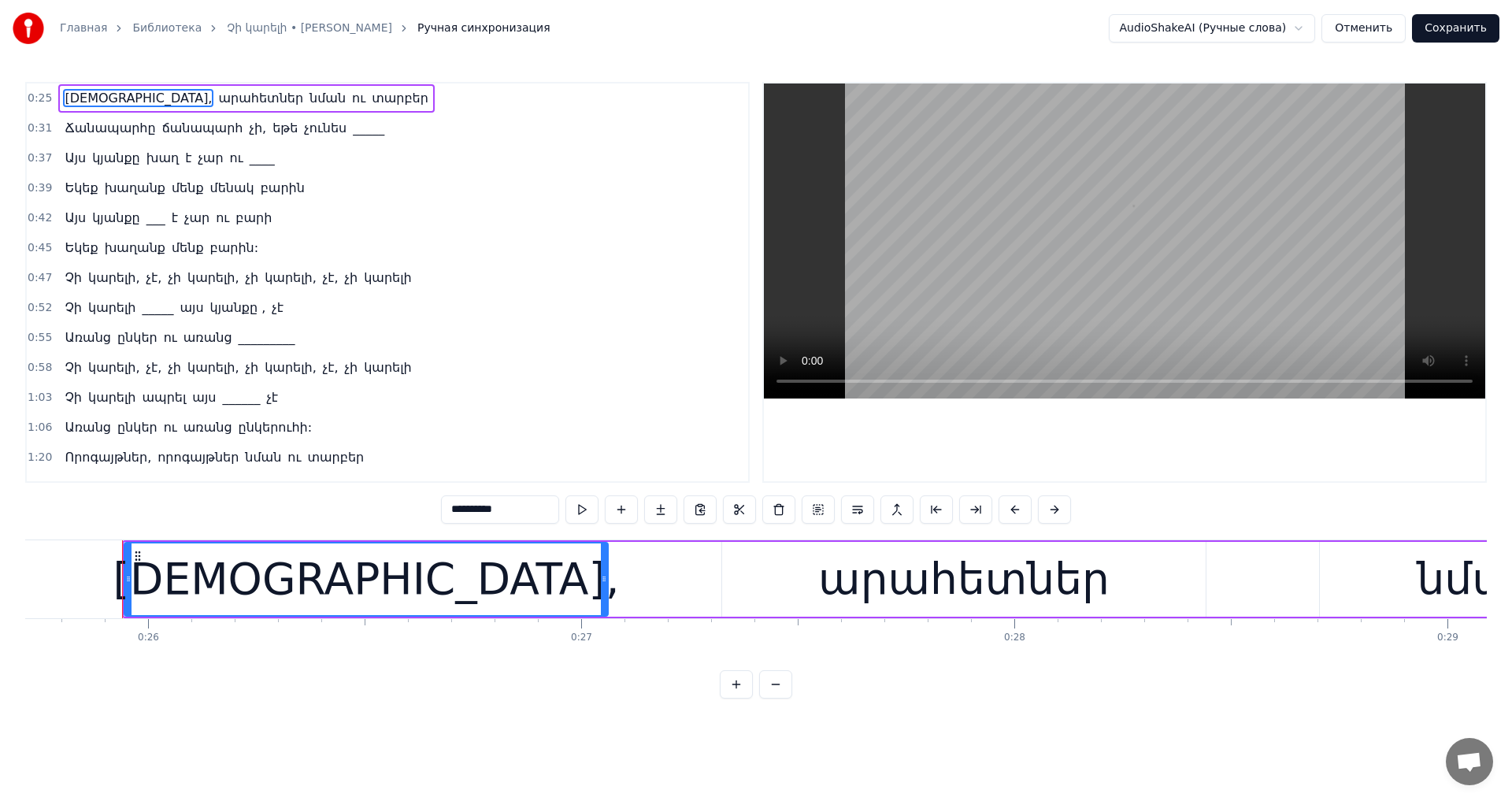
scroll to position [0, 11156]
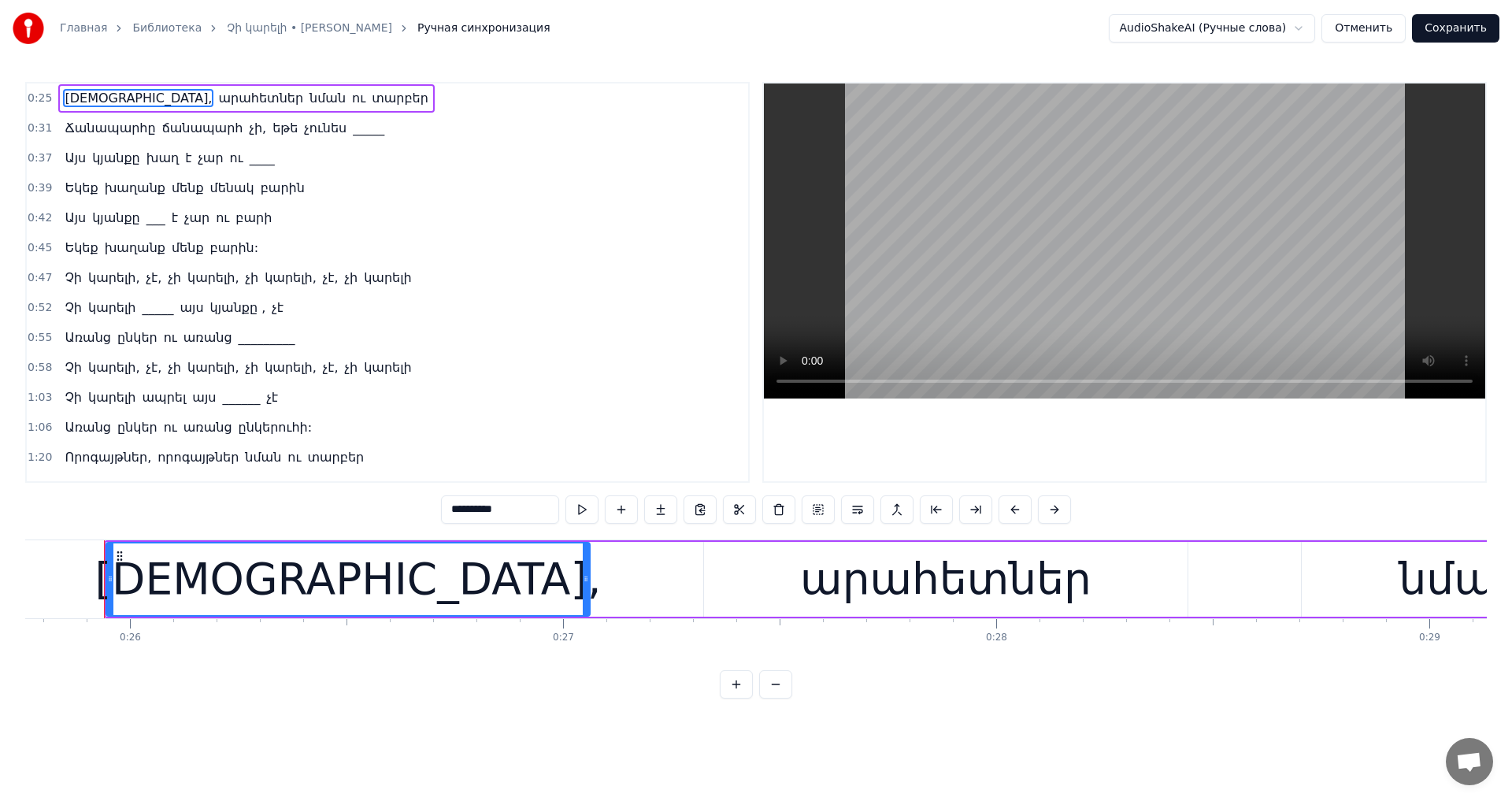
click at [858, 268] on video at bounding box center [1125, 241] width 722 height 315
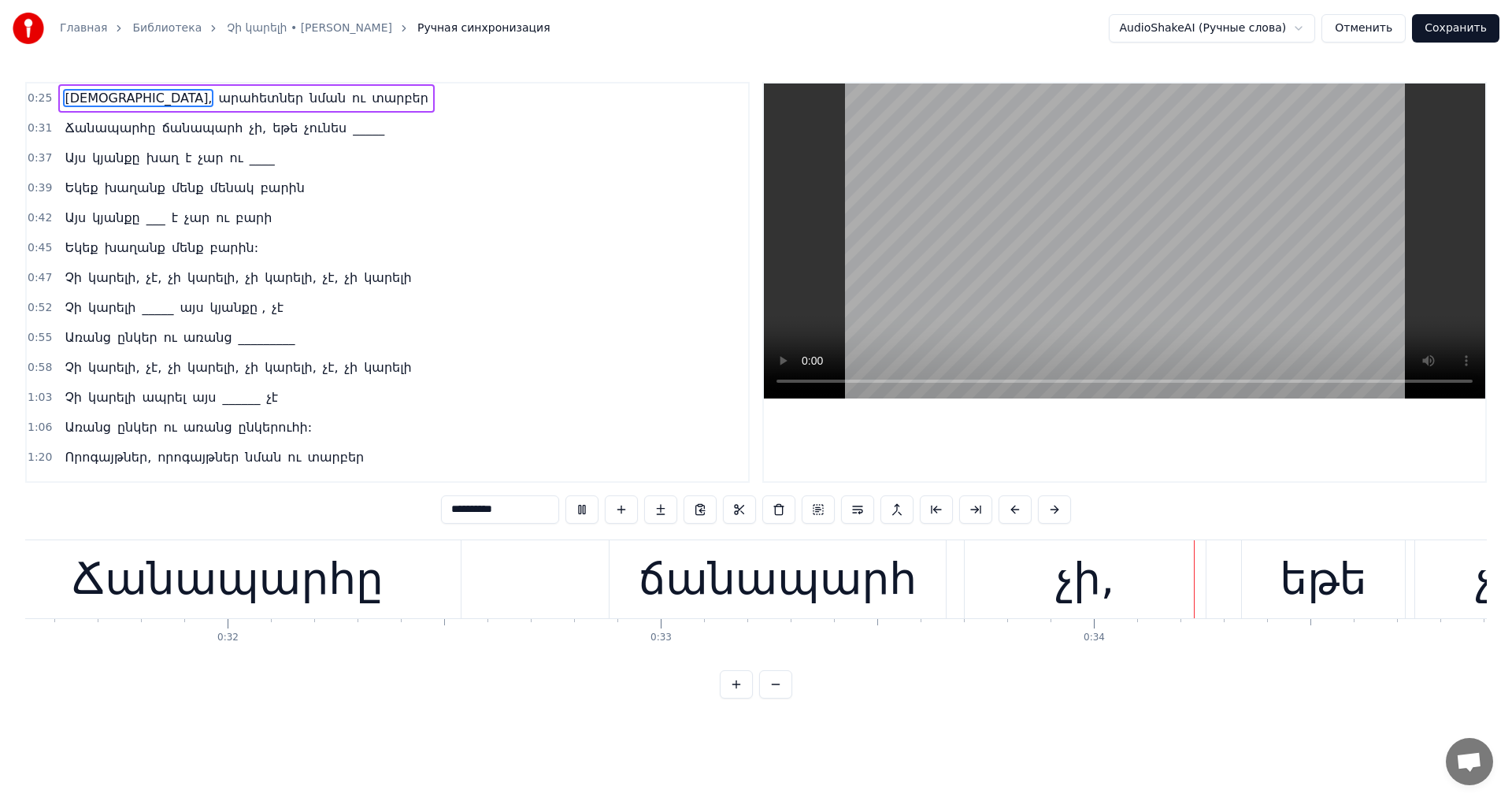
scroll to position [0, 14479]
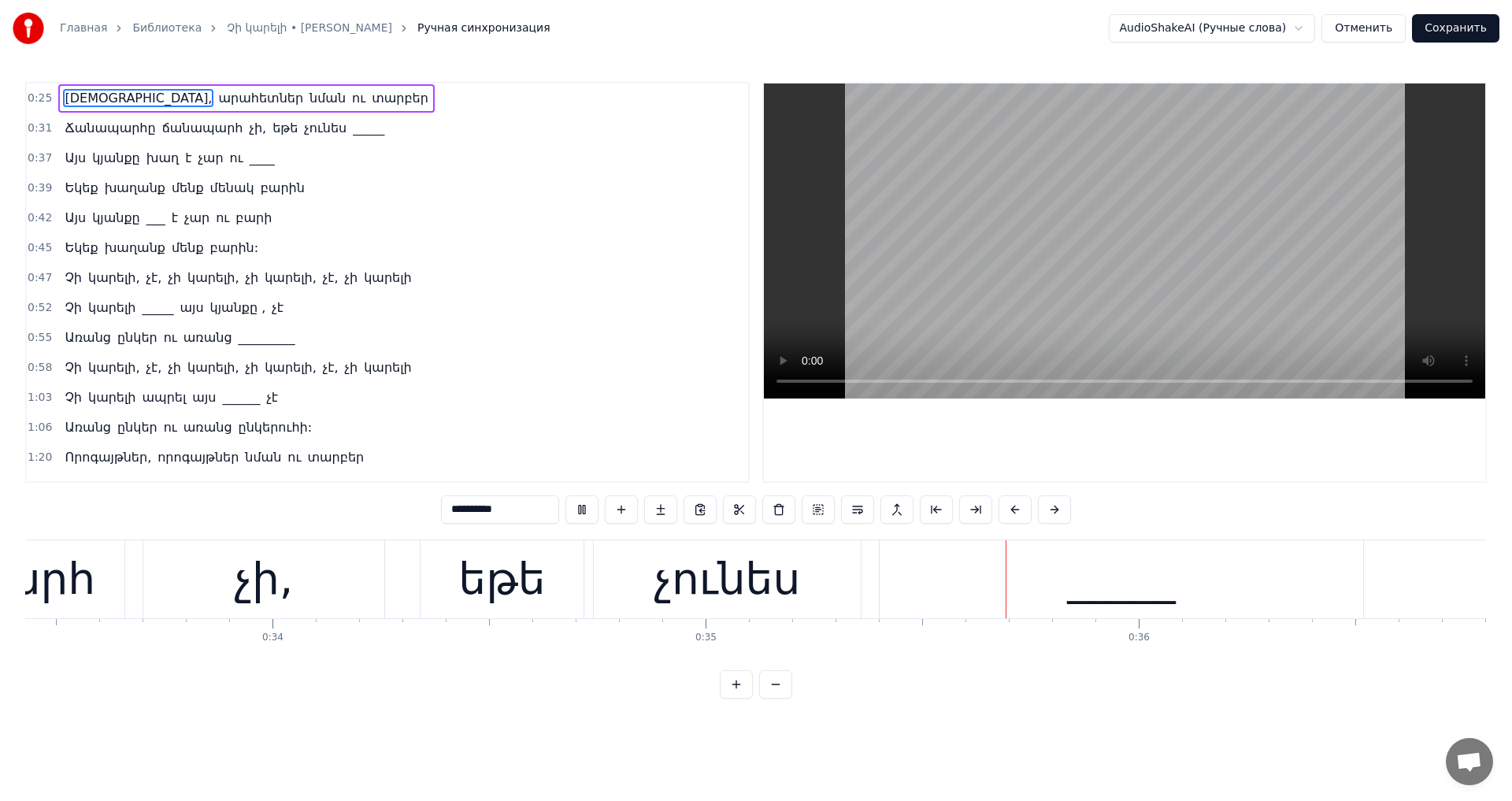
click at [1084, 233] on video at bounding box center [1125, 241] width 722 height 315
click at [1080, 574] on div "_____" at bounding box center [1121, 579] width 109 height 65
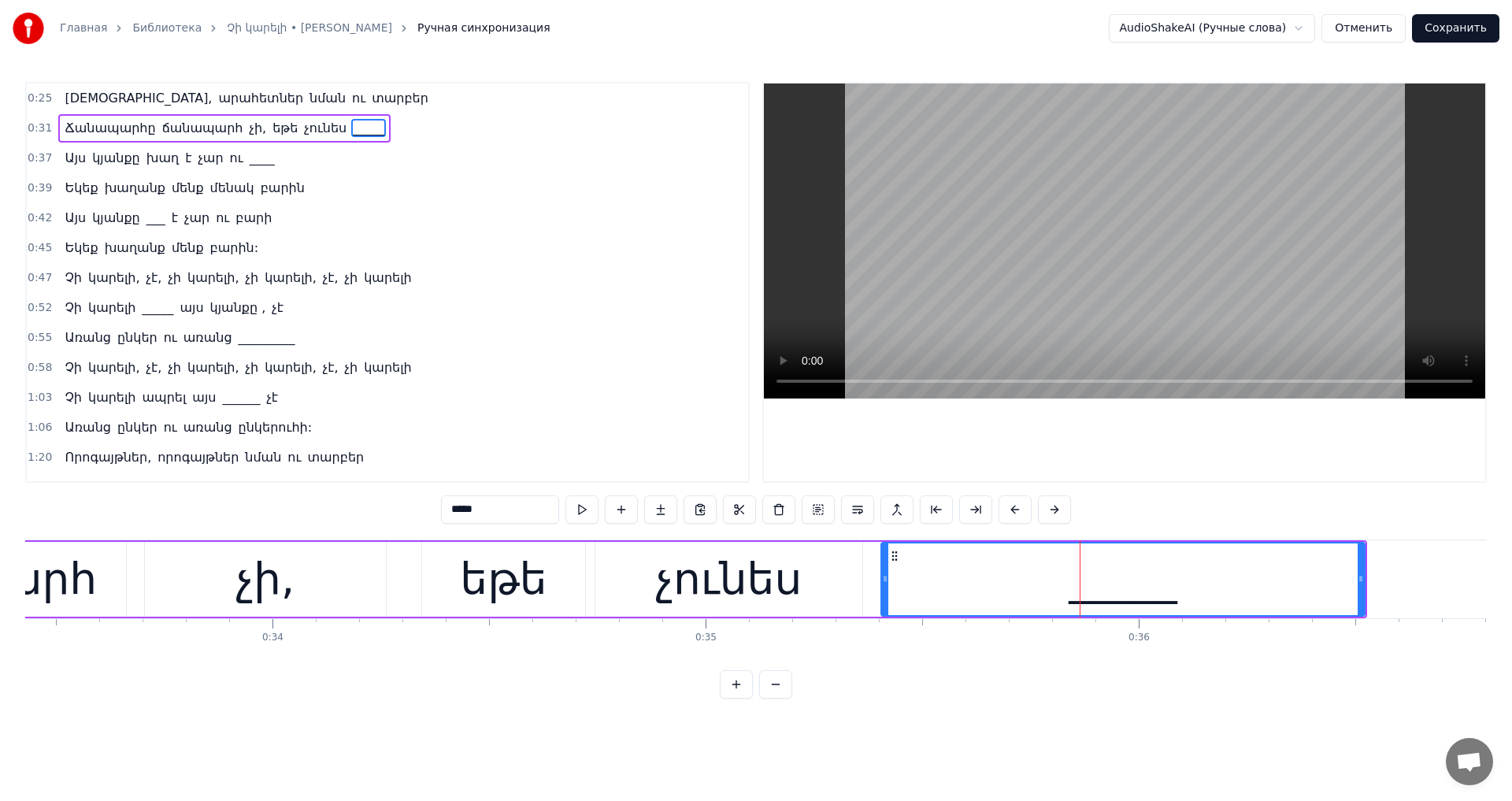
drag, startPoint x: 450, startPoint y: 510, endPoint x: 305, endPoint y: 510, distance: 145.0
click at [305, 510] on div "0:25 Արահետներ, արահետներ նման ու տարբեր 0:31 Ճանապարհը ճանապարհ չի, եթե չունես…" at bounding box center [756, 390] width 1462 height 617
click at [1177, 267] on video at bounding box center [1125, 241] width 722 height 315
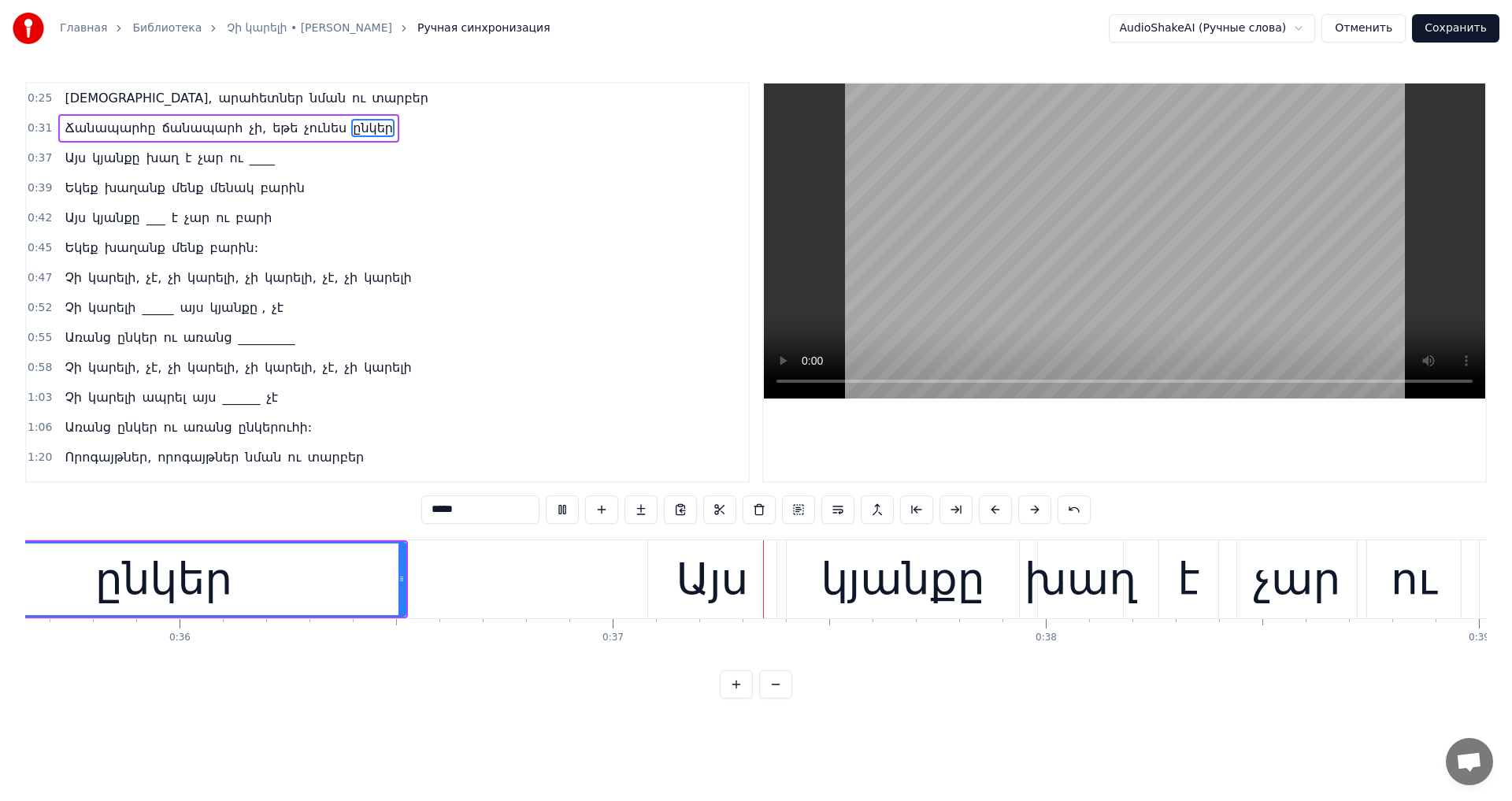
scroll to position [0, 15819]
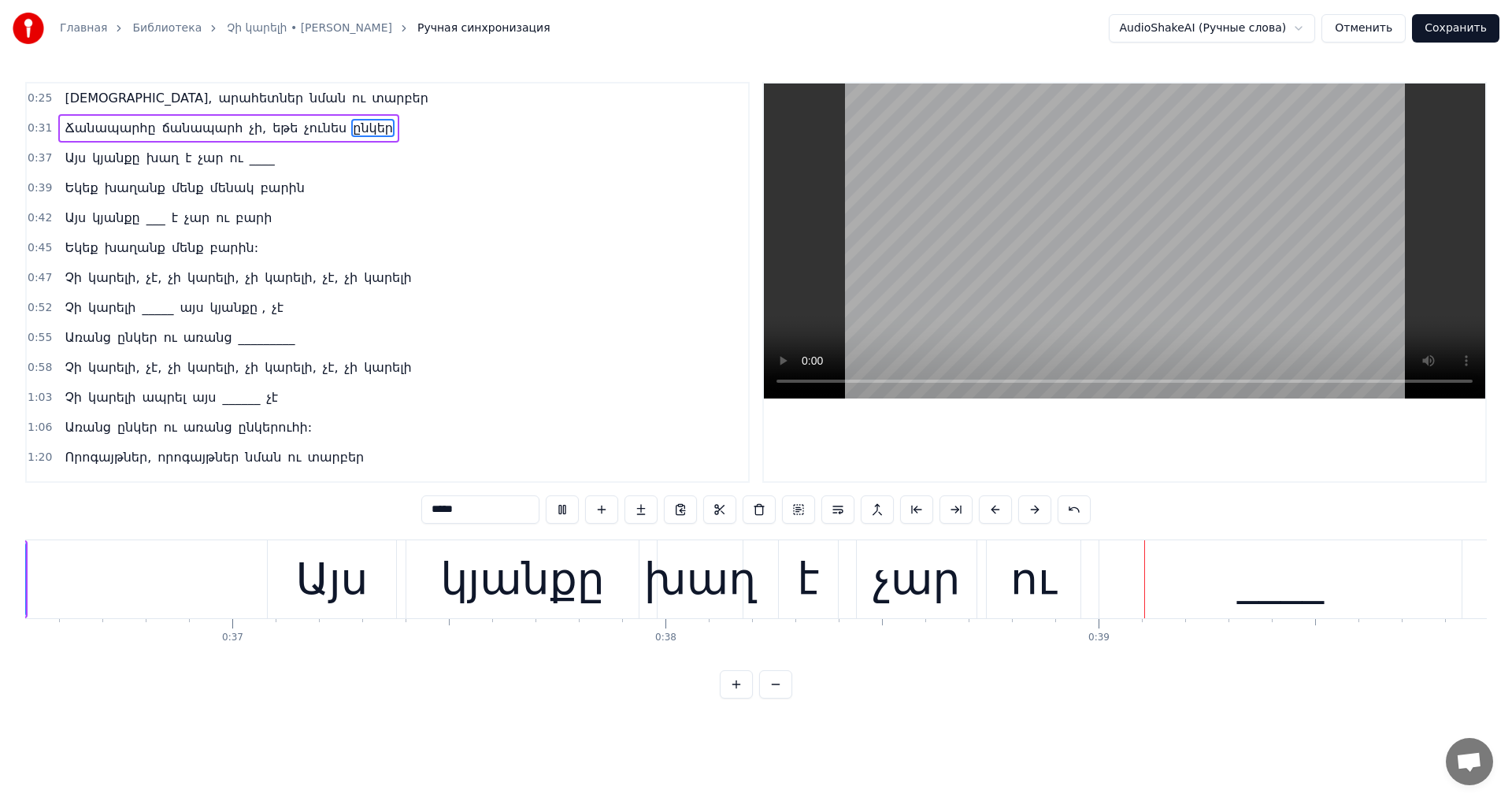
click at [1171, 254] on video at bounding box center [1125, 241] width 722 height 315
click at [248, 156] on span "____" at bounding box center [263, 158] width 28 height 18
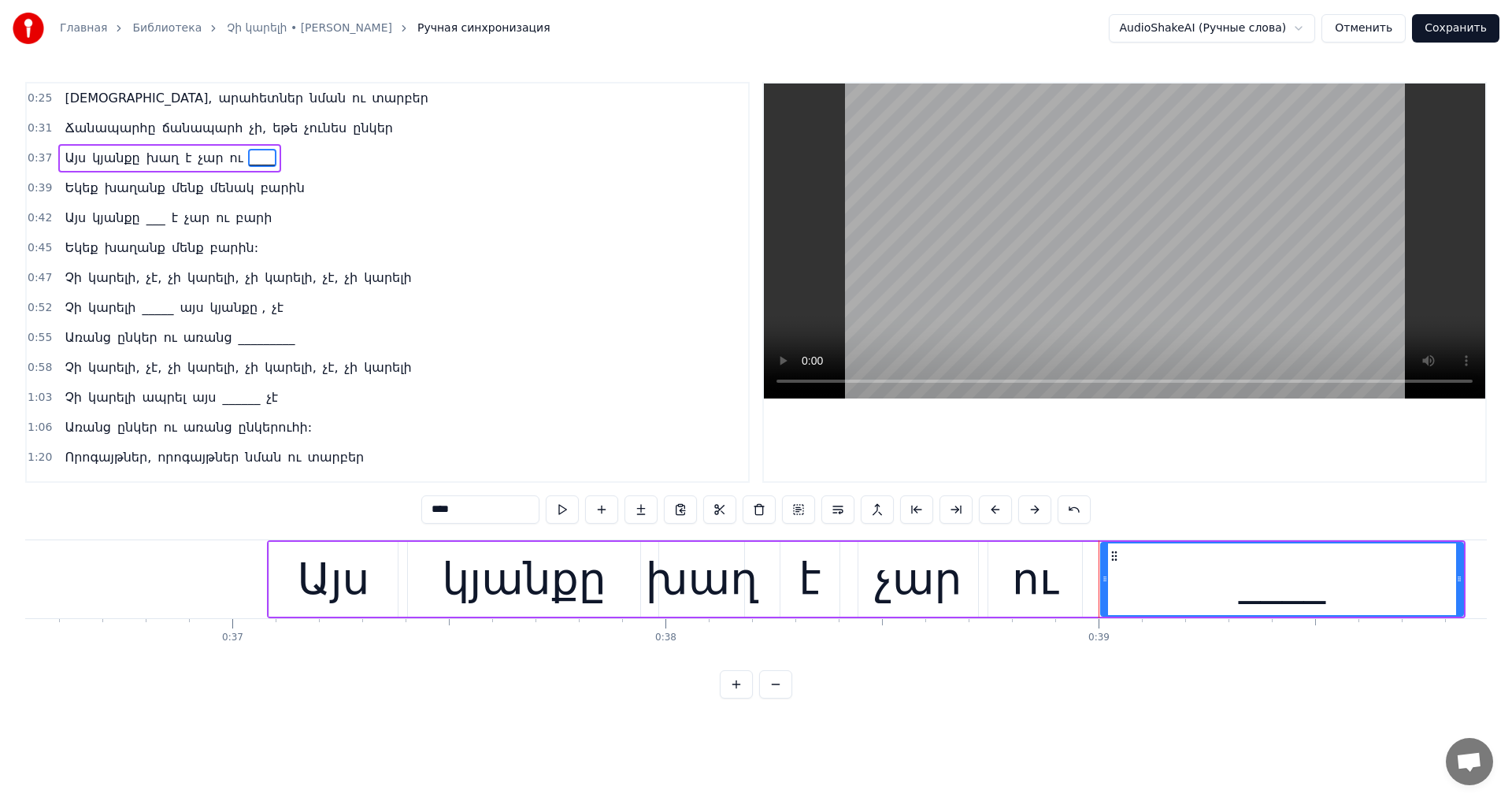
drag, startPoint x: 419, startPoint y: 515, endPoint x: 301, endPoint y: 496, distance: 119.5
click at [301, 496] on div "0:25 Արահետներ, արահետներ նման ու տարբեր 0:31 Ճանապարհը ճանապարհ չի, եթե չունես…" at bounding box center [756, 390] width 1462 height 617
click at [1152, 210] on video at bounding box center [1125, 241] width 722 height 315
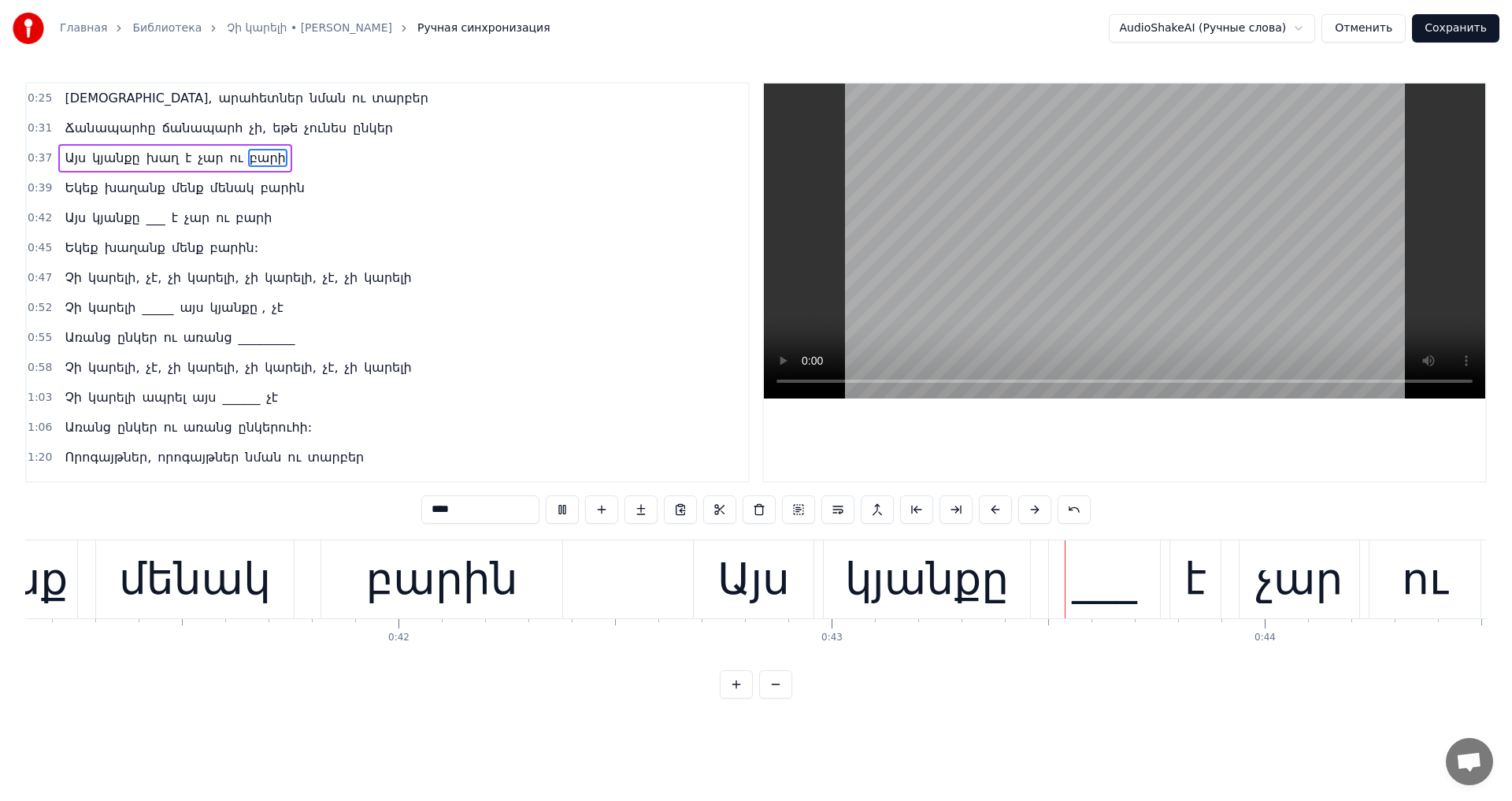
scroll to position [0, 18562]
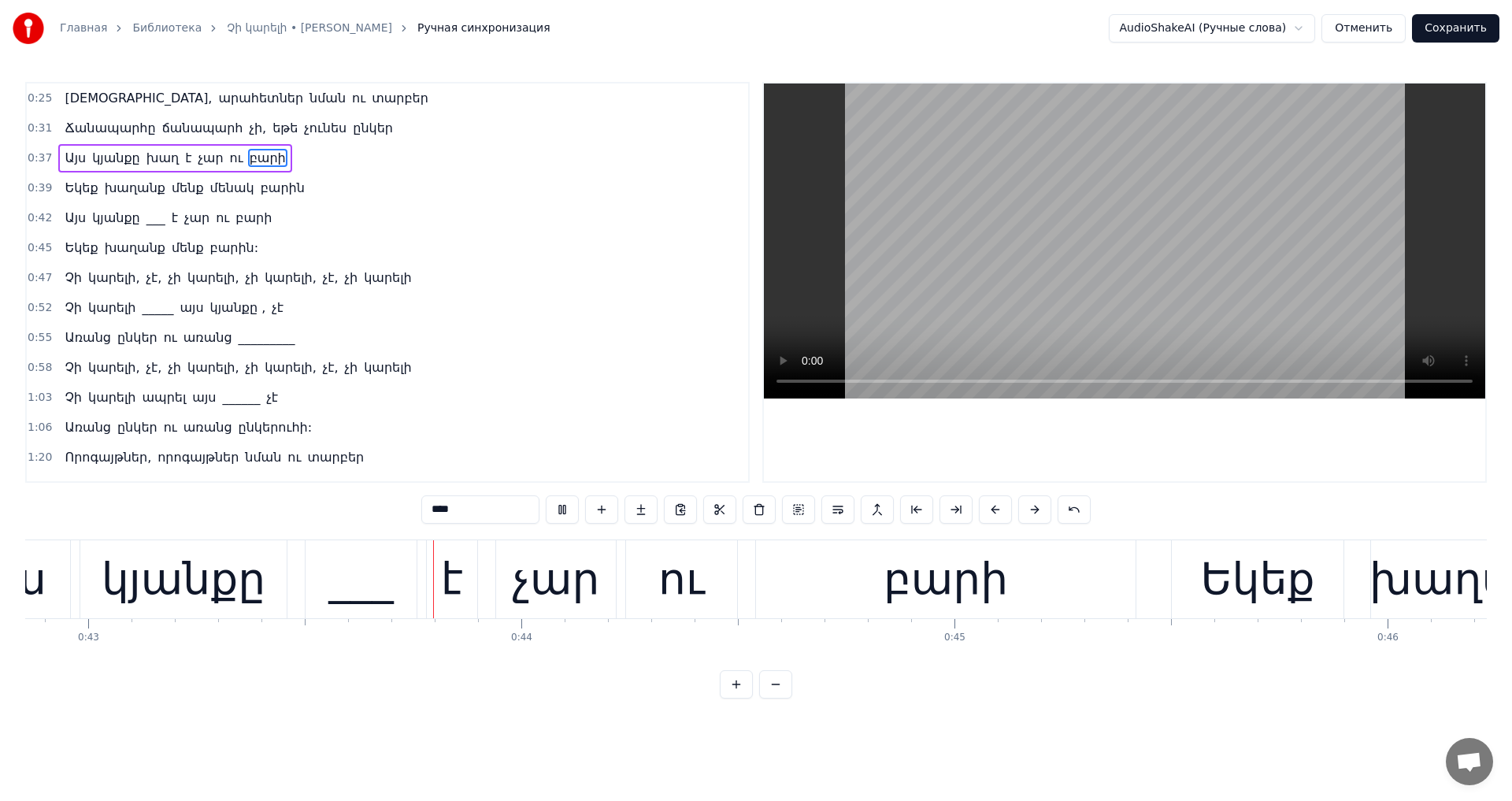
click at [1134, 191] on video at bounding box center [1125, 241] width 722 height 315
click at [384, 578] on div "___" at bounding box center [361, 579] width 65 height 65
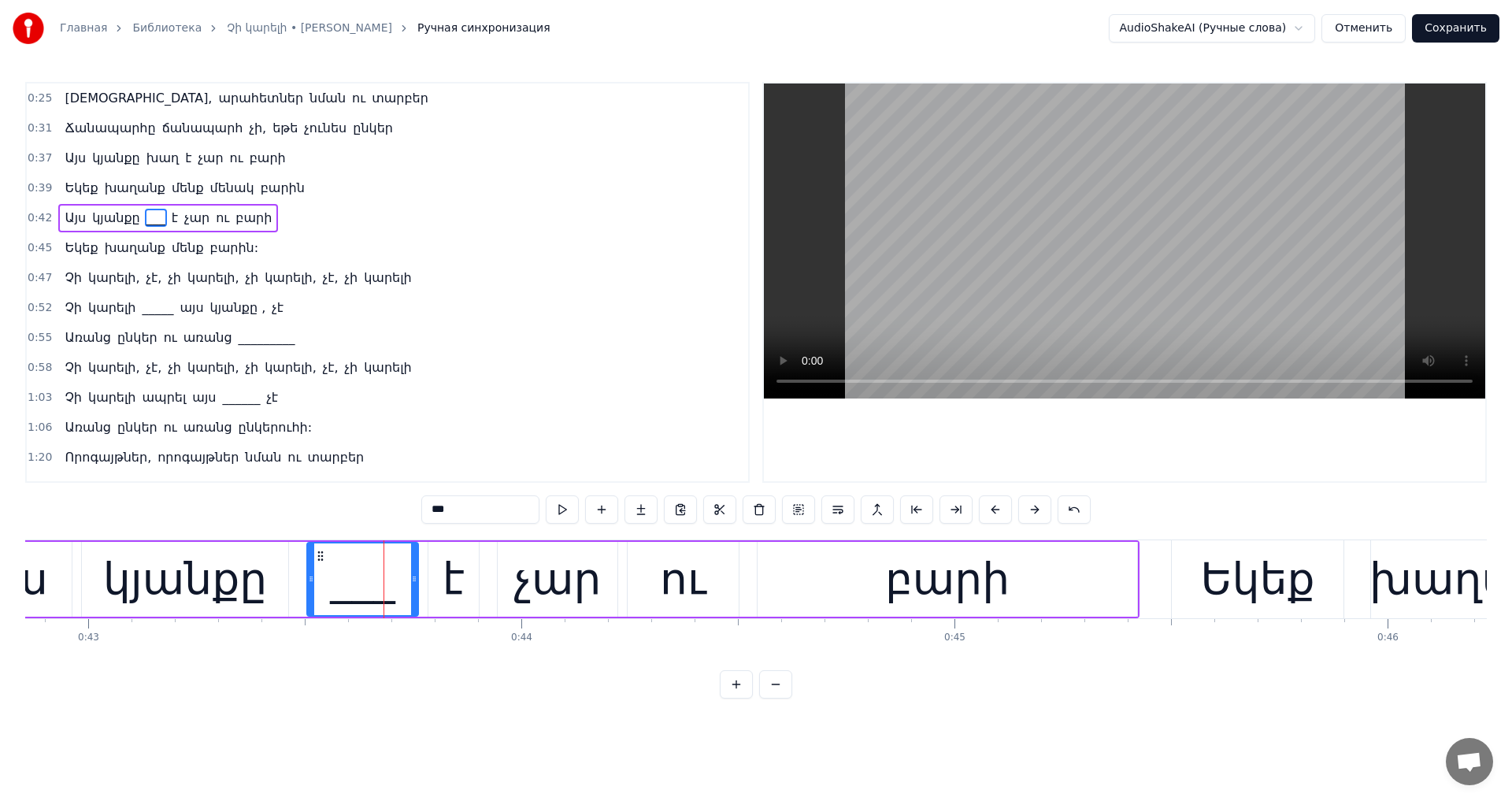
drag, startPoint x: 443, startPoint y: 510, endPoint x: 308, endPoint y: 495, distance: 135.8
click at [308, 496] on div "0:25 Արահետներ, արահետներ նման ու տարբեր 0:31 Ճանապարհը ճանապարհ չի, եթե չունես…" at bounding box center [756, 390] width 1462 height 617
type input "*"
click at [1091, 294] on video at bounding box center [1125, 241] width 722 height 315
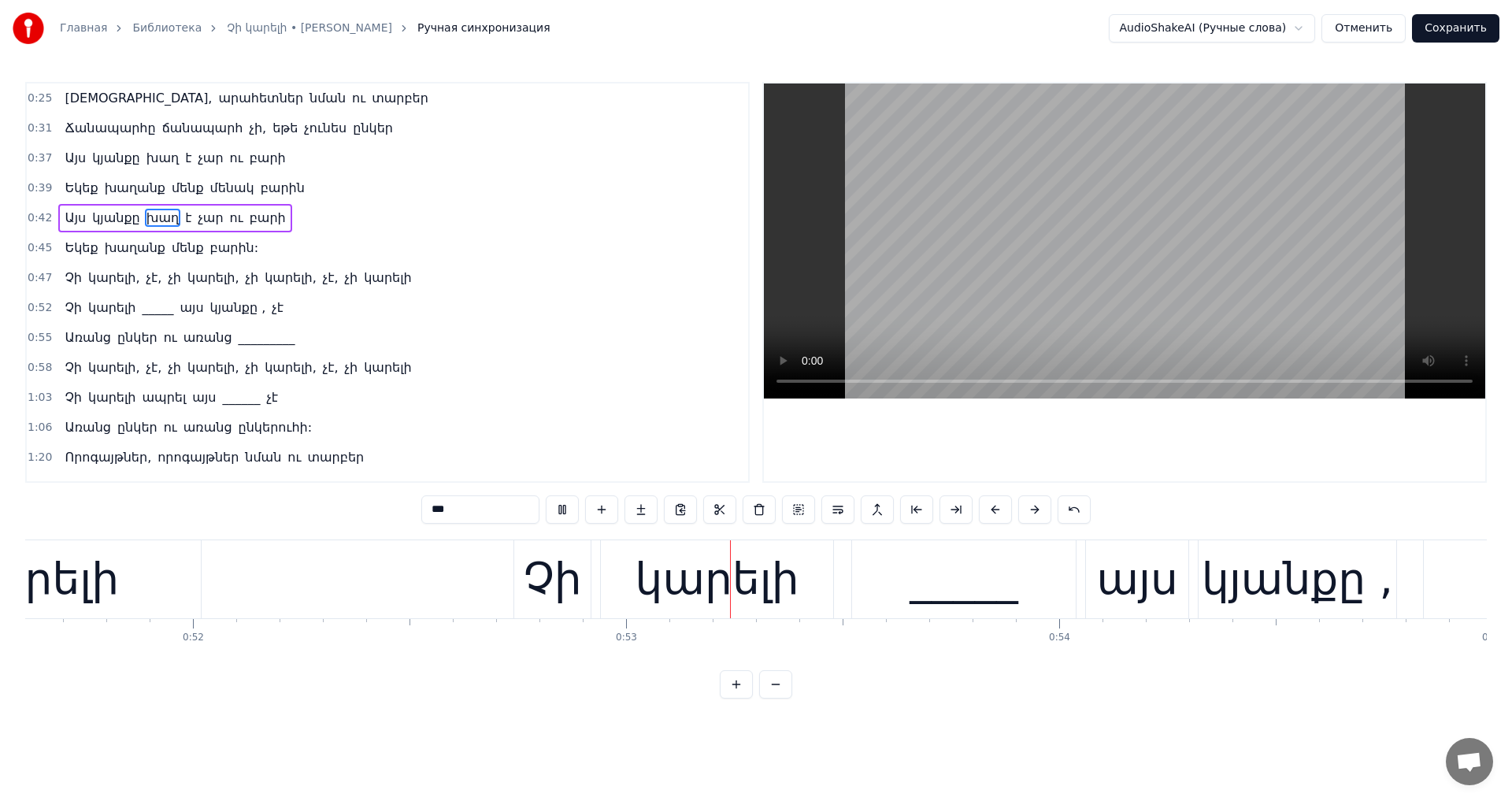
scroll to position [0, 22669]
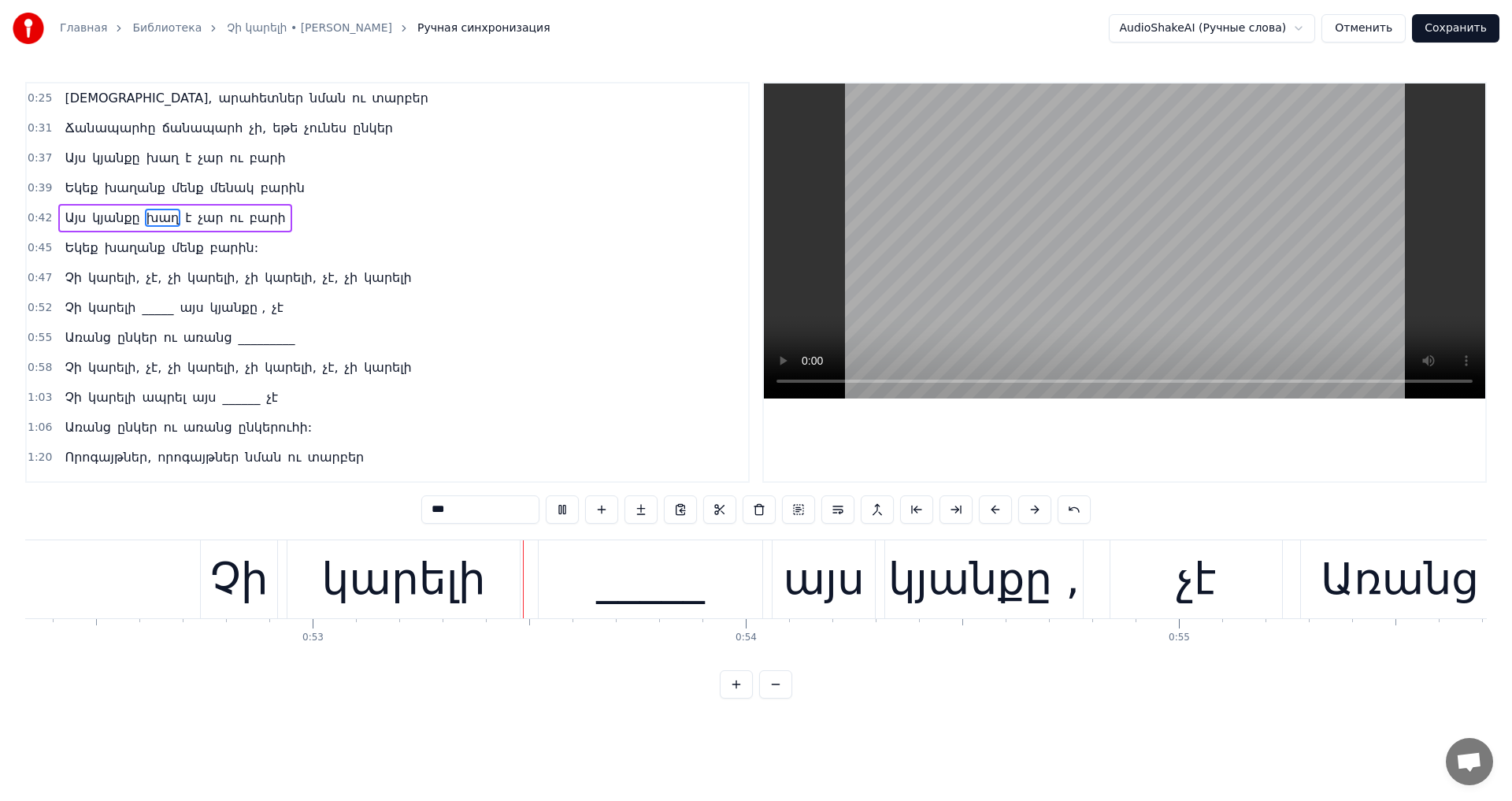
click at [1089, 253] on video at bounding box center [1125, 241] width 722 height 315
click at [594, 583] on div "_____" at bounding box center [650, 579] width 224 height 78
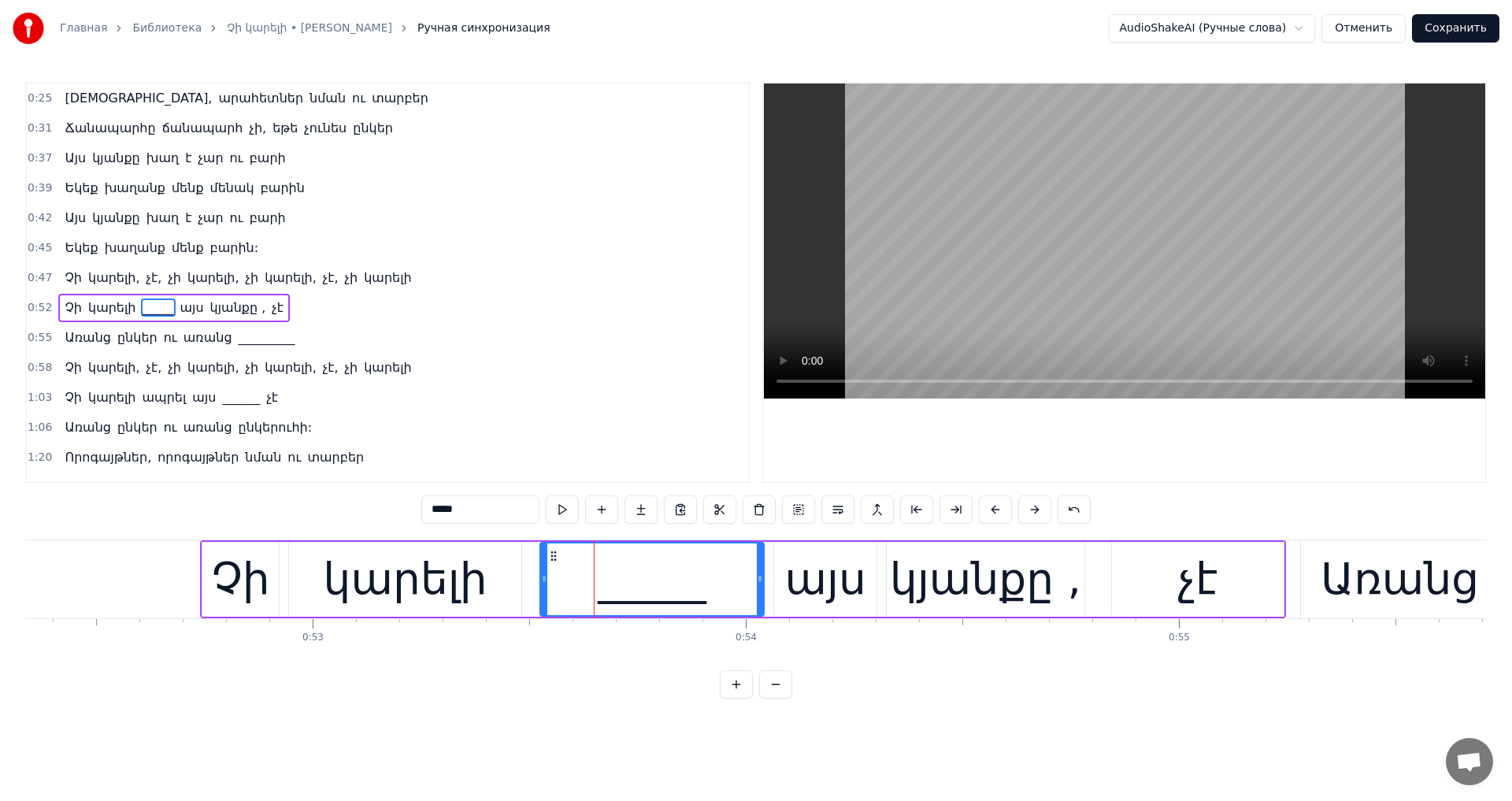
scroll to position [25, 0]
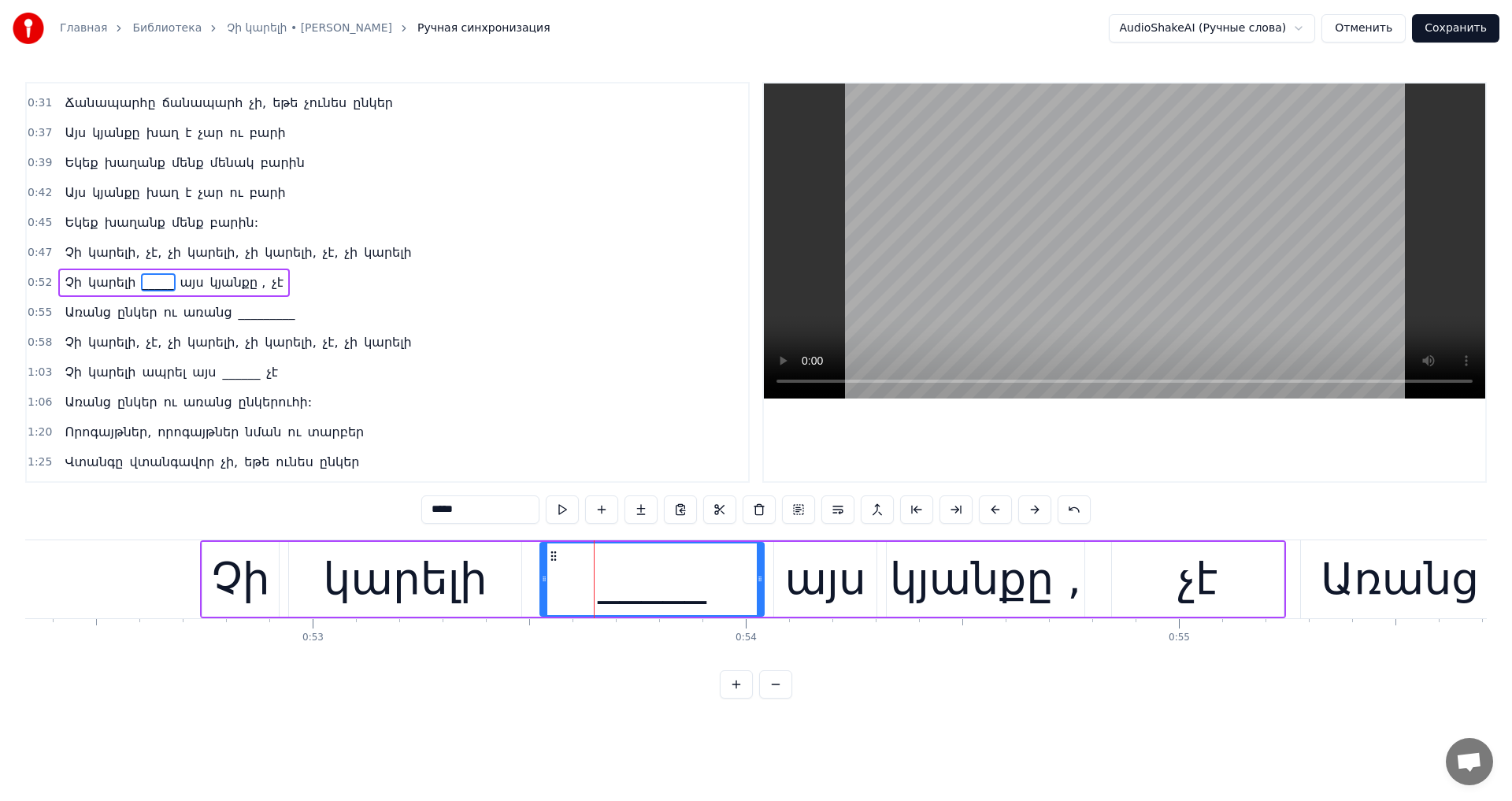
drag, startPoint x: 441, startPoint y: 515, endPoint x: 256, endPoint y: 512, distance: 185.0
click at [271, 515] on div "0:25 Արահետներ, արահետներ նման ու տարբեր 0:31 Ճանապարհը ճանապարհ չի, եթե չունես…" at bounding box center [756, 390] width 1462 height 617
click at [1112, 400] on div at bounding box center [1125, 282] width 722 height 398
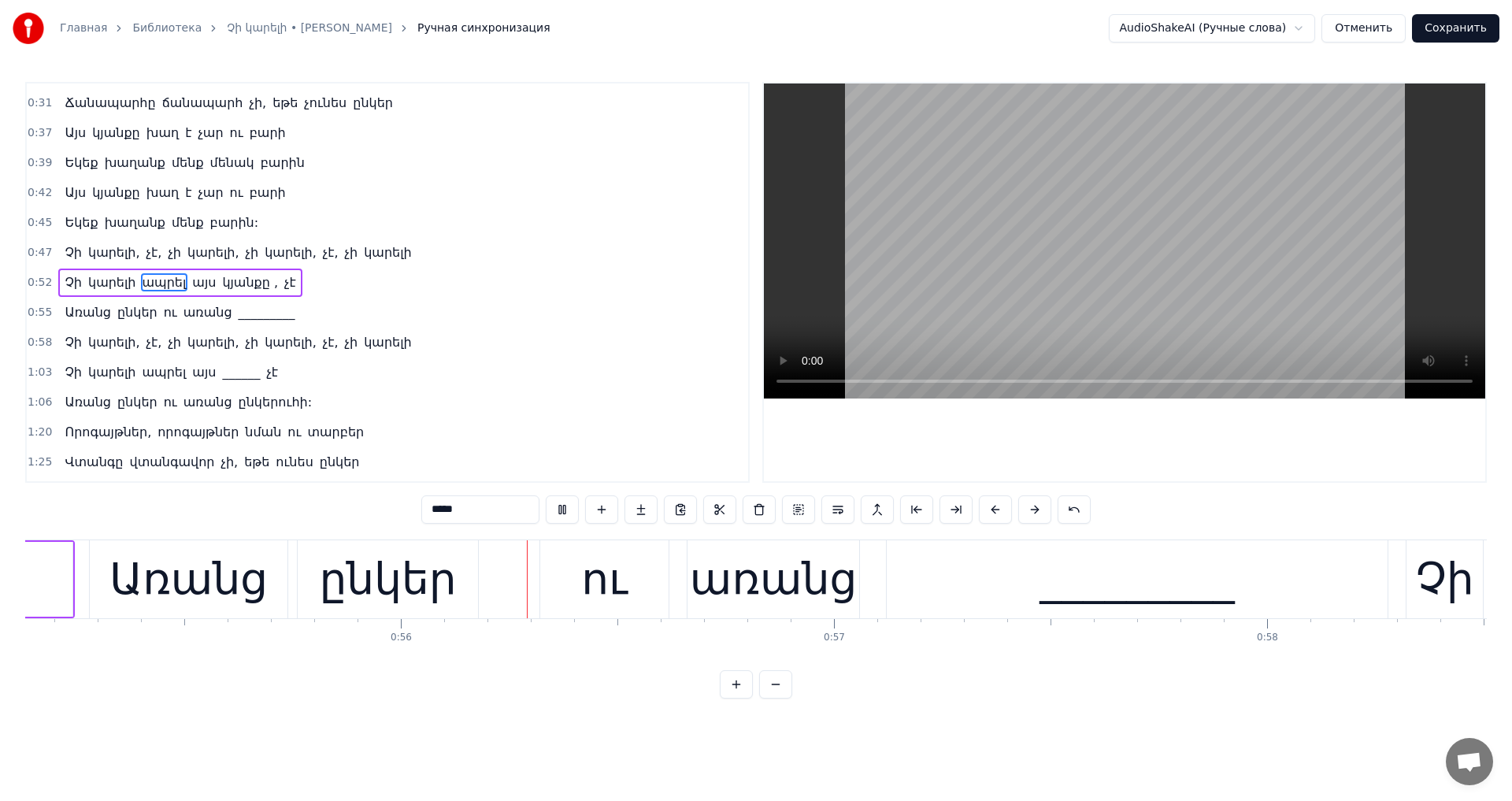
scroll to position [0, 23974]
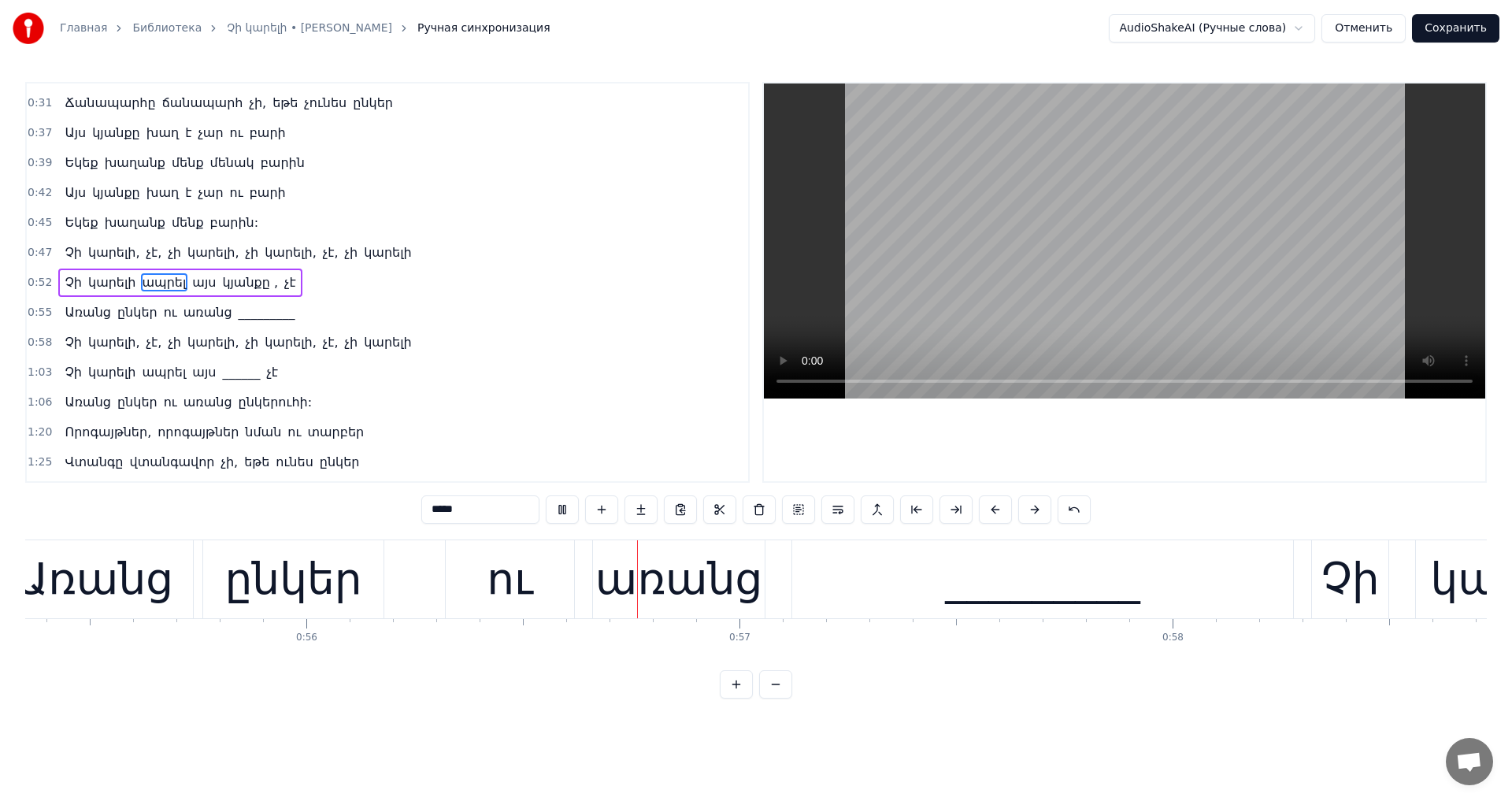
click at [1051, 257] on video at bounding box center [1125, 241] width 722 height 315
click at [963, 615] on div "_________" at bounding box center [1042, 579] width 500 height 78
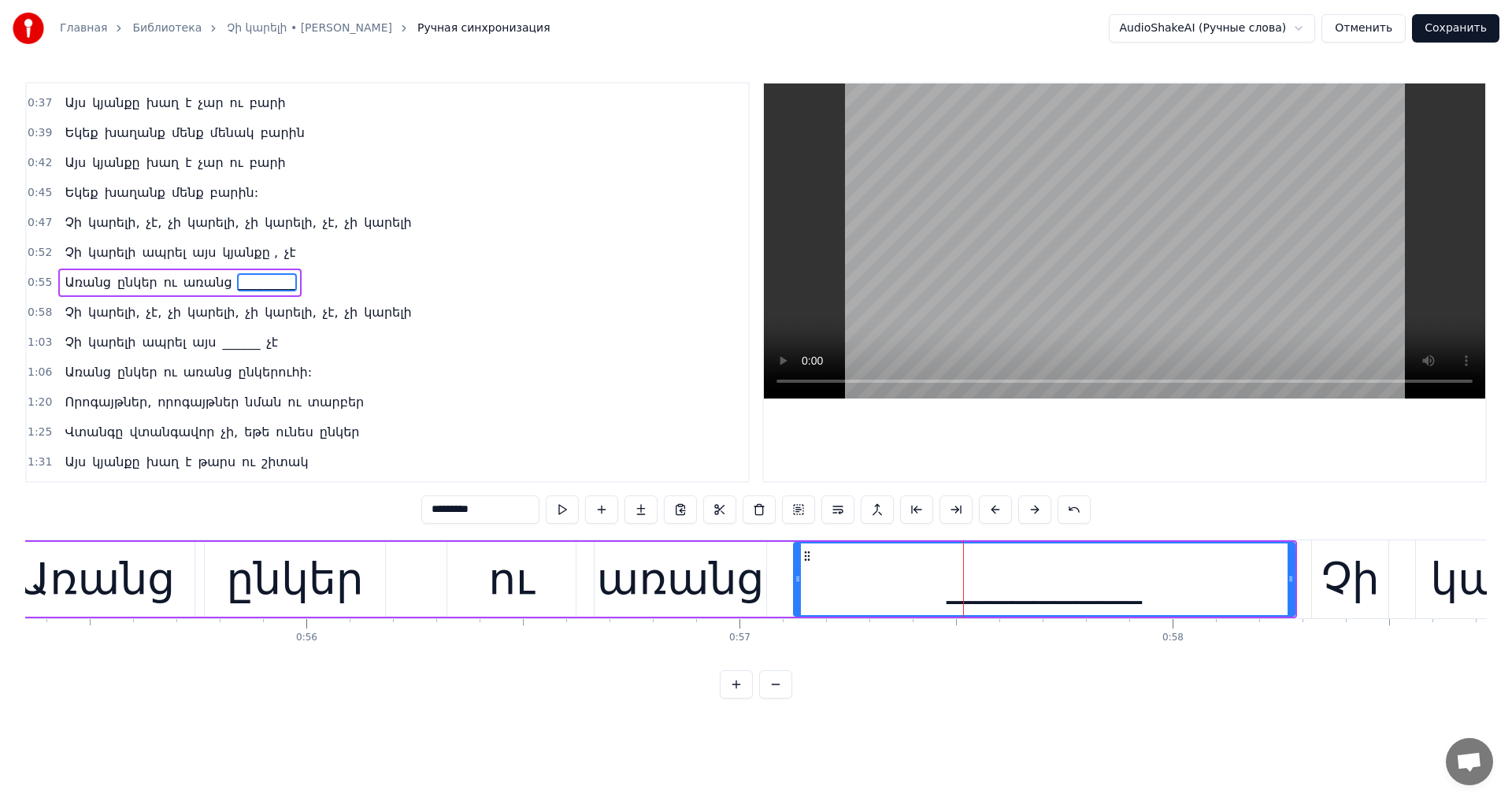
click at [184, 496] on div "0:25 Արահետներ, արահետներ նման ու տարբեր 0:31 Ճանապարհը ճանապարհ չի, եթե չունես…" at bounding box center [756, 390] width 1462 height 617
click at [1237, 211] on video at bounding box center [1125, 241] width 722 height 315
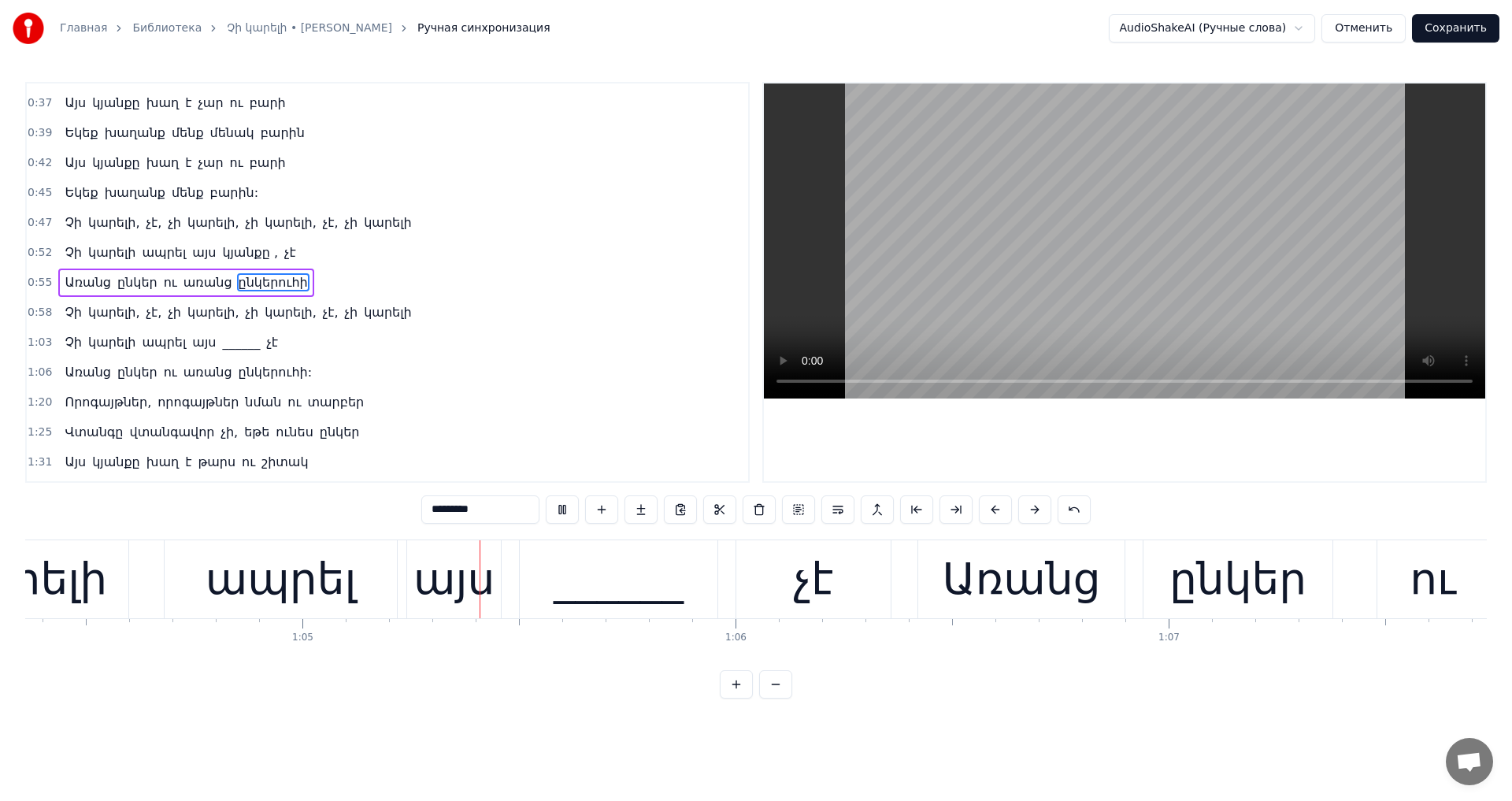
scroll to position [0, 27947]
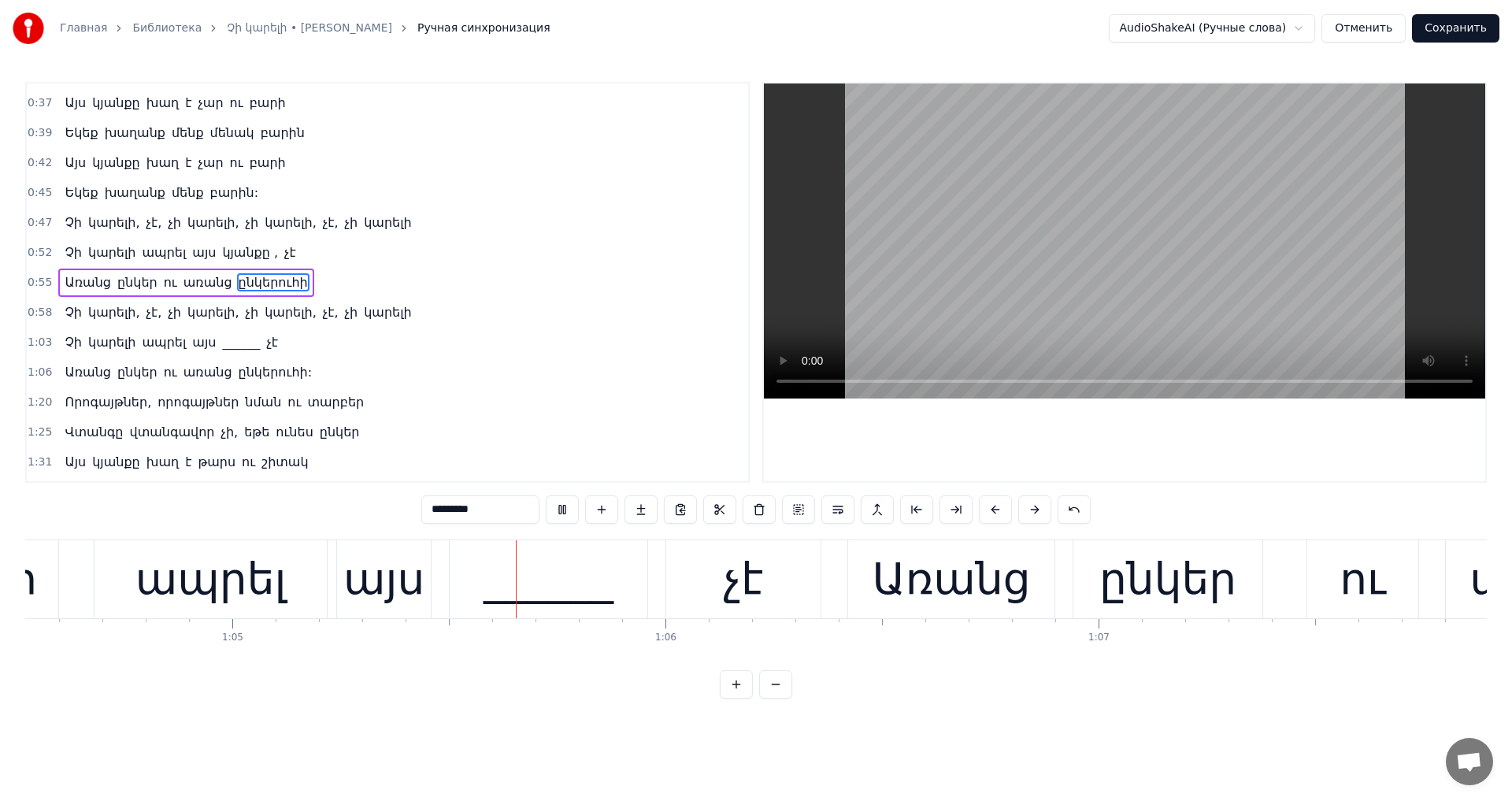
click at [1096, 261] on video at bounding box center [1125, 241] width 722 height 315
click at [557, 563] on div "______" at bounding box center [549, 579] width 130 height 65
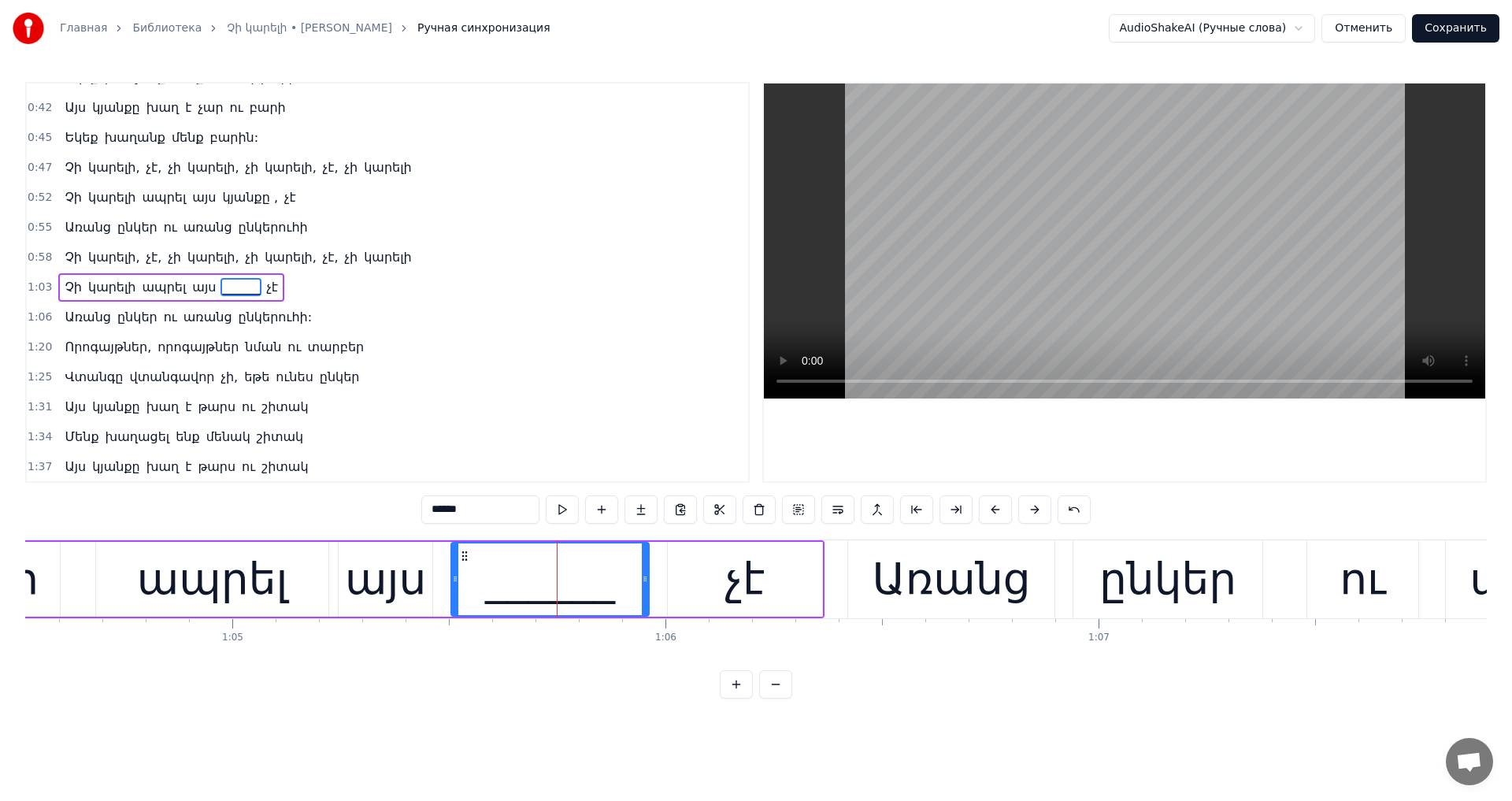
scroll to position [115, 0]
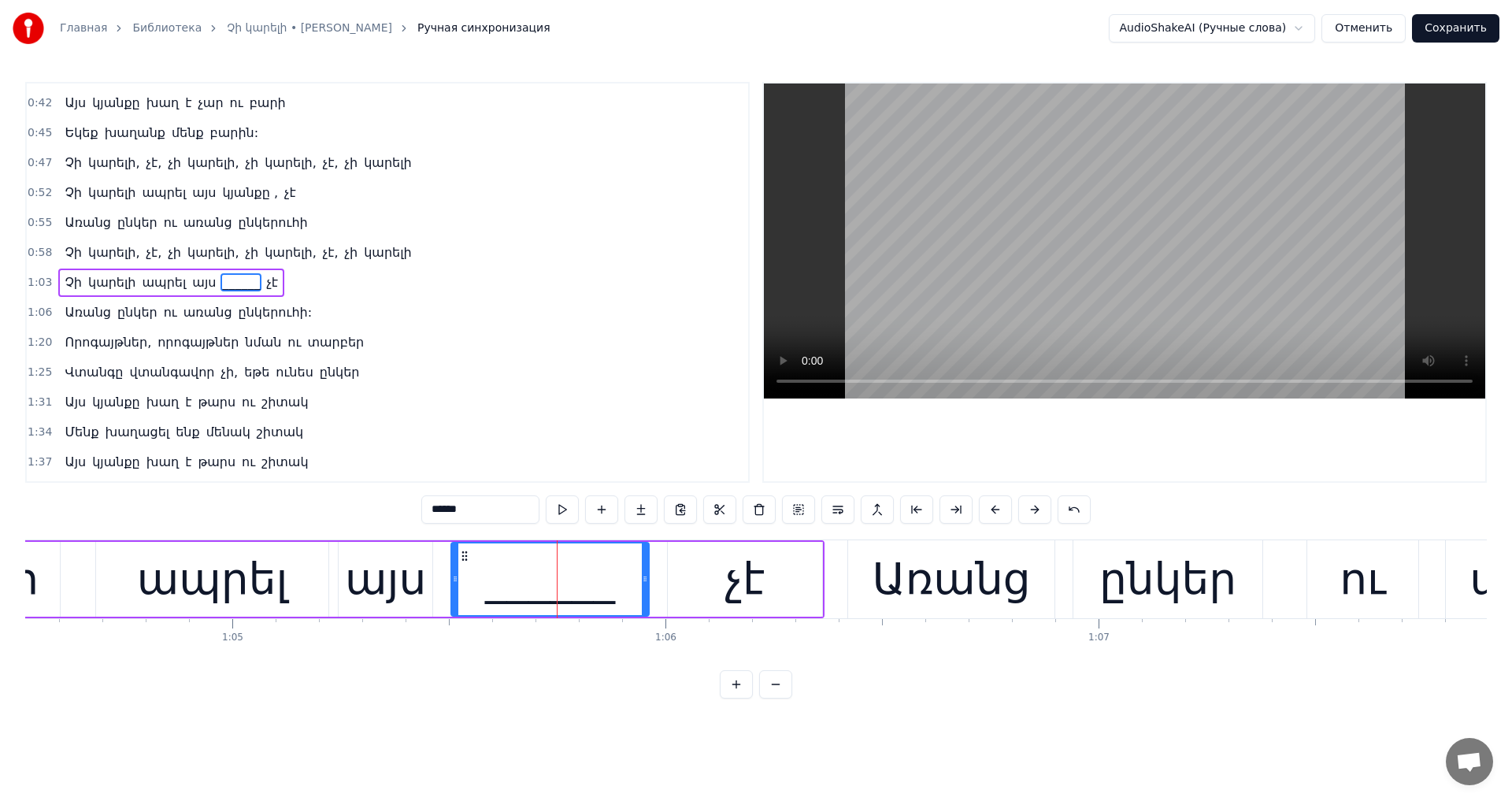
drag, startPoint x: 444, startPoint y: 508, endPoint x: 228, endPoint y: 508, distance: 216.0
click at [234, 508] on div "0:25 Արահետներ, արահետներ նման ու տարբեր 0:31 Ճանապարհը ճանապարհ չի, եթե չունես…" at bounding box center [756, 390] width 1462 height 617
click at [997, 286] on video at bounding box center [1125, 241] width 722 height 315
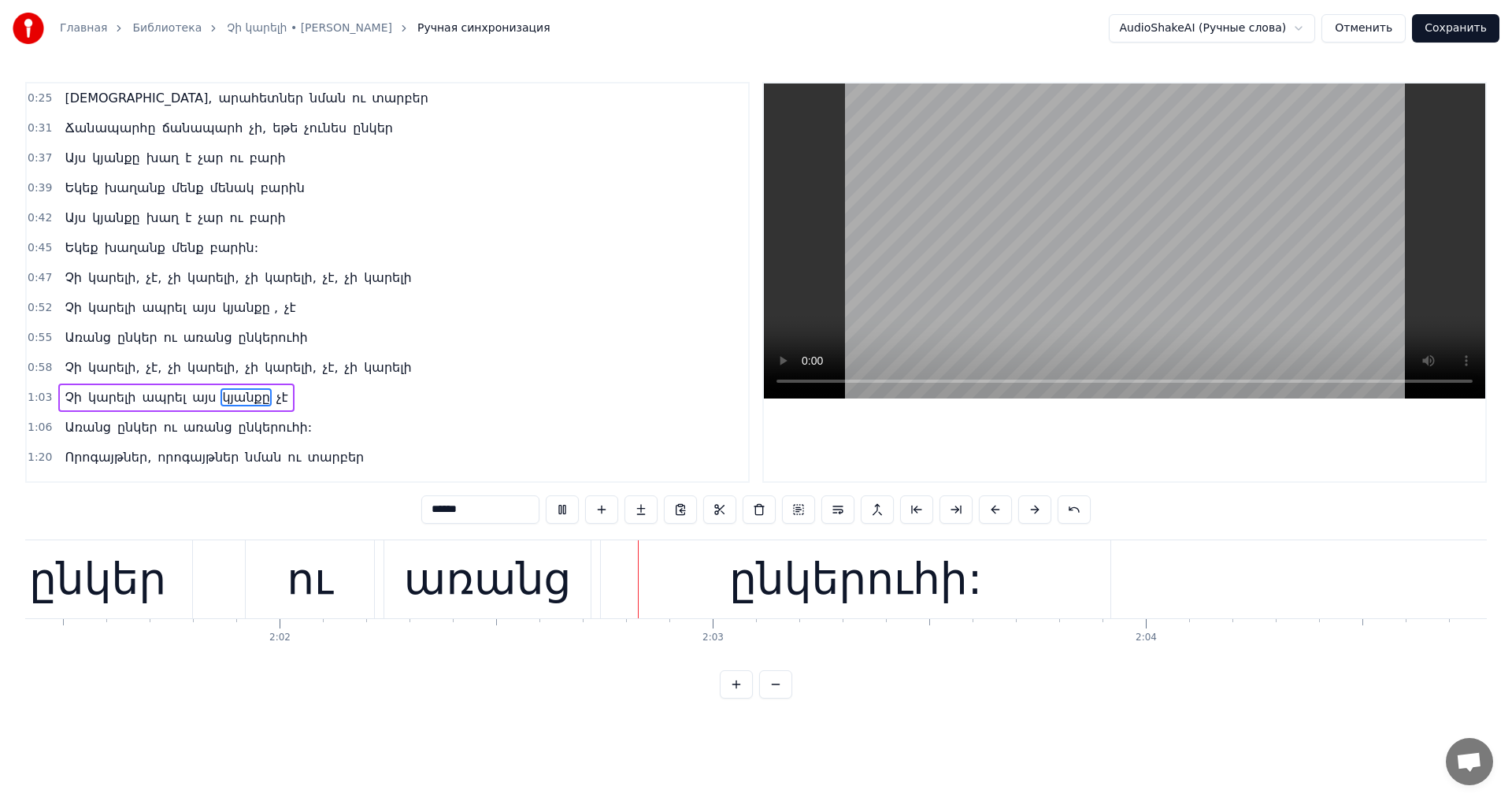
scroll to position [0, 52794]
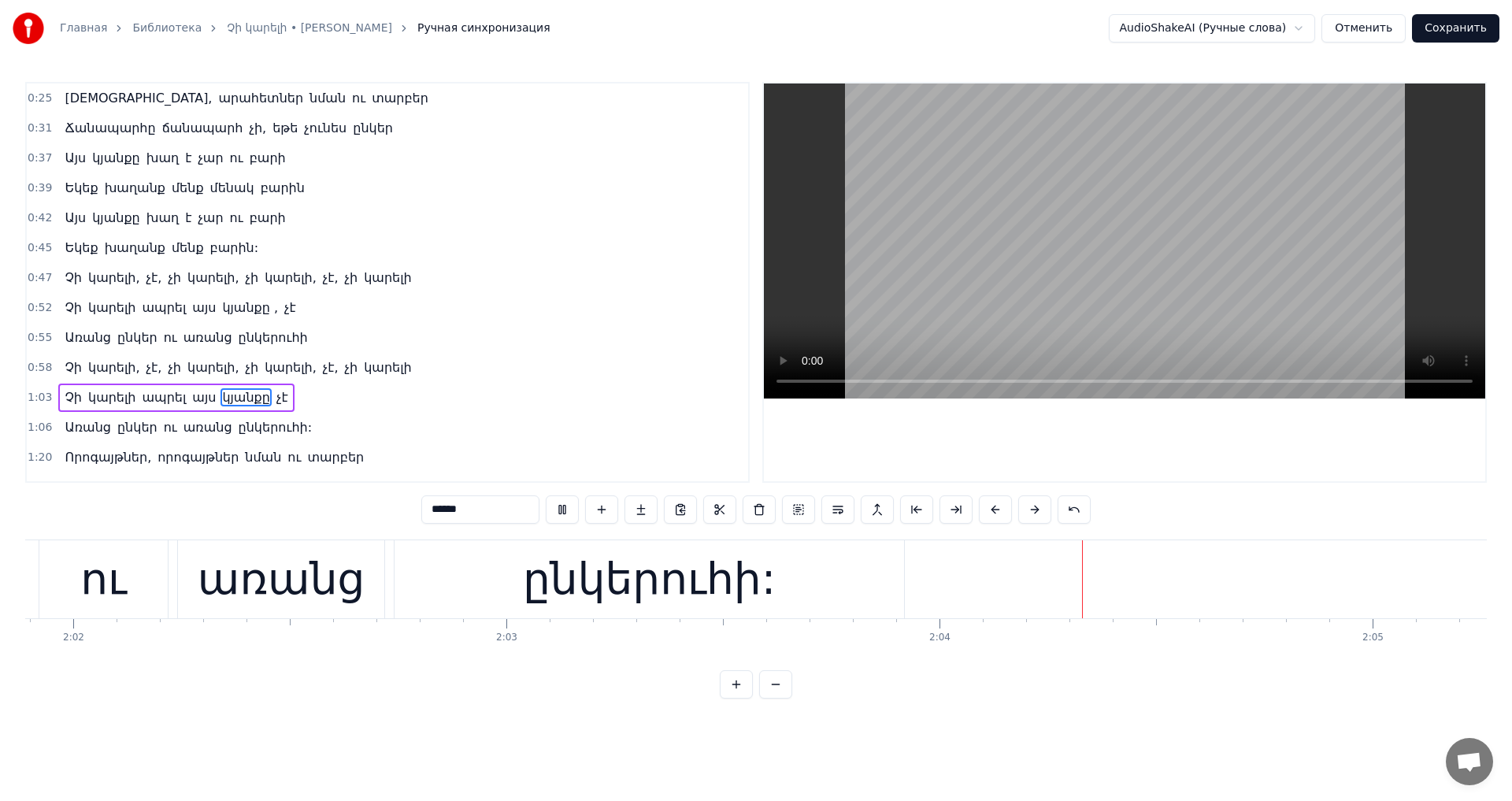
click at [1059, 298] on video at bounding box center [1125, 241] width 722 height 315
click at [270, 285] on span "կարելի," at bounding box center [291, 278] width 55 height 18
type input "*******"
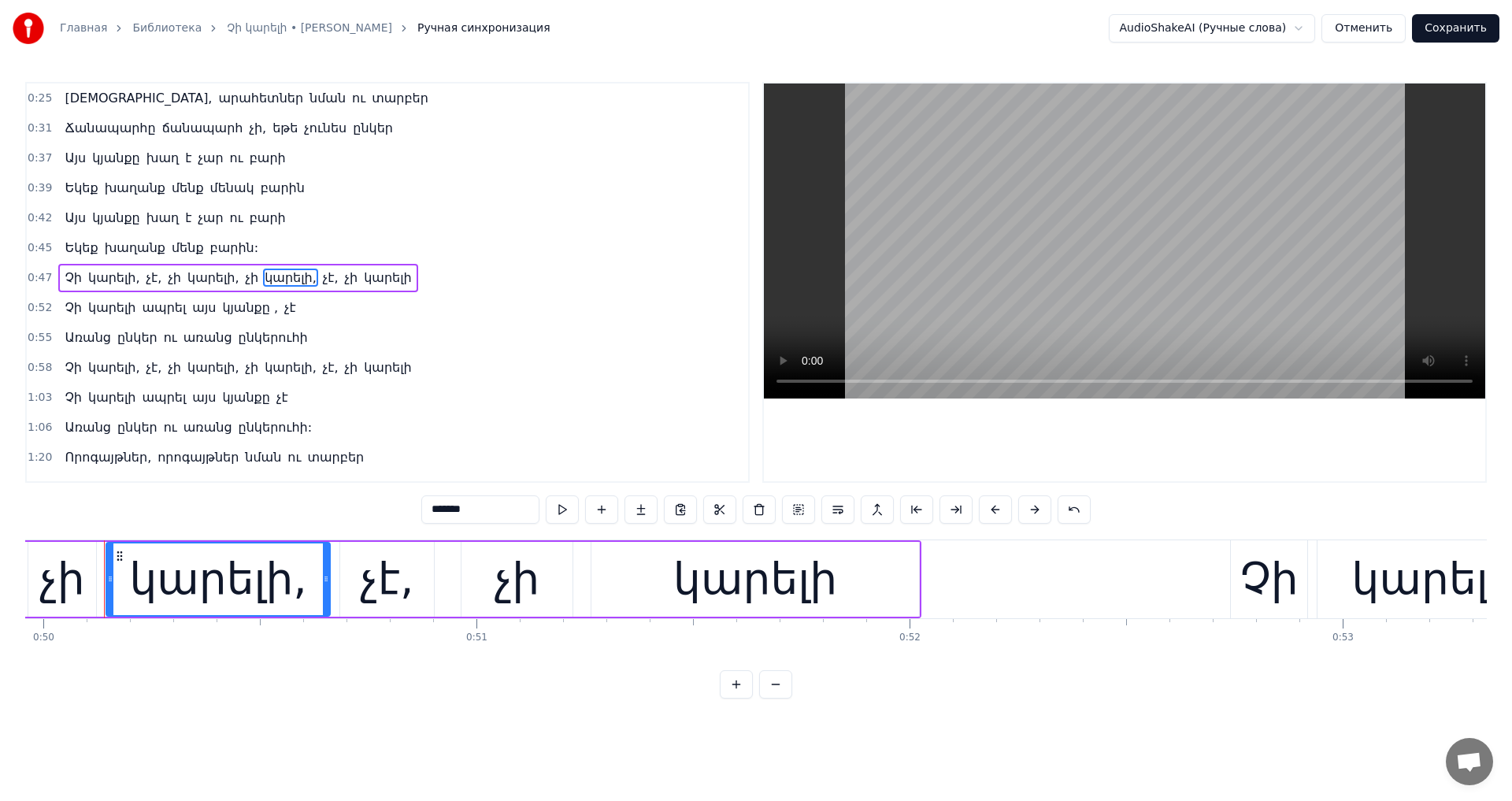
click at [198, 287] on div "Չի կարելի, չէ, չի կարելի, չի կարելի, չէ, չի կարելի" at bounding box center [237, 278] width 359 height 28
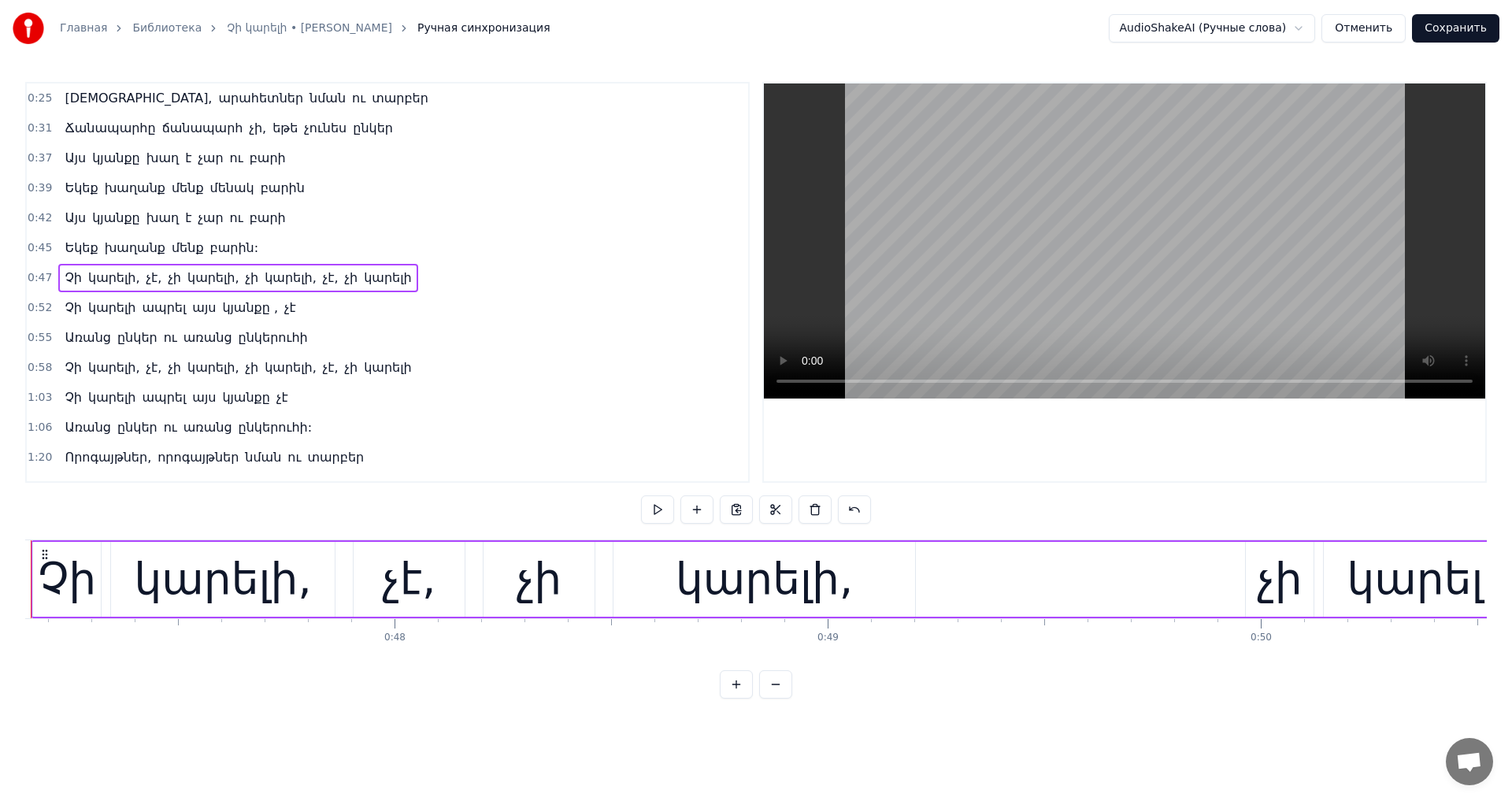
scroll to position [0, 20348]
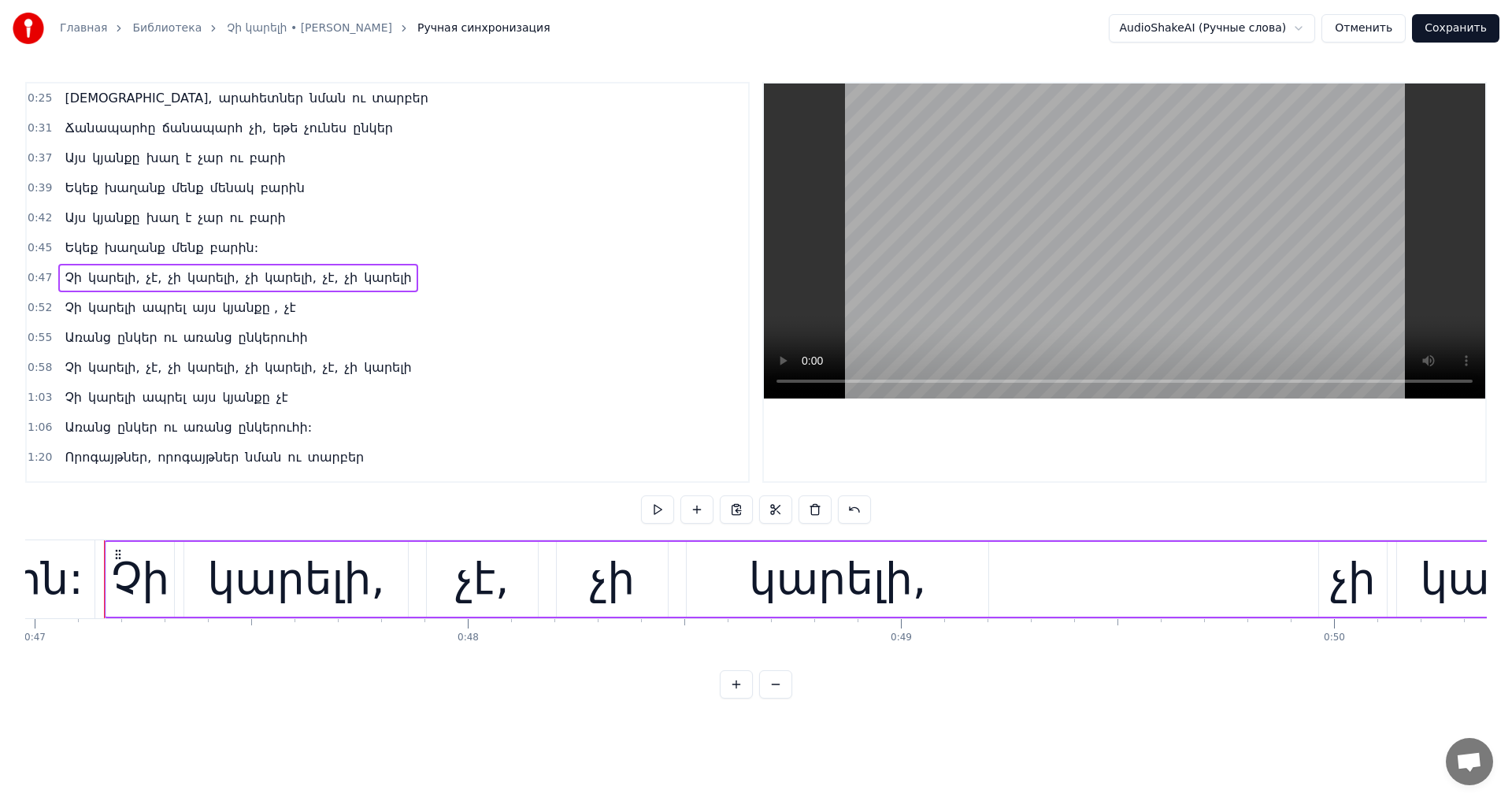
click at [220, 305] on span "կյանքը ," at bounding box center [249, 307] width 59 height 18
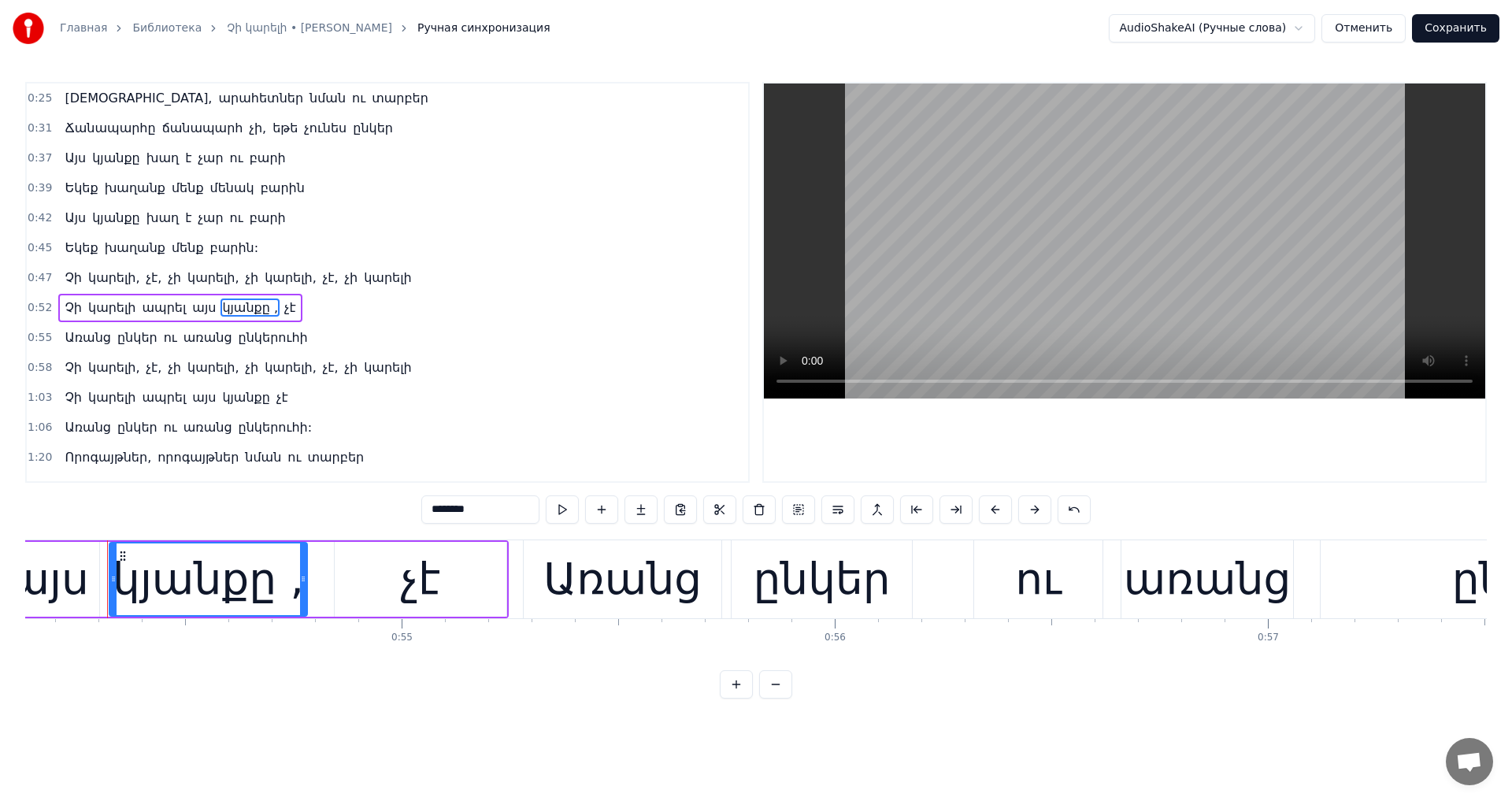
scroll to position [0, 23449]
click at [428, 511] on input "********" at bounding box center [480, 509] width 119 height 28
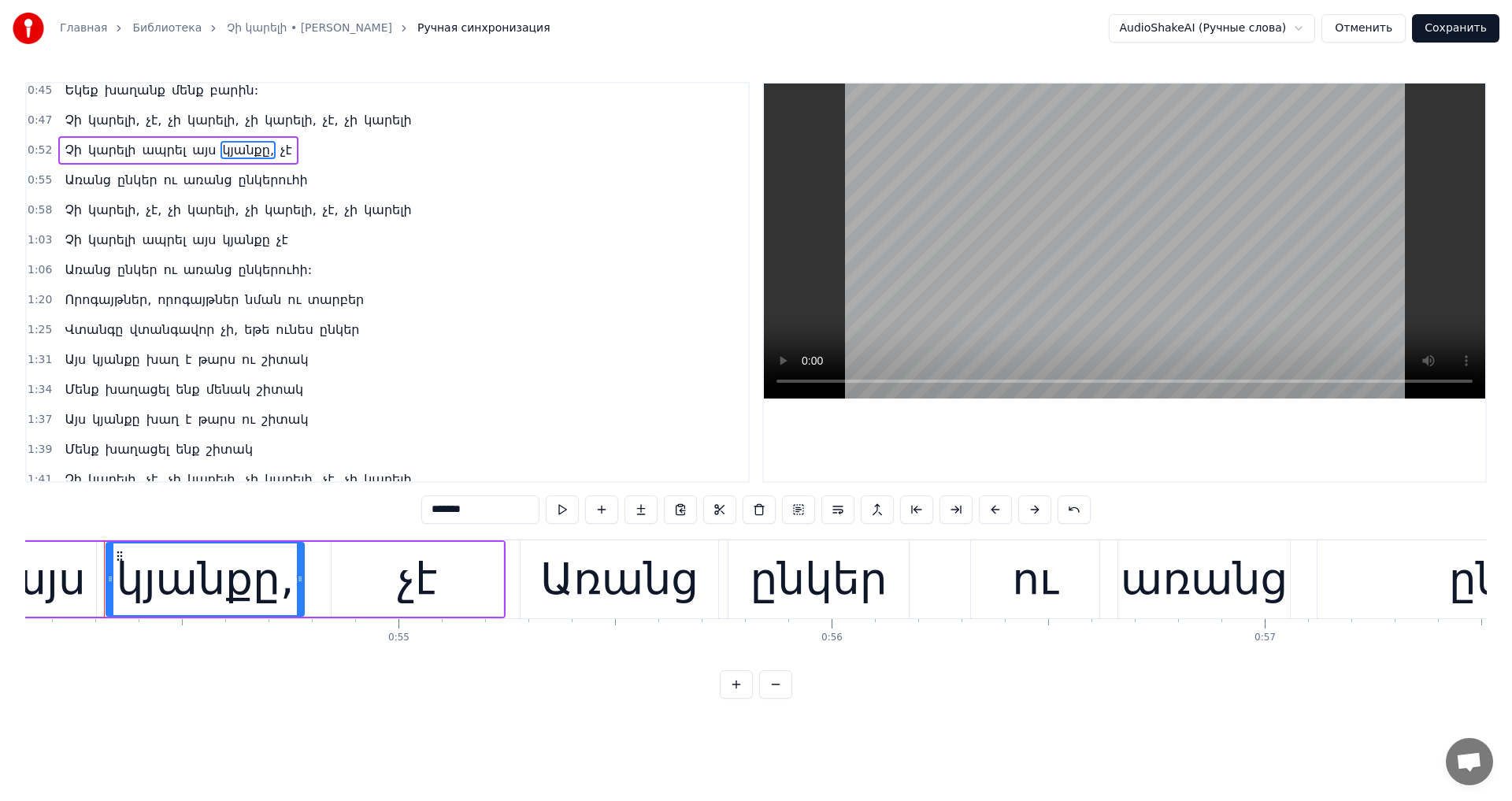
scroll to position [236, 0]
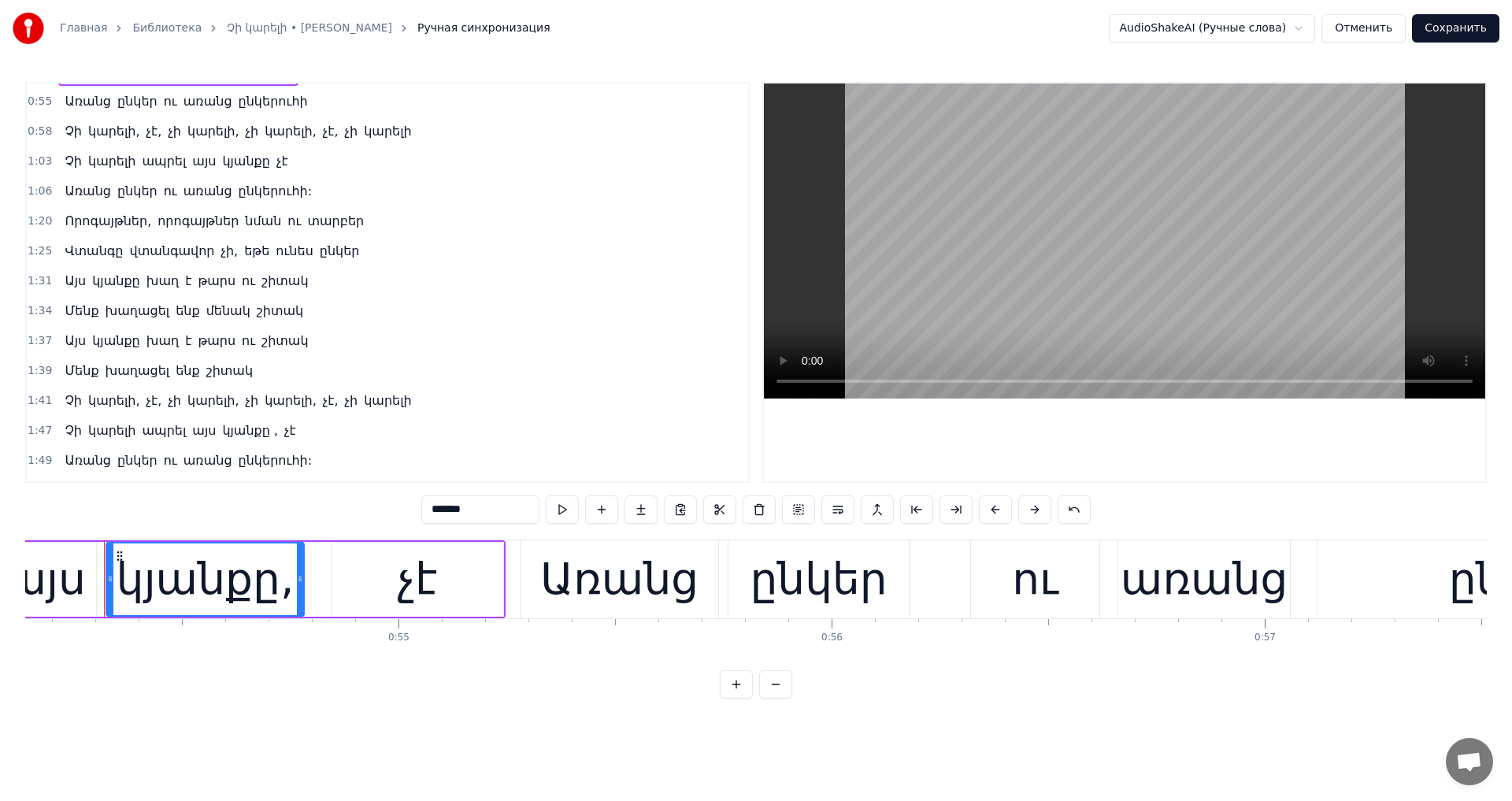
click at [237, 436] on span "կյանքը ," at bounding box center [249, 430] width 59 height 18
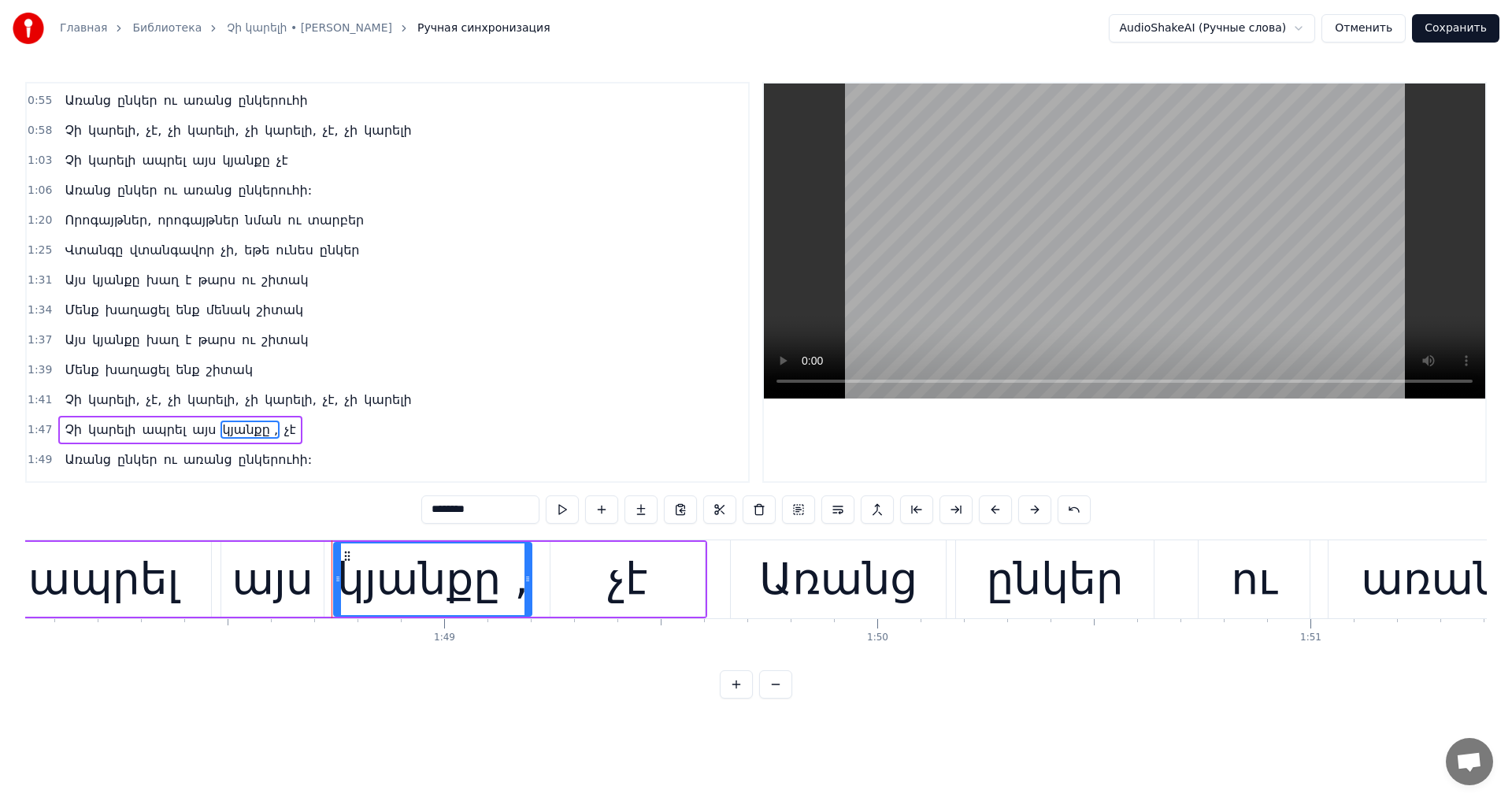
scroll to position [0, 47020]
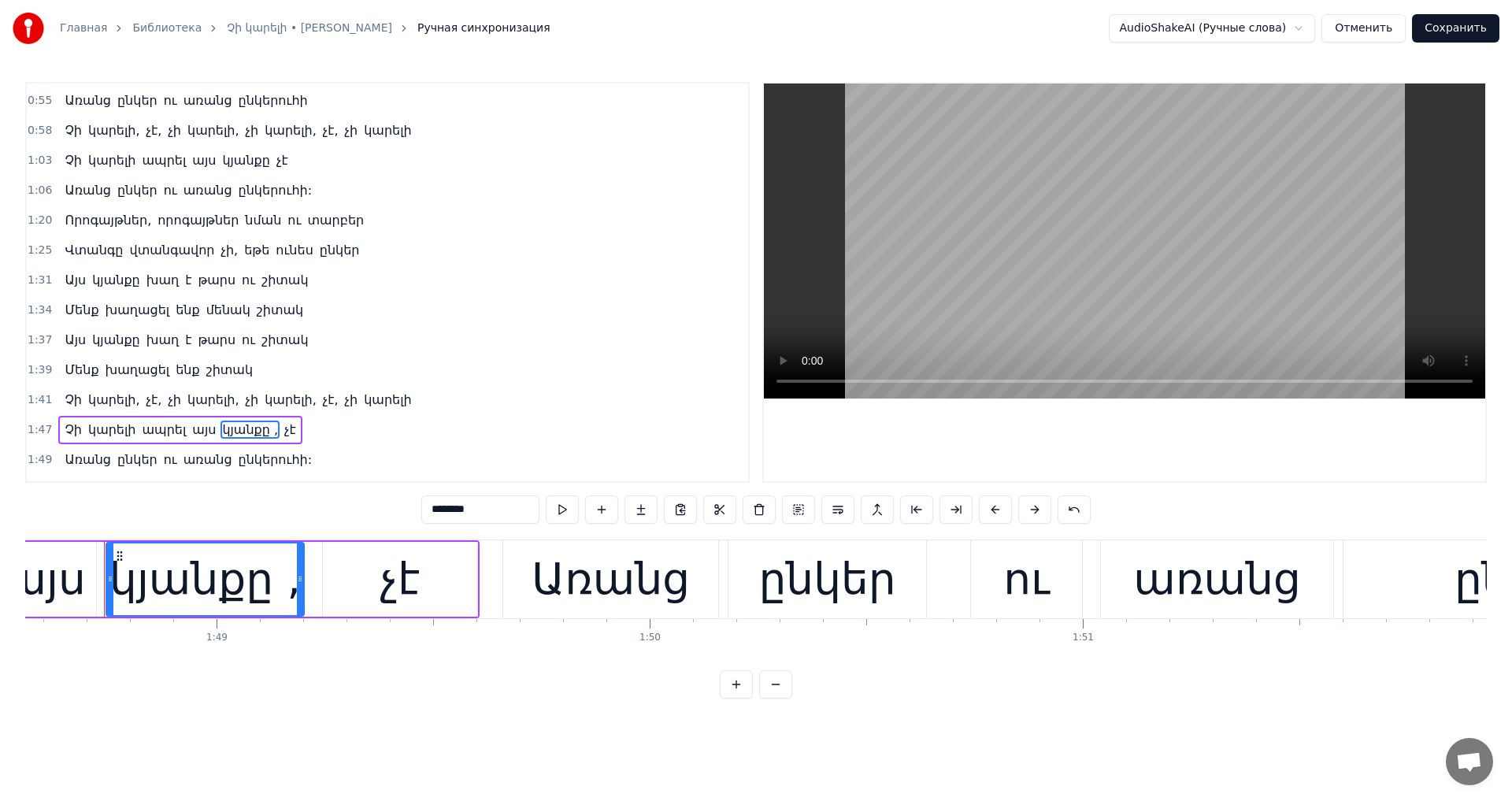
click at [426, 509] on input "********" at bounding box center [480, 509] width 119 height 28
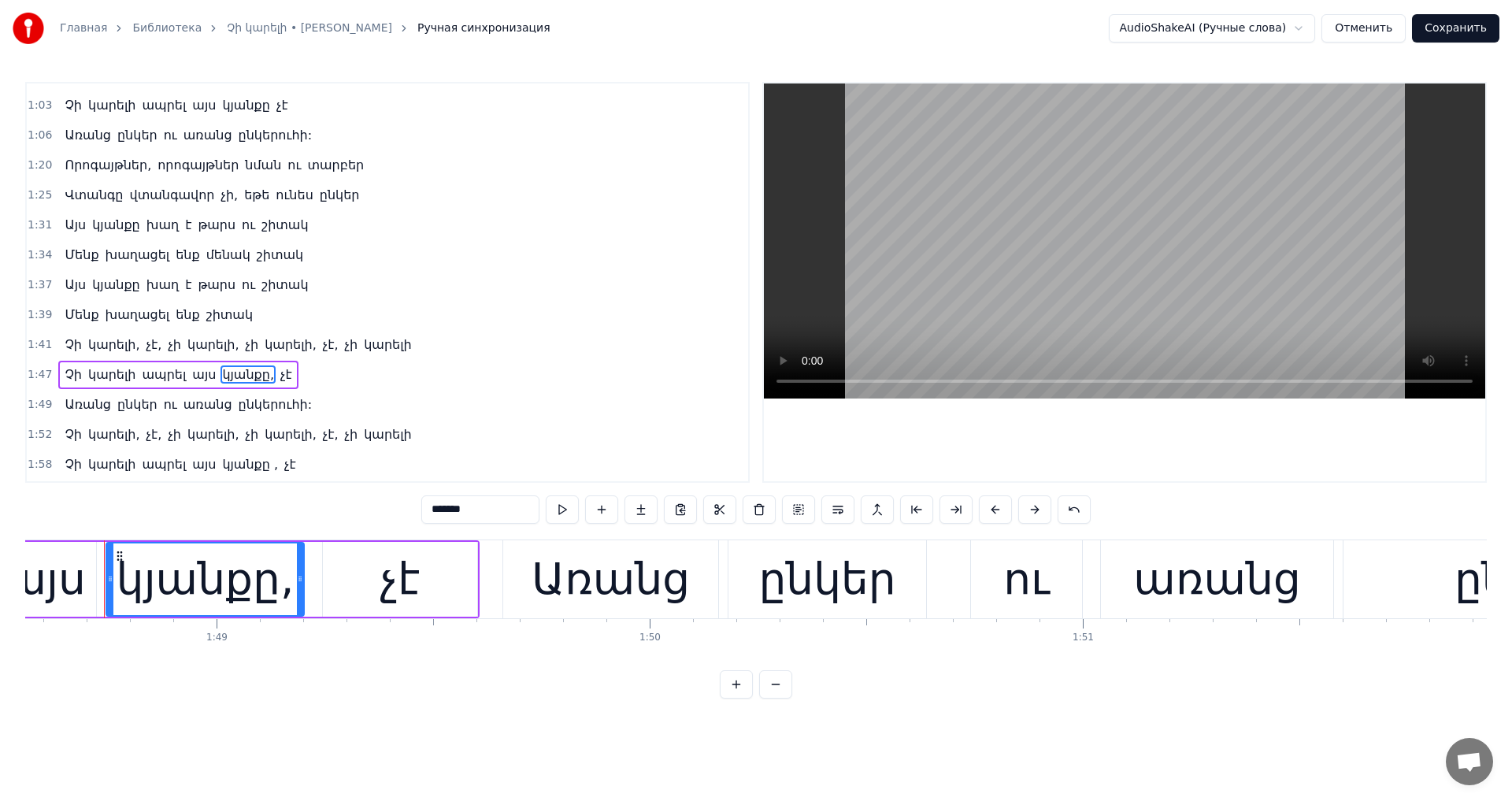
scroll to position [316, 0]
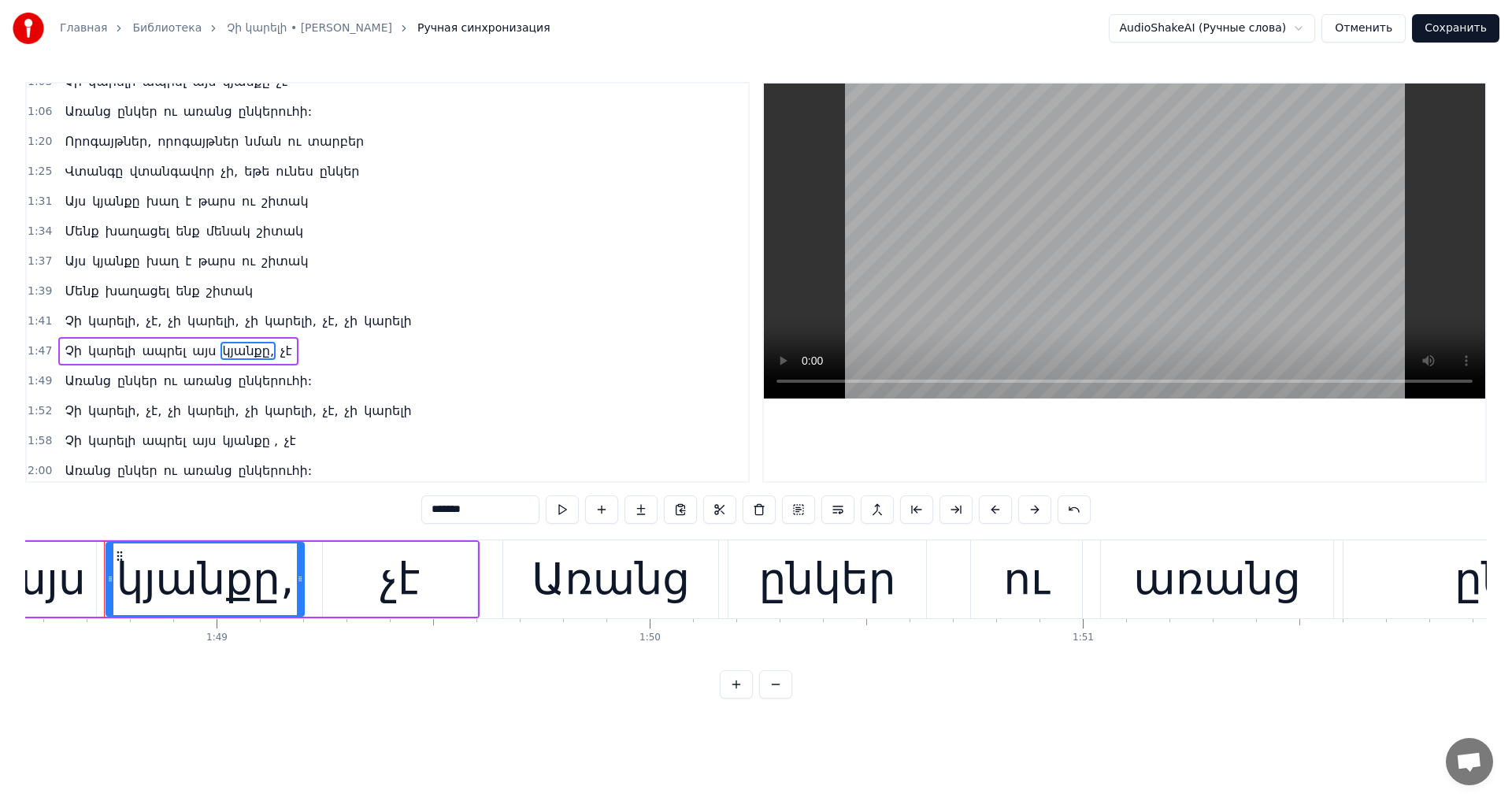
click at [247, 448] on span "կյանքը ," at bounding box center [249, 441] width 59 height 18
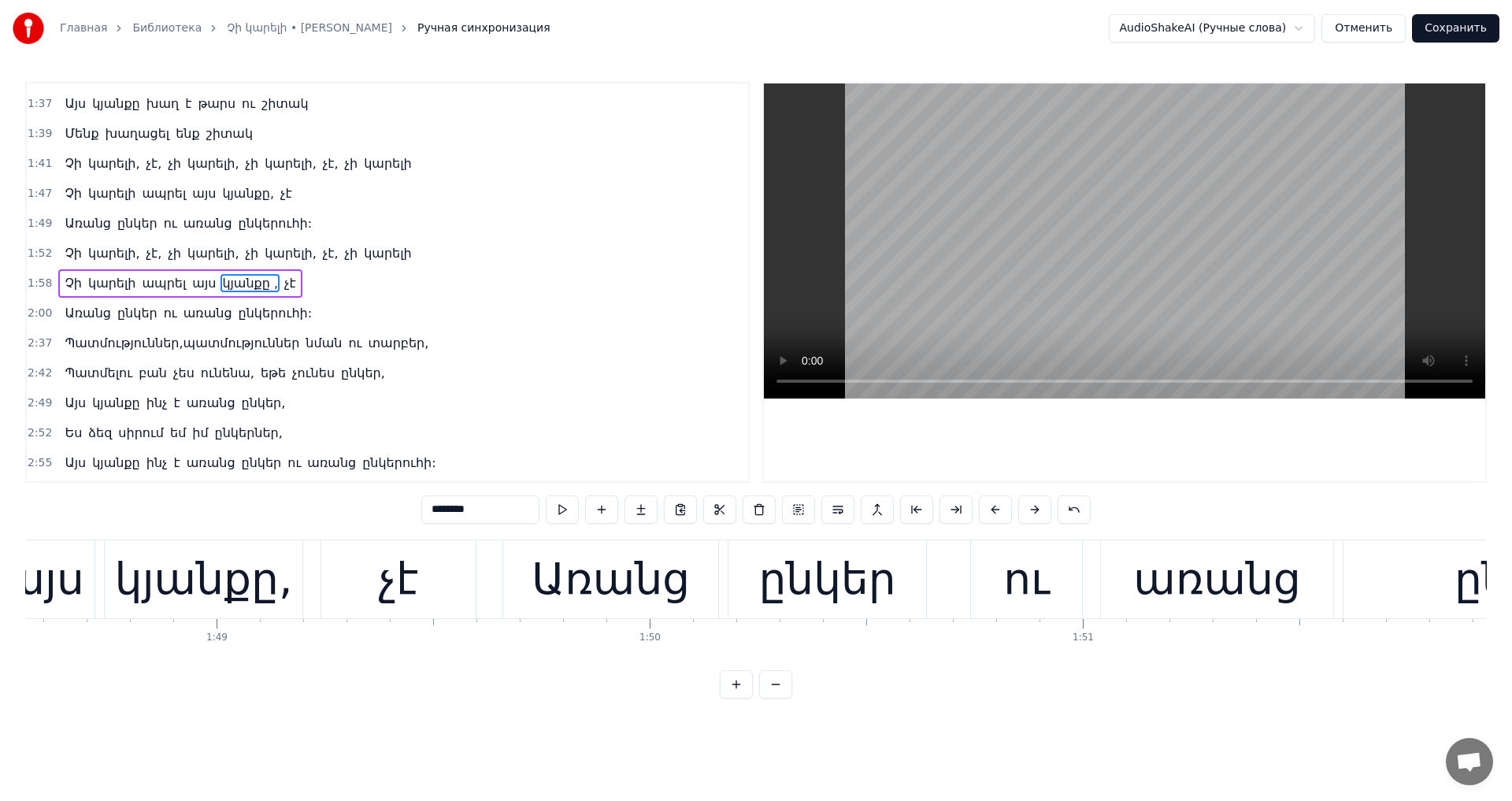
scroll to position [474, 0]
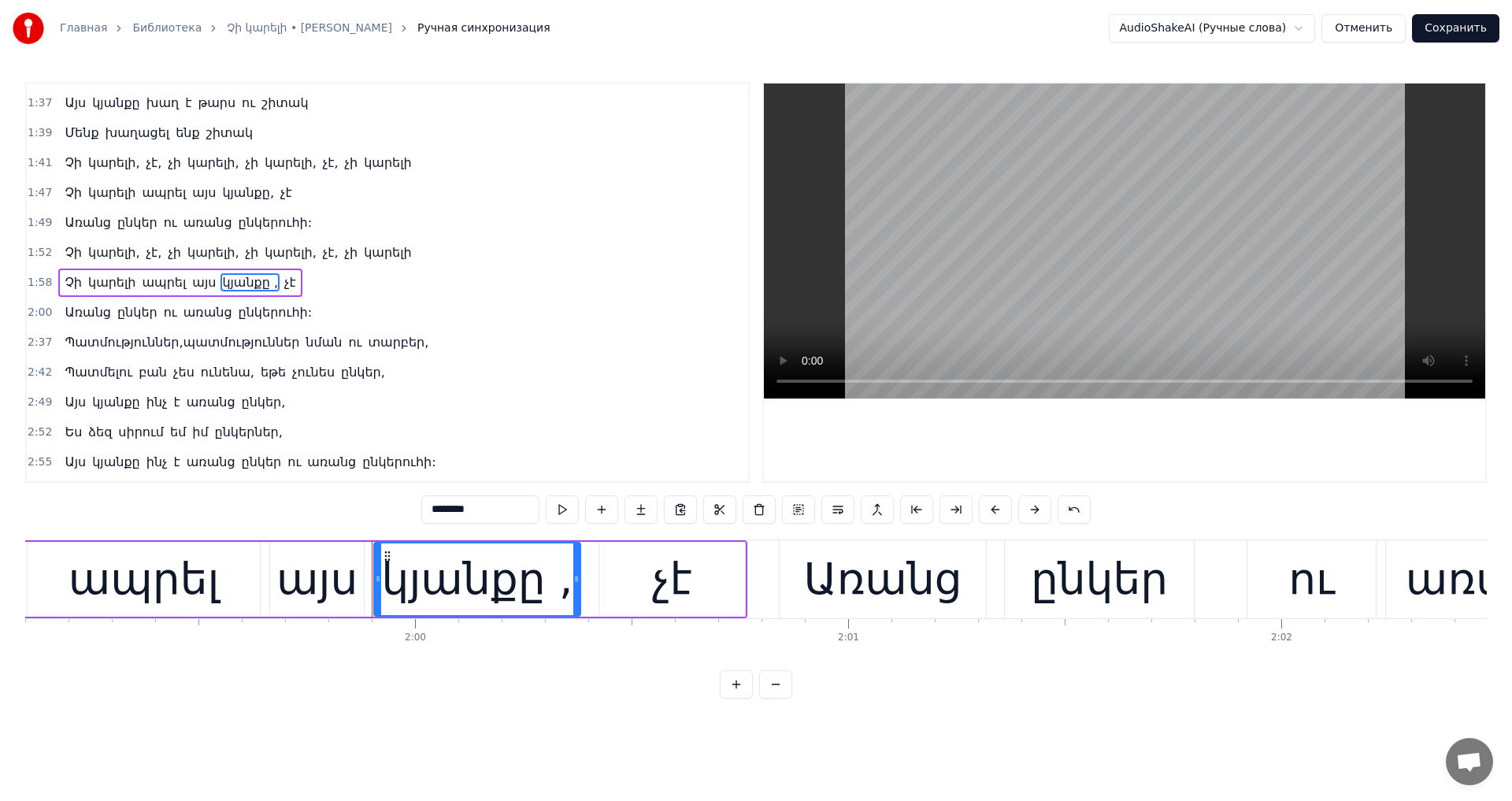
click at [428, 511] on input "********" at bounding box center [480, 509] width 119 height 28
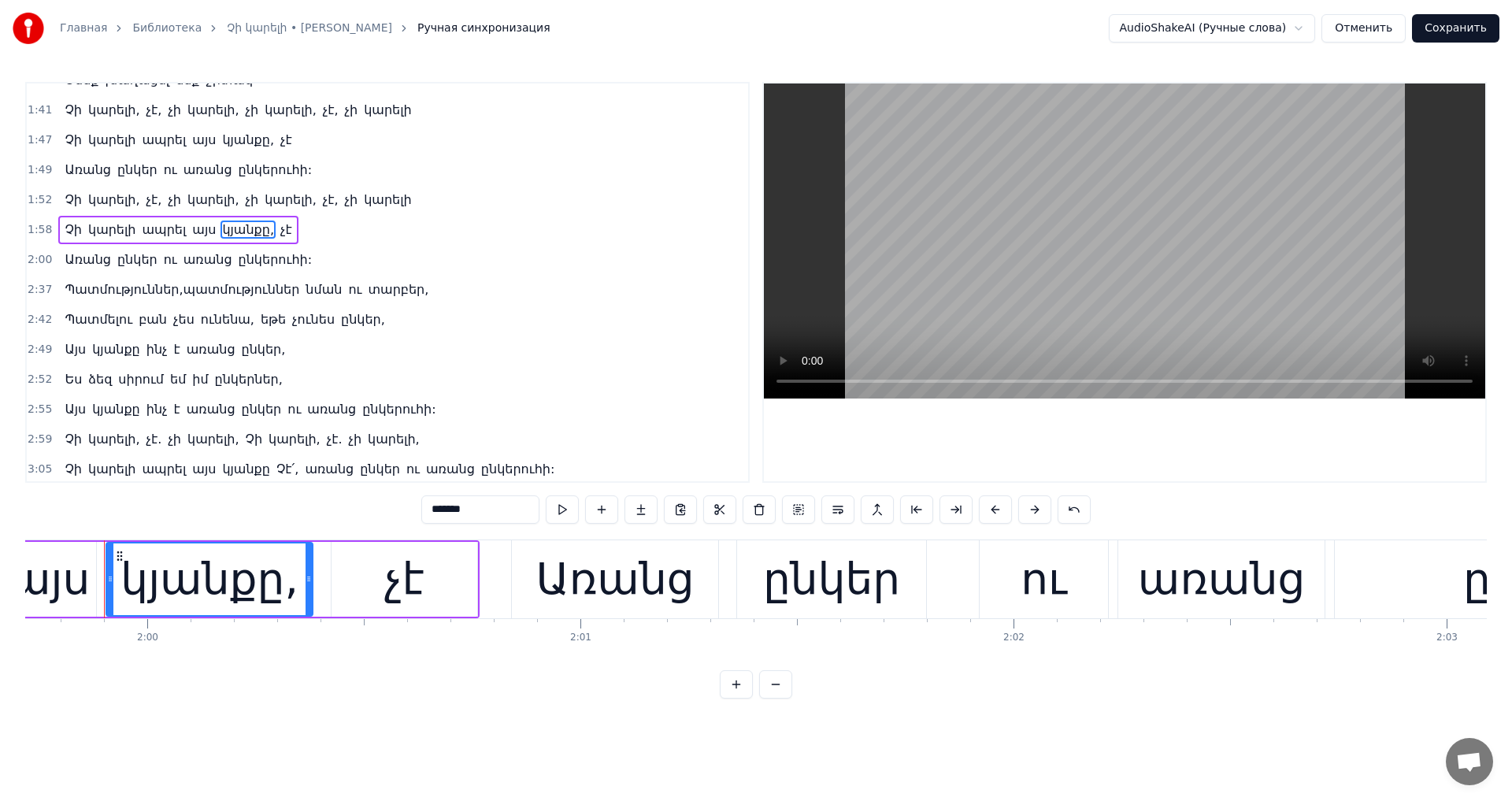
scroll to position [553, 0]
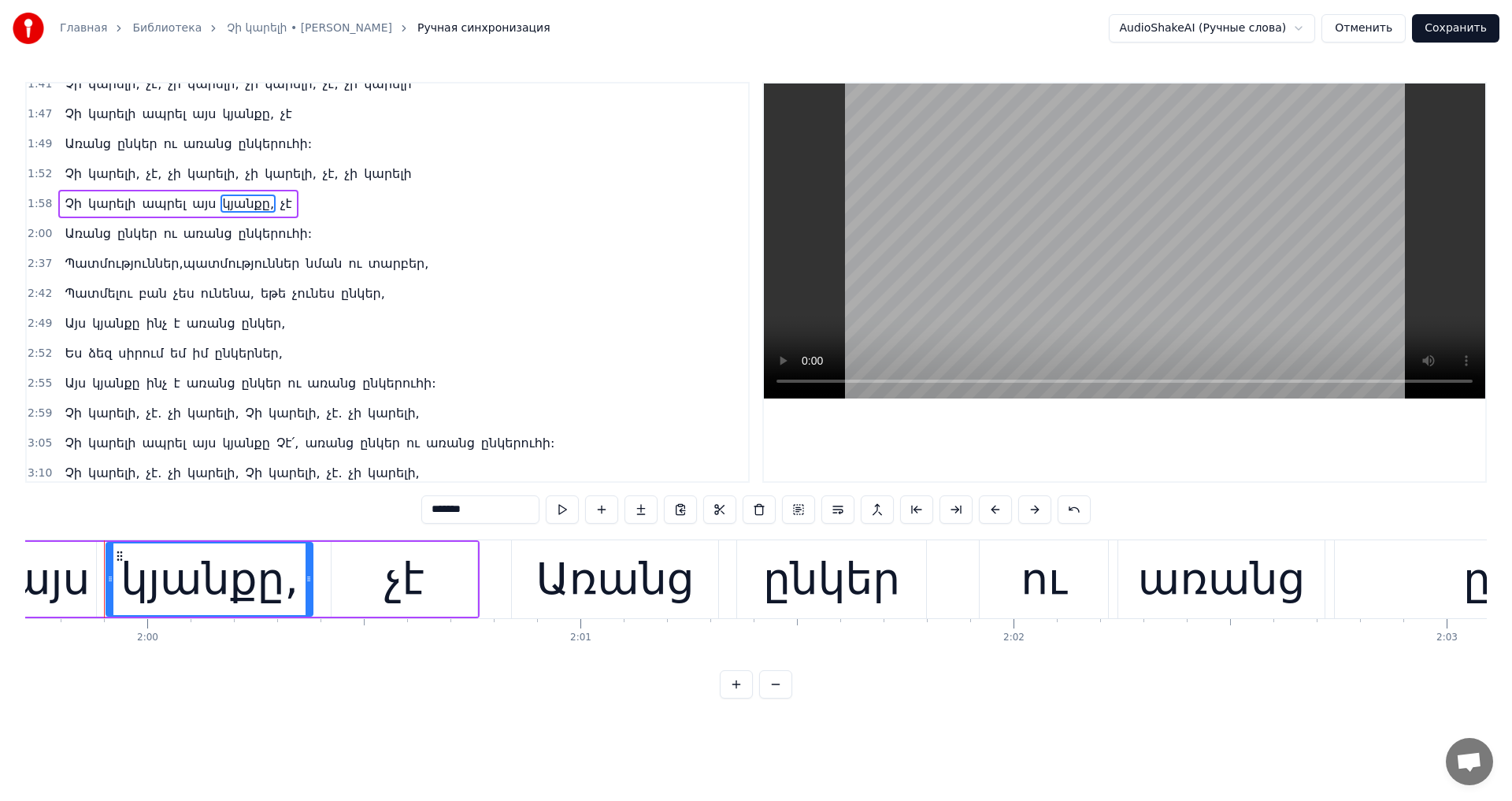
click at [167, 268] on span "Պատմություններ,պատմություններ" at bounding box center [182, 263] width 238 height 18
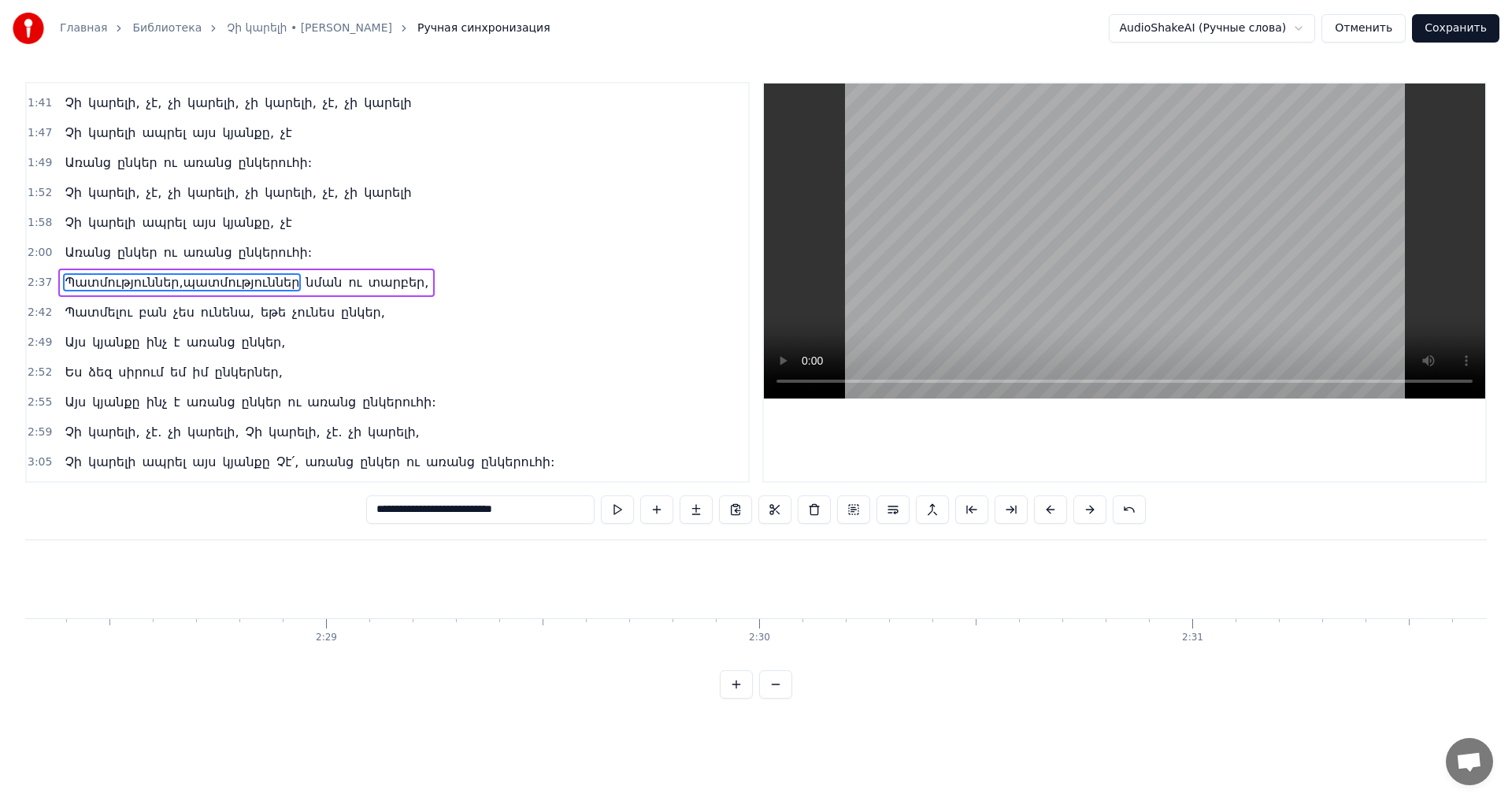
scroll to position [0, 67950]
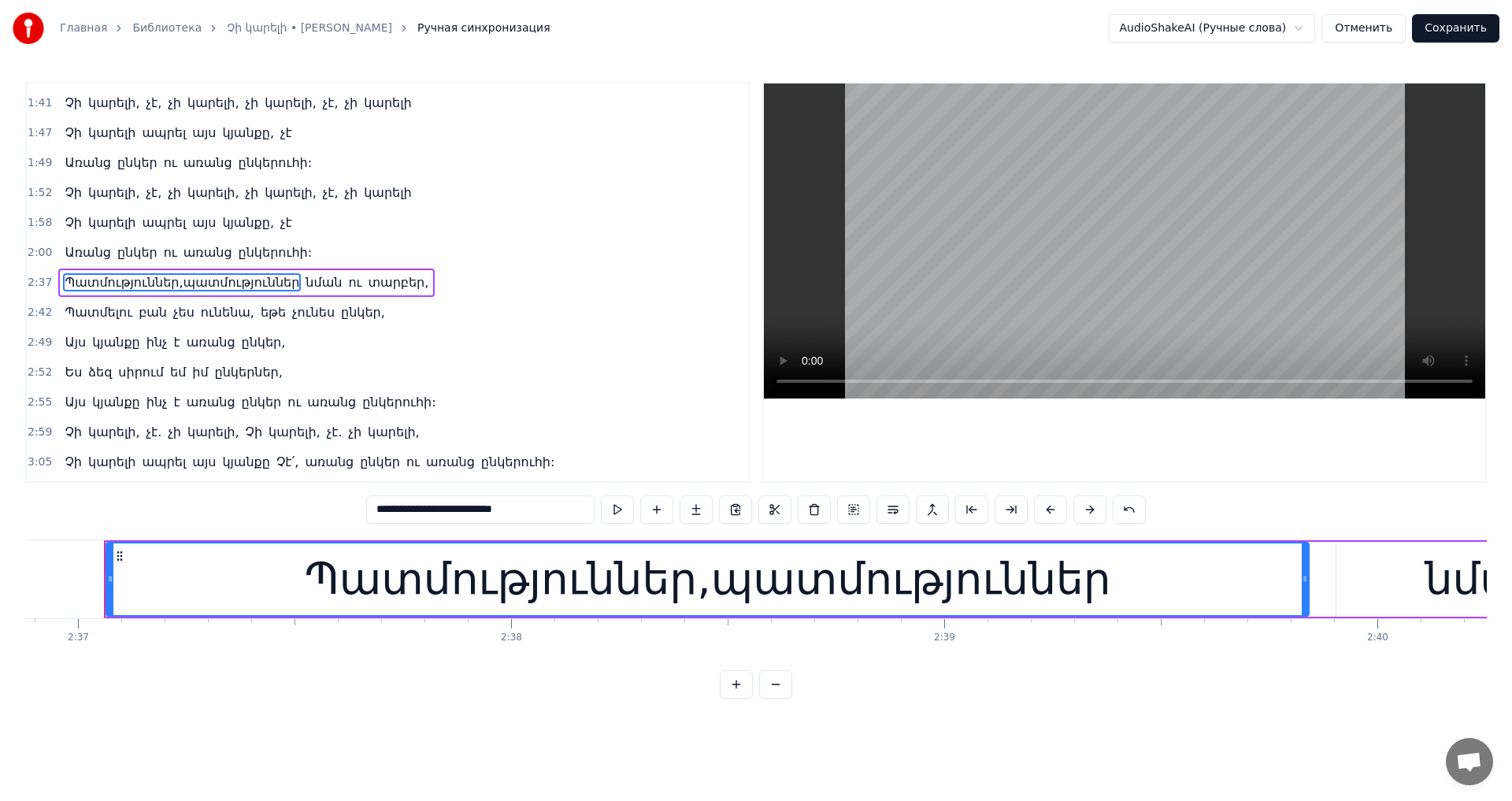
click at [428, 514] on input "**********" at bounding box center [480, 509] width 228 height 28
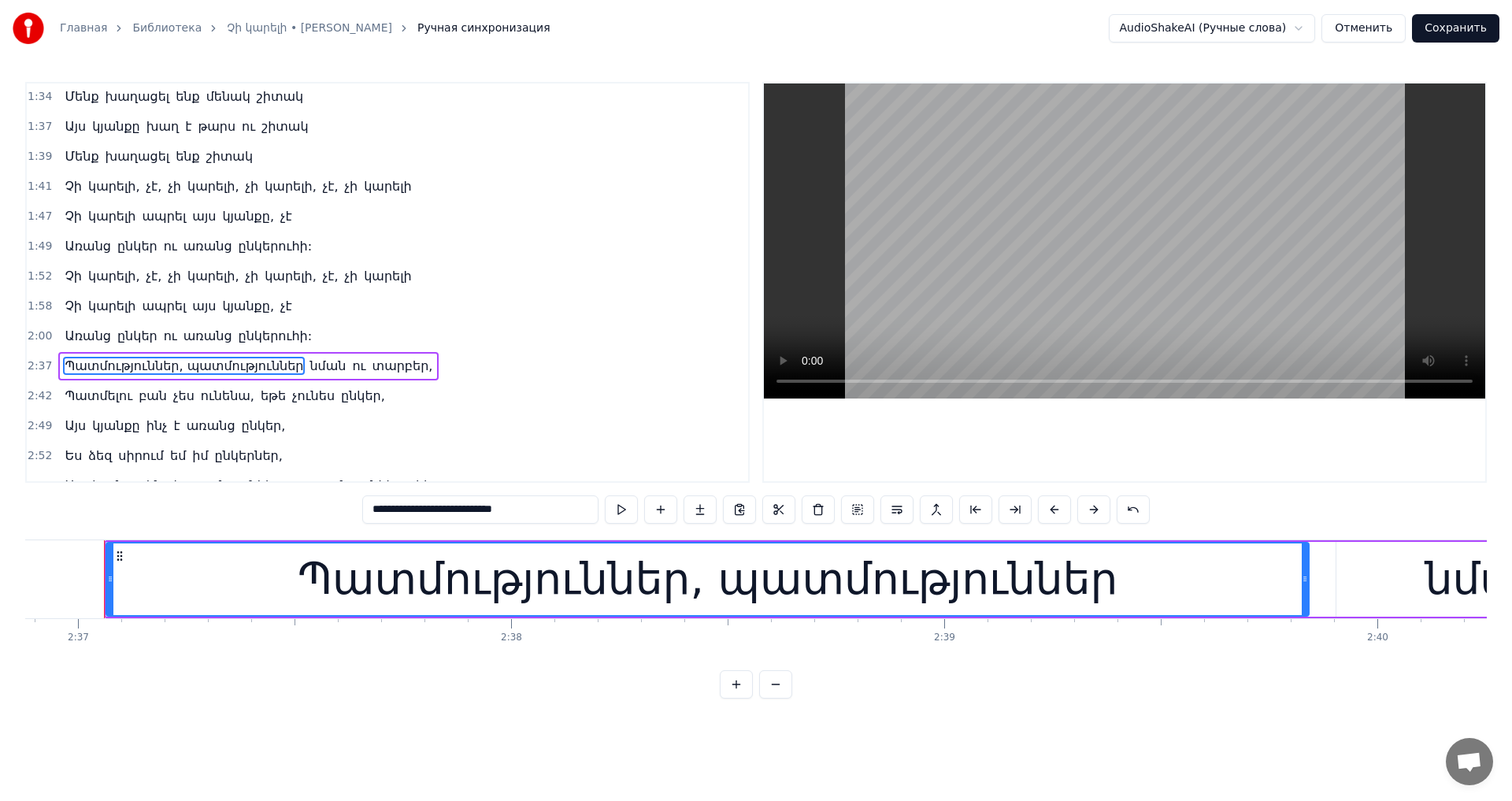
scroll to position [473, 0]
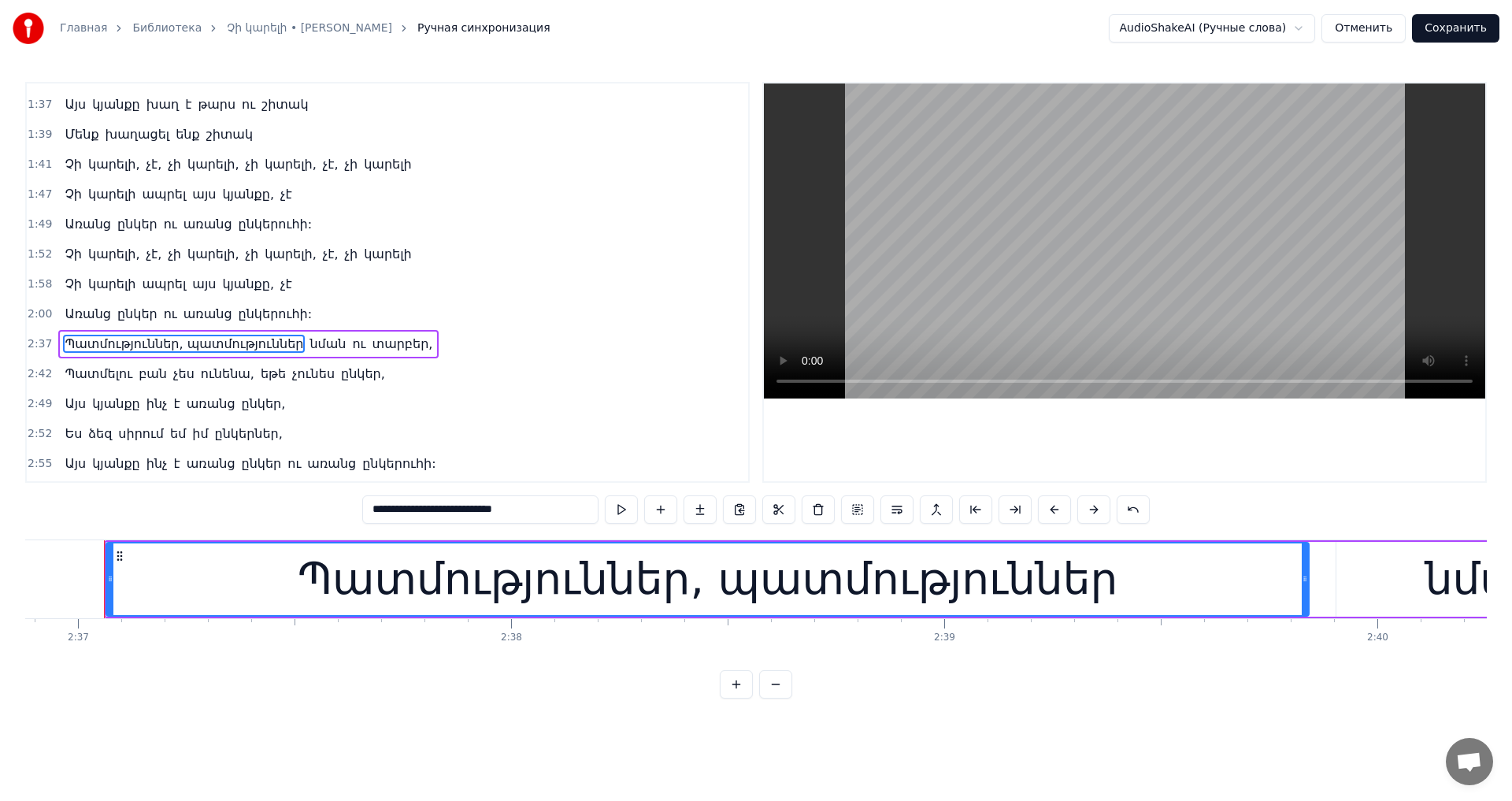
type input "**********"
click at [1472, 24] on button "Сохранить" at bounding box center [1456, 28] width 88 height 28
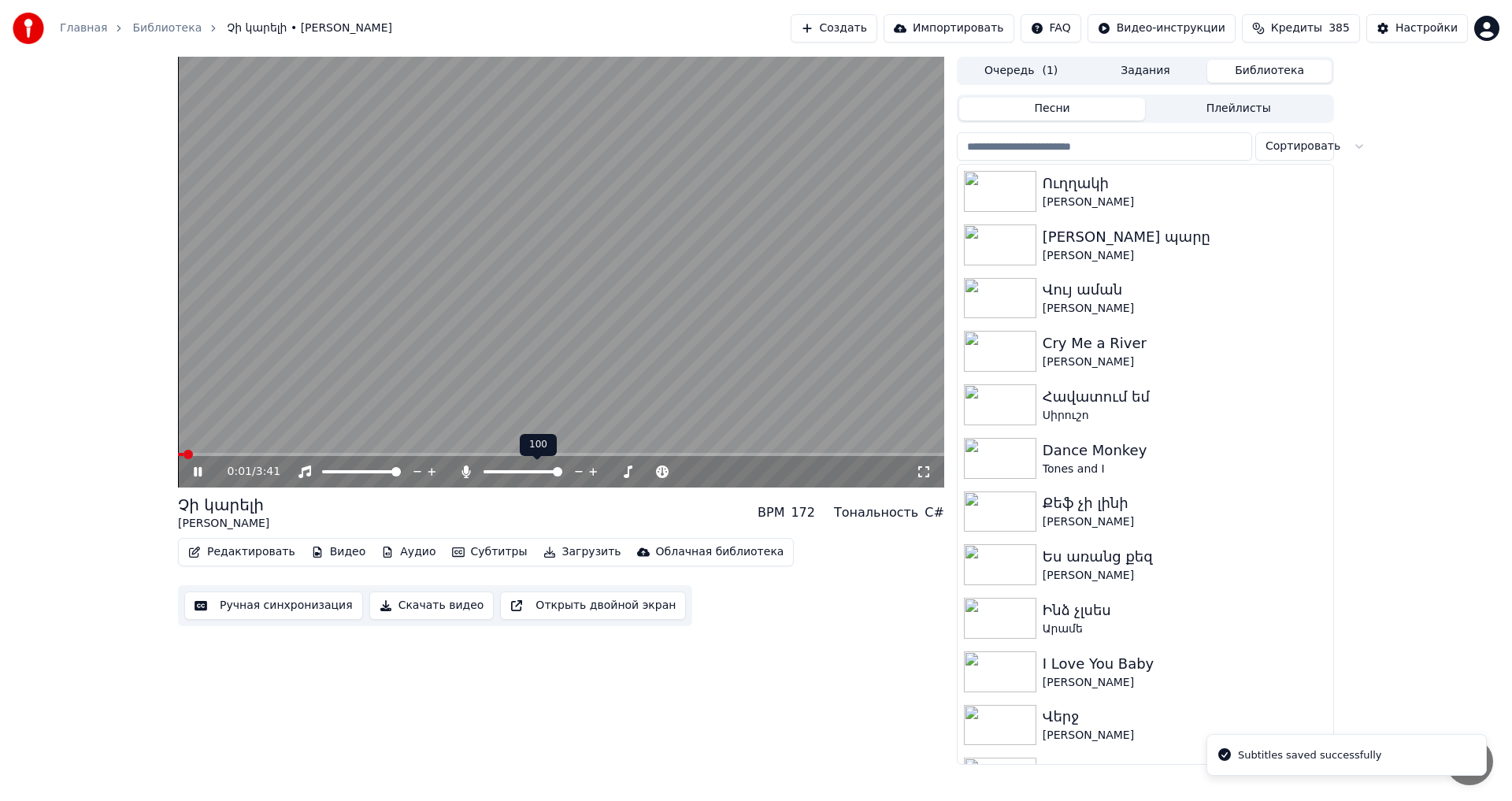
click at [562, 473] on span at bounding box center [558, 472] width 10 height 10
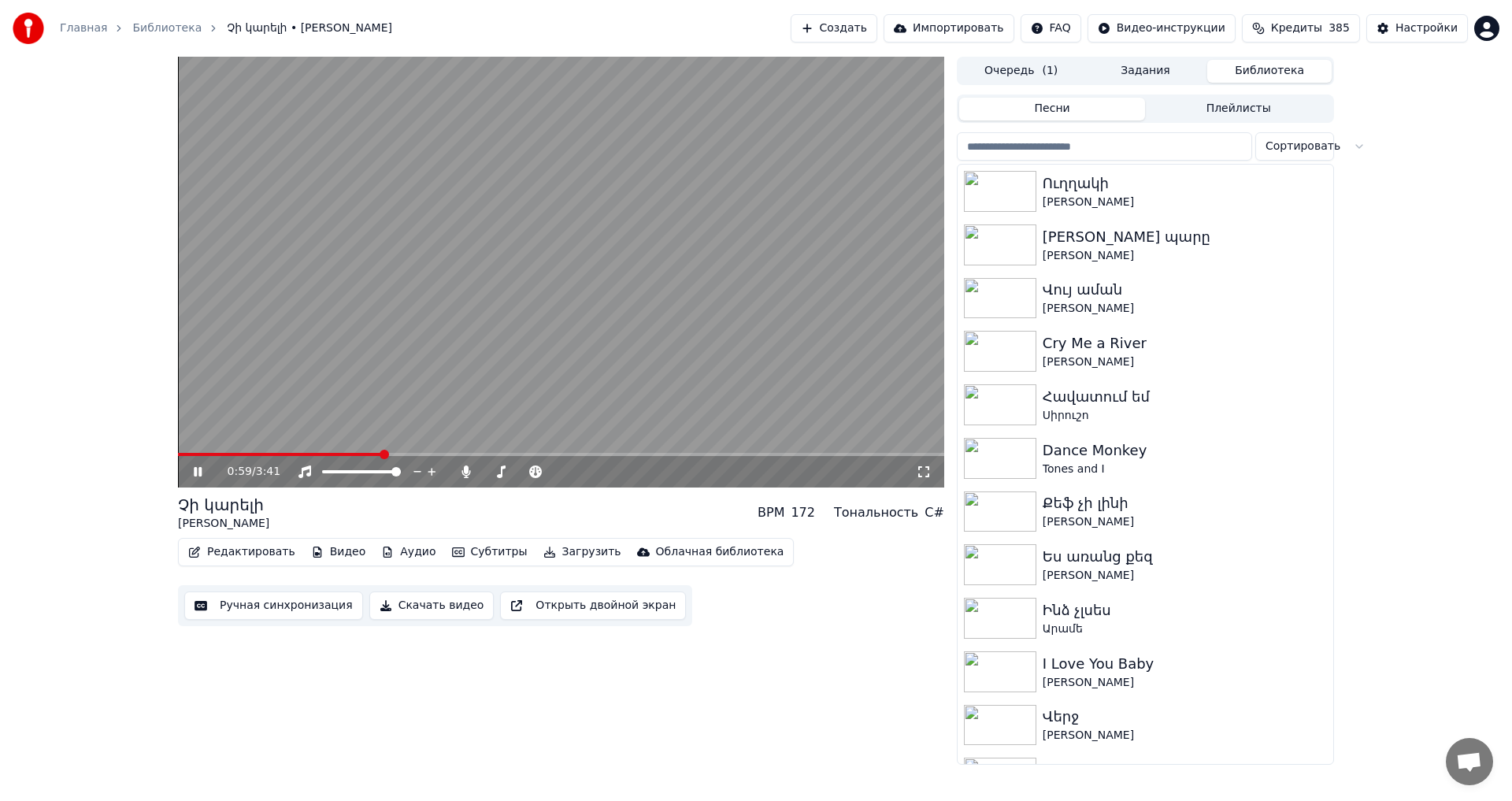
click at [383, 455] on span at bounding box center [280, 455] width 205 height 4
click at [699, 368] on video at bounding box center [561, 272] width 767 height 431
click at [486, 470] on span at bounding box center [486, 472] width 4 height 4
click at [579, 473] on icon at bounding box center [579, 472] width 15 height 16
click at [400, 453] on span at bounding box center [289, 455] width 222 height 4
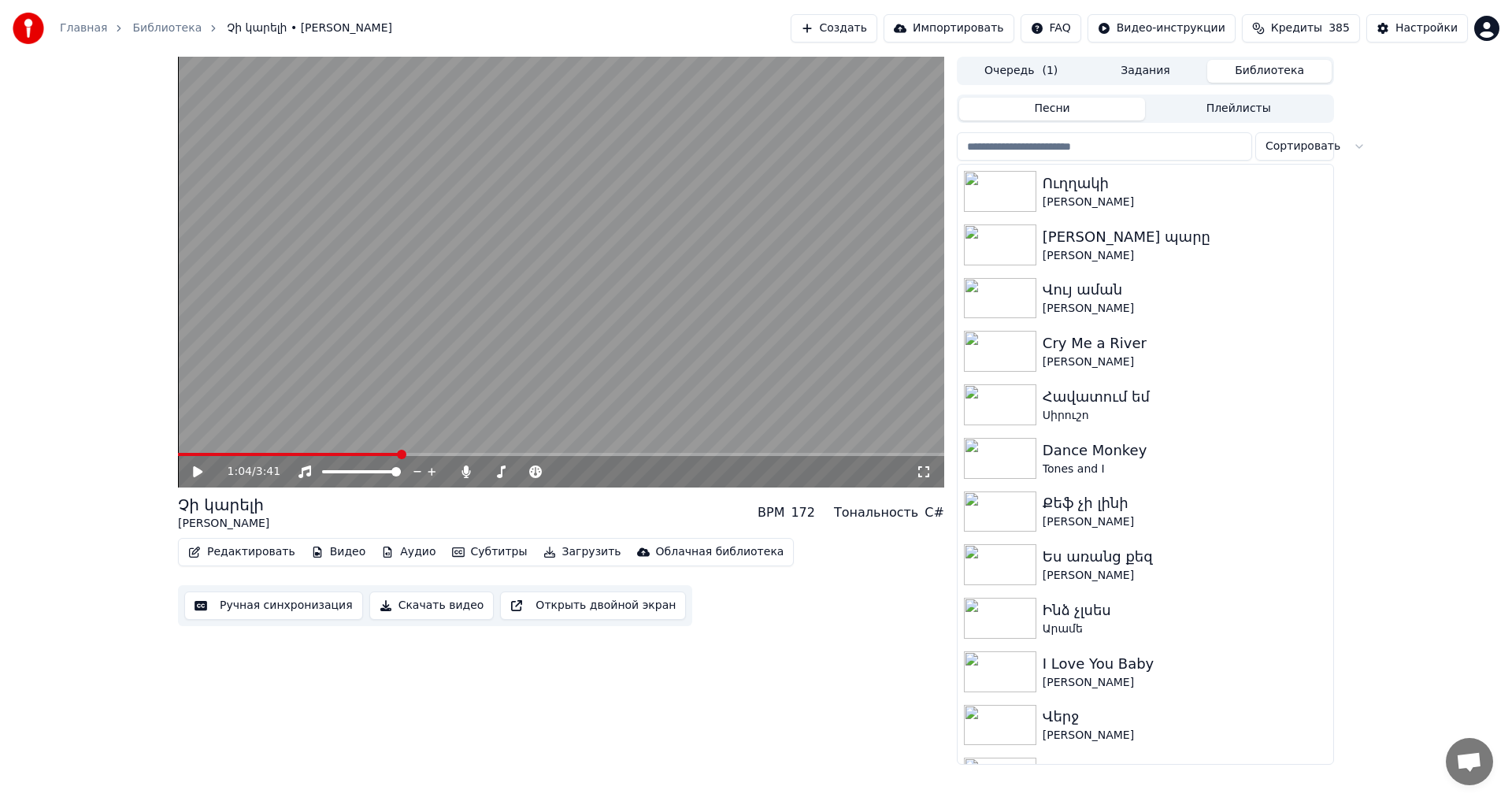
click at [421, 366] on video at bounding box center [561, 272] width 767 height 431
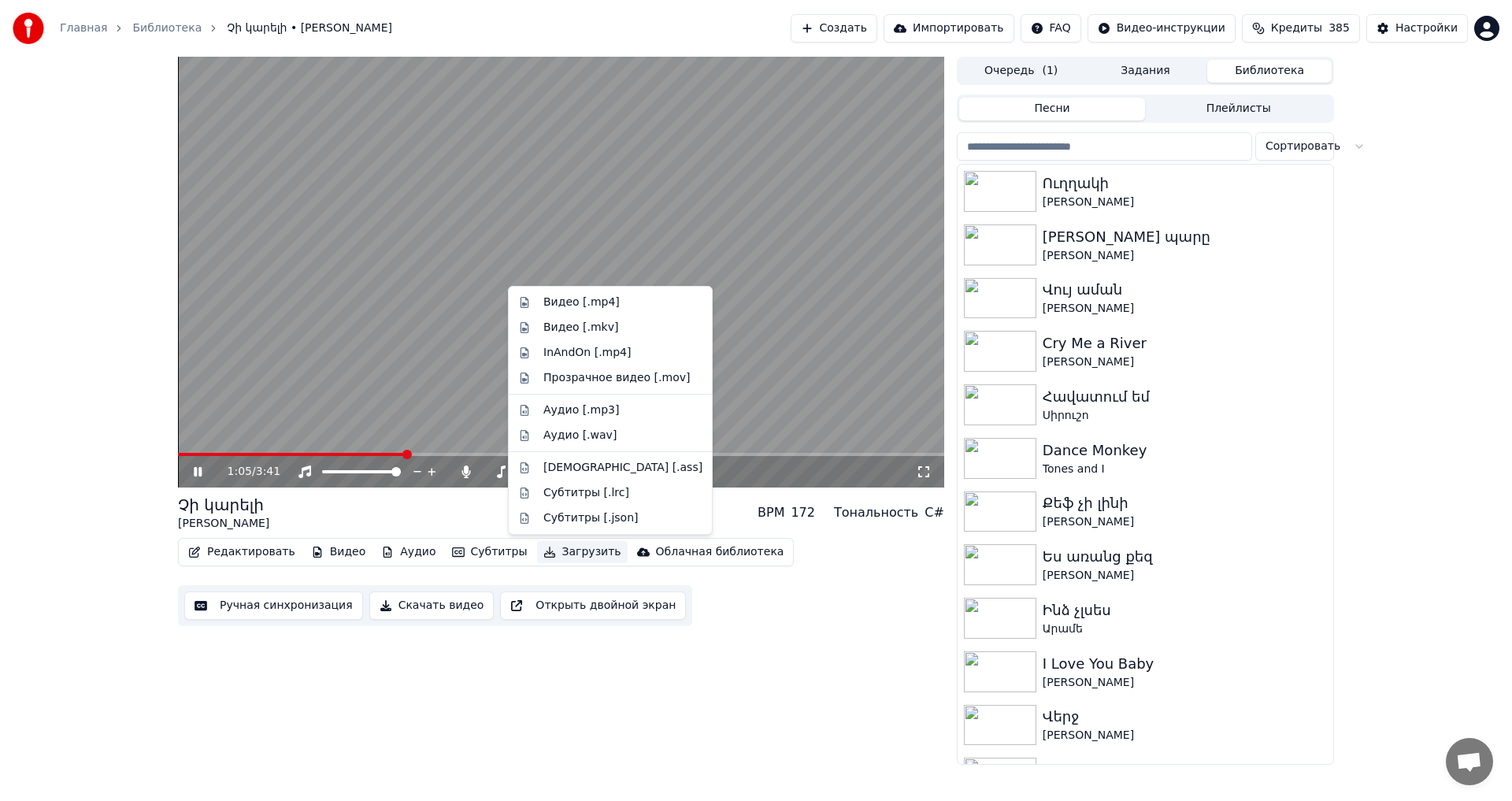
click at [565, 553] on button "Загрузить" at bounding box center [582, 552] width 90 height 22
click at [610, 297] on div "Видео [.mp4]" at bounding box center [623, 302] width 159 height 16
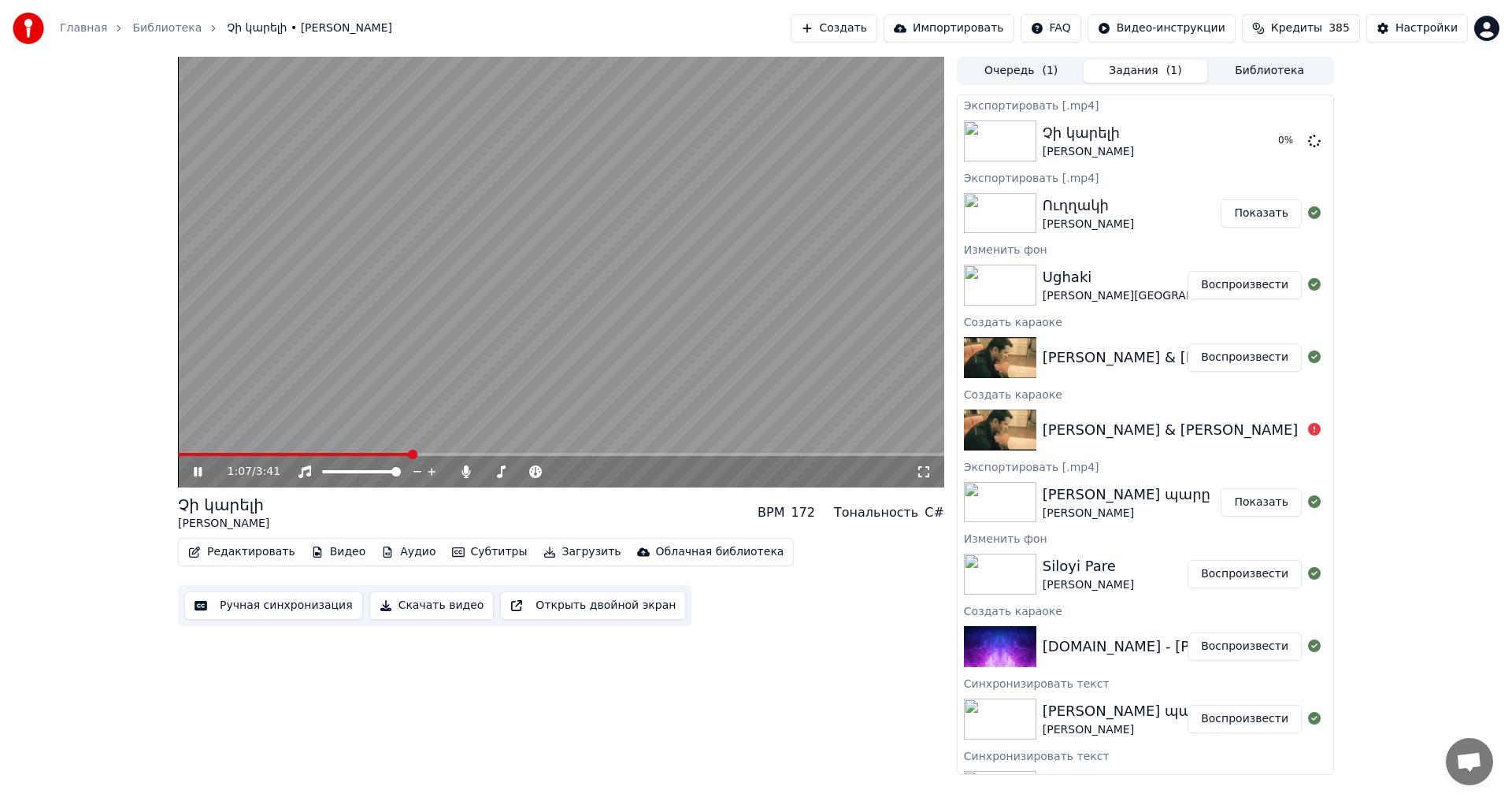
click at [477, 279] on video at bounding box center [561, 272] width 767 height 431
click at [1239, 126] on button "Показать" at bounding box center [1261, 141] width 81 height 28
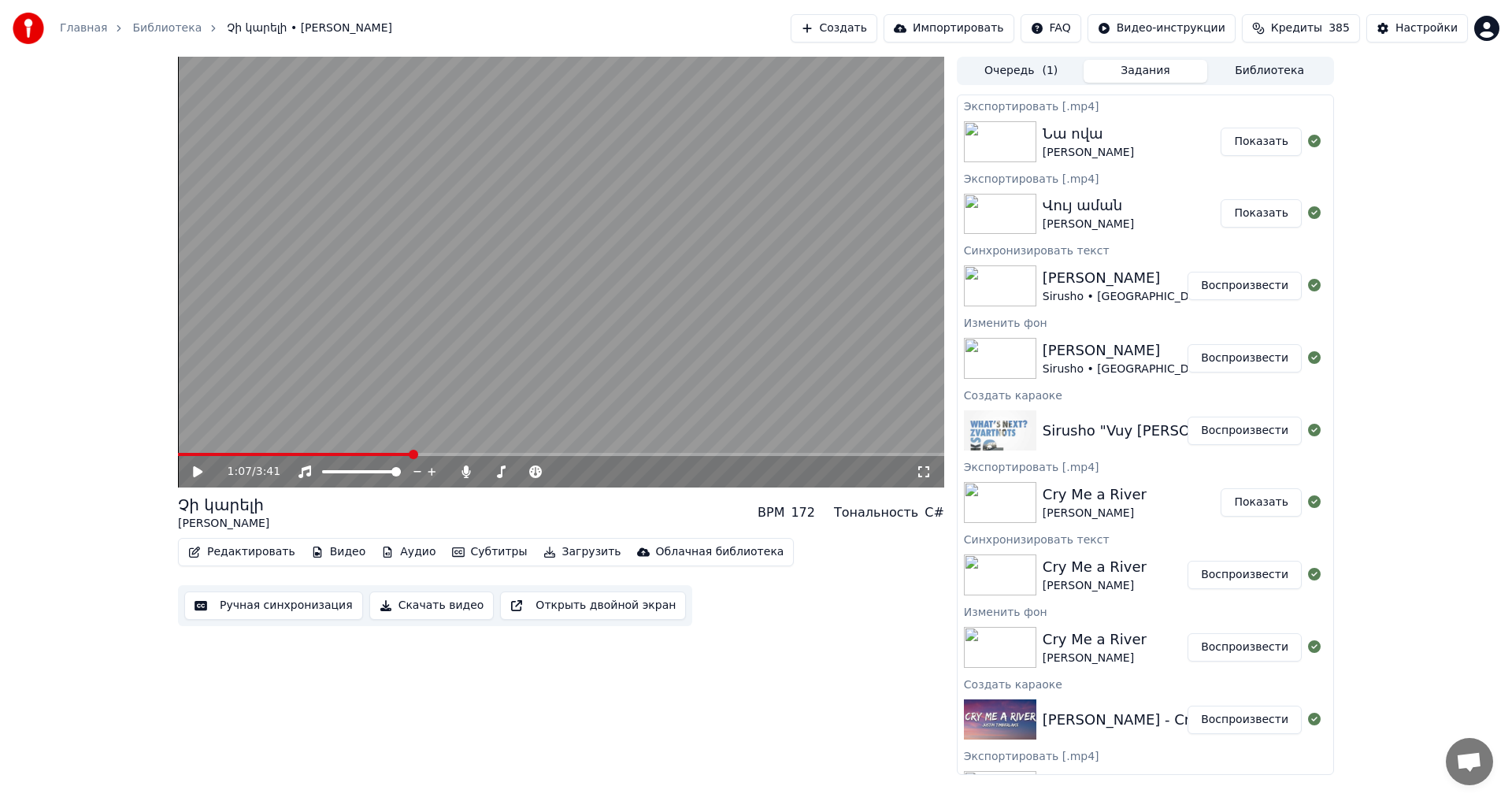
scroll to position [1417, 0]
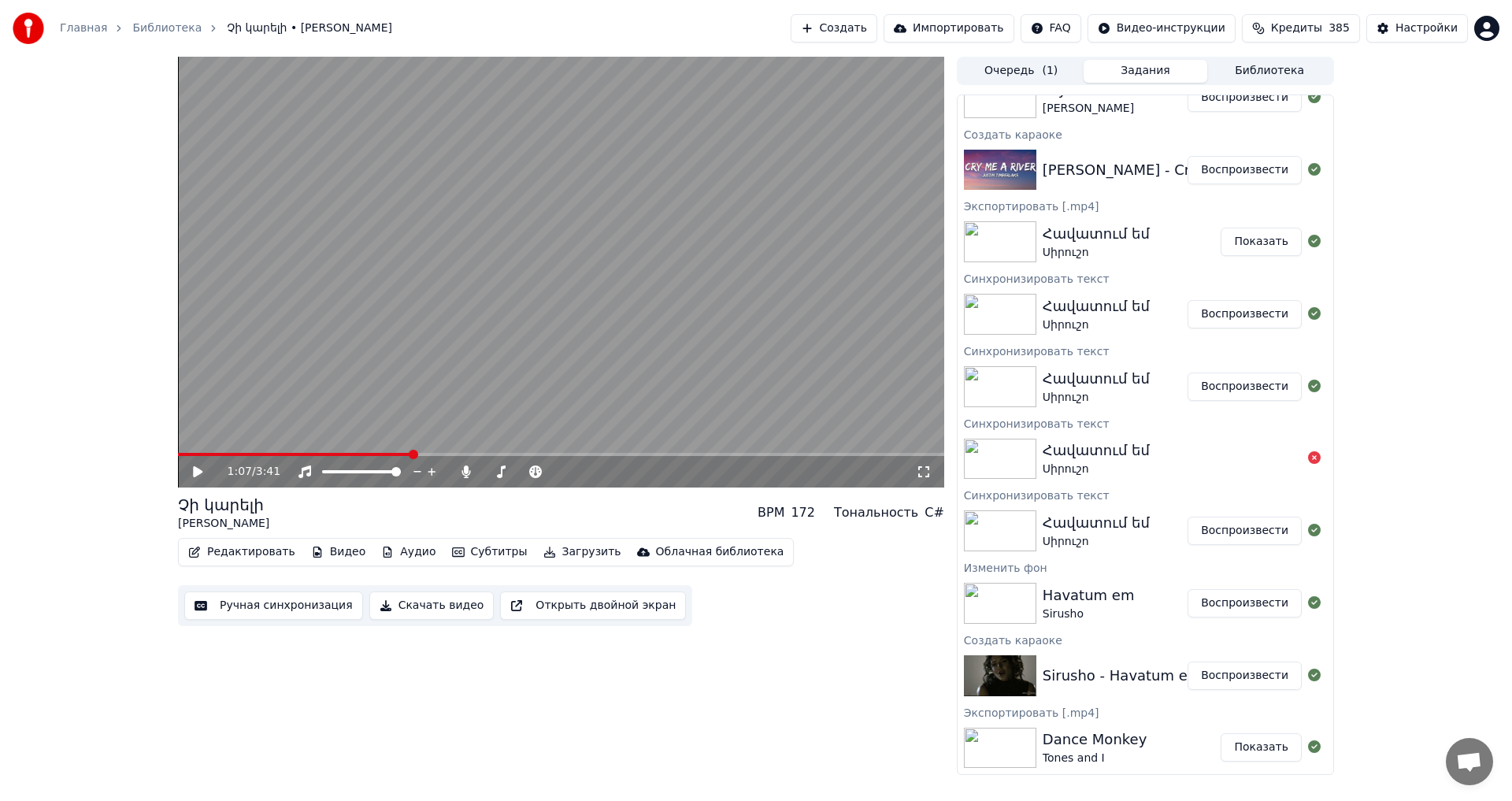
click at [1275, 74] on button "Библиотека" at bounding box center [1270, 71] width 125 height 23
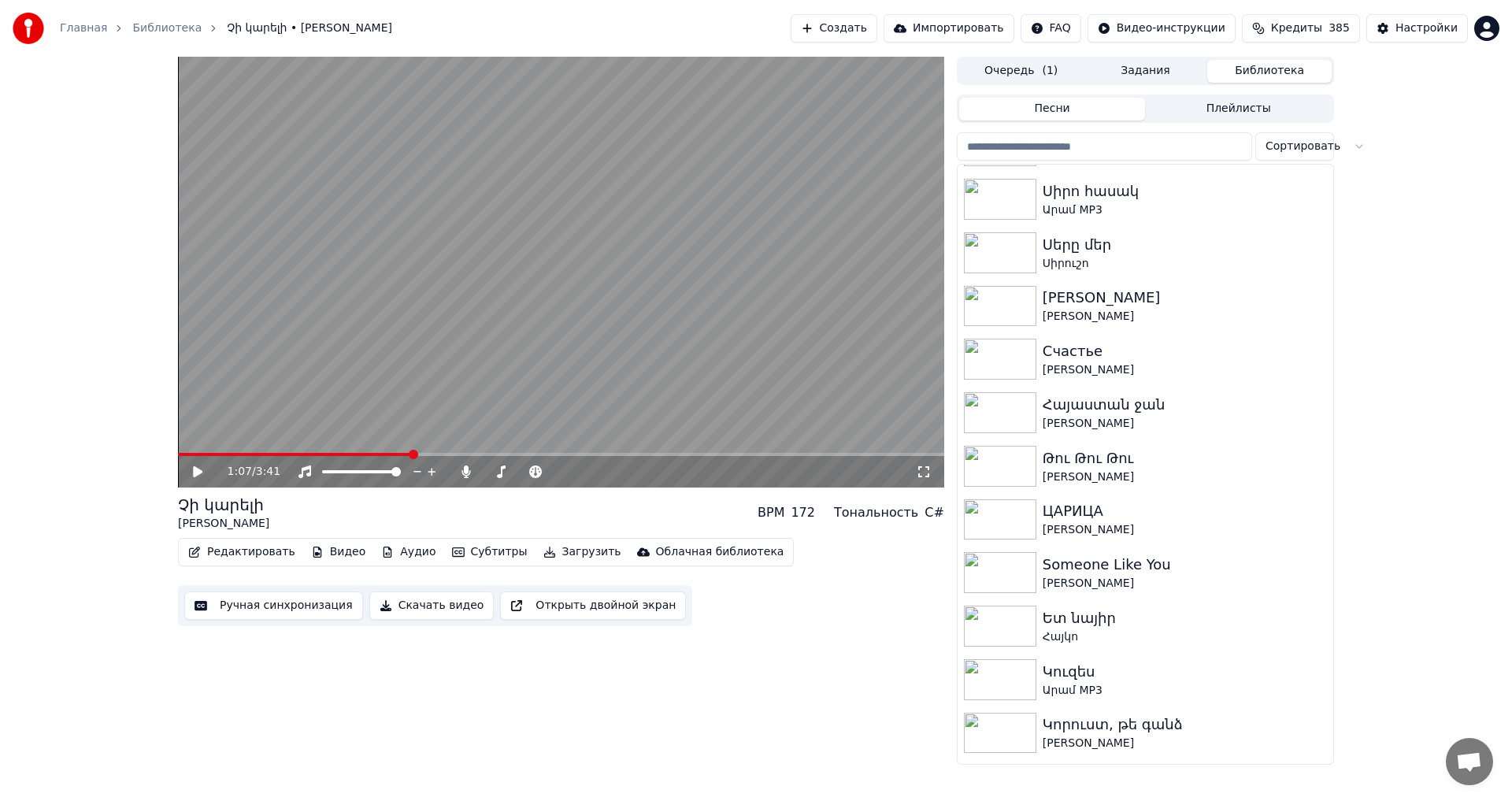
scroll to position [8665, 0]
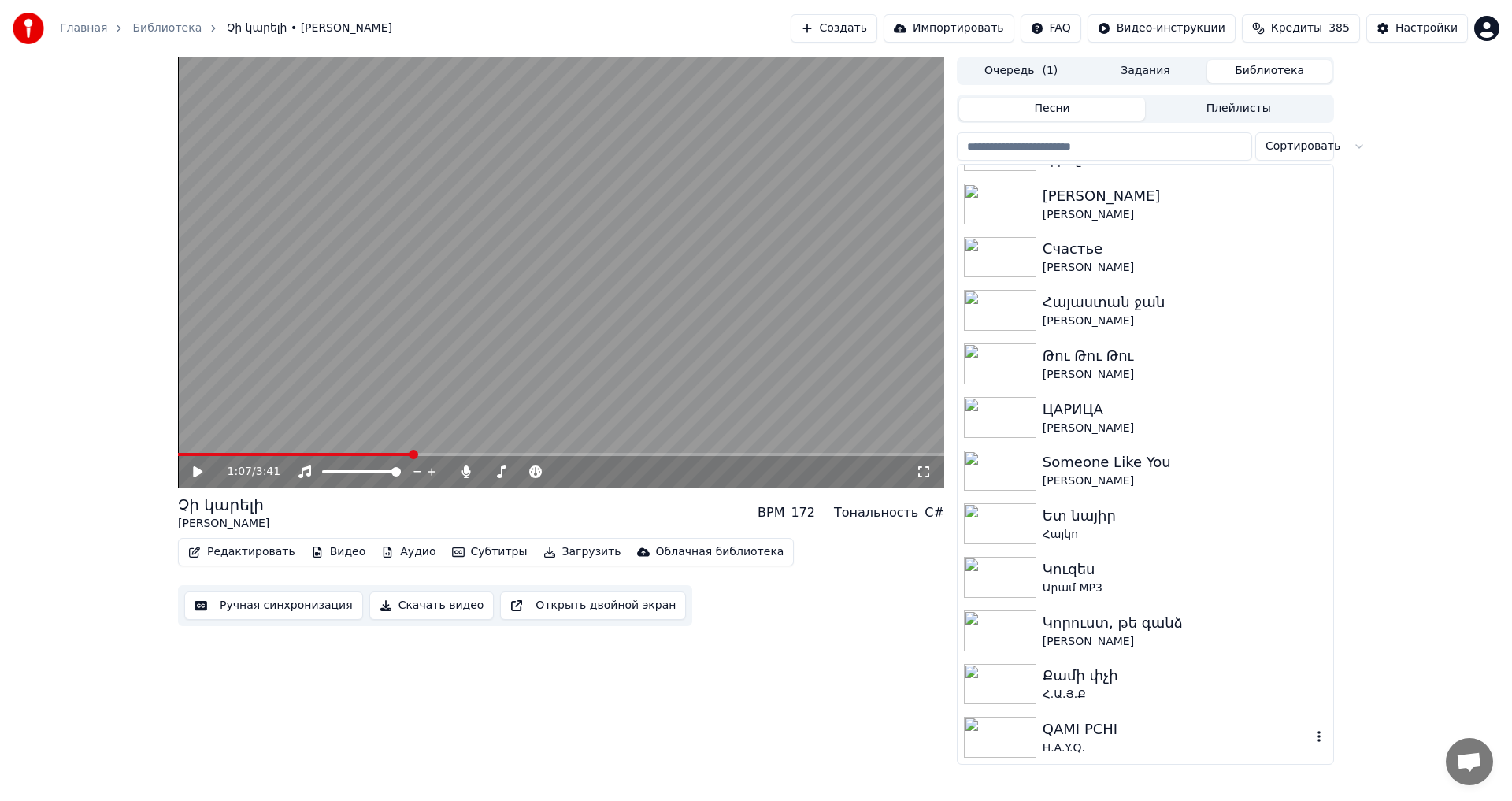
click at [1199, 741] on div "H.A.Y.Q." at bounding box center [1177, 748] width 269 height 16
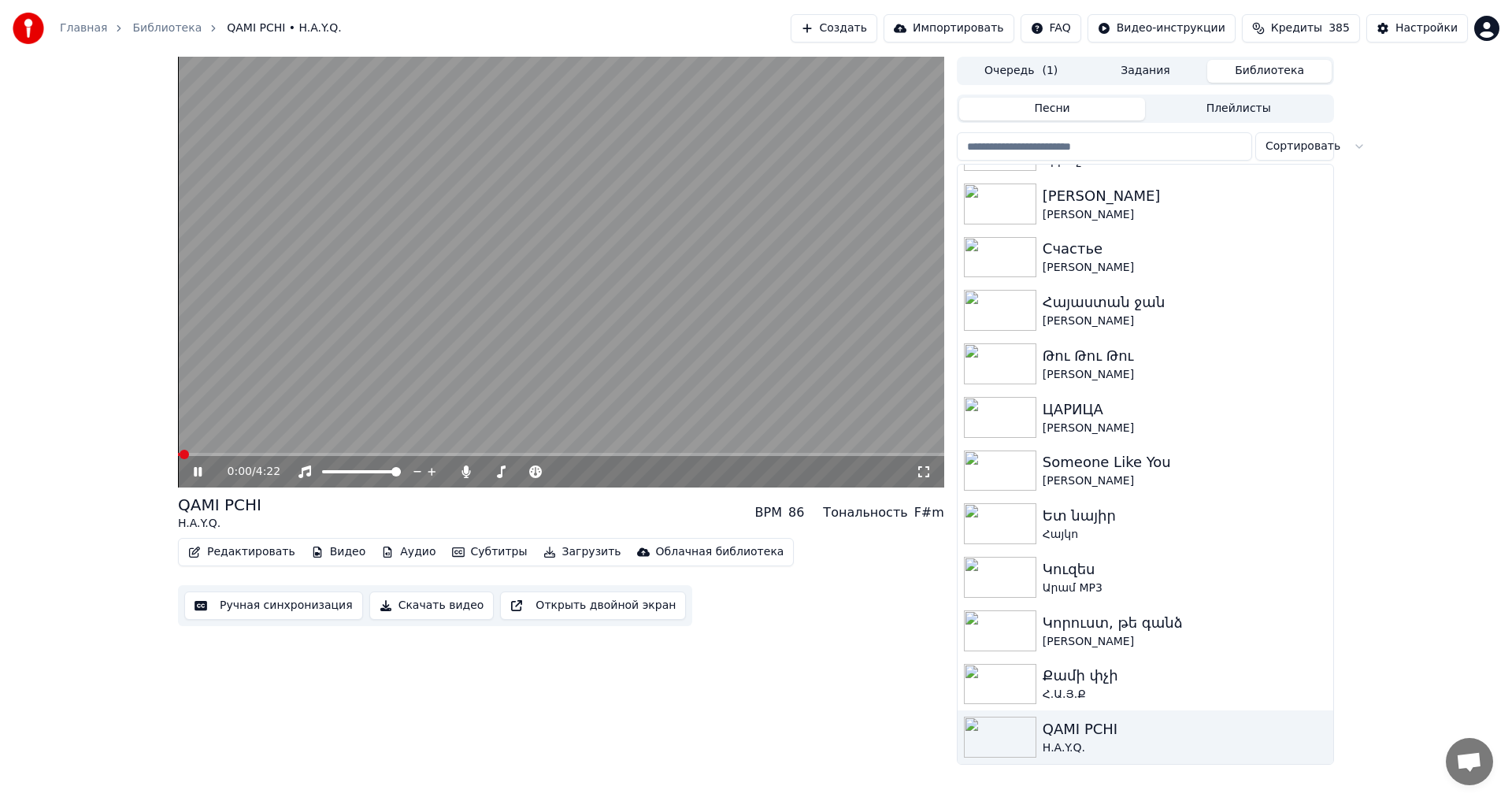
click at [198, 476] on icon at bounding box center [209, 472] width 37 height 12
click at [241, 546] on button "Редактировать" at bounding box center [241, 552] width 119 height 22
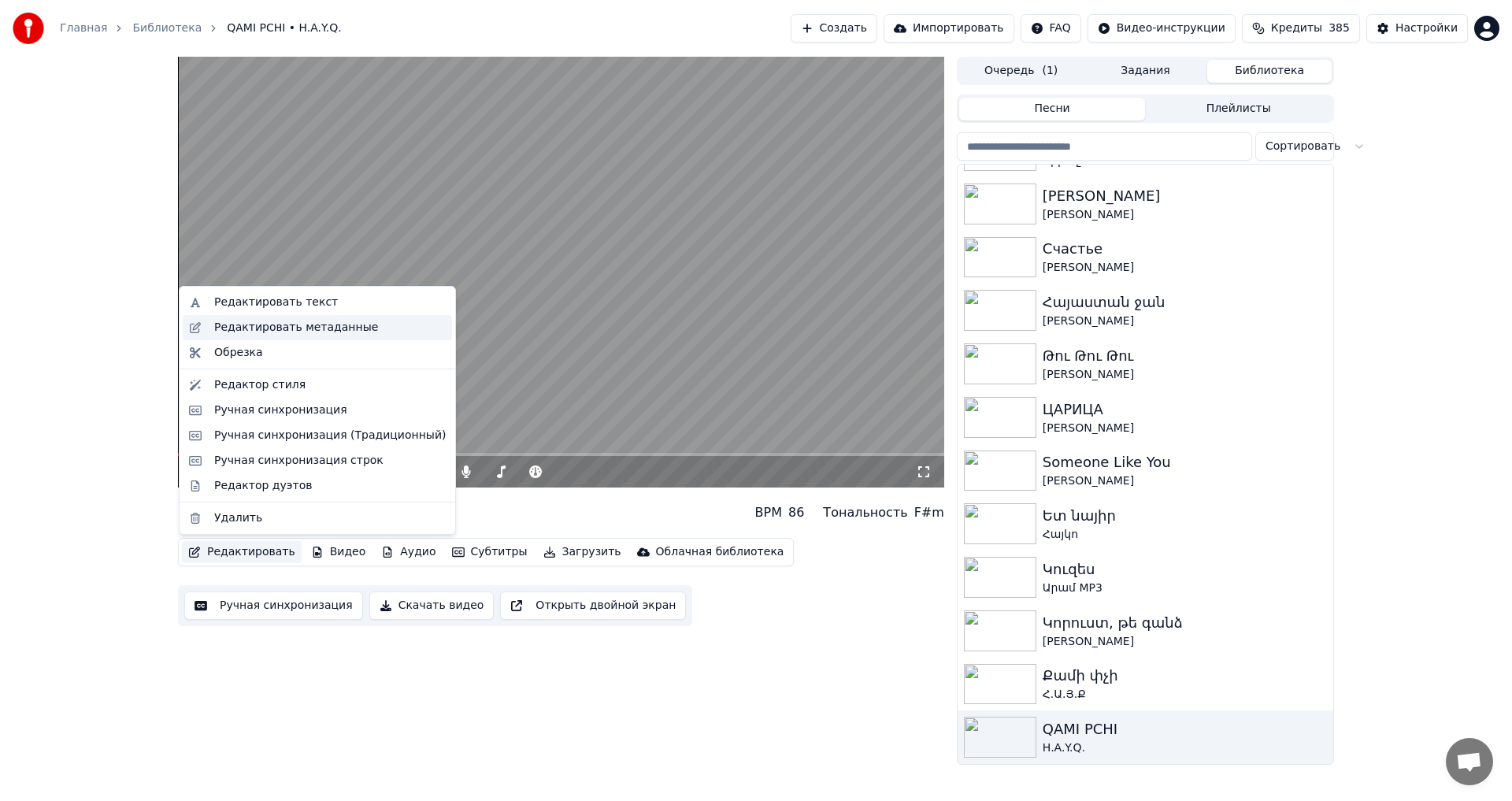
click at [263, 318] on div "Редактировать метаданные" at bounding box center [317, 328] width 270 height 25
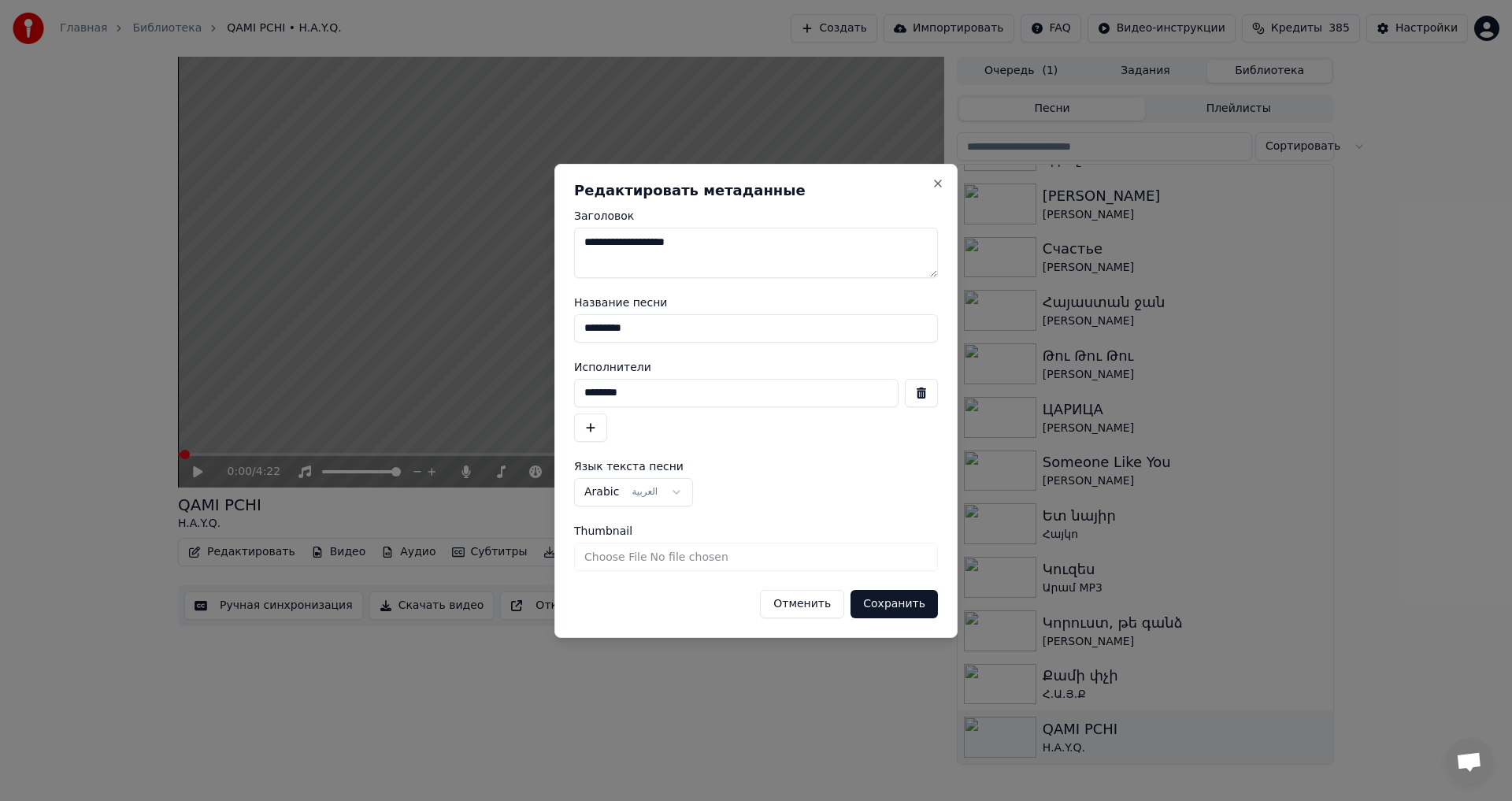
drag, startPoint x: 668, startPoint y: 400, endPoint x: 474, endPoint y: 377, distance: 195.4
click at [474, 377] on body "Главная Библиотека QAMI PCHI • H.A.Y.Q. Создать Импортировать FAQ Видео-инструк…" at bounding box center [756, 400] width 1512 height 801
paste input "****"
type input "**********"
drag, startPoint x: 654, startPoint y: 329, endPoint x: 458, endPoint y: 313, distance: 196.7
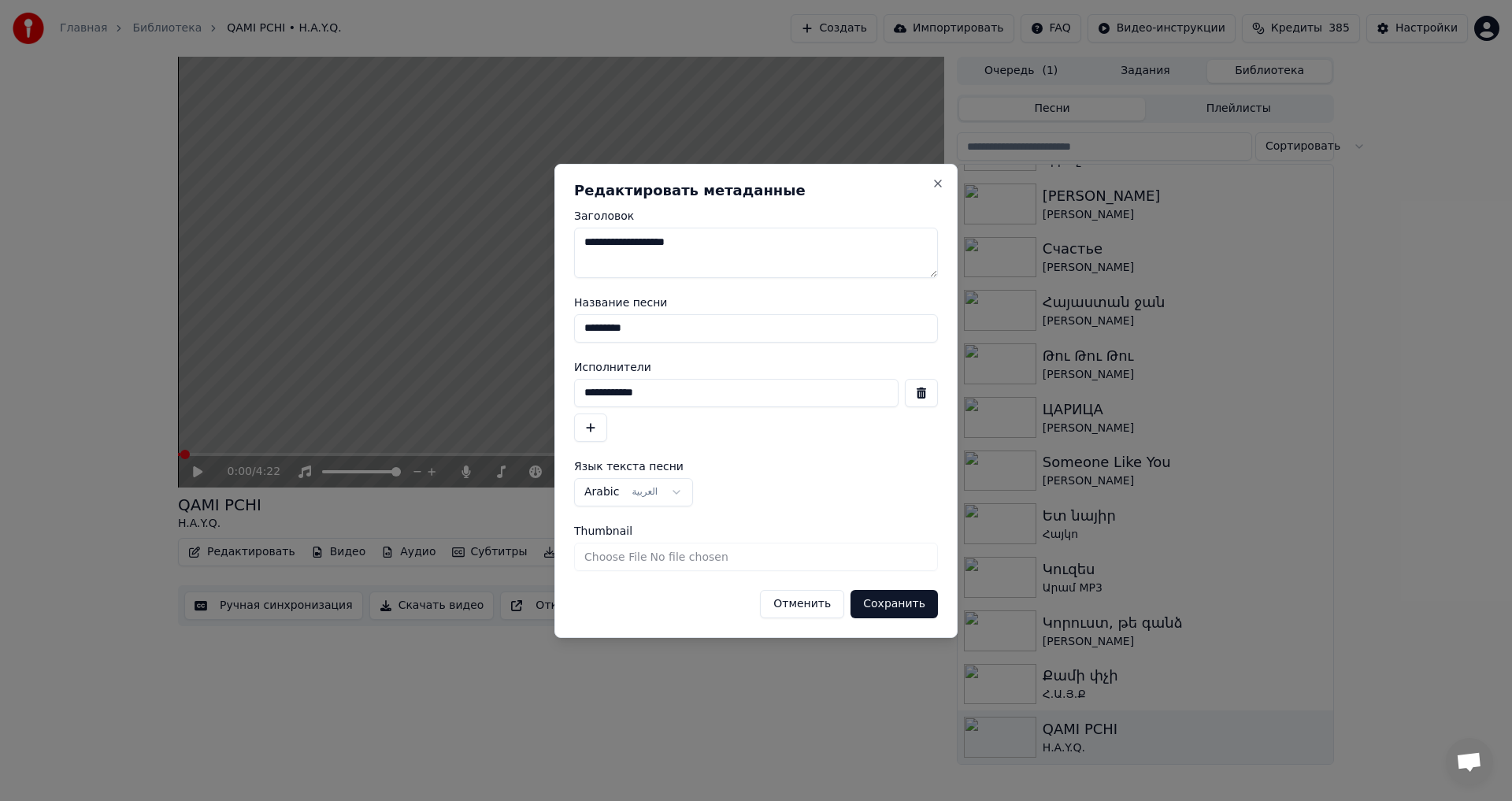
click at [458, 313] on body "Главная Библиотека QAMI PCHI • H.A.Y.Q. Создать Импортировать FAQ Видео-инструк…" at bounding box center [756, 400] width 1512 height 801
paste input
type input "******"
drag, startPoint x: 719, startPoint y: 238, endPoint x: 482, endPoint y: 216, distance: 238.0
click at [482, 216] on body "Главная Библиотека QAMI PCHI • H.A.Y.Q. Создать Импортировать FAQ Видео-инструк…" at bounding box center [756, 400] width 1512 height 801
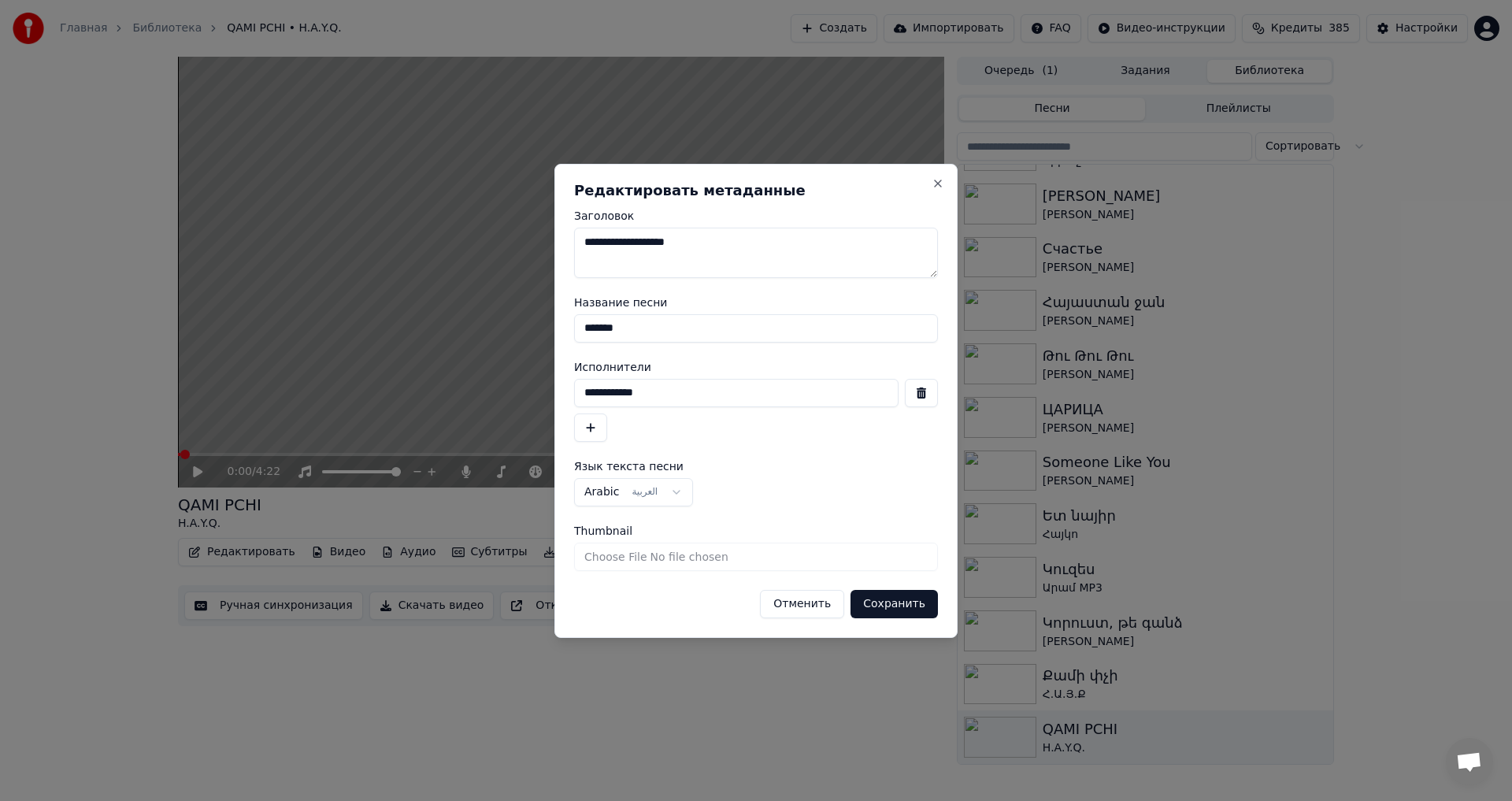
paste textarea
type textarea "******"
click at [882, 607] on button "Сохранить" at bounding box center [895, 604] width 88 height 28
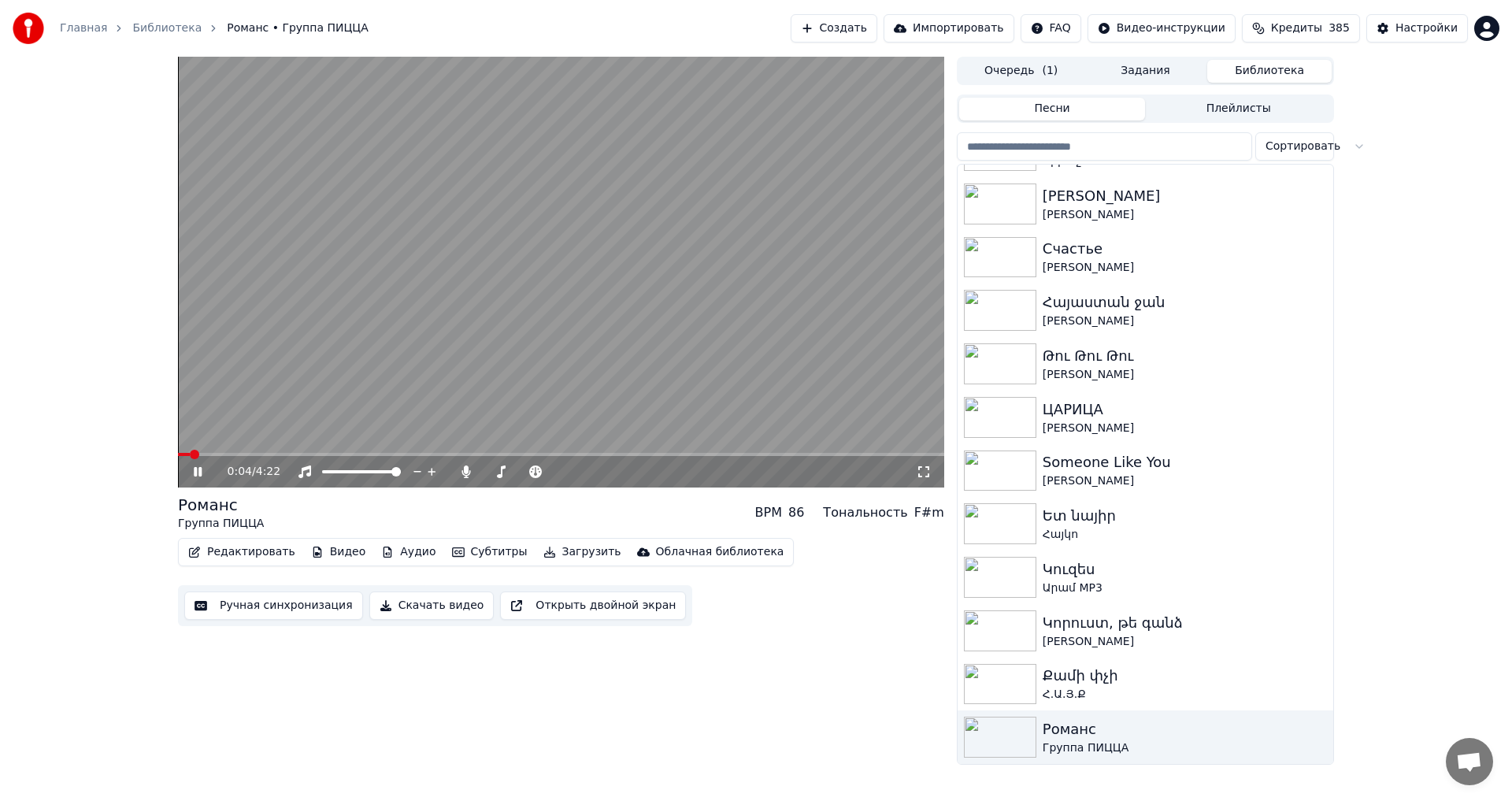
click at [436, 315] on video at bounding box center [561, 272] width 767 height 431
click at [313, 554] on icon "button" at bounding box center [317, 552] width 9 height 11
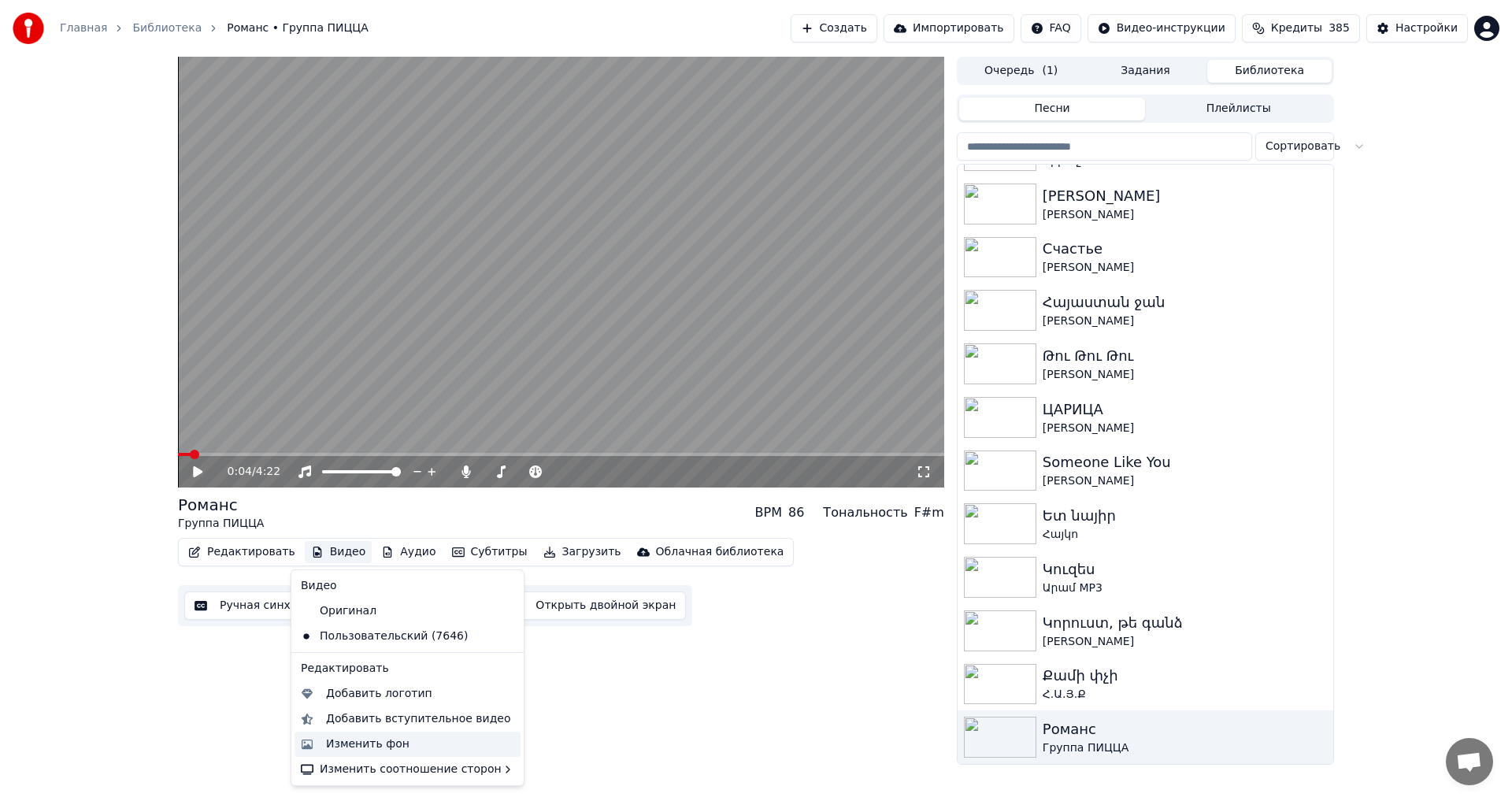
click at [380, 740] on div "Изменить фон" at bounding box center [367, 745] width 83 height 16
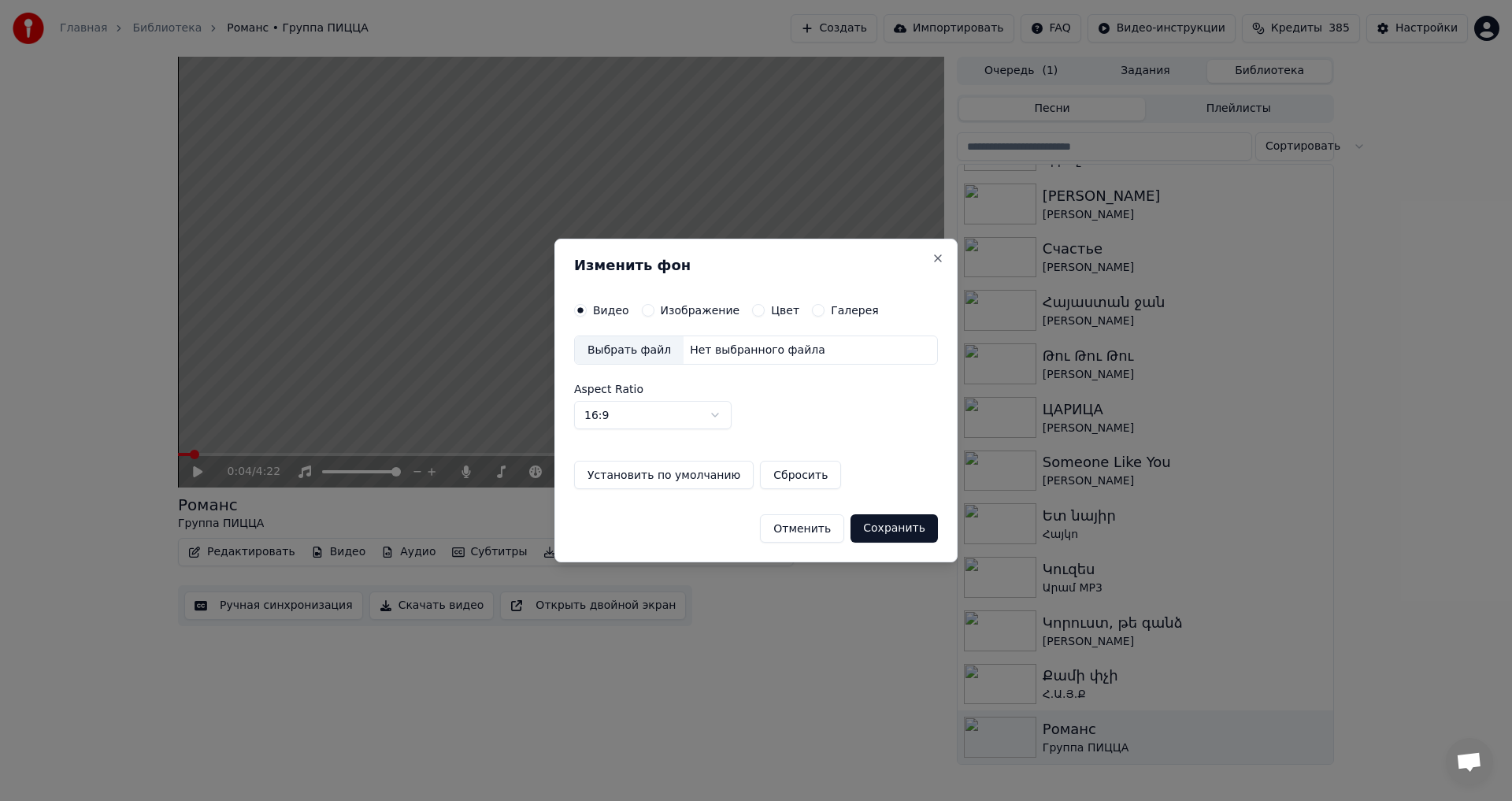
click at [644, 309] on button "Изображение" at bounding box center [648, 310] width 12 height 12
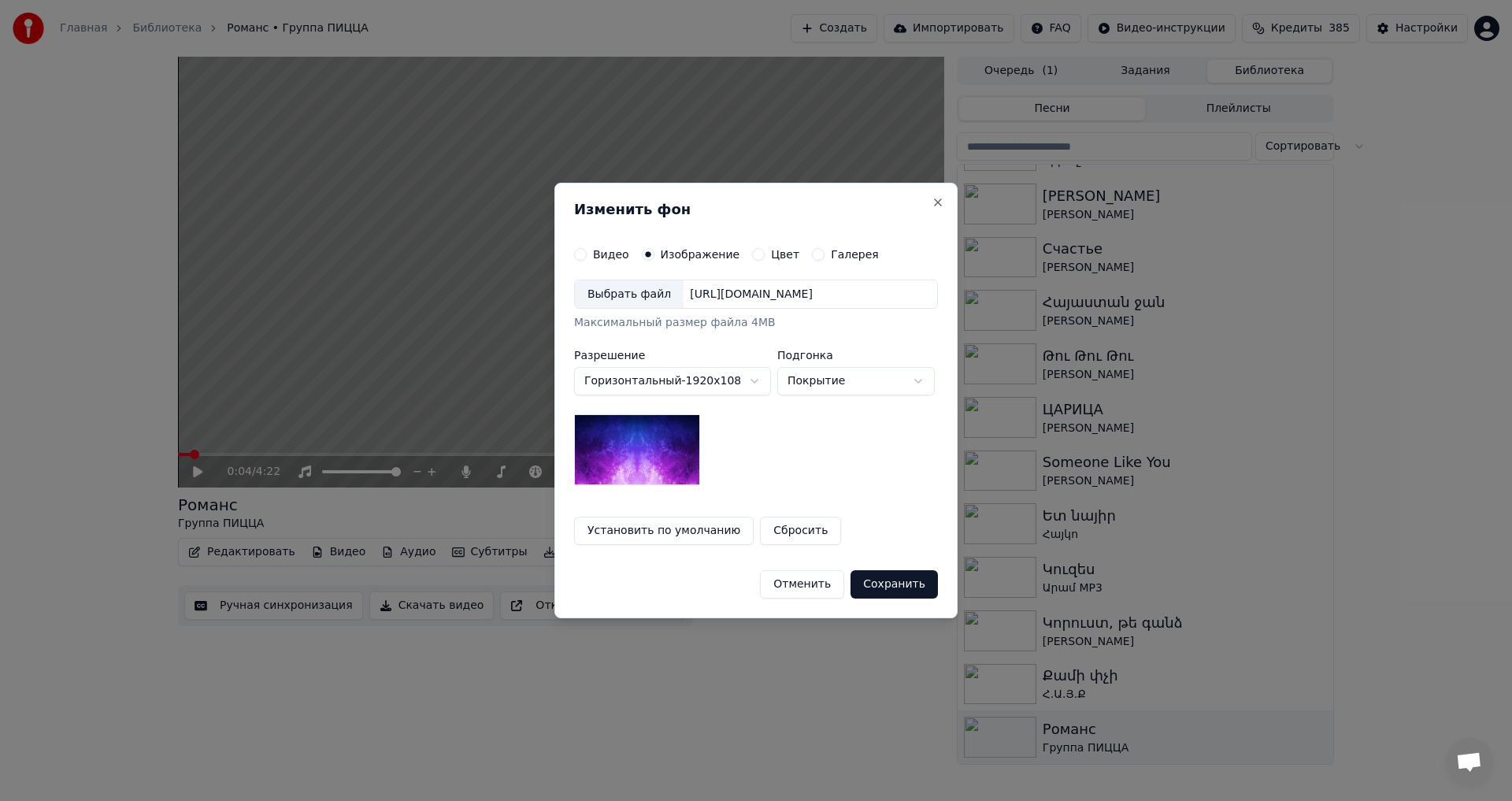
click at [625, 295] on div "Выбрать файл" at bounding box center [630, 294] width 109 height 28
click at [912, 593] on button "Сохранить" at bounding box center [895, 584] width 88 height 28
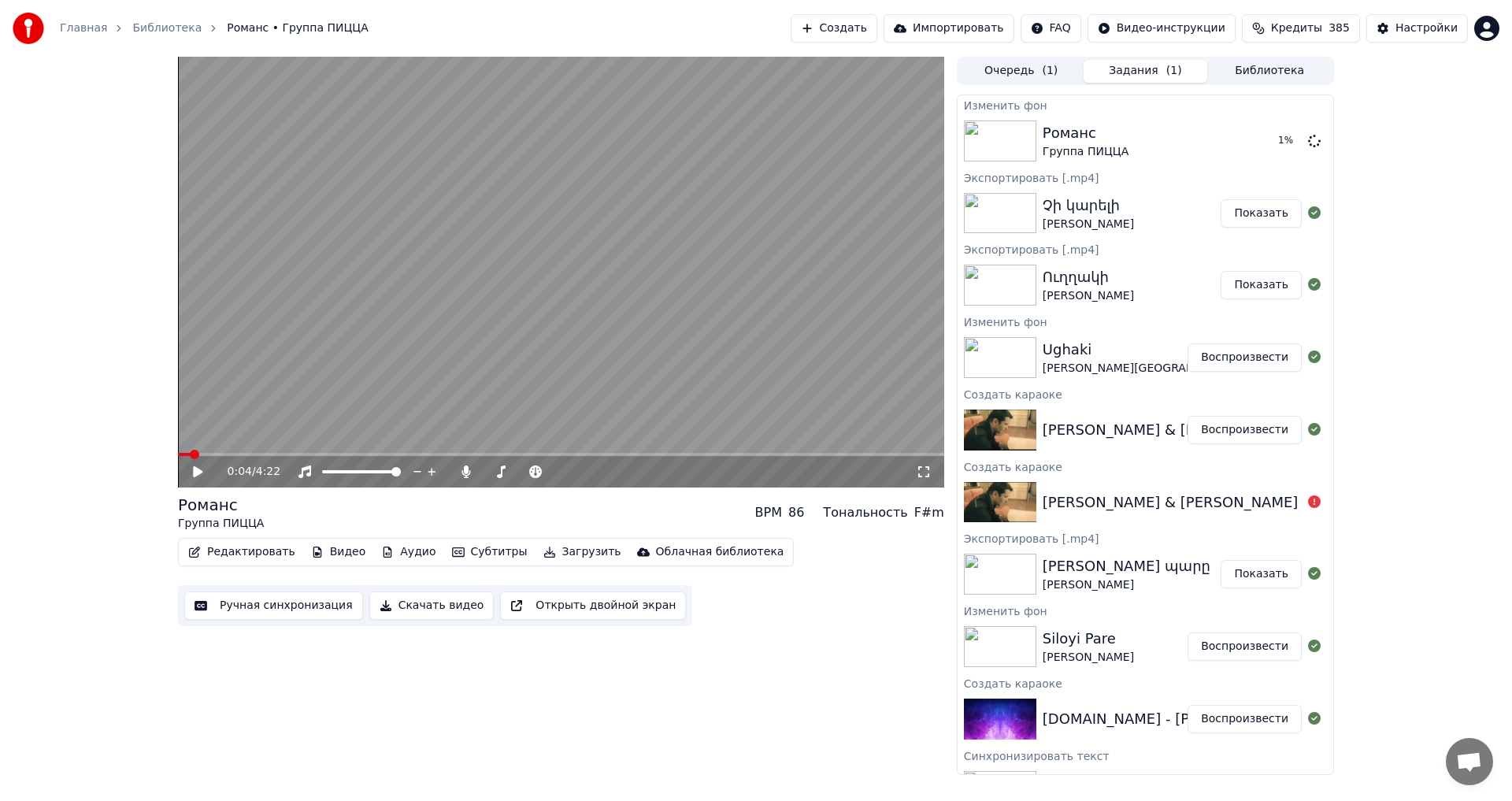
click at [1158, 77] on button "Задания ( 1 )" at bounding box center [1146, 71] width 125 height 23
click at [1235, 136] on button "Воспроизвести" at bounding box center [1245, 141] width 114 height 28
click at [197, 470] on icon at bounding box center [198, 472] width 8 height 10
click at [551, 546] on button "Загрузить" at bounding box center [582, 552] width 90 height 22
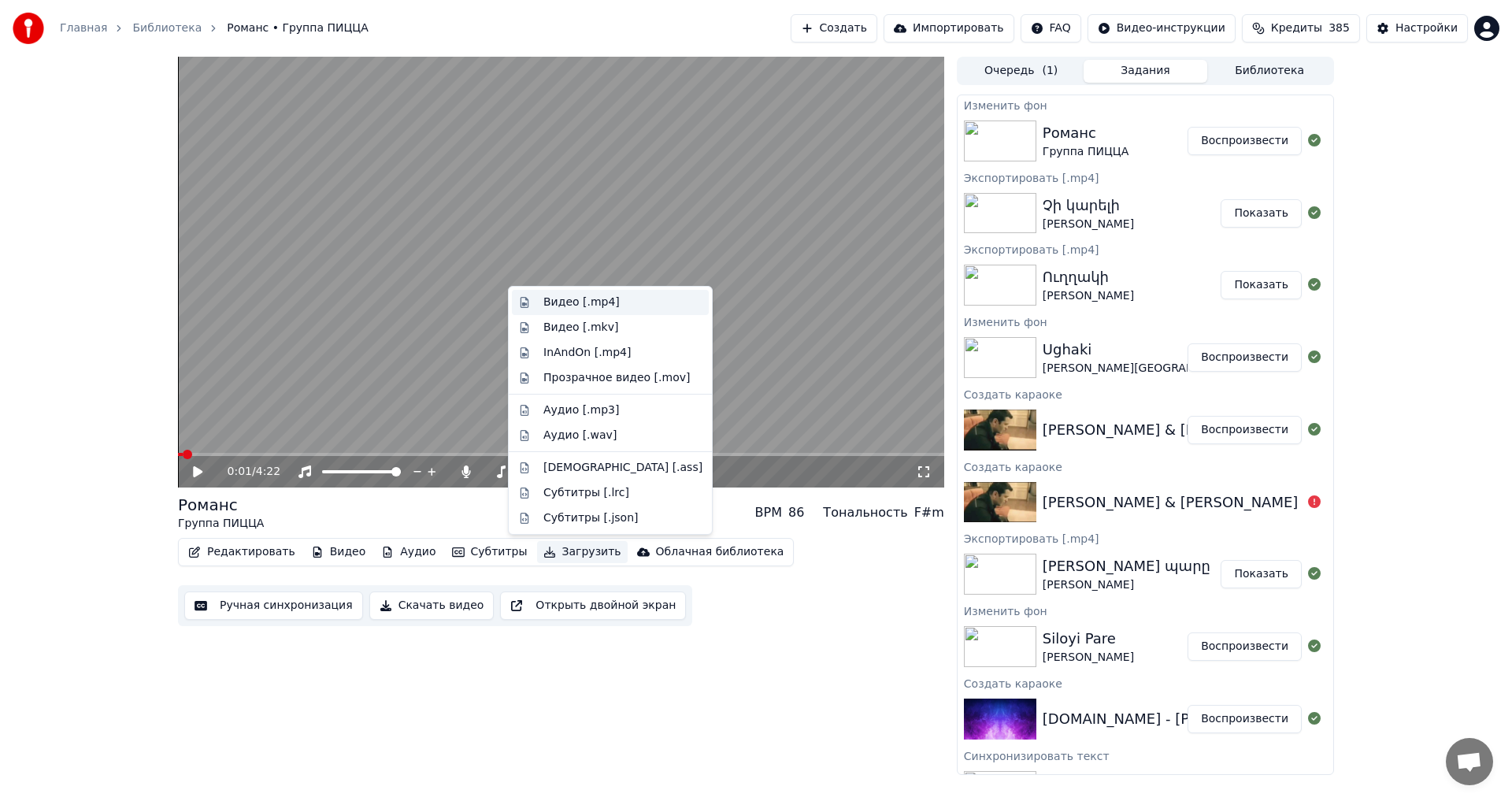
click at [582, 309] on div "Видео [.mp4]" at bounding box center [581, 302] width 76 height 16
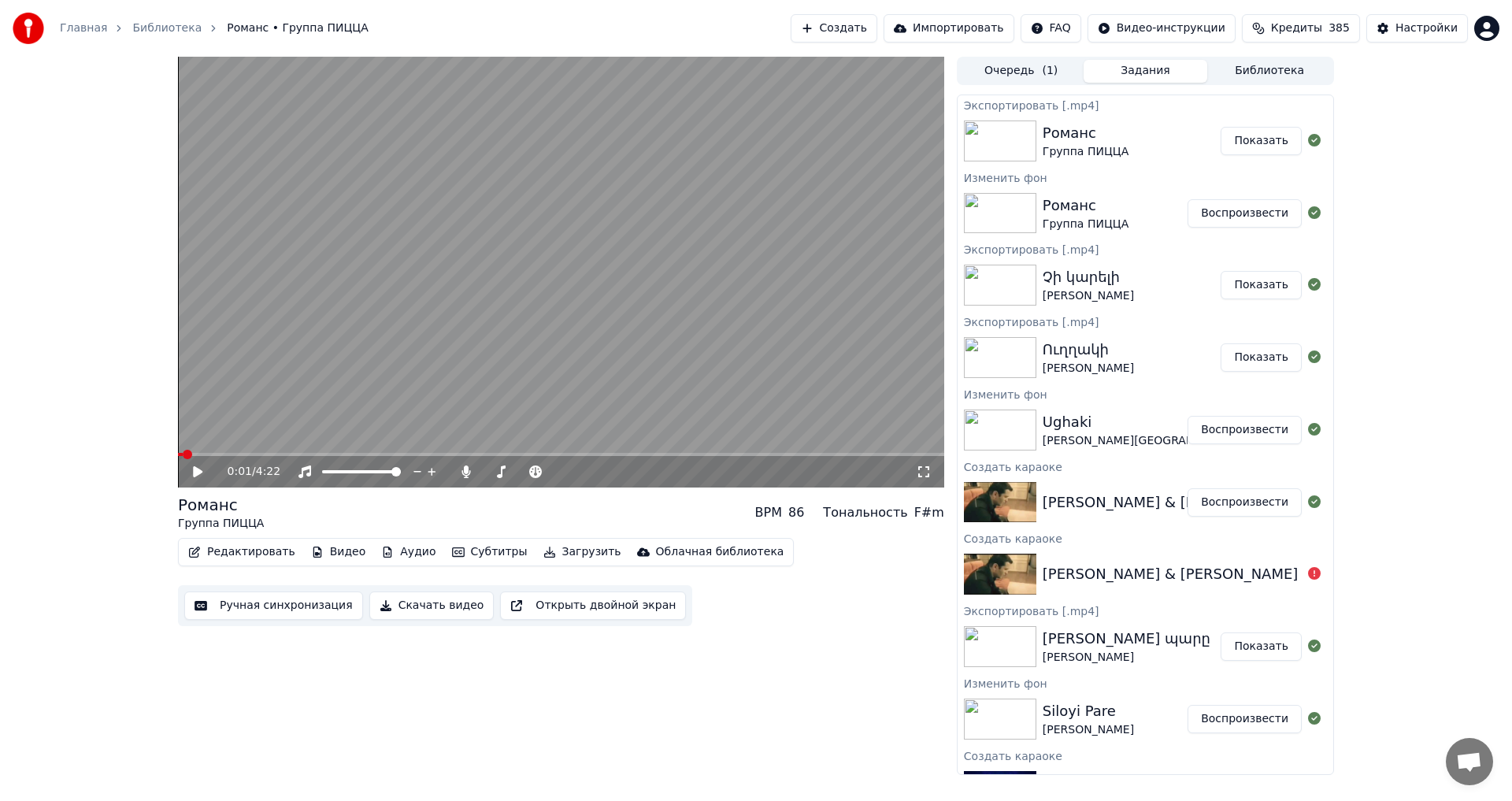
click at [1246, 141] on button "Показать" at bounding box center [1261, 141] width 81 height 28
